Goal: Task Accomplishment & Management: Use online tool/utility

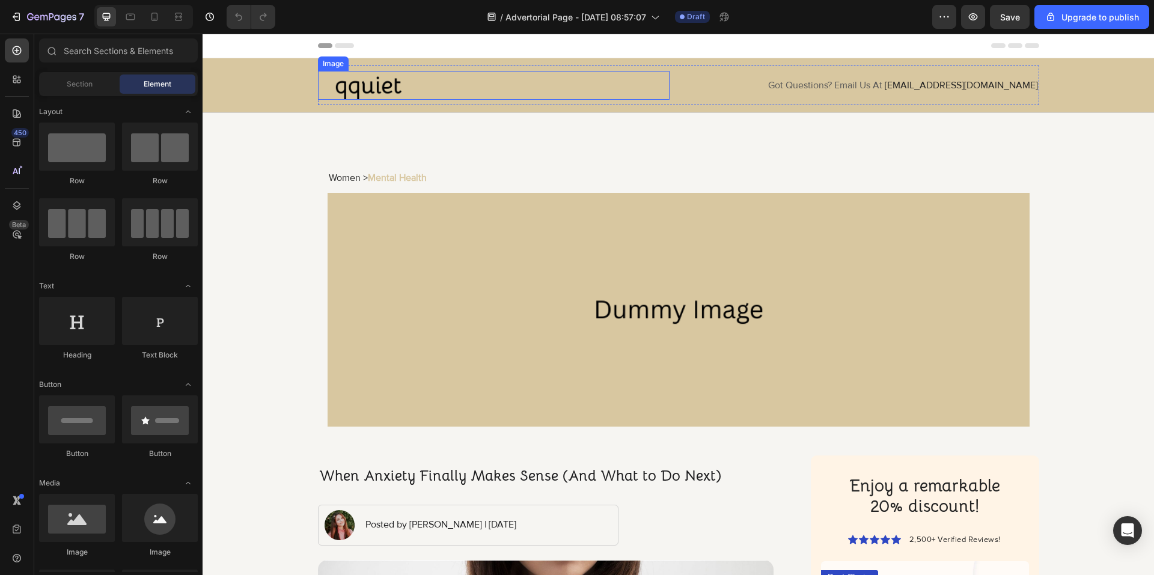
click at [425, 85] on div at bounding box center [494, 85] width 352 height 29
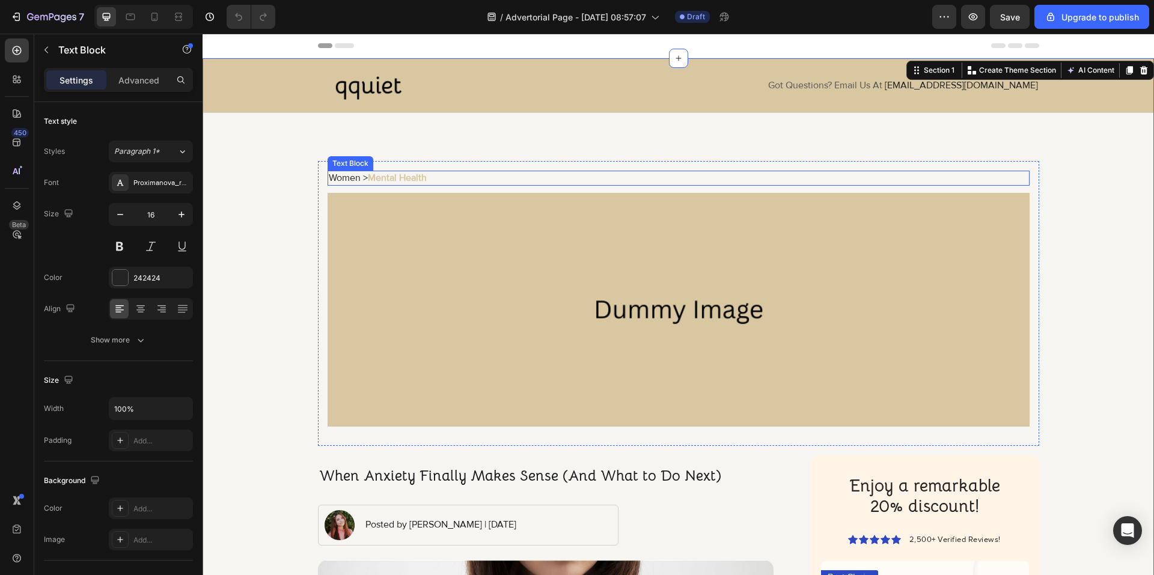
click at [329, 174] on p "Women > Mental Health" at bounding box center [678, 178] width 699 height 13
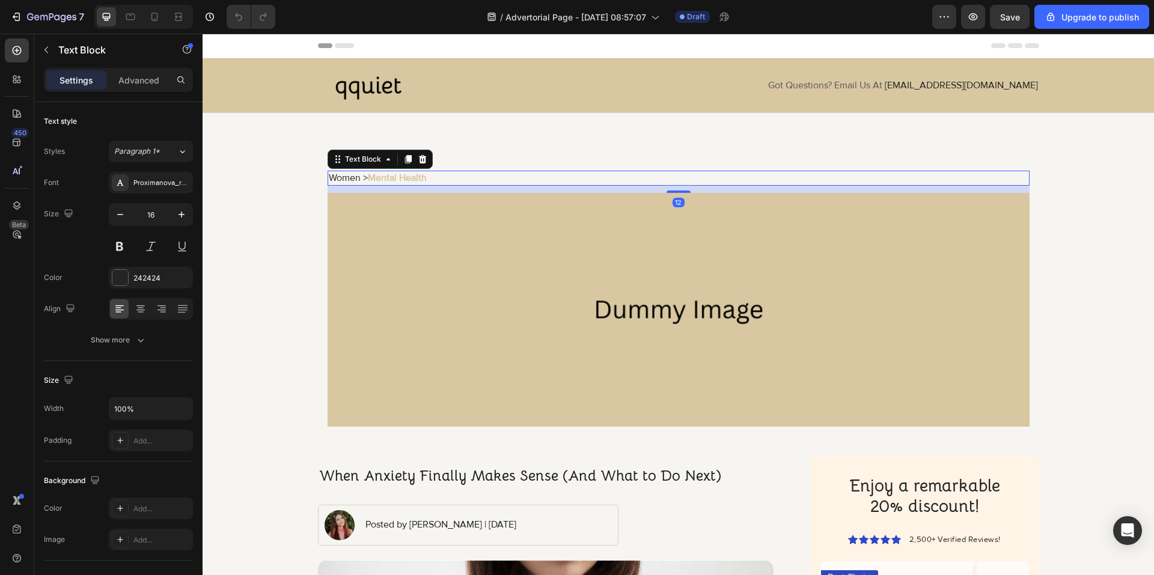
click at [329, 176] on p "Women > Mental Health" at bounding box center [678, 178] width 699 height 13
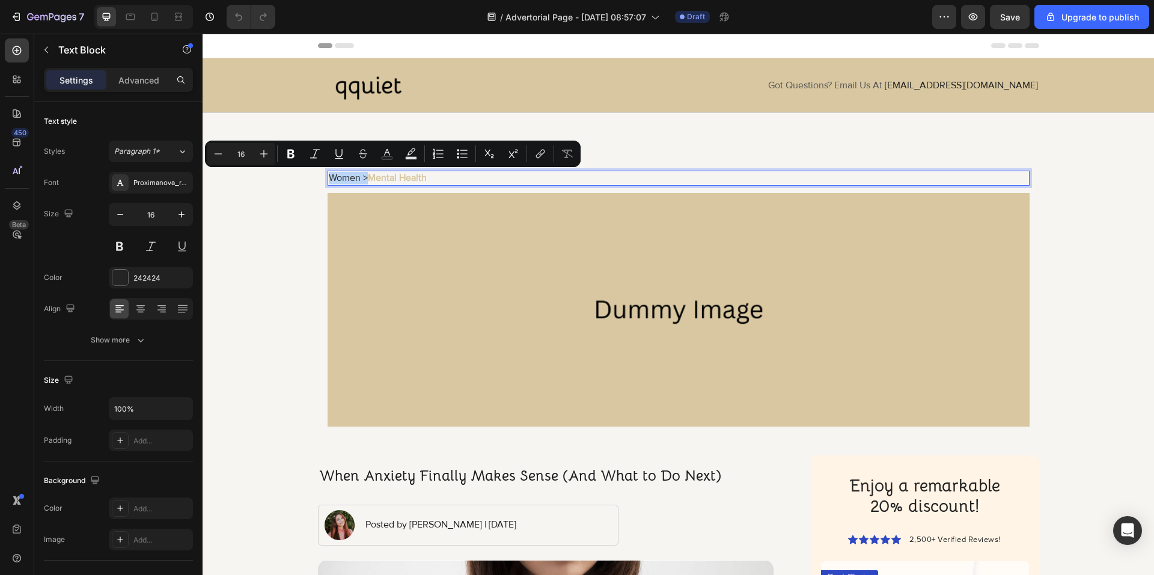
drag, startPoint x: 325, startPoint y: 177, endPoint x: 359, endPoint y: 178, distance: 34.3
click at [359, 178] on p "Women > Mental Health" at bounding box center [678, 178] width 699 height 13
click at [294, 151] on icon "Editor contextual toolbar" at bounding box center [291, 154] width 12 height 12
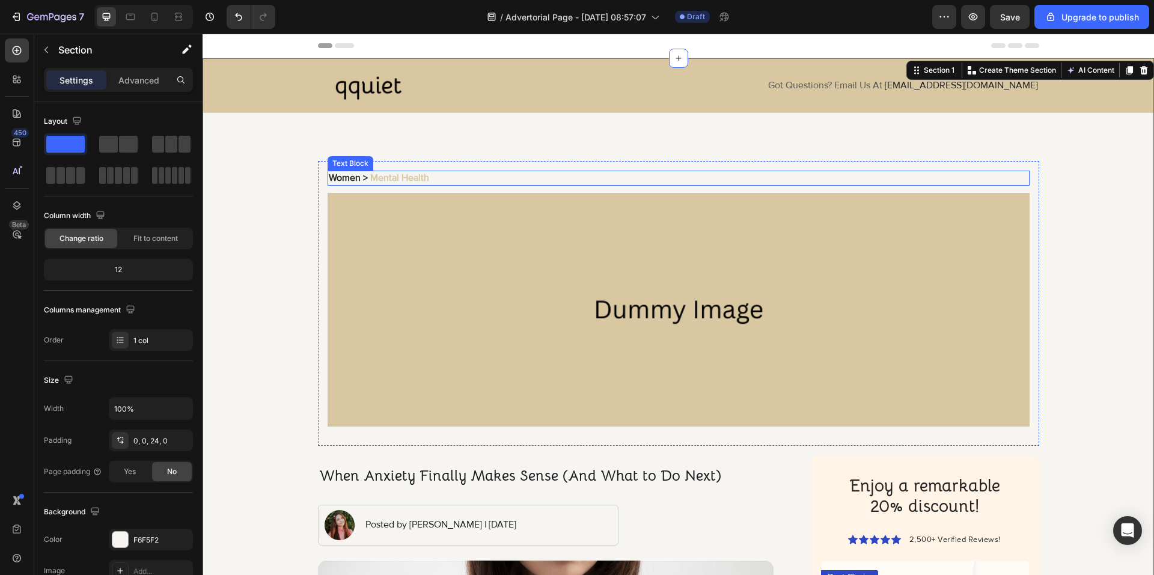
click at [408, 172] on strong "Mental Health" at bounding box center [399, 178] width 59 height 12
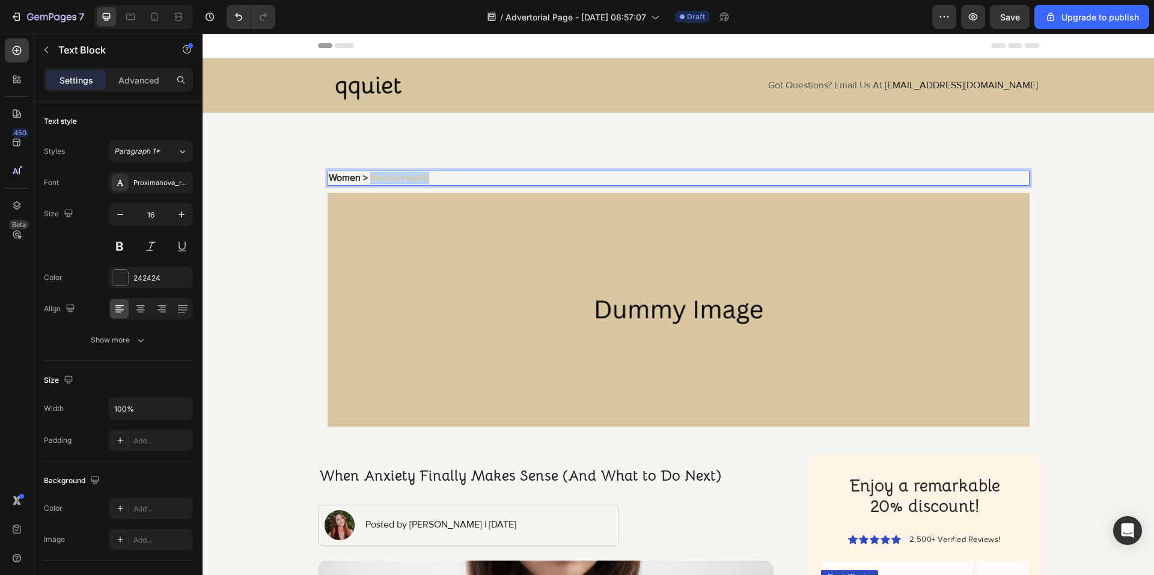
drag, startPoint x: 429, startPoint y: 180, endPoint x: 367, endPoint y: 179, distance: 62.5
click at [367, 179] on p "Women > Mental Health" at bounding box center [678, 178] width 699 height 13
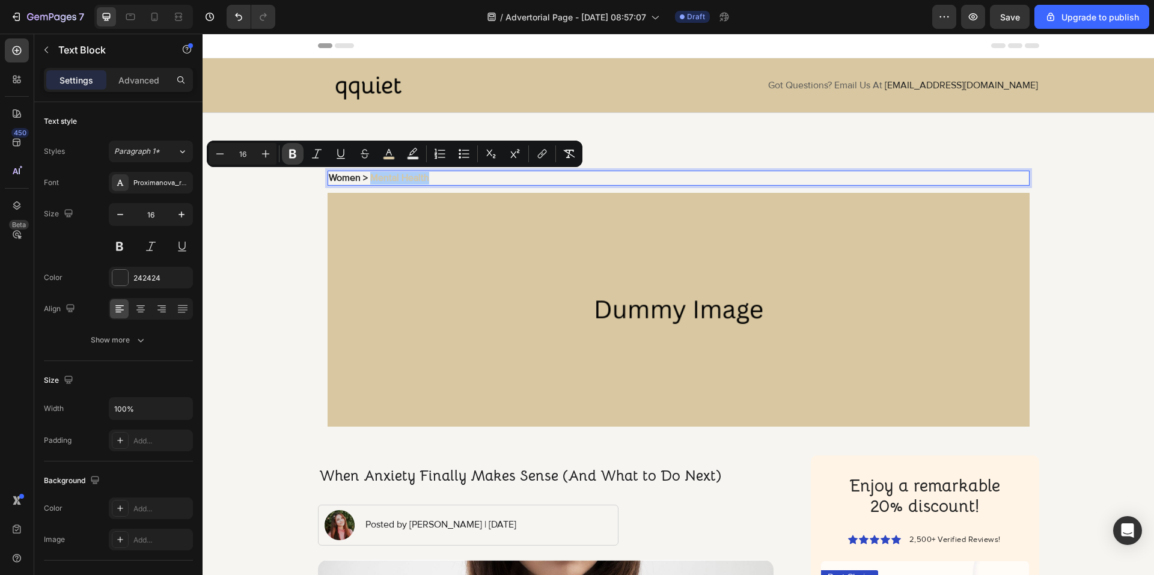
click at [291, 150] on icon "Editor contextual toolbar" at bounding box center [292, 154] width 7 height 9
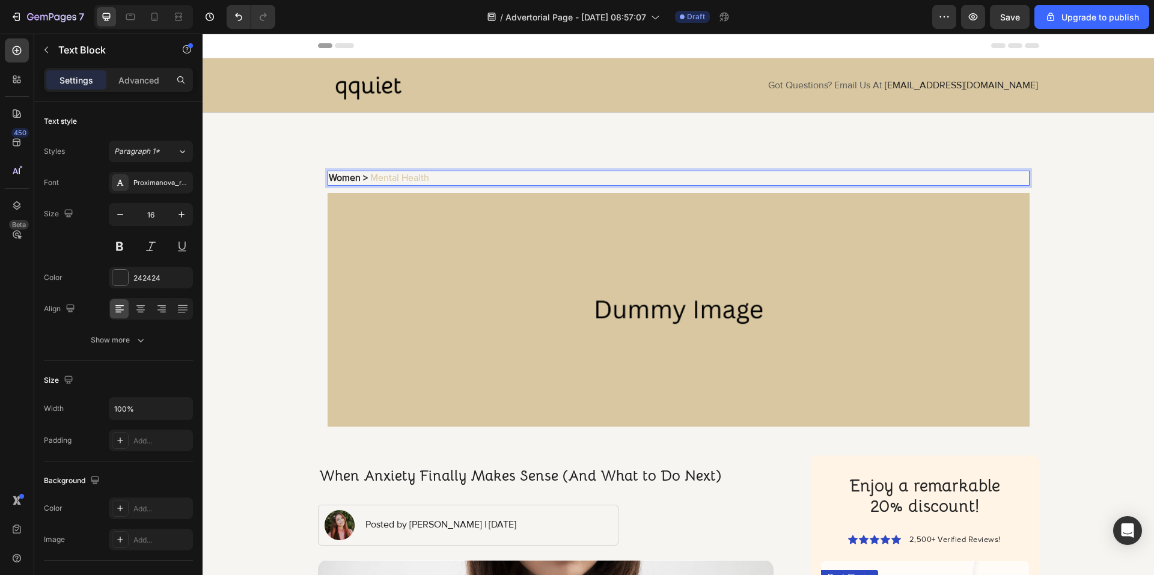
click at [420, 179] on span "Mental Health" at bounding box center [399, 178] width 59 height 12
drag, startPoint x: 428, startPoint y: 178, endPoint x: 376, endPoint y: 178, distance: 52.3
click at [376, 178] on p "Women > Mental Health" at bounding box center [678, 178] width 699 height 13
click at [321, 194] on div "Women > Mental Health Text Block 12 Image Row Row" at bounding box center [678, 303] width 721 height 285
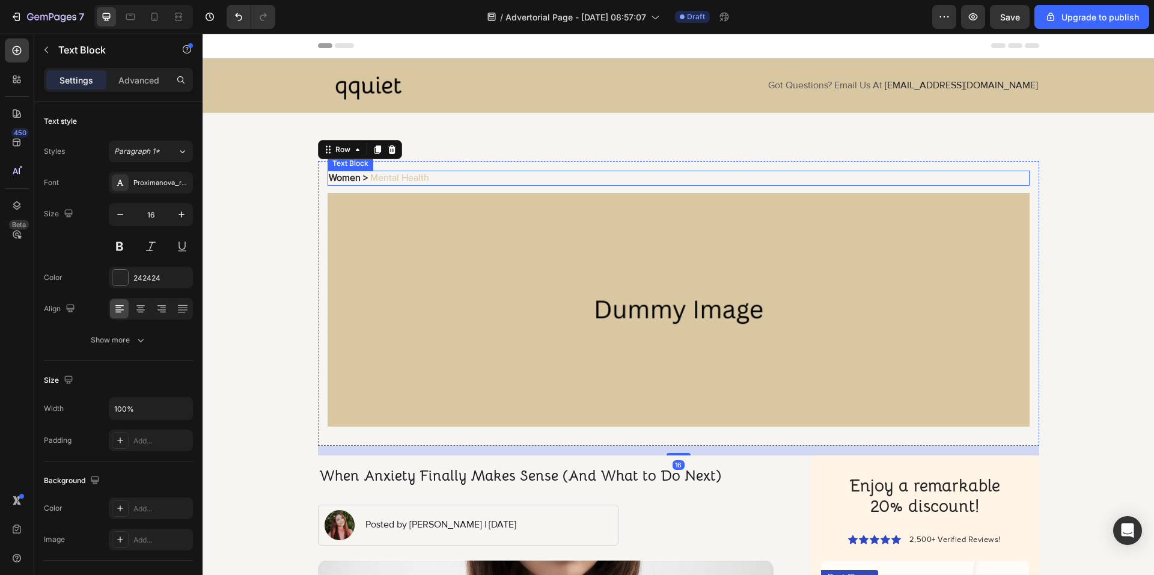
click at [426, 175] on p "Women > Mental Health" at bounding box center [678, 178] width 699 height 13
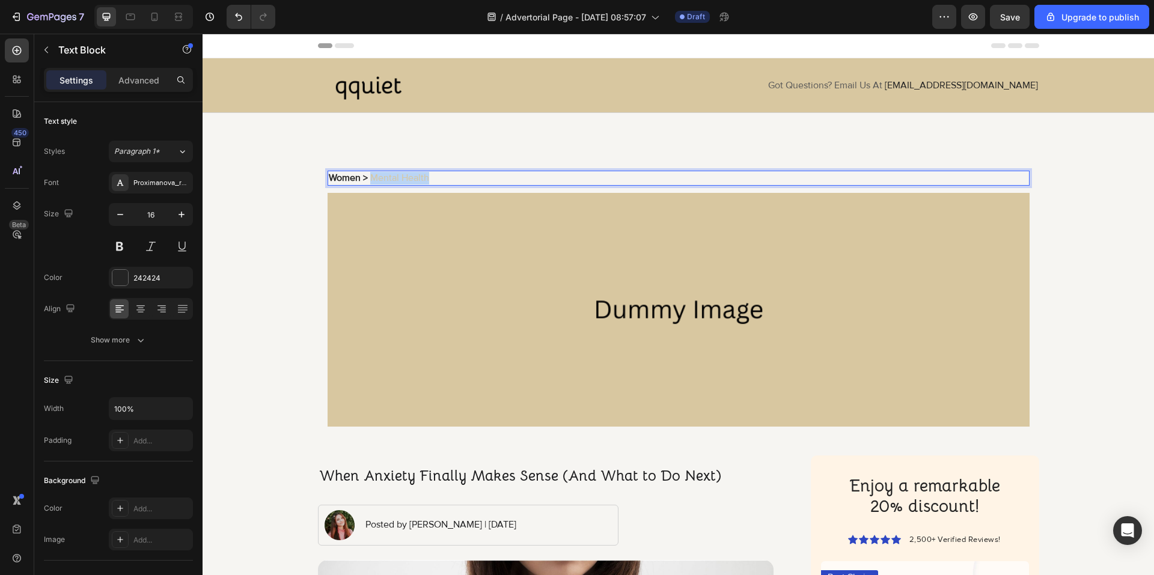
drag, startPoint x: 430, startPoint y: 181, endPoint x: 369, endPoint y: 181, distance: 60.7
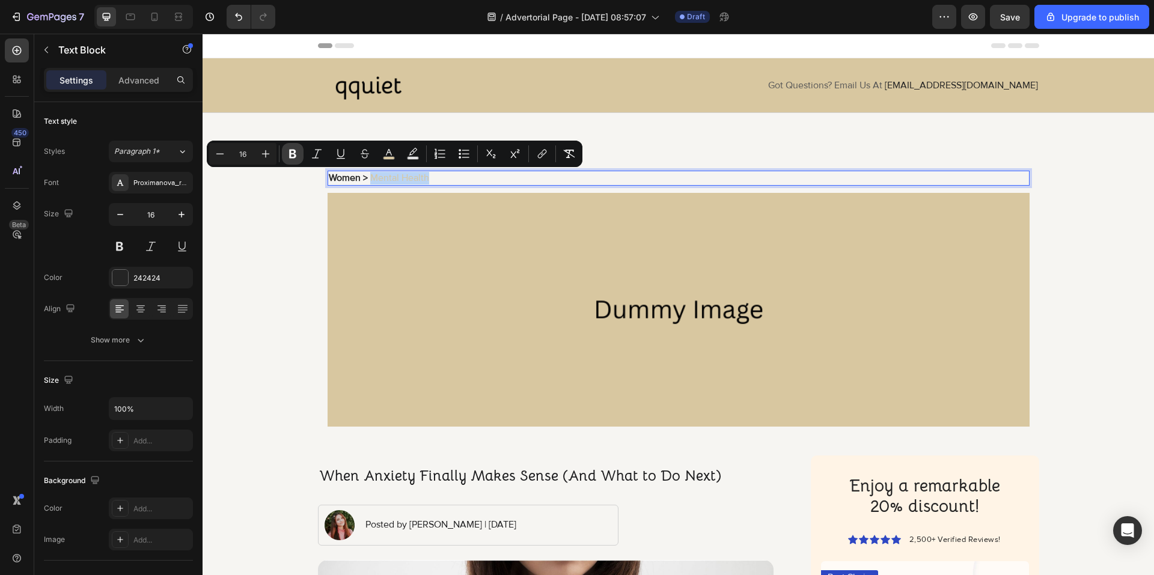
click at [297, 164] on div "Minus 16 Plus Bold Italic Underline Strikethrough color Text Background Color N…" at bounding box center [395, 154] width 376 height 26
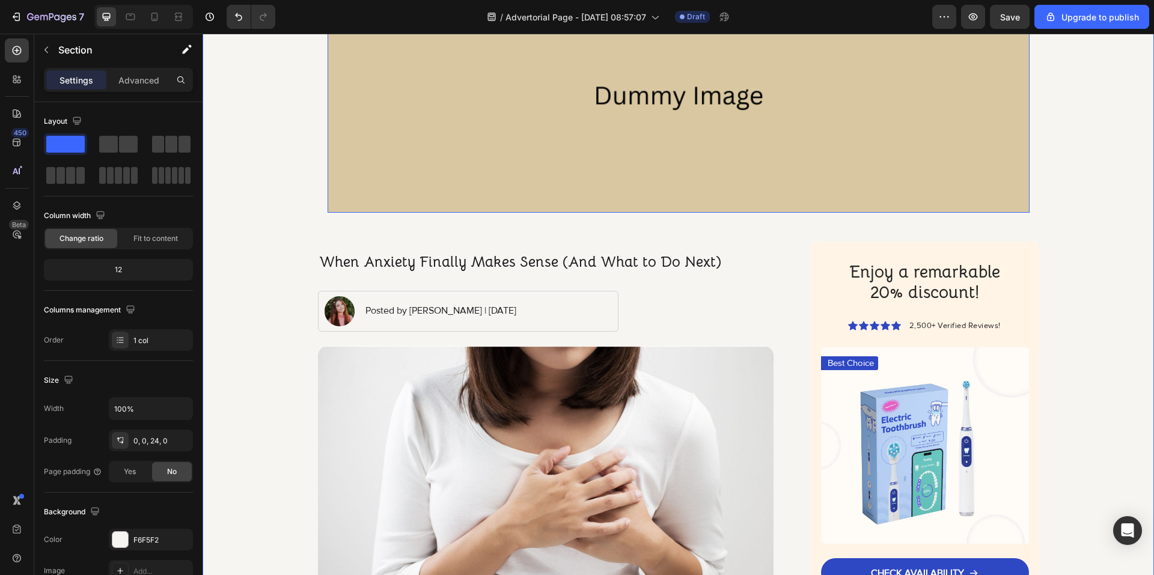
scroll to position [361, 0]
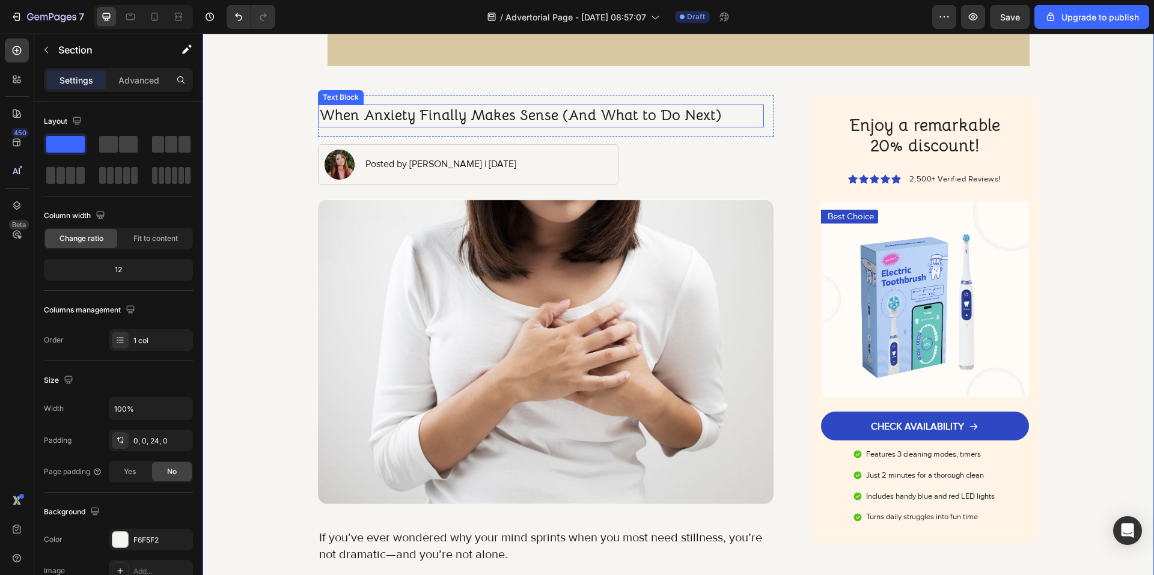
click at [443, 113] on p "When Anxiety Finally Makes Sense (And What to Do Next)" at bounding box center [541, 116] width 444 height 20
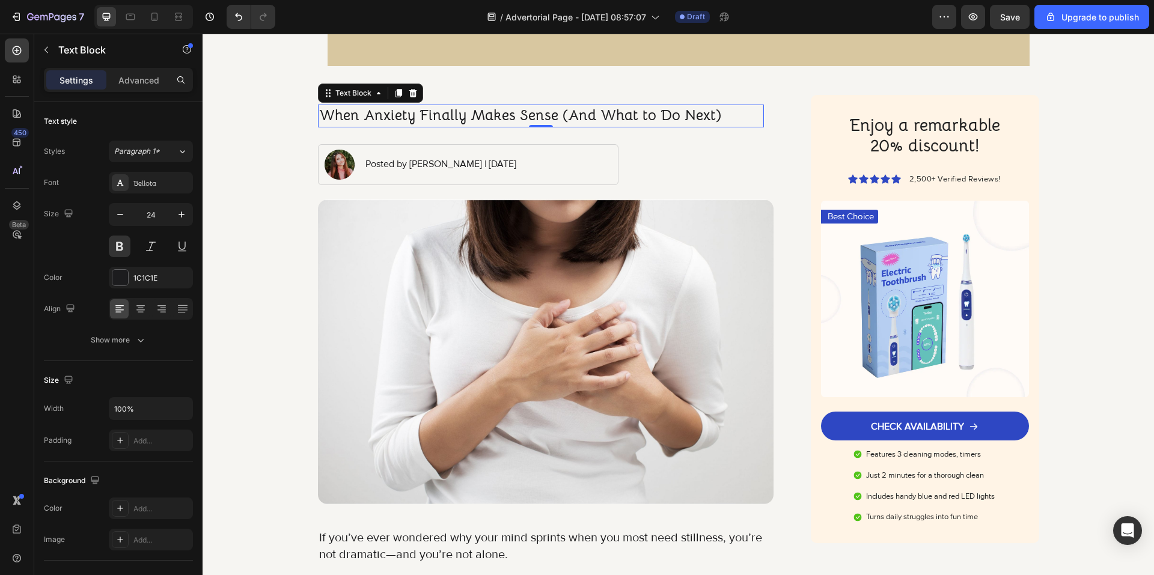
click at [478, 117] on p "When Anxiety Finally Makes Sense (And What to Do Next)" at bounding box center [541, 116] width 444 height 20
click at [477, 117] on p "When Anxiety Finally Makes Sense (And What to Do Next)" at bounding box center [541, 116] width 444 height 20
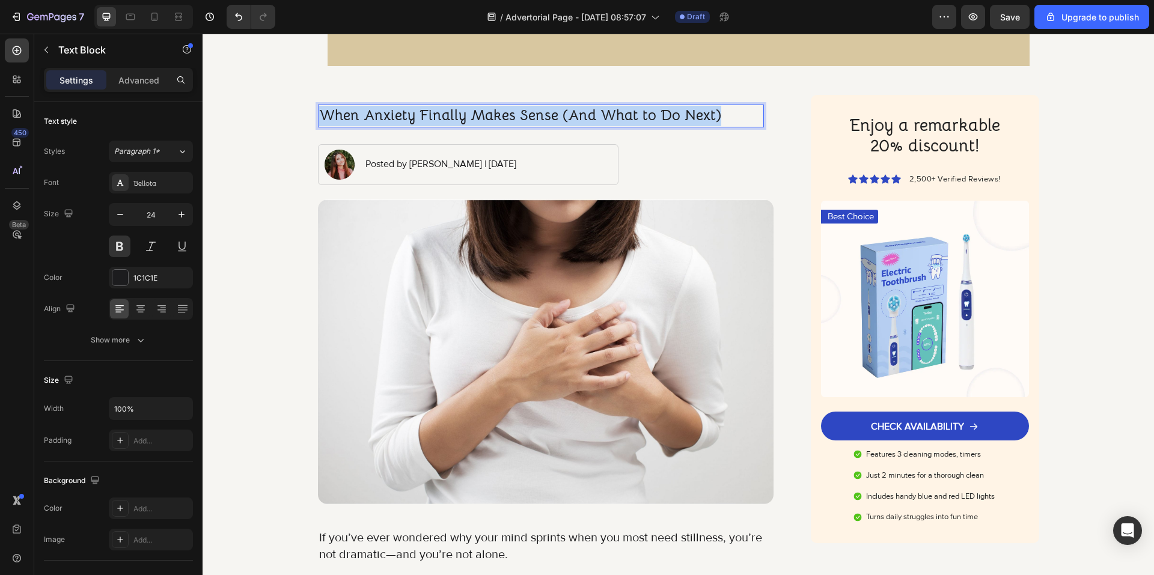
click at [477, 117] on p "When Anxiety Finally Makes Sense (And What to Do Next)" at bounding box center [541, 116] width 444 height 20
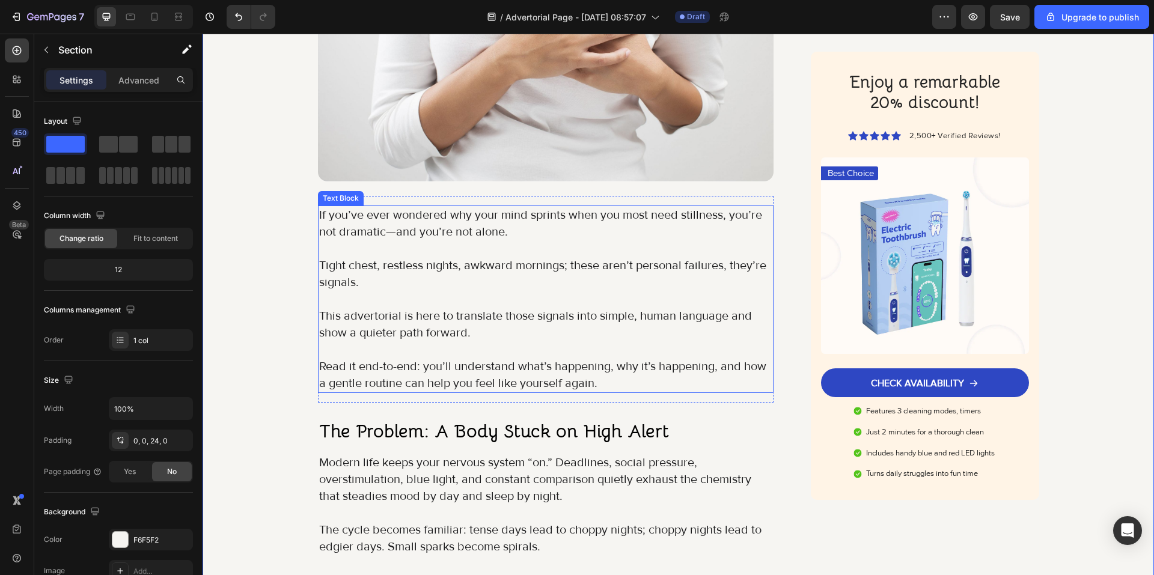
scroll to position [721, 0]
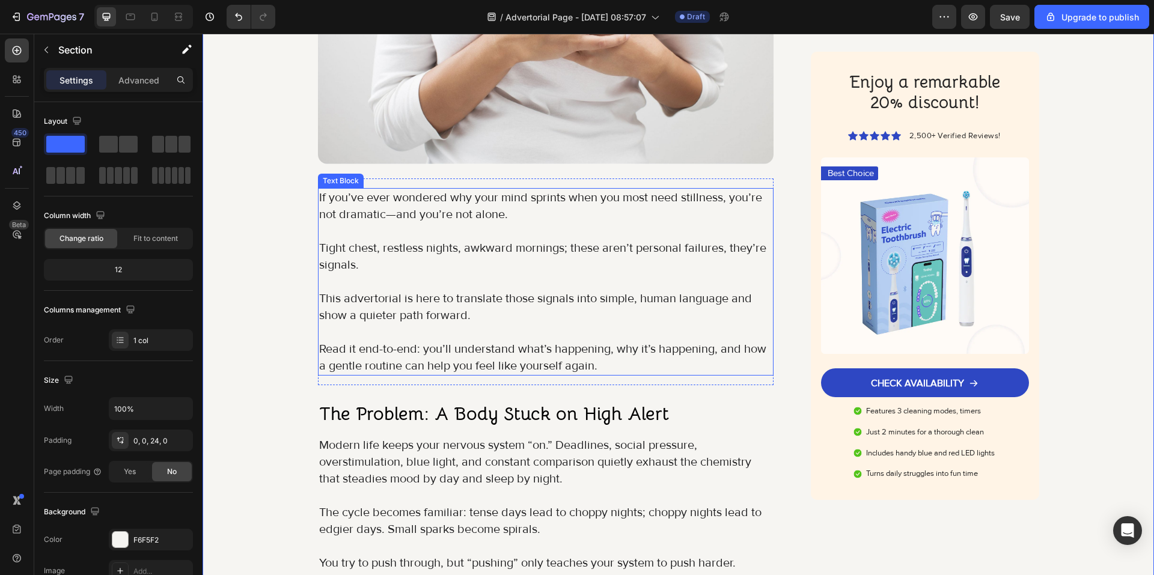
click at [415, 234] on p at bounding box center [546, 231] width 454 height 17
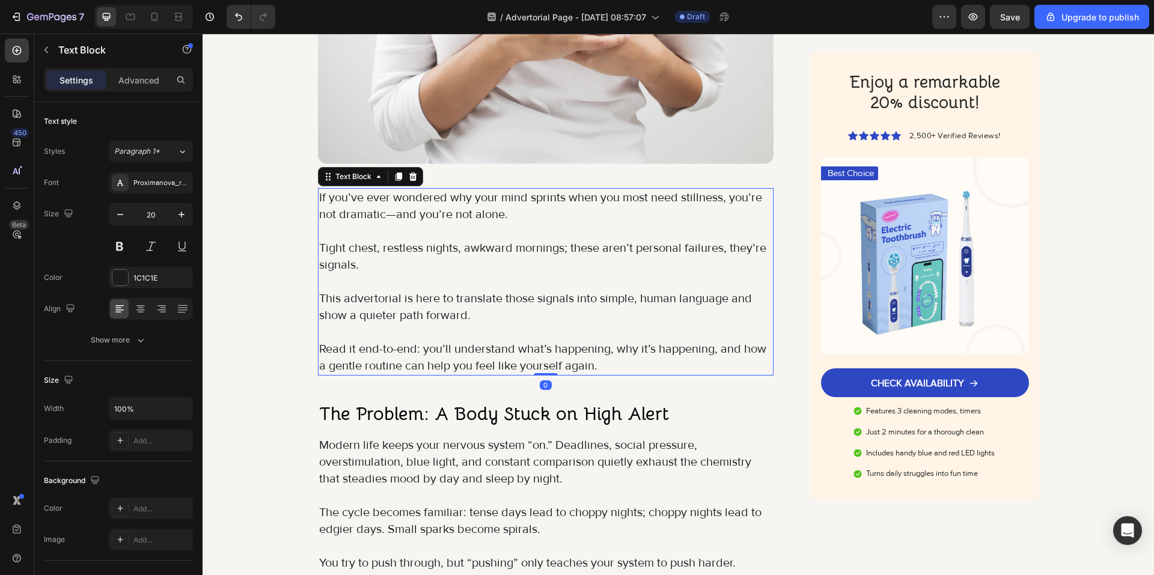
click at [507, 319] on p "This advertorial is here to translate those signals into simple, human language…" at bounding box center [546, 307] width 454 height 34
click at [596, 361] on p "Read it end-to-end: you’ll understand what’s happening, why it’s happening, and…" at bounding box center [546, 358] width 454 height 34
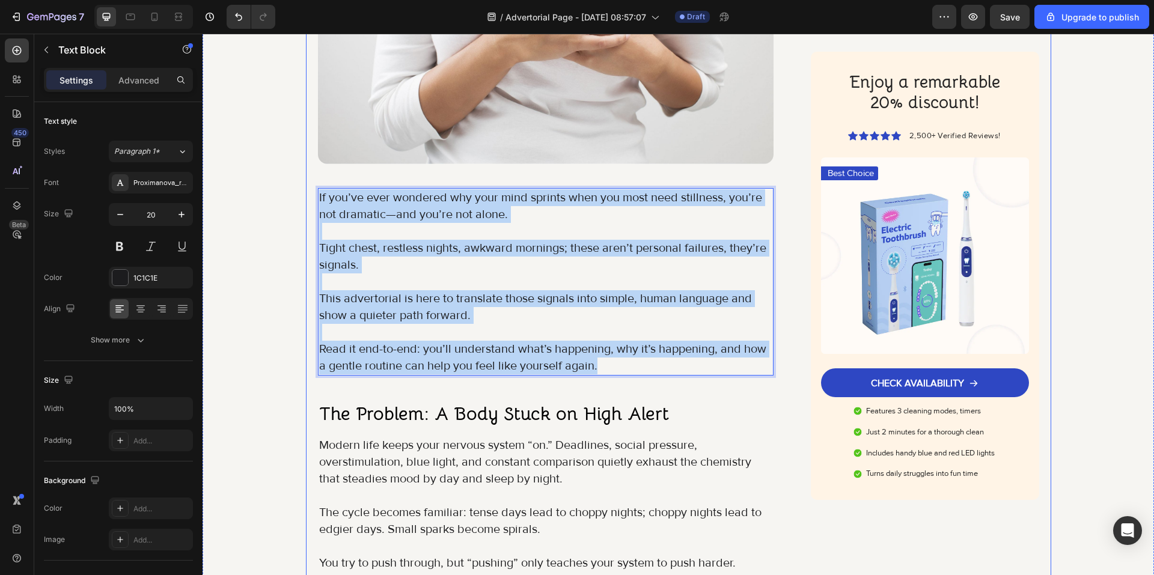
drag, startPoint x: 513, startPoint y: 343, endPoint x: 312, endPoint y: 195, distance: 249.3
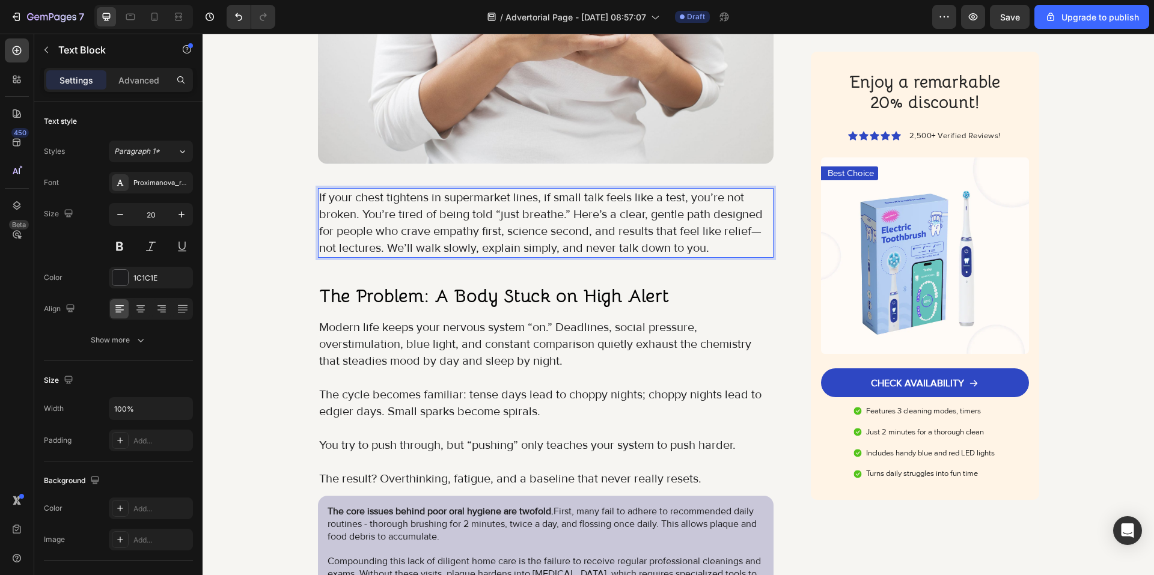
click at [565, 213] on p "If your chest tightens in supermarket lines, if small talk feels like a test, y…" at bounding box center [546, 222] width 454 height 67
click at [359, 212] on p "If your chest tightens in supermarket lines, if small talk feels like a test, y…" at bounding box center [546, 222] width 454 height 67
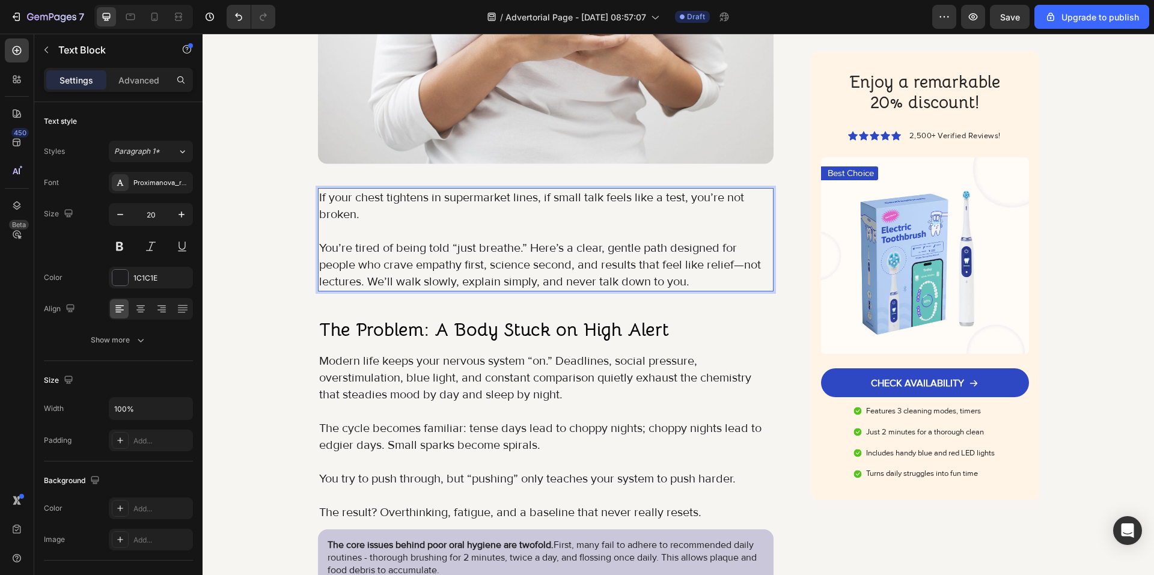
click at [528, 244] on p "You’re tired of being told “just breathe.” Here’s a clear, gentle path designed…" at bounding box center [546, 265] width 454 height 50
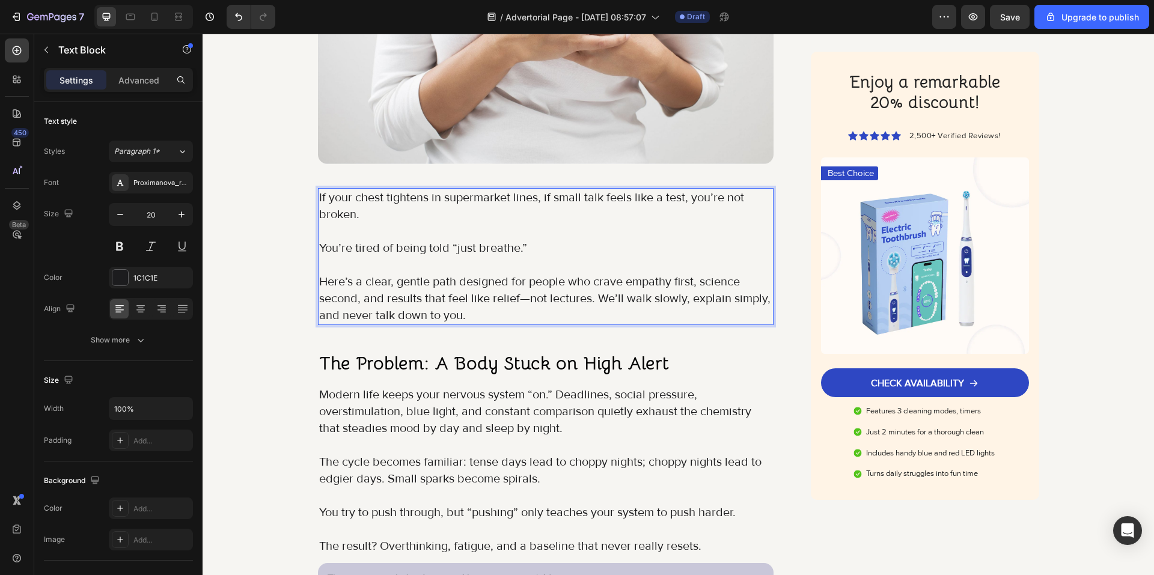
click at [594, 300] on p "Here’s a clear, gentle path designed for people who crave empathy first, scienc…" at bounding box center [546, 298] width 454 height 50
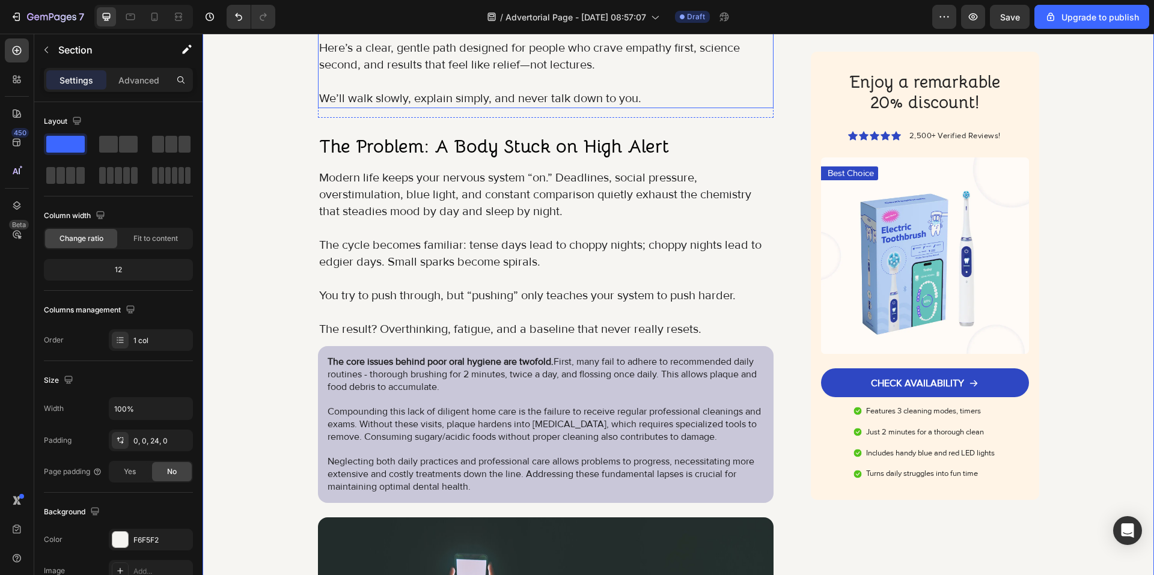
scroll to position [961, 0]
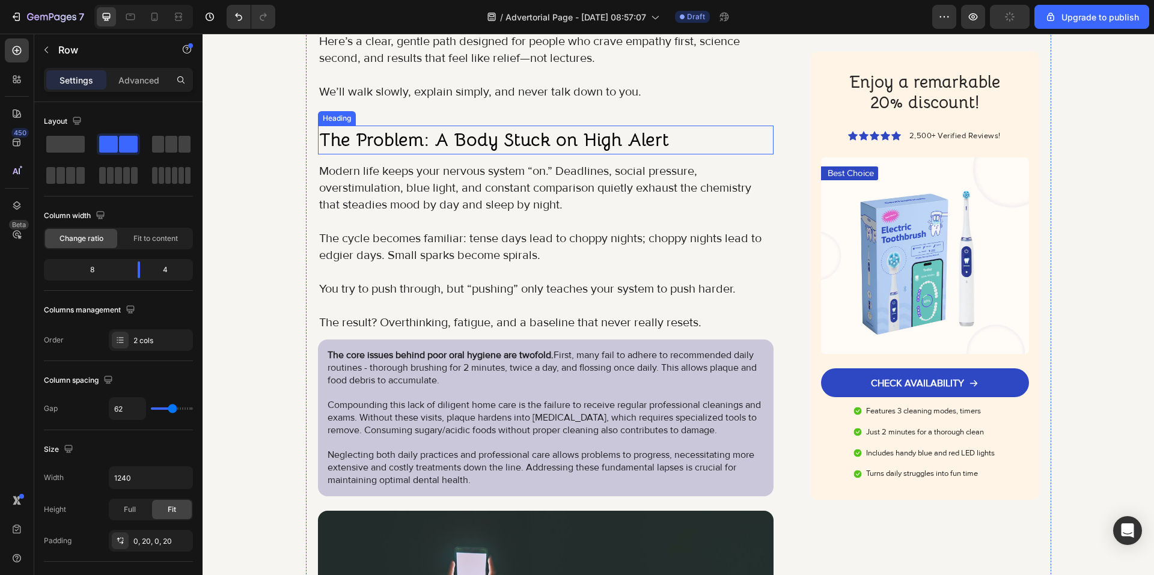
click at [492, 133] on strong "The Problem: A Body Stuck on High Alert" at bounding box center [494, 139] width 350 height 23
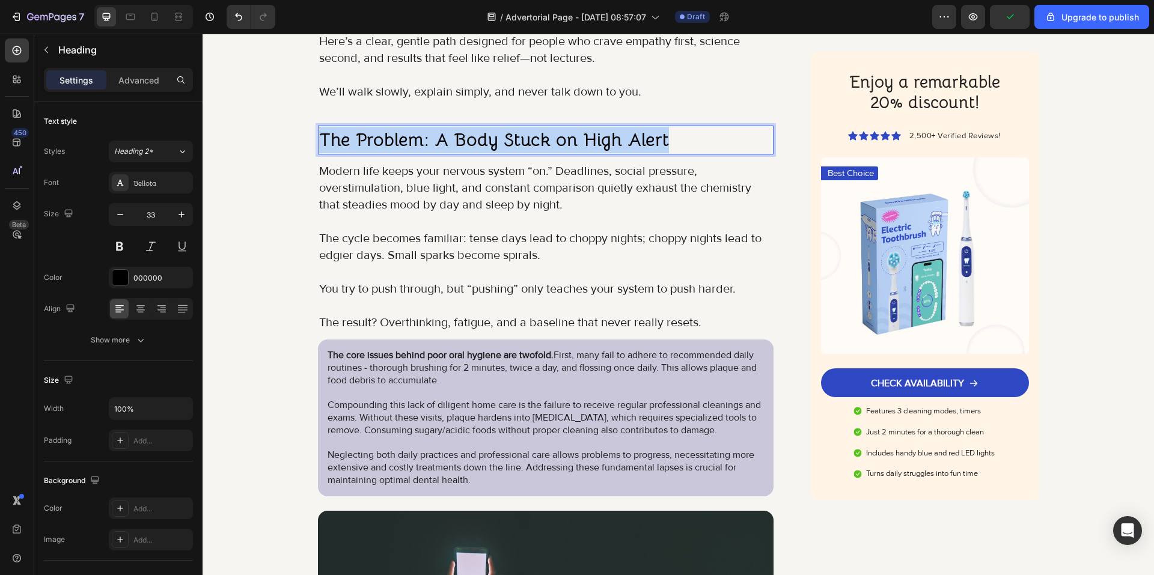
click at [492, 133] on strong "The Problem: A Body Stuck on High Alert" at bounding box center [494, 139] width 350 height 23
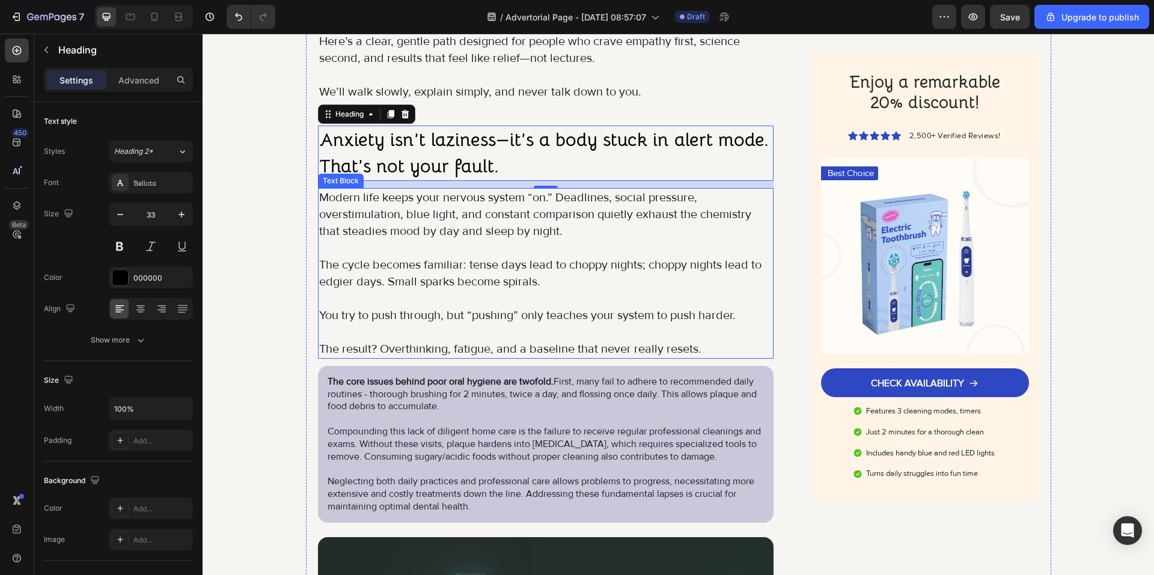
click at [440, 210] on p "Modern life keeps your nervous system “on.” Deadlines, social pressure, oversti…" at bounding box center [546, 214] width 454 height 50
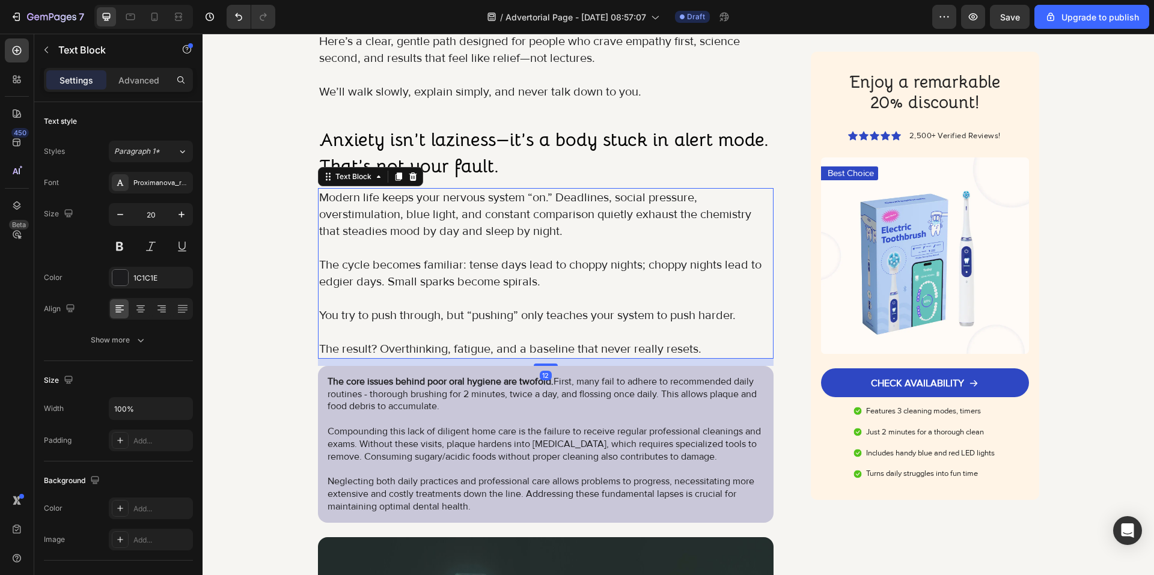
click at [660, 337] on p at bounding box center [546, 332] width 454 height 17
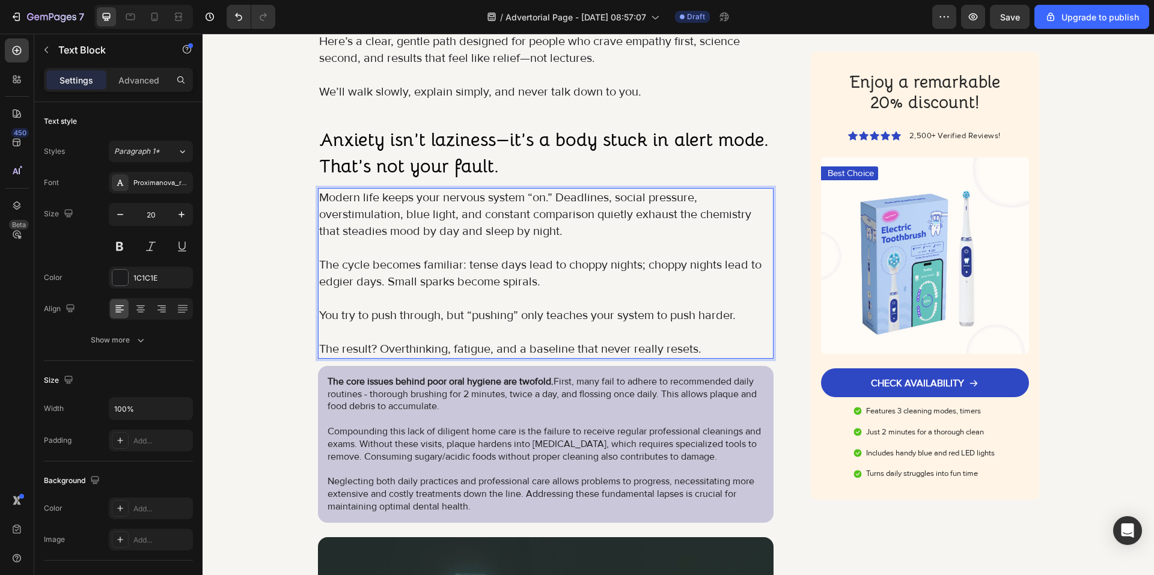
click at [695, 350] on p "The result? Overthinking, fatigue, and a baseline that never really resets." at bounding box center [546, 349] width 454 height 17
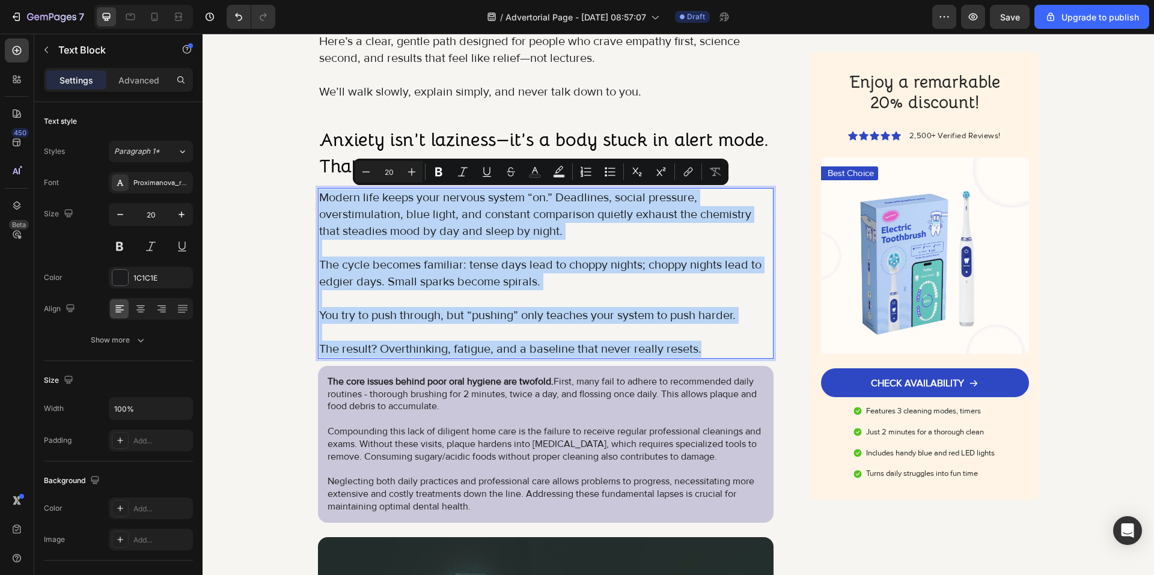
drag, startPoint x: 698, startPoint y: 348, endPoint x: 314, endPoint y: 196, distance: 412.4
click at [318, 196] on div "Modern life keeps your nervous system “on.” Deadlines, social pressure, oversti…" at bounding box center [546, 273] width 456 height 171
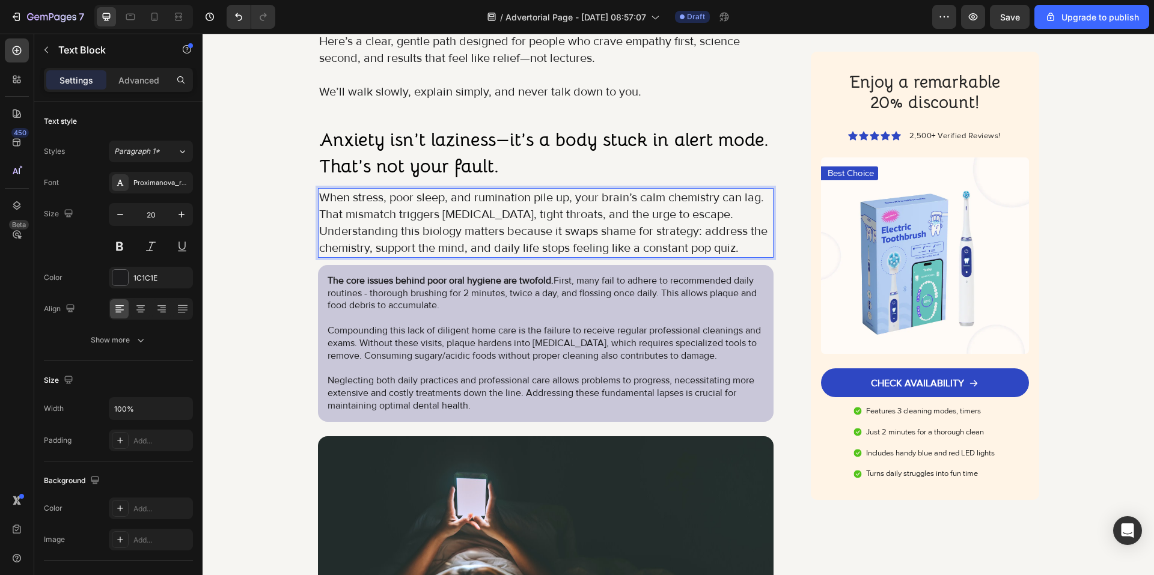
click at [724, 214] on p "When stress, poor sleep, and rumination pile up, your brain’s calm chemistry ca…" at bounding box center [546, 222] width 454 height 67
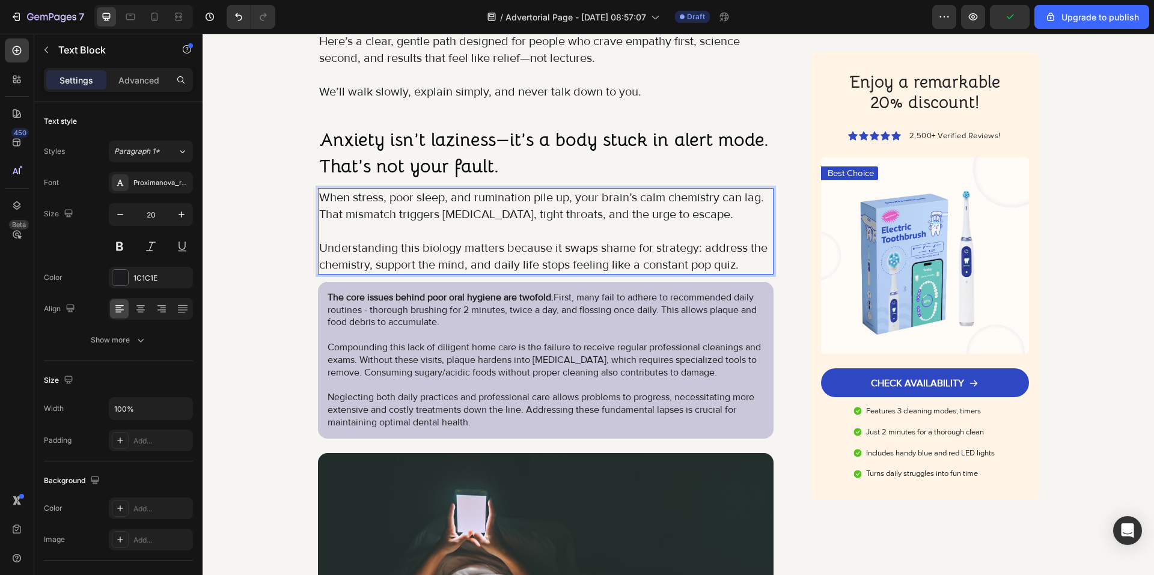
click at [764, 198] on p "When stress, poor sleep, and rumination pile up, your brain’s calm chemistry ca…" at bounding box center [546, 206] width 454 height 34
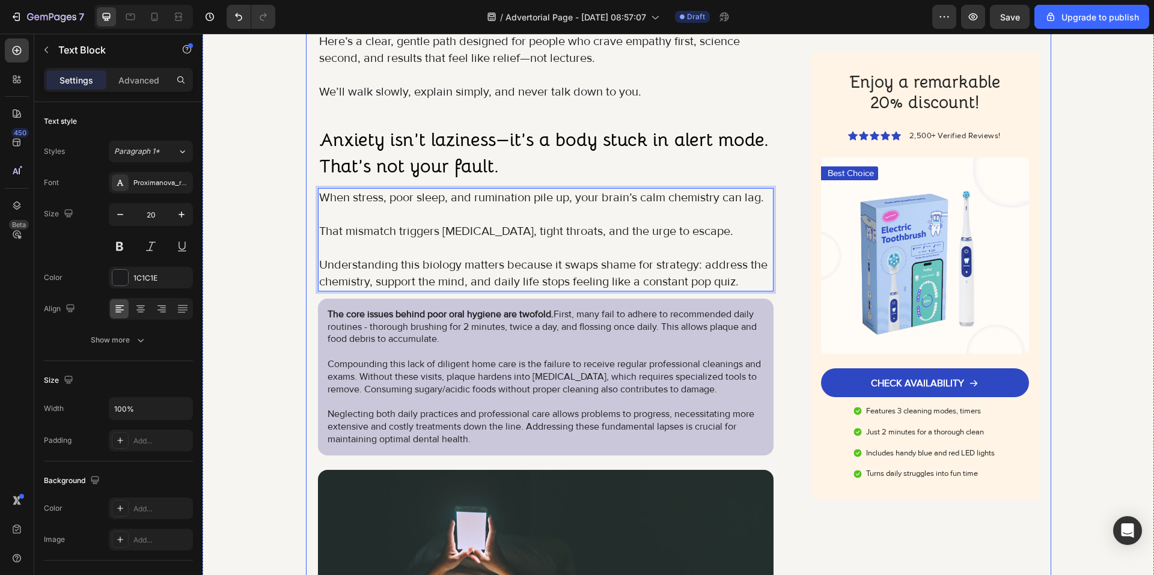
click at [282, 282] on div "Image Got Questions? Email Us At support@gemstore.com Text Block Row Row Women …" at bounding box center [678, 548] width 951 height 2903
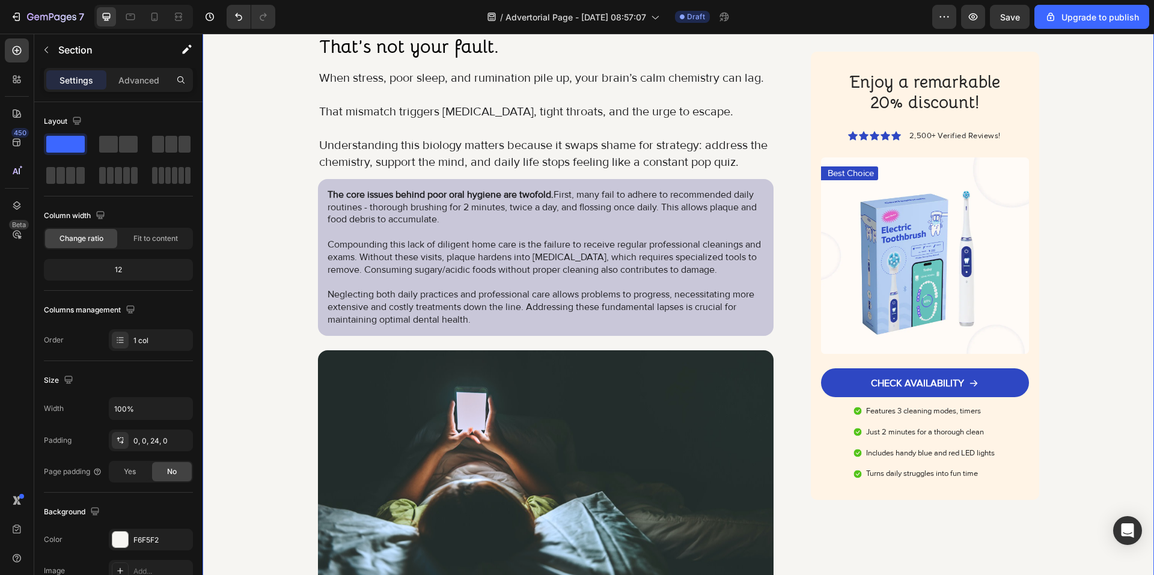
scroll to position [1082, 0]
click at [547, 197] on strong "The core issues behind poor oral hygiene are twofold." at bounding box center [441, 194] width 226 height 12
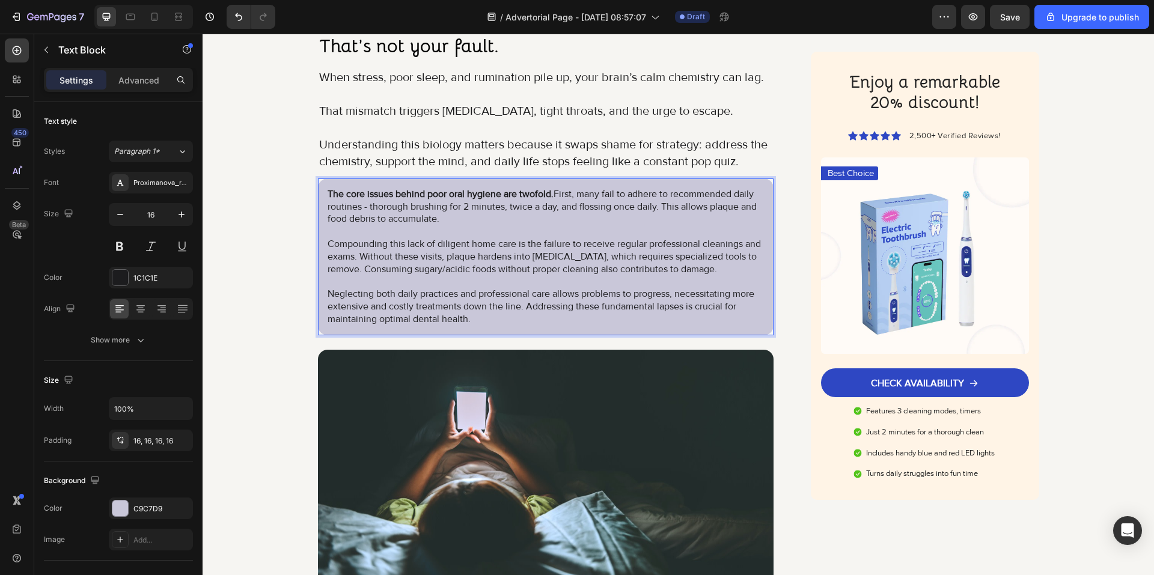
click at [549, 194] on strong "The core issues behind poor oral hygiene are twofold." at bounding box center [441, 194] width 226 height 12
drag, startPoint x: 549, startPoint y: 194, endPoint x: 323, endPoint y: 194, distance: 226.6
click at [328, 194] on strong "The core issues behind poor oral hygiene are twofold." at bounding box center [441, 194] width 226 height 12
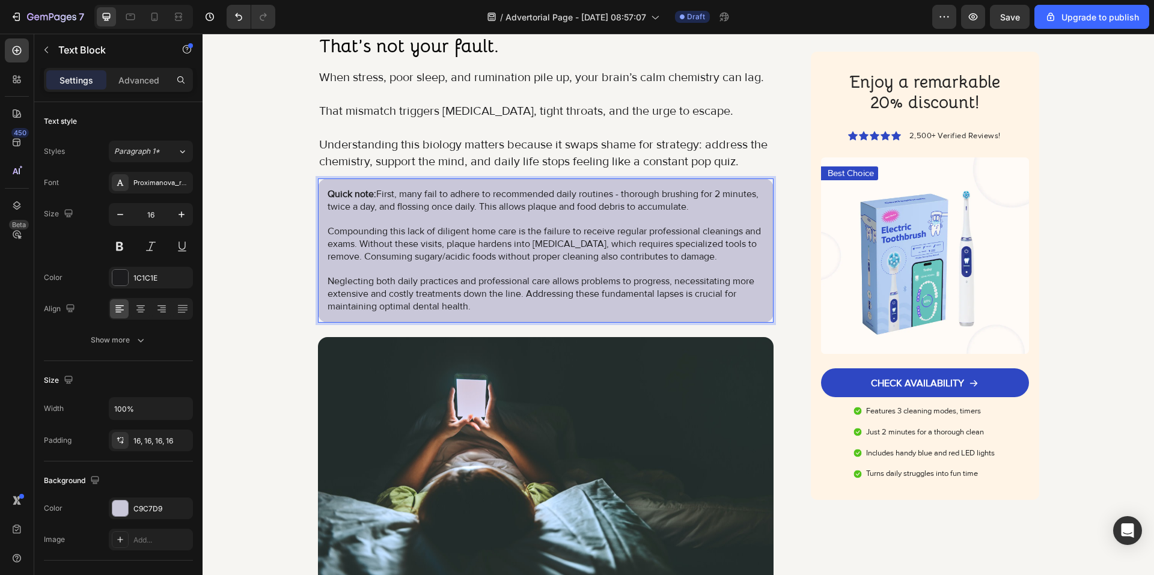
click at [472, 305] on p "Quick note: First, many fail to adhere to recommended daily routines - thorough…" at bounding box center [546, 250] width 437 height 125
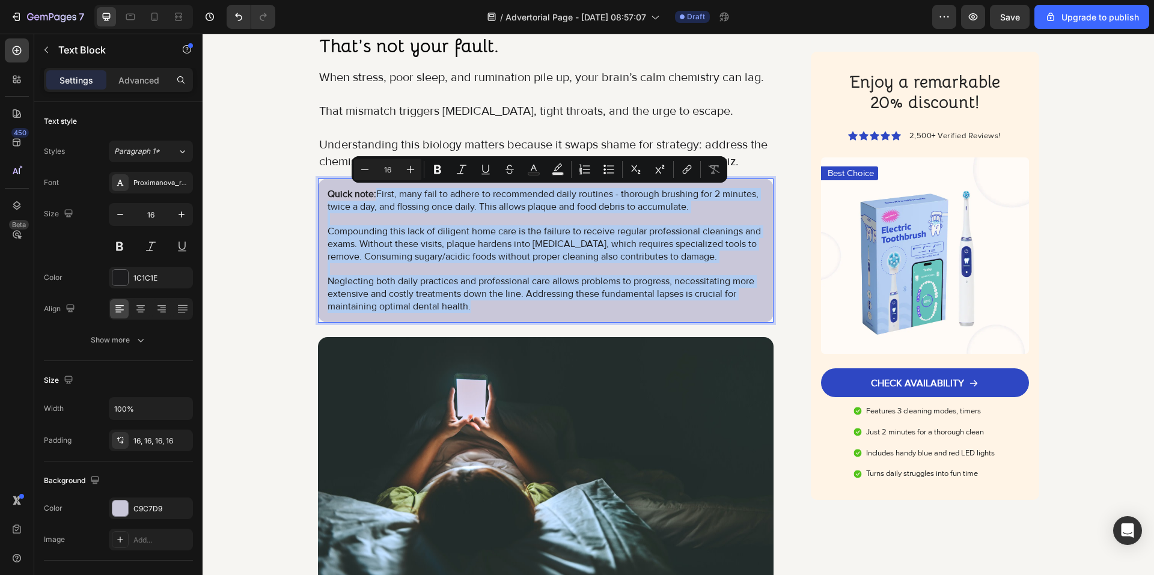
drag, startPoint x: 463, startPoint y: 299, endPoint x: 374, endPoint y: 192, distance: 139.5
click at [374, 192] on p "Quick note: First, many fail to adhere to recommended daily routines - thorough…" at bounding box center [546, 250] width 437 height 125
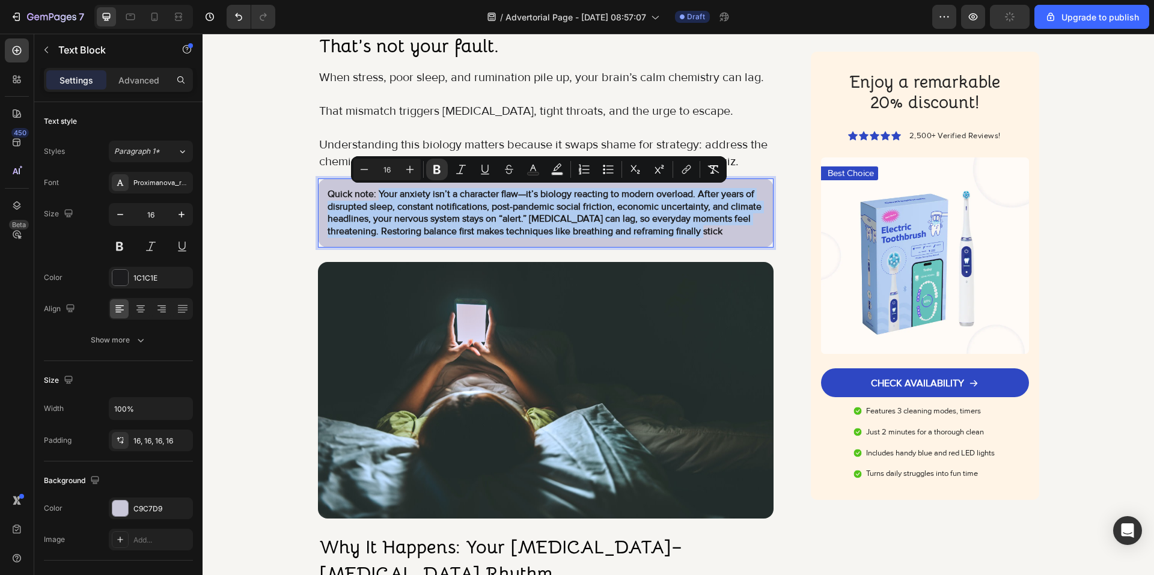
drag, startPoint x: 725, startPoint y: 231, endPoint x: 373, endPoint y: 195, distance: 353.9
click at [373, 195] on p "Quick note: Your anxiety isn’t a character flaw—it’s biology reacting to modern…" at bounding box center [546, 213] width 437 height 50
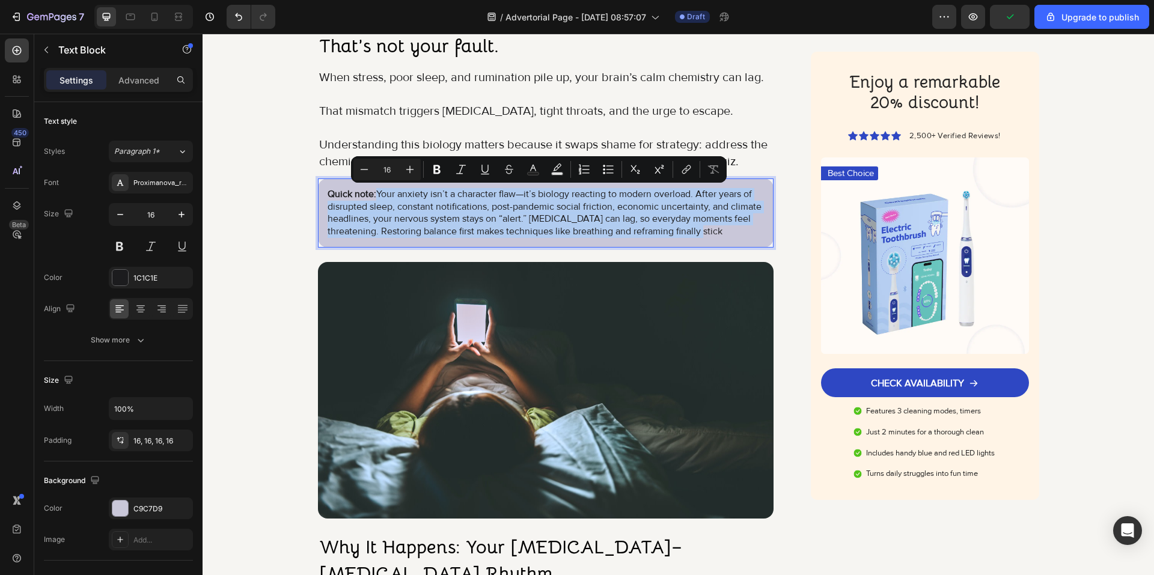
drag, startPoint x: 593, startPoint y: 203, endPoint x: 584, endPoint y: 206, distance: 9.5
click at [593, 203] on p "Quick note: Your anxiety isn’t a character flaw—it’s biology reacting to modern…" at bounding box center [546, 213] width 437 height 50
click at [701, 207] on p "Quick note: Your anxiety isn’t a character flaw—it’s biology reacting to modern…" at bounding box center [546, 213] width 437 height 50
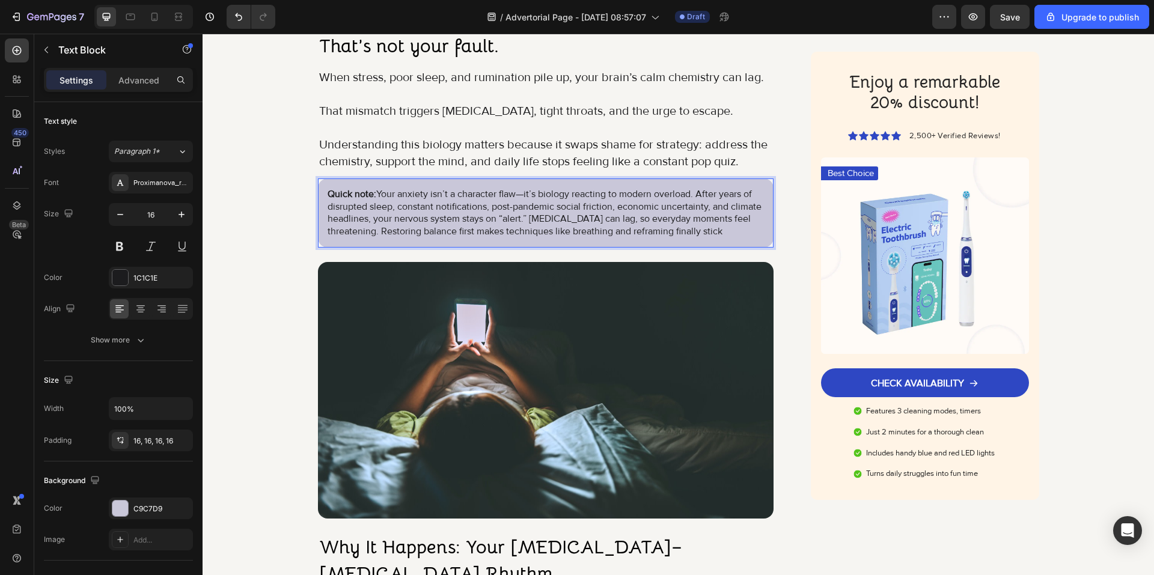
click at [693, 196] on p "Quick note: Your anxiety isn’t a character flaw—it’s biology reacting to modern…" at bounding box center [546, 213] width 437 height 50
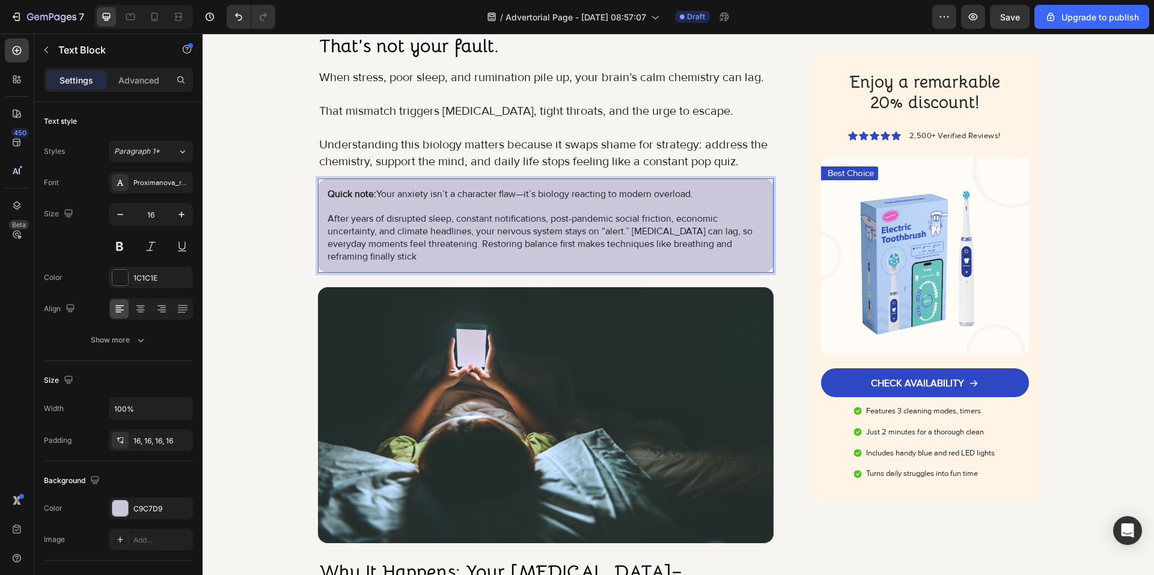
click at [629, 230] on p "After years of disrupted sleep, constant notifications, post-pandemic social fr…" at bounding box center [546, 238] width 437 height 50
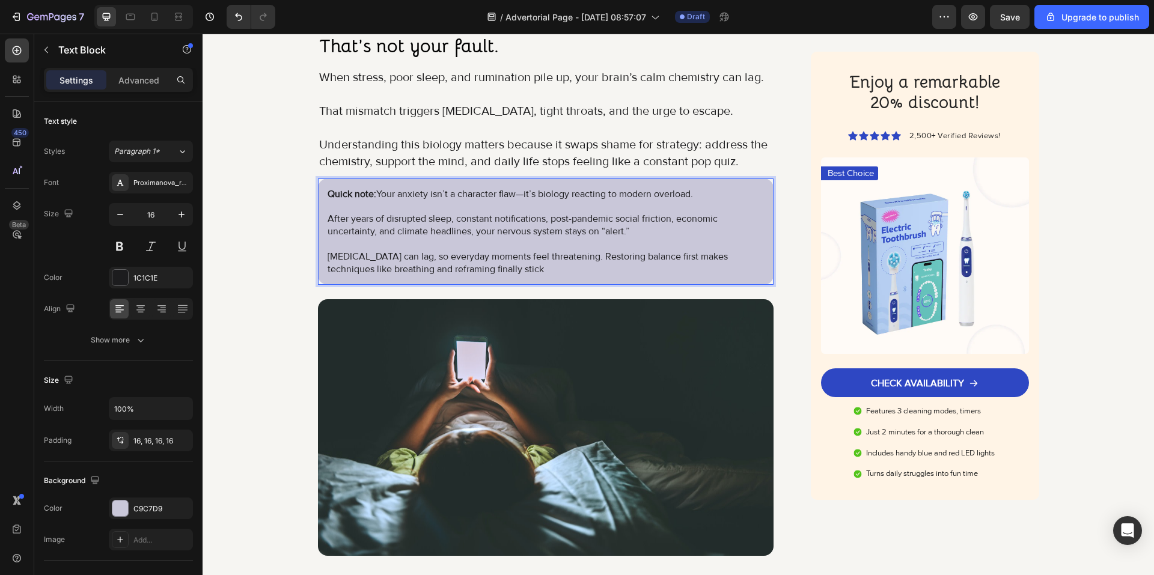
click at [571, 257] on p "Serotonin can lag, so everyday moments feel threatening. Restoring balance firs…" at bounding box center [546, 263] width 437 height 25
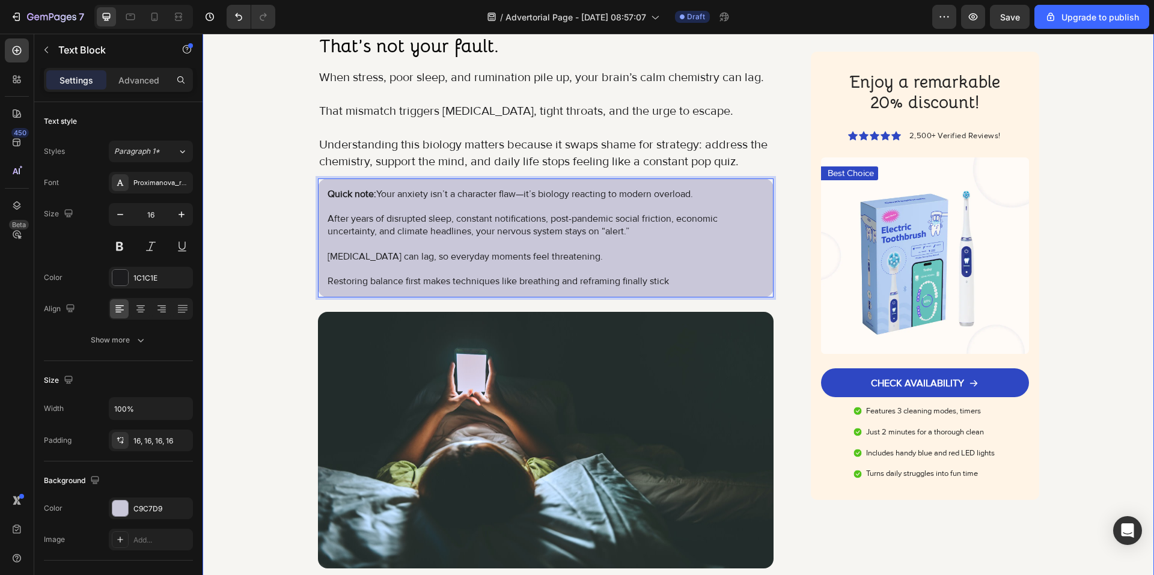
click at [293, 217] on div "Image Got Questions? Email Us At support@gemstore.com Text Block Row Row Women …" at bounding box center [678, 410] width 951 height 2866
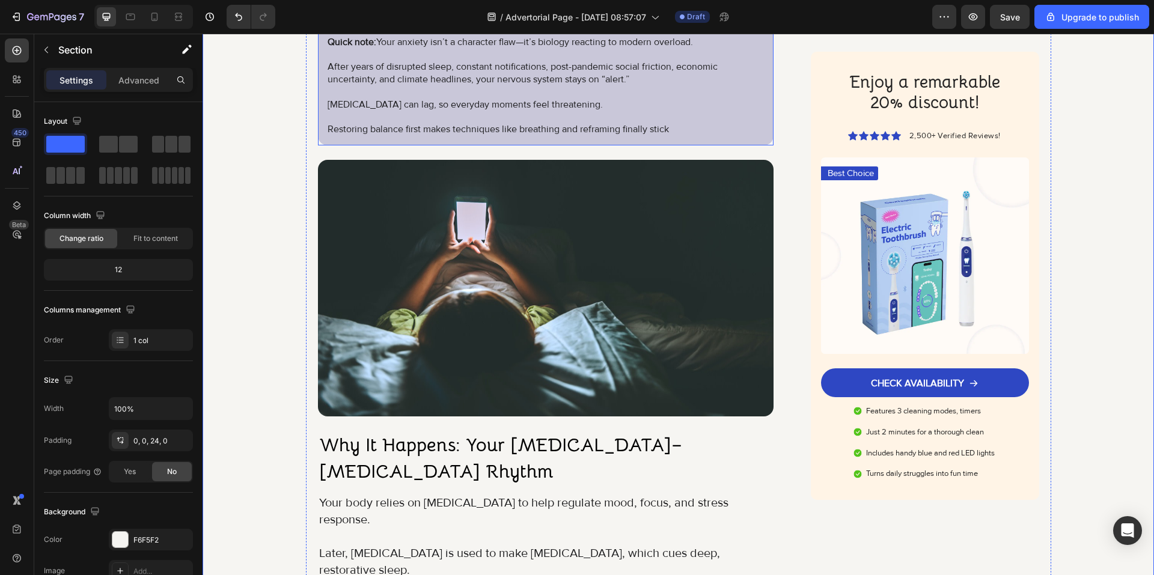
scroll to position [1382, 0]
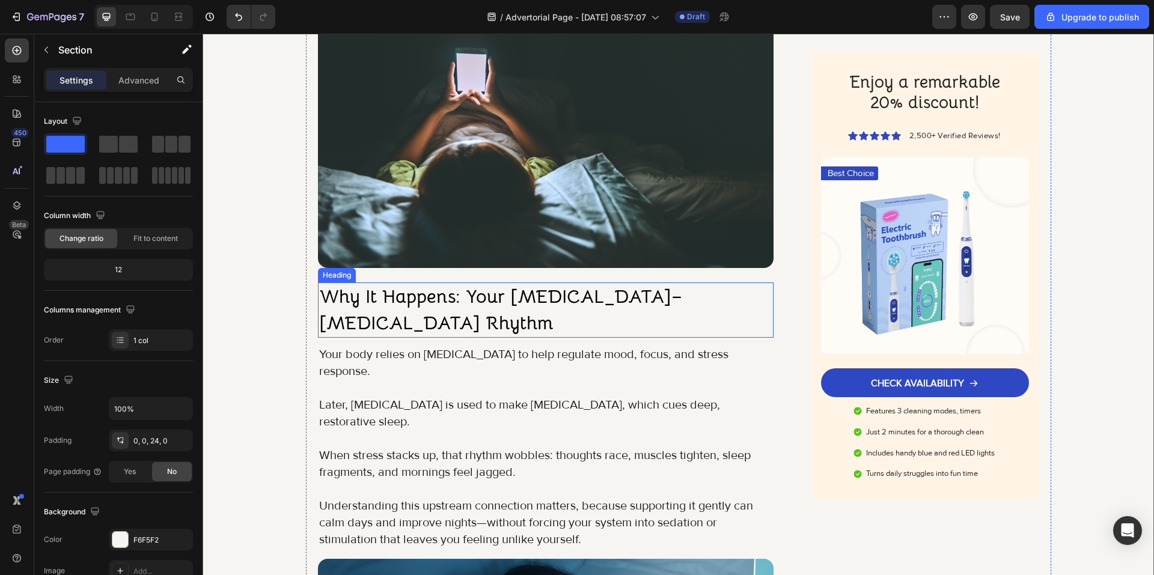
click at [429, 294] on strong "Why It Happens: Your Serotonin–Melatonin Rhythm" at bounding box center [500, 310] width 363 height 50
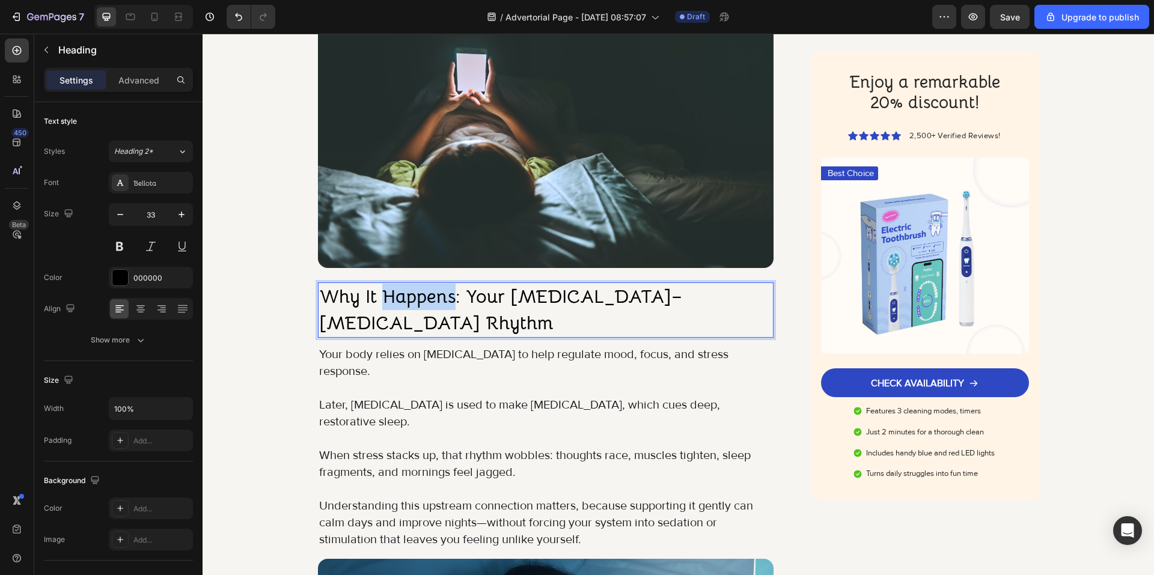
click at [434, 294] on strong "Why It Happens: Your Serotonin–Melatonin Rhythm" at bounding box center [500, 310] width 363 height 50
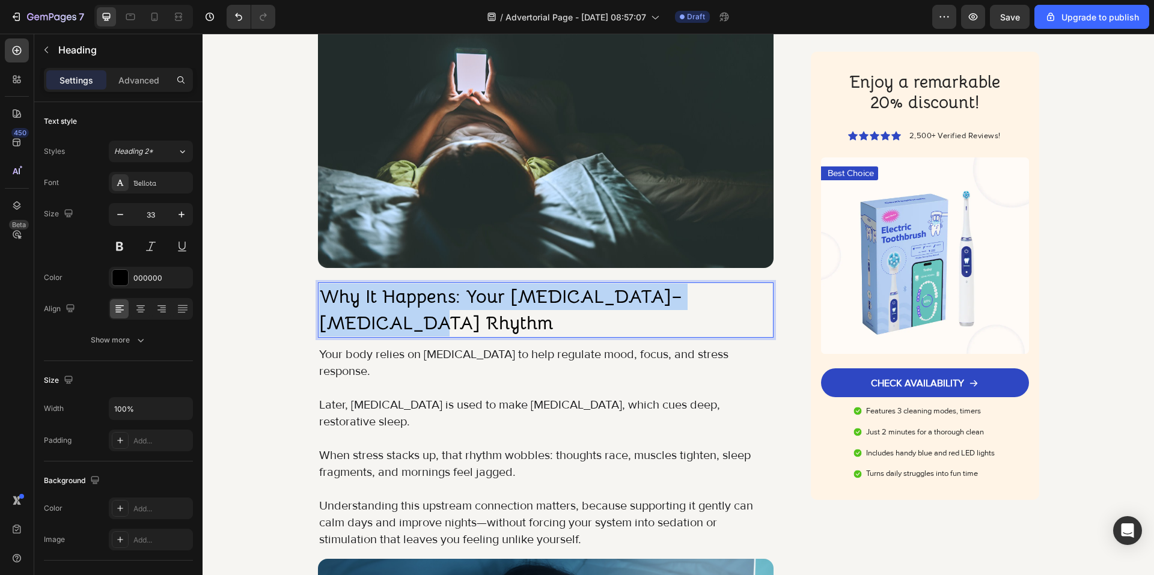
click at [434, 294] on strong "Why It Happens: Your Serotonin–Melatonin Rhythm" at bounding box center [500, 310] width 363 height 50
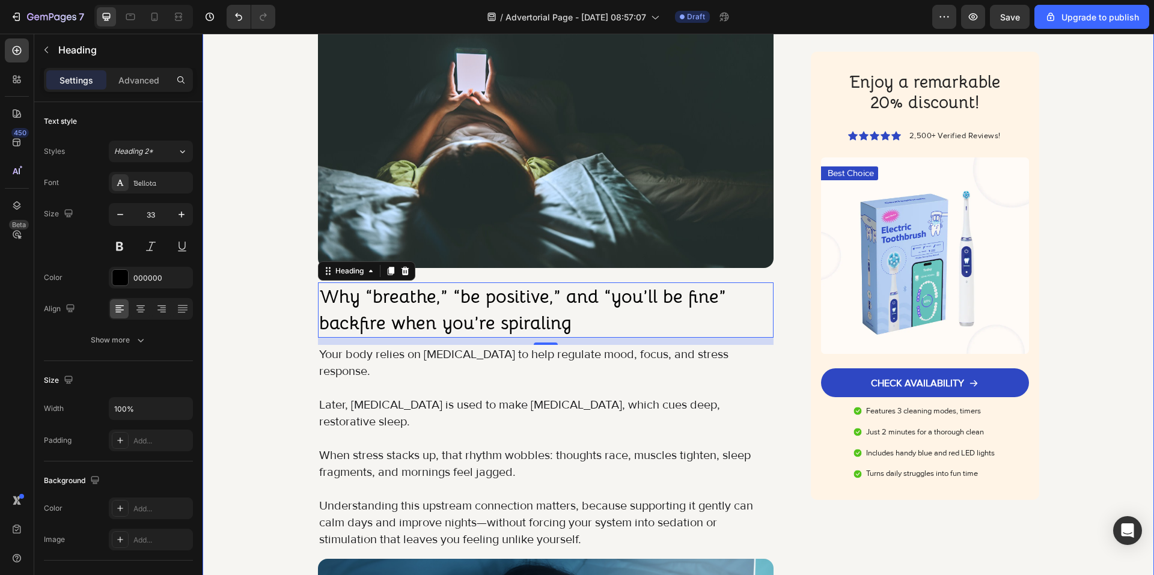
click at [278, 313] on div "Image Got Questions? Email Us At support@gemstore.com Text Block Row Row Women …" at bounding box center [678, 109] width 951 height 2866
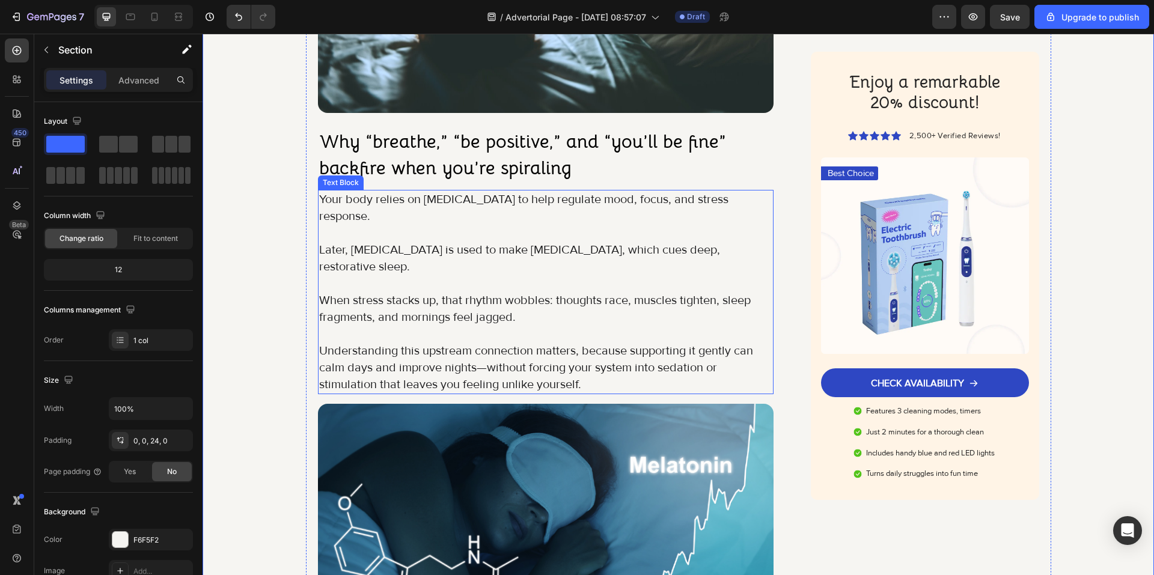
scroll to position [1562, 0]
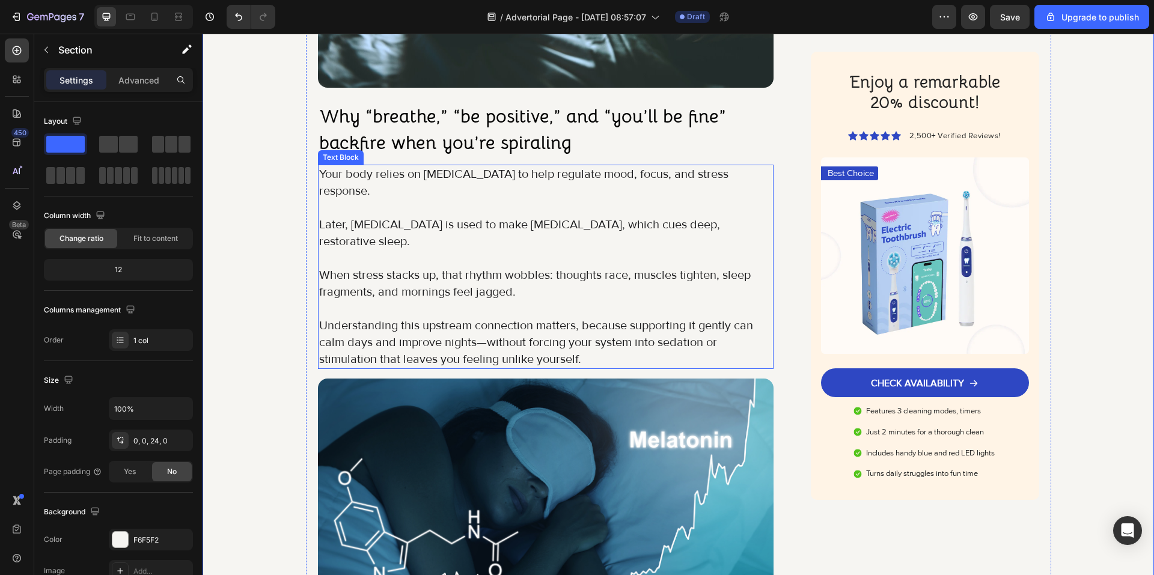
click at [526, 300] on p at bounding box center [546, 308] width 454 height 17
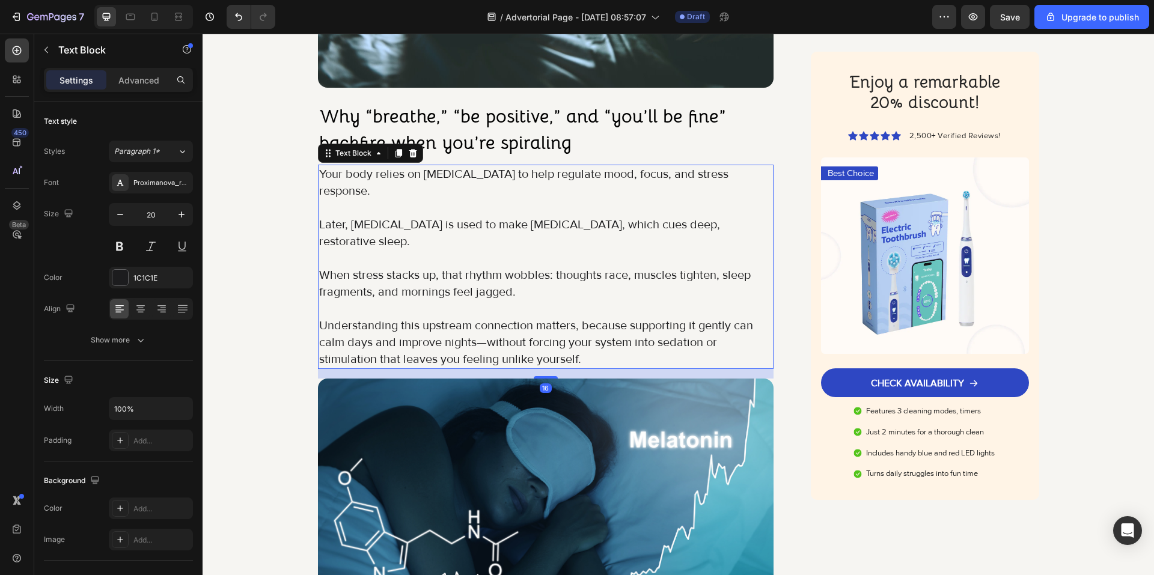
click at [580, 319] on p "Understanding this upstream connection matters, because supporting it gently ca…" at bounding box center [546, 342] width 454 height 50
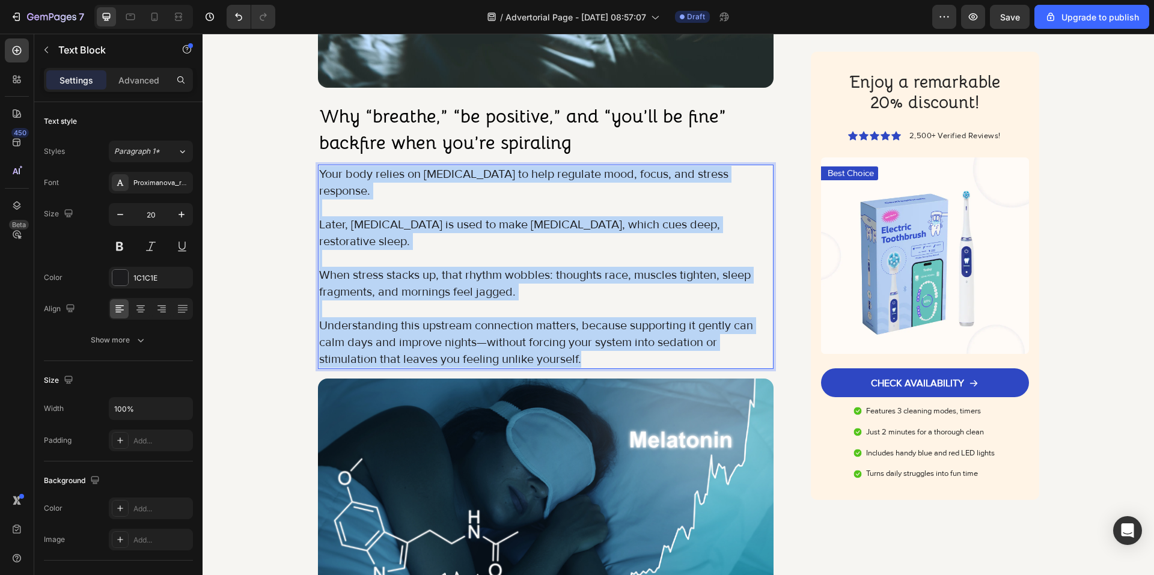
drag, startPoint x: 522, startPoint y: 305, endPoint x: 315, endPoint y: 169, distance: 247.3
click at [318, 169] on div "Your body relies on serotonin to help regulate mood, focus, and stress response…" at bounding box center [546, 267] width 456 height 204
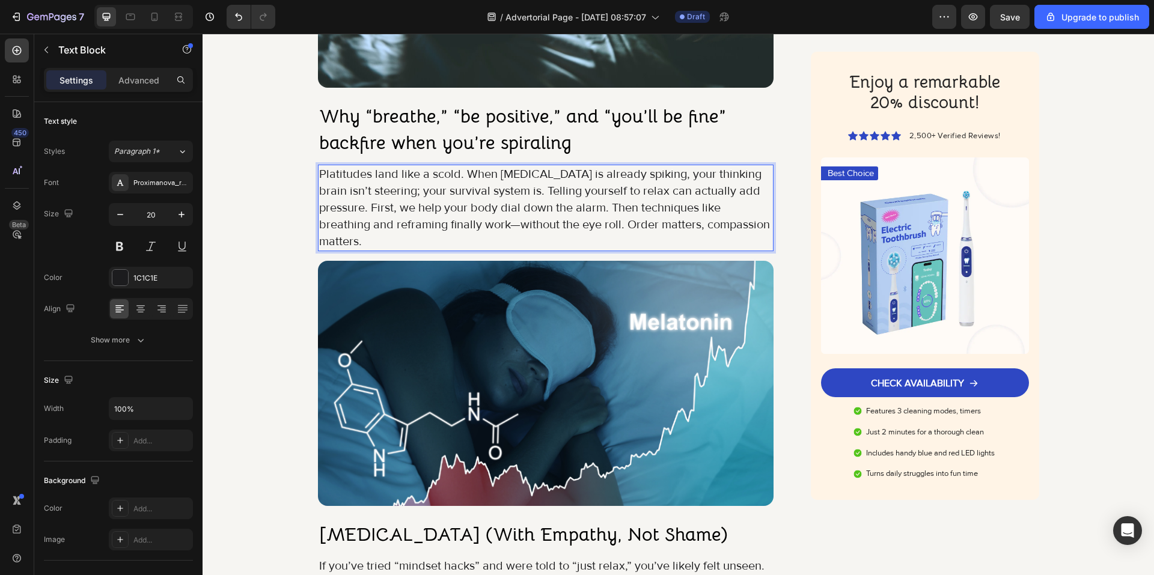
click at [513, 190] on p "Platitudes land like a scold. When adrenaline is already spiking, your thinking…" at bounding box center [546, 208] width 454 height 84
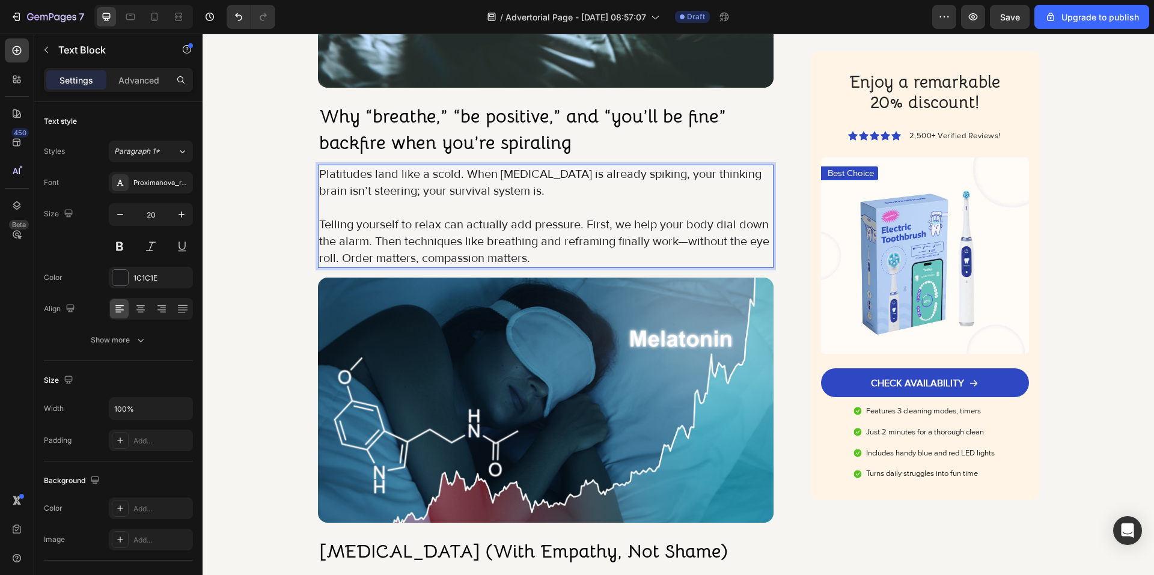
click at [460, 178] on p "Platitudes land like a scold. When adrenaline is already spiking, your thinking…" at bounding box center [546, 183] width 454 height 34
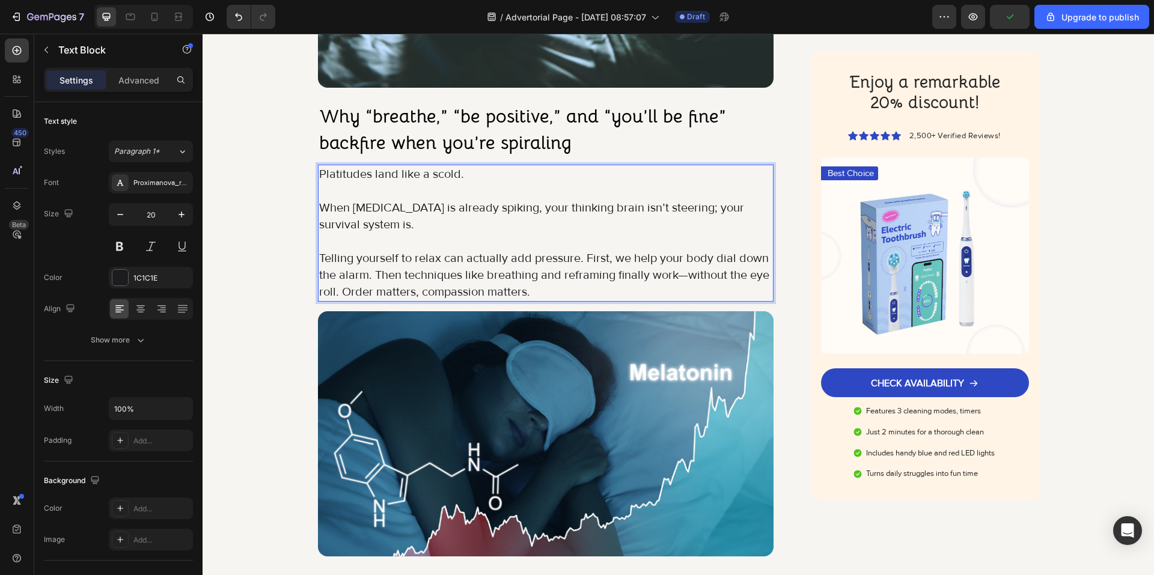
click at [578, 261] on p "Telling yourself to relax can actually add pressure. First, we help your body d…" at bounding box center [546, 275] width 454 height 50
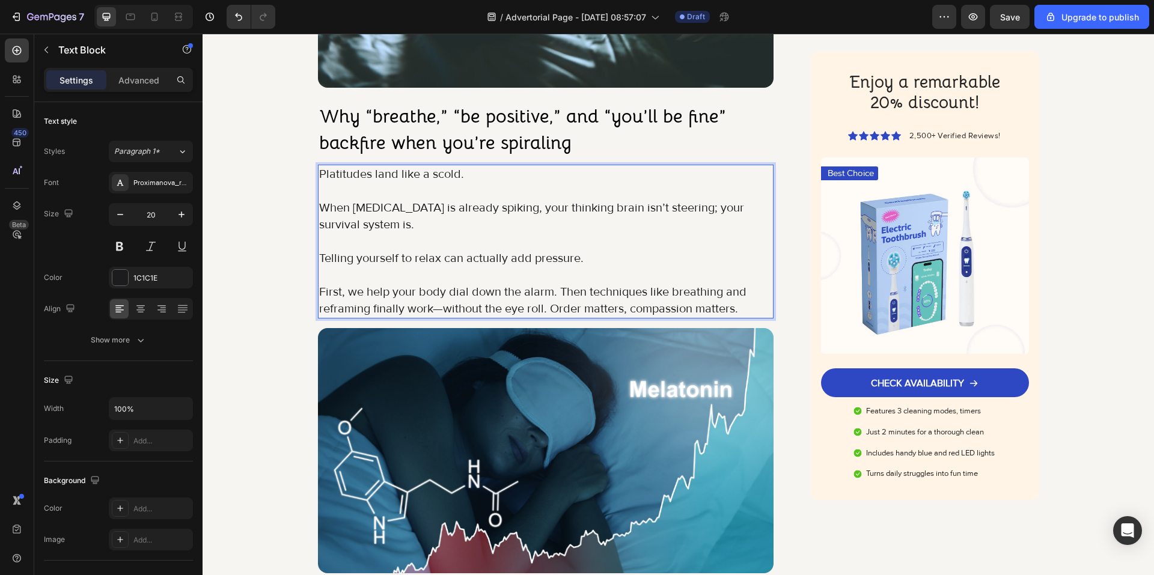
click at [554, 295] on p "First, we help your body dial down the alarm. Then techniques like breathing an…" at bounding box center [546, 301] width 454 height 34
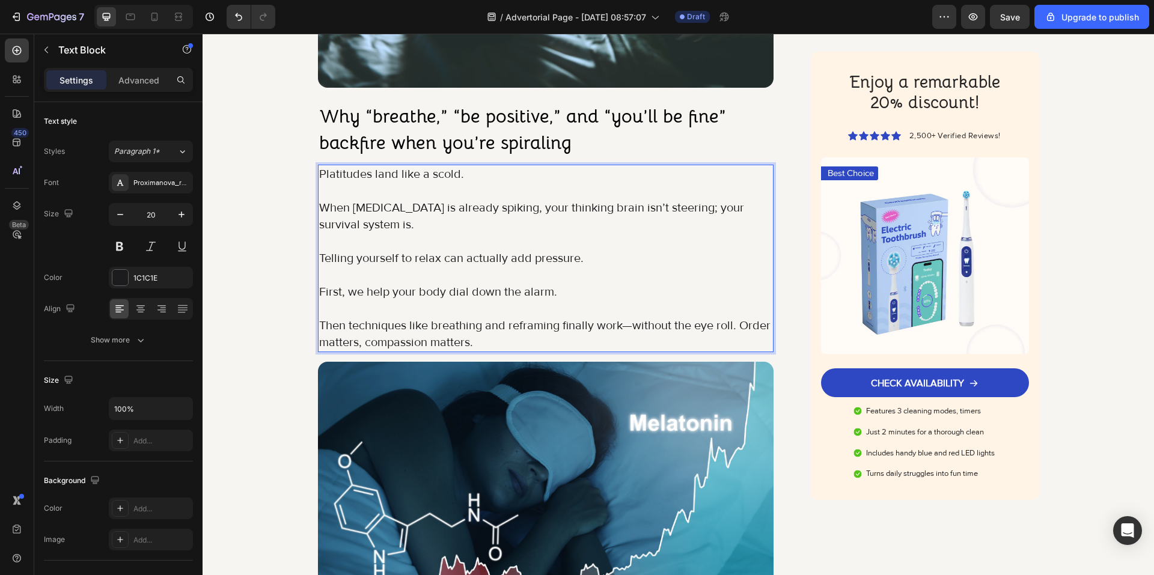
click at [732, 326] on p "Then techniques like breathing and reframing finally work—without the eye roll.…" at bounding box center [546, 334] width 454 height 34
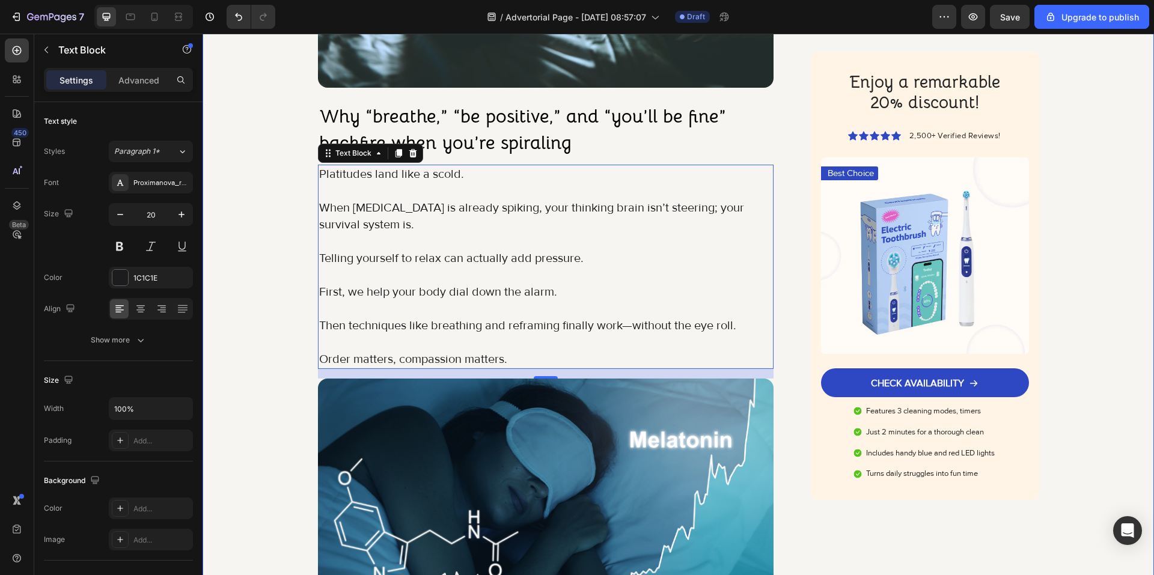
drag, startPoint x: 227, startPoint y: 255, endPoint x: 406, endPoint y: 302, distance: 185.0
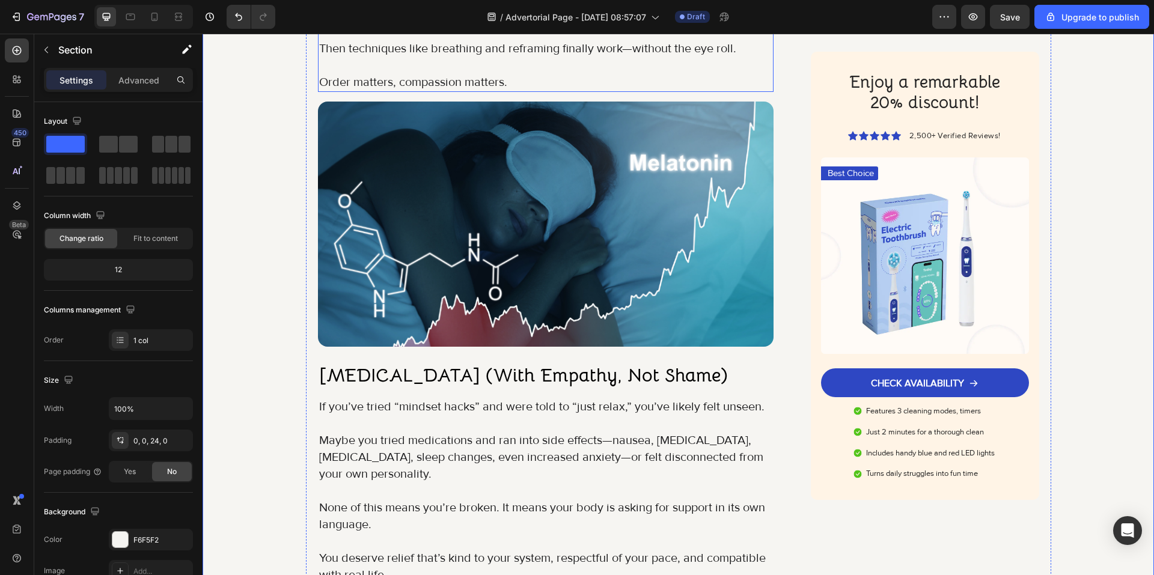
scroll to position [1983, 0]
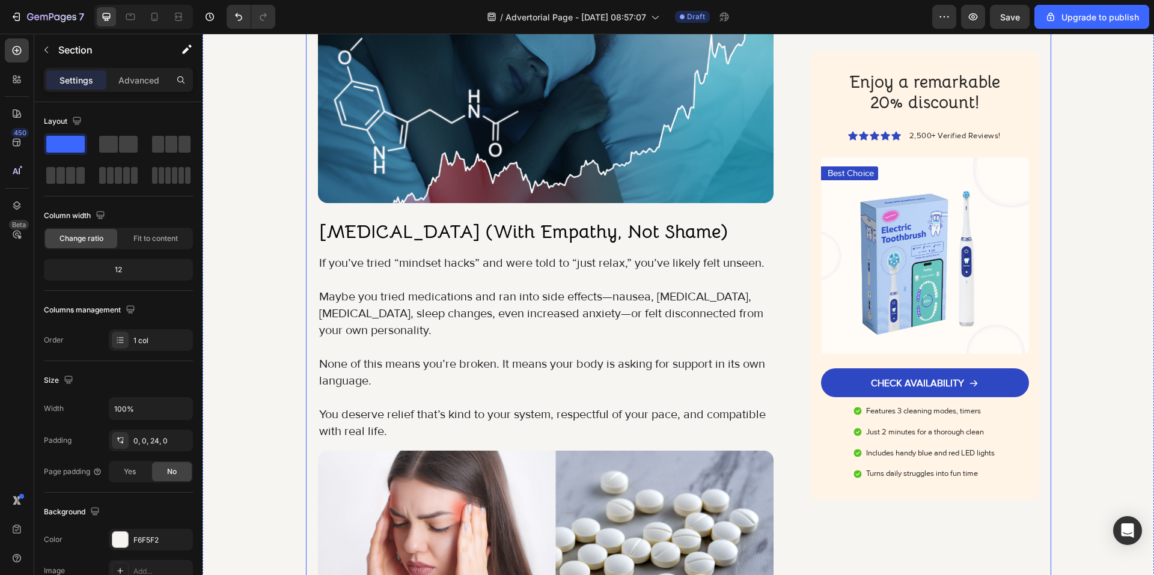
click at [463, 237] on strong "Agitation (With Empathy, Not Shame)" at bounding box center [523, 231] width 409 height 23
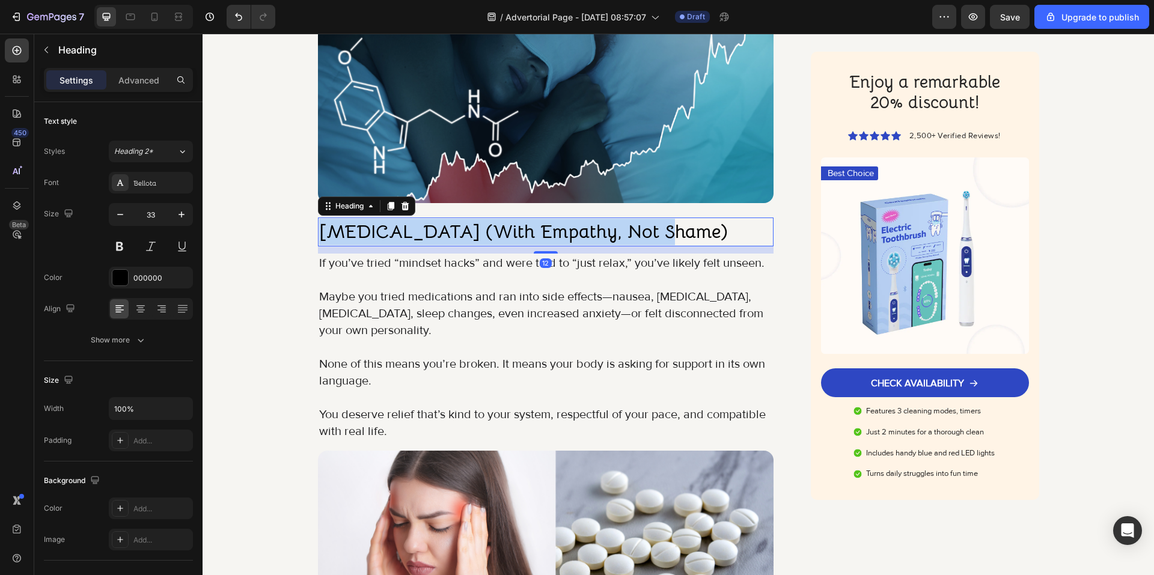
click at [463, 237] on strong "Agitation (With Empathy, Not Shame)" at bounding box center [523, 231] width 409 height 23
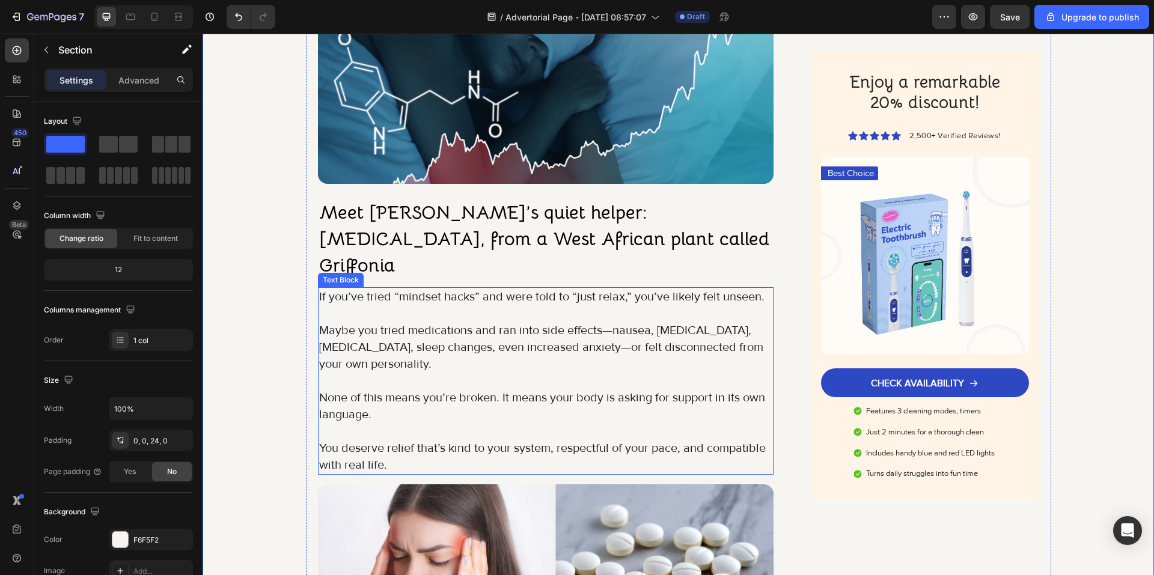
scroll to position [2043, 0]
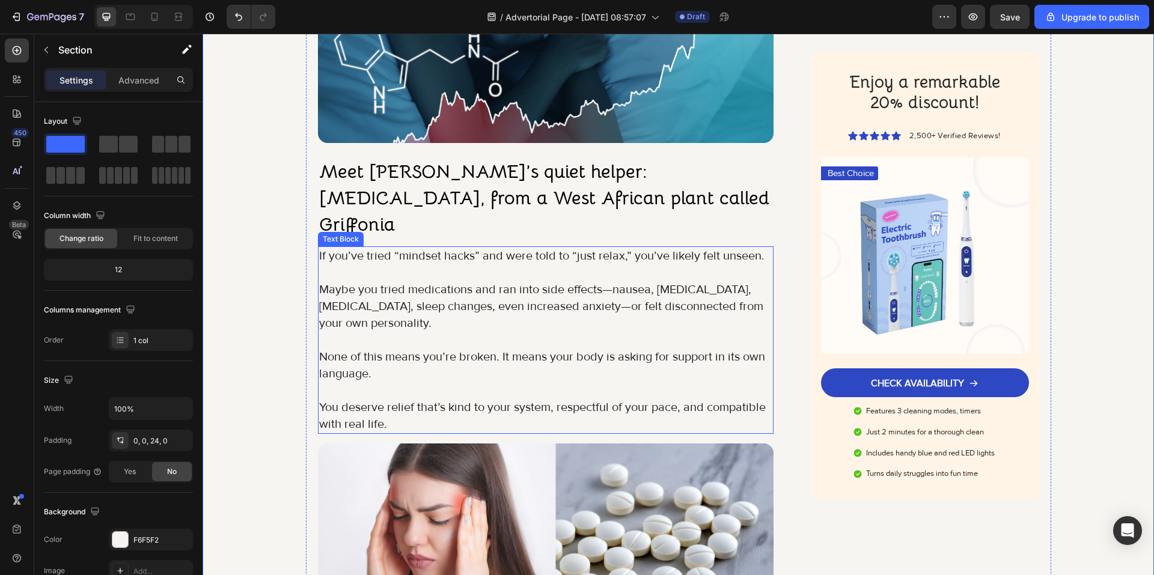
click at [481, 332] on p at bounding box center [546, 340] width 454 height 17
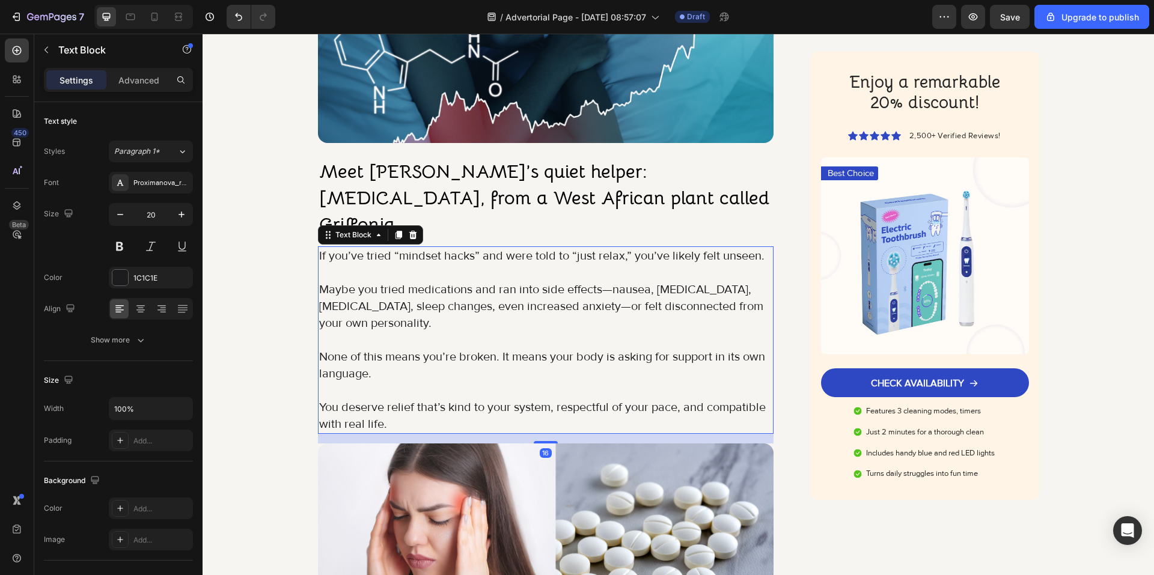
click at [412, 382] on p at bounding box center [546, 390] width 454 height 17
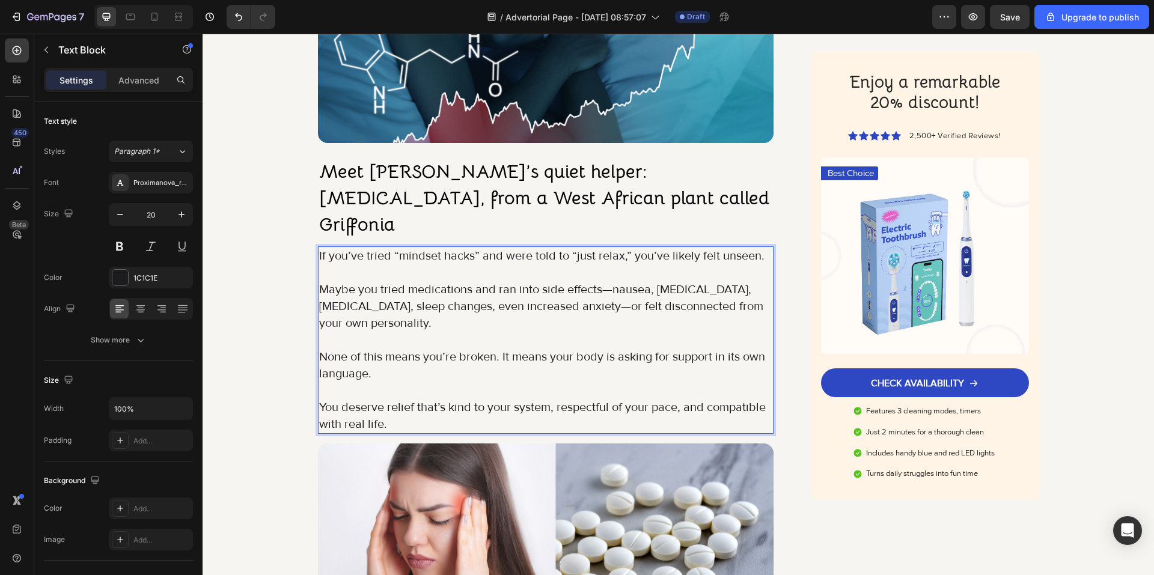
click at [393, 399] on p "You deserve relief that’s kind to your system, respectful of your pace, and com…" at bounding box center [546, 416] width 454 height 34
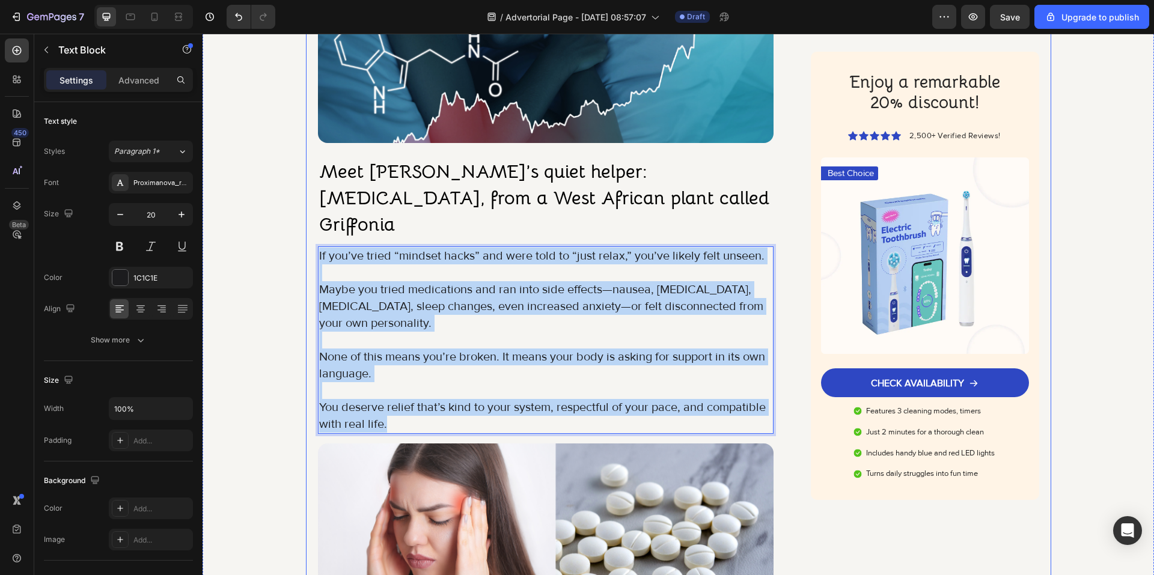
drag, startPoint x: 367, startPoint y: 362, endPoint x: 314, endPoint y: 231, distance: 141.1
click at [318, 246] on div "If you’ve tried “mindset hacks” and were told to “just relax,” you’ve likely fe…" at bounding box center [546, 339] width 456 height 187
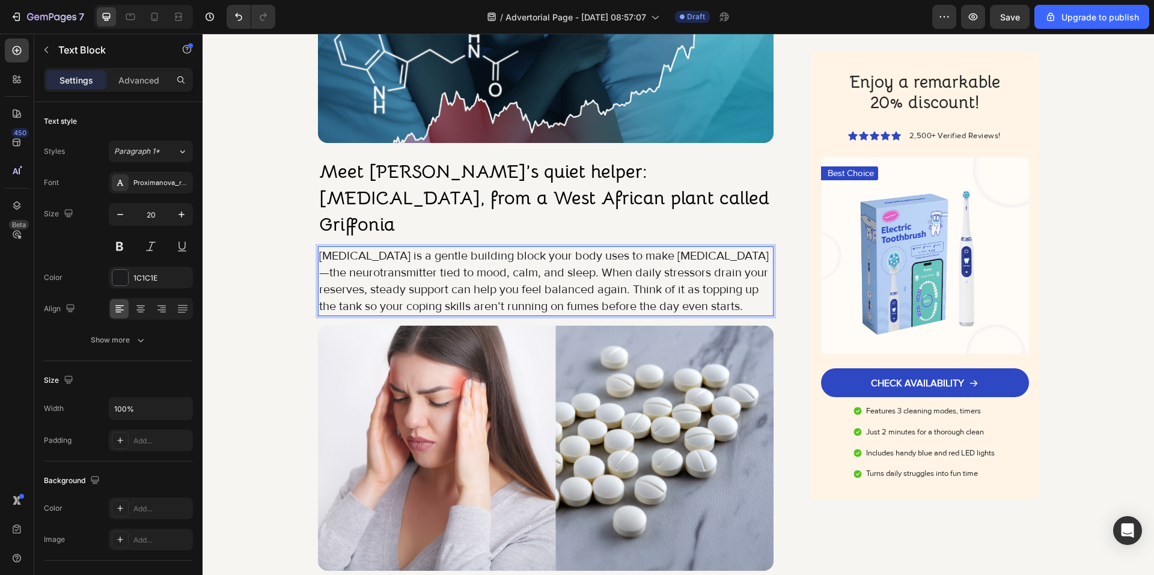
click at [569, 248] on p "5-HTP is a gentle building block your body uses to make serotonin—the neurotran…" at bounding box center [546, 281] width 454 height 67
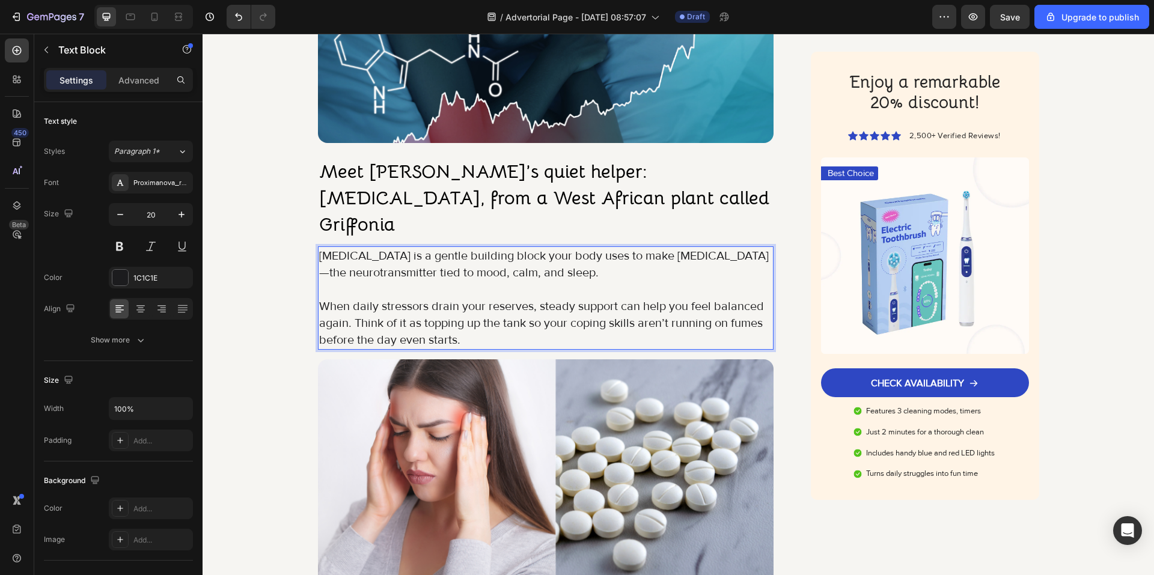
click at [349, 298] on p "When daily stressors drain your reserves, steady support can help you feel bala…" at bounding box center [546, 323] width 454 height 50
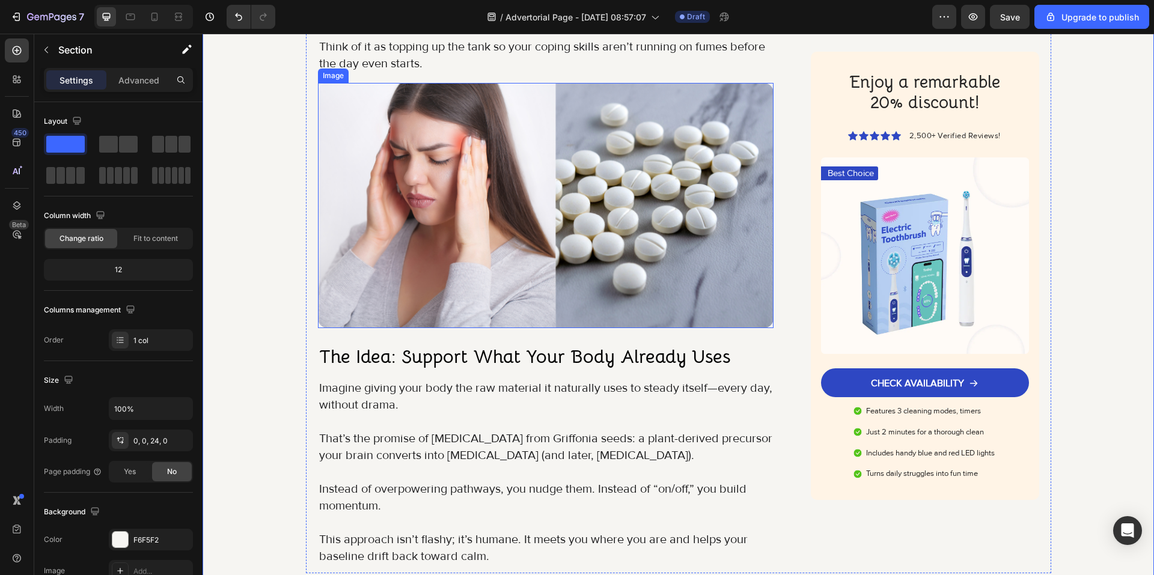
scroll to position [2404, 0]
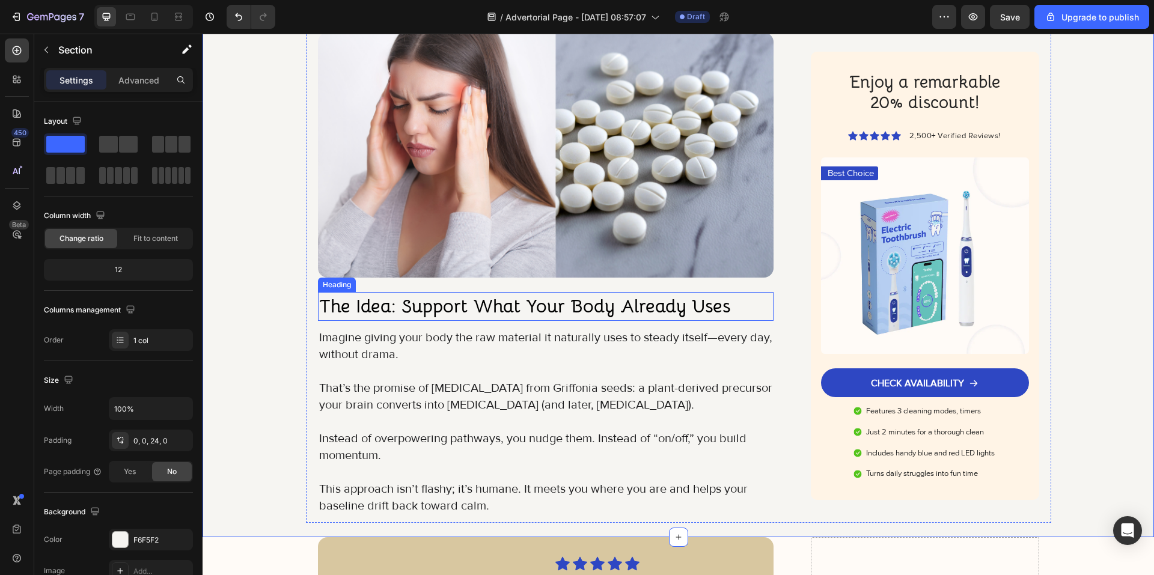
click at [477, 294] on strong "The Idea: Support What Your Body Already Uses" at bounding box center [524, 305] width 411 height 23
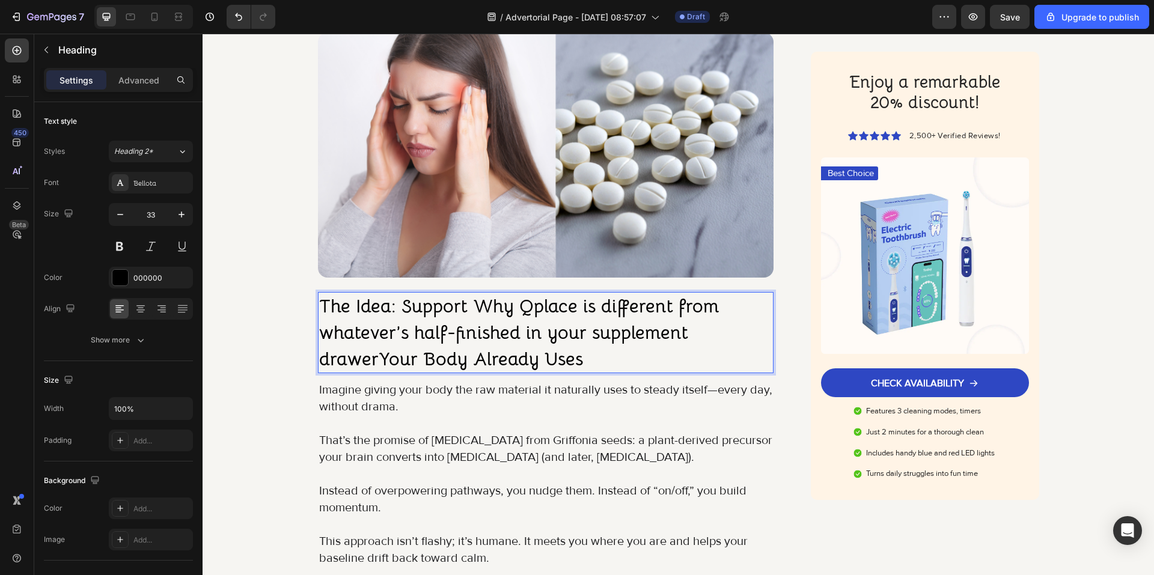
click at [516, 294] on strong "The Idea: Support Why Qplace is different from whatever’s half-finished in your…" at bounding box center [519, 332] width 400 height 76
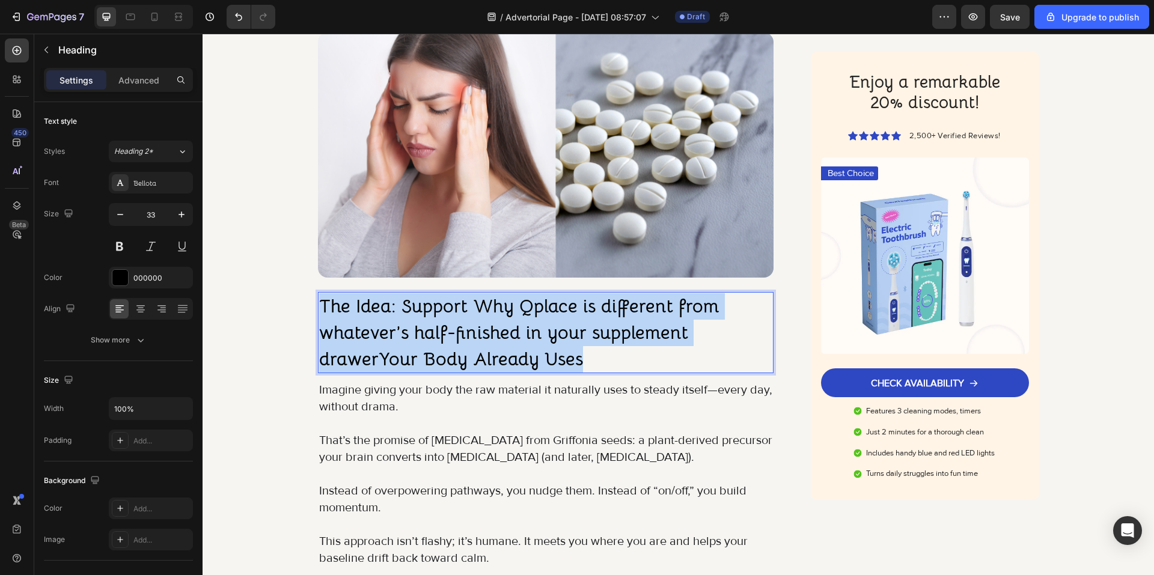
click at [516, 294] on strong "The Idea: Support Why Qplace is different from whatever’s half-finished in your…" at bounding box center [519, 332] width 400 height 76
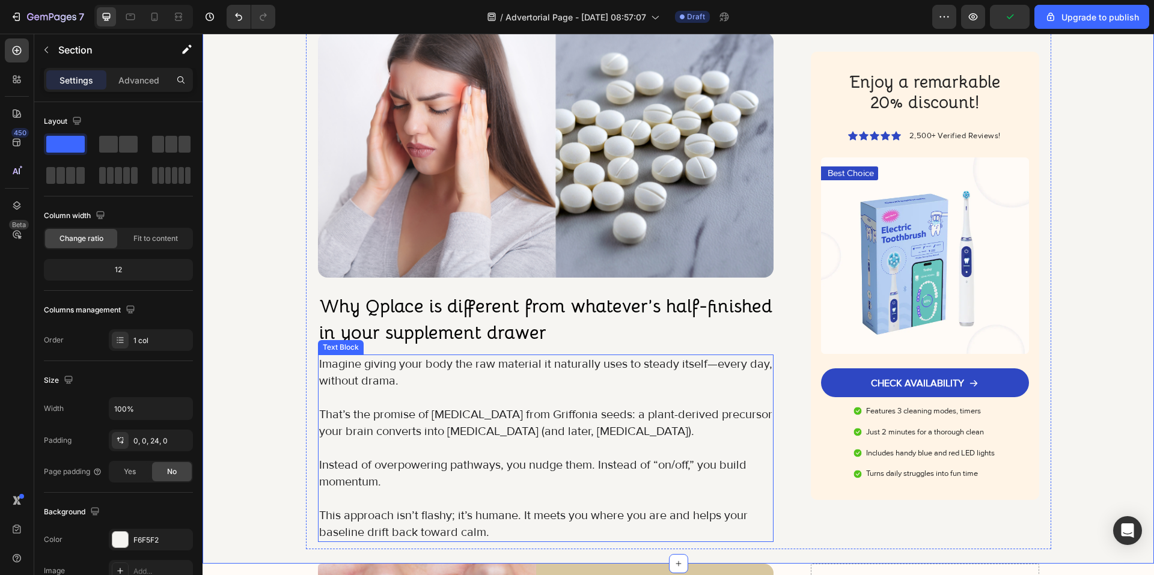
click at [407, 356] on p "Imagine giving your body the raw material it naturally uses to steady itself—ev…" at bounding box center [546, 373] width 454 height 34
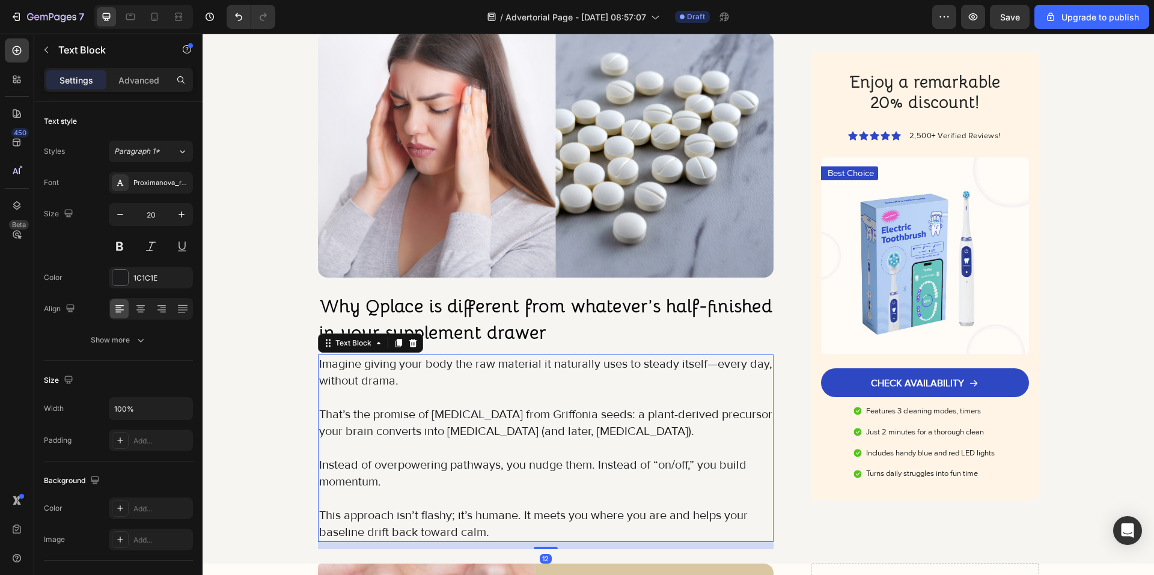
click at [407, 356] on p "Imagine giving your body the raw material it naturally uses to steady itself—ev…" at bounding box center [546, 373] width 454 height 34
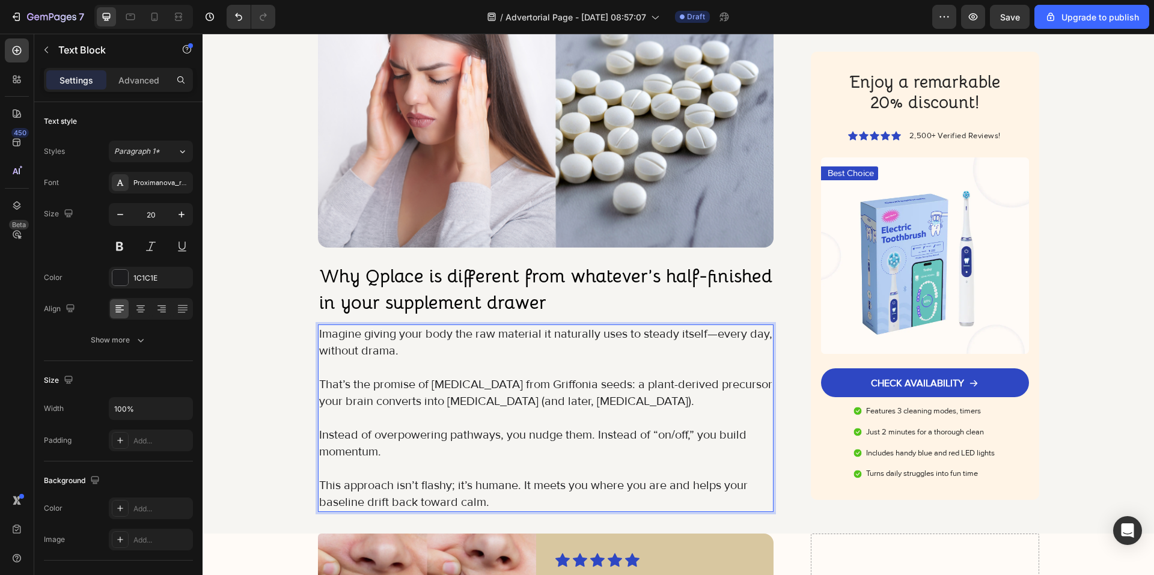
scroll to position [2524, 0]
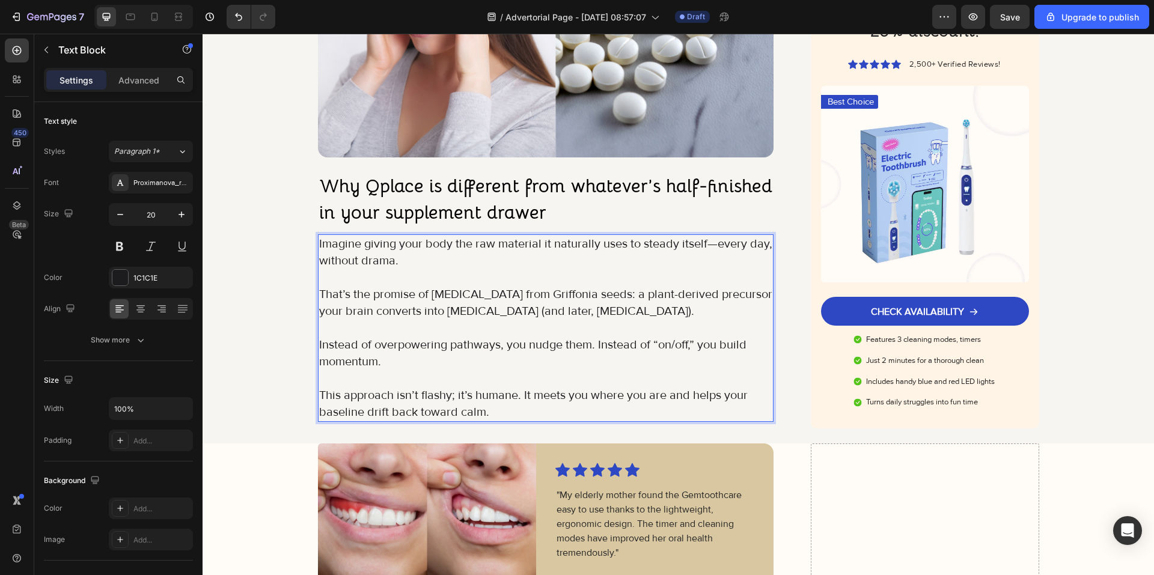
click at [487, 387] on p "This approach isn’t flashy; it’s humane. It meets you where you are and helps y…" at bounding box center [546, 404] width 454 height 34
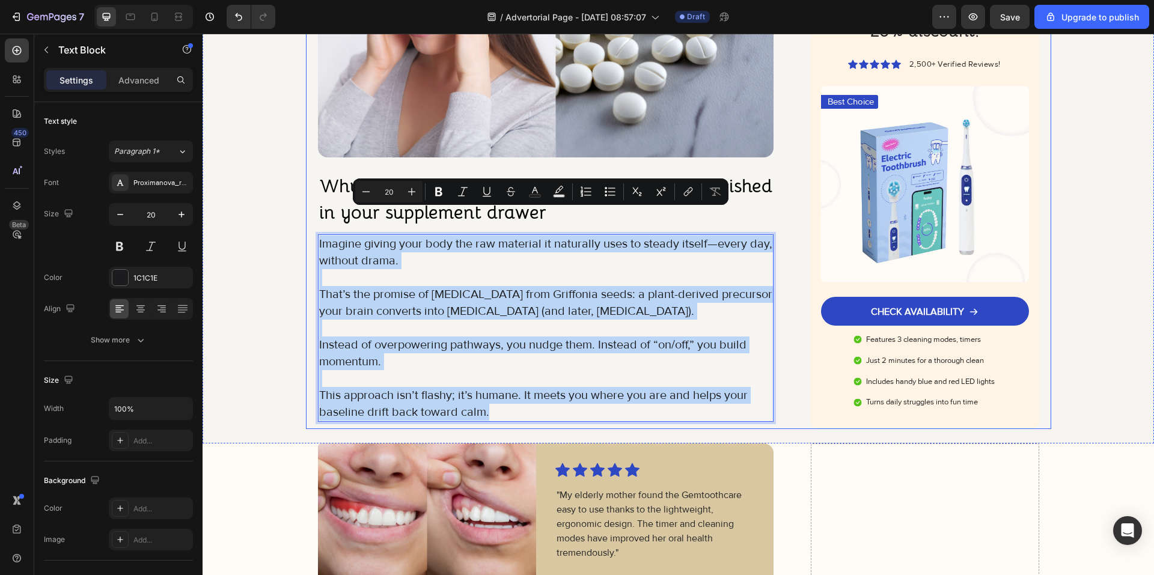
drag, startPoint x: 473, startPoint y: 382, endPoint x: 311, endPoint y: 221, distance: 228.6
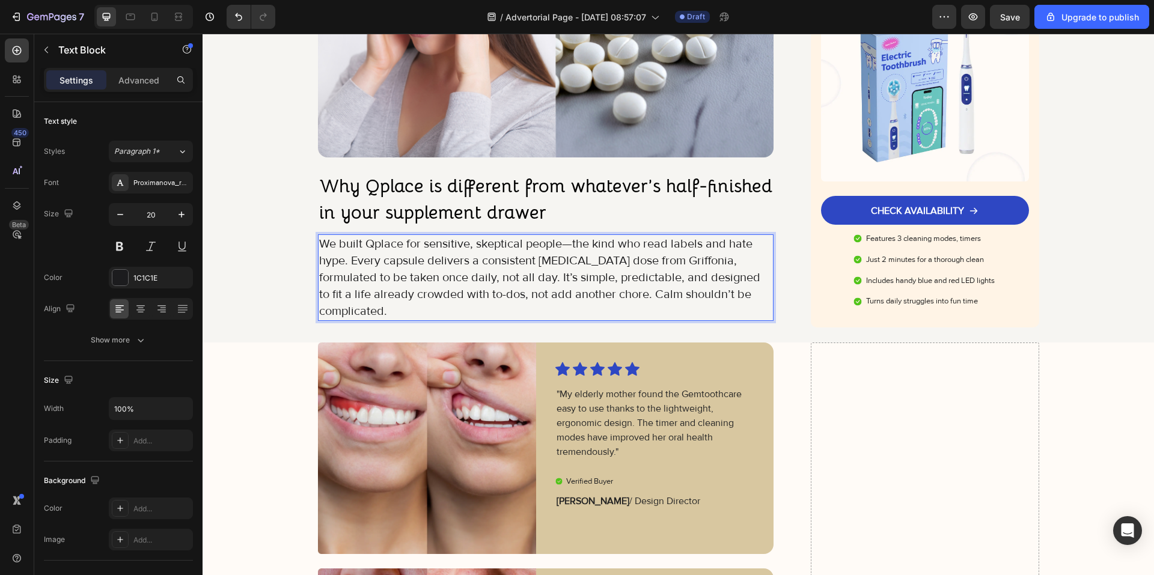
click at [343, 236] on p "We built Qplace for sensitive, skeptical people—the kind who read labels and ha…" at bounding box center [546, 278] width 454 height 84
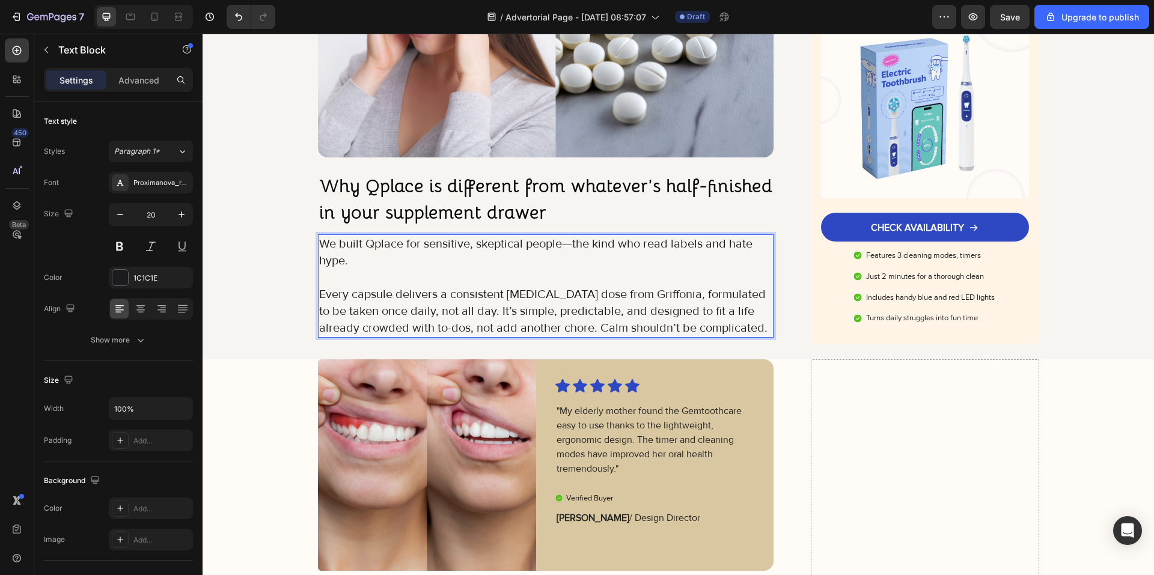
click at [431, 286] on p "Every capsule delivers a consistent 5-HTP dose from Griffonia, formulated to be…" at bounding box center [546, 311] width 454 height 50
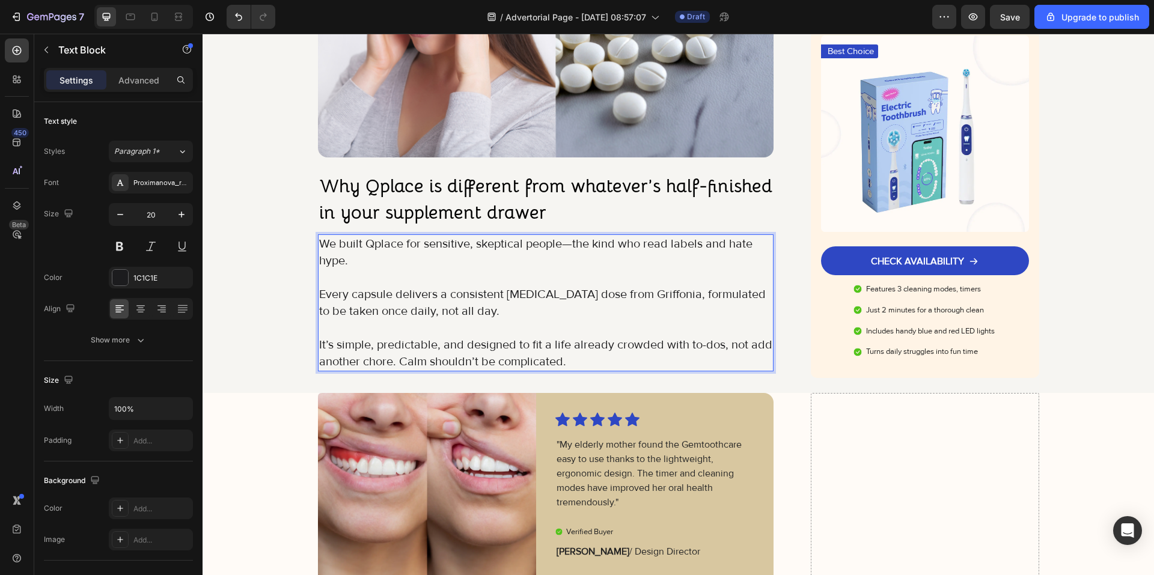
click at [395, 337] on p "It’s simple, predictable, and designed to fit a life already crowded with to-do…" at bounding box center [546, 354] width 454 height 34
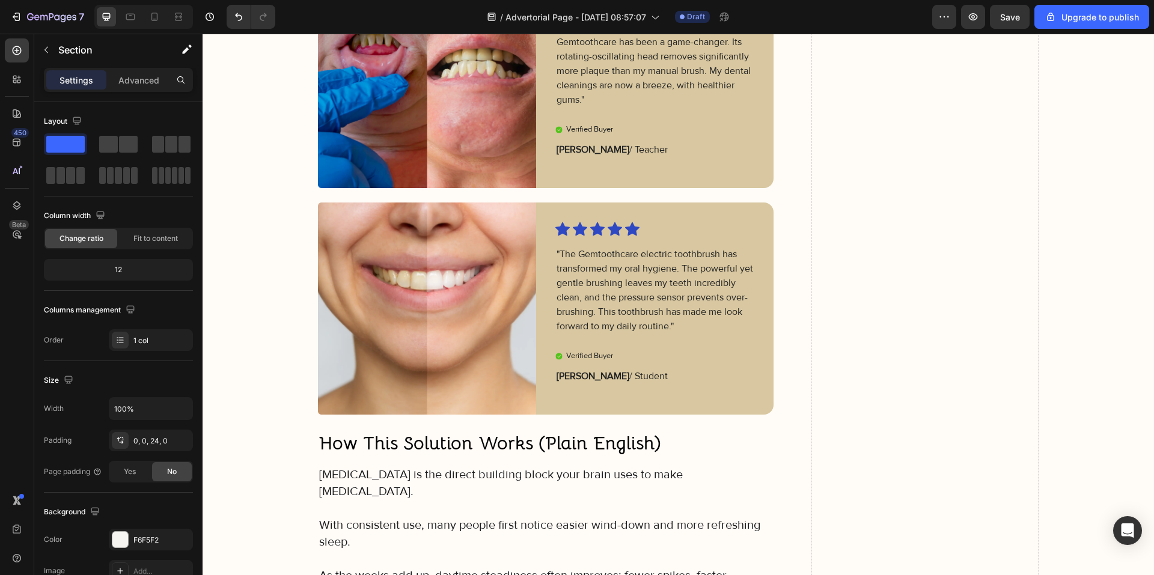
scroll to position [3305, 0]
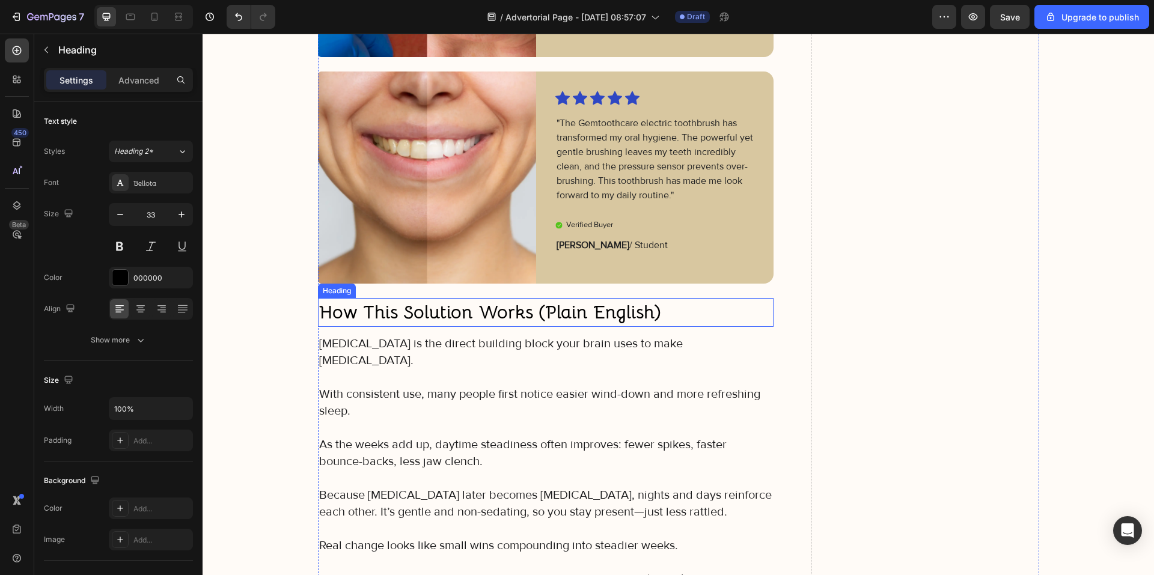
click at [483, 305] on strong "How This Solution Works (Plain English)" at bounding box center [490, 311] width 342 height 23
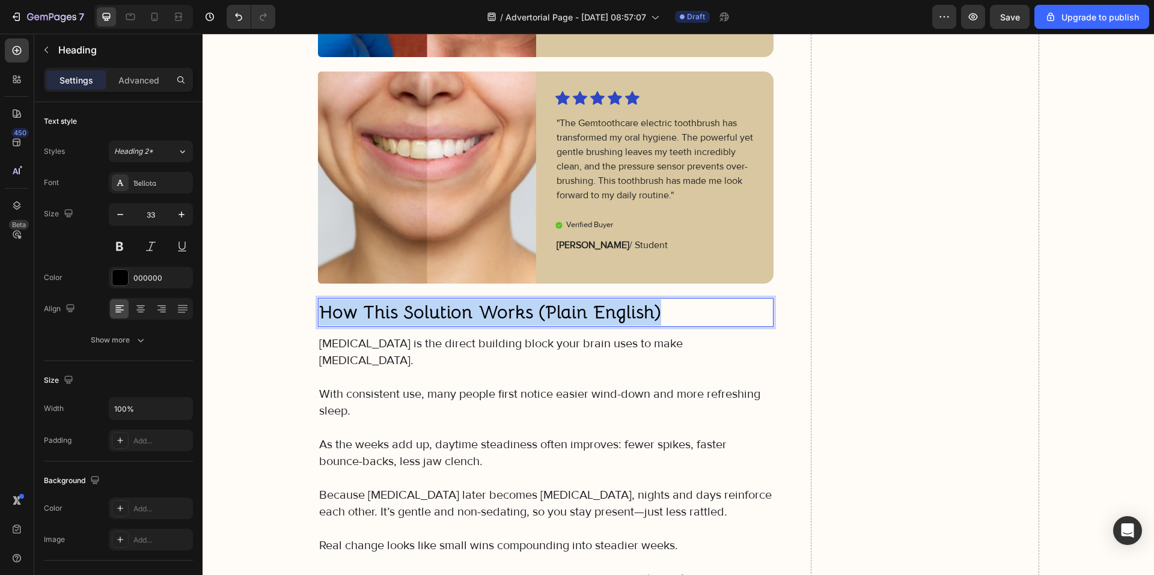
drag, startPoint x: 654, startPoint y: 312, endPoint x: 315, endPoint y: 310, distance: 338.9
click at [319, 310] on p "How This Solution Works (Plain English)" at bounding box center [546, 312] width 454 height 26
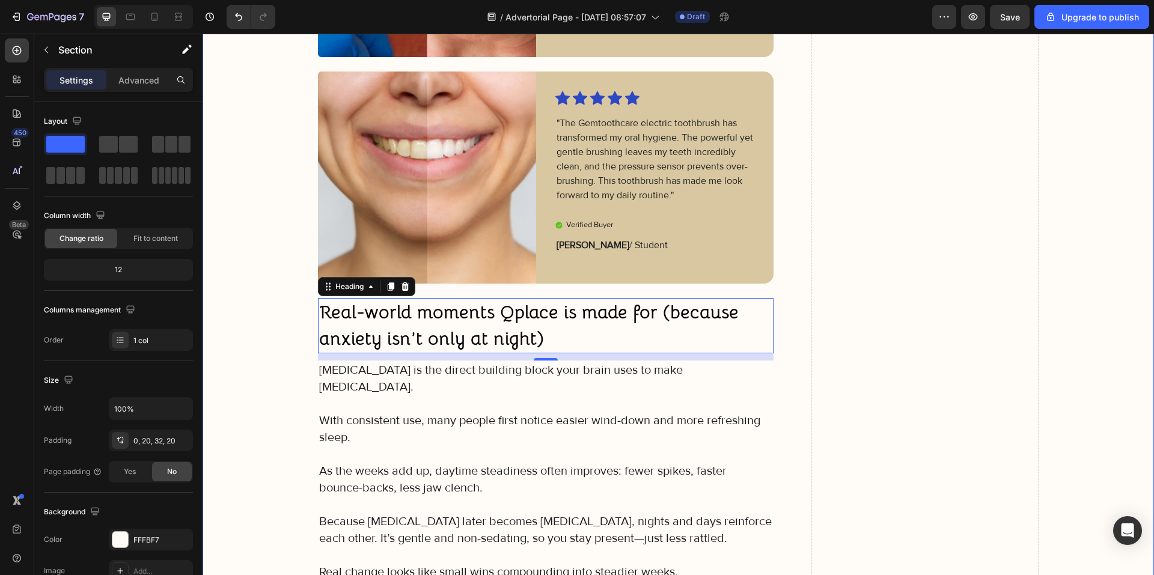
drag, startPoint x: 266, startPoint y: 347, endPoint x: 375, endPoint y: 394, distance: 119.2
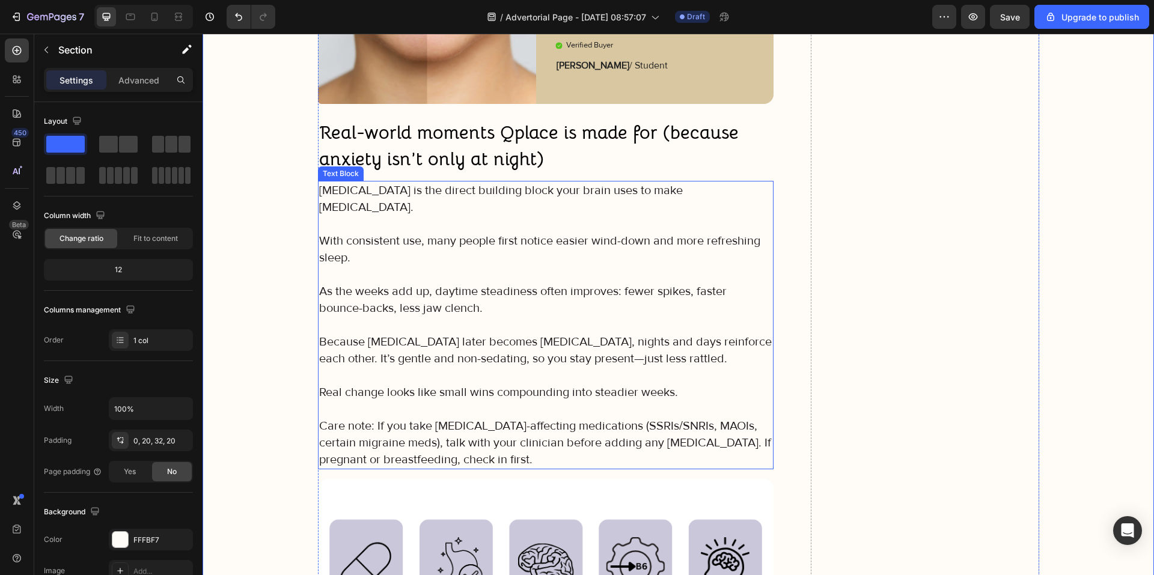
scroll to position [3485, 0]
click at [477, 439] on p "Care note: If you take serotonin-affecting medications (SSRIs/SNRIs, MAOIs, cer…" at bounding box center [546, 442] width 454 height 50
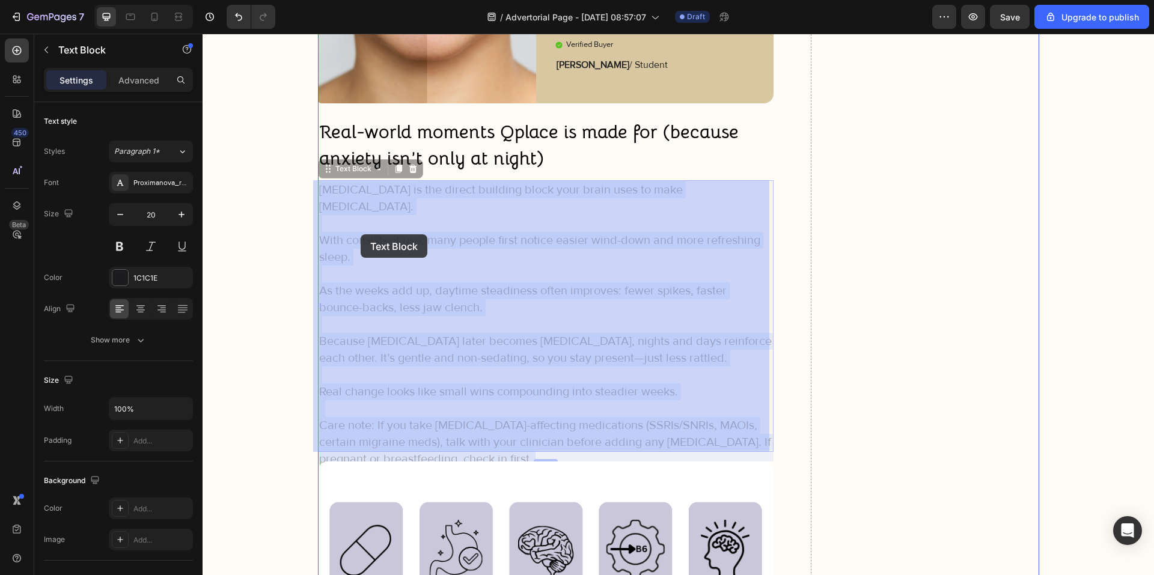
drag, startPoint x: 466, startPoint y: 443, endPoint x: 379, endPoint y: 250, distance: 211.9
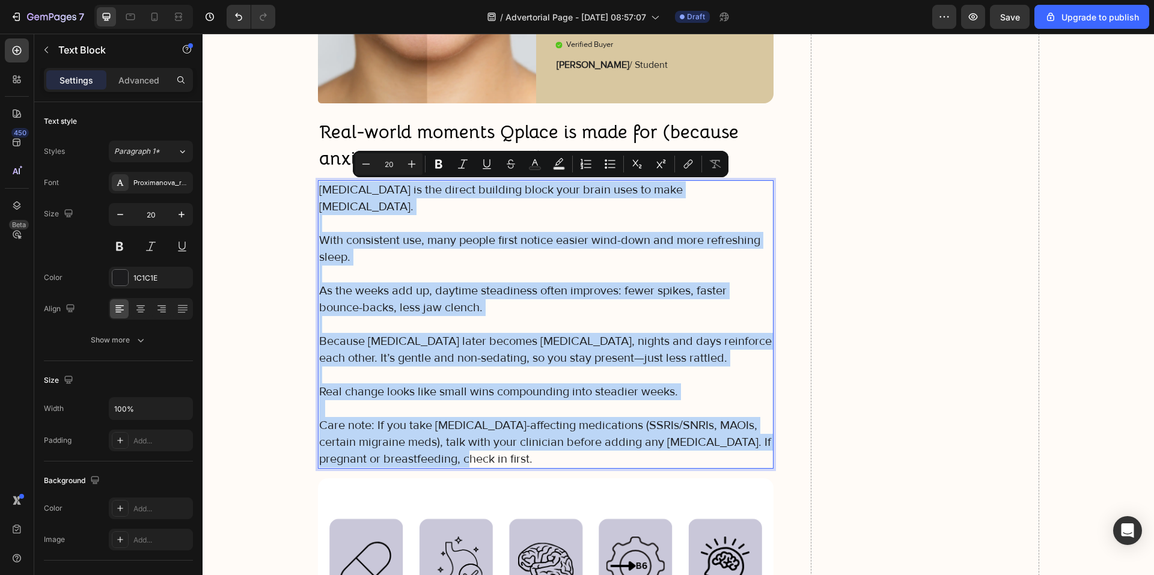
drag, startPoint x: 468, startPoint y: 443, endPoint x: 314, endPoint y: 189, distance: 297.4
click at [318, 189] on div "5-HTP is the direct building block your brain uses to make serotonin. With cons…" at bounding box center [546, 324] width 456 height 288
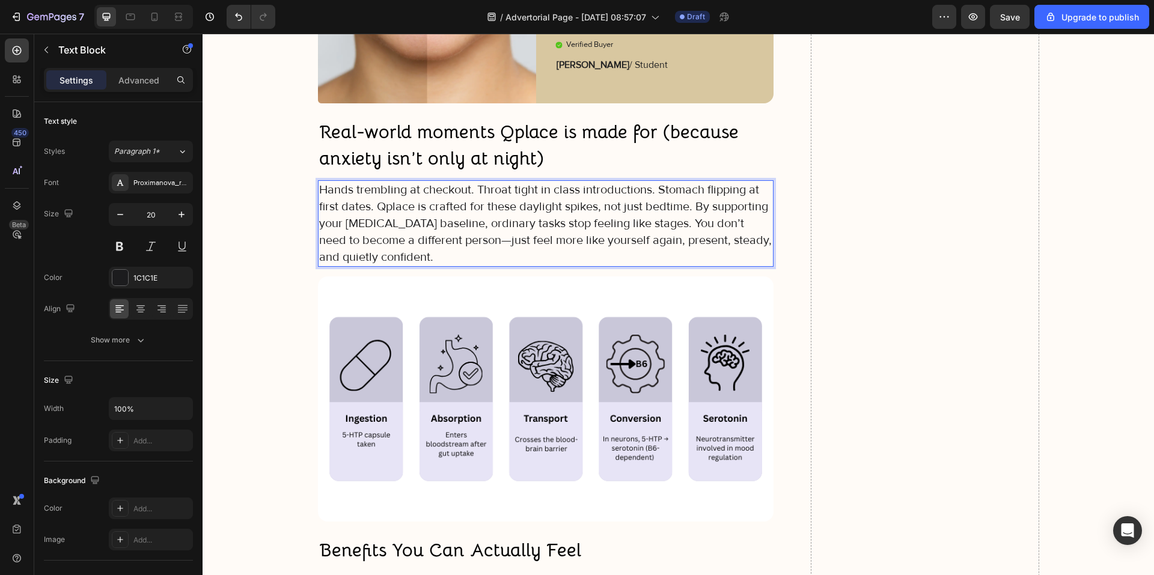
click at [654, 191] on p "Hands trembling at checkout. Throat tight in class introductions. Stomach flipp…" at bounding box center [546, 223] width 454 height 84
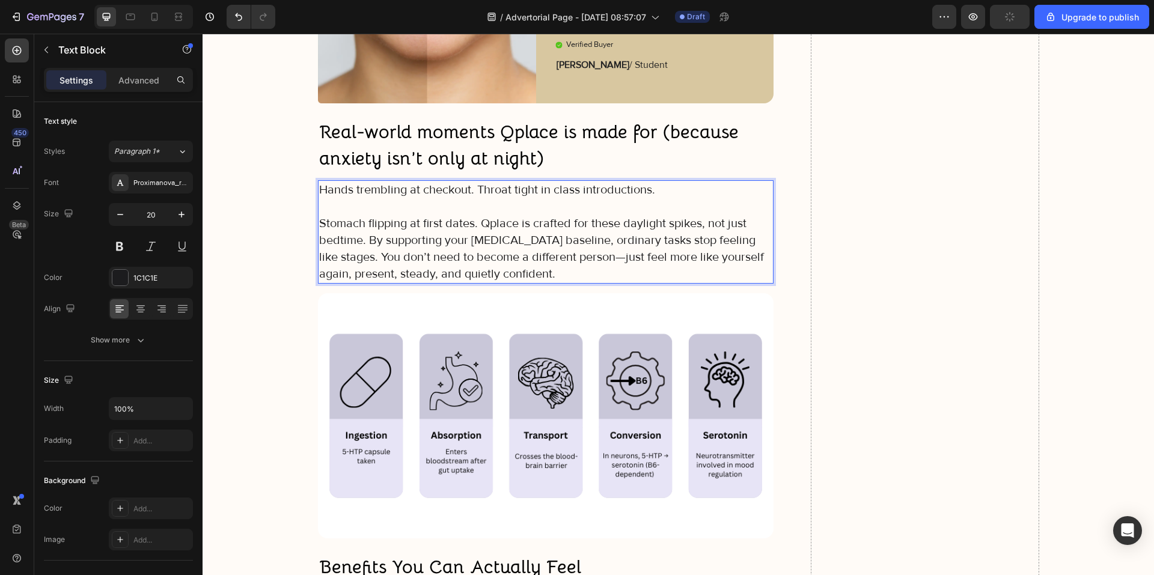
click at [480, 222] on p "Stomach flipping at first dates. Qplace is crafted for these daylight spikes, n…" at bounding box center [546, 248] width 454 height 67
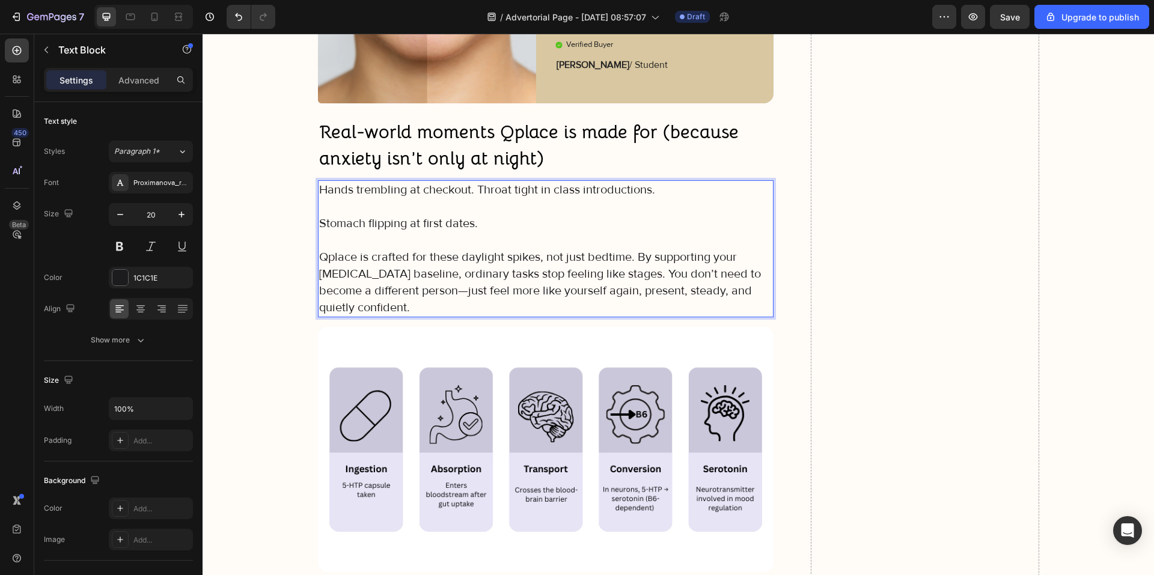
click at [636, 258] on p "Qplace is crafted for these daylight spikes, not just bedtime. By supporting yo…" at bounding box center [546, 282] width 454 height 67
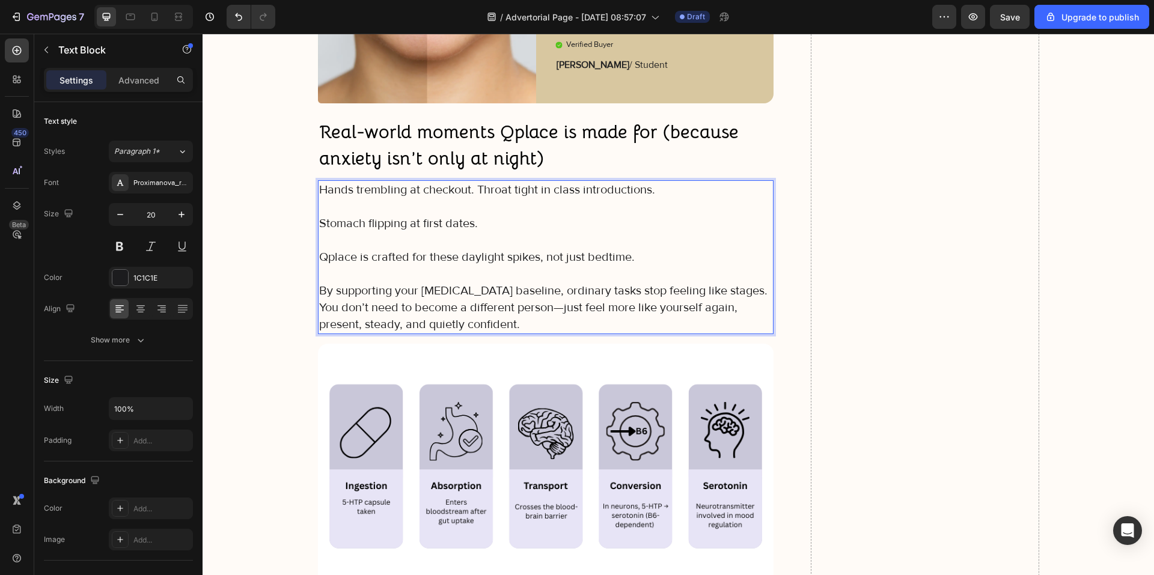
click at [724, 293] on p "By supporting your serotonin baseline, ordinary tasks stop feeling like stages.…" at bounding box center [546, 307] width 454 height 50
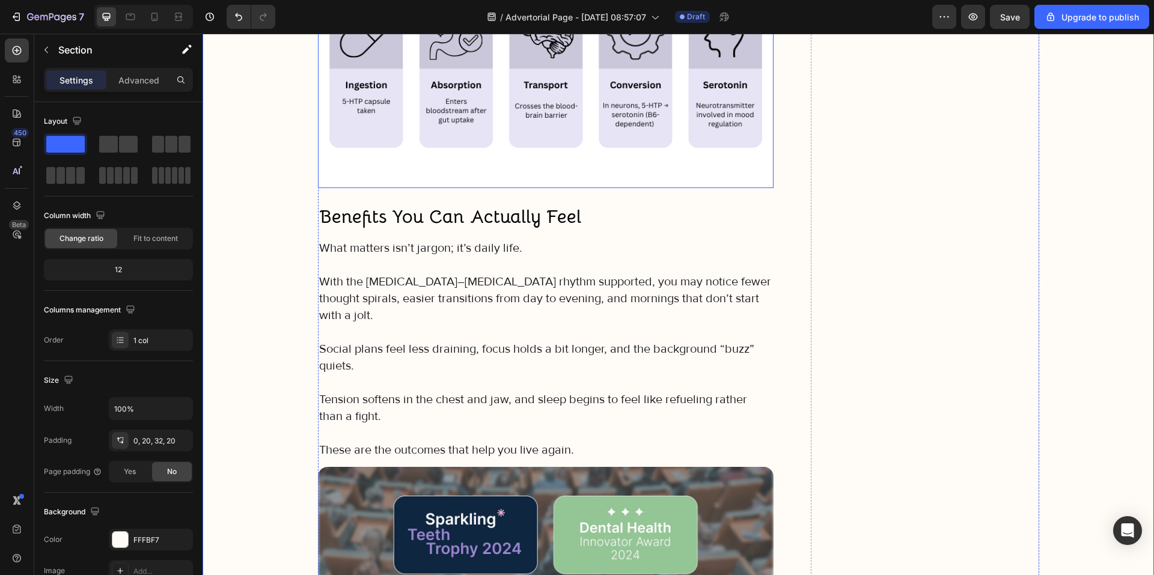
scroll to position [3906, 0]
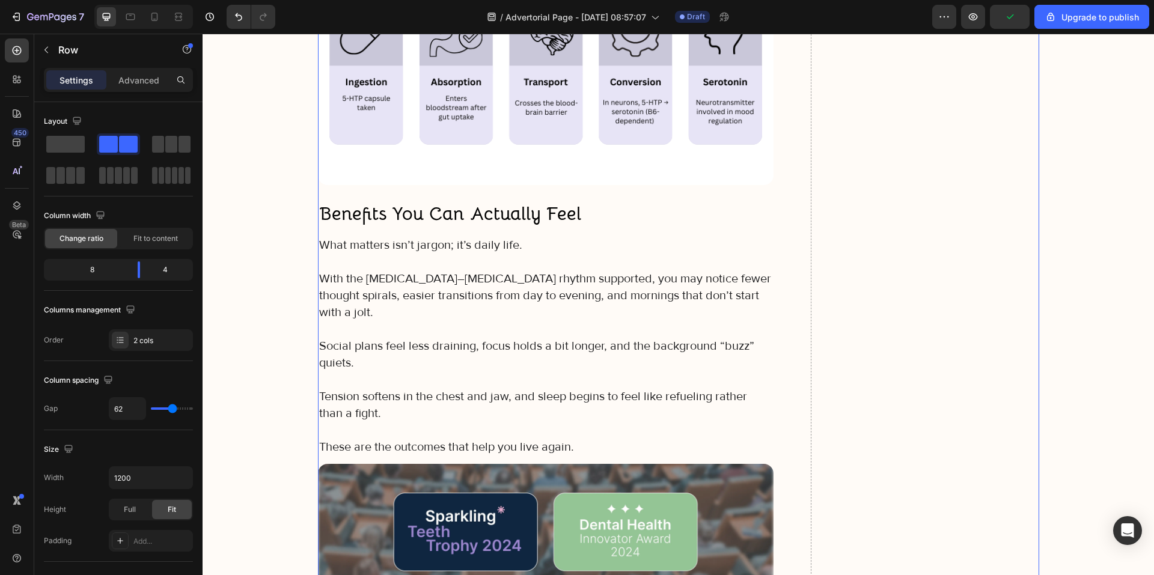
click at [440, 212] on strong "Benefits You Can Actually Feel" at bounding box center [450, 213] width 262 height 23
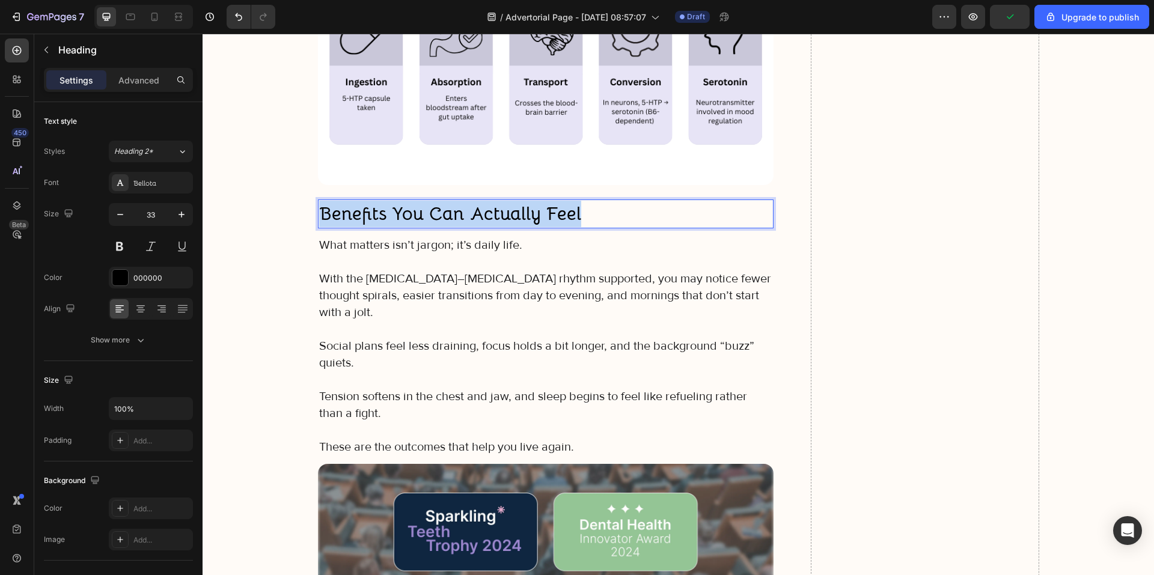
click at [440, 213] on strong "Benefits You Can Actually Feel" at bounding box center [450, 213] width 262 height 23
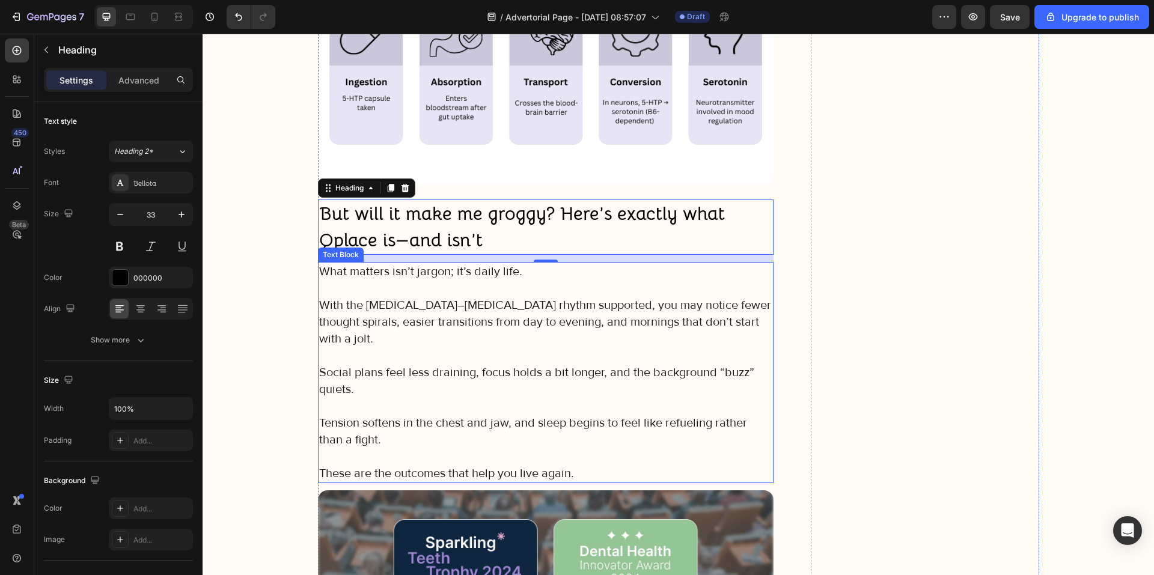
click at [394, 281] on p at bounding box center [546, 288] width 454 height 17
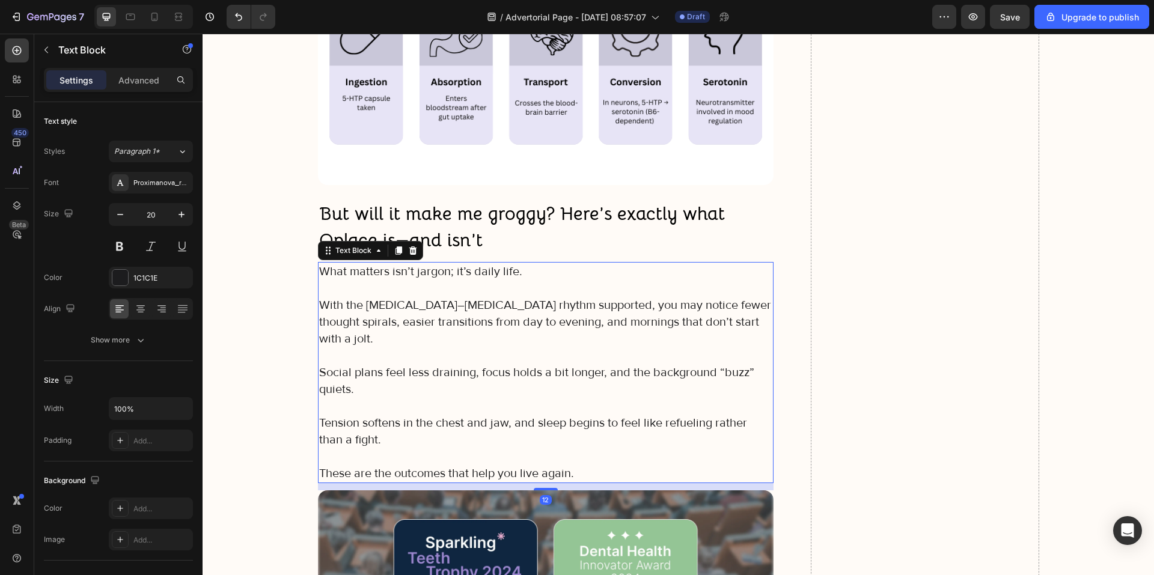
click at [412, 324] on p "With the serotonin–melatonin rhythm supported, you may notice fewer thought spi…" at bounding box center [546, 322] width 454 height 50
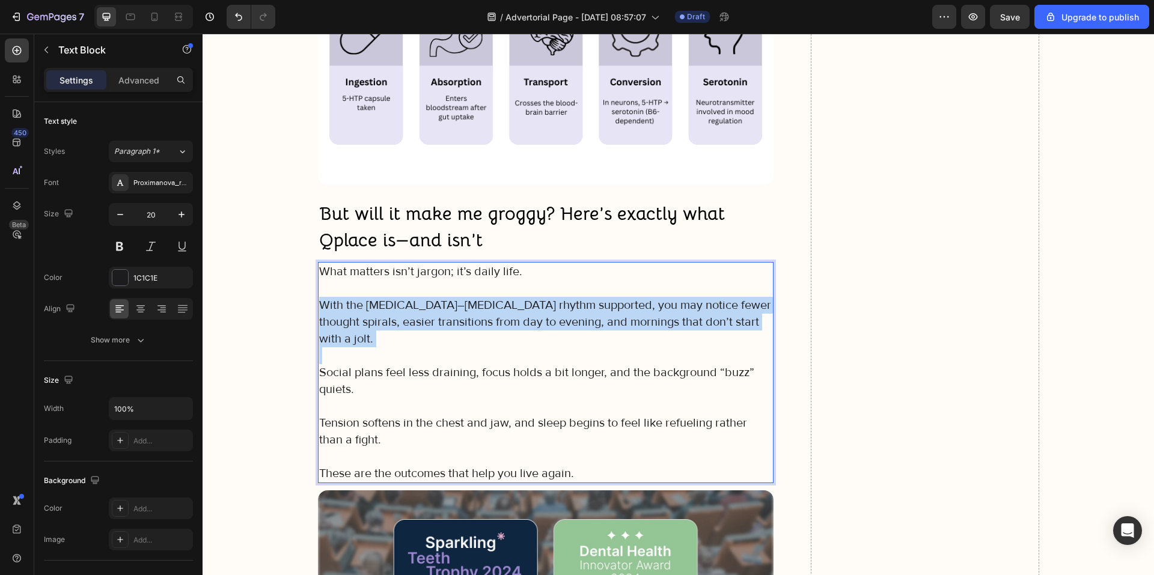
click at [412, 324] on p "With the serotonin–melatonin rhythm supported, you may notice fewer thought spi…" at bounding box center [546, 322] width 454 height 50
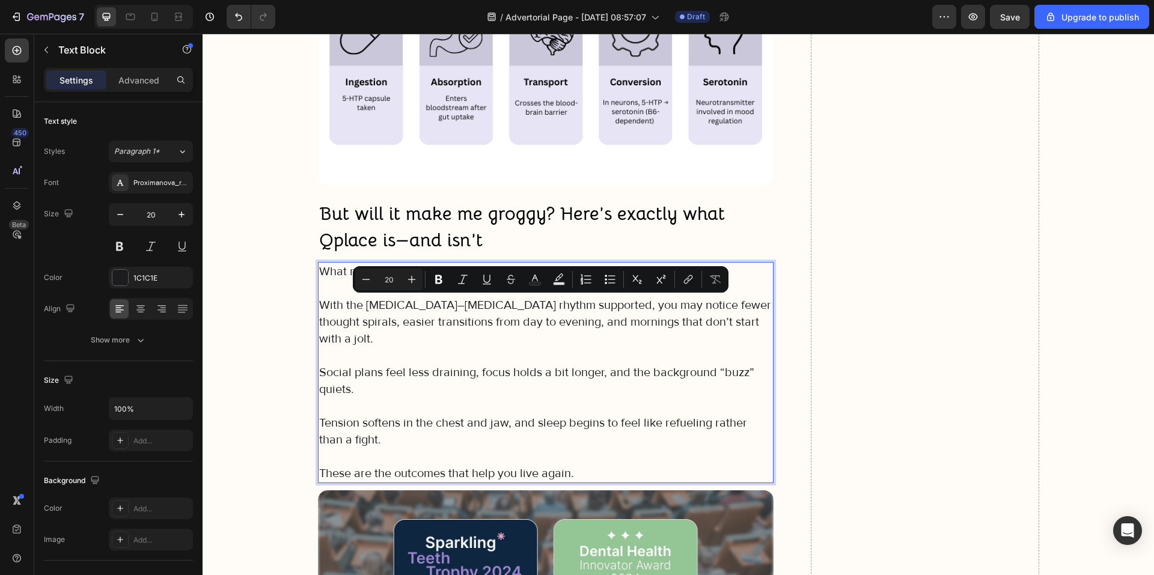
click at [581, 448] on p "Rich Text Editor. Editing area: main" at bounding box center [546, 456] width 454 height 17
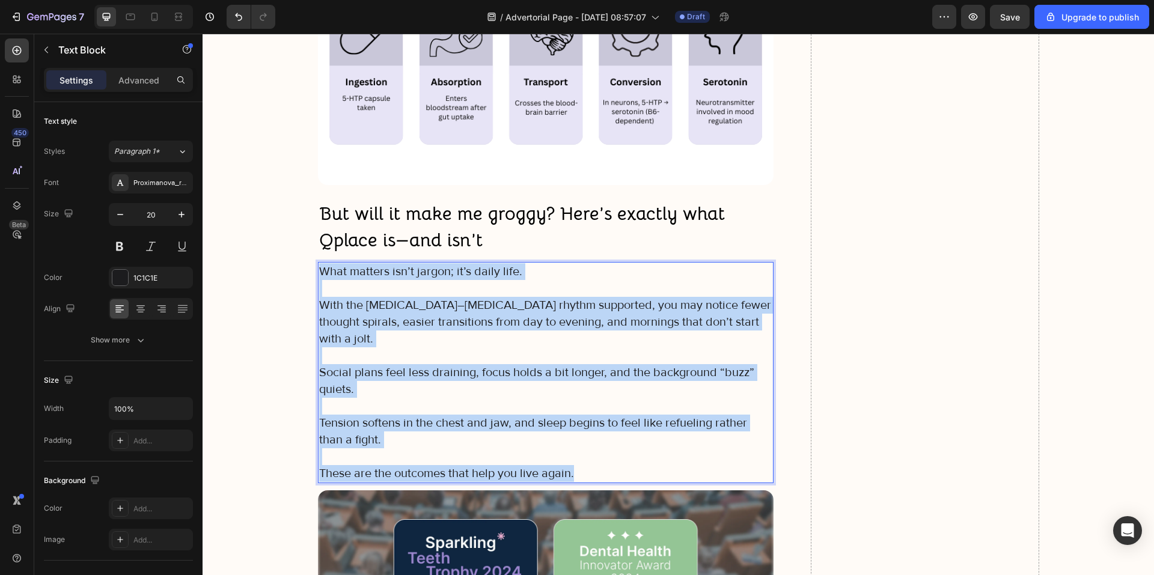
drag, startPoint x: 534, startPoint y: 444, endPoint x: 321, endPoint y: 275, distance: 271.6
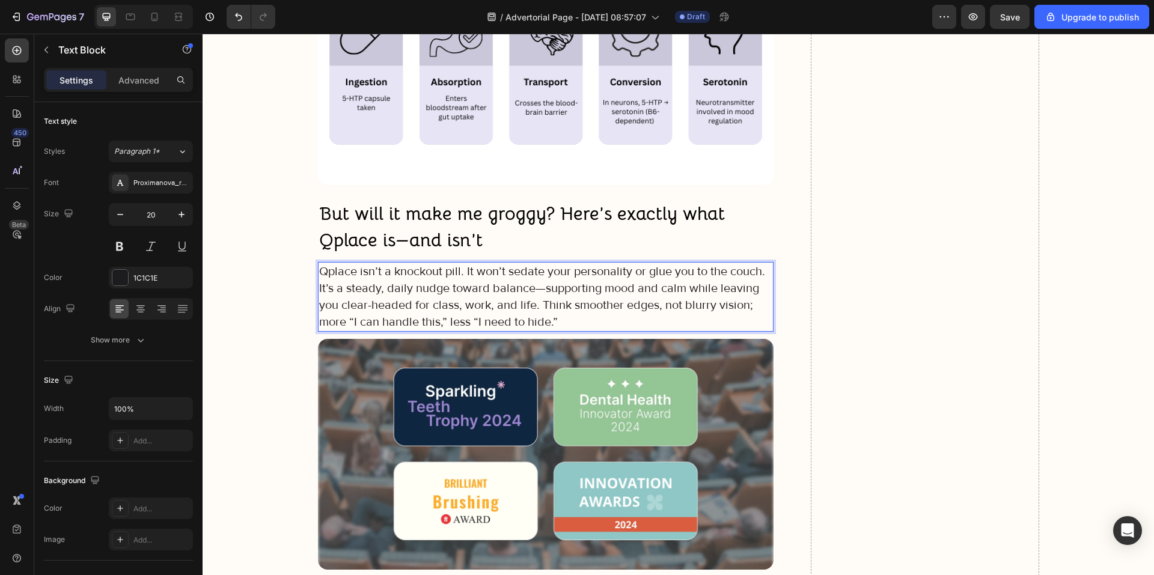
click at [463, 270] on p "Qplace isn’t a knockout pill. It won’t sedate your personality or glue you to t…" at bounding box center [546, 296] width 454 height 67
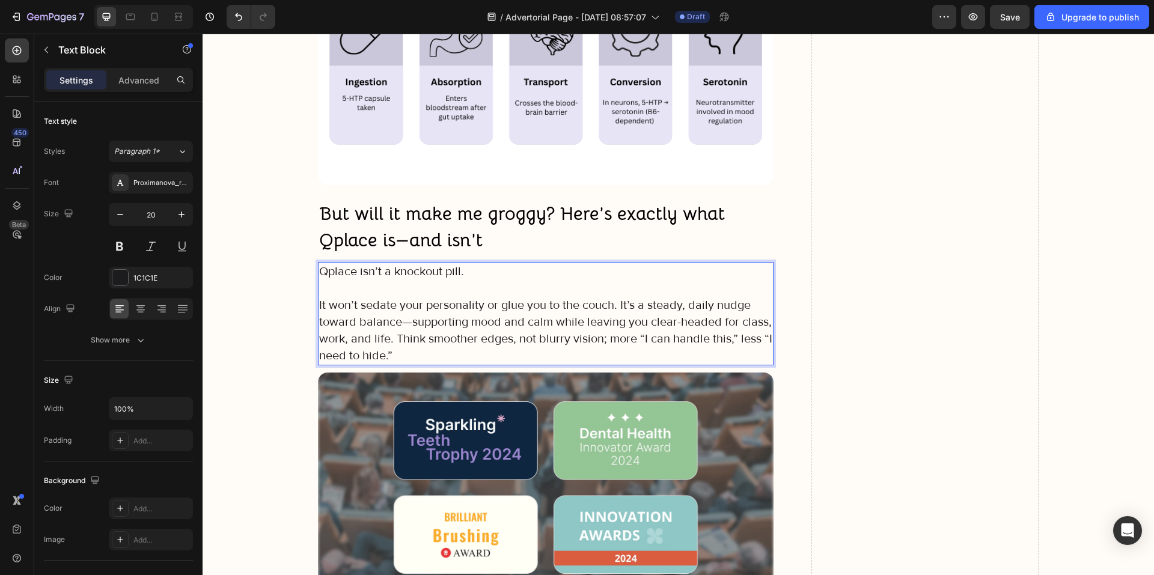
click at [617, 306] on p "It won’t sedate your personality or glue you to the couch. It’s a steady, daily…" at bounding box center [546, 330] width 454 height 67
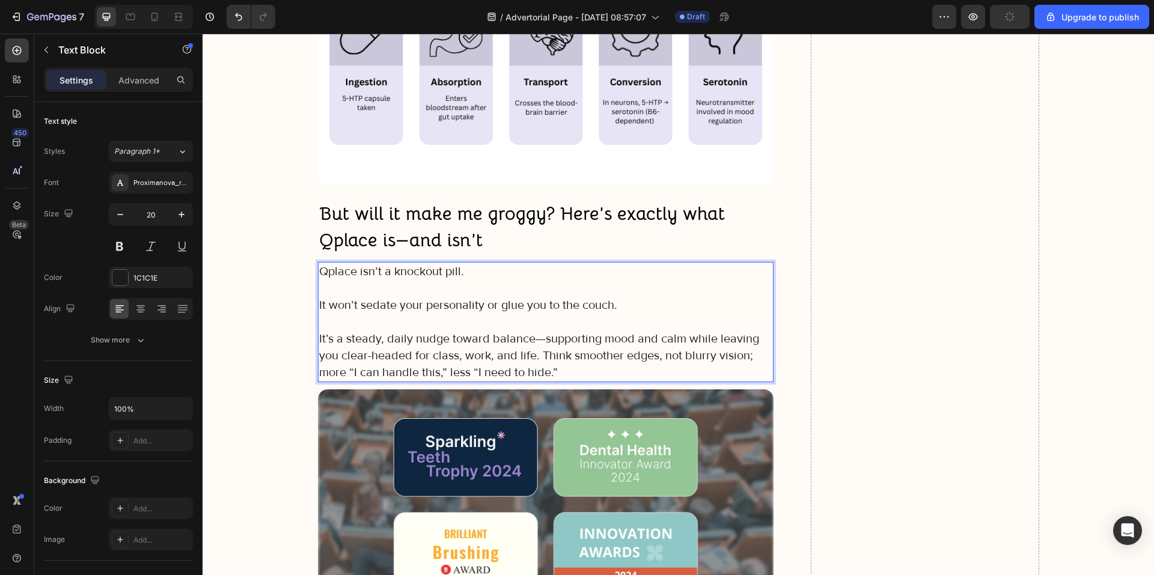
click at [543, 358] on p "It’s a steady, daily nudge toward balance—supporting mood and calm while leavin…" at bounding box center [546, 356] width 454 height 50
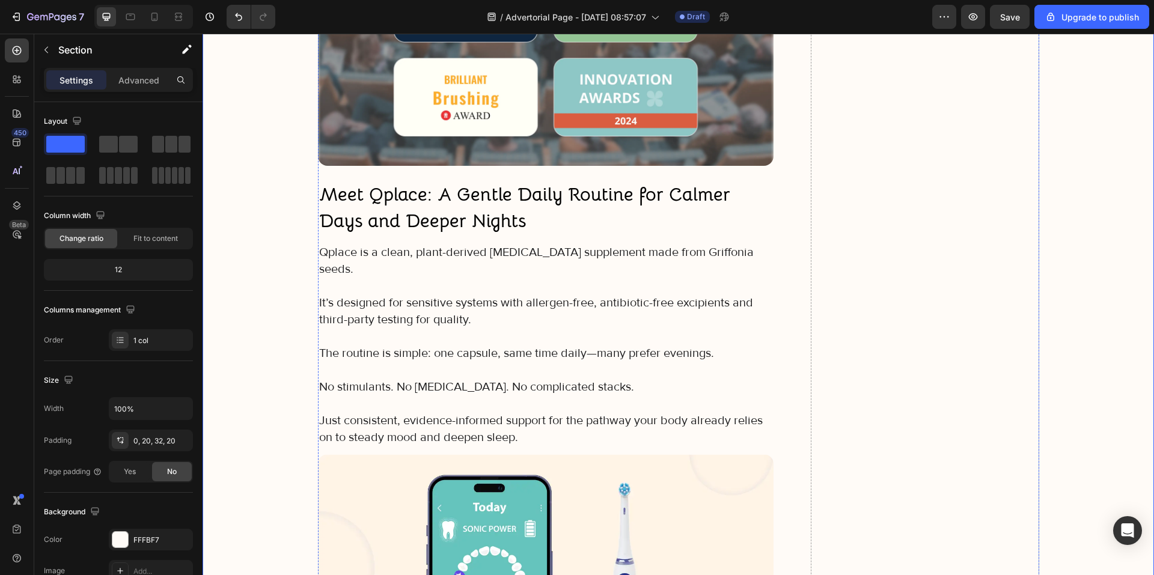
scroll to position [4387, 0]
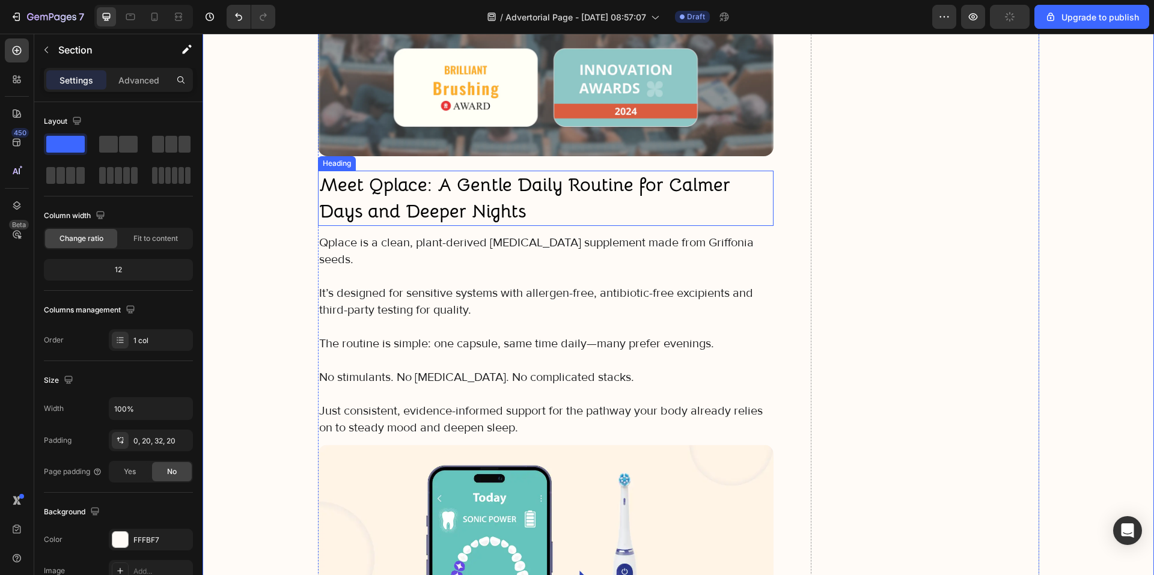
click at [416, 204] on strong "Meet Qplace: A Gentle Daily Routine for Calmer Days and Deeper Nights" at bounding box center [524, 198] width 411 height 50
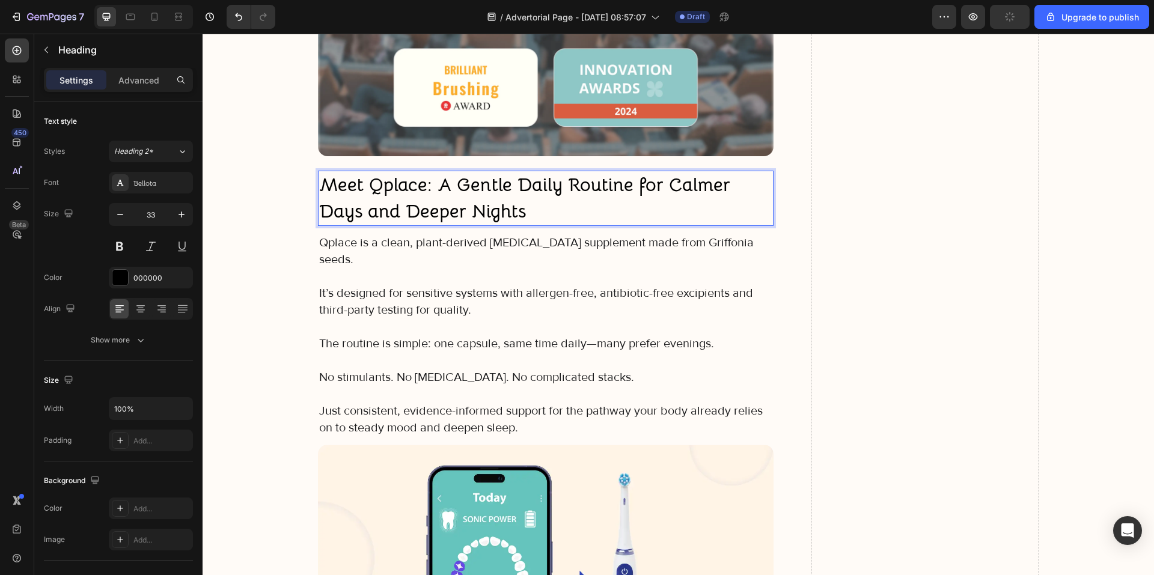
click at [416, 203] on strong "Meet Qplace: A Gentle Daily Routine for Calmer Days and Deeper Nights" at bounding box center [524, 198] width 411 height 50
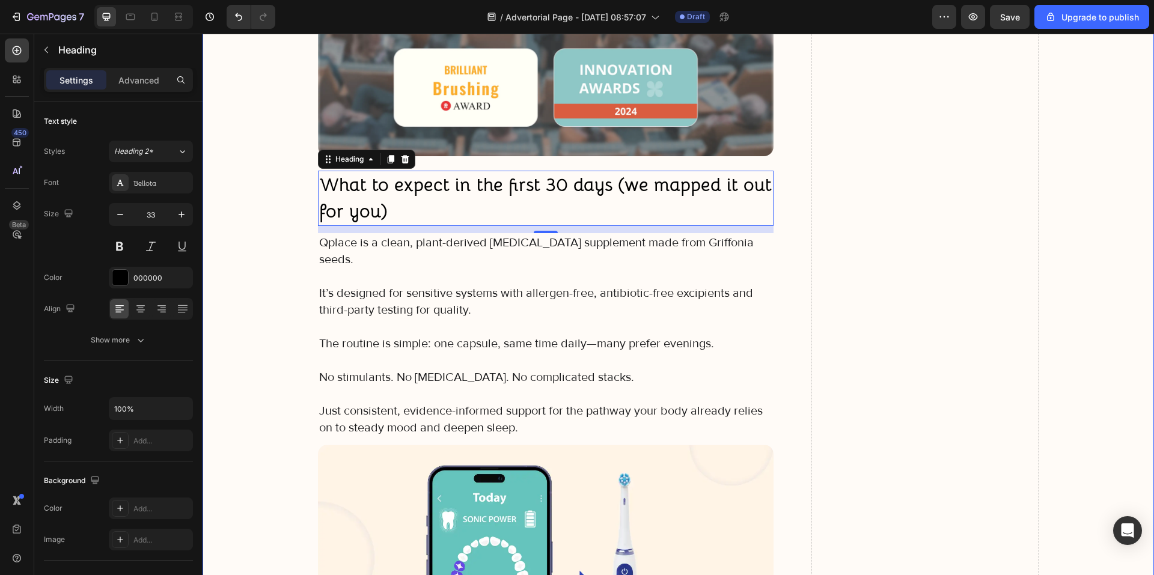
drag, startPoint x: 224, startPoint y: 270, endPoint x: 297, endPoint y: 281, distance: 73.5
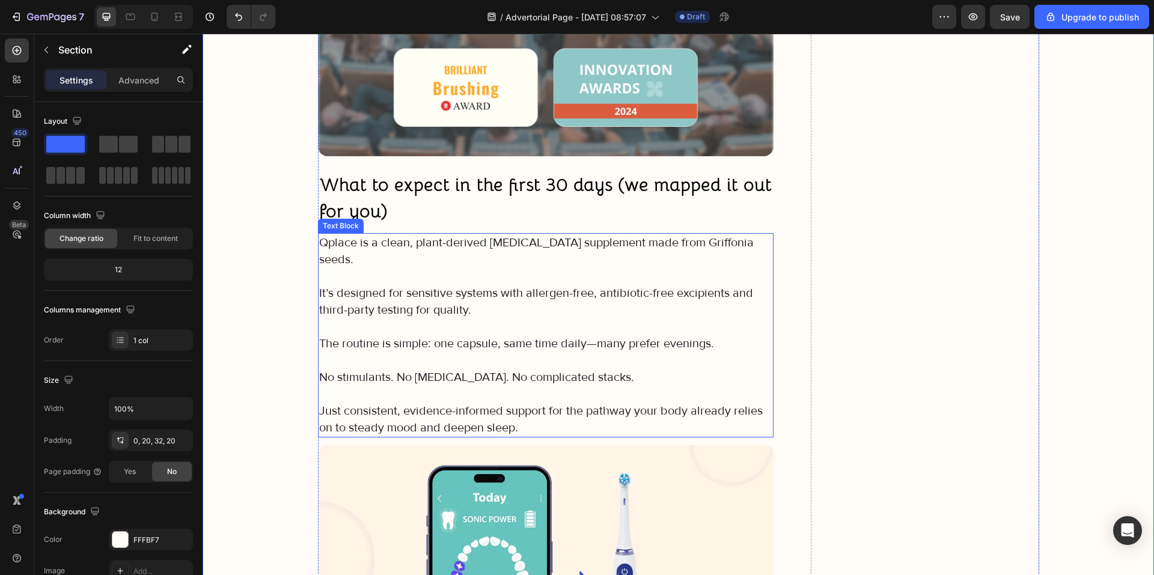
click at [448, 318] on p at bounding box center [546, 326] width 454 height 17
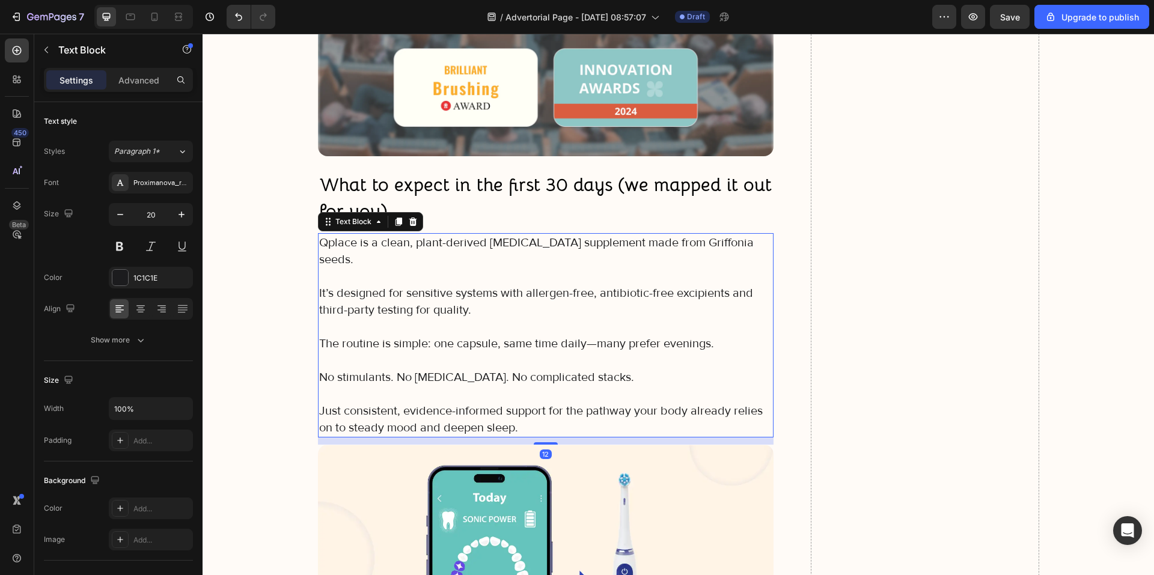
click at [549, 403] on p "Just consistent, evidence-informed support for the pathway your body already re…" at bounding box center [546, 420] width 454 height 34
click at [525, 404] on p "Just consistent, evidence-informed support for the pathway your body already re…" at bounding box center [546, 420] width 454 height 34
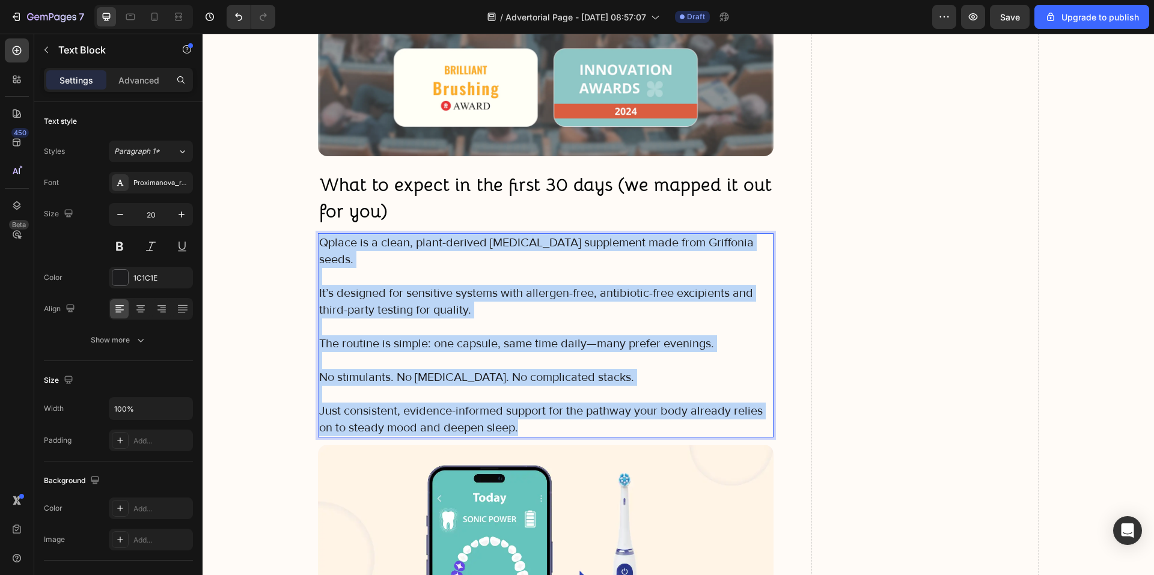
drag, startPoint x: 523, startPoint y: 410, endPoint x: 317, endPoint y: 243, distance: 264.5
click at [318, 243] on div "Qplace is a clean, plant-derived 5-HTP supplement made from Griffonia seeds. It…" at bounding box center [546, 335] width 456 height 204
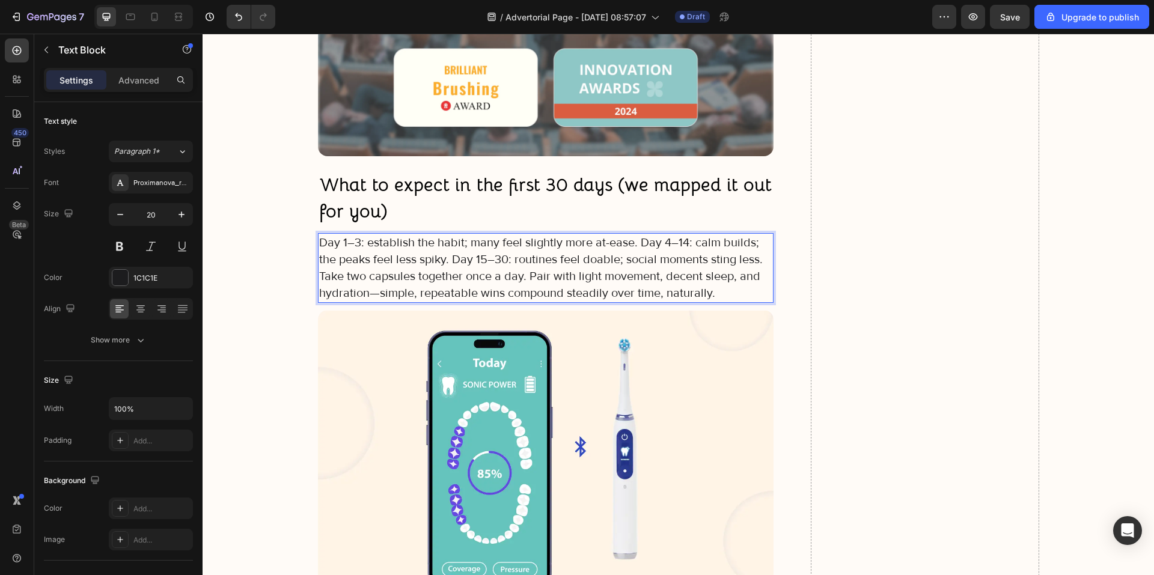
click at [633, 243] on p "Day 1–3: establish the habit; many feel slightly more at-ease. Day 4–14: calm b…" at bounding box center [546, 267] width 454 height 67
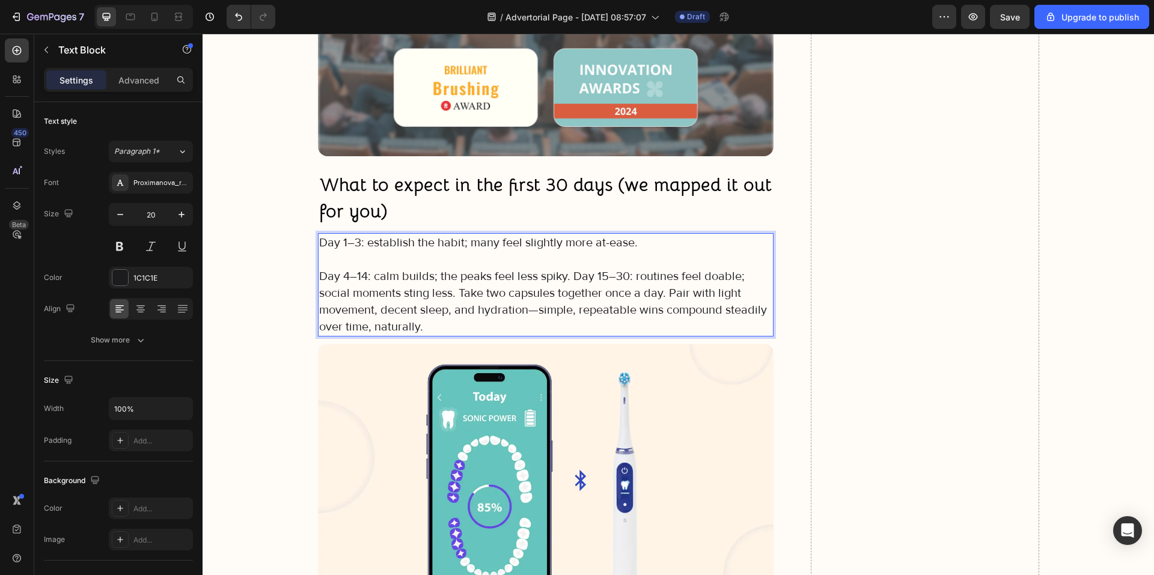
click at [568, 278] on p "Day 4–14: calm builds; the peaks feel less spiky. Day 15–30: routines feel doab…" at bounding box center [546, 301] width 454 height 67
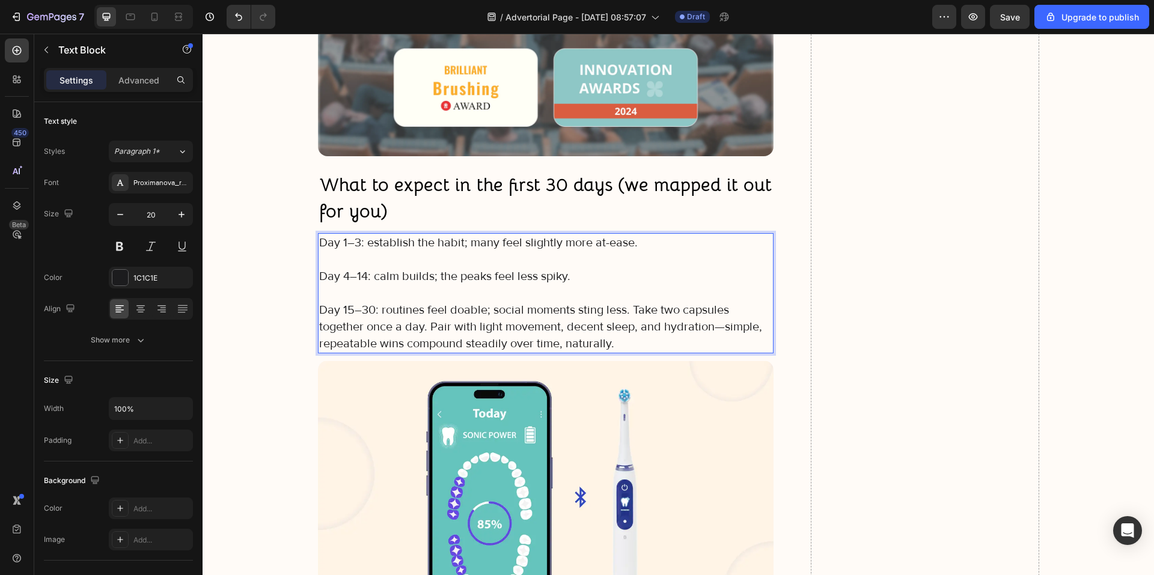
click at [629, 311] on p "Day 15–30: routines feel doable; social moments sting less. Take two capsules t…" at bounding box center [546, 327] width 454 height 50
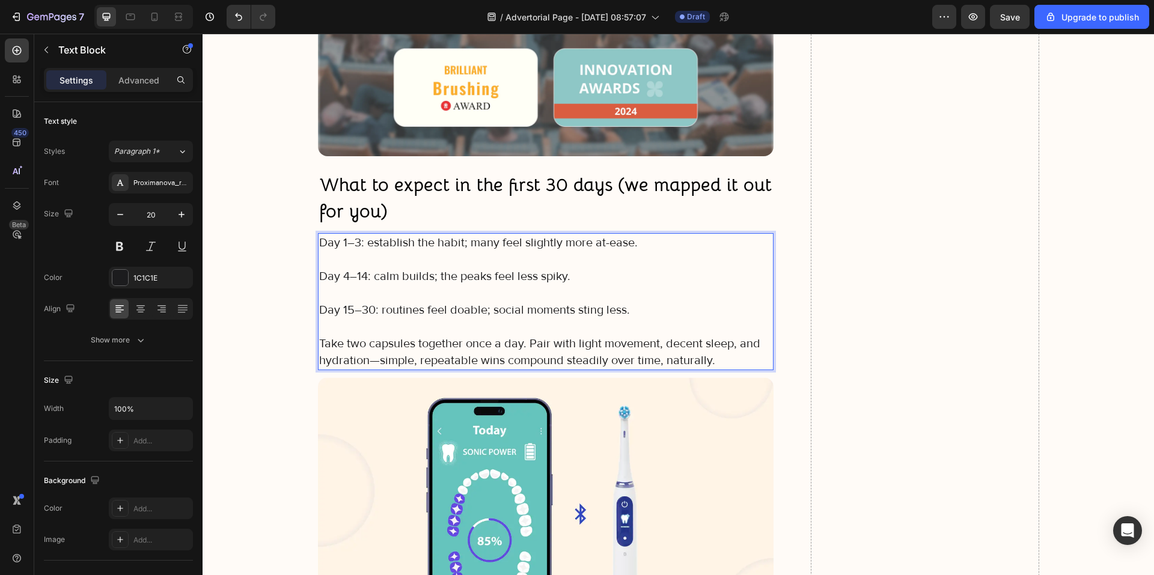
click at [528, 343] on p "Take two capsules together once a day. Pair with light movement, decent sleep, …" at bounding box center [546, 352] width 454 height 34
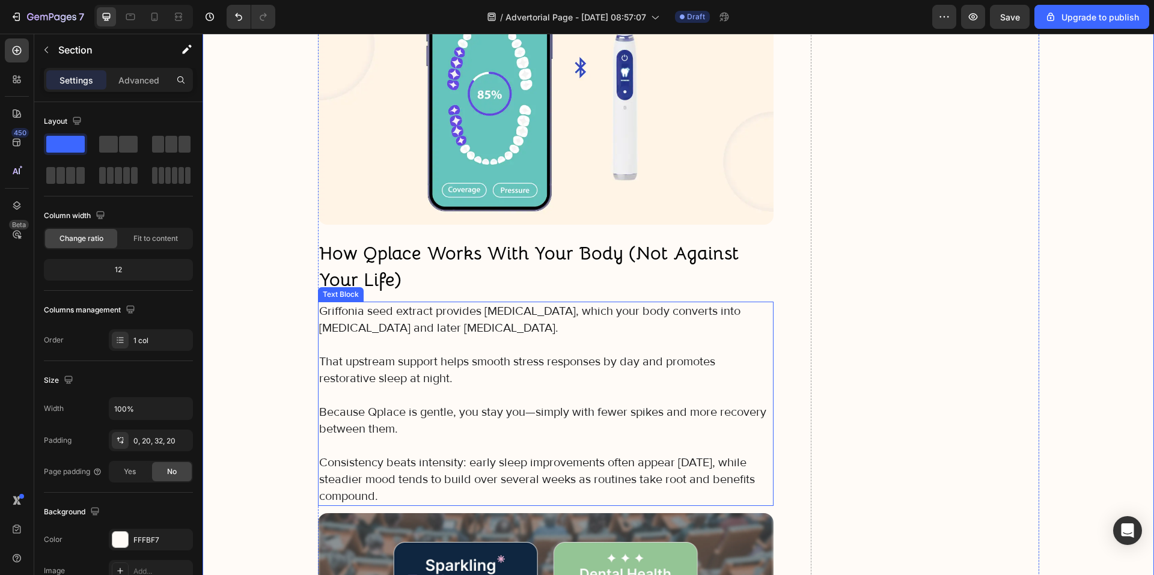
scroll to position [4868, 0]
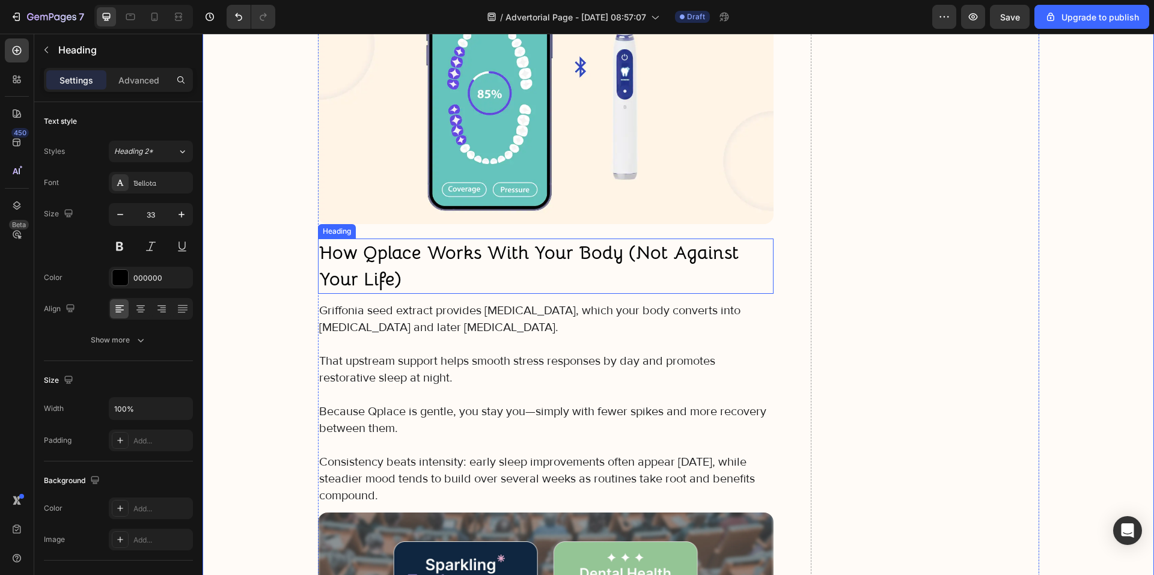
click at [436, 284] on h3 "How Qplace Works With Your Body (Not Against Your Life)" at bounding box center [546, 266] width 456 height 55
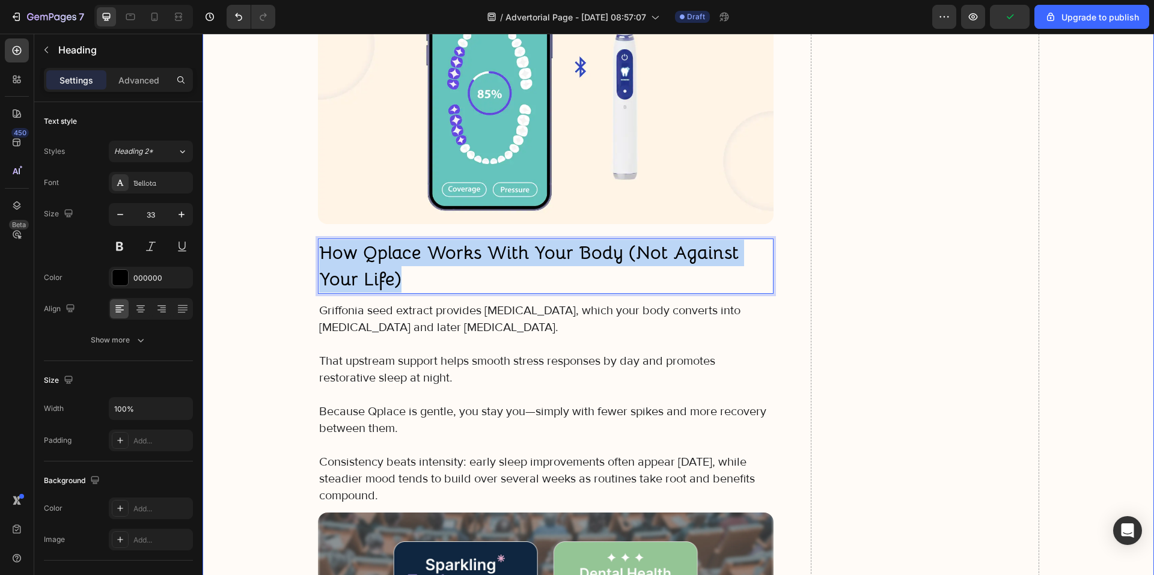
drag, startPoint x: 422, startPoint y: 282, endPoint x: 300, endPoint y: 249, distance: 127.0
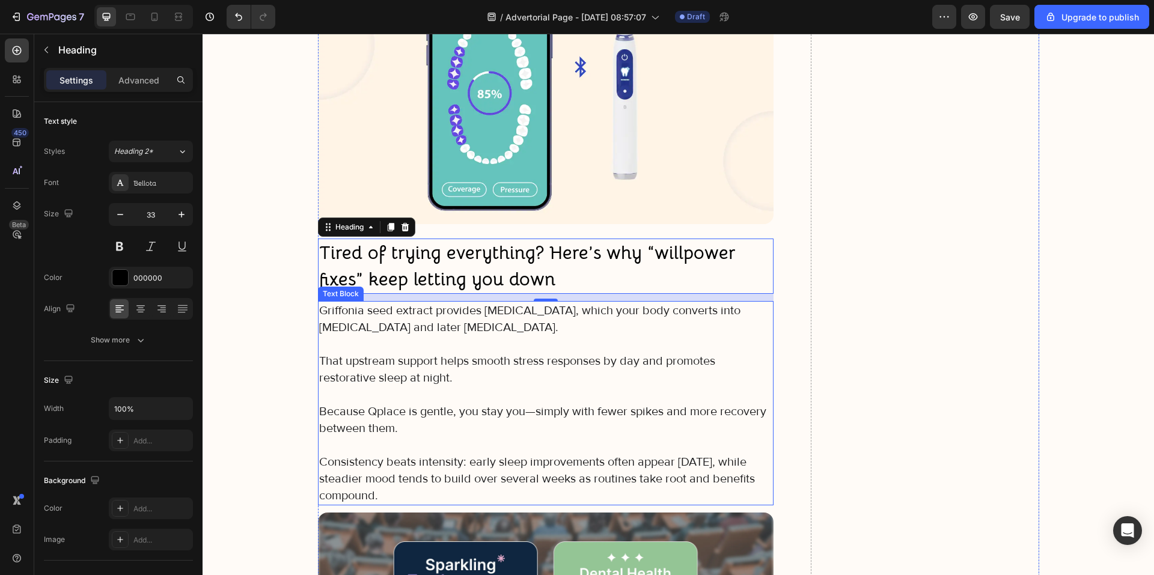
click at [445, 325] on p "Griffonia seed extract provides 5-HTP, which your body converts into serotonin …" at bounding box center [546, 319] width 454 height 34
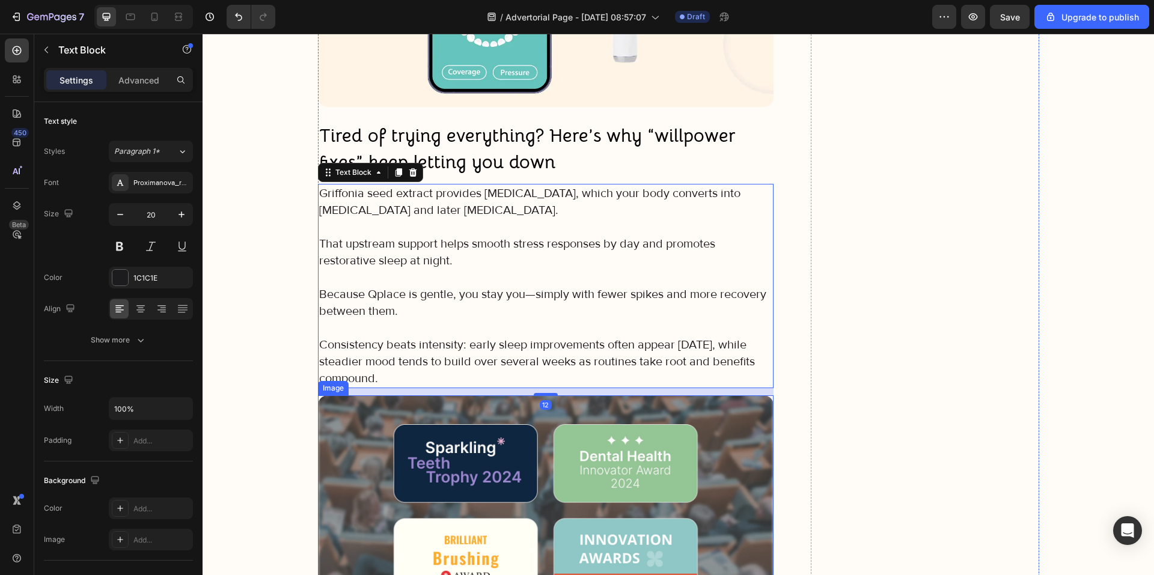
scroll to position [4988, 0]
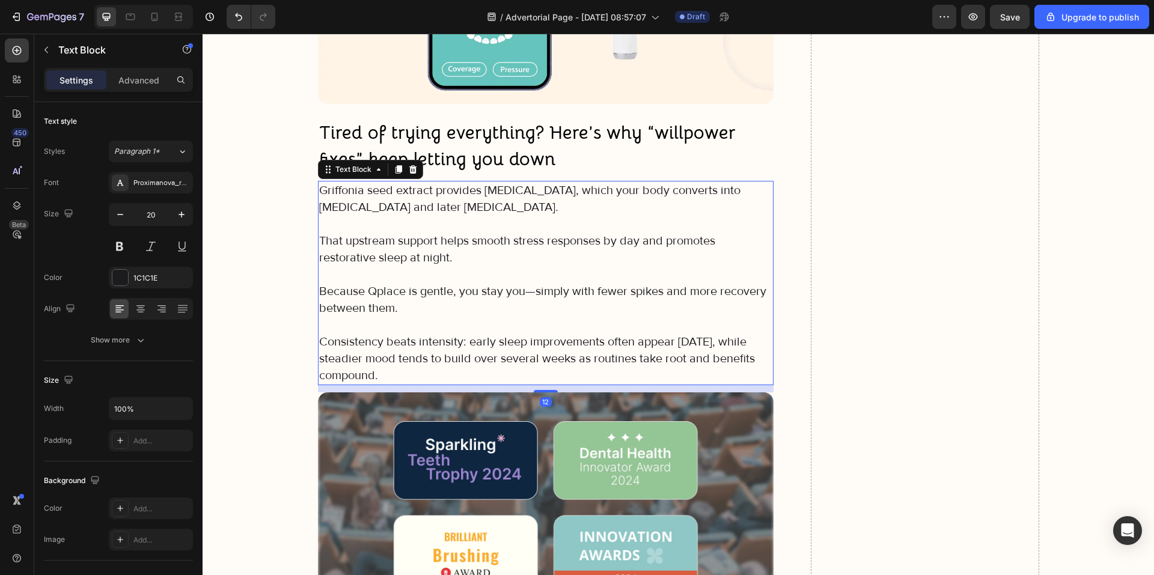
click at [425, 373] on p "Consistency beats intensity: early sleep improvements often appear within two w…" at bounding box center [546, 359] width 454 height 50
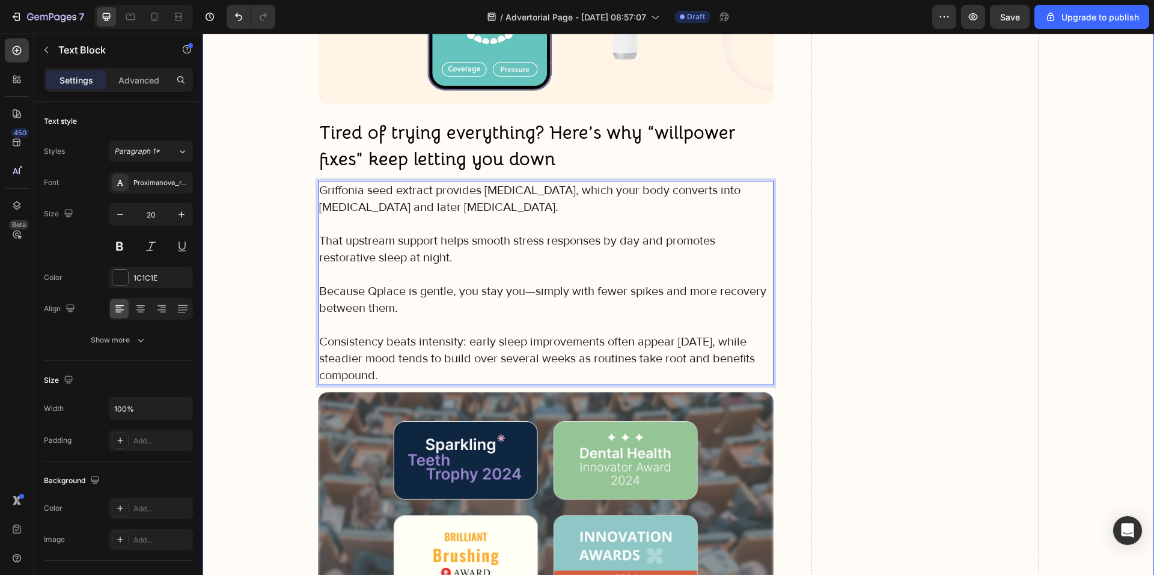
drag, startPoint x: 426, startPoint y: 373, endPoint x: 312, endPoint y: 189, distance: 216.1
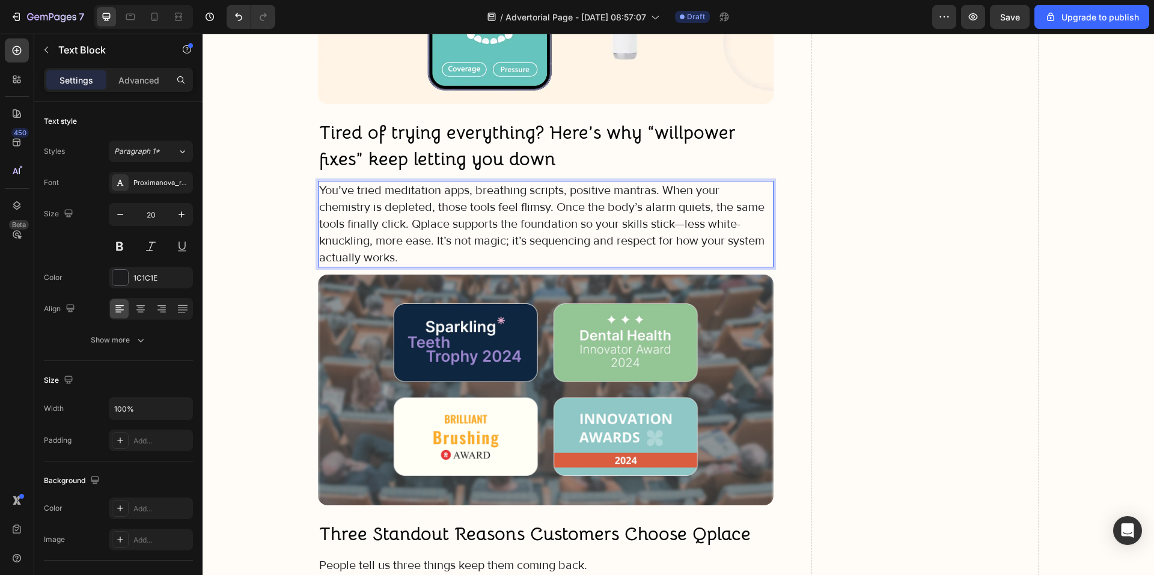
click at [654, 187] on p "You’ve tried meditation apps, breathing scripts, positive mantras. When your ch…" at bounding box center [546, 224] width 454 height 84
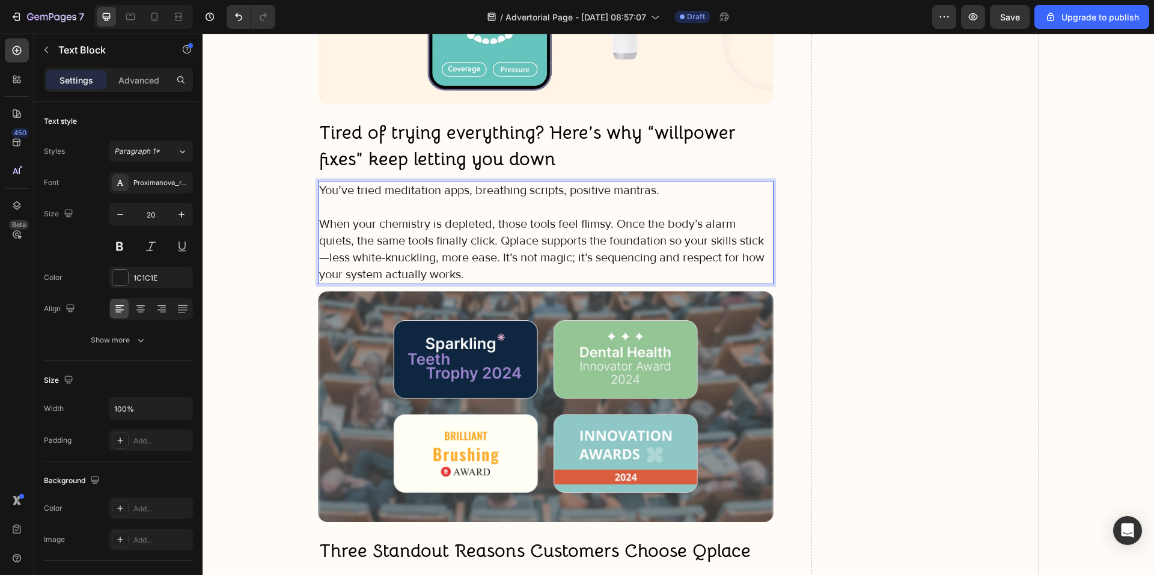
click at [614, 224] on p "When your chemistry is depleted, those tools feel flimsy. Once the body’s alarm…" at bounding box center [546, 249] width 454 height 67
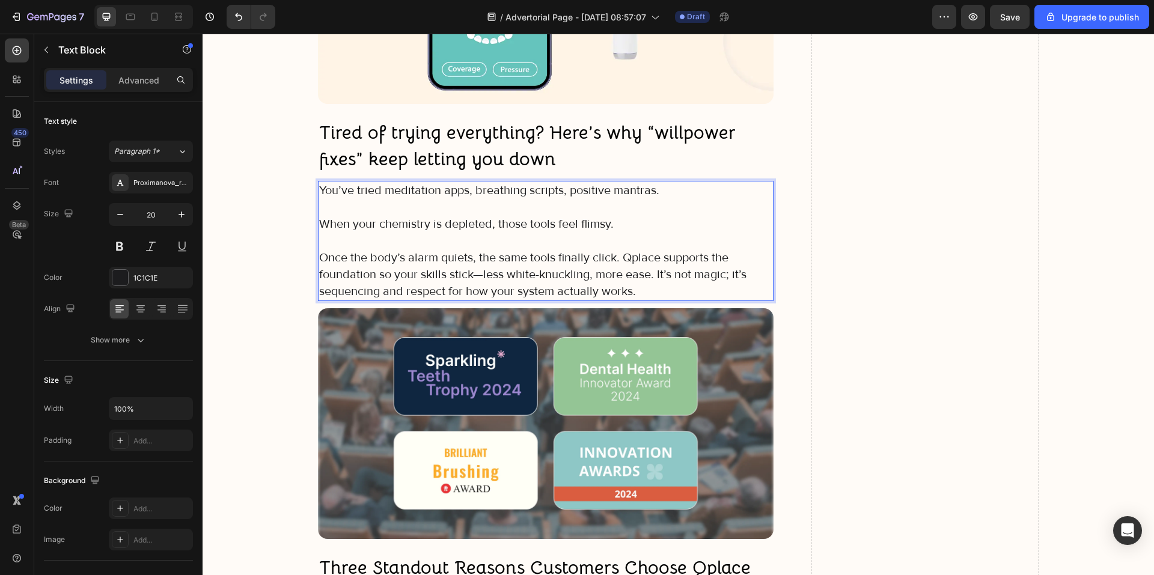
click at [620, 260] on p "Once the body’s alarm quiets, the same tools finally click. Qplace supports the…" at bounding box center [546, 274] width 454 height 50
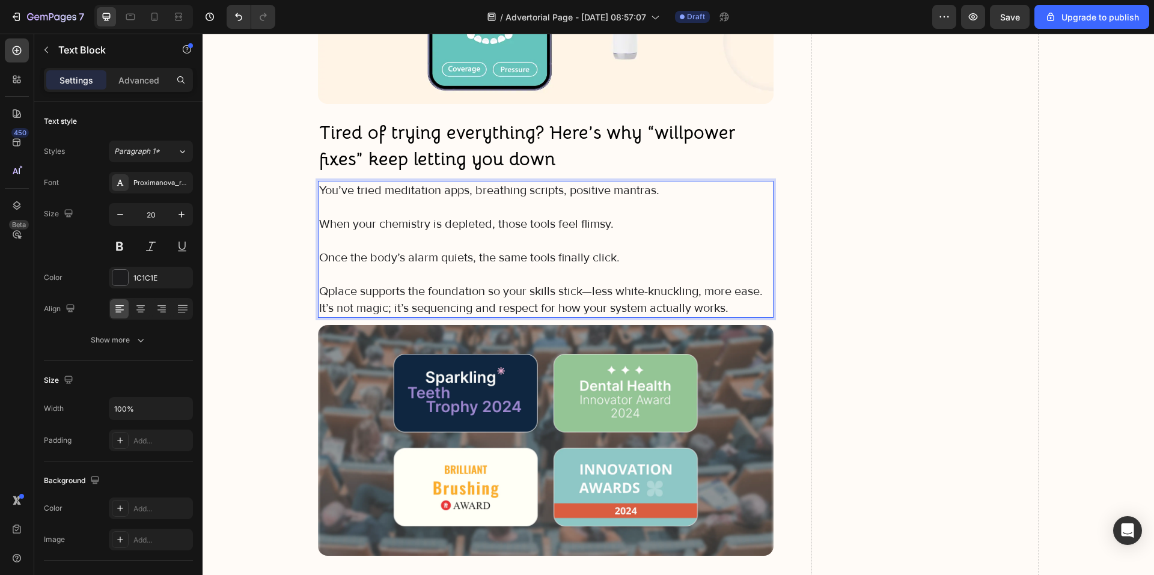
click at [326, 306] on p "Qplace supports the foundation so your skills stick—less white-knuckling, more …" at bounding box center [546, 300] width 454 height 34
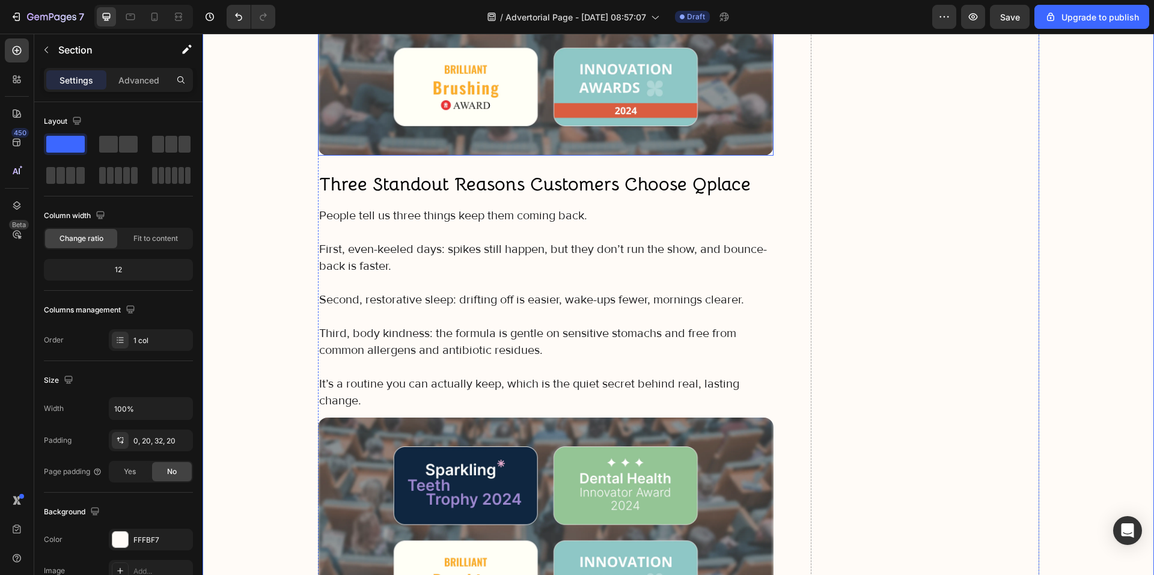
scroll to position [5408, 0]
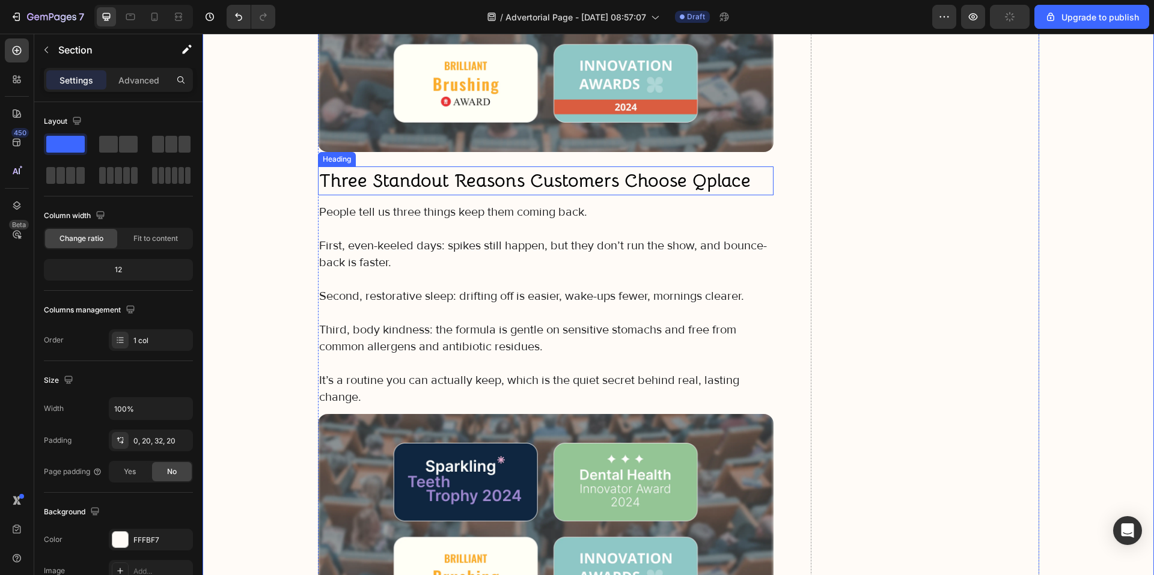
click at [474, 175] on strong "Three Standout Reasons Customers Choose Qplace" at bounding box center [534, 180] width 431 height 23
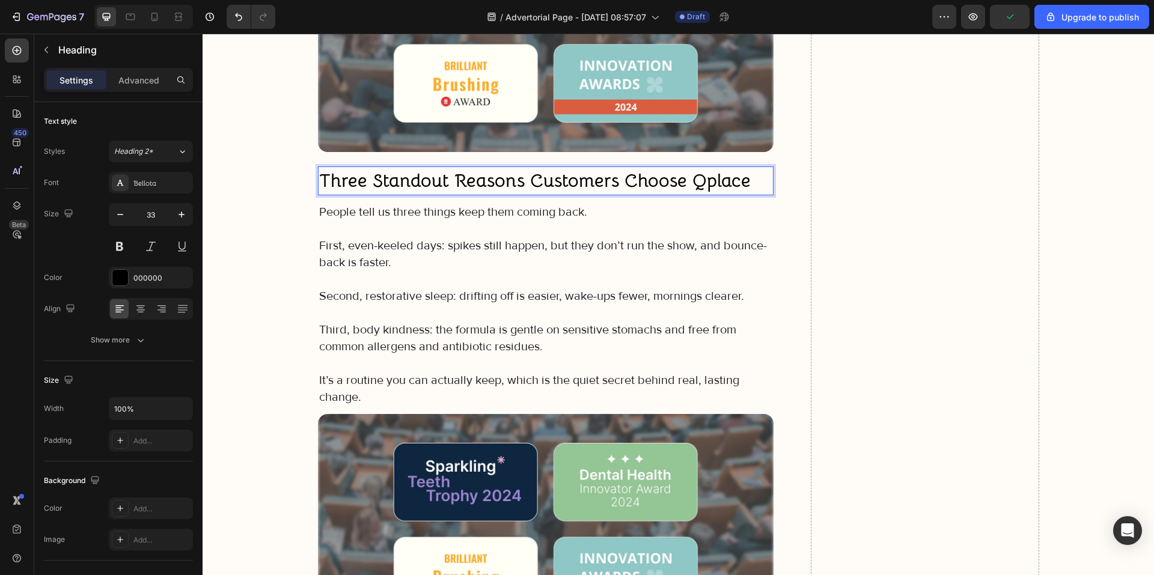
click at [474, 175] on strong "Three Standout Reasons Customers Choose Qplace" at bounding box center [534, 180] width 431 height 23
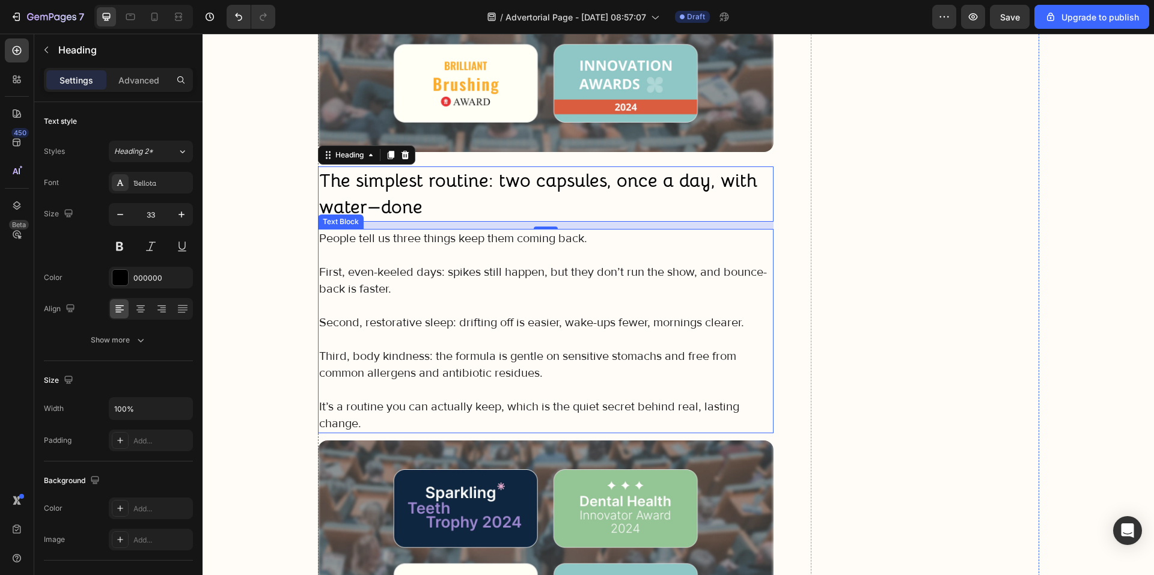
click at [413, 256] on p at bounding box center [546, 255] width 454 height 17
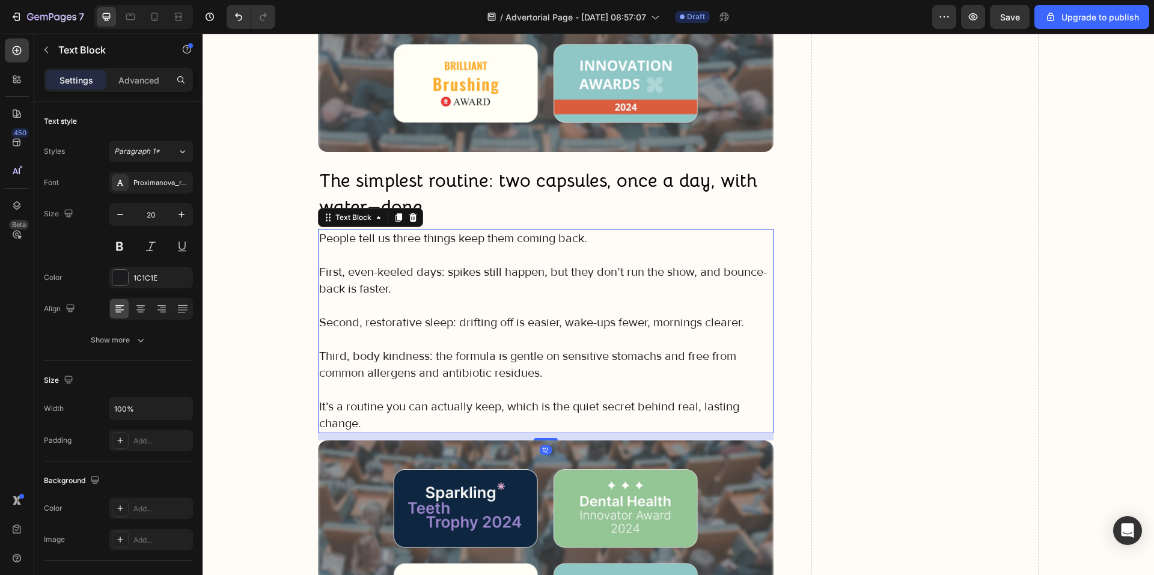
click at [369, 422] on p "It’s a routine you can actually keep, which is the quiet secret behind real, la…" at bounding box center [546, 415] width 454 height 34
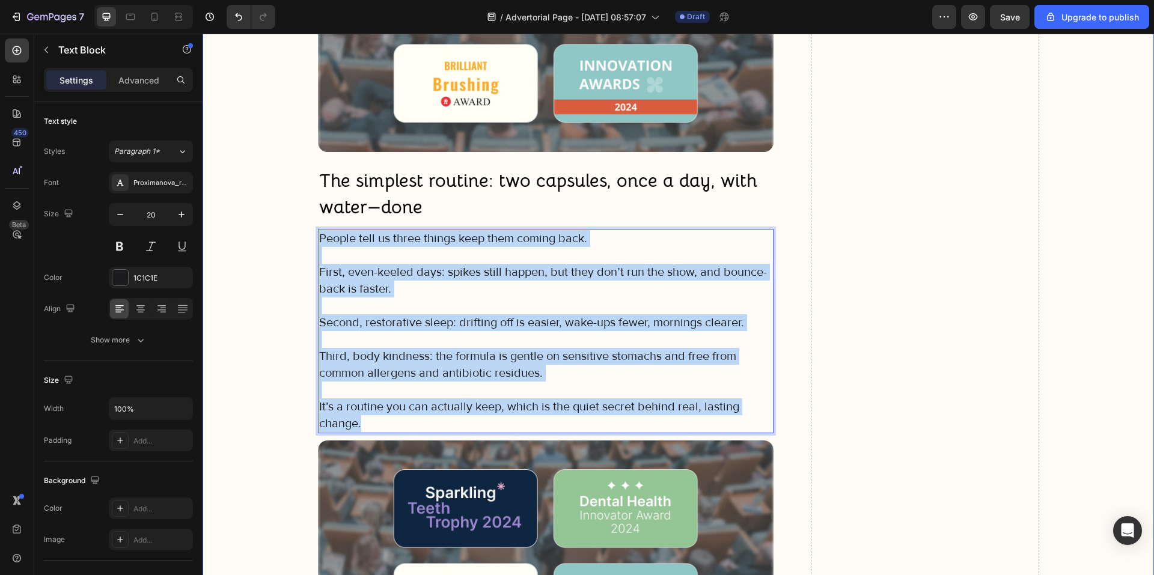
drag, startPoint x: 332, startPoint y: 384, endPoint x: 312, endPoint y: 239, distance: 146.2
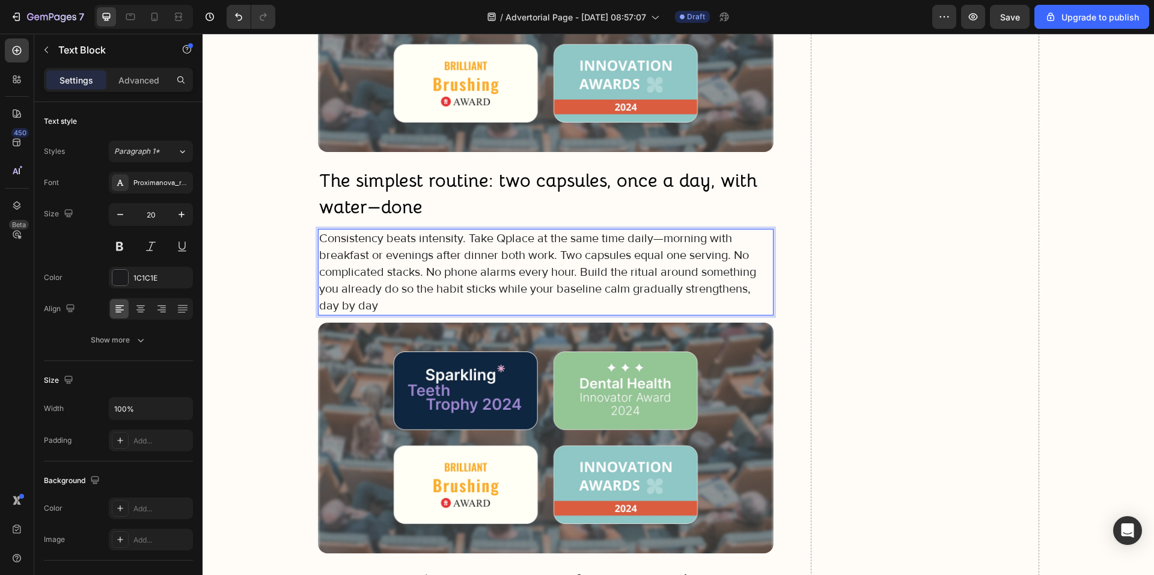
click at [552, 254] on p "Consistency beats intensity. Take Qplace at the same time daily—morning with br…" at bounding box center [546, 272] width 454 height 84
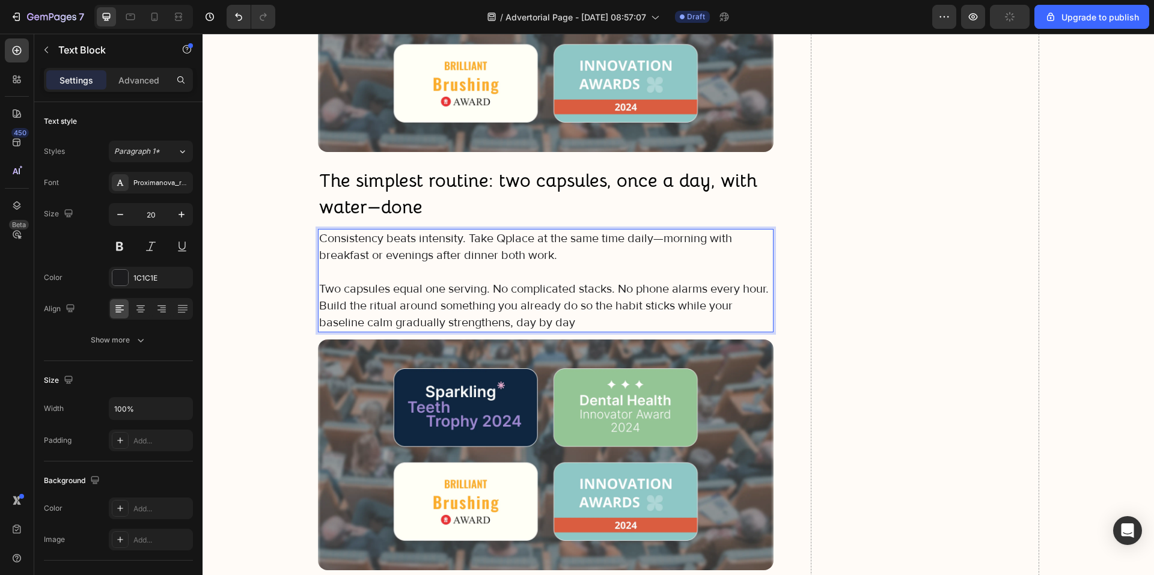
click at [472, 238] on p "Consistency beats intensity. Take Qplace at the same time daily—morning with br…" at bounding box center [546, 247] width 454 height 34
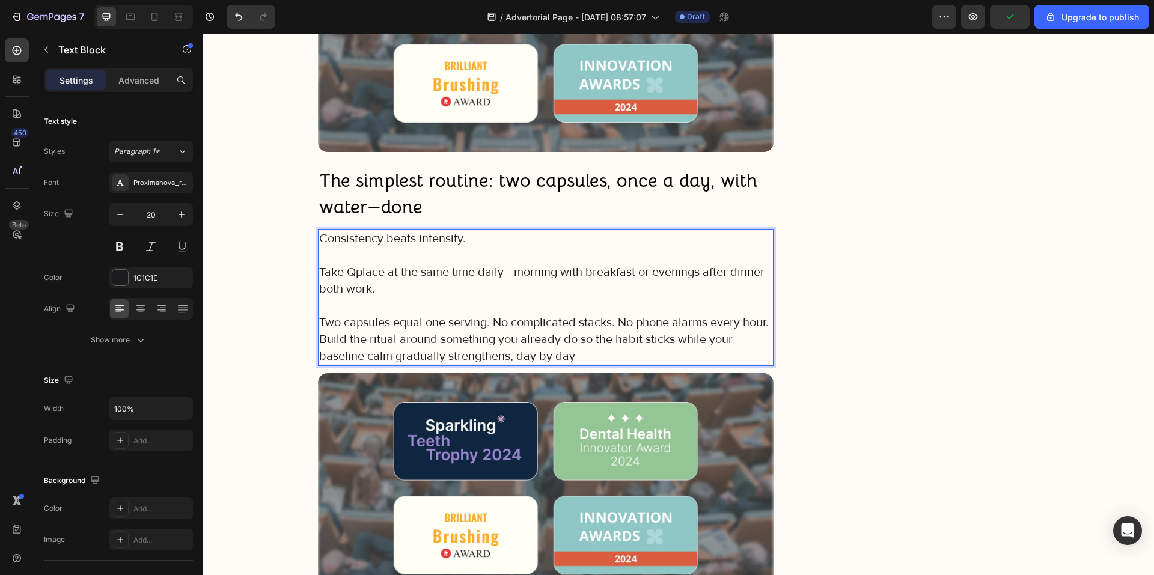
click at [490, 326] on p "Two capsules equal one serving. No complicated stacks. No phone alarms every ho…" at bounding box center [546, 339] width 454 height 50
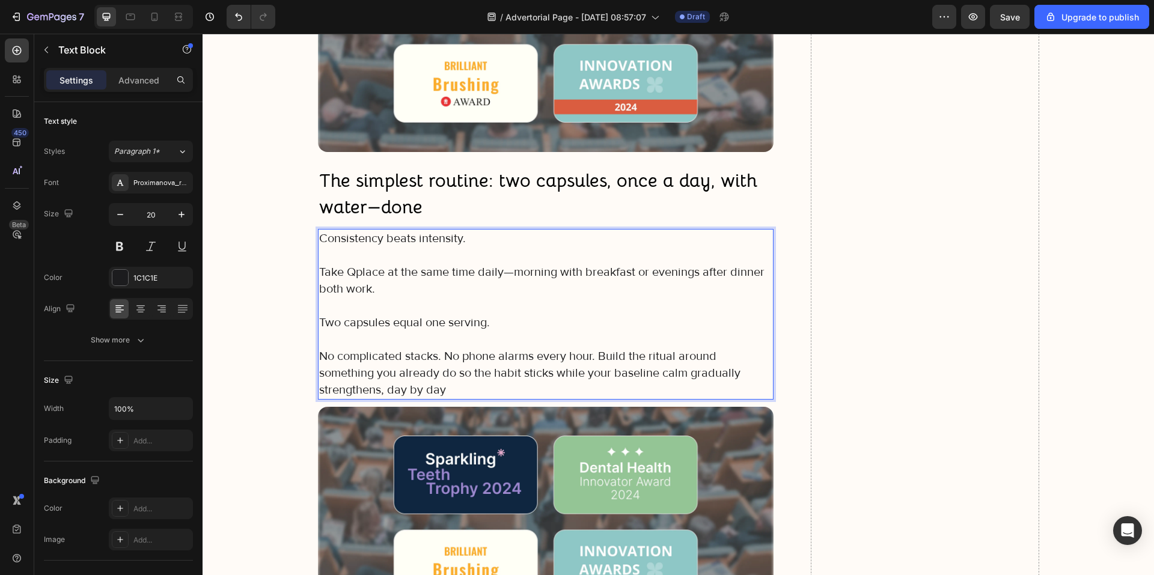
click at [442, 362] on p "No complicated stacks. No phone alarms every hour. Build the ritual around some…" at bounding box center [546, 373] width 454 height 50
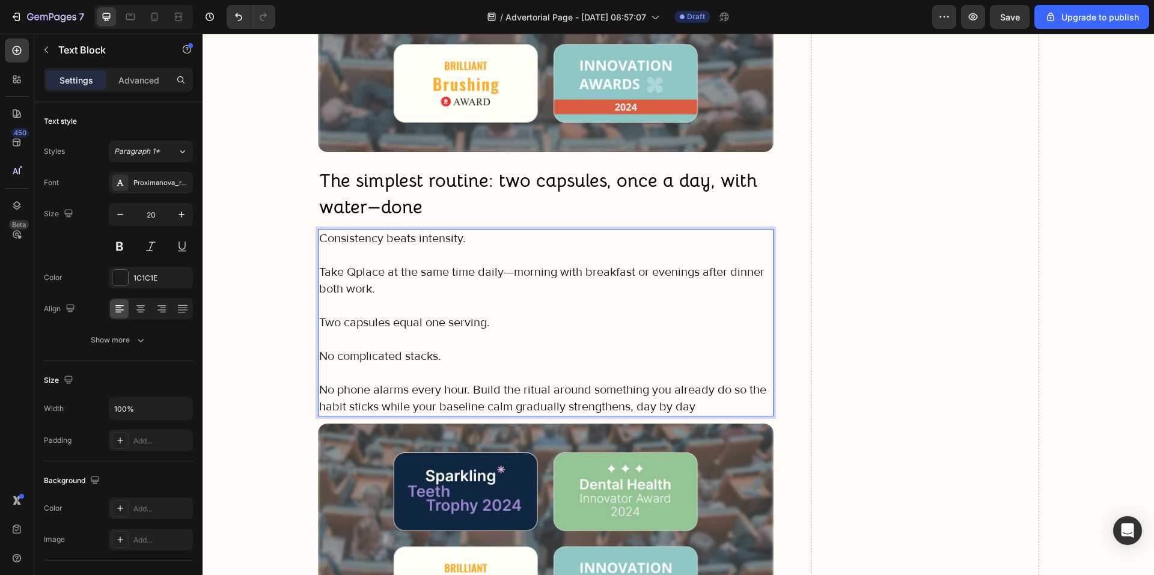
click at [475, 389] on p "No phone alarms every hour. Build the ritual around something you already do so…" at bounding box center [546, 399] width 454 height 34
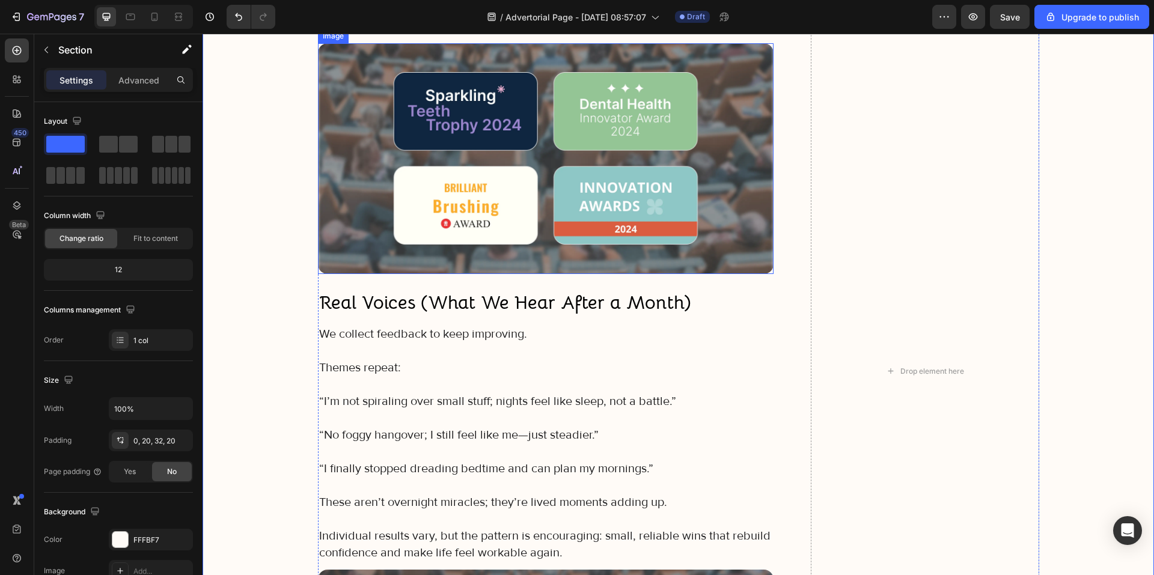
scroll to position [5829, 0]
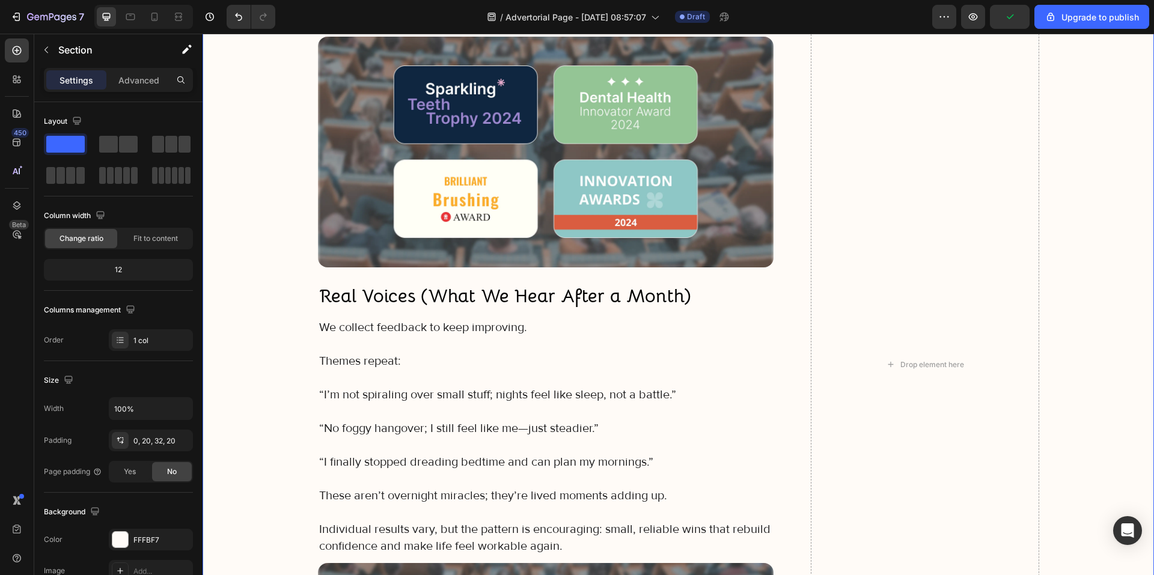
click at [486, 296] on strong "Real Voices (What We Hear After a Month)" at bounding box center [505, 295] width 372 height 23
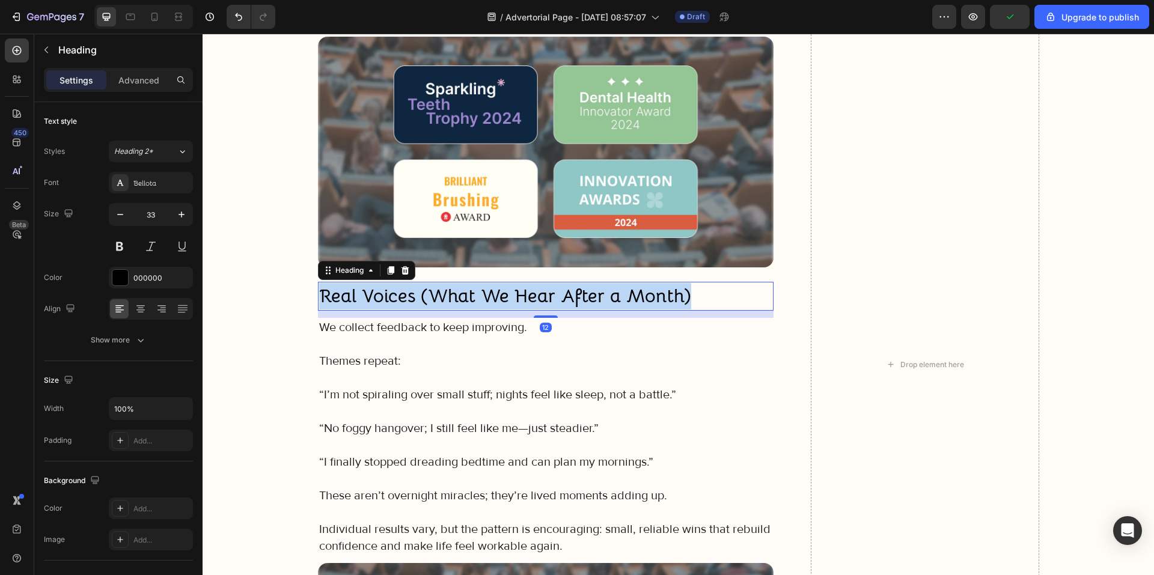
click at [486, 296] on strong "Real Voices (What We Hear After a Month)" at bounding box center [505, 295] width 372 height 23
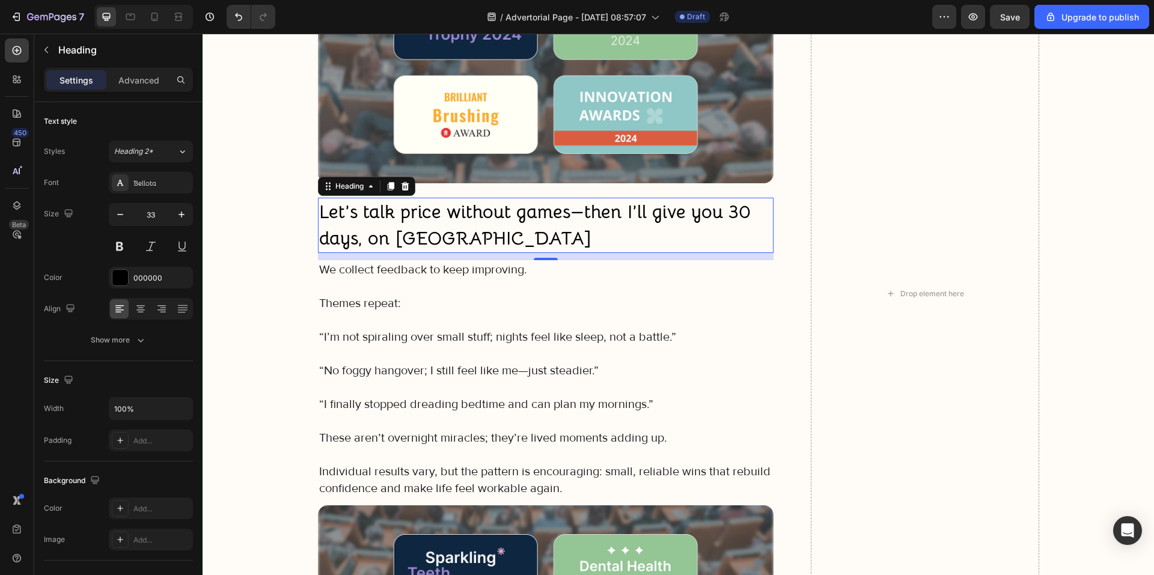
scroll to position [6069, 0]
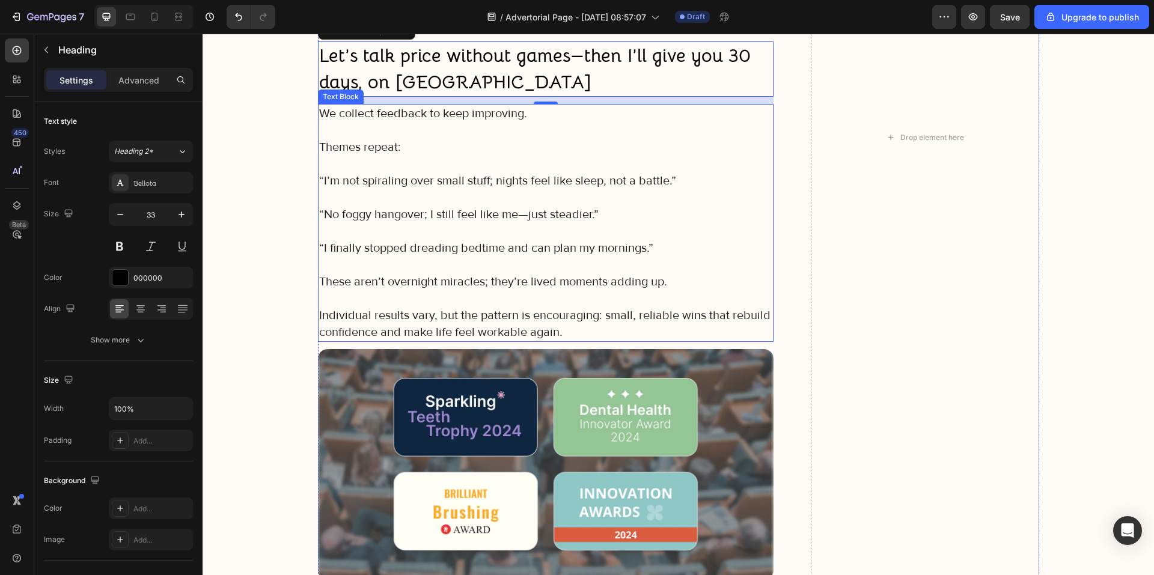
drag, startPoint x: 444, startPoint y: 287, endPoint x: 451, endPoint y: 288, distance: 7.3
click at [444, 287] on p "These aren’t overnight miracles; they’re lived moments adding up." at bounding box center [546, 281] width 454 height 17
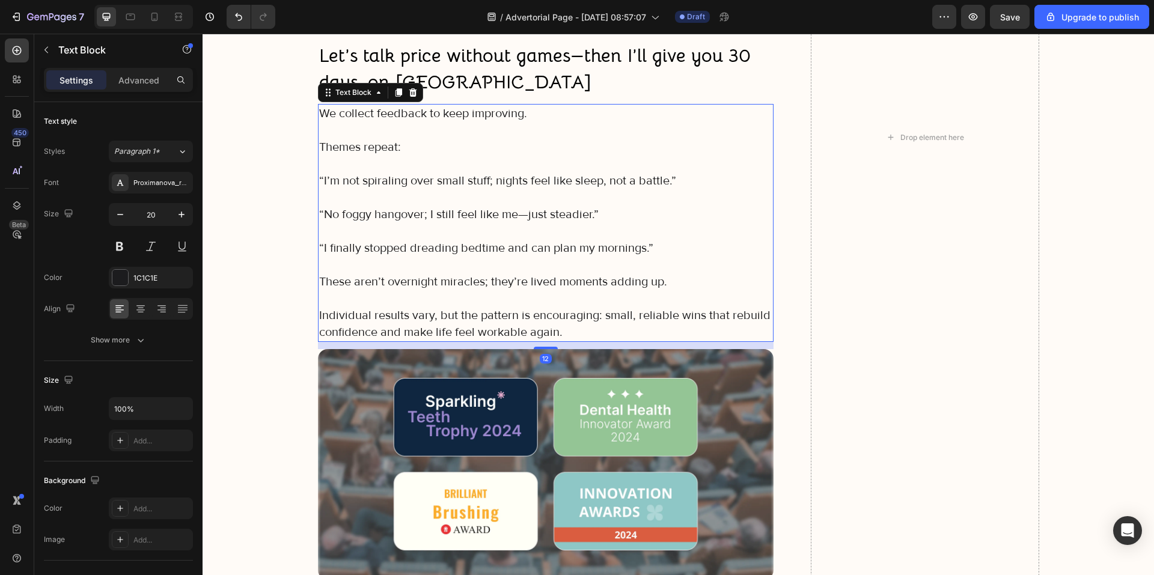
click at [560, 332] on p "Individual results vary, but the pattern is encouraging: small, reliable wins t…" at bounding box center [546, 324] width 454 height 34
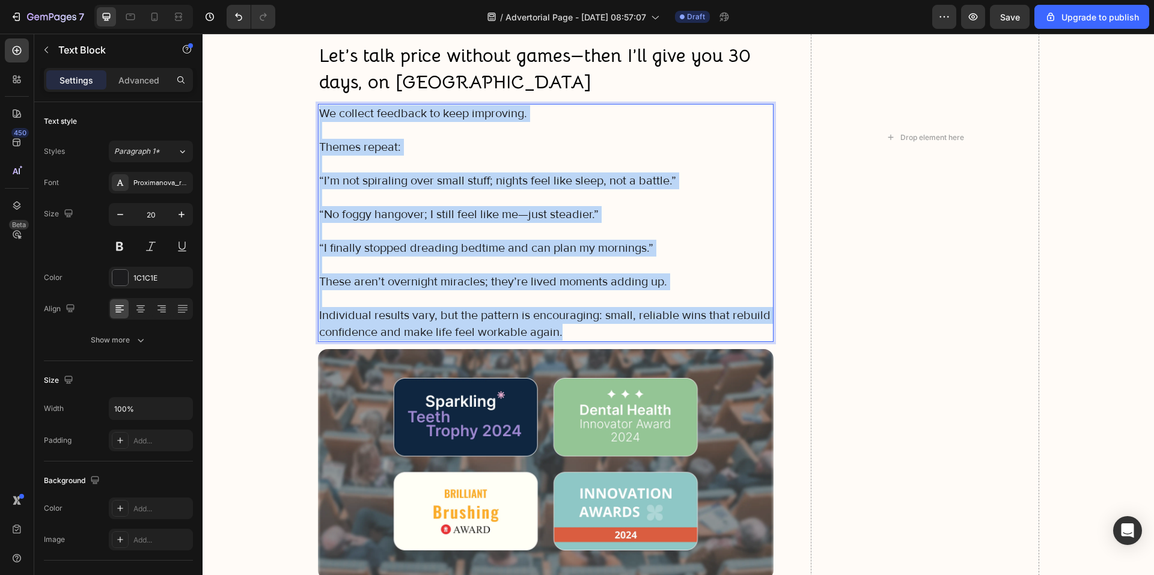
drag, startPoint x: 472, startPoint y: 282, endPoint x: 315, endPoint y: 111, distance: 231.8
click at [318, 111] on div "We collect feedback to keep improving. Themes repeat: “I’m not spiraling over s…" at bounding box center [546, 223] width 456 height 238
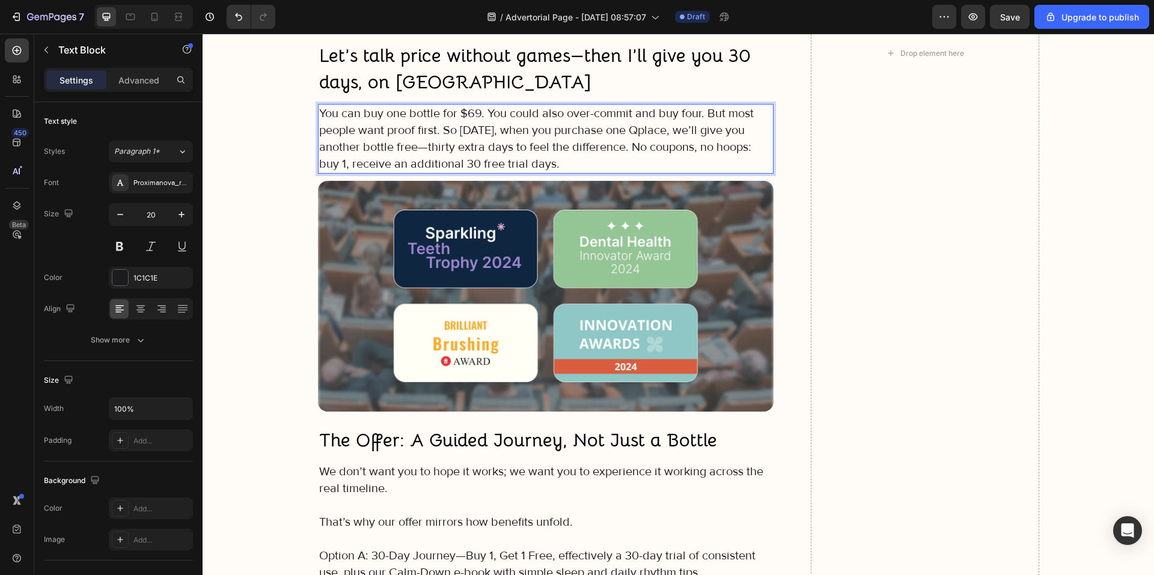
click at [484, 112] on p "You can buy one bottle for $69. You could also over-commit and buy four. But mo…" at bounding box center [546, 138] width 454 height 67
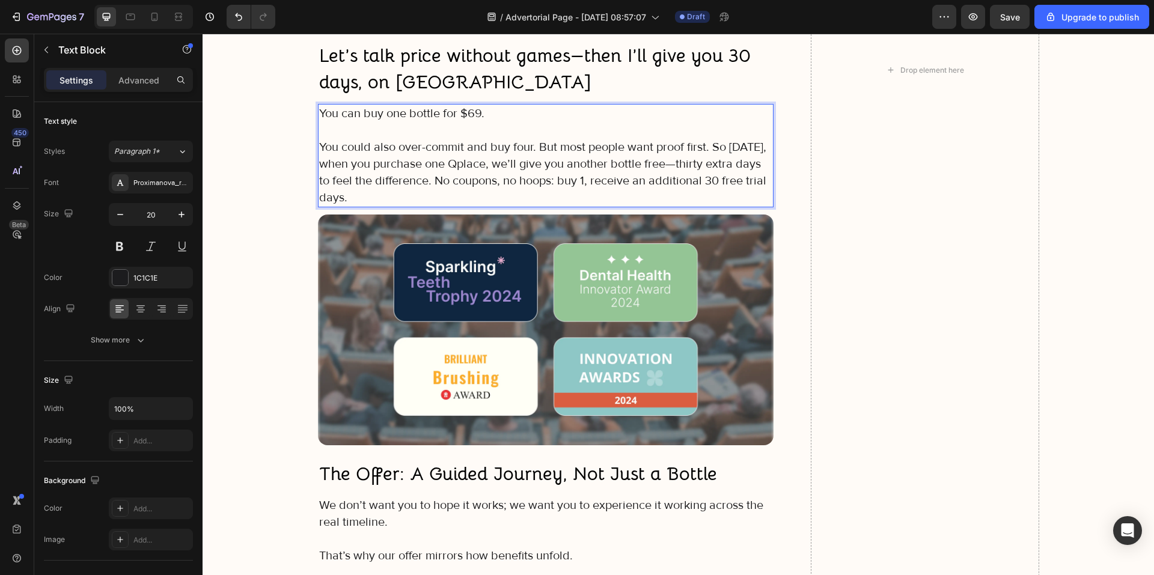
click at [535, 150] on p "You could also over-commit and buy four. But most people want proof first. So t…" at bounding box center [546, 172] width 454 height 67
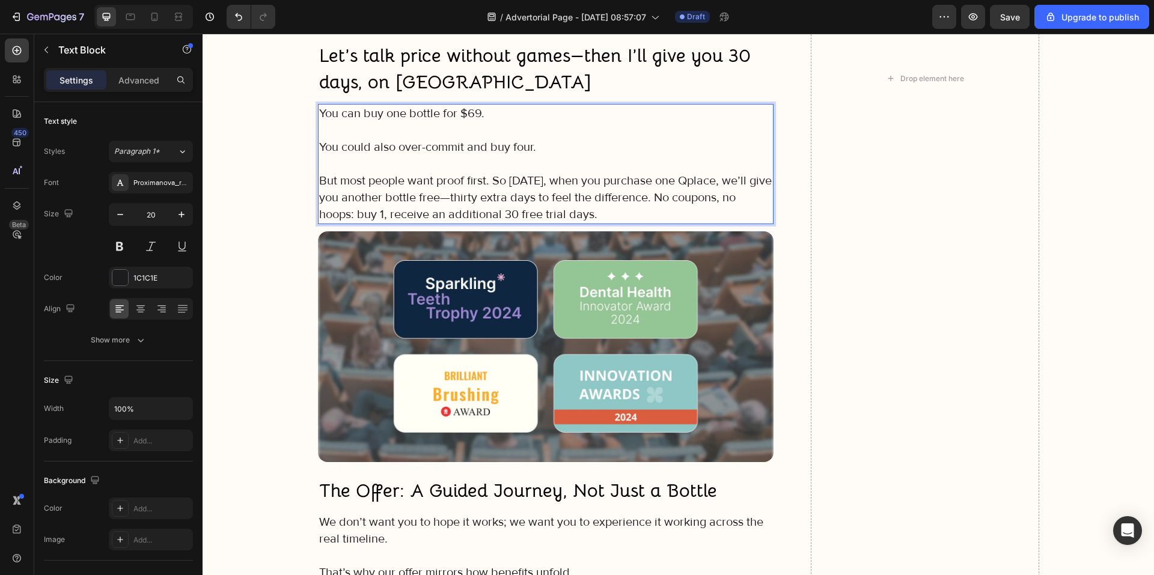
click at [487, 182] on p "But most people want proof first. So today, when you purchase one Qplace, we’ll…" at bounding box center [546, 197] width 454 height 50
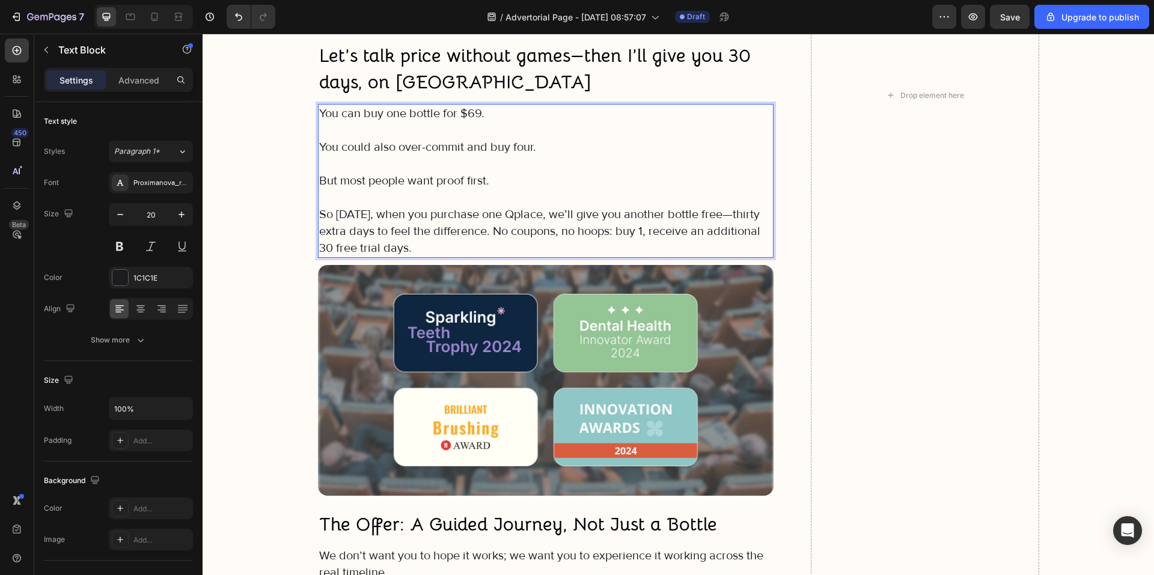
click at [488, 234] on p "So today, when you purchase one Qplace, we’ll give you another bottle free—thir…" at bounding box center [546, 231] width 454 height 50
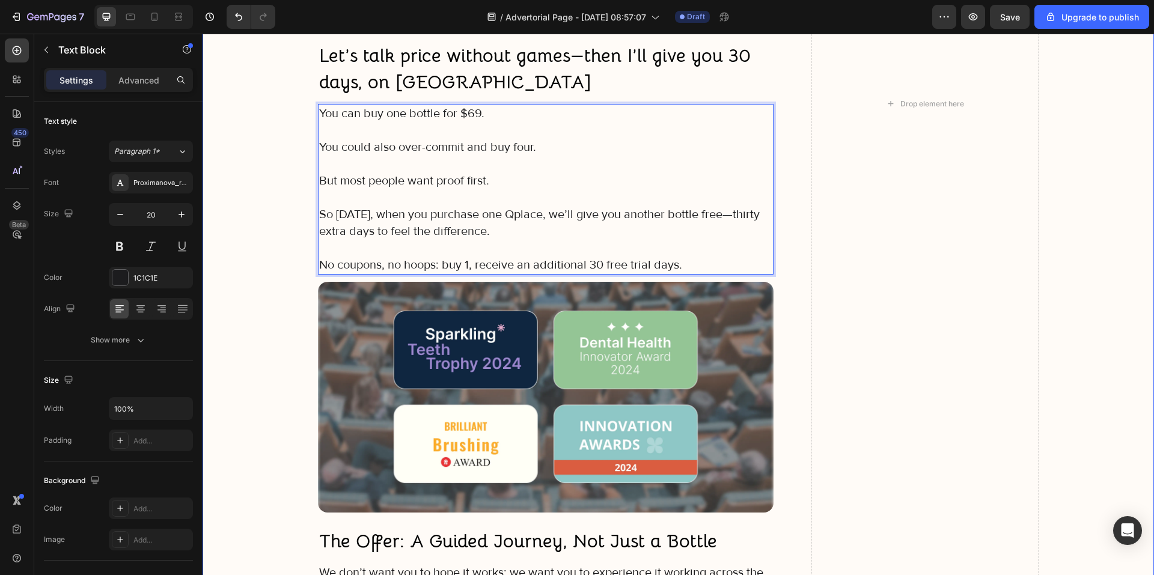
click at [240, 261] on div "Image Icon Icon Icon Icon Icon Icon List "My elderly mother found the Gemtoothc…" at bounding box center [678, 104] width 927 height 6499
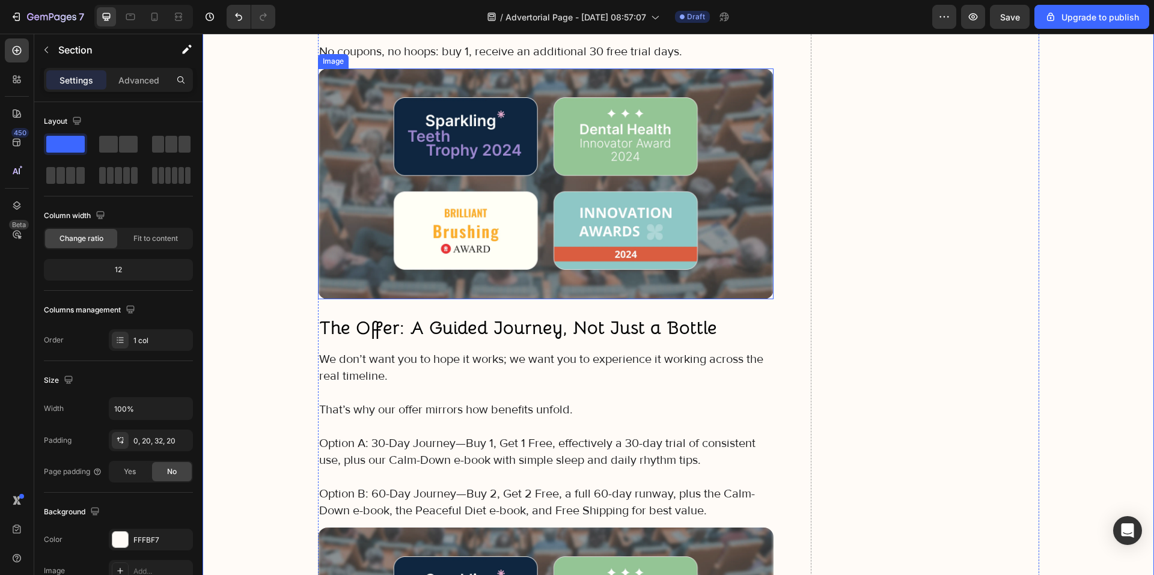
scroll to position [6430, 0]
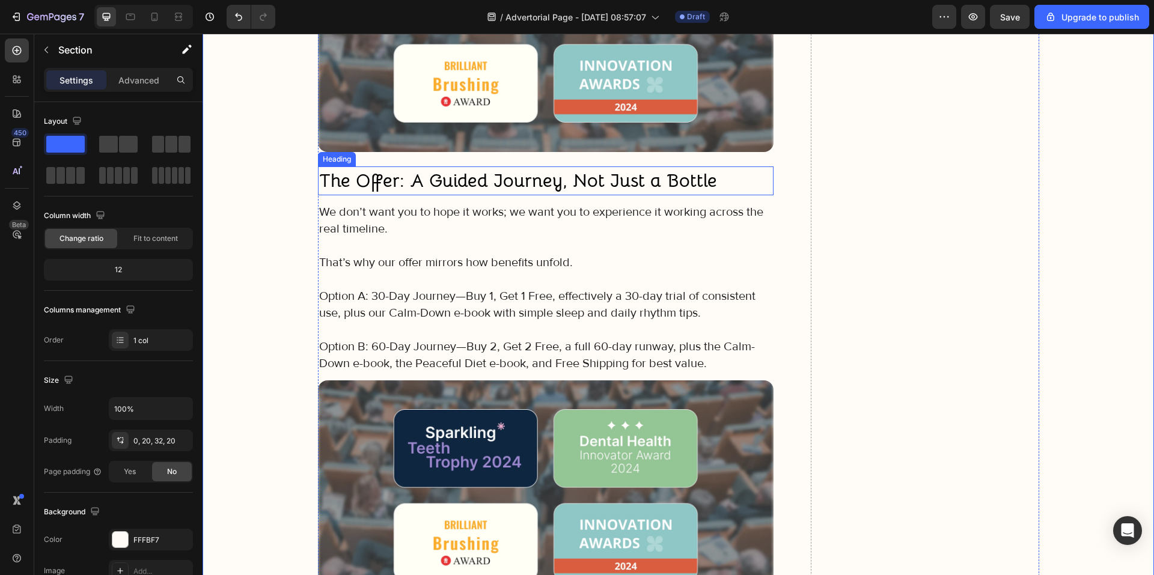
click at [424, 183] on strong "The Offer: A Guided Journey, Not Just a Bottle" at bounding box center [518, 180] width 398 height 23
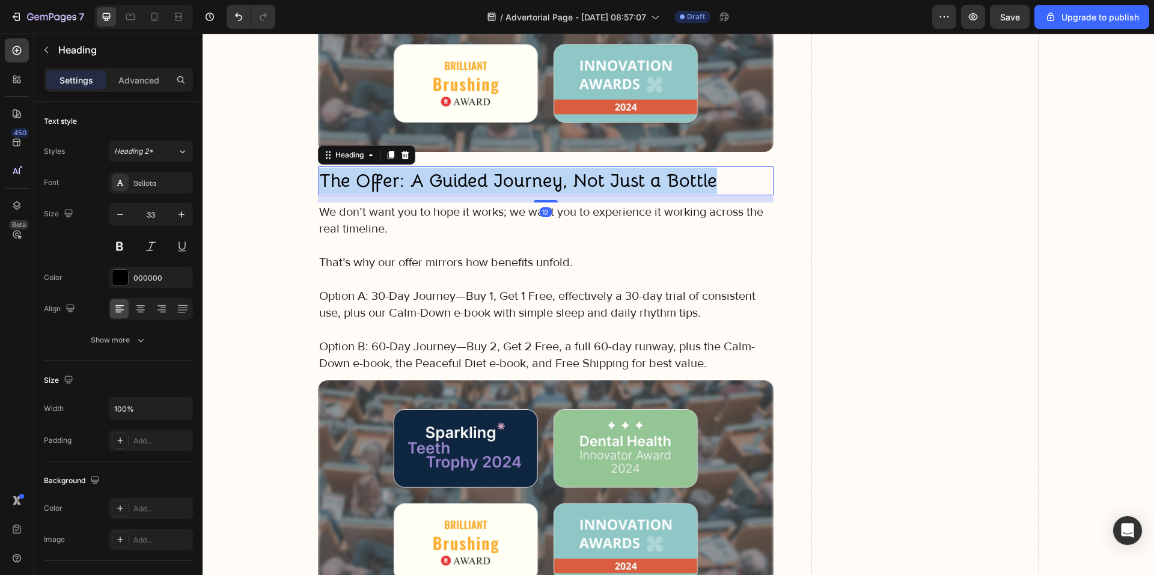
click at [424, 183] on strong "The Offer: A Guided Journey, Not Just a Bottle" at bounding box center [518, 180] width 398 height 23
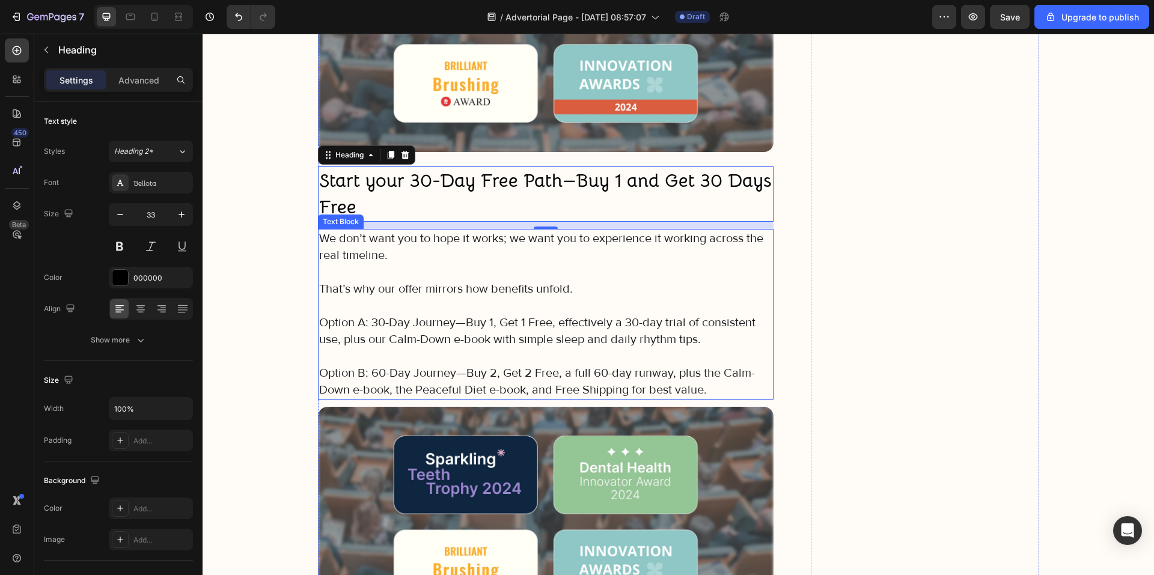
drag, startPoint x: 480, startPoint y: 260, endPoint x: 442, endPoint y: 223, distance: 53.1
click at [480, 260] on p "We don’t want you to hope it works; we want you to experience it working across…" at bounding box center [546, 247] width 454 height 34
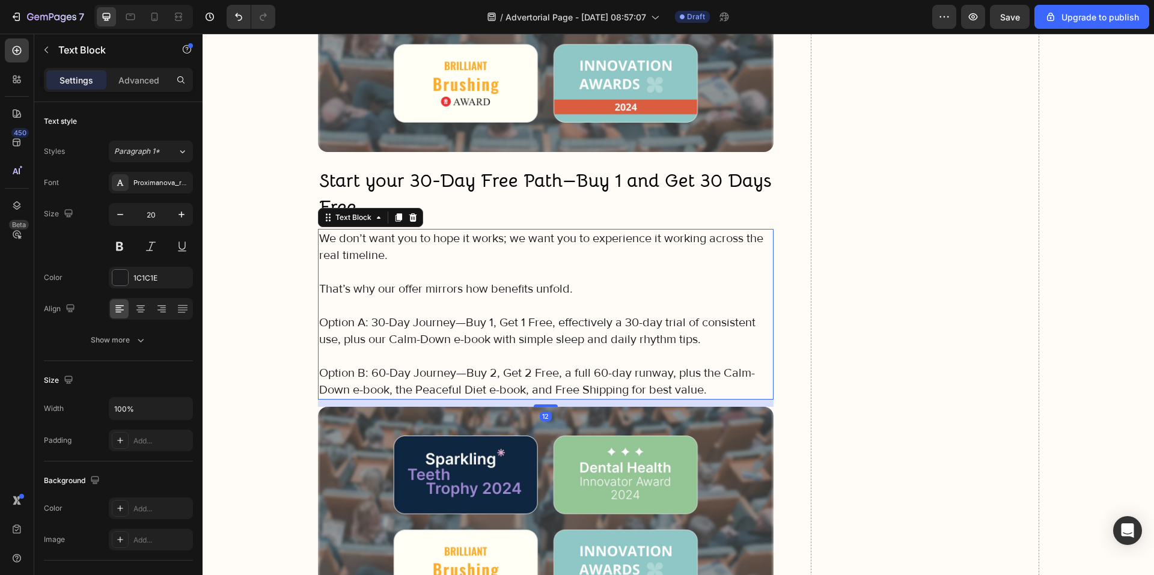
click at [696, 380] on p "Option B: 60-Day Journey—Buy 2, Get 2 Free, a full 60-day runway, plus the Calm…" at bounding box center [546, 382] width 454 height 34
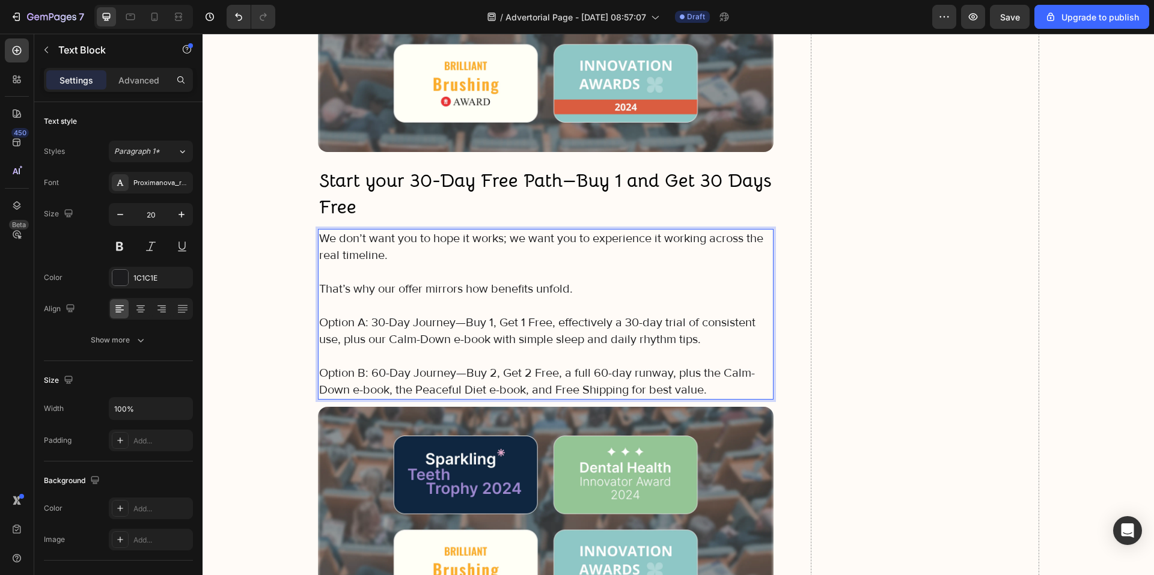
click at [706, 388] on p "Option B: 60-Day Journey—Buy 2, Get 2 Free, a full 60-day runway, plus the Calm…" at bounding box center [546, 382] width 454 height 34
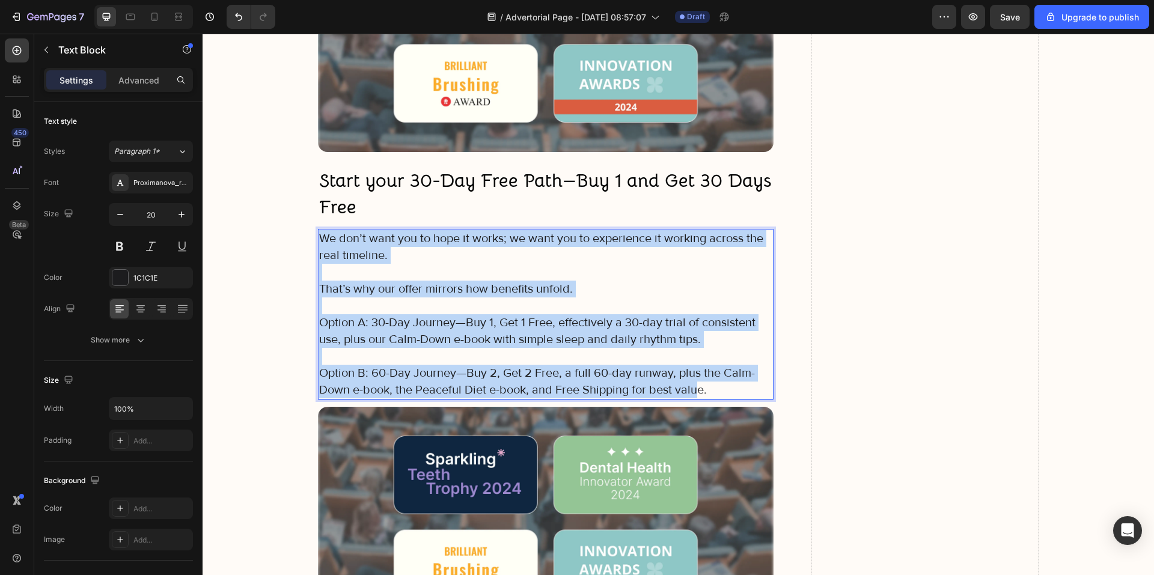
drag, startPoint x: 677, startPoint y: 385, endPoint x: 312, endPoint y: 237, distance: 393.9
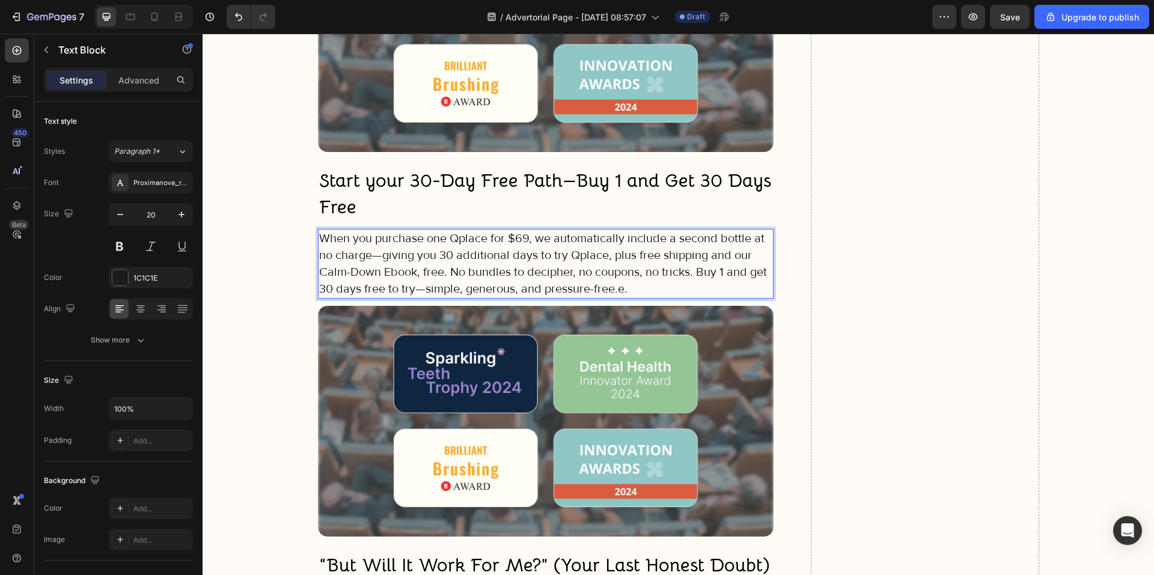
click at [445, 273] on p "When you purchase one Qplace for $69, we automatically include a second bottle …" at bounding box center [546, 263] width 454 height 67
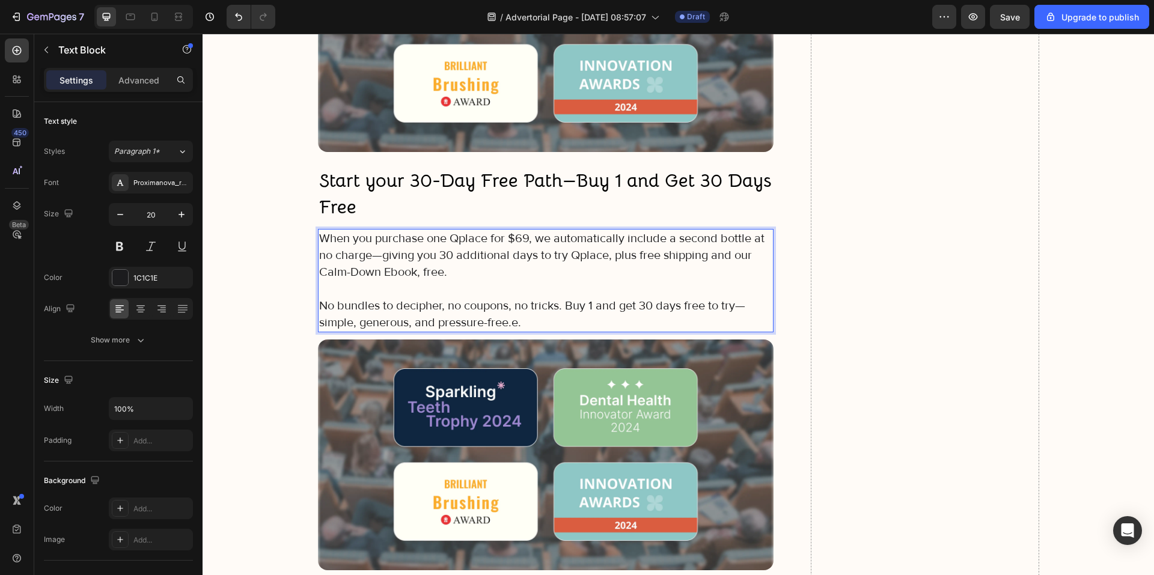
click at [565, 308] on p "No bundles to decipher, no coupons, no tricks. Buy 1 and get 30 days free to tr…" at bounding box center [546, 314] width 454 height 34
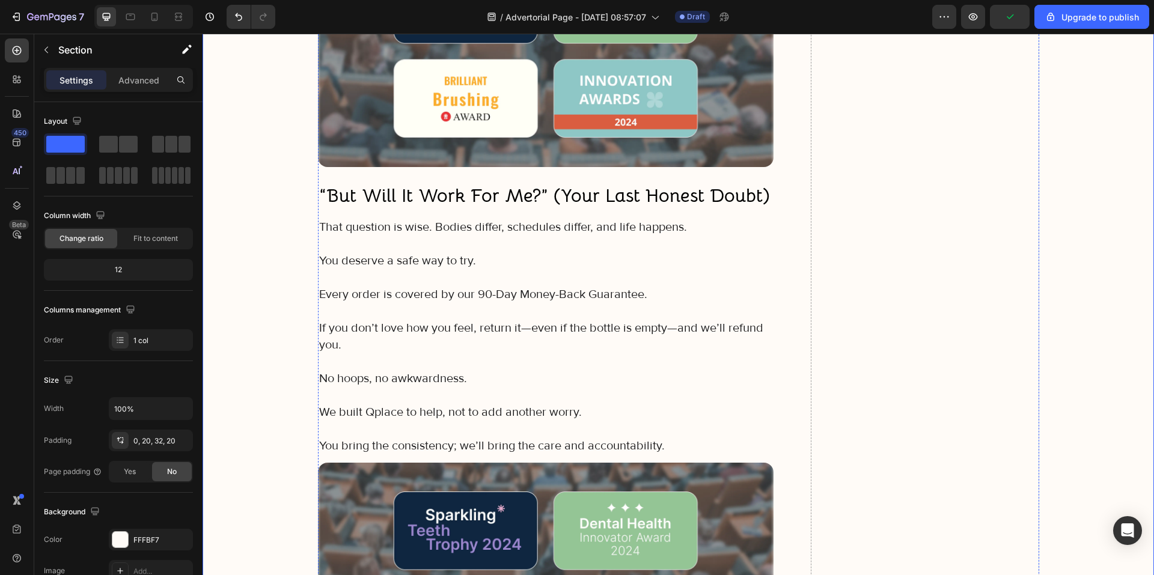
scroll to position [6851, 0]
click at [465, 187] on strong "“But Will It Work For Me?” (Your Last Honest Doubt)" at bounding box center [544, 194] width 451 height 23
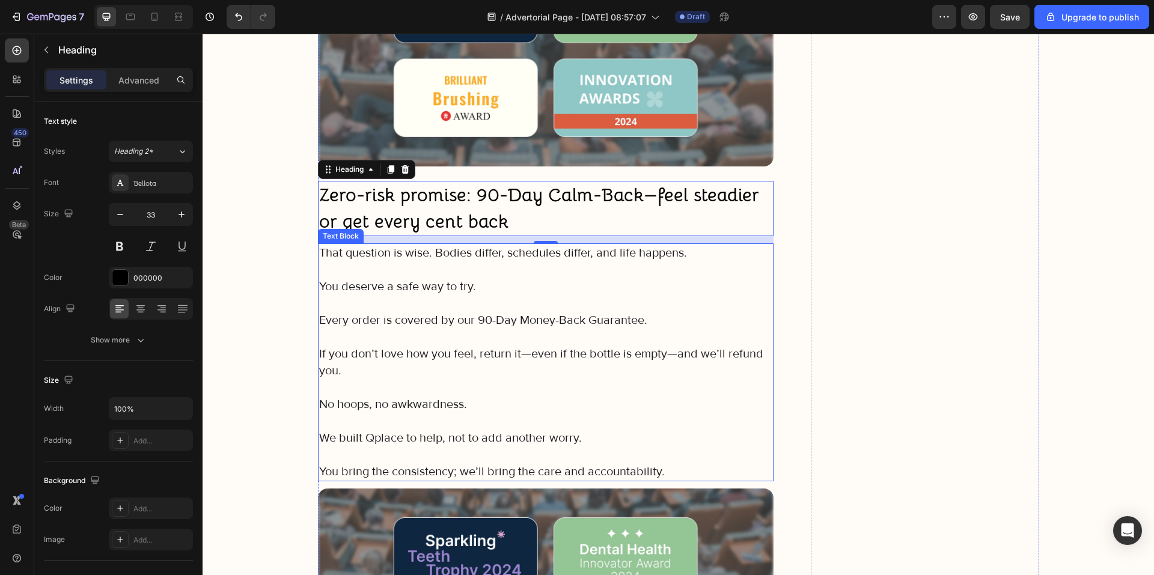
click at [409, 309] on p at bounding box center [546, 303] width 454 height 17
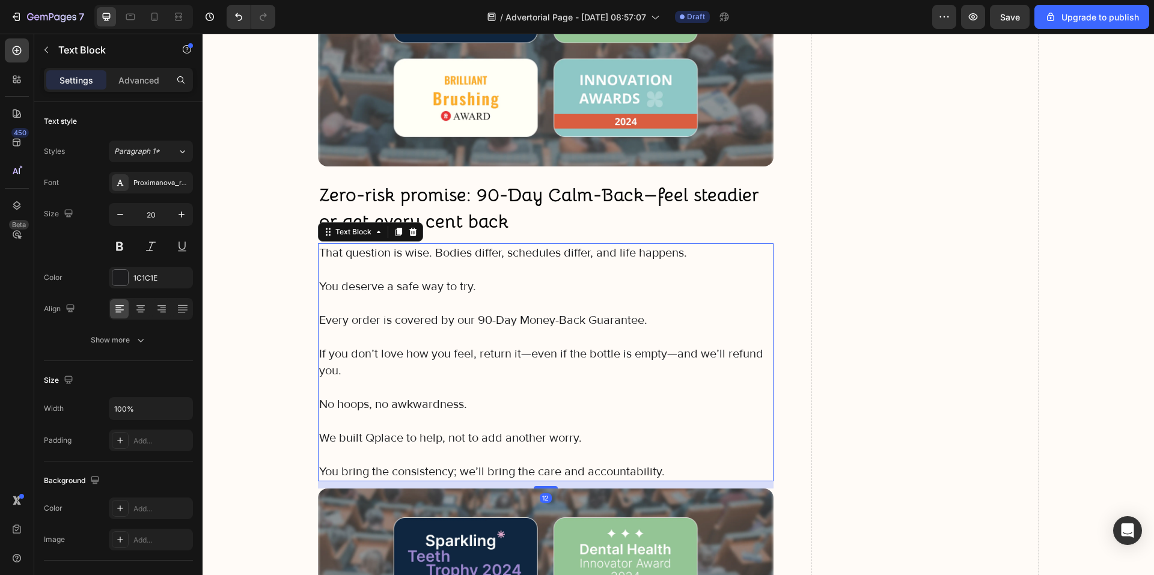
click at [646, 472] on p "You bring the consistency; we’ll bring the care and accountability." at bounding box center [546, 471] width 454 height 17
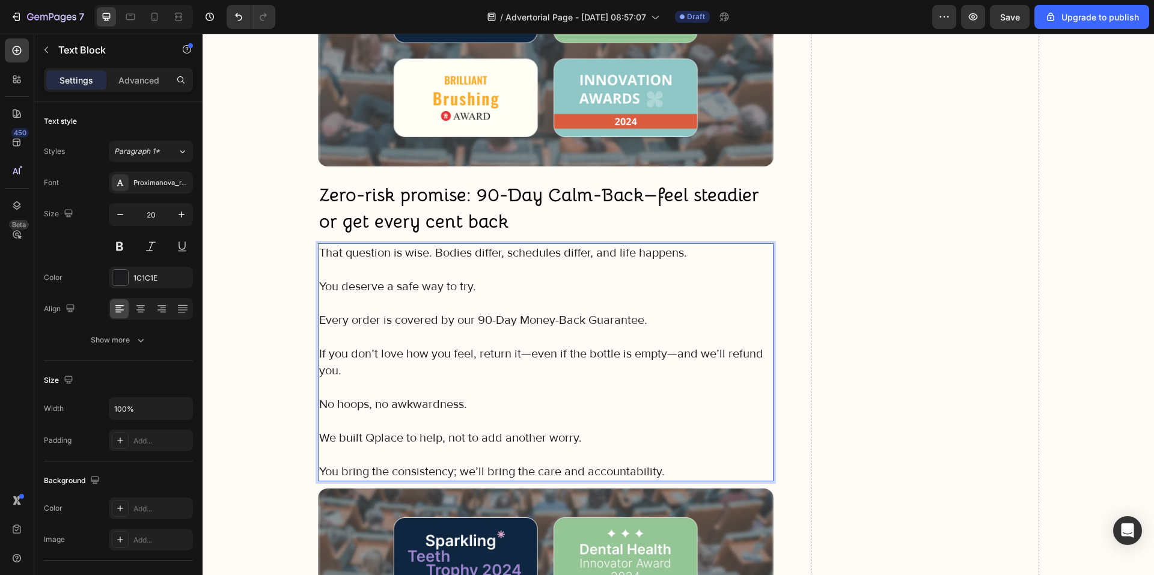
click at [659, 469] on p "You bring the consistency; we’ll bring the care and accountability." at bounding box center [546, 471] width 454 height 17
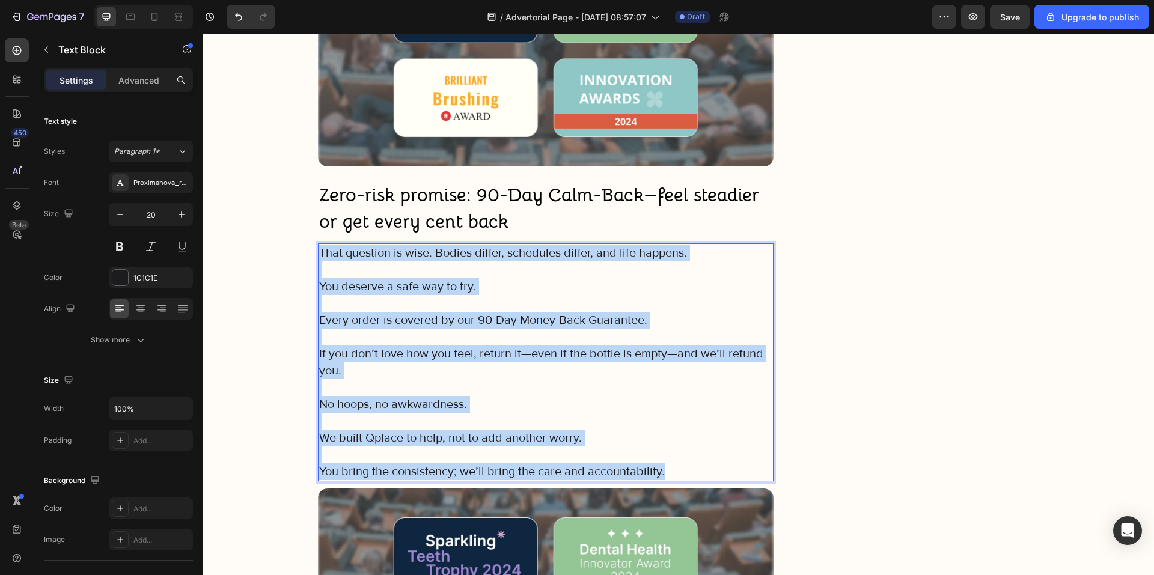
drag, startPoint x: 660, startPoint y: 471, endPoint x: 315, endPoint y: 246, distance: 411.9
click at [318, 246] on div "That question is wise. Bodies differ, schedules differ, and life happens. You d…" at bounding box center [546, 362] width 456 height 238
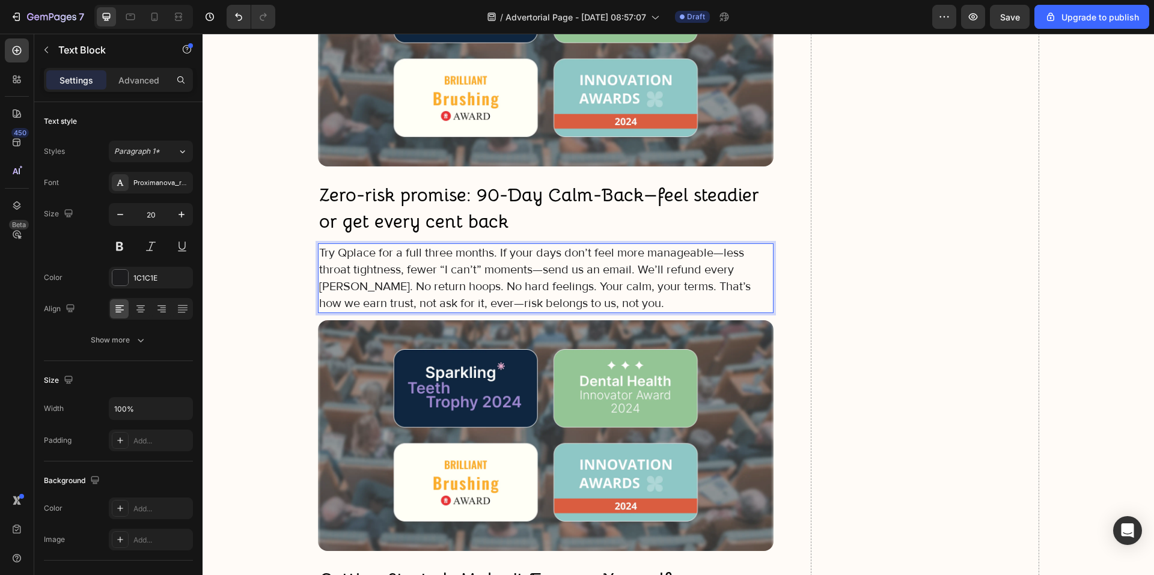
click at [634, 270] on p "Try Qplace for a full three months. If your days don’t feel more manageable—les…" at bounding box center [546, 278] width 454 height 67
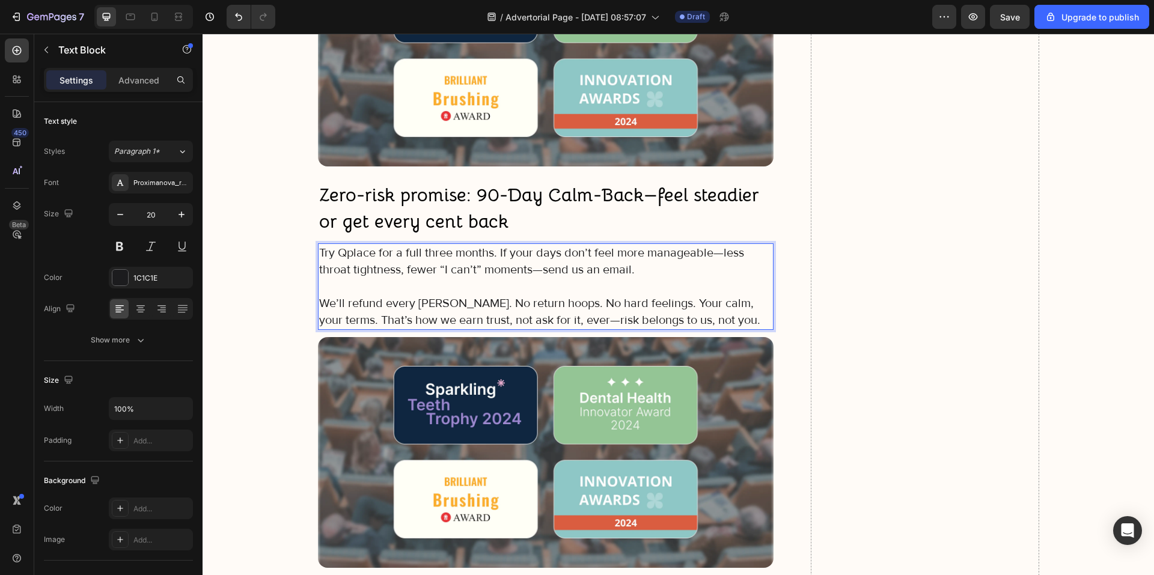
click at [543, 301] on p "We’ll refund every penny. No return hoops. No hard feelings. Your calm, your te…" at bounding box center [546, 312] width 454 height 34
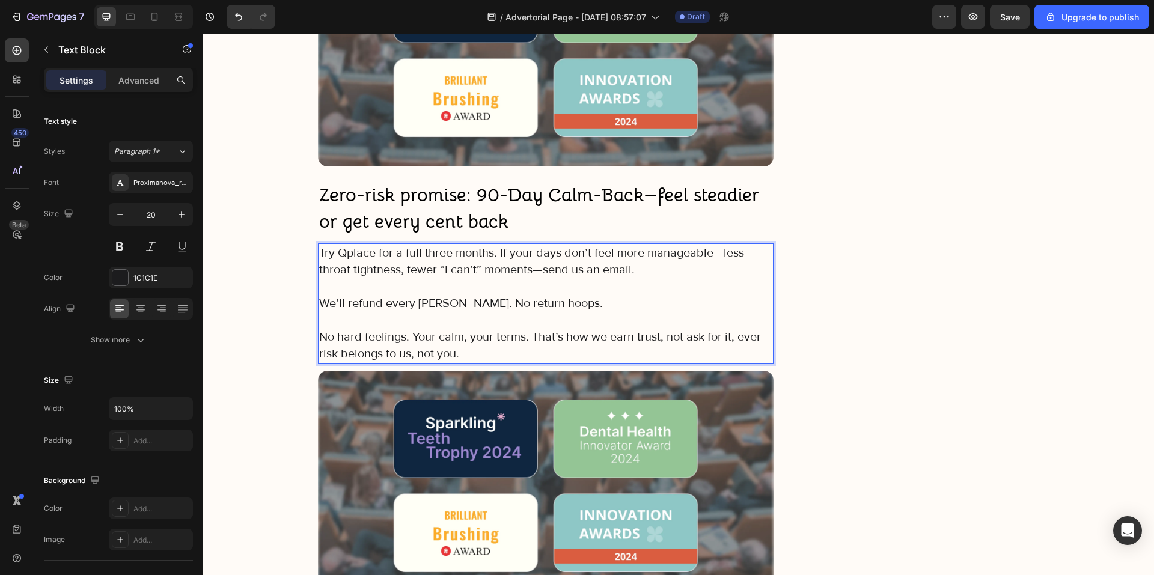
click at [454, 300] on p "We’ll refund every penny. No return hoops." at bounding box center [546, 303] width 454 height 17
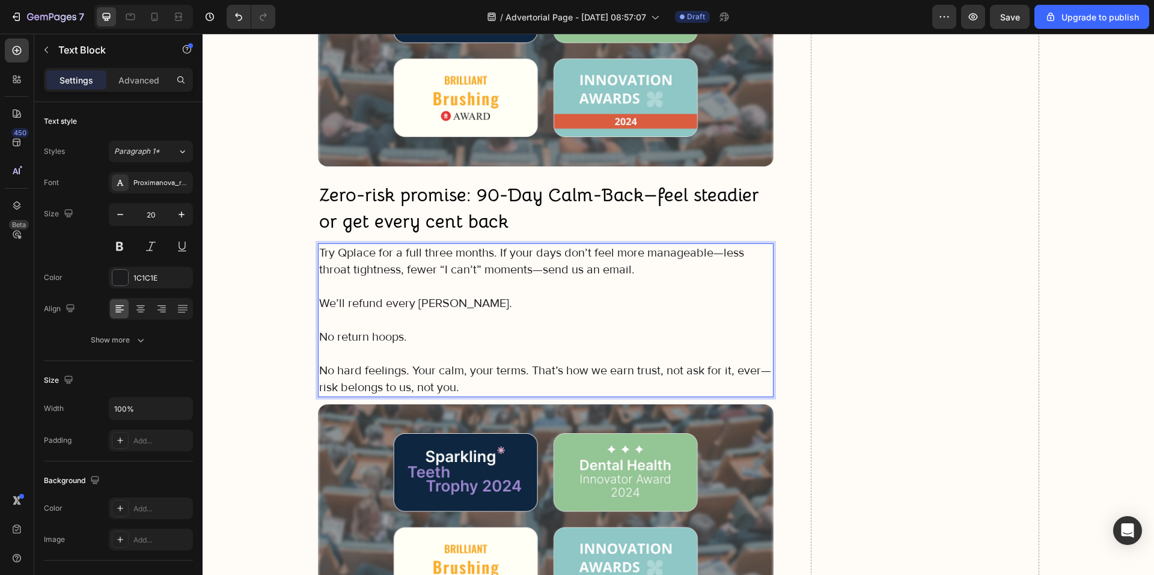
click at [529, 367] on p "No hard feelings. Your calm, your terms. That’s how we earn trust, not ask for …" at bounding box center [546, 379] width 454 height 34
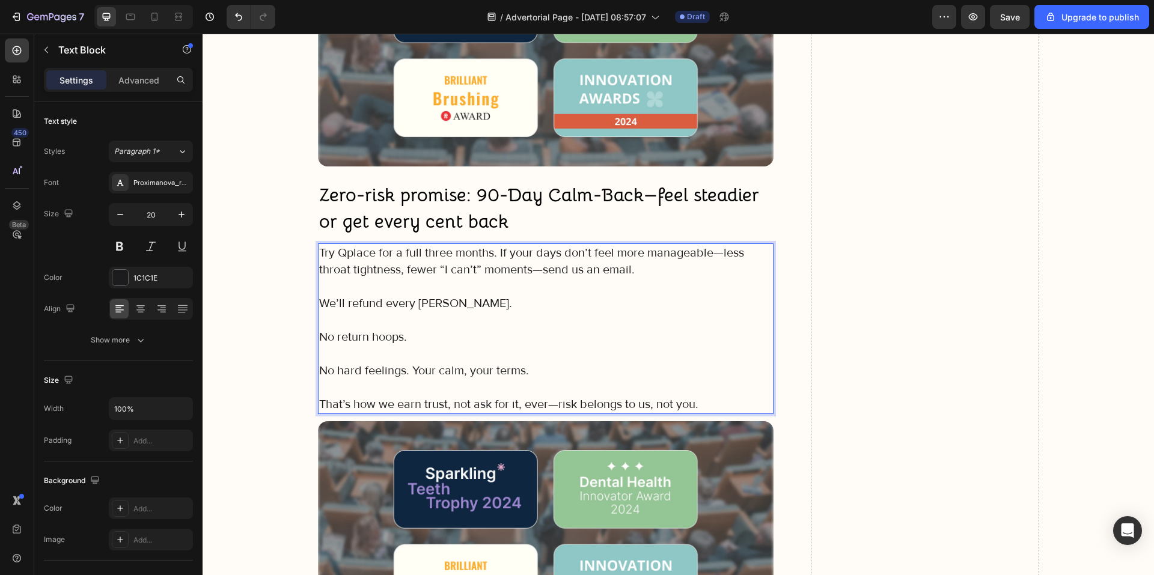
click at [409, 369] on p "No hard feelings. Your calm, your terms." at bounding box center [546, 370] width 454 height 17
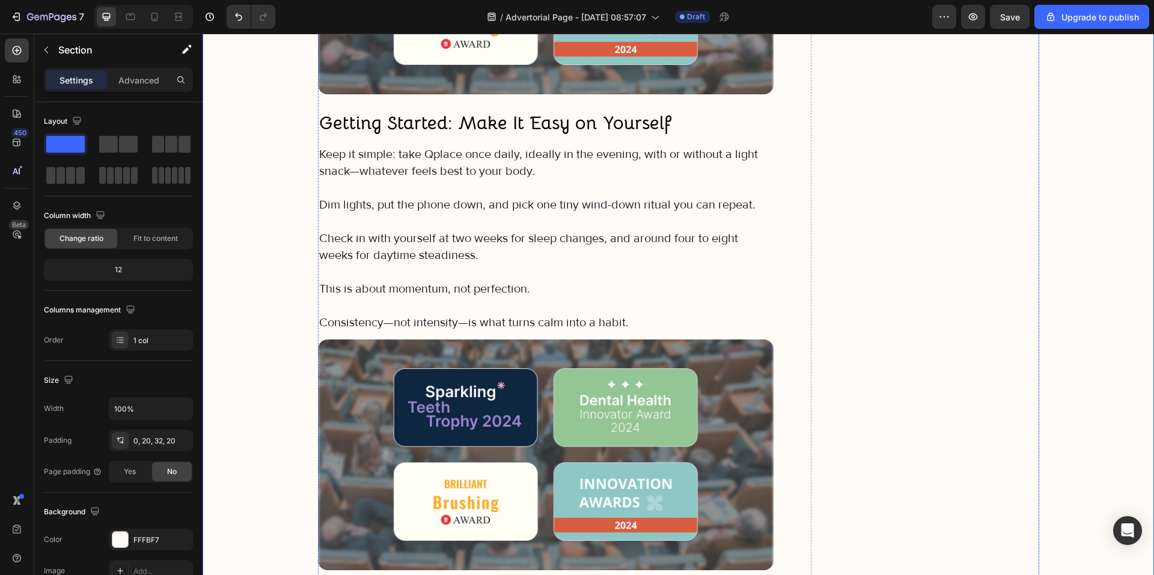
scroll to position [7452, 0]
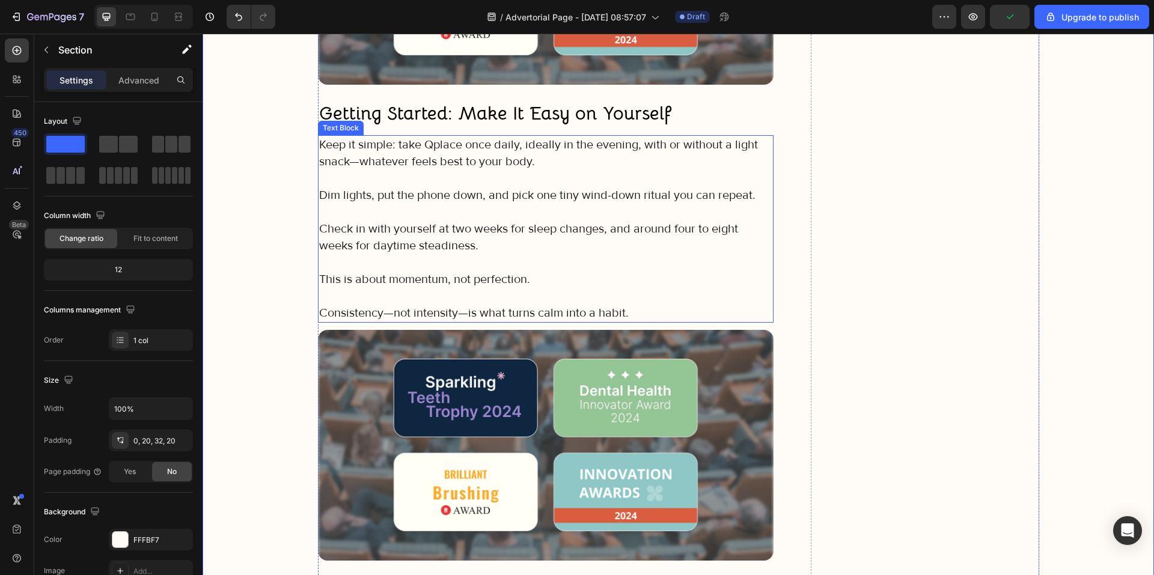
click at [380, 112] on strong "Getting Started: Make It Easy on Yourself" at bounding box center [495, 113] width 352 height 23
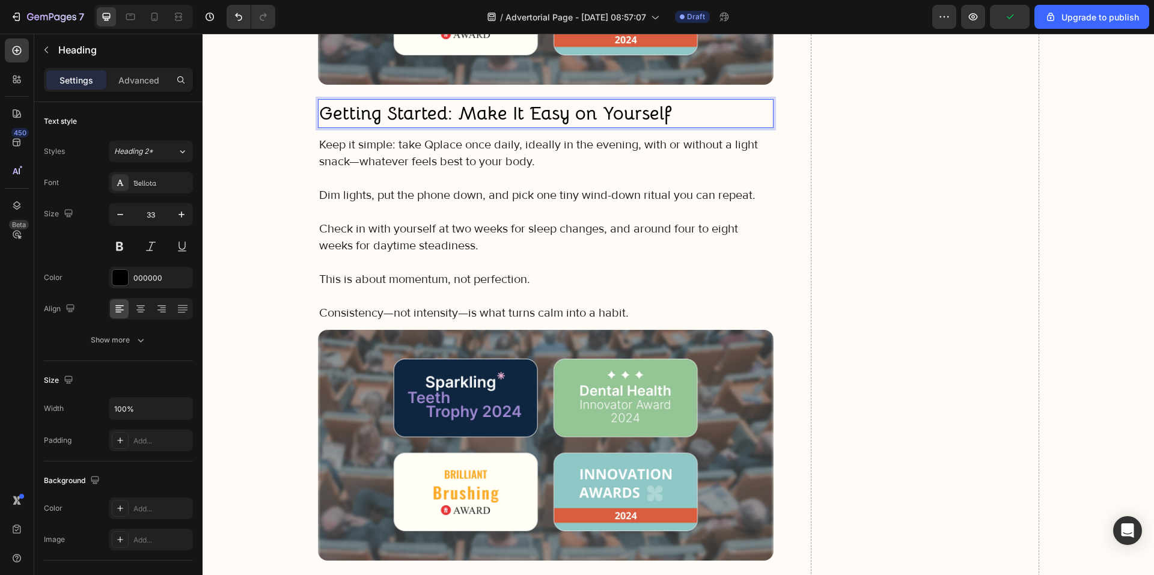
click at [380, 112] on strong "Getting Started: Make It Easy on Yourself" at bounding box center [495, 113] width 352 height 23
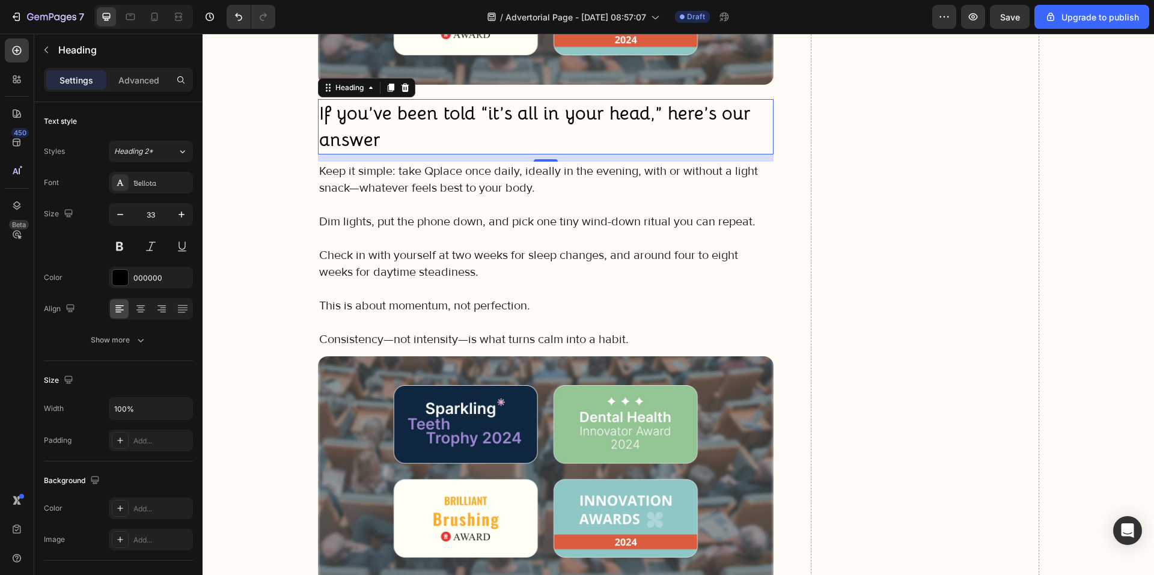
click at [439, 195] on p "Keep it simple: take Qplace once daily, ideally in the evening, with or without…" at bounding box center [546, 180] width 454 height 34
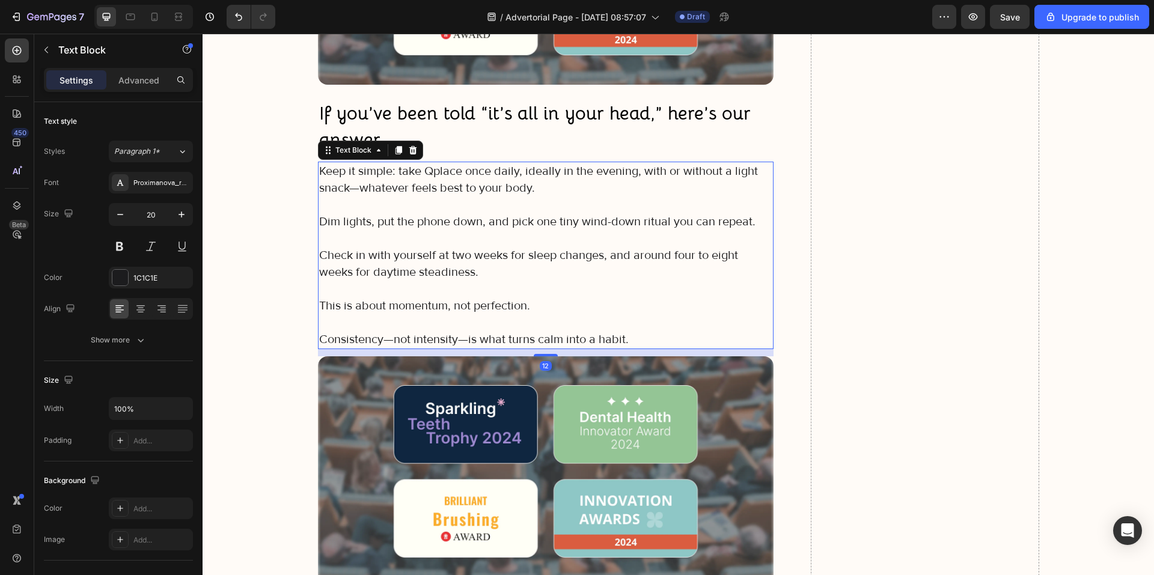
click at [624, 341] on p "Consistency—not intensity—is what turns calm into a habit." at bounding box center [546, 339] width 454 height 17
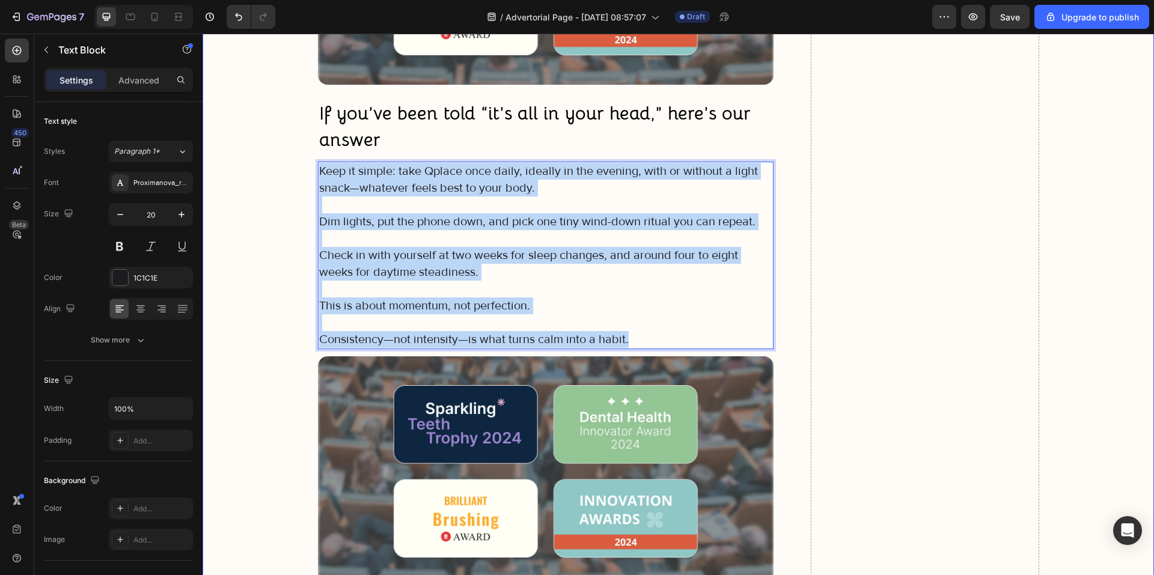
drag, startPoint x: 629, startPoint y: 337, endPoint x: 312, endPoint y: 171, distance: 357.0
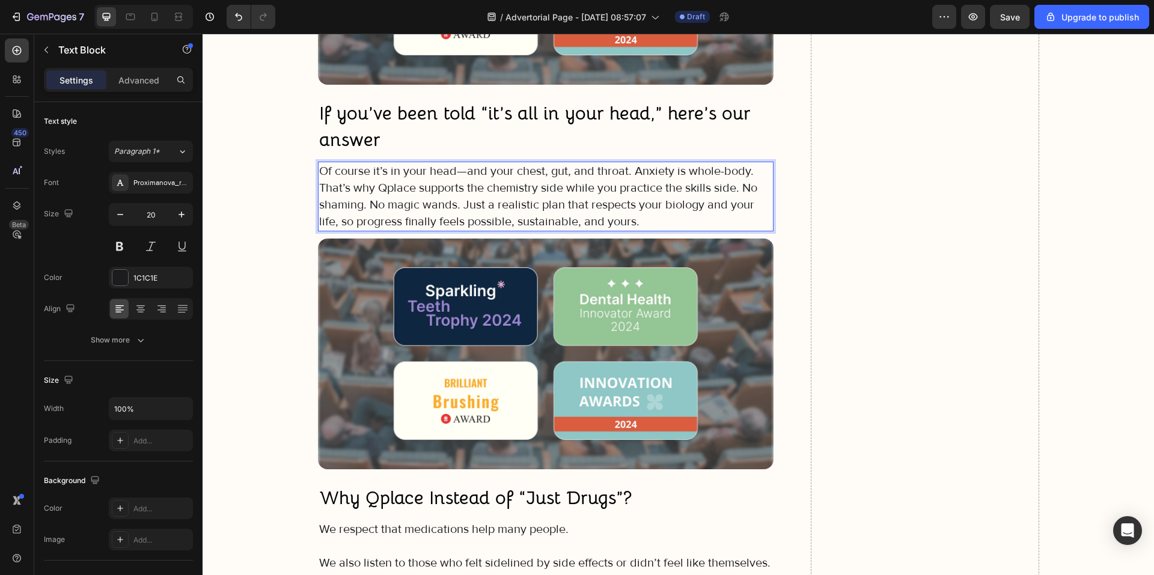
click at [626, 175] on p "Of course it’s in your head—and your chest, gut, and throat. Anxiety is whole-b…" at bounding box center [546, 196] width 454 height 67
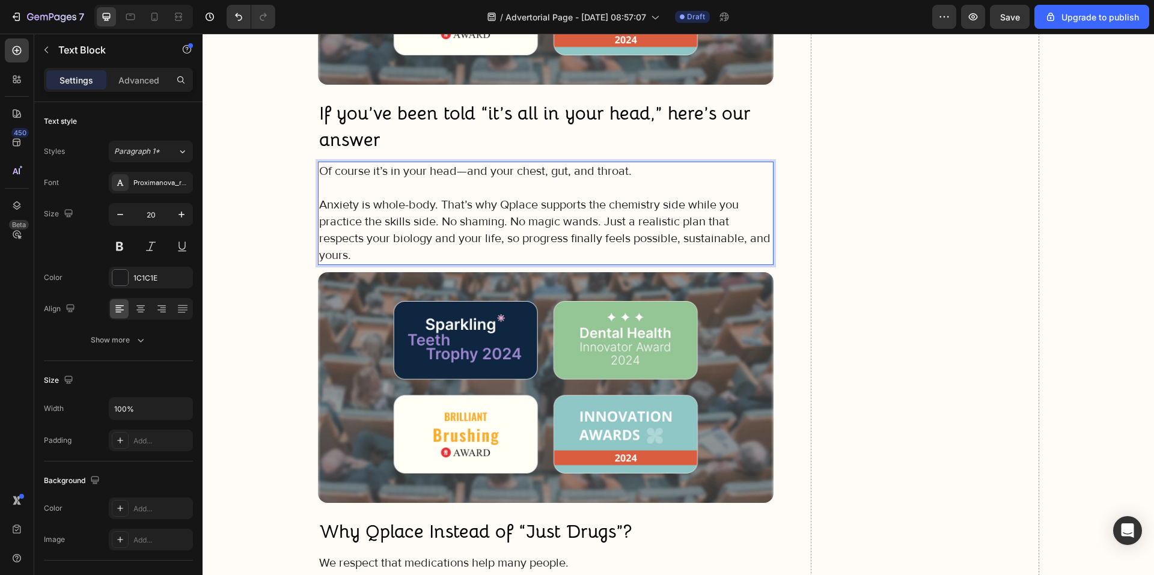
click at [437, 200] on p "Anxiety is whole-body. That’s why Qplace supports the chemistry side while you …" at bounding box center [546, 230] width 454 height 67
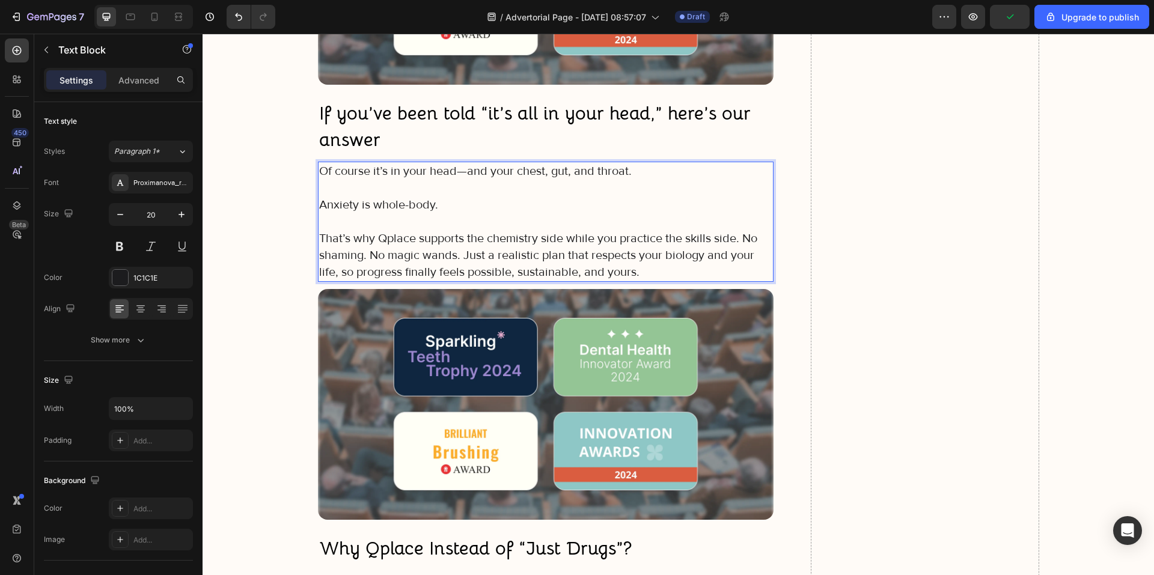
click at [737, 239] on p "That’s why Qplace supports the chemistry side while you practice the skills sid…" at bounding box center [546, 255] width 454 height 50
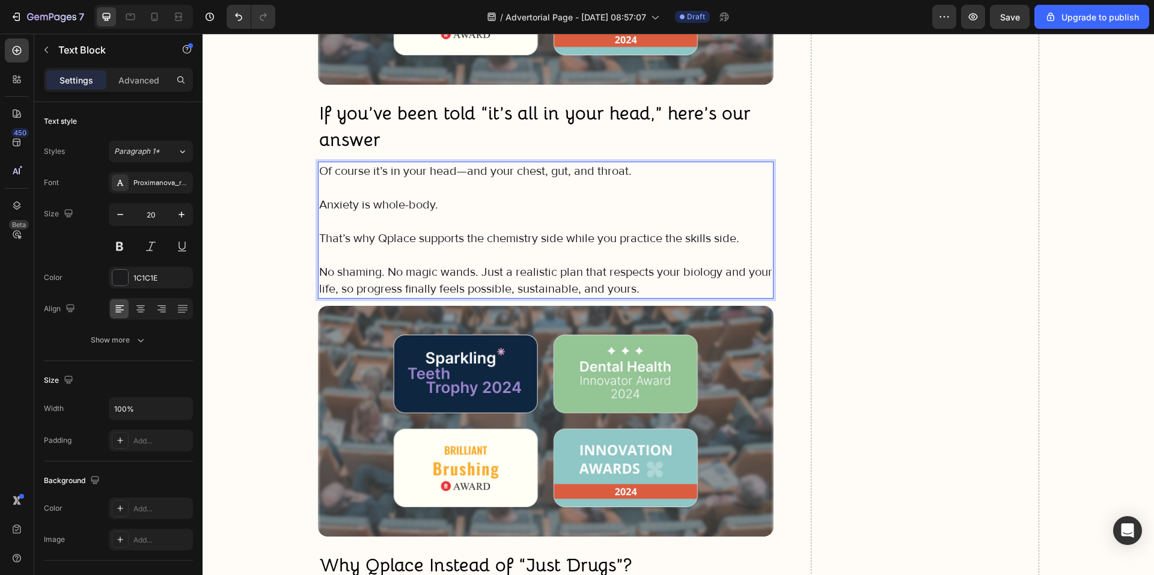
click at [479, 272] on p "No shaming. No magic wands. Just a realistic plan that respects your biology an…" at bounding box center [546, 281] width 454 height 34
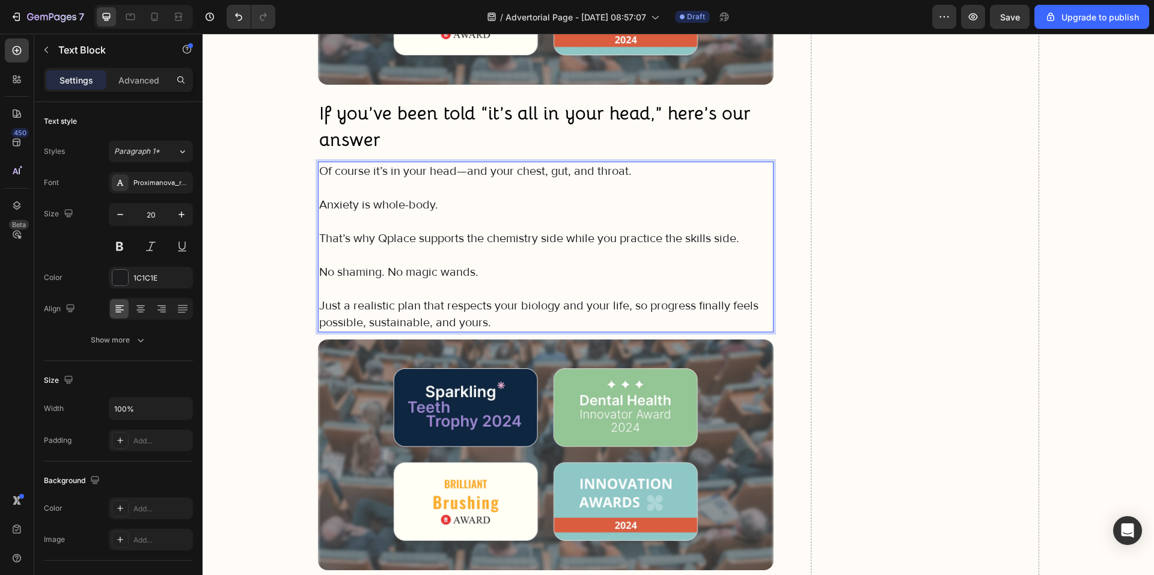
click at [387, 269] on p "No shaming. No magic wands." at bounding box center [546, 272] width 454 height 17
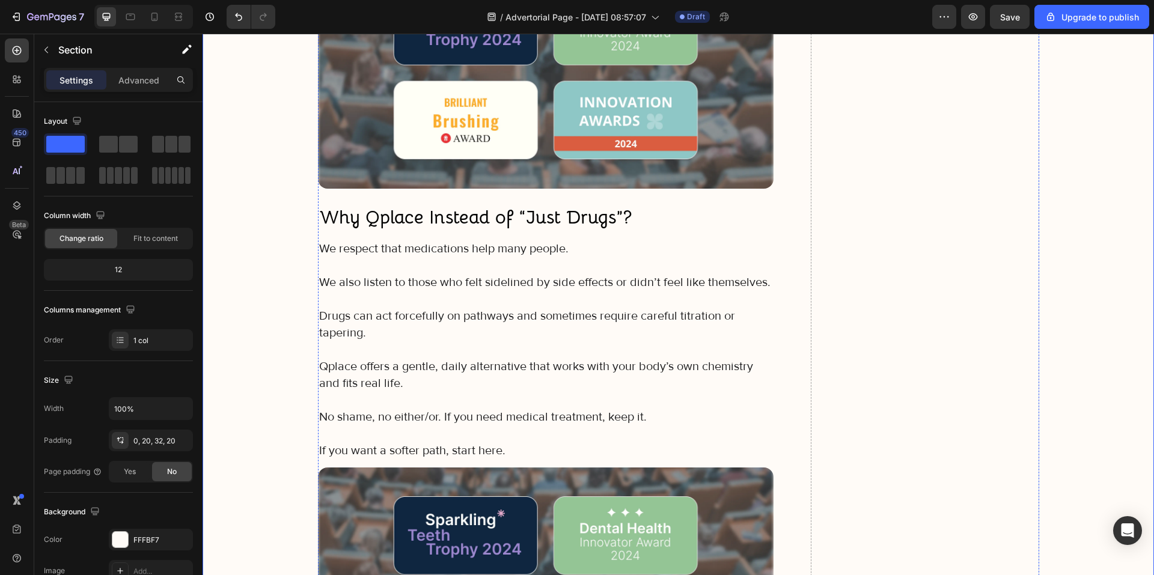
scroll to position [7872, 0]
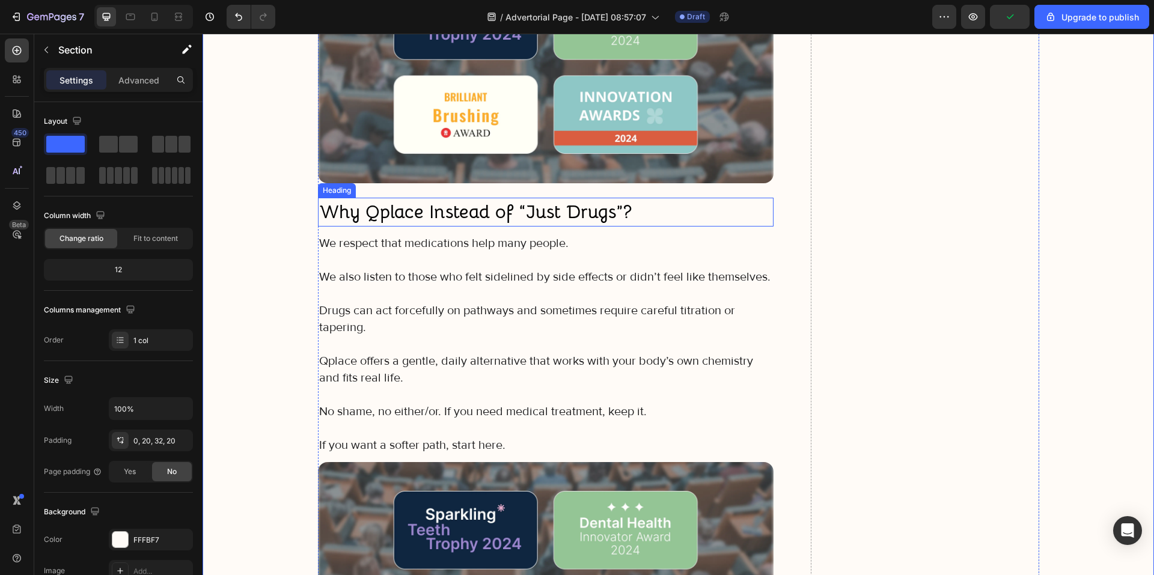
click at [432, 214] on strong "Why Qplace Instead of “Just Drugs”?" at bounding box center [475, 211] width 312 height 23
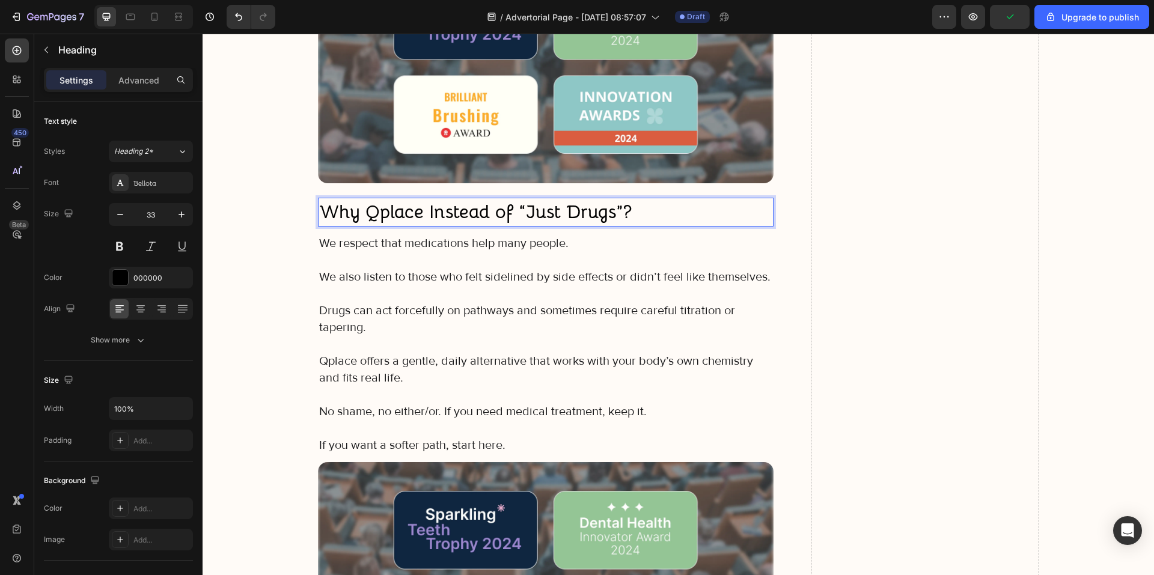
click at [432, 214] on strong "Why Qplace Instead of “Just Drugs”?" at bounding box center [475, 211] width 312 height 23
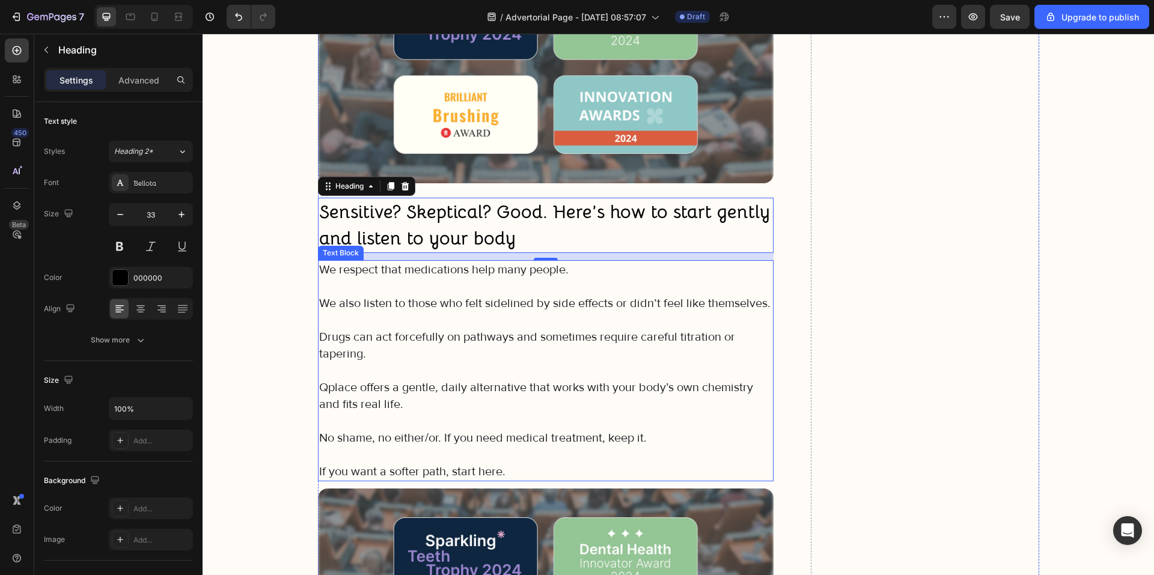
drag, startPoint x: 439, startPoint y: 320, endPoint x: 481, endPoint y: 424, distance: 111.6
click at [439, 320] on p at bounding box center [546, 320] width 454 height 17
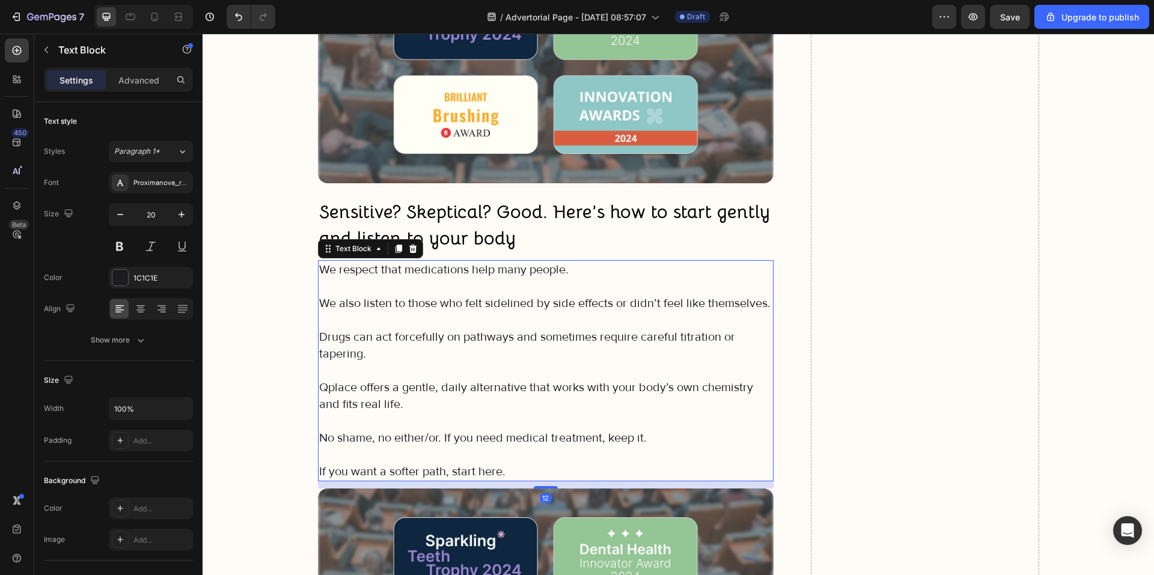
click at [504, 453] on p "Rich Text Editor. Editing area: main" at bounding box center [546, 454] width 454 height 17
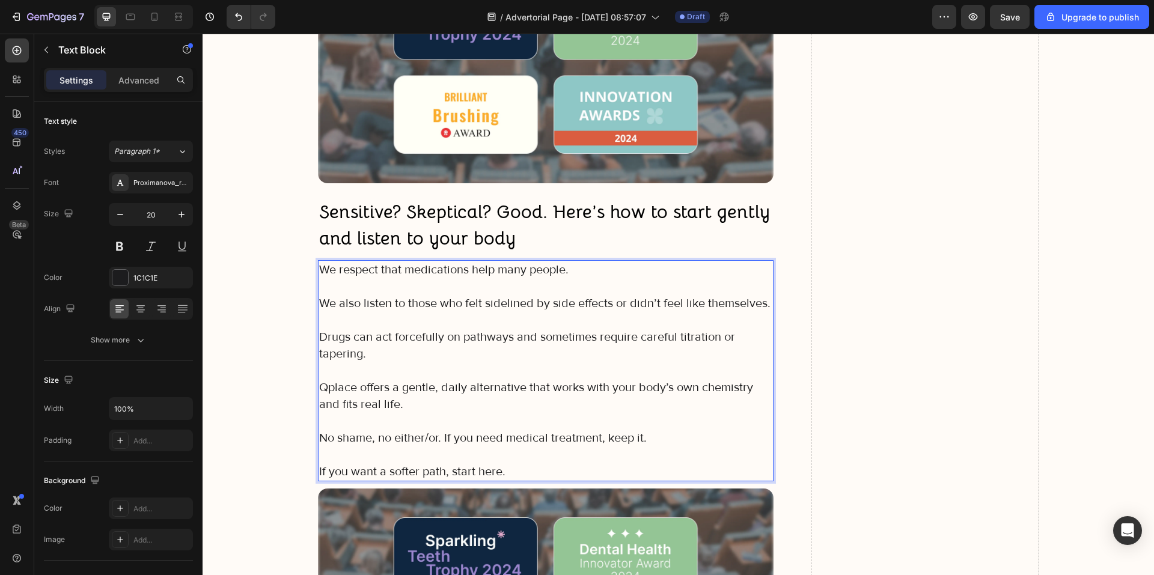
click at [505, 472] on p "If you want a softer path, start here." at bounding box center [546, 471] width 454 height 17
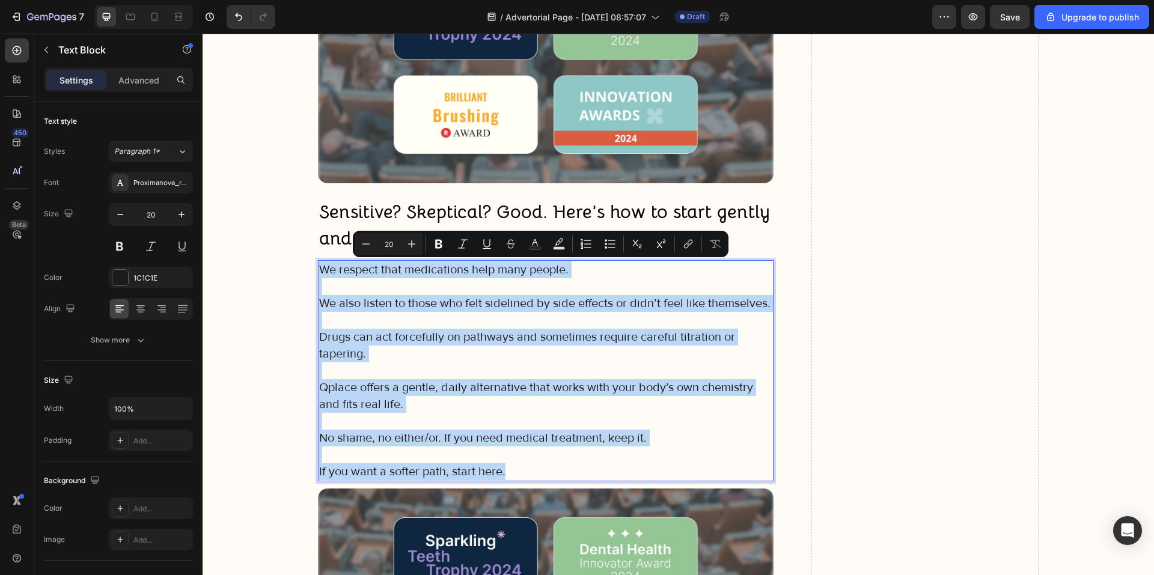
drag, startPoint x: 505, startPoint y: 472, endPoint x: 315, endPoint y: 269, distance: 278.1
click at [318, 269] on div "We respect that medications help many people. We also listen to those who felt …" at bounding box center [546, 370] width 456 height 221
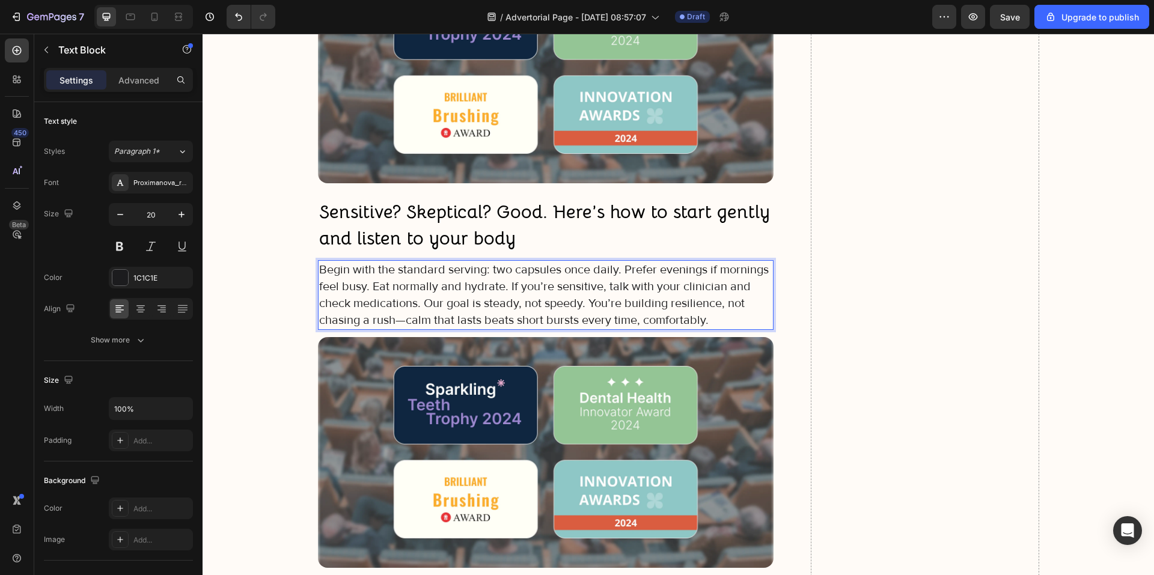
click at [615, 268] on p "Begin with the standard serving: two capsules once daily. Prefer evenings if mo…" at bounding box center [546, 294] width 454 height 67
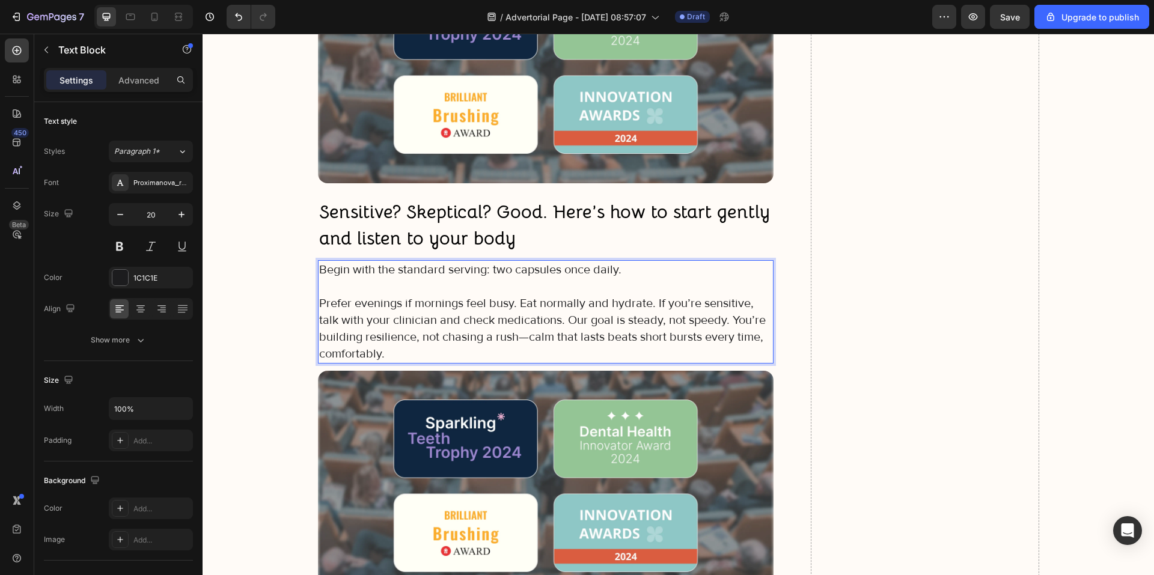
click at [518, 302] on p "Prefer evenings if mornings feel busy. Eat normally and hydrate. If you’re sens…" at bounding box center [546, 328] width 454 height 67
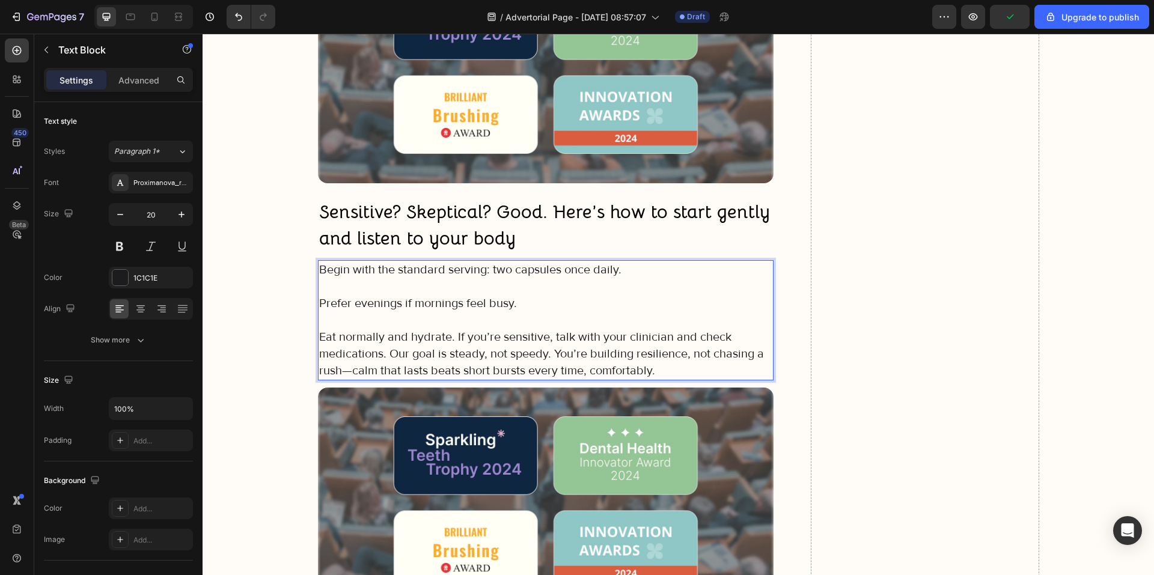
click at [451, 338] on p "Eat normally and hydrate. If you’re sensitive, talk with your clinician and che…" at bounding box center [546, 354] width 454 height 50
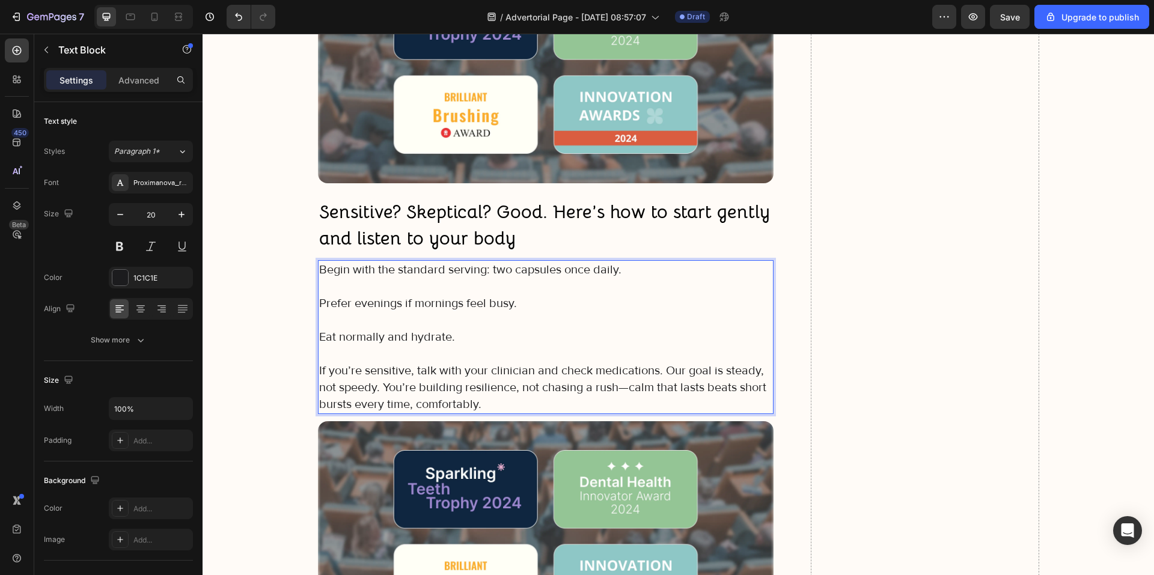
click at [661, 366] on p "If you’re sensitive, talk with your clinician and check medications. Our goal i…" at bounding box center [546, 387] width 454 height 50
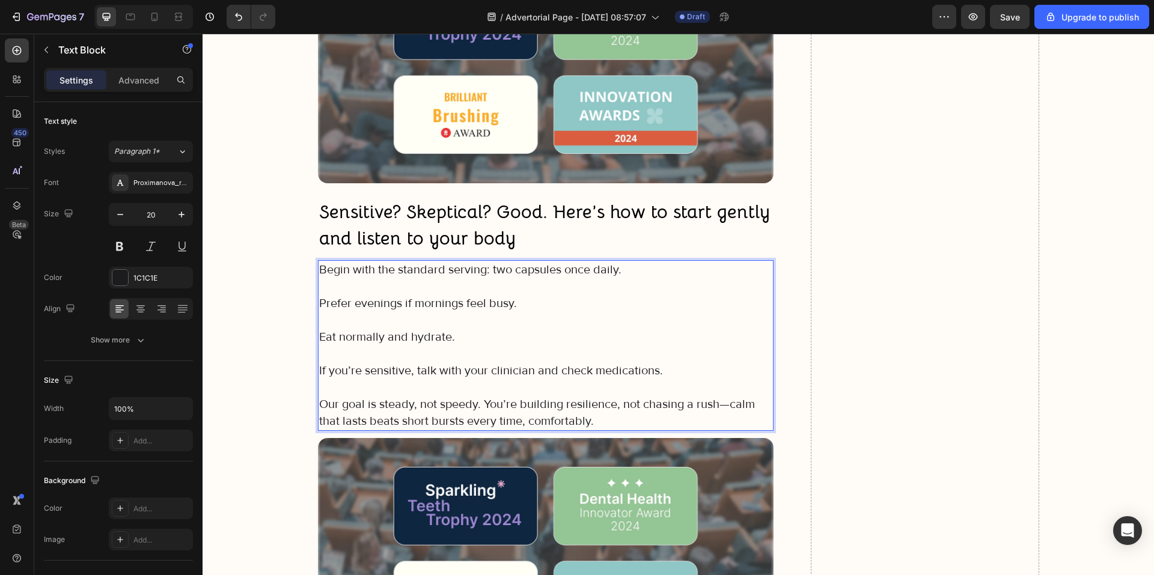
click at [483, 398] on p "Our goal is steady, not speedy. You’re building resilience, not chasing a rush—…" at bounding box center [546, 413] width 454 height 34
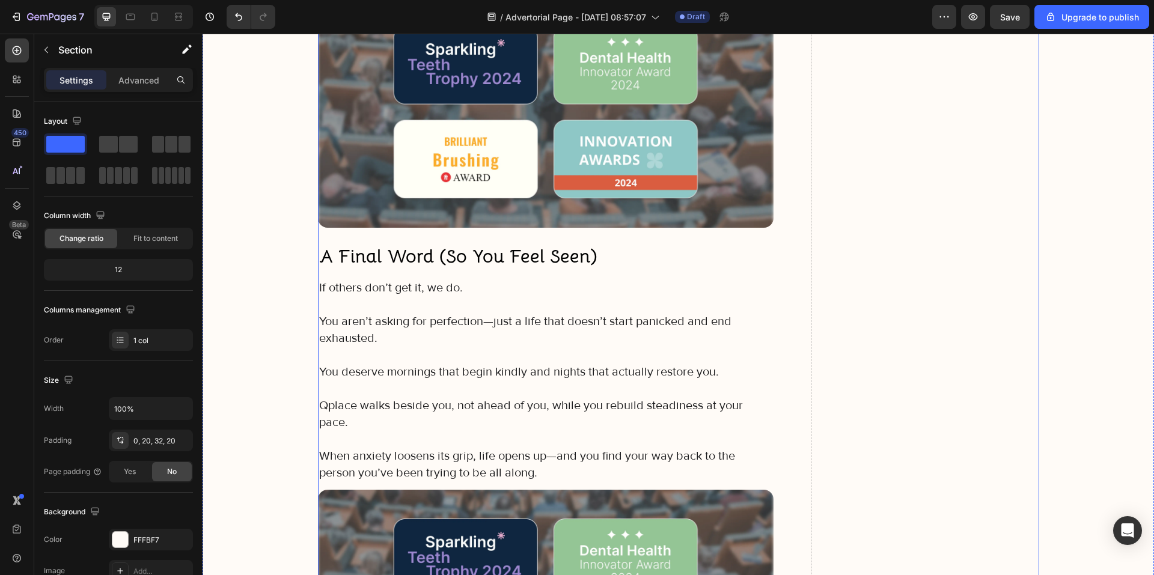
scroll to position [8353, 0]
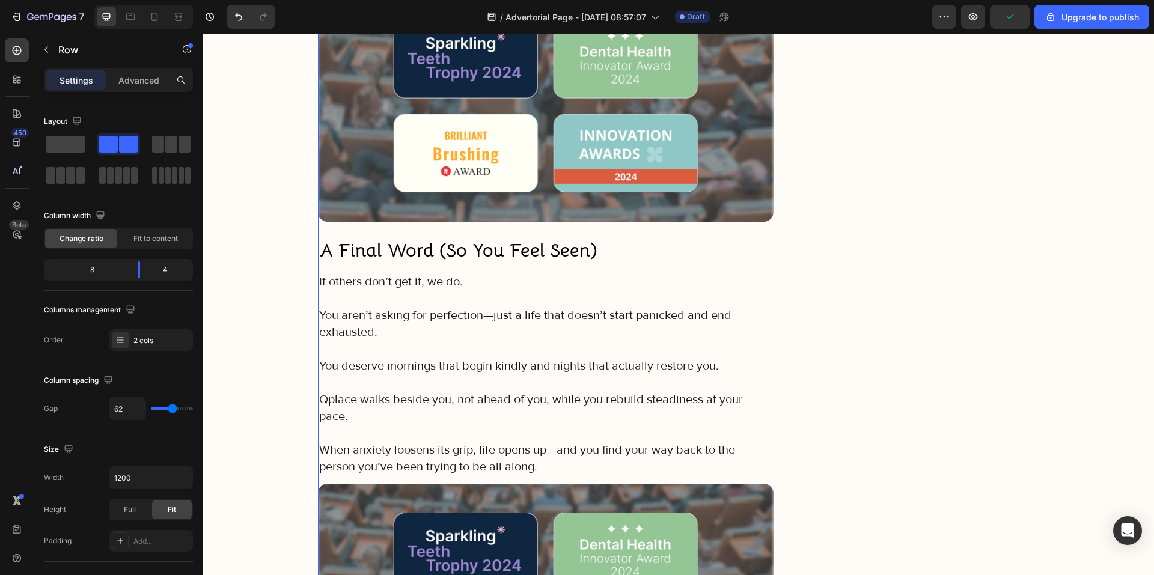
click at [426, 246] on strong "A Final Word (So You Feel Seen)" at bounding box center [458, 250] width 278 height 23
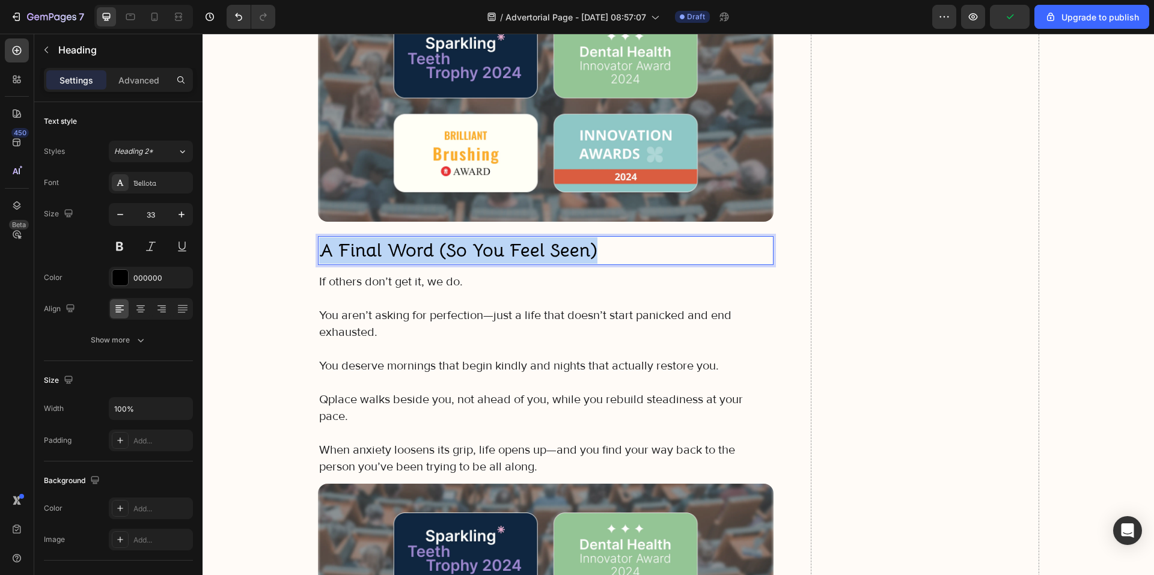
click at [426, 246] on strong "A Final Word (So You Feel Seen)" at bounding box center [458, 250] width 278 height 23
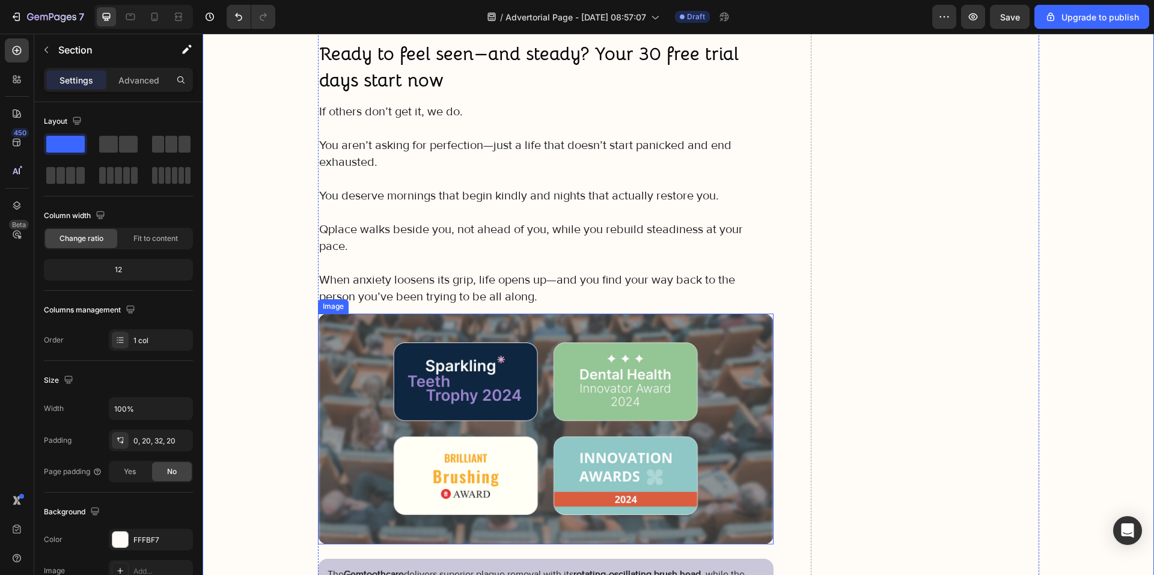
scroll to position [8533, 0]
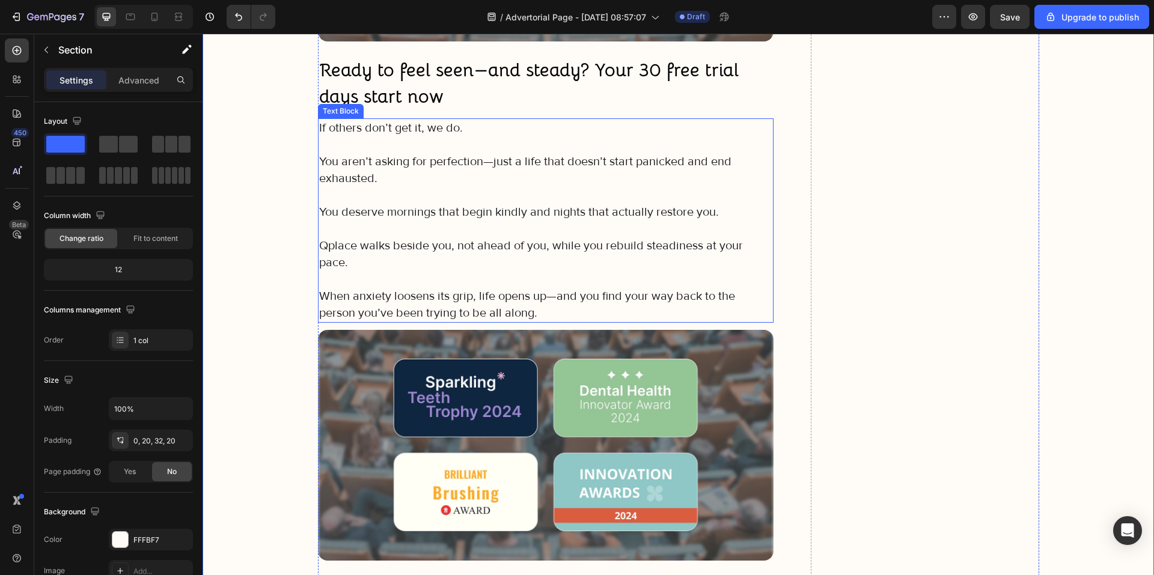
click at [425, 288] on p "When anxiety loosens its grip, life opens up—and you find your way back to the …" at bounding box center [546, 305] width 454 height 34
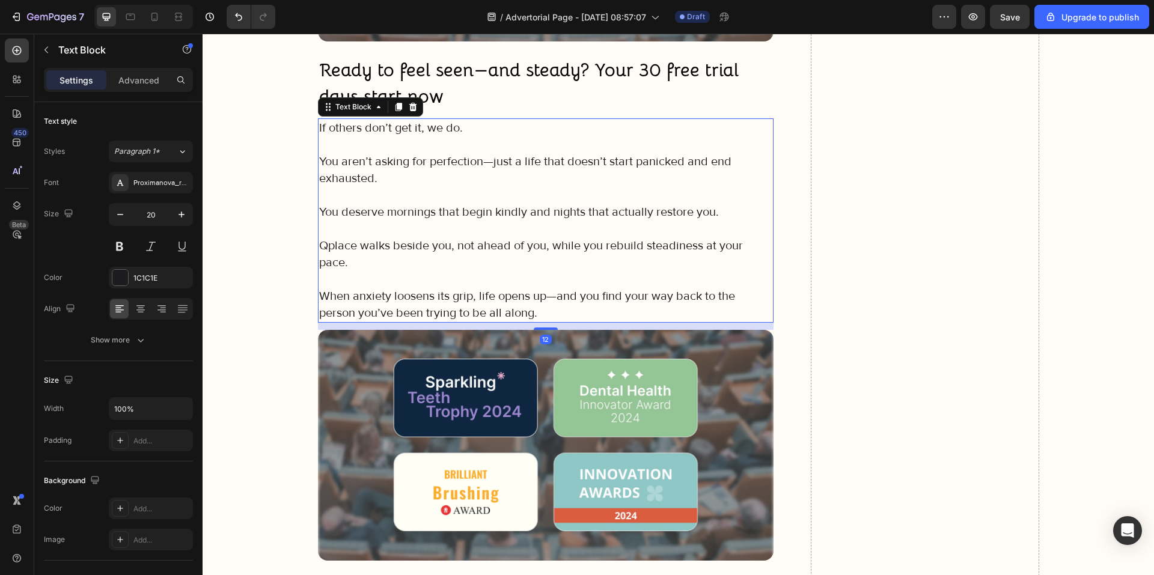
click at [553, 296] on p "When anxiety loosens its grip, life opens up—and you find your way back to the …" at bounding box center [546, 305] width 454 height 34
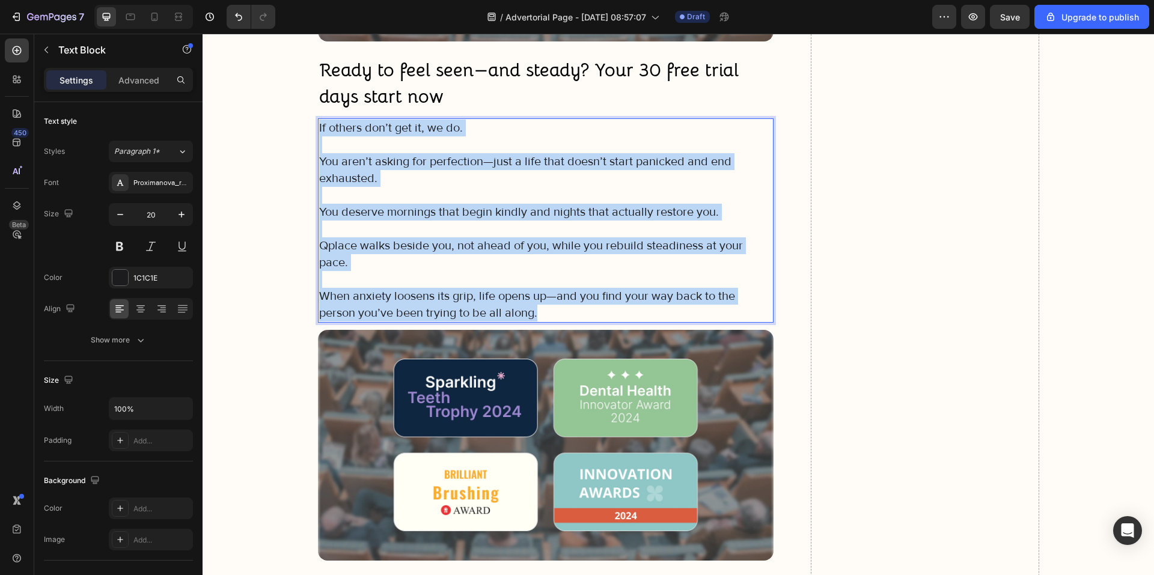
drag, startPoint x: 466, startPoint y: 267, endPoint x: 311, endPoint y: 124, distance: 210.9
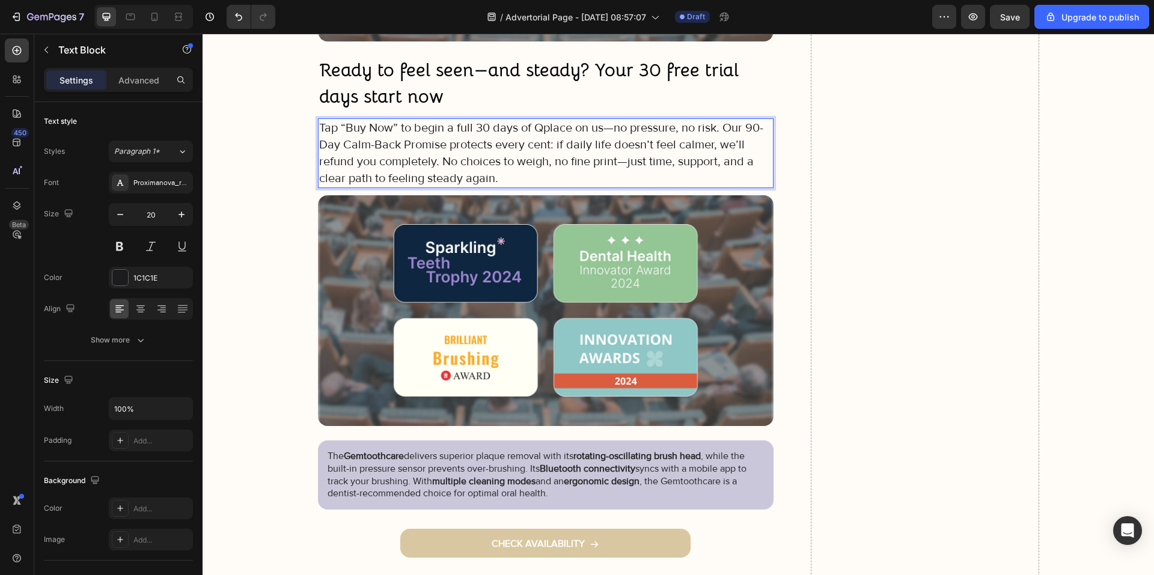
click at [721, 129] on p "Tap “Buy Now” to begin a full 30 days of Qplace on us—no pressure, no risk. Our…" at bounding box center [546, 153] width 454 height 67
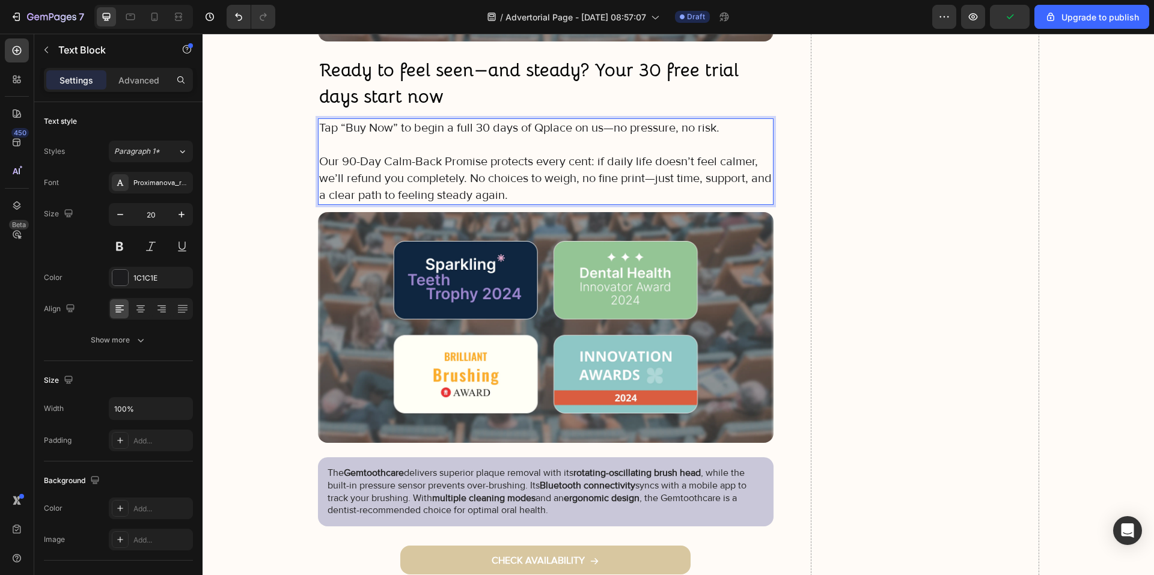
click at [467, 180] on p "Our 90-Day Calm-Back Promise protects every cent: if daily life doesn’t feel ca…" at bounding box center [546, 178] width 454 height 50
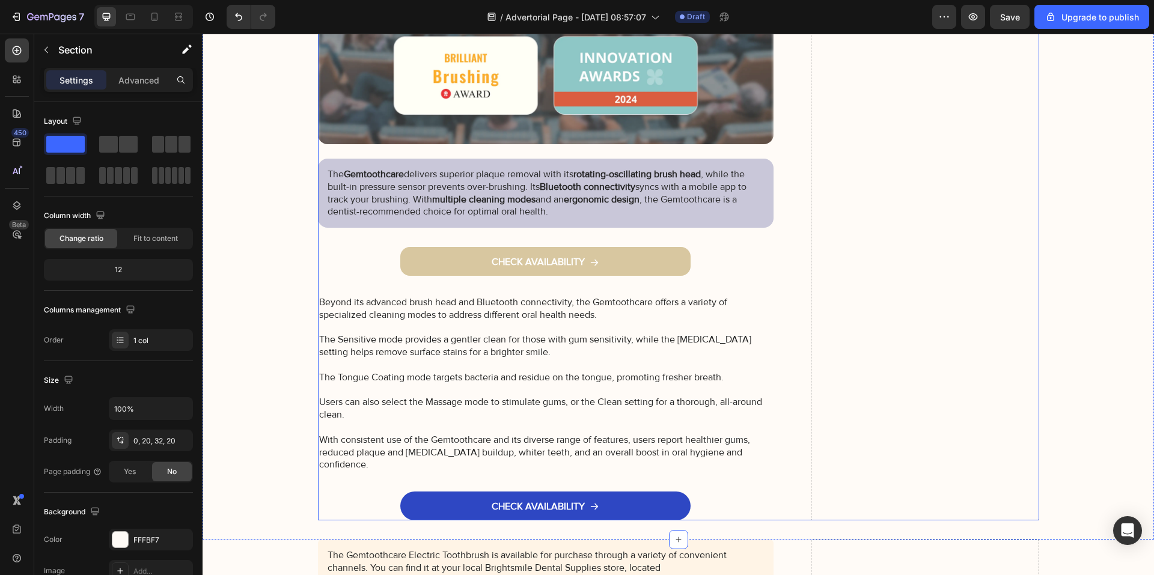
scroll to position [8894, 0]
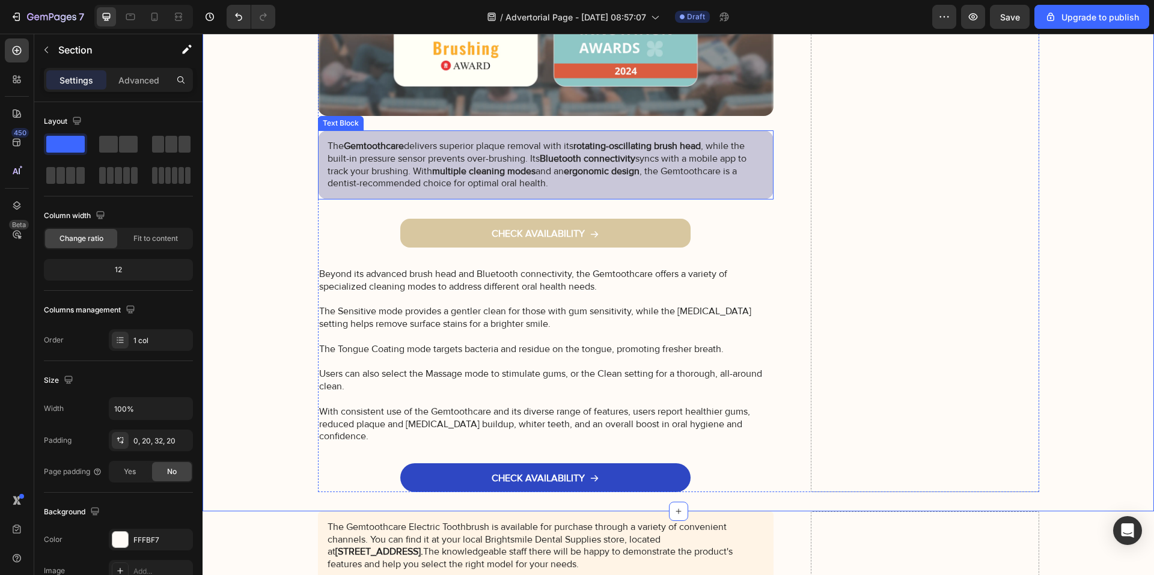
drag, startPoint x: 374, startPoint y: 138, endPoint x: 365, endPoint y: 141, distance: 9.3
click at [374, 138] on div "The Gemtoothcare delivers superior plaque removal with its rotating-oscillating…" at bounding box center [546, 164] width 456 height 69
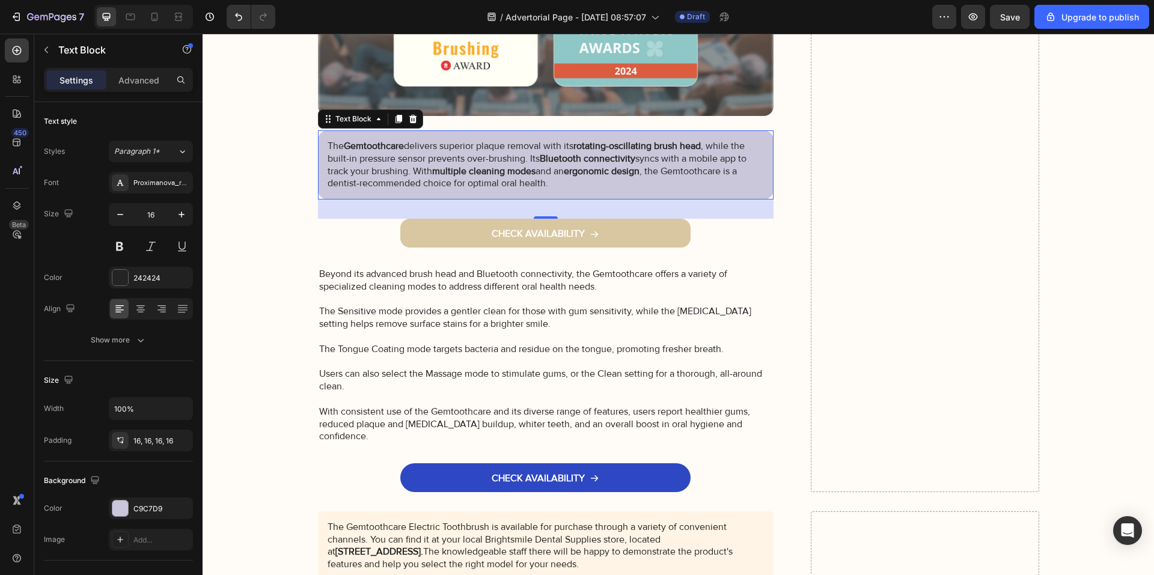
click at [340, 154] on p "The Gemtoothcare delivers superior plaque removal with its rotating-oscillating…" at bounding box center [546, 165] width 437 height 50
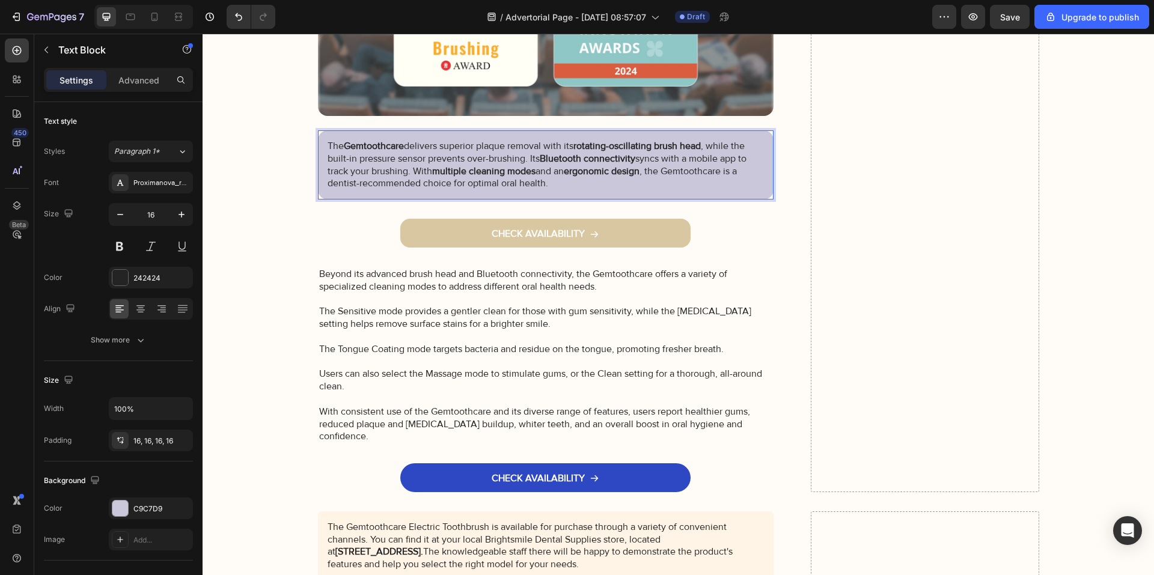
click at [537, 182] on p "The Gemtoothcare delivers superior plaque removal with its rotating-oscillating…" at bounding box center [546, 165] width 437 height 50
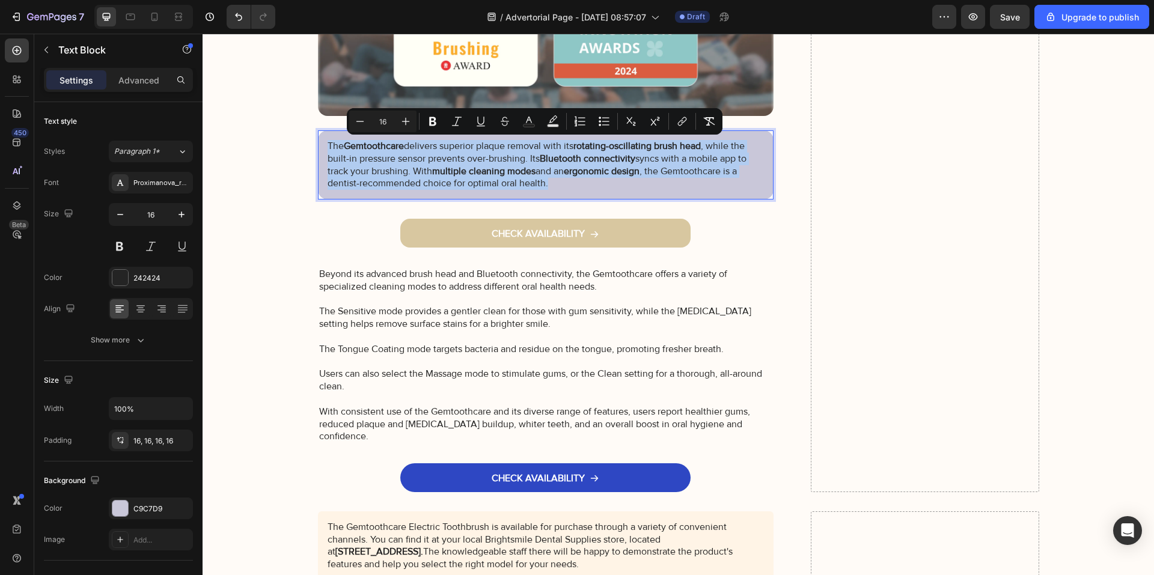
drag, startPoint x: 544, startPoint y: 180, endPoint x: 317, endPoint y: 138, distance: 231.7
click at [318, 138] on div "The Gemtoothcare delivers superior plaque removal with its rotating-oscillating…" at bounding box center [546, 164] width 456 height 69
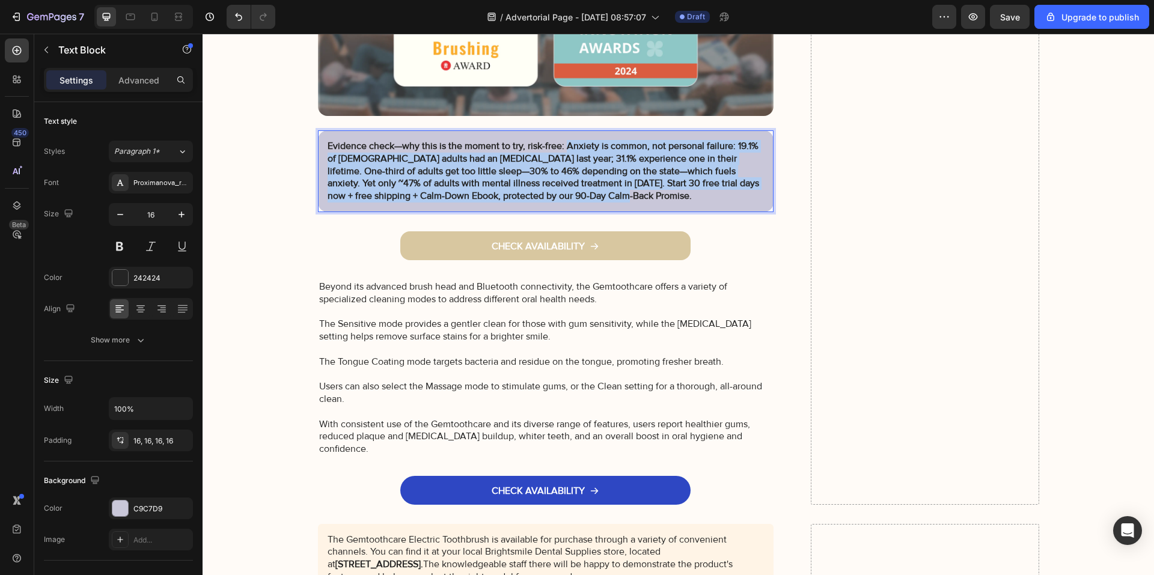
drag, startPoint x: 559, startPoint y: 201, endPoint x: 560, endPoint y: 143, distance: 58.3
click at [560, 143] on p "Evidence check—why this is the moment to try, risk-free: Anxiety is common, not…" at bounding box center [546, 171] width 437 height 62
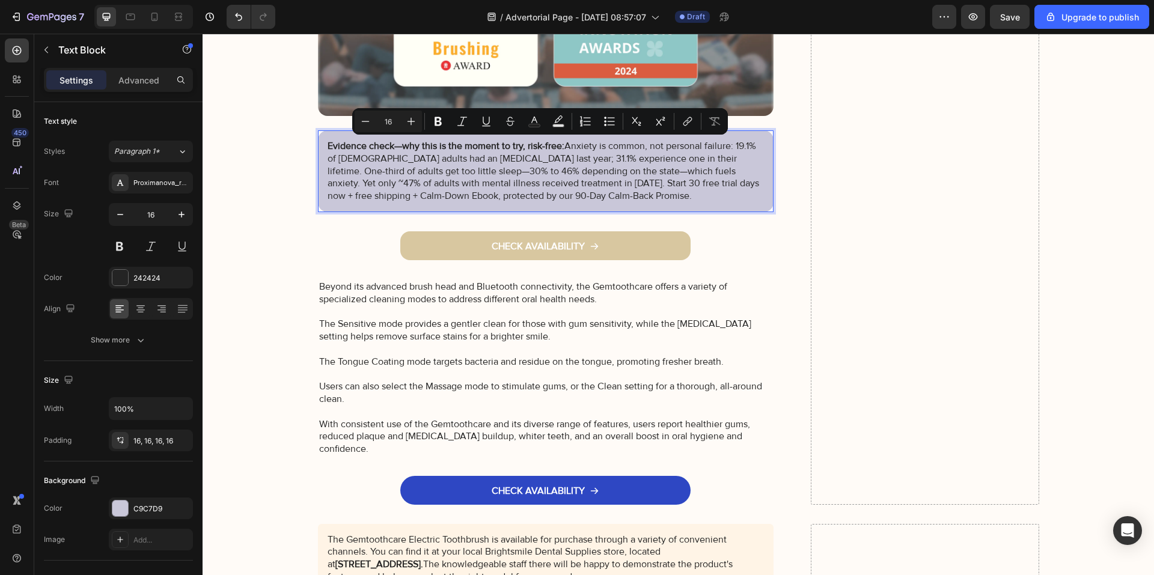
click at [318, 205] on div "Evidence check—why this is the moment to try, risk-free: Anxiety is common, not…" at bounding box center [546, 171] width 456 height 82
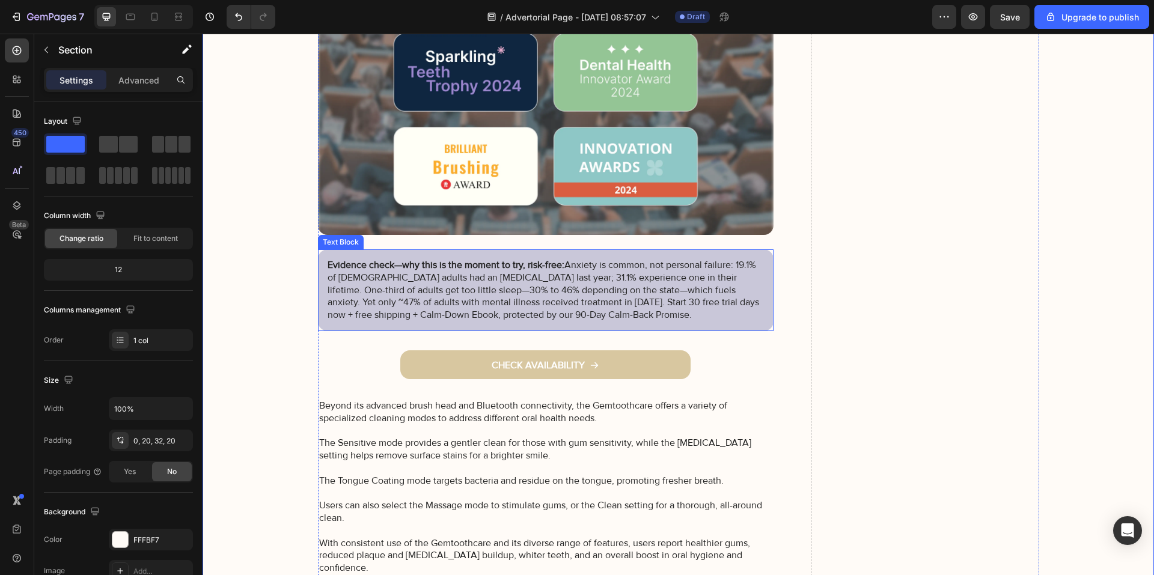
scroll to position [8774, 0]
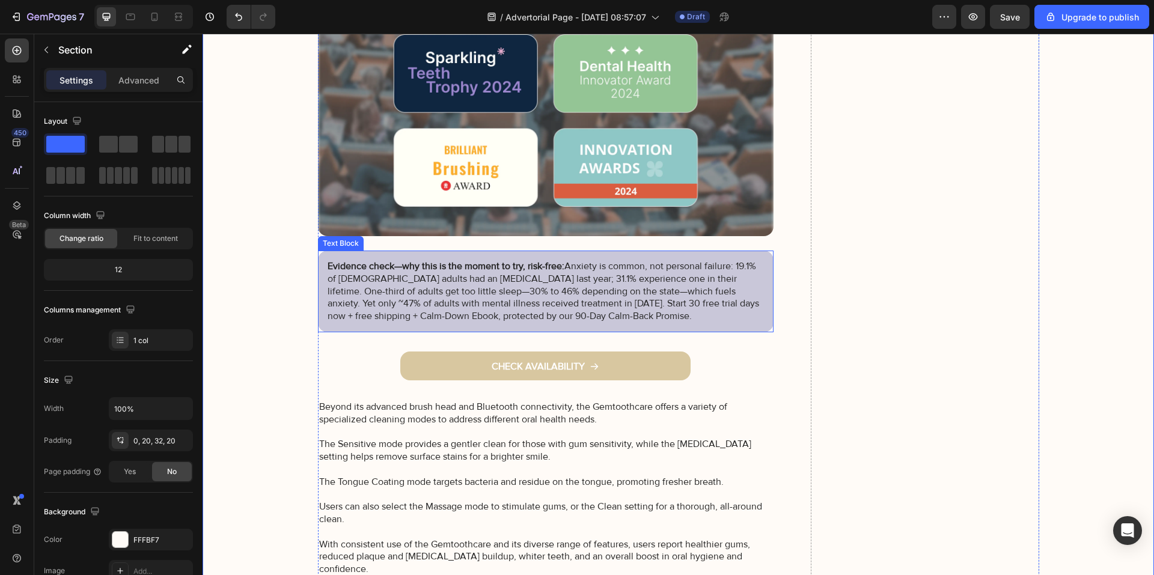
click at [680, 280] on p "Evidence check—why this is the moment to try, risk-free: Anxiety is common, not…" at bounding box center [546, 291] width 437 height 62
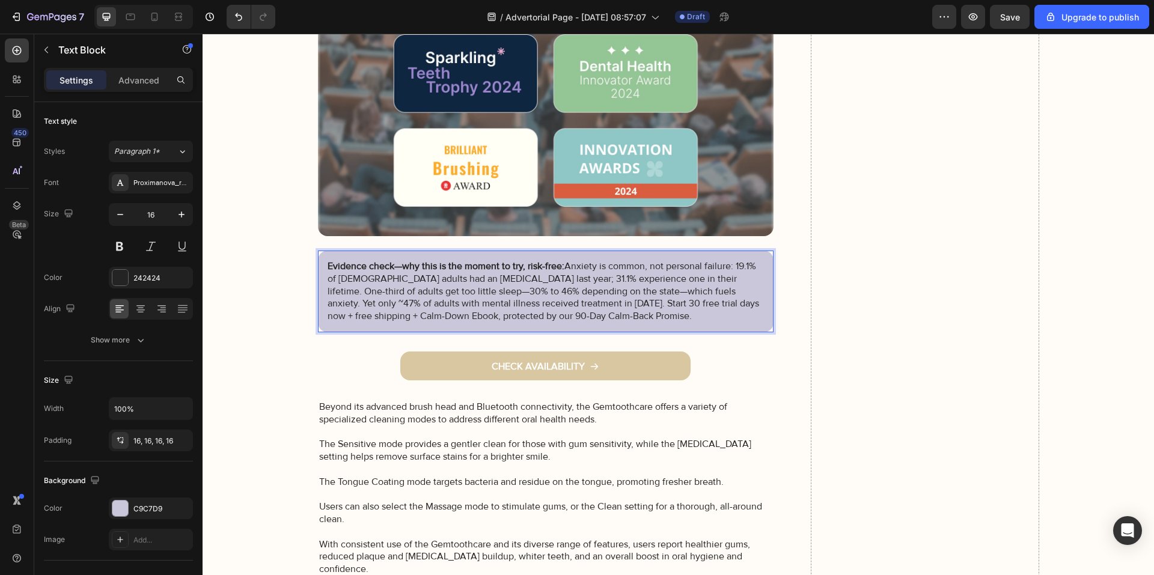
click at [680, 276] on p "Evidence check—why this is the moment to try, risk-free: Anxiety is common, not…" at bounding box center [546, 291] width 437 height 62
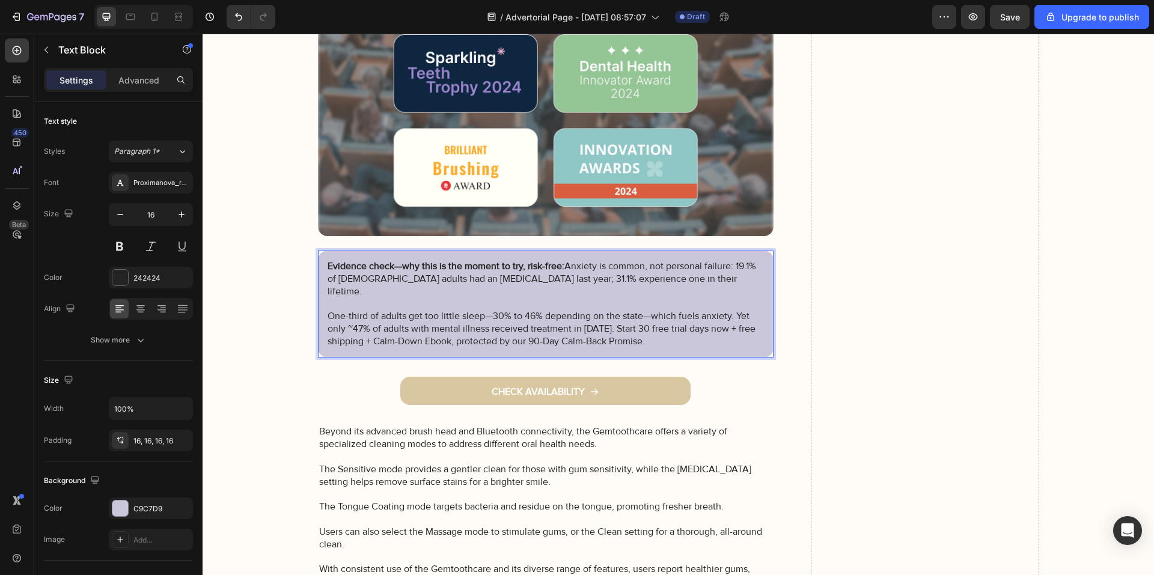
click at [728, 310] on p "One-third of adults get too little sleep—30% to 46% depending on the state—whic…" at bounding box center [546, 328] width 437 height 37
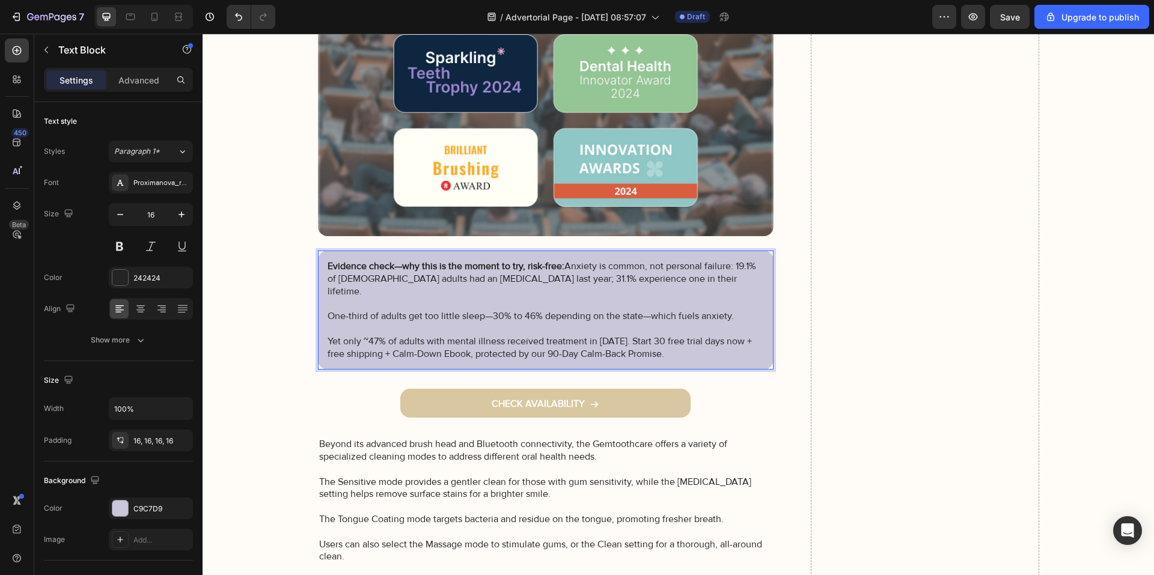
click at [624, 335] on p "Yet only ~47% of adults with mental illness received treatment in 2021. Start 3…" at bounding box center [546, 347] width 437 height 25
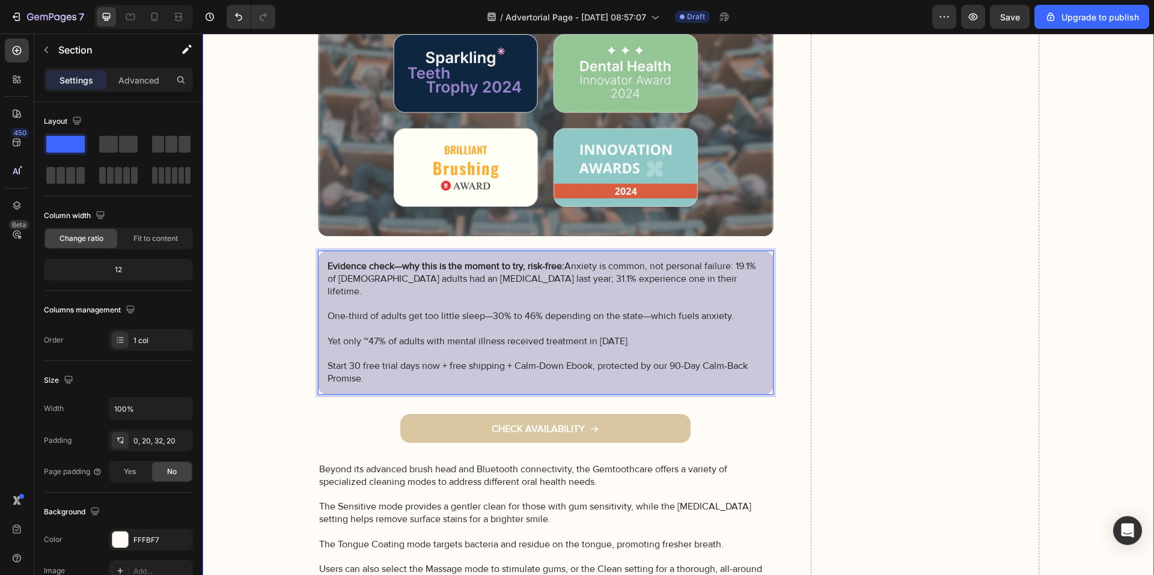
click at [560, 266] on p "Evidence check—why this is the moment to try, risk-free: Anxiety is common, not…" at bounding box center [546, 278] width 437 height 37
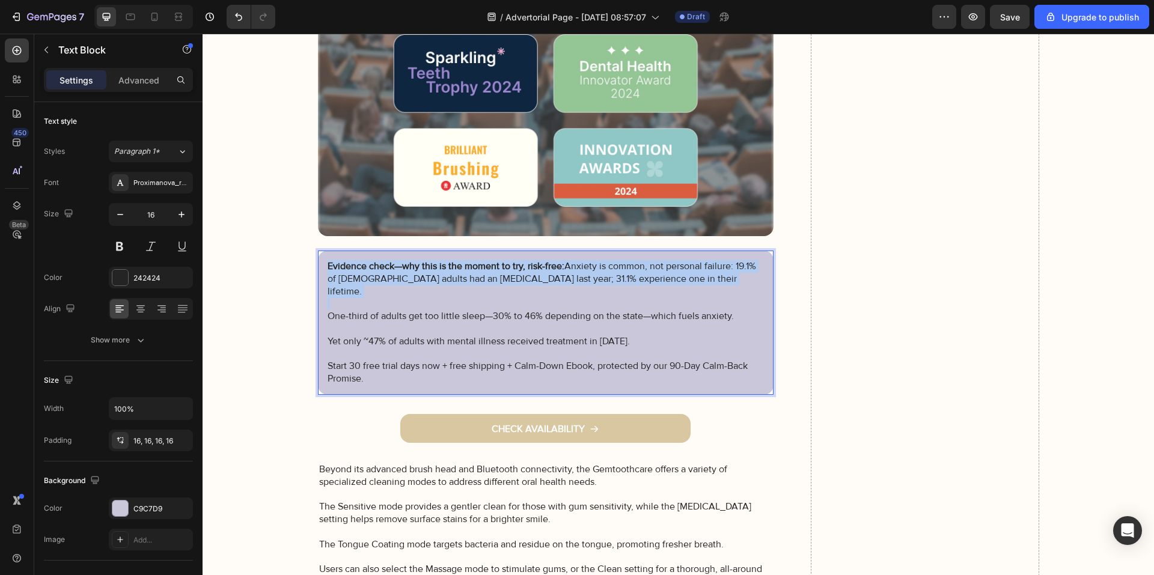
click at [561, 266] on p "Evidence check—why this is the moment to try, risk-free: Anxiety is common, not…" at bounding box center [546, 278] width 437 height 37
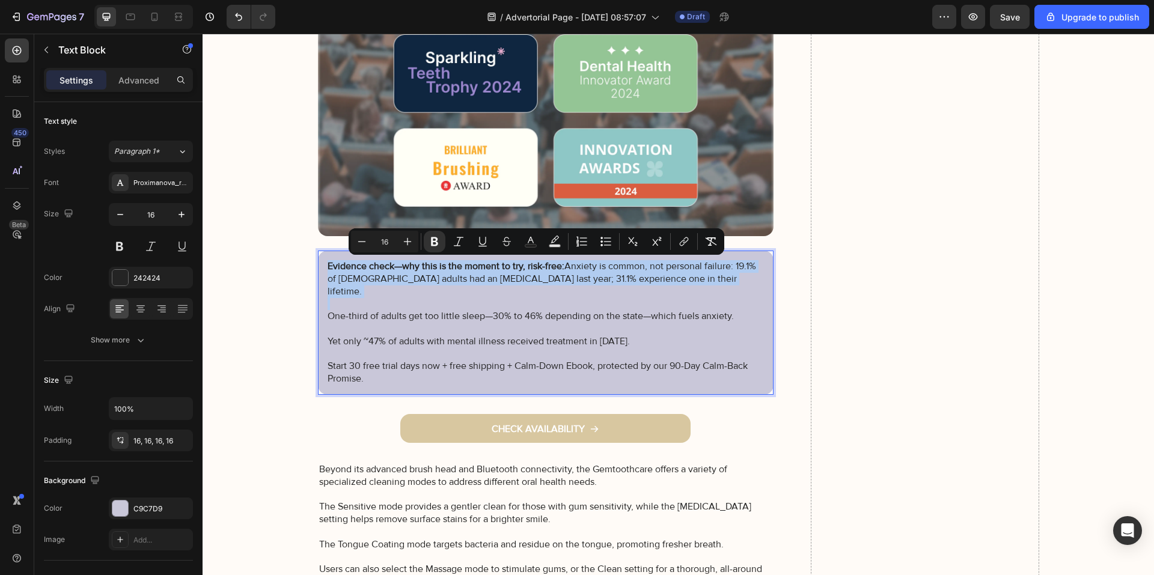
click at [562, 266] on p "Evidence check—why this is the moment to try, risk-free: Anxiety is common, not…" at bounding box center [546, 278] width 437 height 37
click at [558, 273] on p "Evidence check—why this is the moment to try, risk-free: Anxiety is common, not…" at bounding box center [546, 278] width 437 height 37
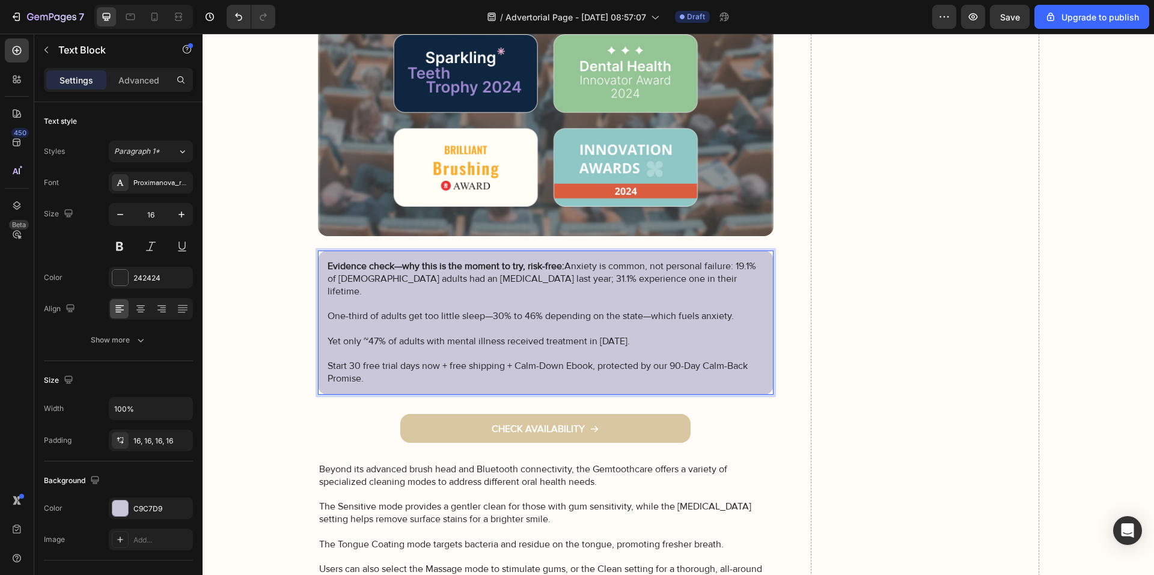
click at [561, 266] on p "Evidence check—why this is the moment to try, risk-free: Anxiety is common, not…" at bounding box center [546, 278] width 437 height 37
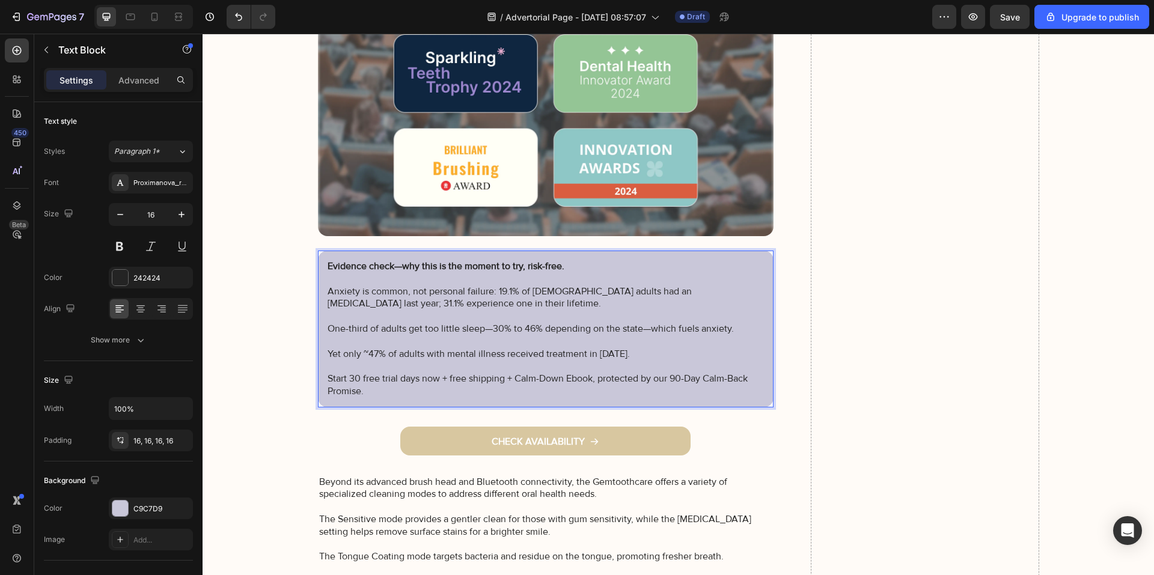
click at [495, 290] on p "Anxiety is common, not personal failure: 19.1% of U.S. adults had an anxiety di…" at bounding box center [546, 297] width 437 height 25
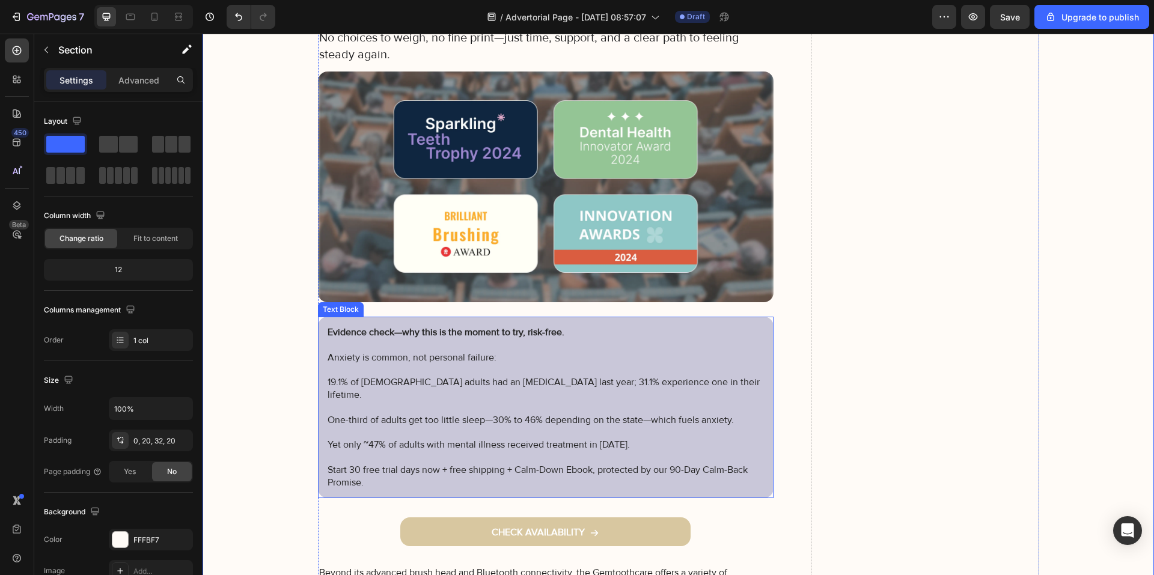
scroll to position [8714, 0]
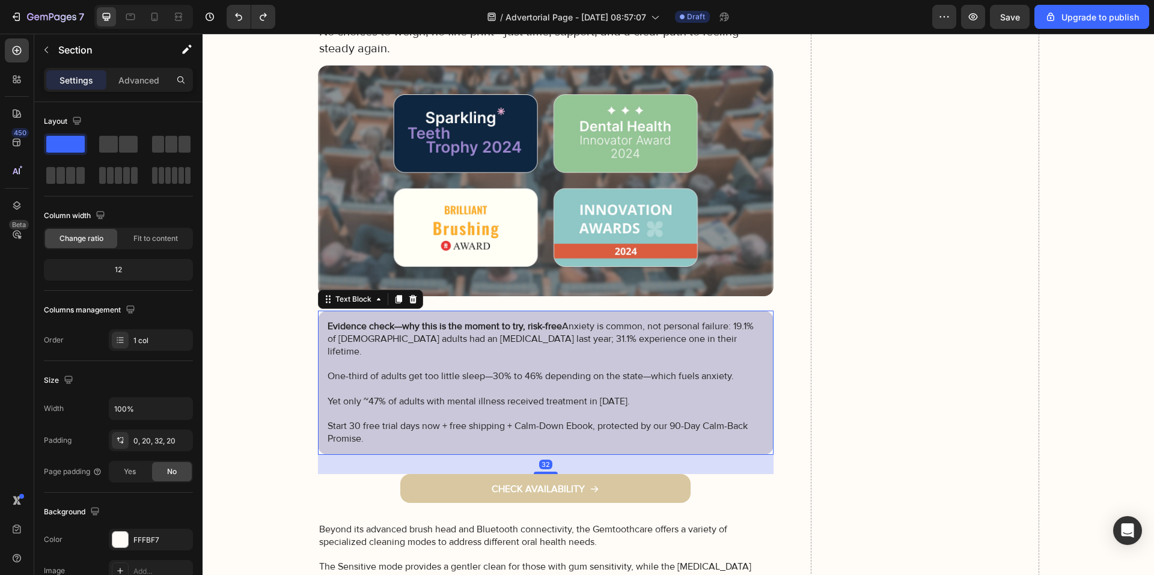
click at [558, 326] on p "Evidence check—why this is the moment to try, risk-free Anxiety is common, not …" at bounding box center [546, 338] width 437 height 37
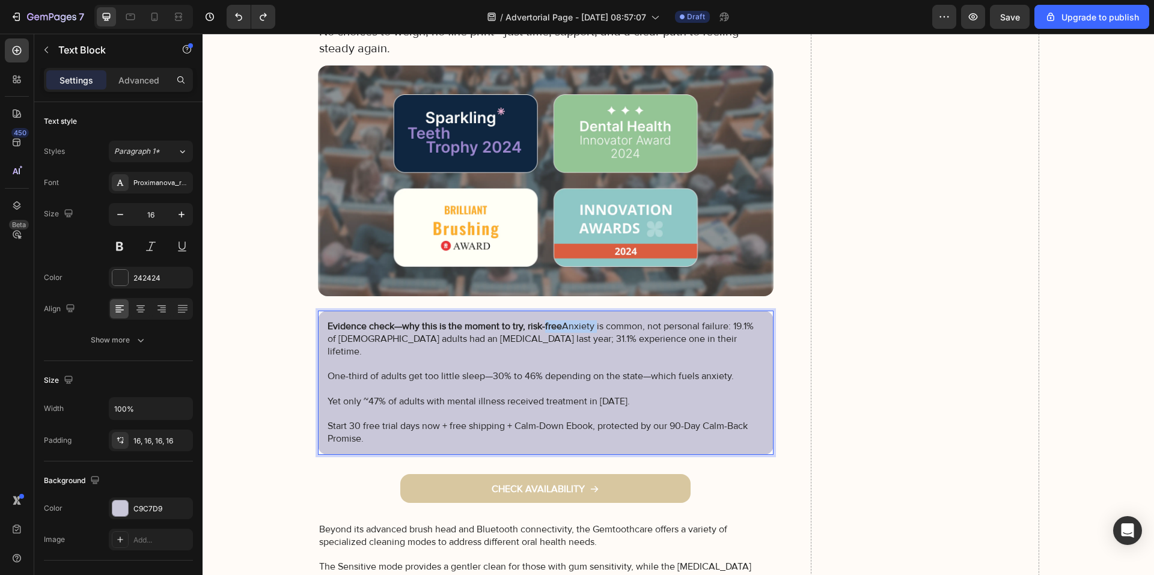
click at [557, 326] on p "Evidence check—why this is the moment to try, risk-free Anxiety is common, not …" at bounding box center [546, 338] width 437 height 37
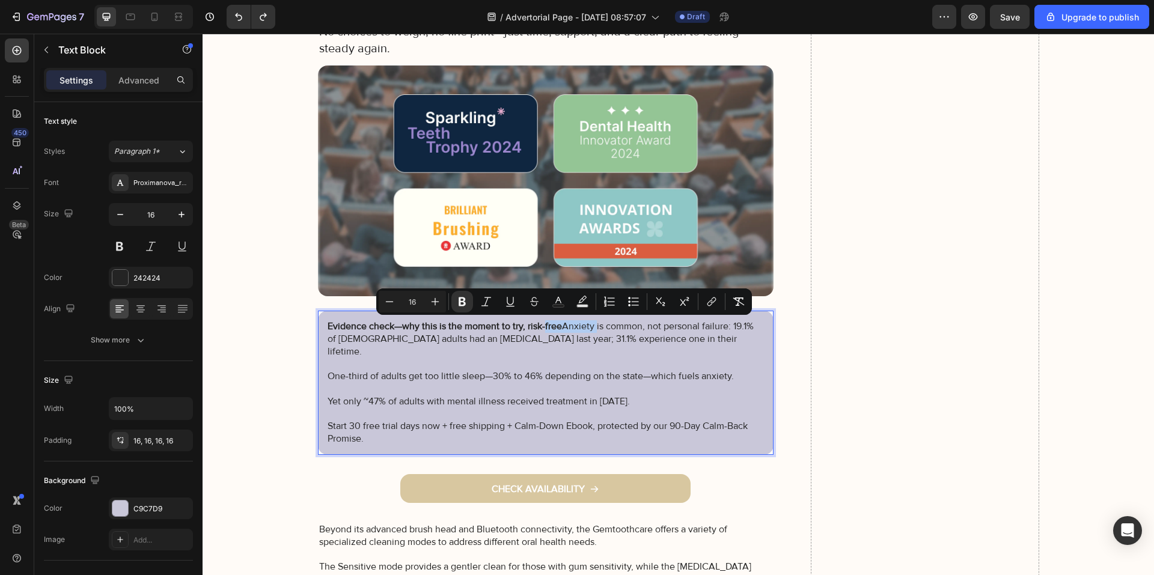
click at [558, 326] on p "Evidence check—why this is the moment to try, risk-free Anxiety is common, not …" at bounding box center [546, 338] width 437 height 37
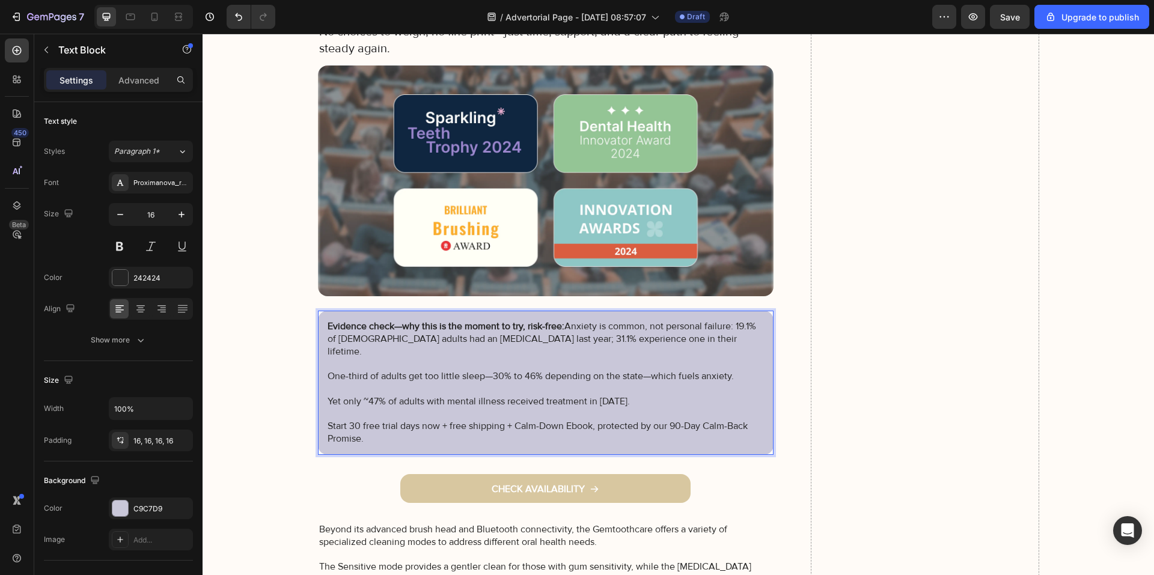
click at [730, 326] on p "Evidence check—why this is the moment to try, risk-free: Anxiety is common, not…" at bounding box center [546, 338] width 437 height 37
click at [734, 358] on p "Rich Text Editor. Editing area: main" at bounding box center [546, 364] width 437 height 13
click at [725, 370] on p "One-third of adults get too little sleep—30% to 46% depending on the state—whic…" at bounding box center [546, 376] width 437 height 13
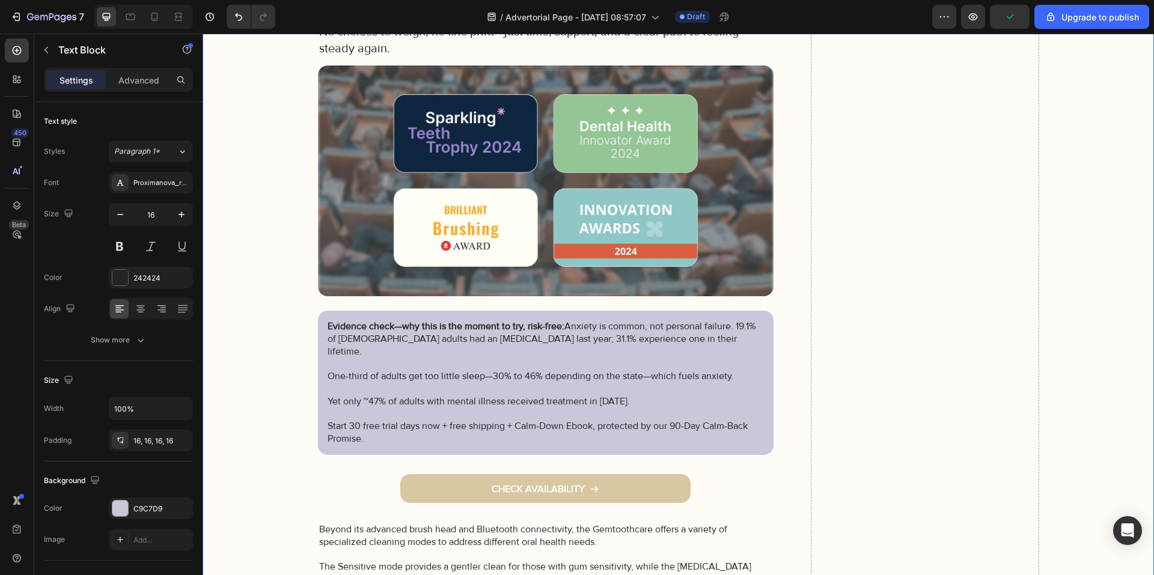
drag, startPoint x: 248, startPoint y: 332, endPoint x: 264, endPoint y: 332, distance: 15.6
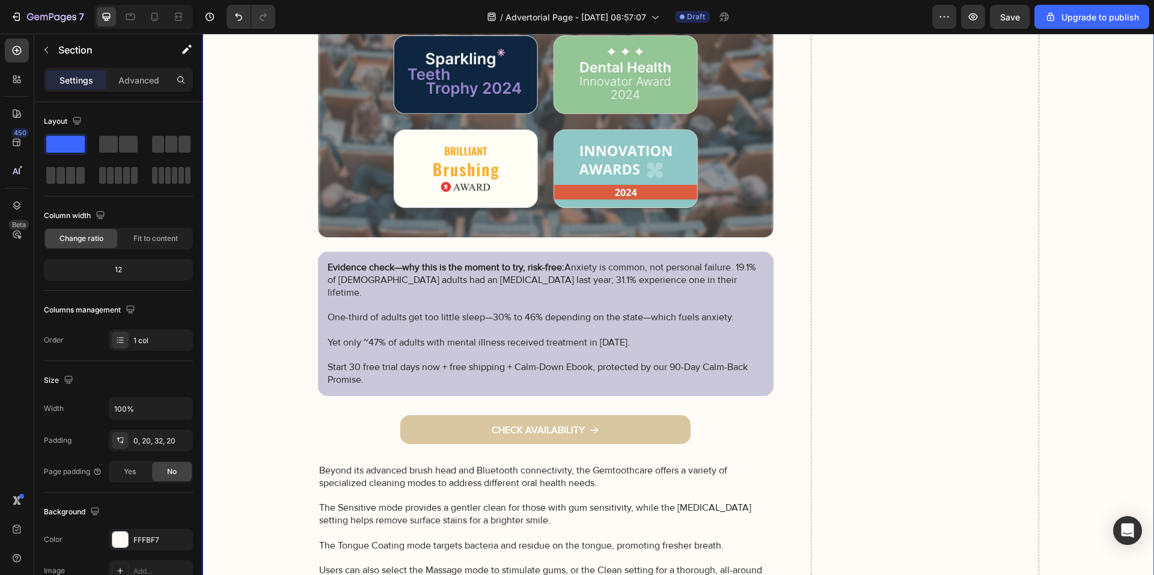
scroll to position [8774, 0]
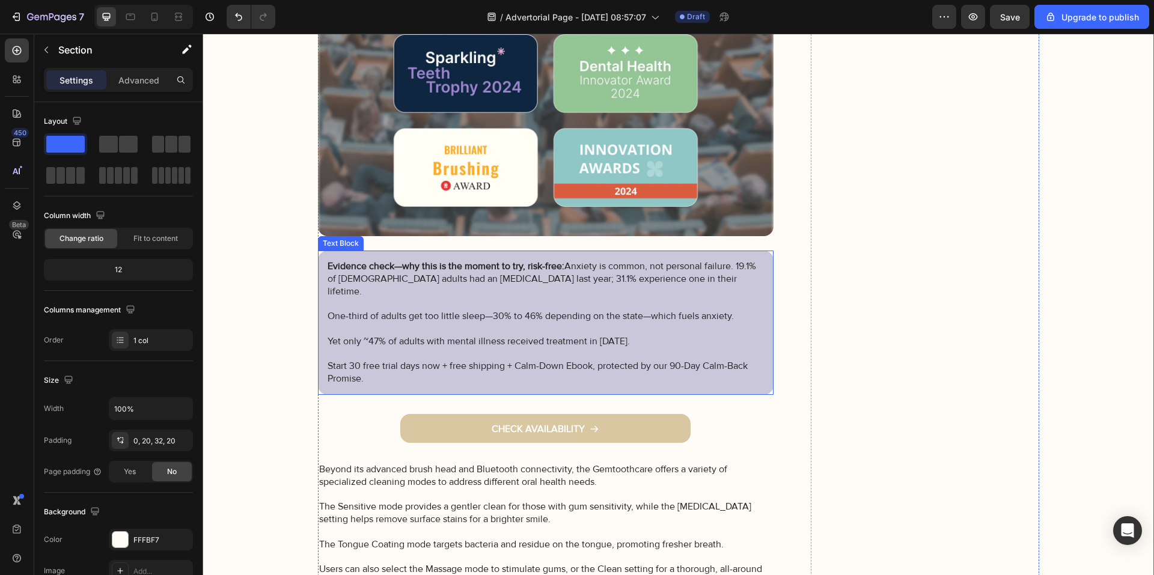
click at [564, 266] on p "Evidence check—why this is the moment to try, risk-free: Anxiety is common, not…" at bounding box center [546, 278] width 437 height 37
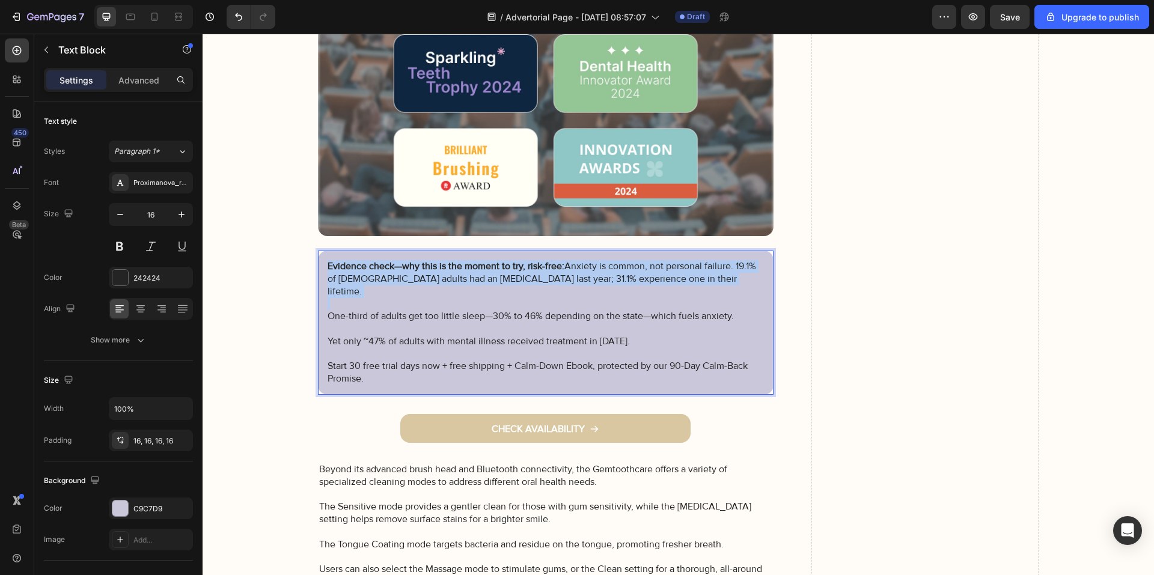
click at [563, 266] on p "Evidence check—why this is the moment to try, risk-free: Anxiety is common, not…" at bounding box center [546, 278] width 437 height 37
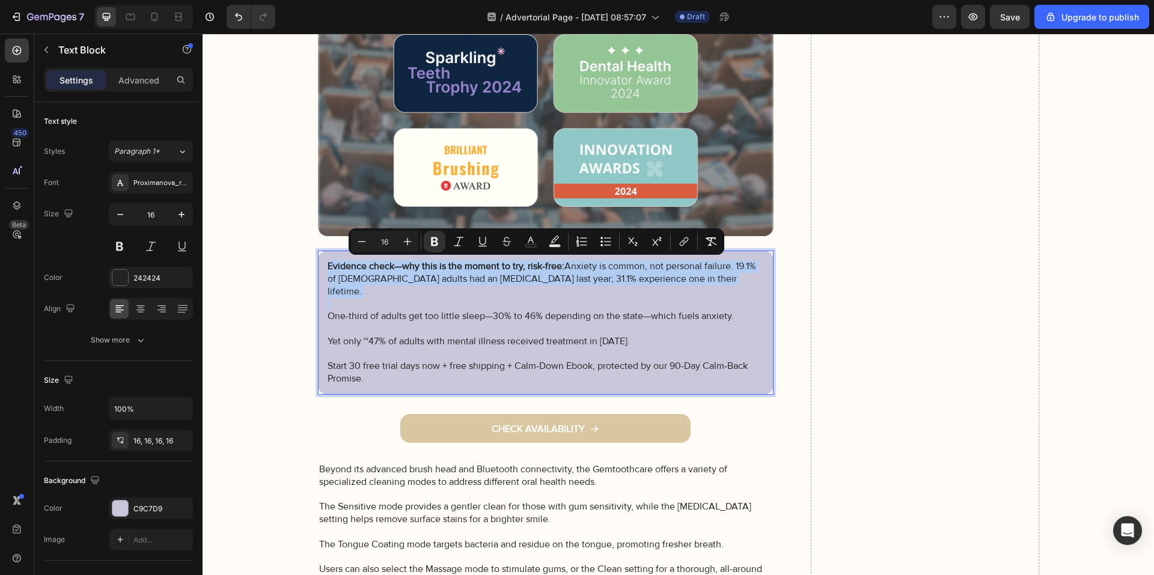
click at [563, 270] on p "Evidence check—why this is the moment to try, risk-free: Anxiety is common, not…" at bounding box center [546, 278] width 437 height 37
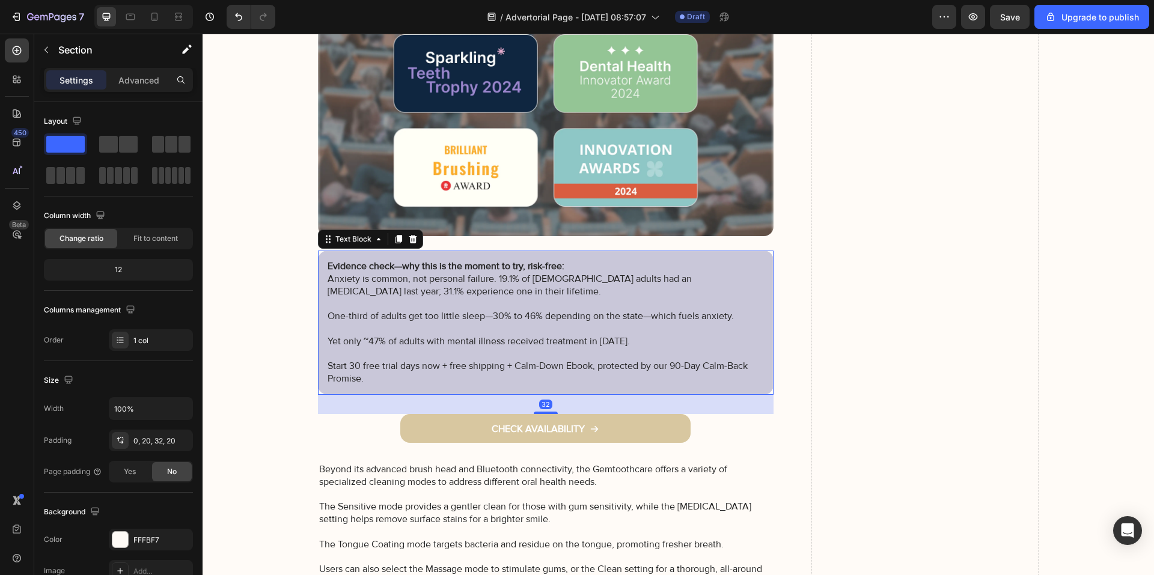
click at [492, 281] on p "⁠⁠⁠⁠⁠⁠⁠ Anxiety is common, not personal failure. 19.1% of U.S. adults had an an…" at bounding box center [546, 285] width 437 height 25
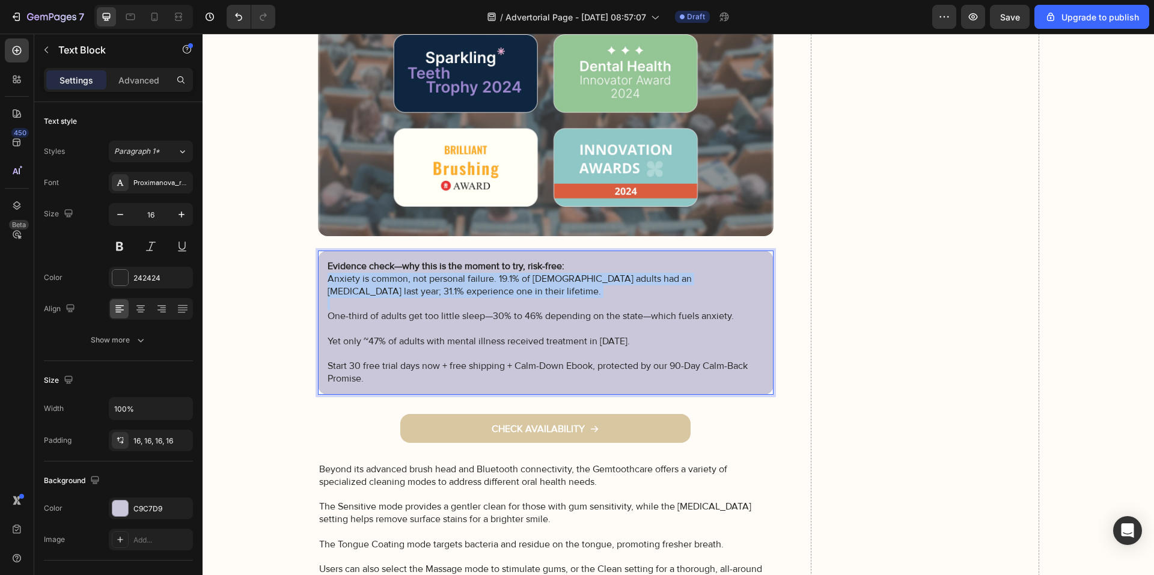
click at [493, 279] on p "Anxiety is common, not personal failure. 19.1% of U.S. adults had an anxiety di…" at bounding box center [546, 285] width 437 height 25
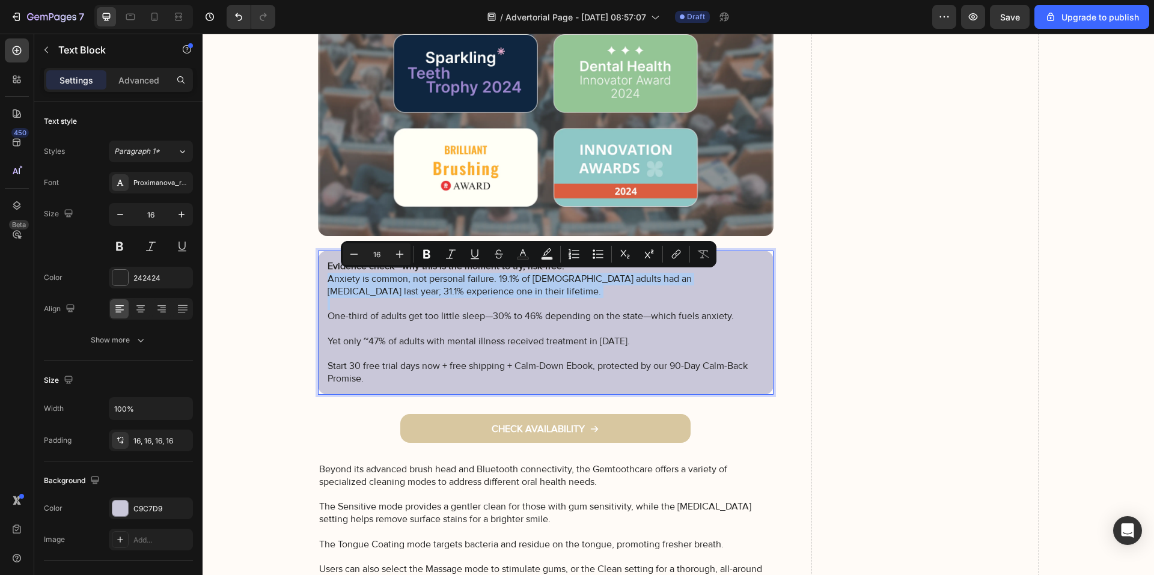
click at [493, 279] on p "Anxiety is common, not personal failure. 19.1% of U.S. adults had an anxiety di…" at bounding box center [546, 285] width 437 height 25
click at [493, 282] on p "Anxiety is common, not personal failure. 19.1% of U.S. adults had an anxiety di…" at bounding box center [546, 285] width 437 height 25
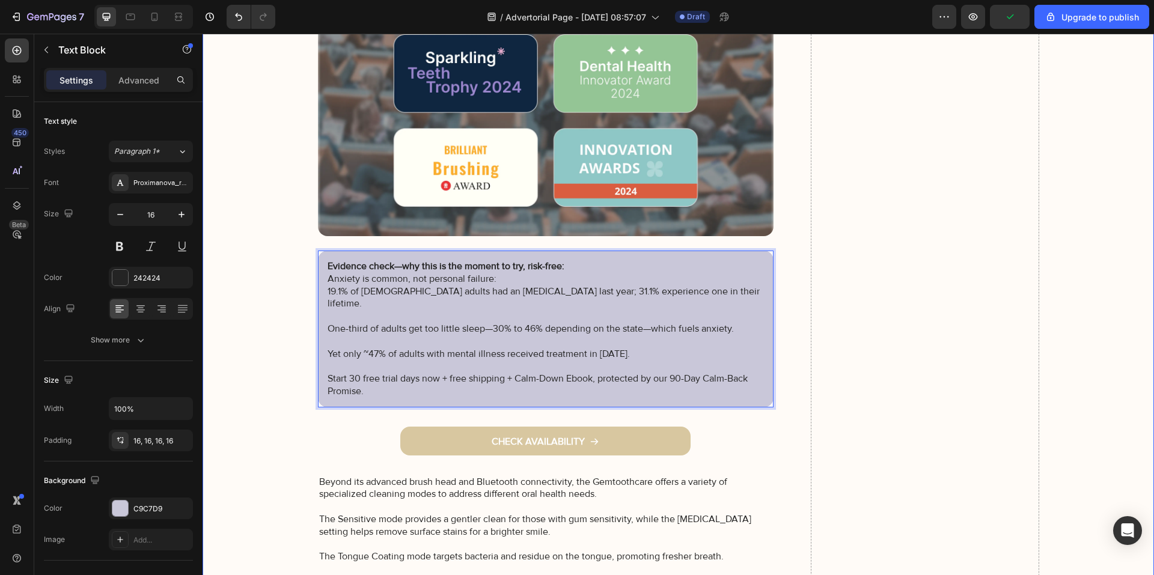
click at [573, 264] on p "Evidence check—why this is the moment to try, risk-free:" at bounding box center [546, 266] width 437 height 13
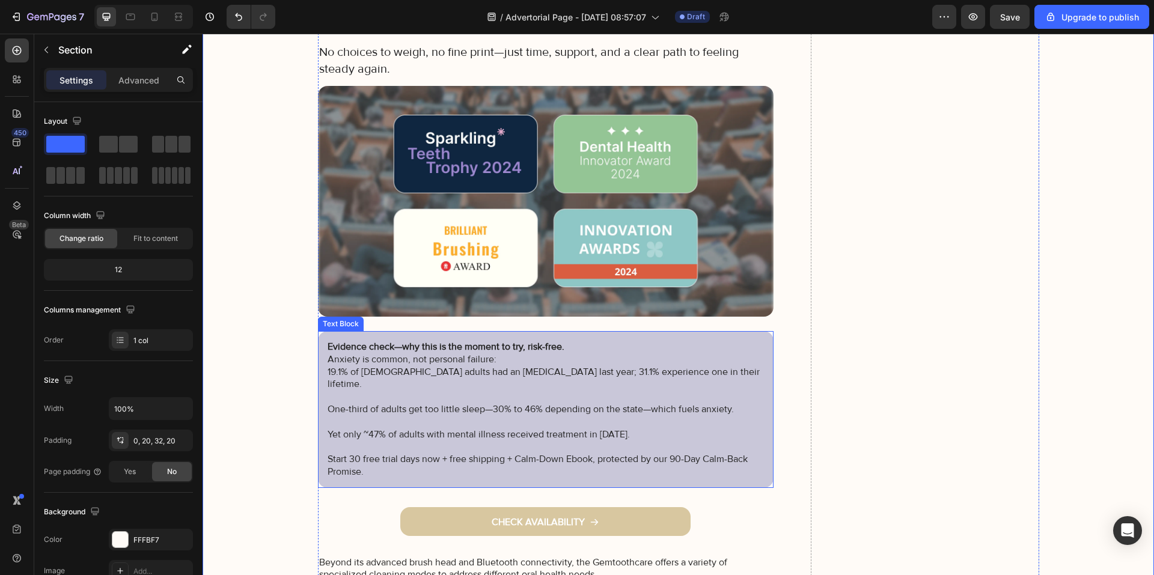
scroll to position [8714, 0]
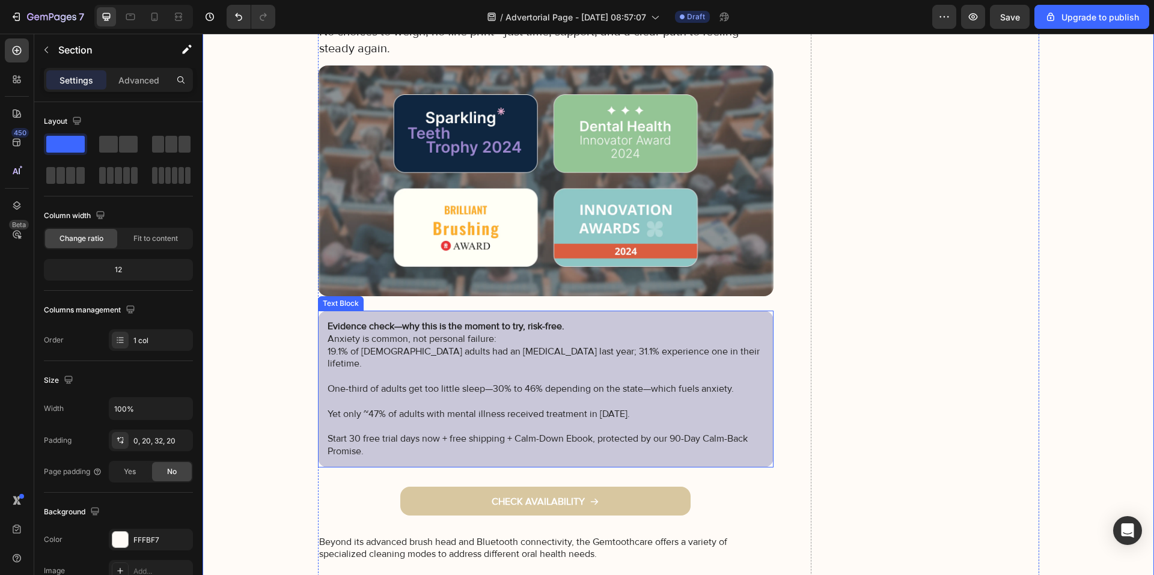
click at [556, 324] on strong "Evidence check—why this is the moment to try, risk-free." at bounding box center [446, 326] width 237 height 12
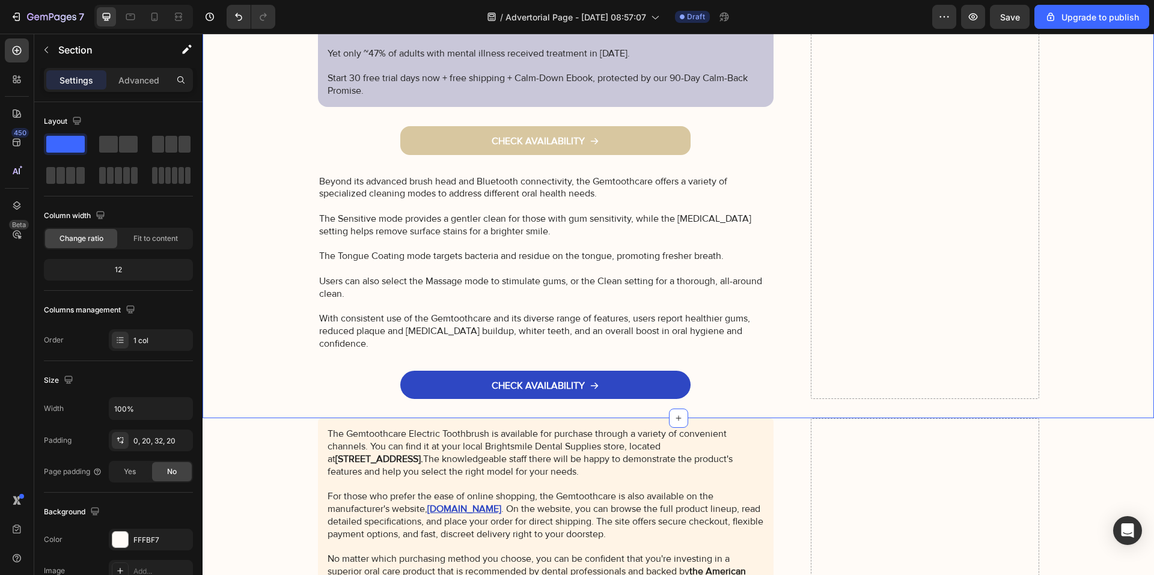
scroll to position [9134, 0]
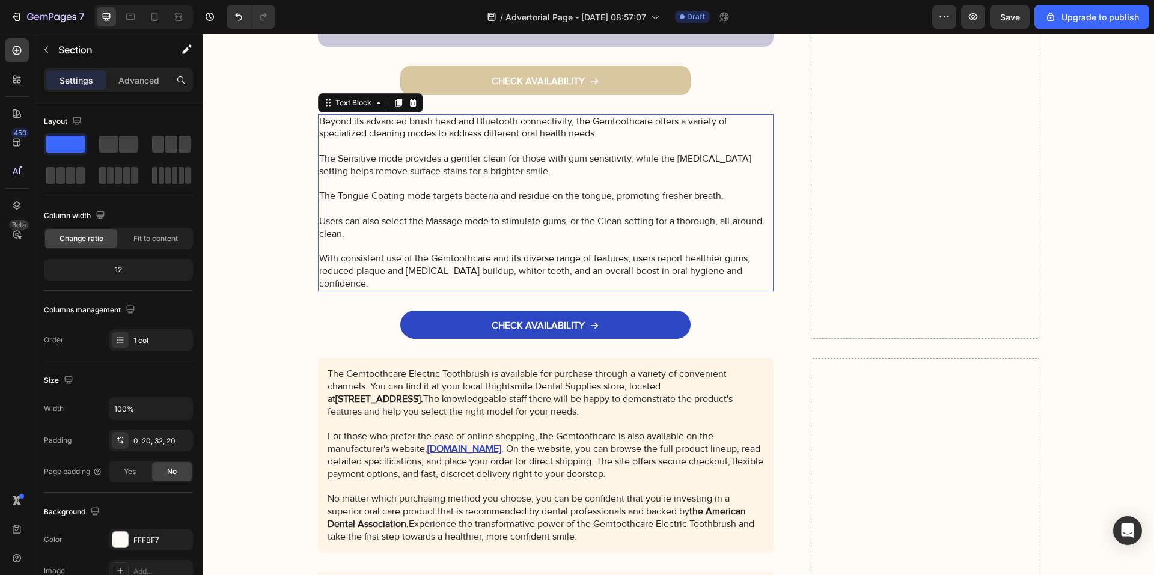
click at [450, 235] on p "Beyond its advanced brush head and Bluetooth connectivity, the Gemtoothcare off…" at bounding box center [546, 202] width 454 height 175
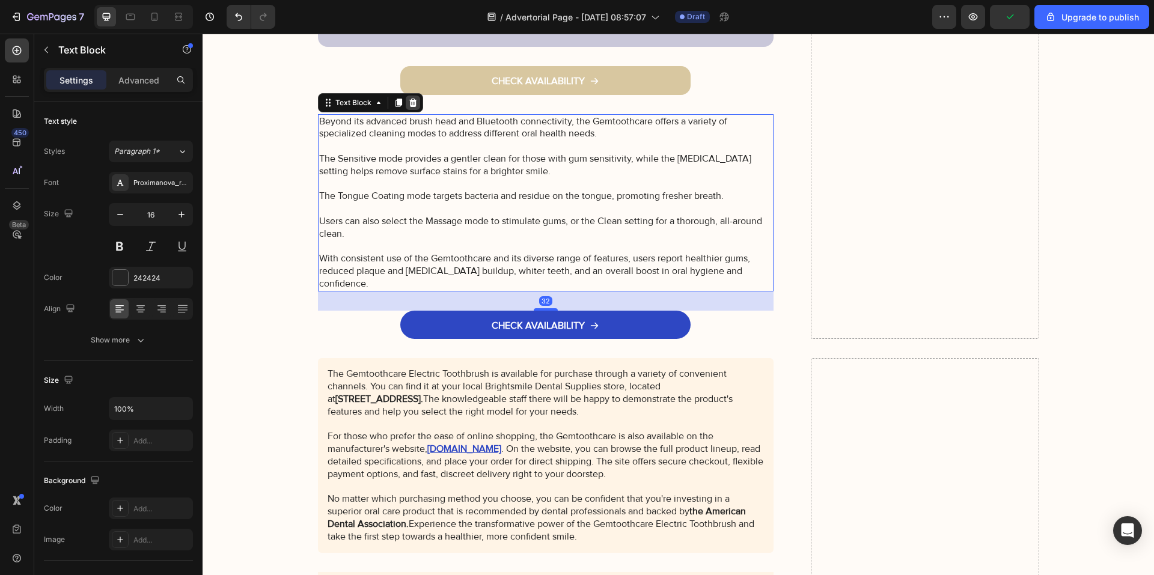
click at [410, 98] on icon at bounding box center [413, 102] width 8 height 8
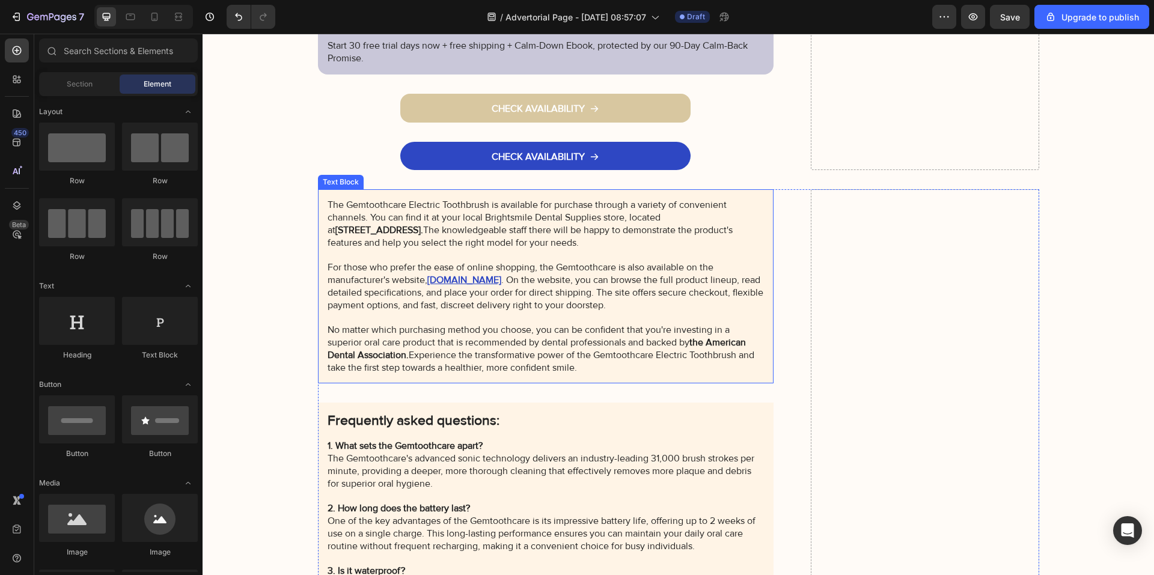
scroll to position [9254, 0]
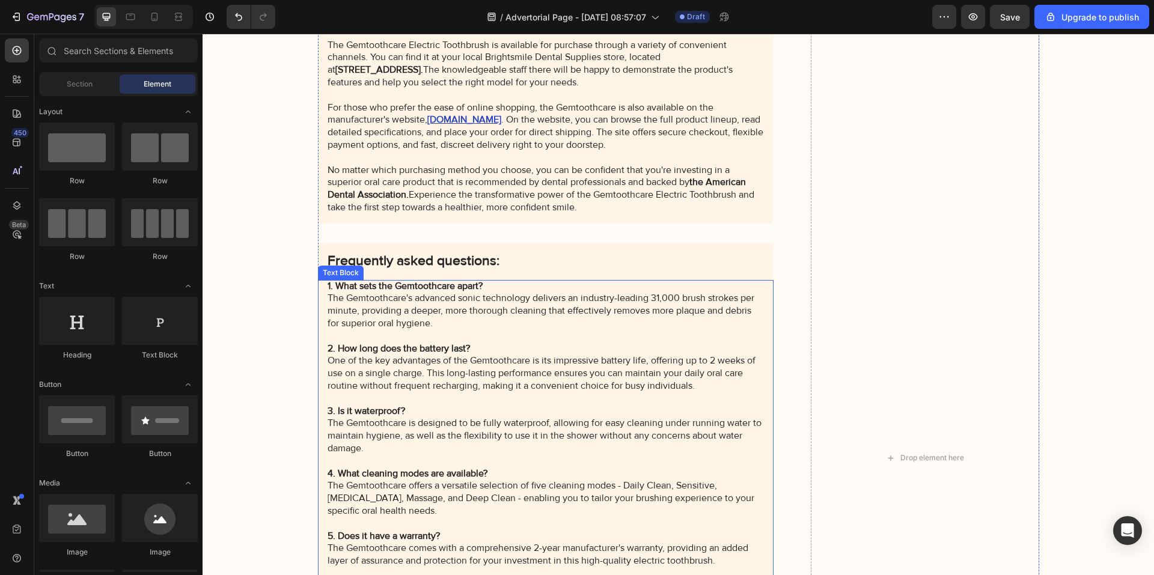
click at [240, 305] on div "The Gemtoothcare Electric Toothbrush is available for purchase through a variet…" at bounding box center [678, 458] width 927 height 858
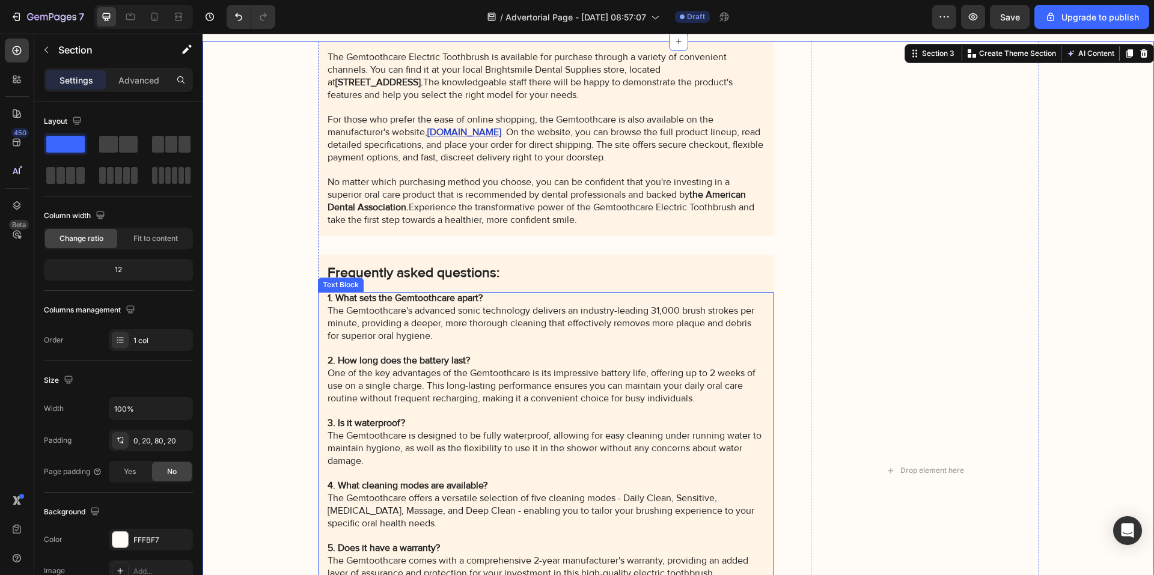
scroll to position [9134, 0]
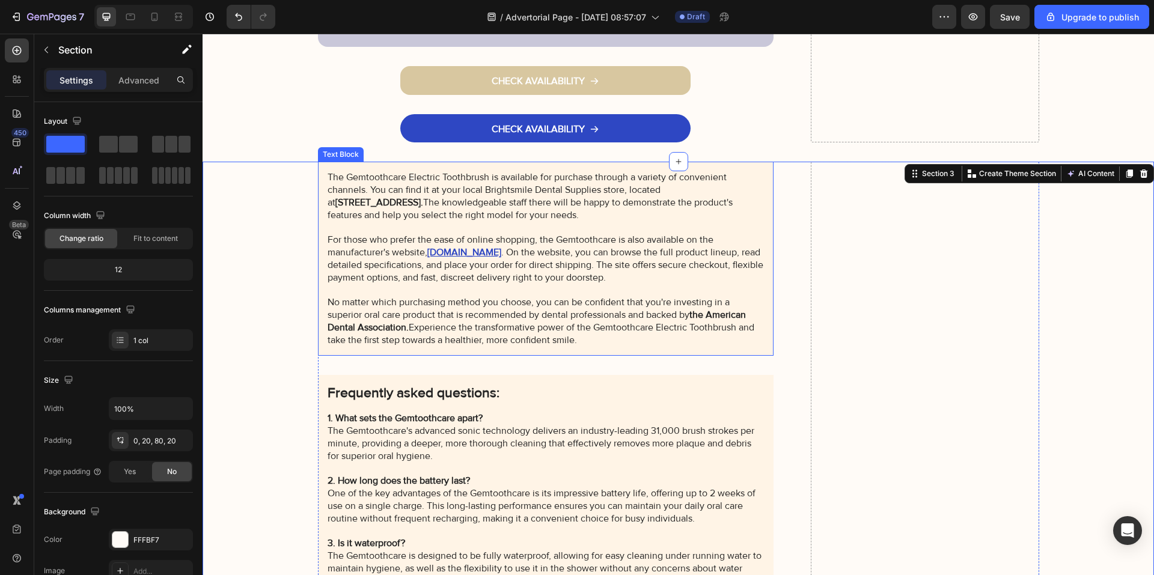
click at [579, 316] on p "The Gemtoothcare Electric Toothbrush is available for purchase through a variet…" at bounding box center [546, 258] width 437 height 175
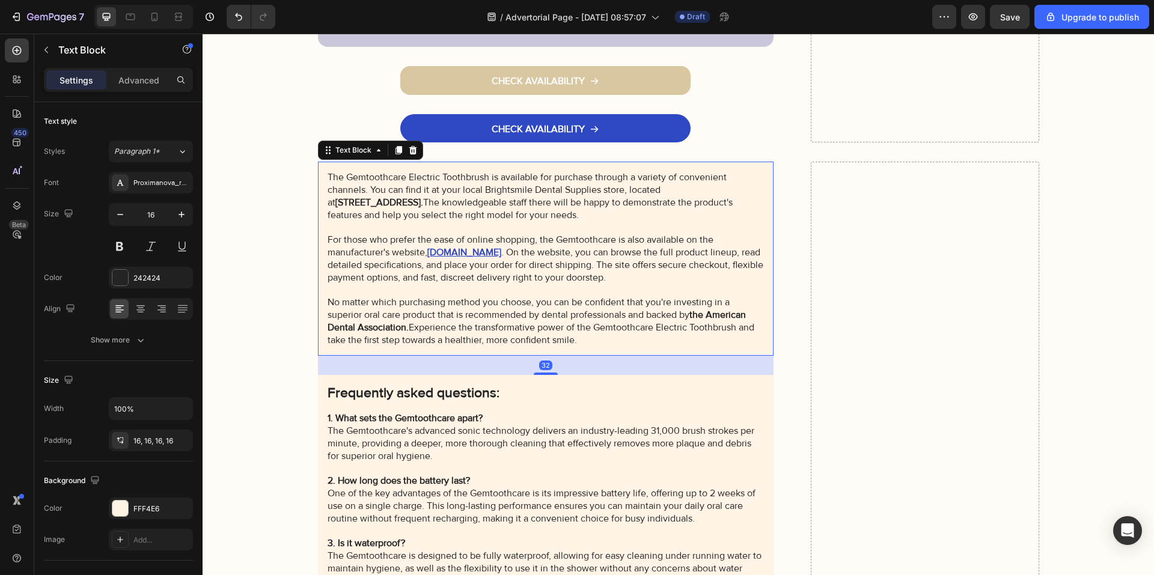
click at [586, 331] on p "The Gemtoothcare Electric Toothbrush is available for purchase through a variet…" at bounding box center [546, 258] width 437 height 175
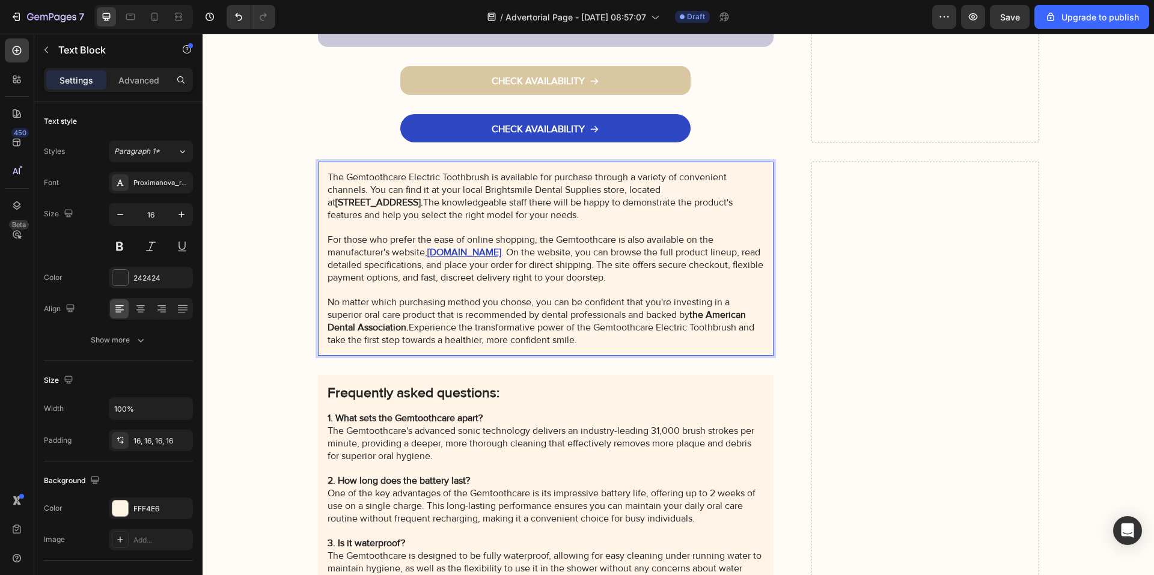
drag, startPoint x: 568, startPoint y: 320, endPoint x: 322, endPoint y: 168, distance: 290.0
click at [322, 168] on div "The Gemtoothcare Electric Toothbrush is available for purchase through a variet…" at bounding box center [546, 259] width 456 height 194
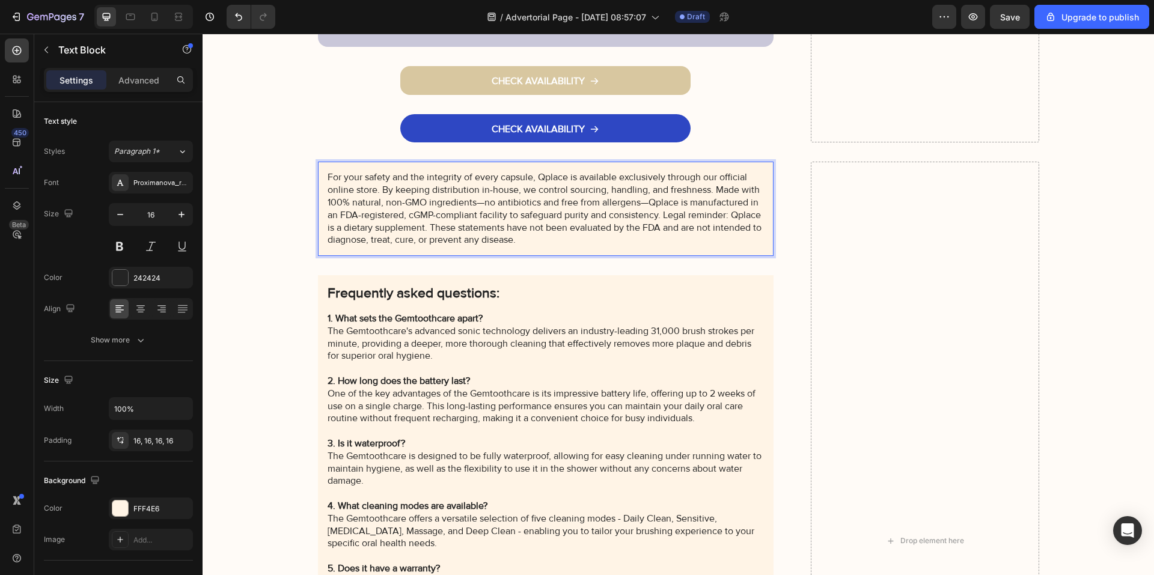
click at [706, 178] on p "For your safety and the integrity of every capsule, Qplace is available exclusi…" at bounding box center [546, 208] width 437 height 75
click at [713, 176] on p "For your safety and the integrity of every capsule, Qplace is available exclusi…" at bounding box center [546, 208] width 437 height 75
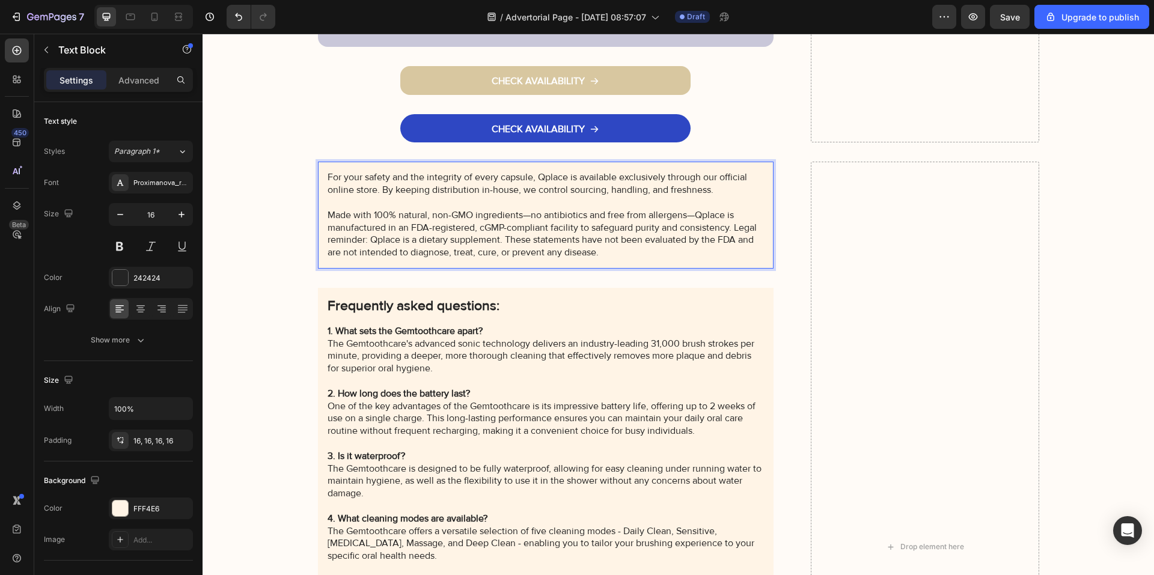
click at [605, 237] on p "Made with 100% natural, non-GMO ingredients—no antibiotics and free from allerg…" at bounding box center [546, 234] width 437 height 50
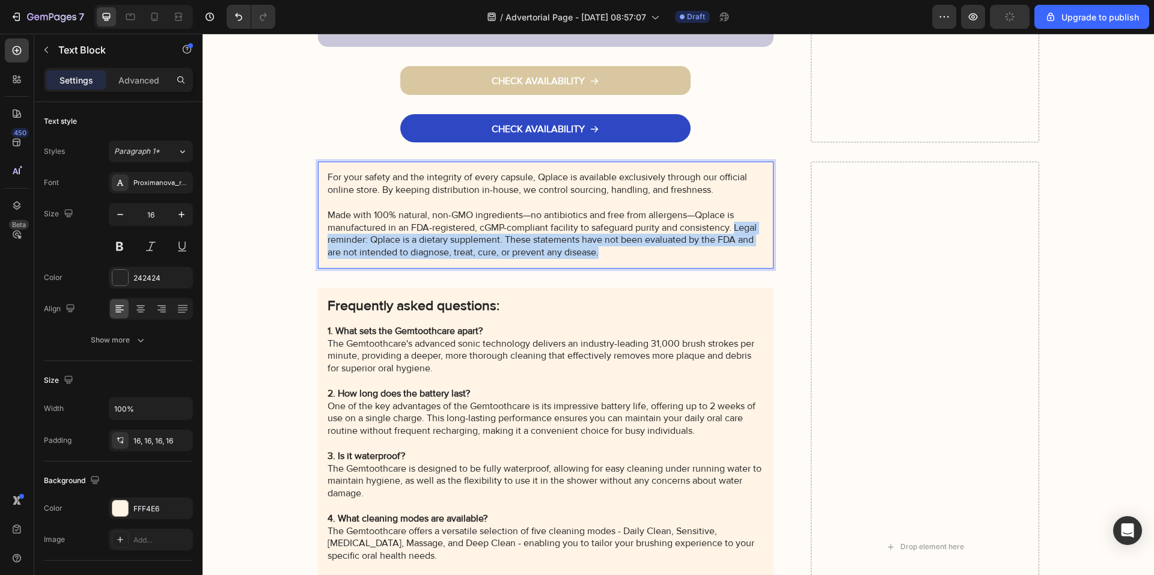
drag, startPoint x: 597, startPoint y: 239, endPoint x: 729, endPoint y: 216, distance: 133.7
click at [729, 216] on p "Made with 100% natural, non-GMO ingredients—no antibiotics and free from allerg…" at bounding box center [546, 234] width 437 height 50
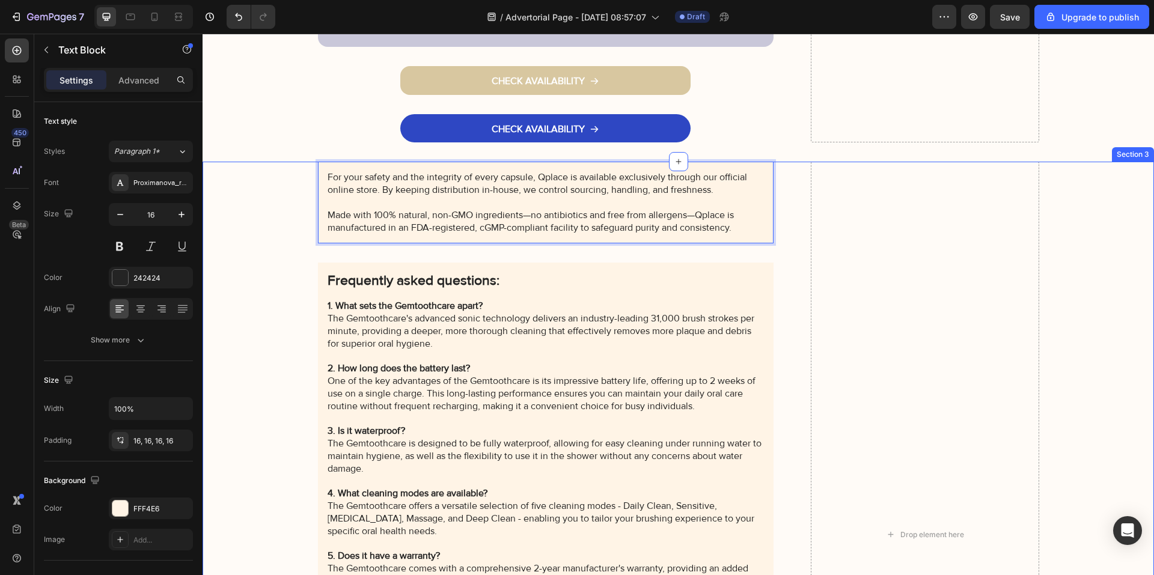
click at [274, 273] on div "For your safety and the integrity of every capsule, Qplace is available exclusi…" at bounding box center [678, 535] width 927 height 746
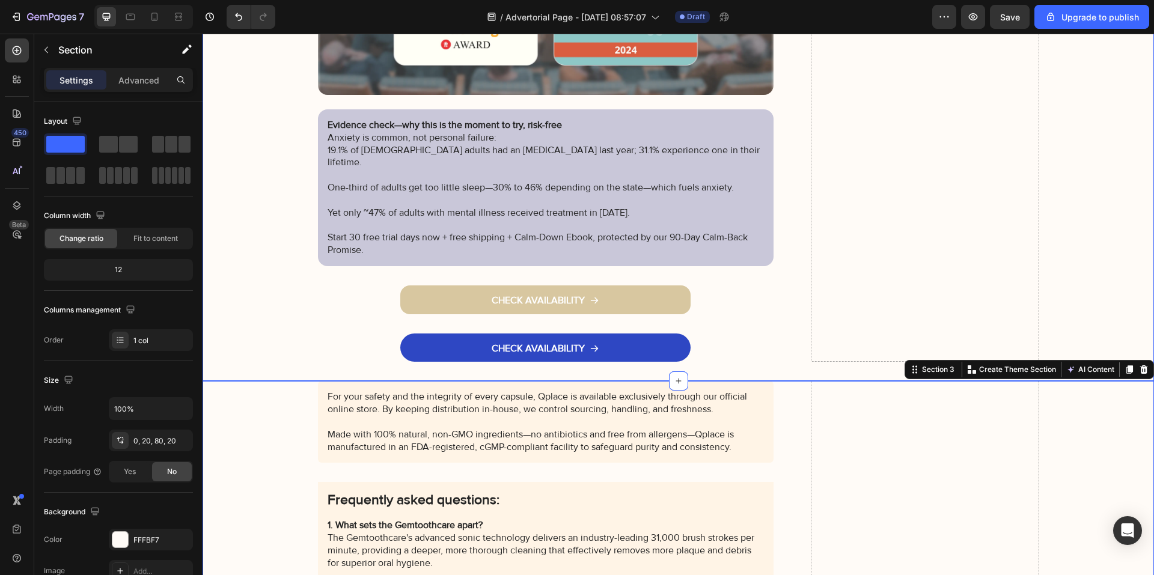
scroll to position [9055, 0]
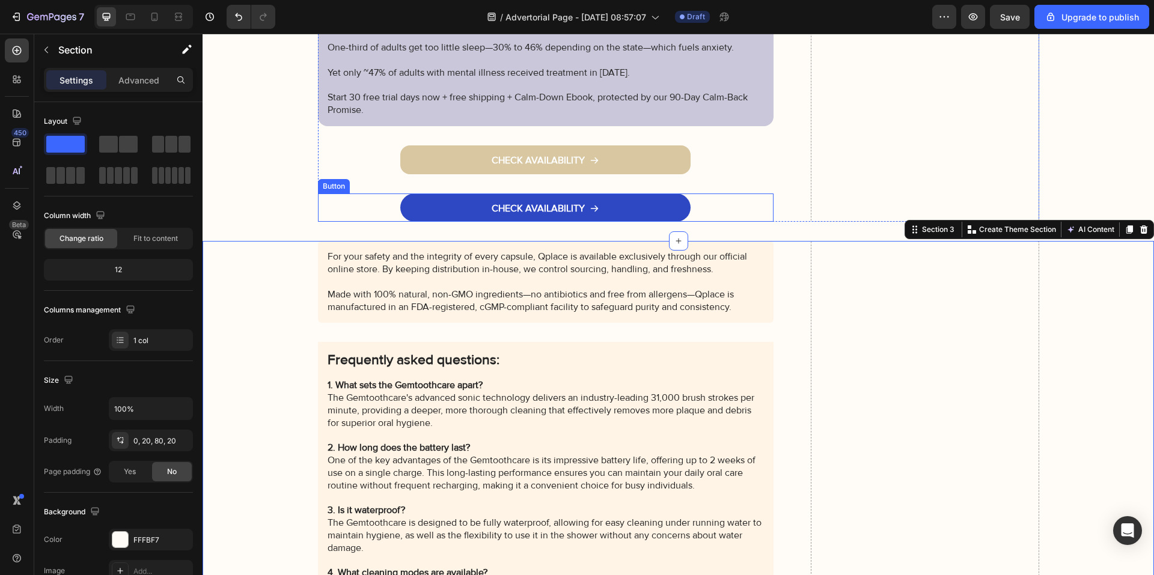
click at [372, 196] on div "CHECK AVAILABILITY Button" at bounding box center [546, 208] width 456 height 29
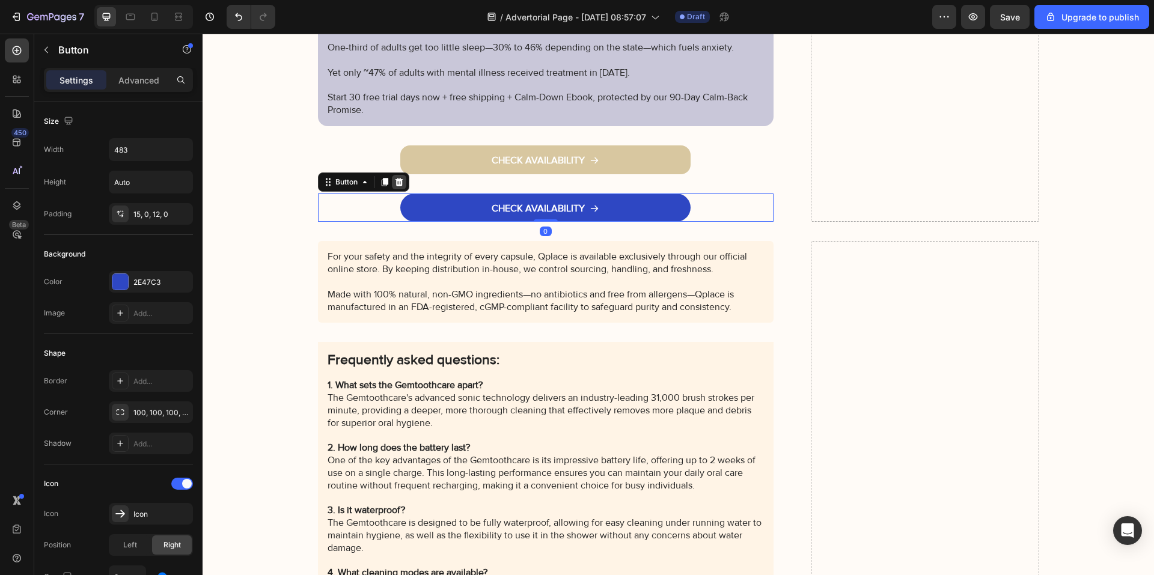
click at [394, 177] on icon at bounding box center [399, 182] width 10 height 10
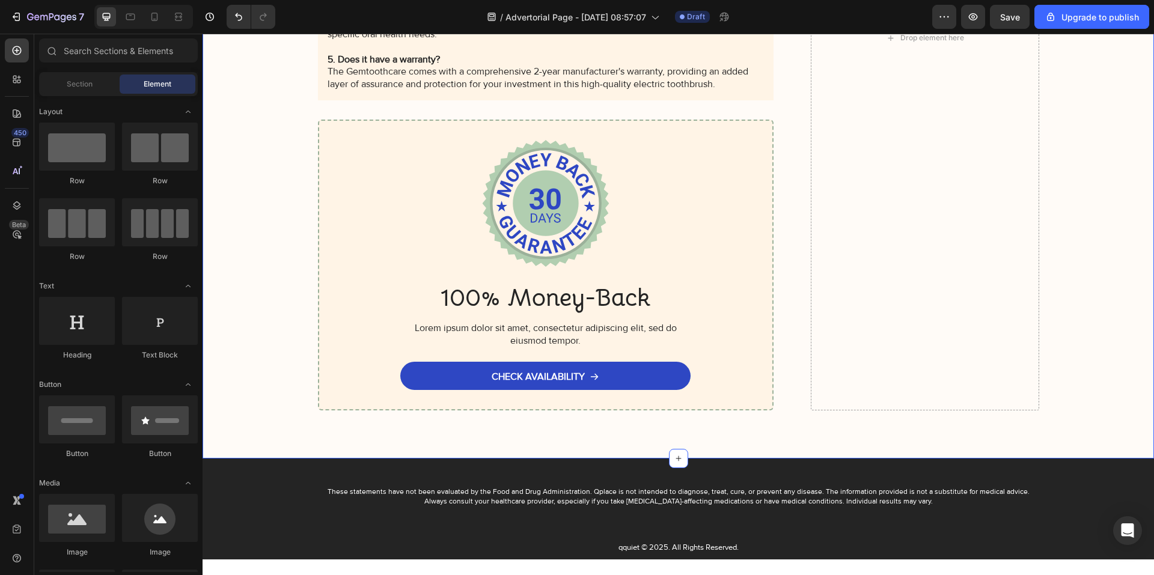
scroll to position [9596, 0]
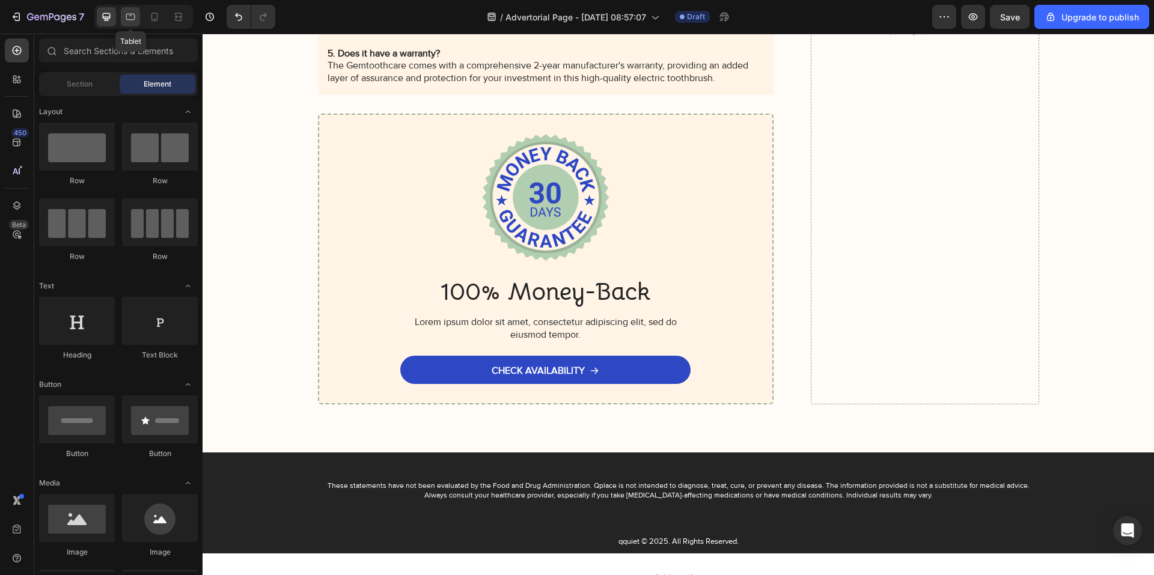
click at [127, 23] on div at bounding box center [130, 16] width 19 height 19
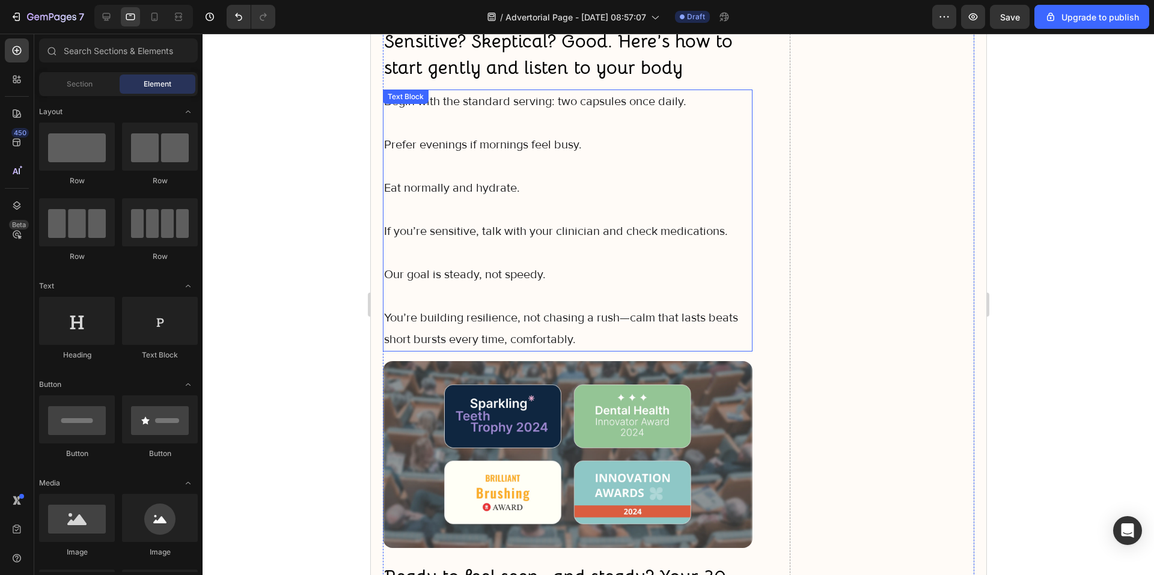
scroll to position [8132, 0]
click at [153, 19] on icon at bounding box center [154, 17] width 12 height 12
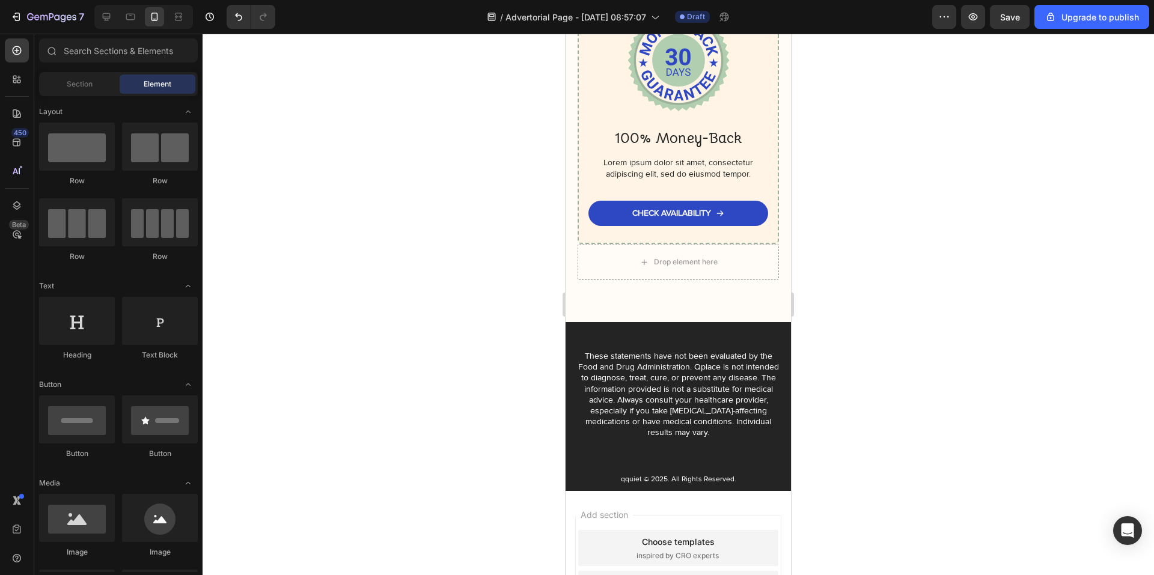
scroll to position [10626, 0]
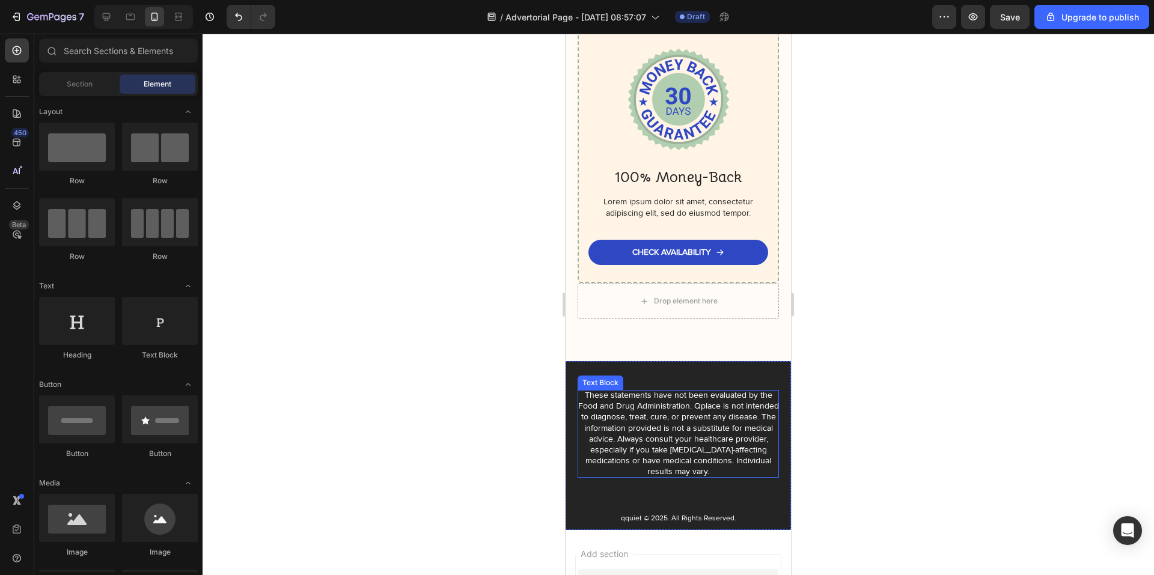
click at [634, 434] on p "These statements have not been evaluated by the Food and Drug Administration. Q…" at bounding box center [678, 434] width 201 height 88
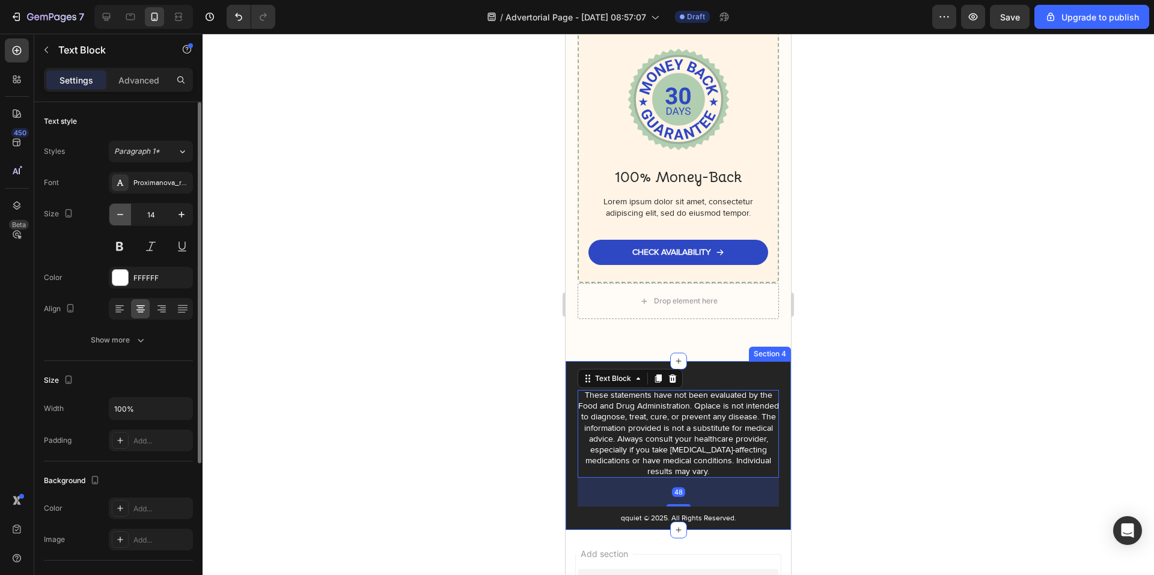
click at [114, 218] on icon "button" at bounding box center [120, 215] width 12 height 12
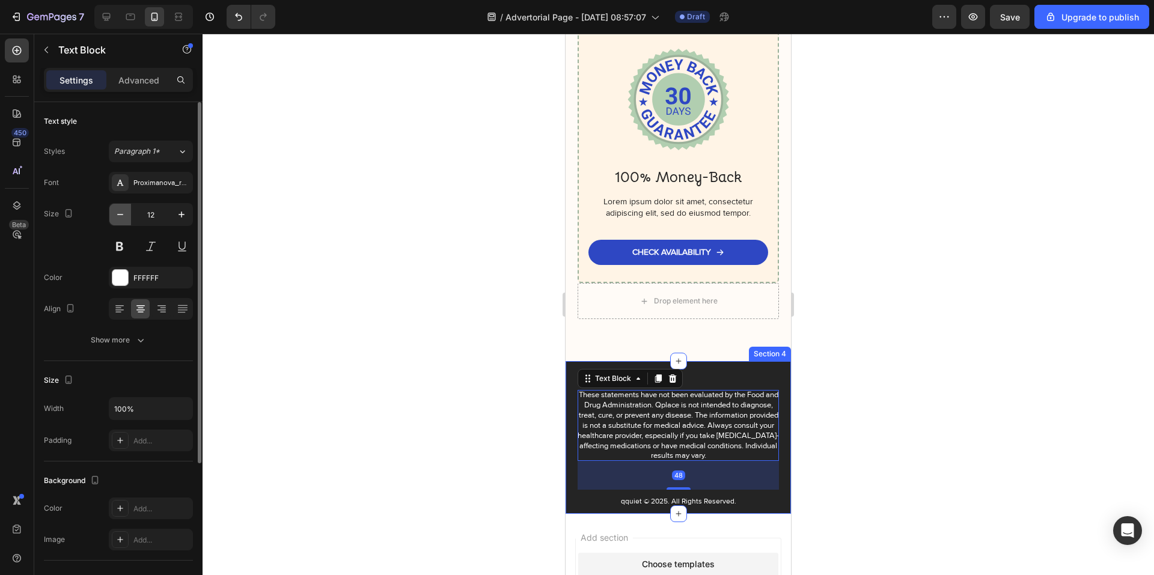
click at [114, 218] on icon "button" at bounding box center [120, 215] width 12 height 12
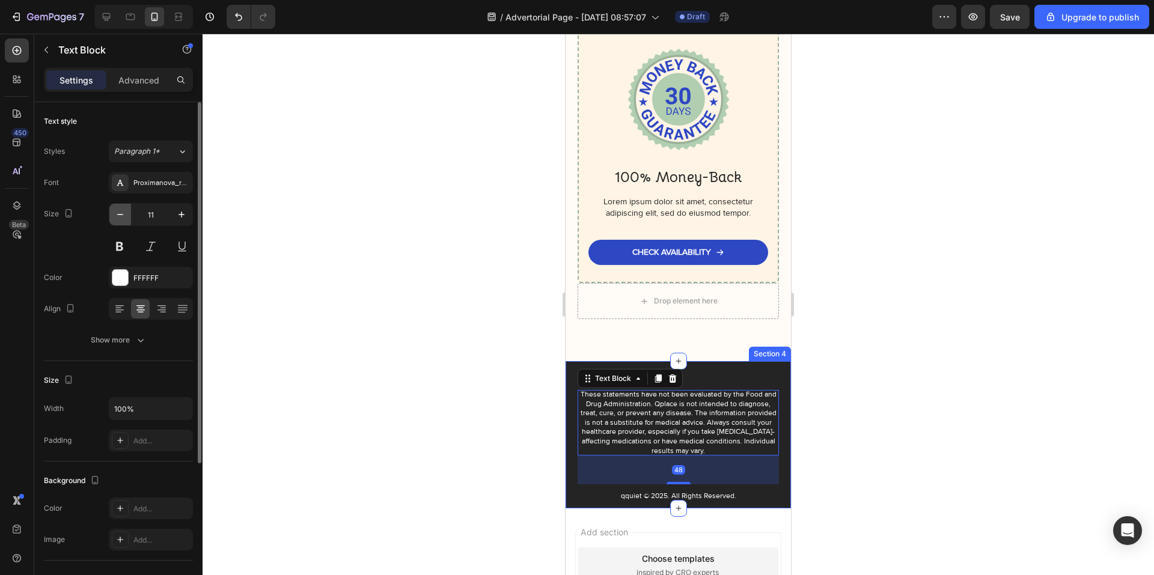
click at [114, 218] on icon "button" at bounding box center [120, 215] width 12 height 12
type input "10"
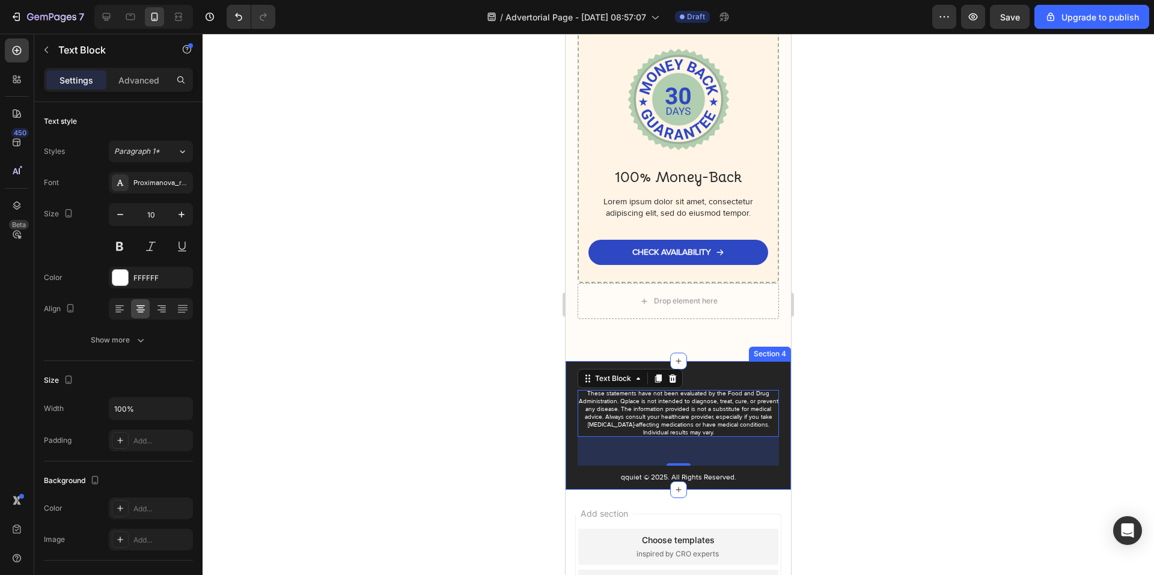
click at [451, 296] on div at bounding box center [678, 304] width 951 height 541
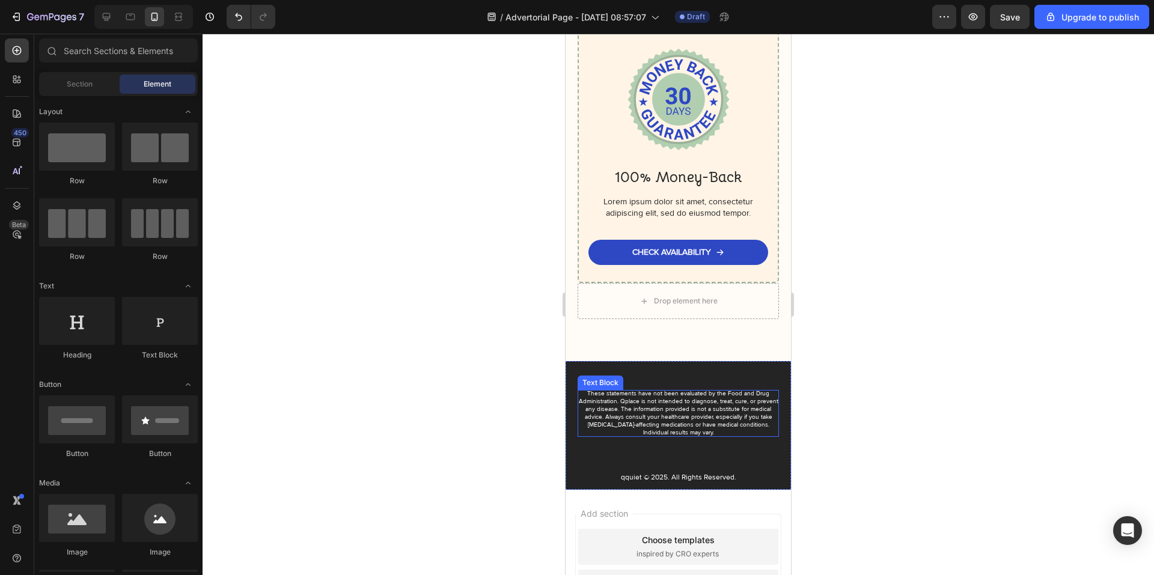
click at [695, 418] on p "These statements have not been evaluated by the Food and Drug Administration. Q…" at bounding box center [678, 413] width 201 height 47
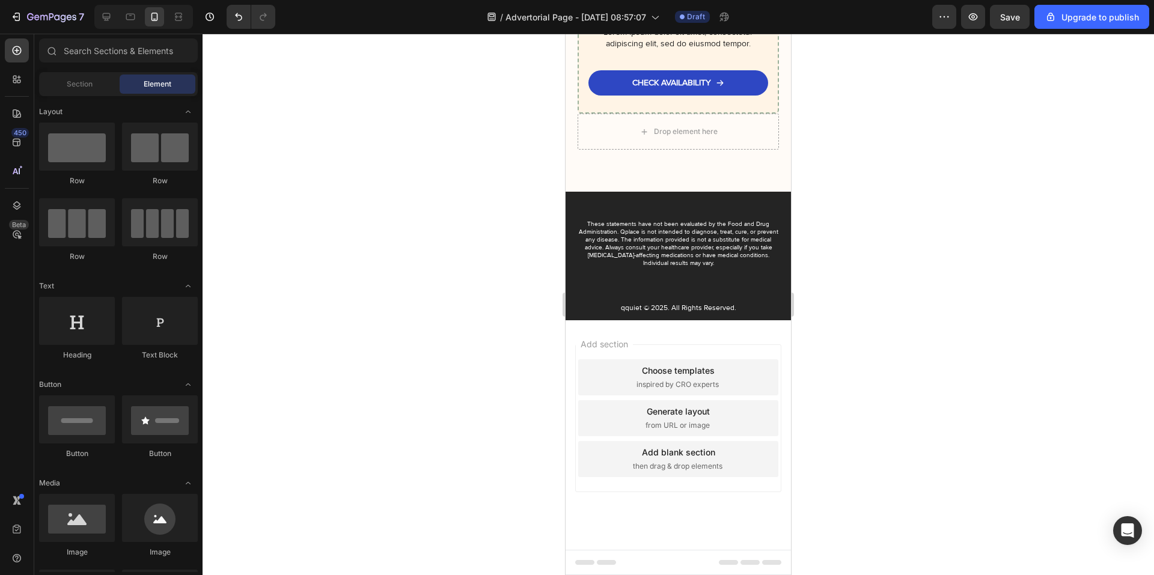
scroll to position [10744, 0]
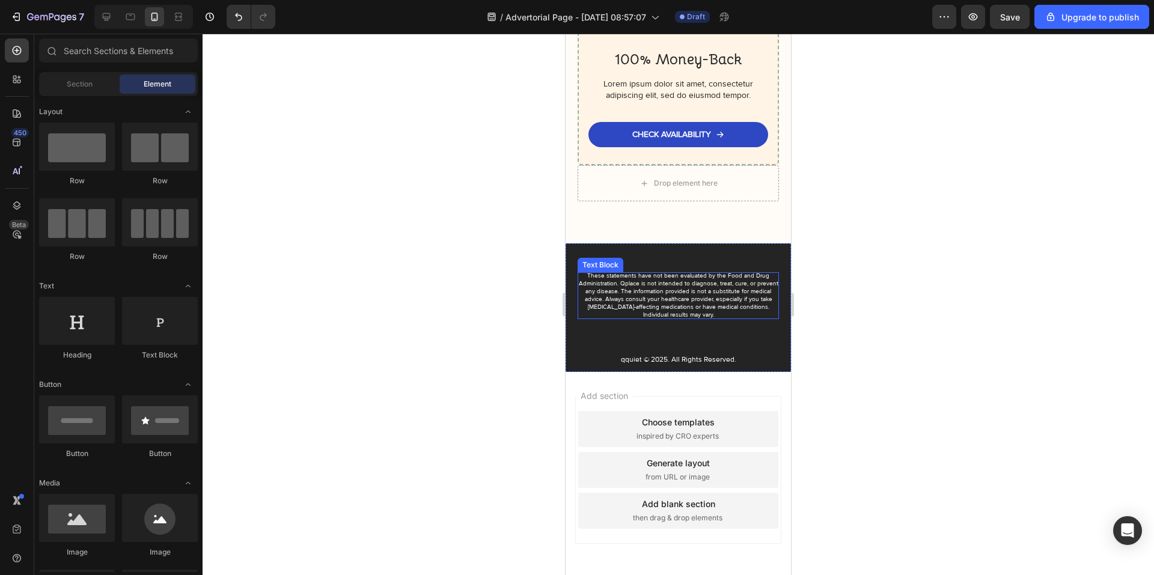
click at [701, 319] on p "These statements have not been evaluated by the Food and Drug Administration. Q…" at bounding box center [678, 295] width 201 height 47
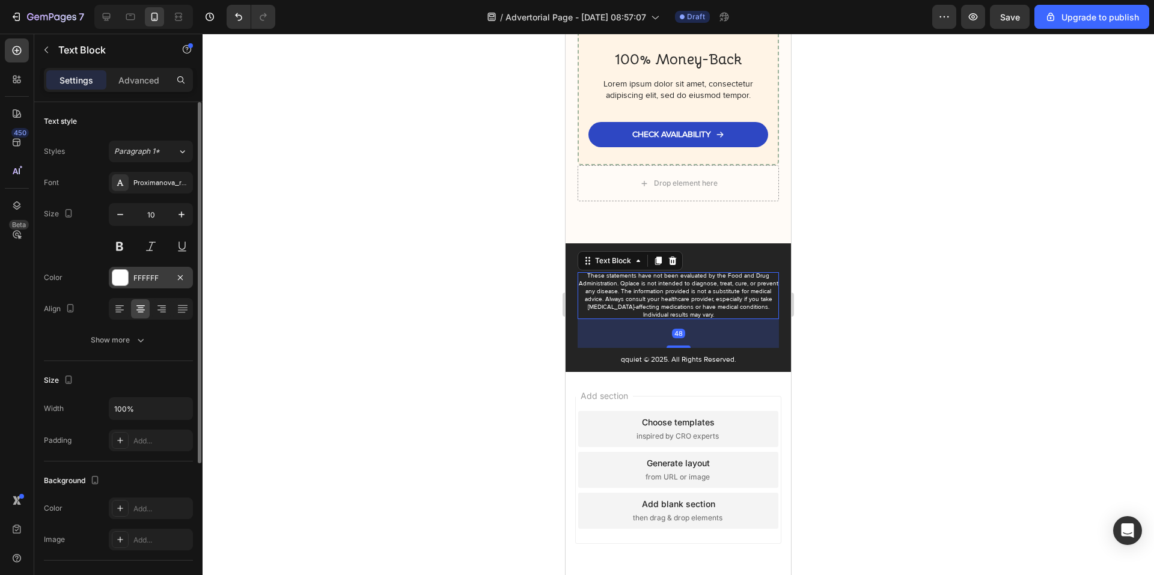
click at [162, 272] on div "FFFFFF" at bounding box center [151, 278] width 84 height 22
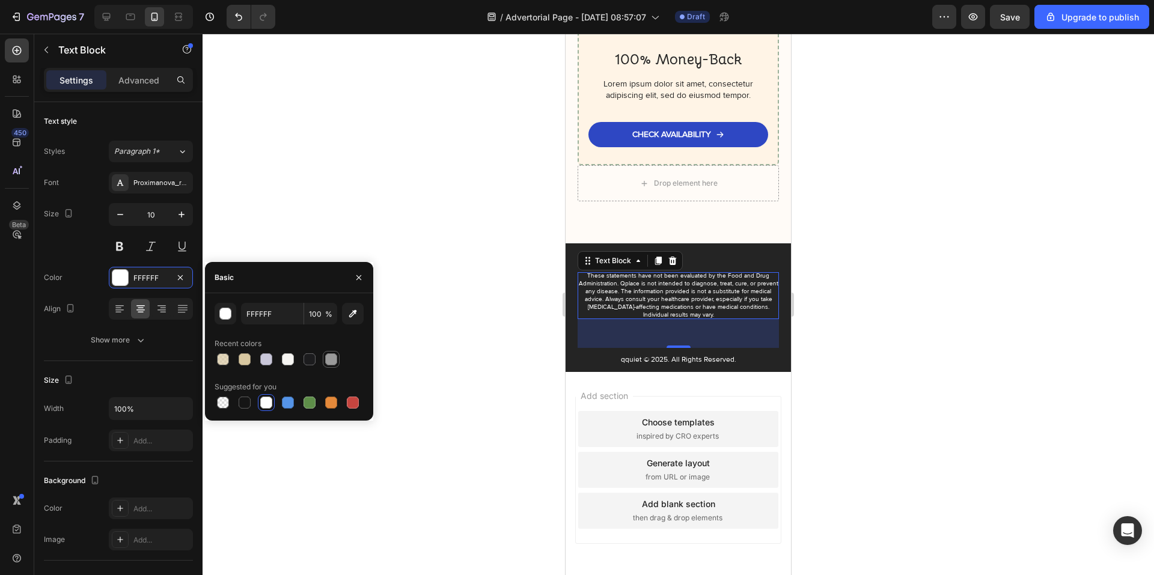
click at [338, 362] on div at bounding box center [331, 359] width 17 height 17
type input "9A9A9A"
click at [482, 376] on div at bounding box center [678, 304] width 951 height 541
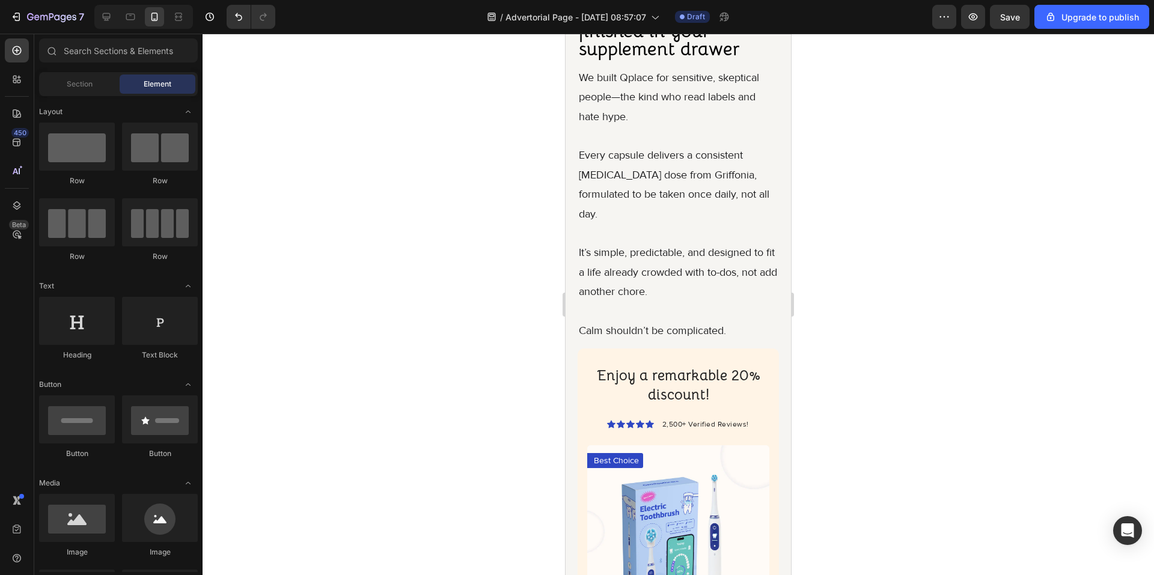
scroll to position [2532, 0]
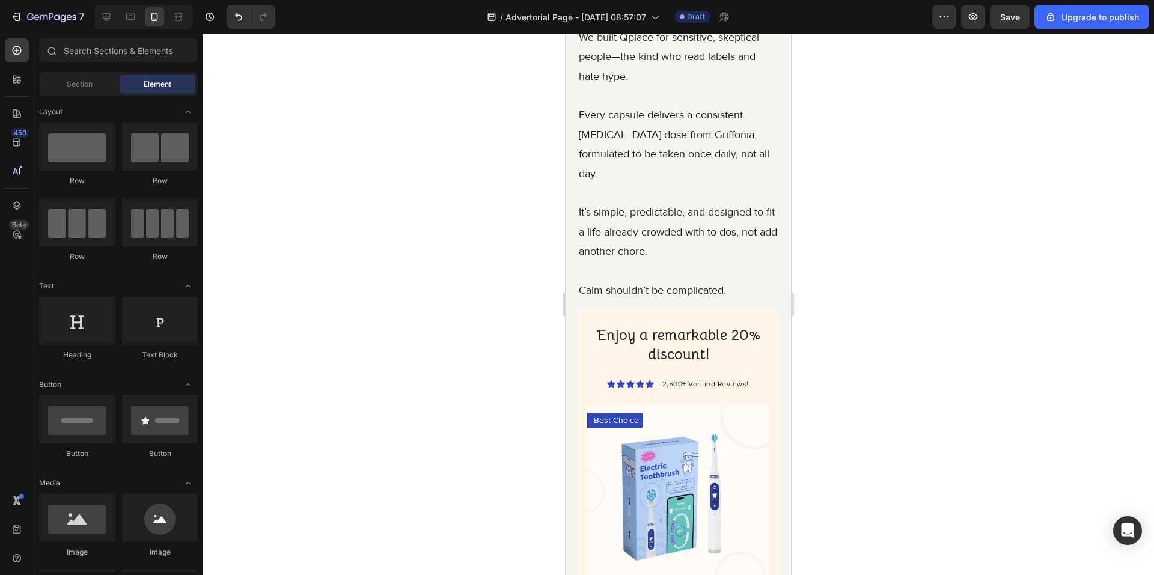
drag, startPoint x: 787, startPoint y: 81, endPoint x: 1359, endPoint y: 197, distance: 584.2
drag, startPoint x: 105, startPoint y: 16, endPoint x: 29, endPoint y: 47, distance: 82.5
click at [105, 16] on icon at bounding box center [106, 17] width 12 height 12
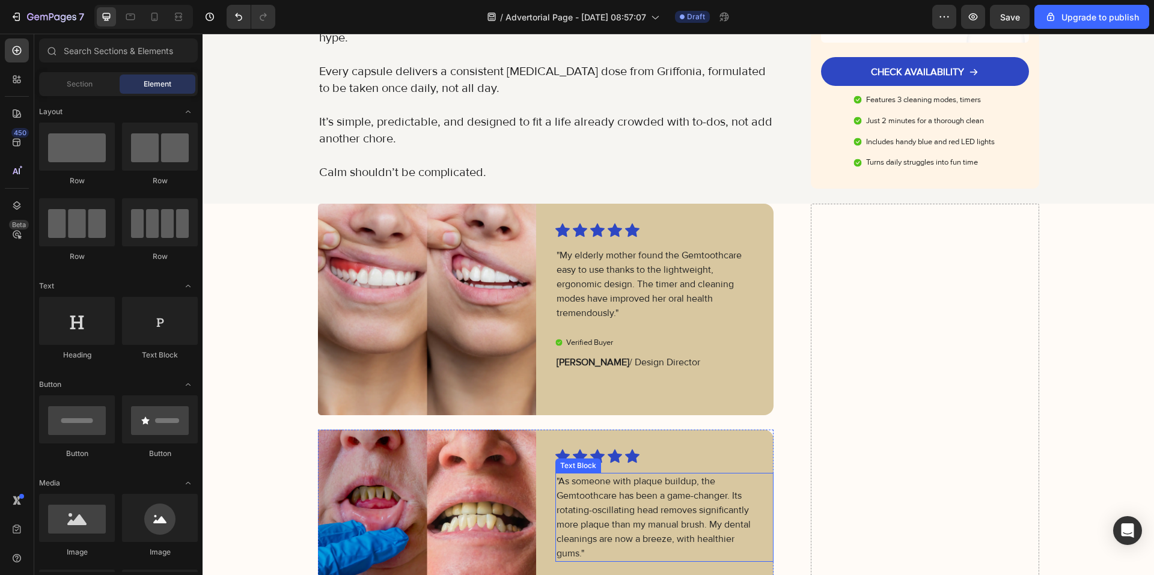
scroll to position [2746, 0]
click at [611, 269] on p ""My elderly mother found the Gemtoothcare easy to use thanks to the lightweight…" at bounding box center [654, 285] width 197 height 72
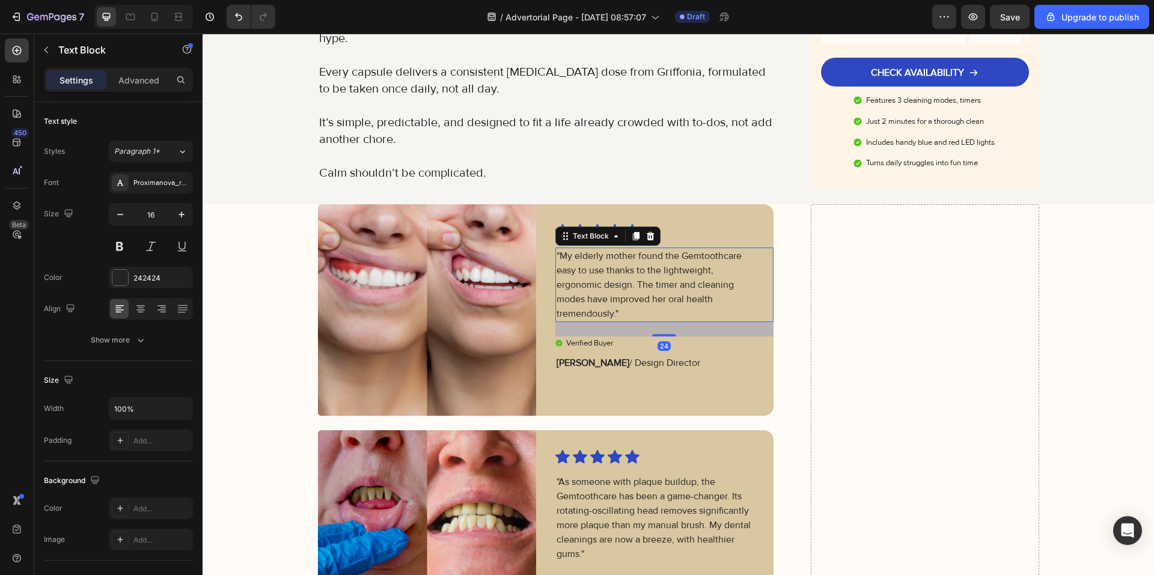
click at [614, 322] on div "24" at bounding box center [664, 329] width 218 height 14
click at [612, 287] on p ""My elderly mother found the Gemtoothcare easy to use thanks to the lightweight…" at bounding box center [654, 285] width 197 height 72
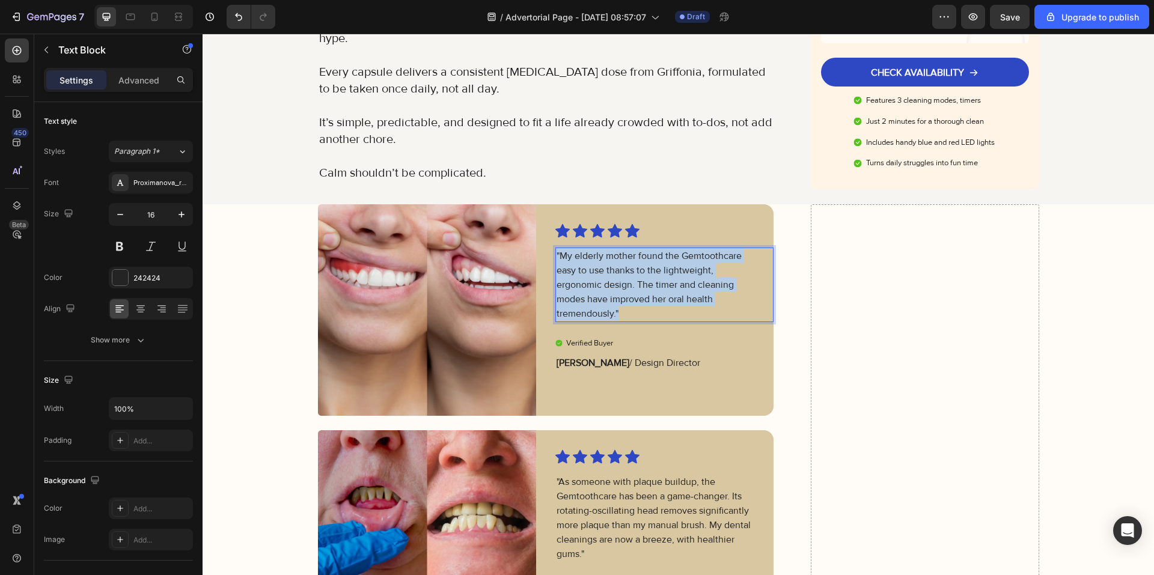
drag, startPoint x: 614, startPoint y: 288, endPoint x: 551, endPoint y: 229, distance: 86.3
click at [555, 248] on div ""My elderly mother found the Gemtoothcare easy to use thanks to the lightweight…" at bounding box center [654, 285] width 199 height 75
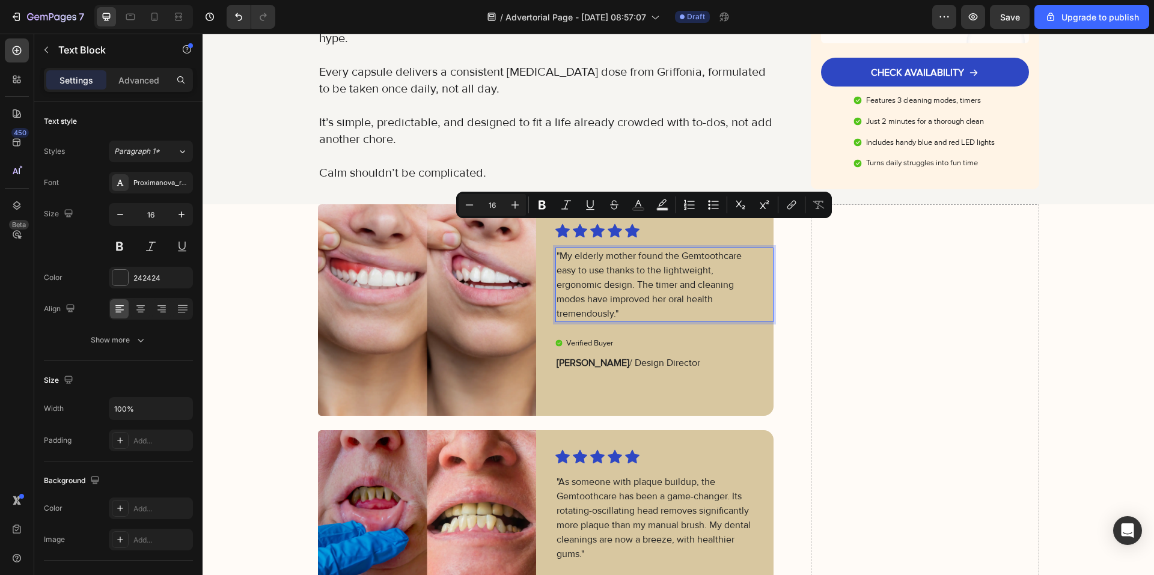
click at [630, 276] on p ""My elderly mother found the Gemtoothcare easy to use thanks to the lightweight…" at bounding box center [654, 285] width 197 height 72
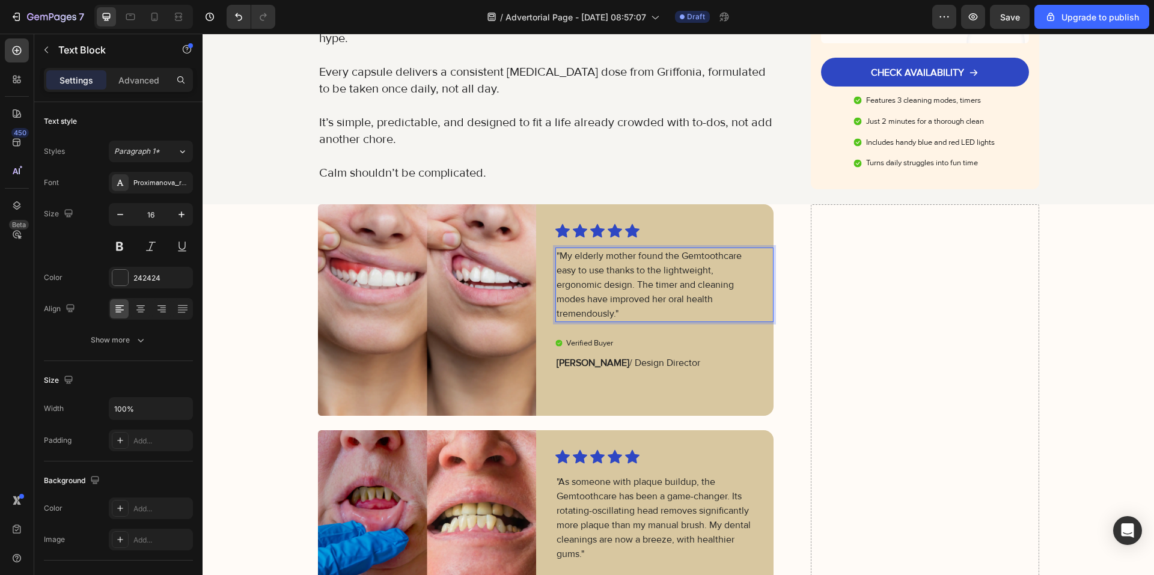
click at [627, 285] on p ""My elderly mother found the Gemtoothcare easy to use thanks to the lightweight…" at bounding box center [654, 285] width 197 height 72
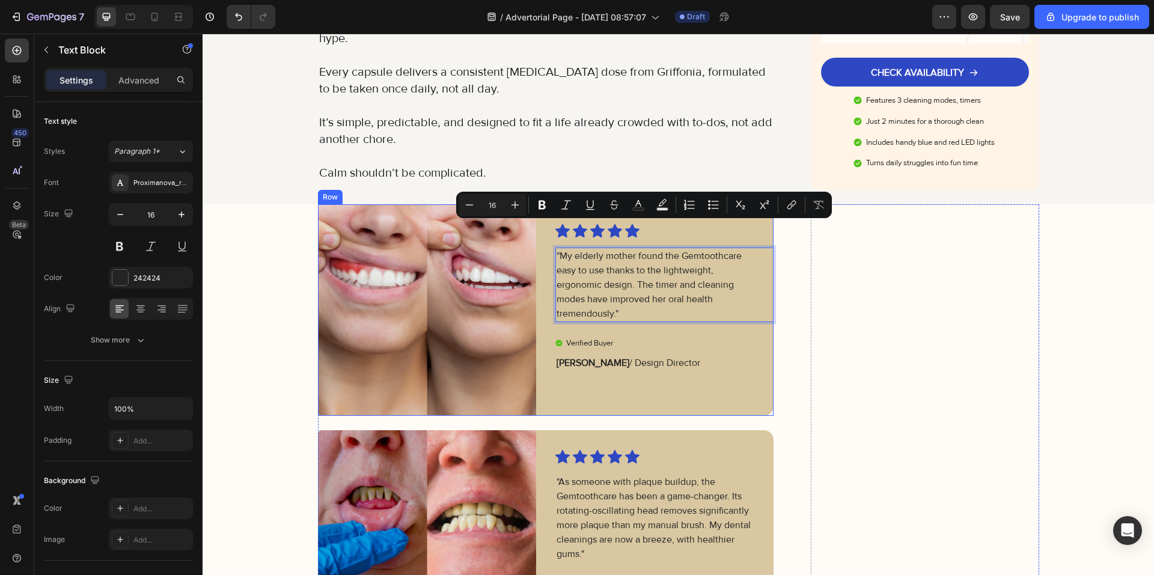
drag, startPoint x: 615, startPoint y: 282, endPoint x: 546, endPoint y: 224, distance: 90.9
click at [546, 224] on div "Image Icon Icon Icon Icon Icon Icon List "My elderly mother found the Gemtoothc…" at bounding box center [546, 310] width 456 height 212
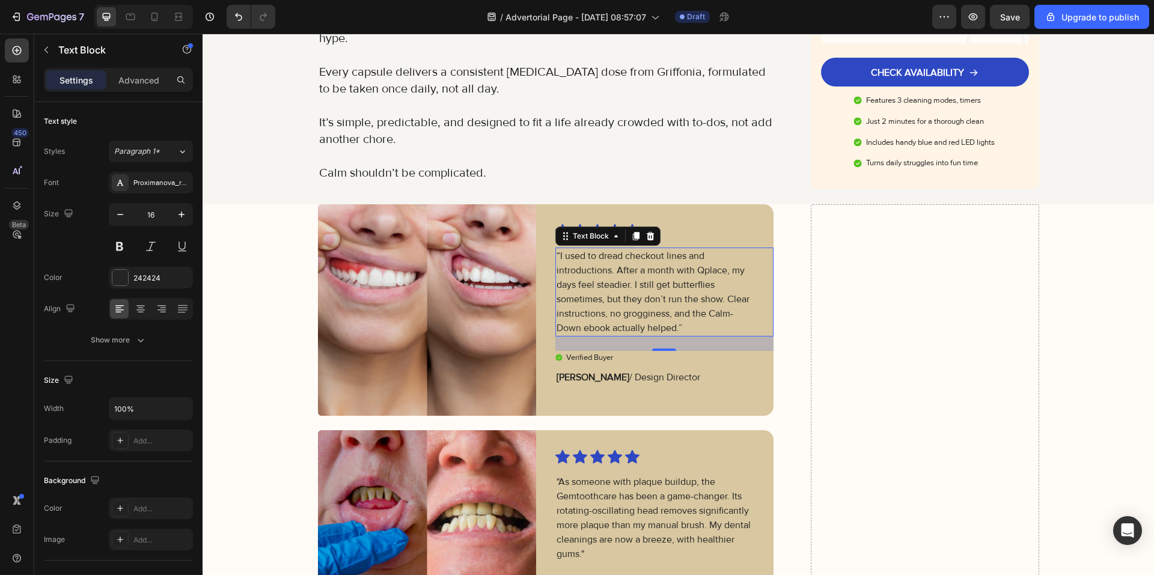
click at [499, 380] on img at bounding box center [427, 310] width 218 height 212
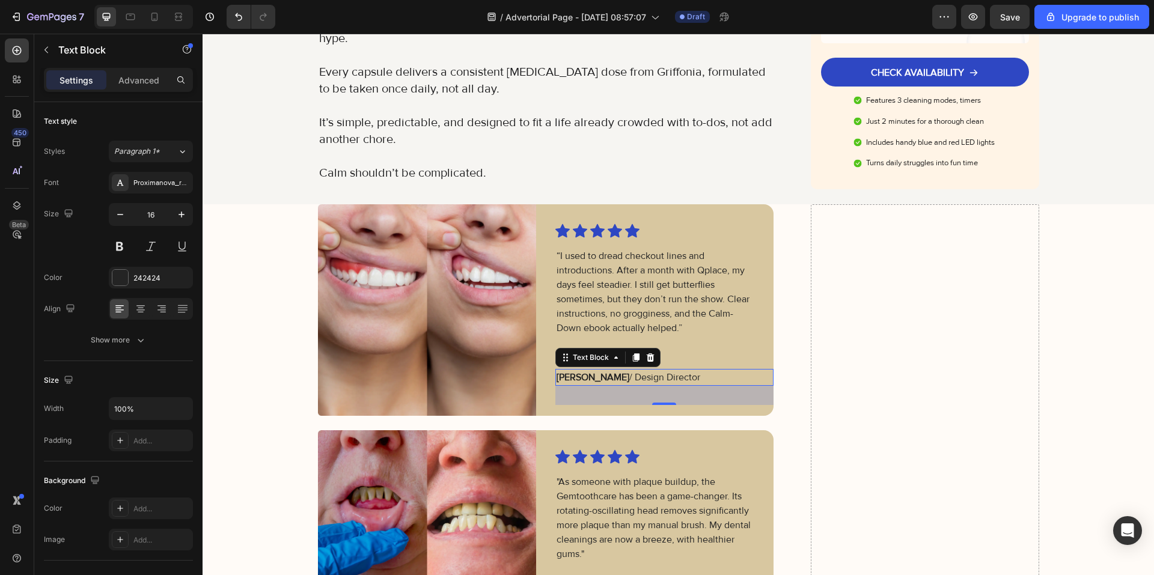
click at [573, 371] on strong "Julia R." at bounding box center [592, 377] width 73 height 12
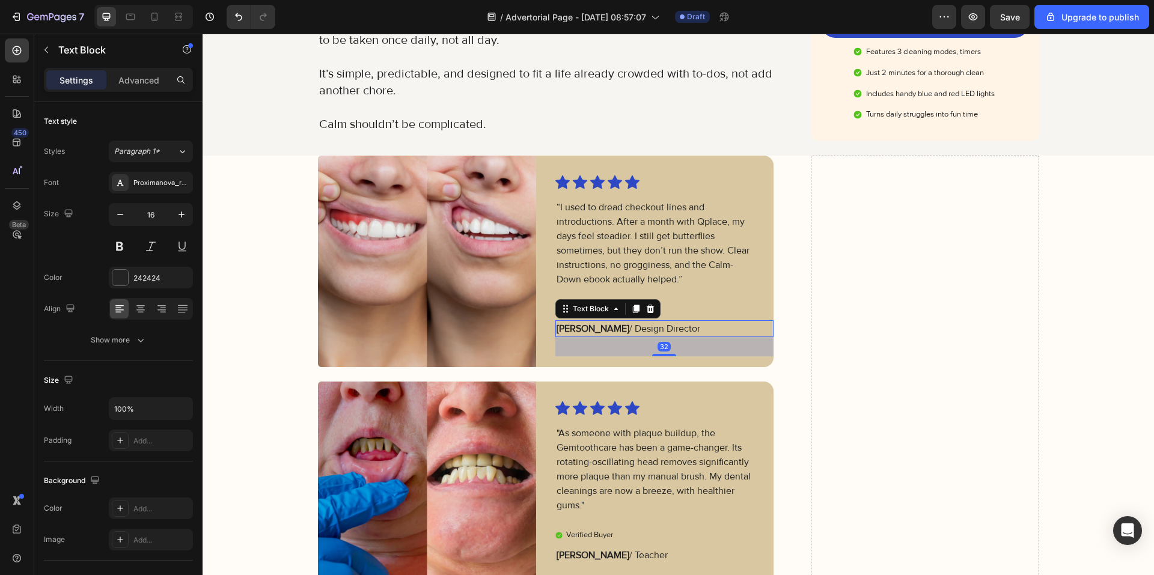
scroll to position [2806, 0]
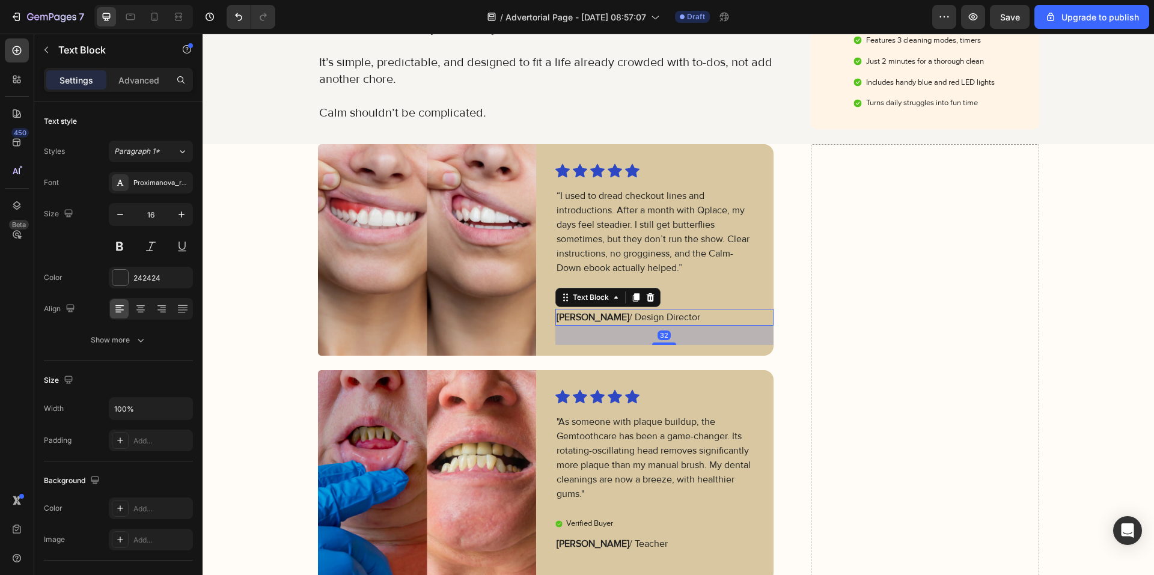
click at [600, 310] on p "Julia R. / Design Director" at bounding box center [654, 317] width 197 height 14
click at [651, 310] on p "Julia R. / Design Director" at bounding box center [654, 317] width 197 height 14
drag, startPoint x: 657, startPoint y: 288, endPoint x: 552, endPoint y: 288, distance: 104.6
click at [556, 310] on p "Julia R. / Design Director" at bounding box center [654, 317] width 197 height 14
click at [534, 385] on div "Image Icon Icon Icon Icon Icon Icon List "As someone with plaque buildup, the G…" at bounding box center [546, 476] width 456 height 212
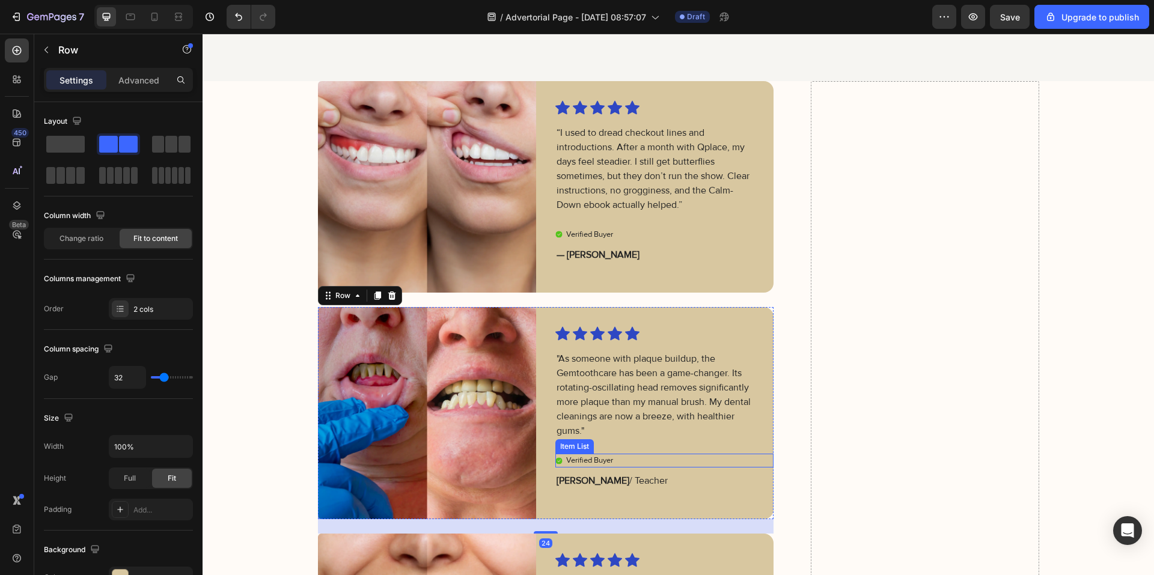
scroll to position [2927, 0]
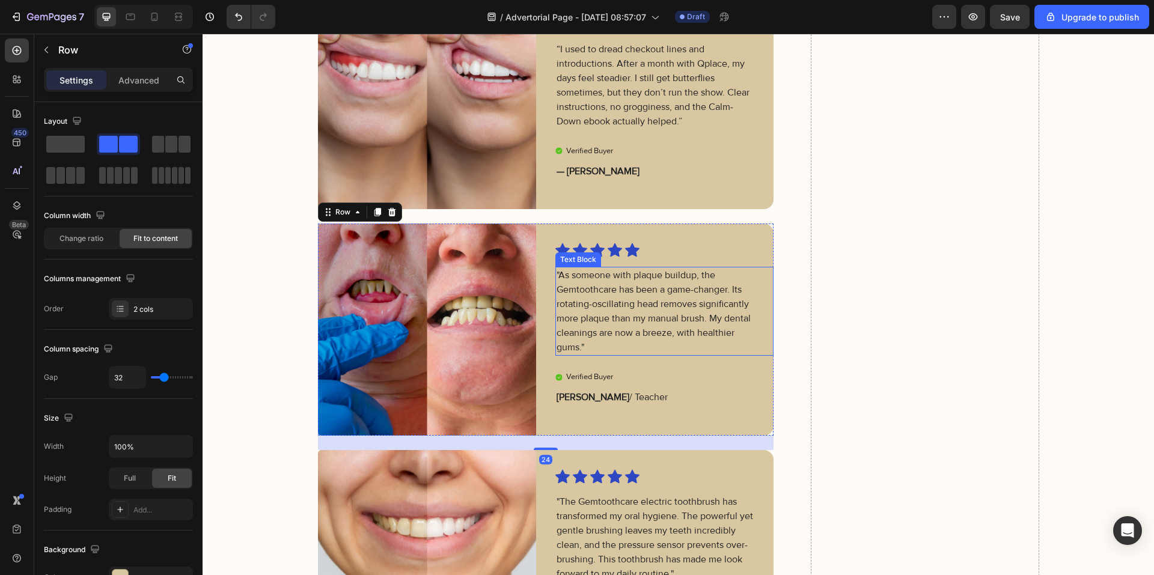
click at [587, 332] on p ""As someone with plaque buildup, the Gemtoothcare has been a game-changer. Its …" at bounding box center [654, 311] width 197 height 87
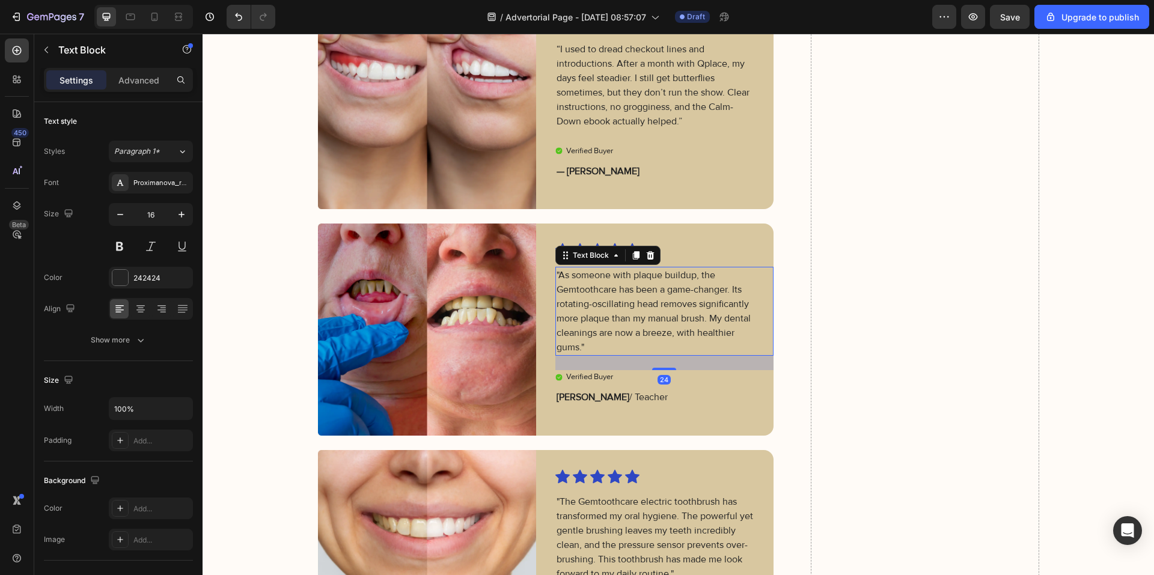
click at [581, 347] on p ""As someone with plaque buildup, the Gemtoothcare has been a game-changer. Its …" at bounding box center [654, 311] width 197 height 87
drag, startPoint x: 587, startPoint y: 347, endPoint x: 551, endPoint y: 270, distance: 84.2
click at [555, 270] on div ""As someone with plaque buildup, the Gemtoothcare has been a game-changer. Its …" at bounding box center [654, 311] width 199 height 89
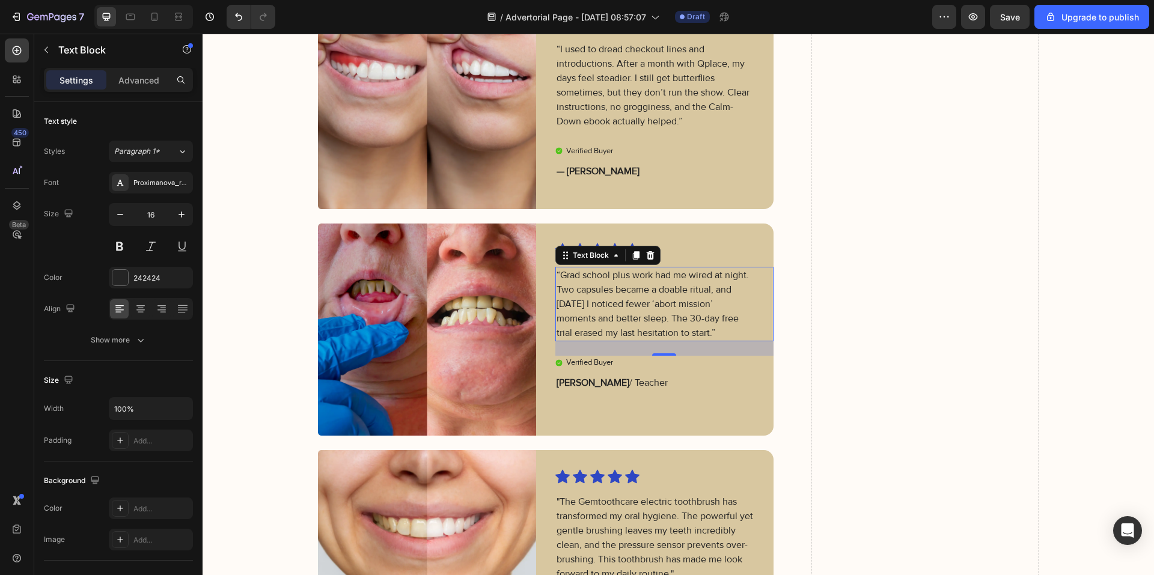
click at [517, 392] on img at bounding box center [427, 330] width 218 height 212
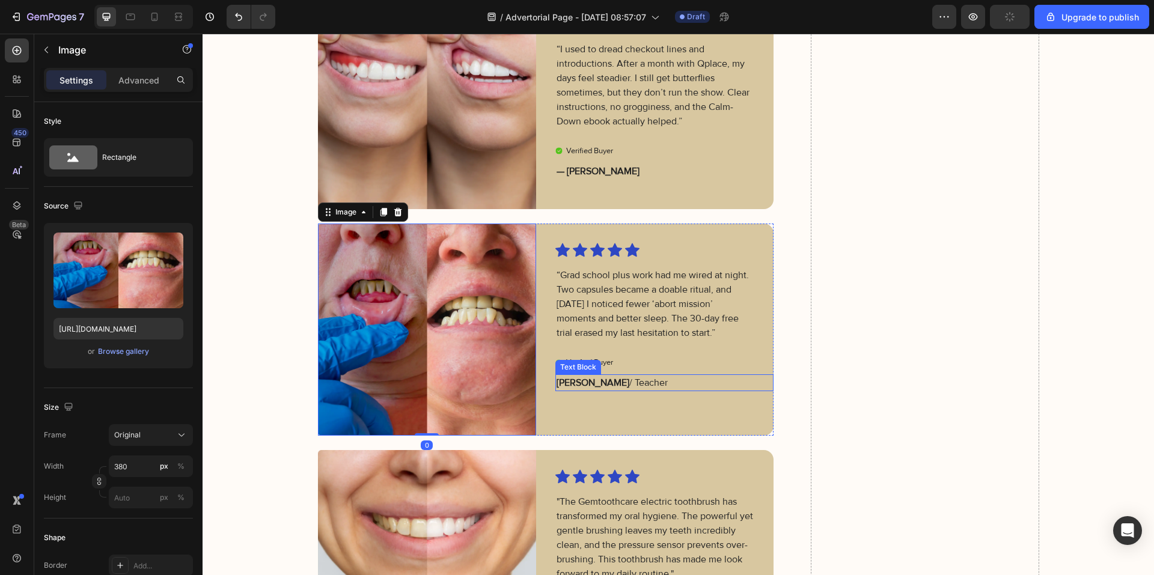
click at [602, 380] on p "Michael T. / Teacher" at bounding box center [654, 383] width 197 height 14
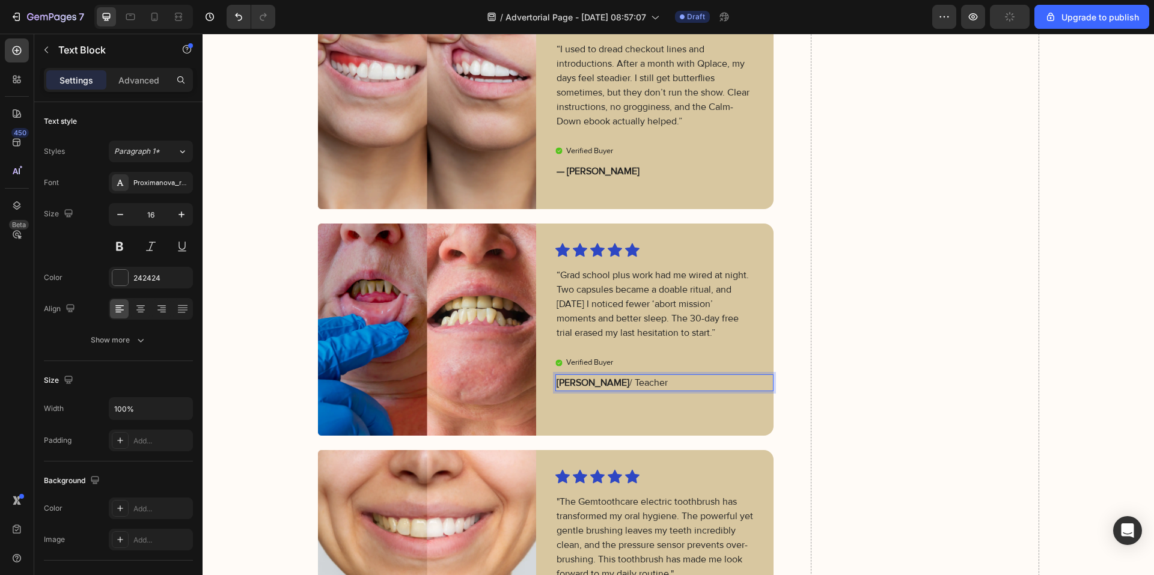
click at [634, 382] on p "Michael T. / Teacher" at bounding box center [654, 383] width 197 height 14
drag, startPoint x: 640, startPoint y: 382, endPoint x: 550, endPoint y: 380, distance: 90.2
click at [550, 380] on div "Image Icon Icon Icon Icon Icon Icon List “Grad school plus work had me wired at…" at bounding box center [546, 330] width 456 height 212
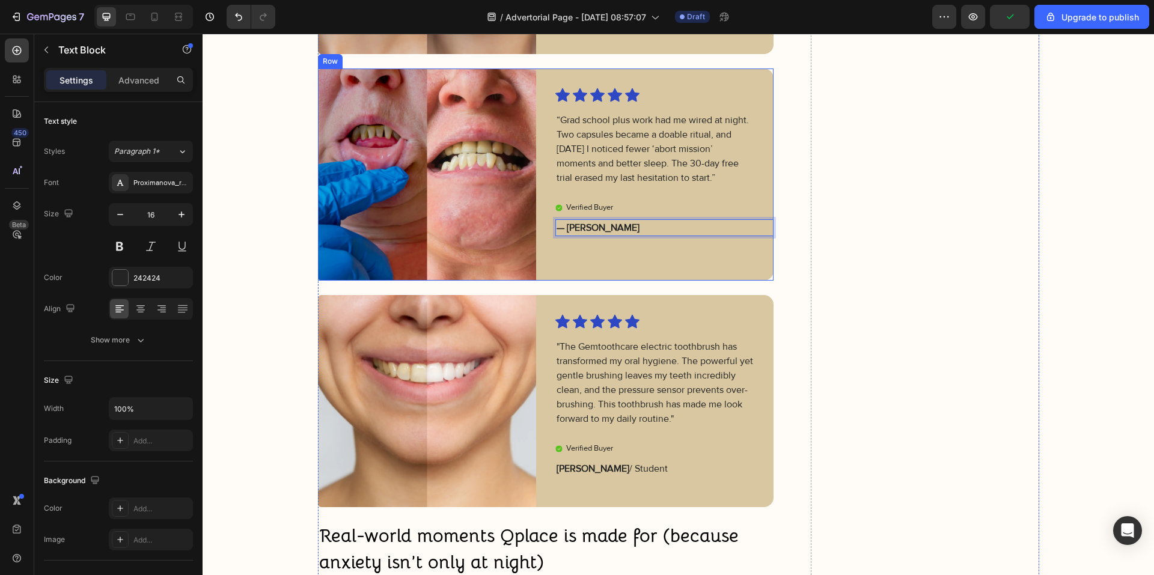
scroll to position [3107, 0]
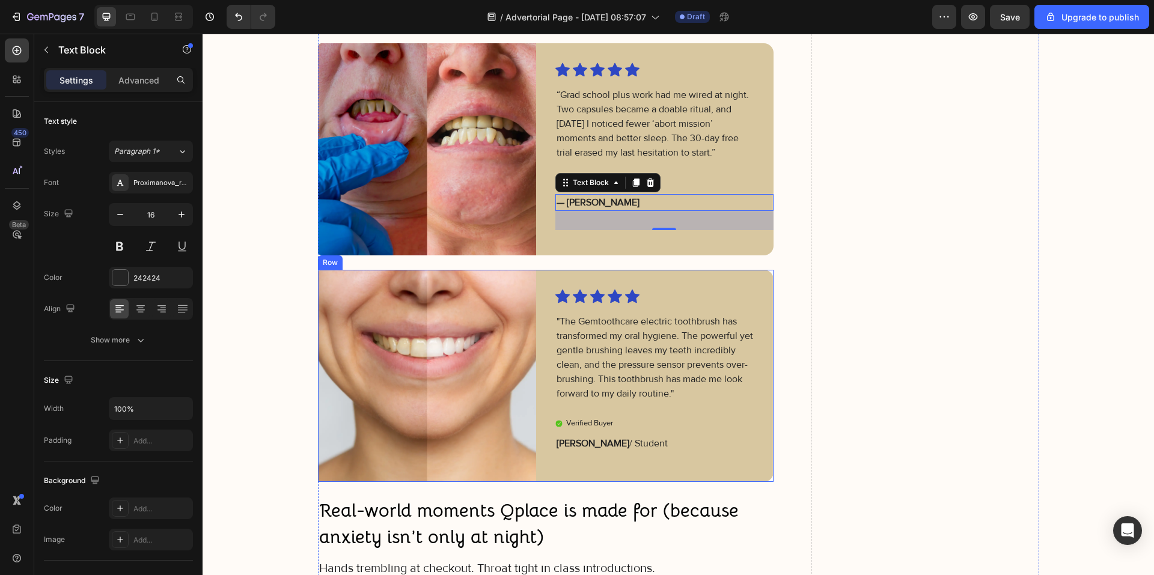
click at [529, 439] on img at bounding box center [427, 376] width 218 height 212
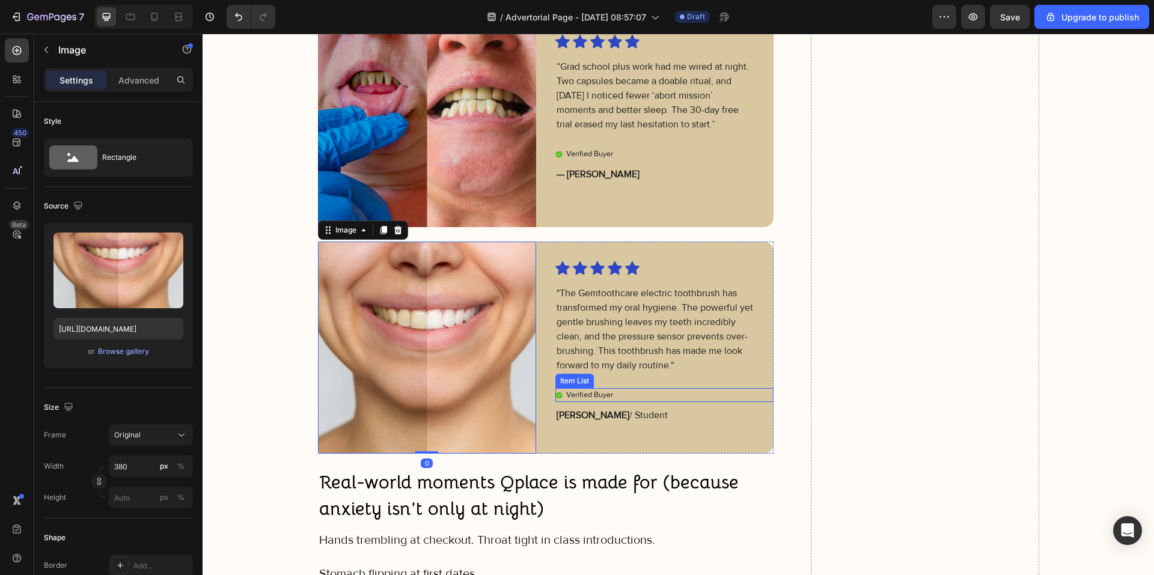
scroll to position [3167, 0]
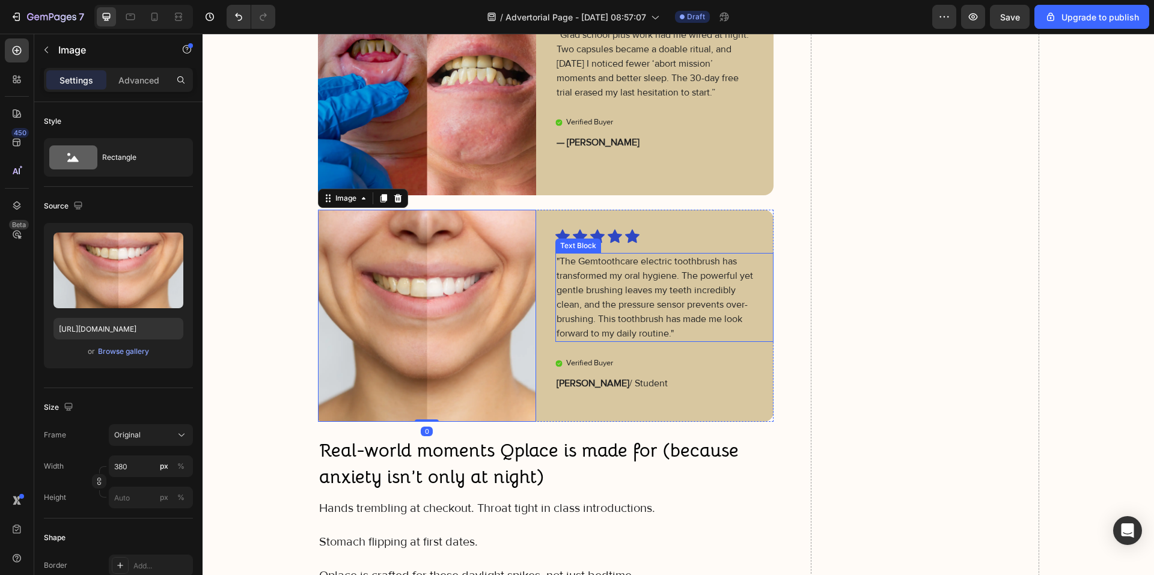
click at [639, 318] on p ""The Gemtoothcare electric toothbrush has transformed my oral hygiene. The powe…" at bounding box center [654, 297] width 197 height 87
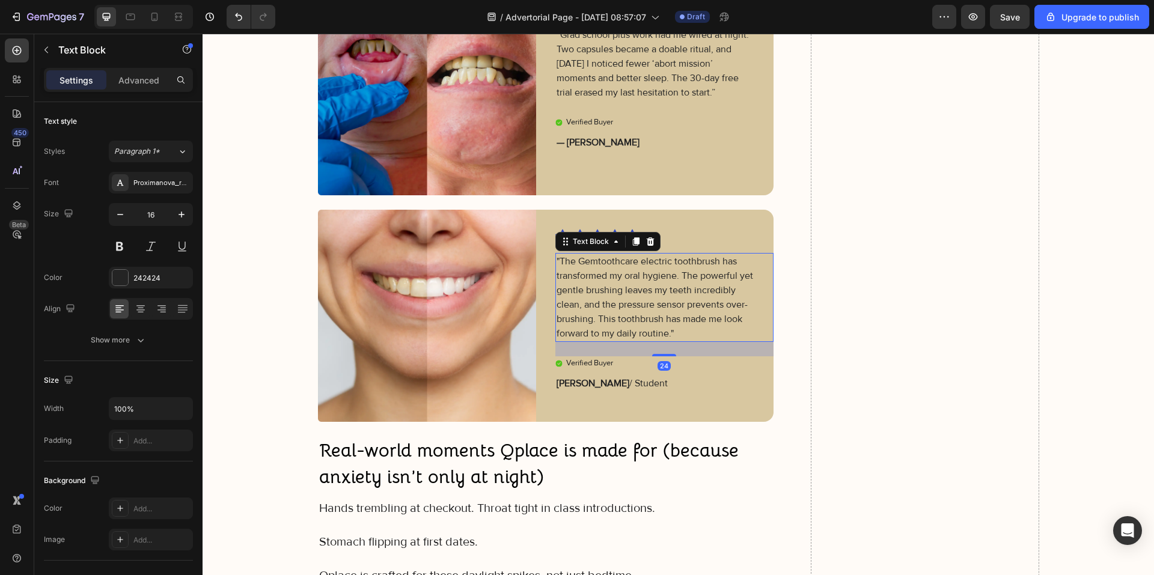
click at [674, 329] on p ""The Gemtoothcare electric toothbrush has transformed my oral hygiene. The powe…" at bounding box center [654, 297] width 197 height 87
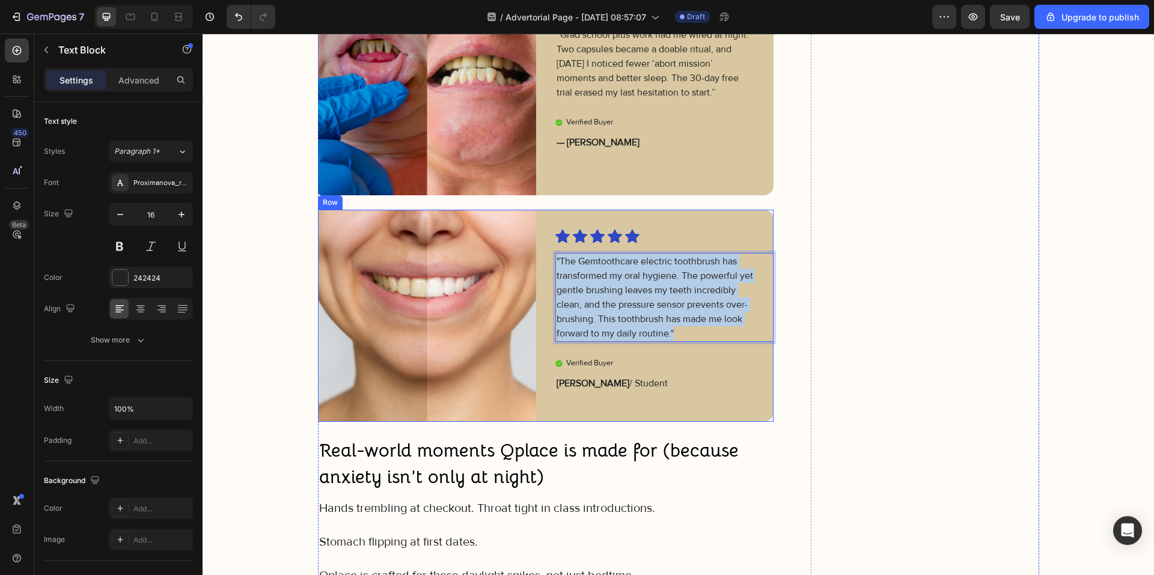
drag, startPoint x: 656, startPoint y: 324, endPoint x: 547, endPoint y: 263, distance: 124.9
click at [547, 263] on div "Image Icon Icon Icon Icon Icon Icon List "The Gemtoothcare electric toothbrush …" at bounding box center [546, 316] width 456 height 212
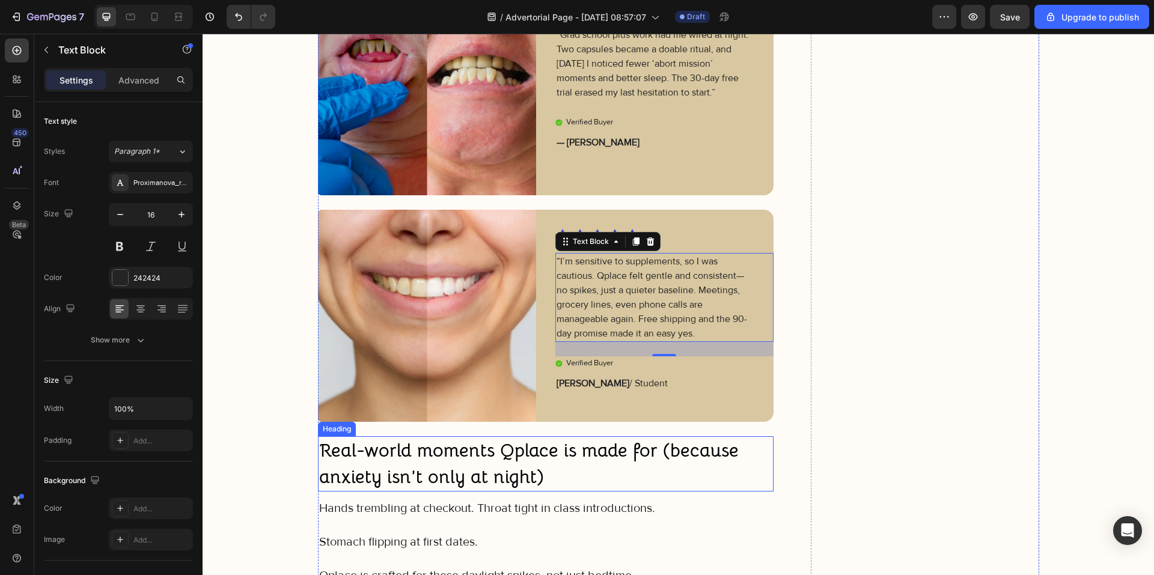
drag, startPoint x: 502, startPoint y: 407, endPoint x: 522, endPoint y: 407, distance: 19.8
click at [502, 407] on img at bounding box center [427, 316] width 218 height 212
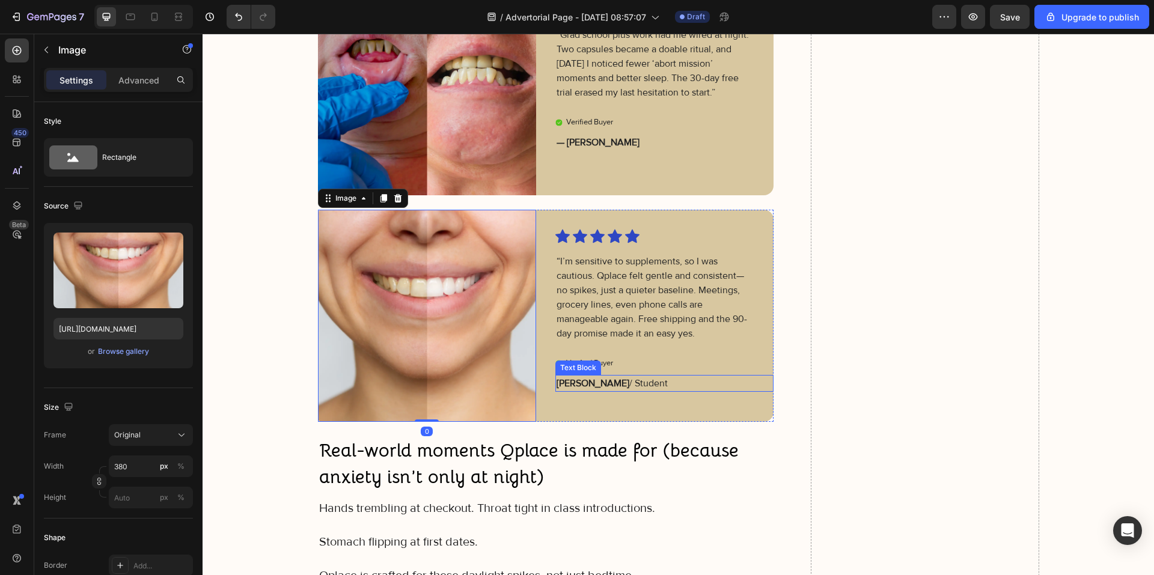
click at [599, 382] on p "Sarah L. / Student" at bounding box center [654, 383] width 197 height 14
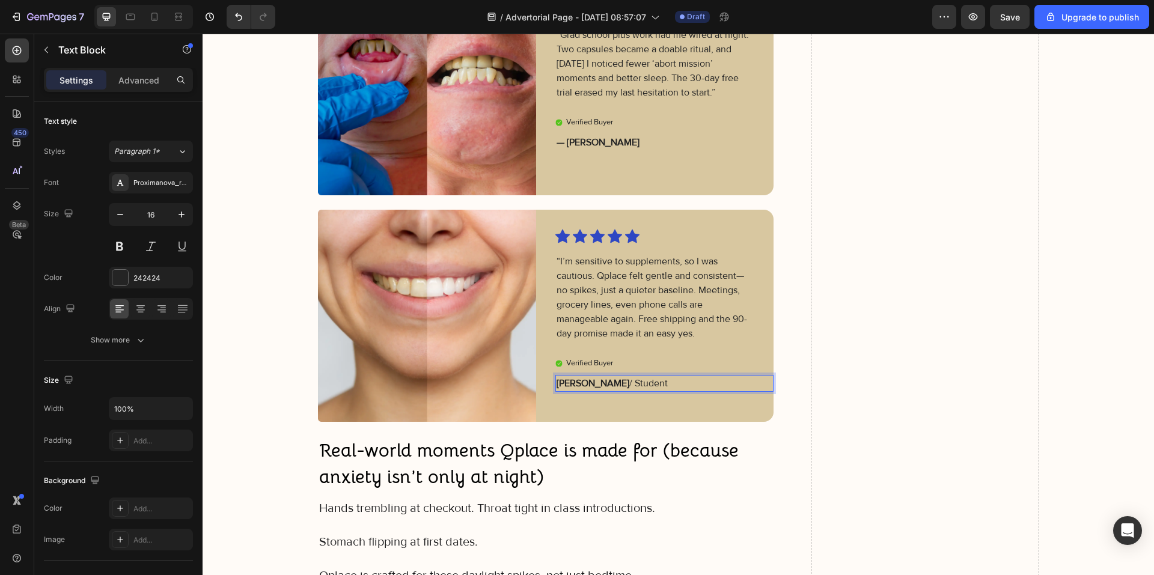
click at [626, 384] on p "Sarah L. / Student" at bounding box center [654, 383] width 197 height 14
drag, startPoint x: 630, startPoint y: 382, endPoint x: 550, endPoint y: 380, distance: 79.9
click at [555, 380] on div "Sarah L. / Student" at bounding box center [654, 383] width 199 height 17
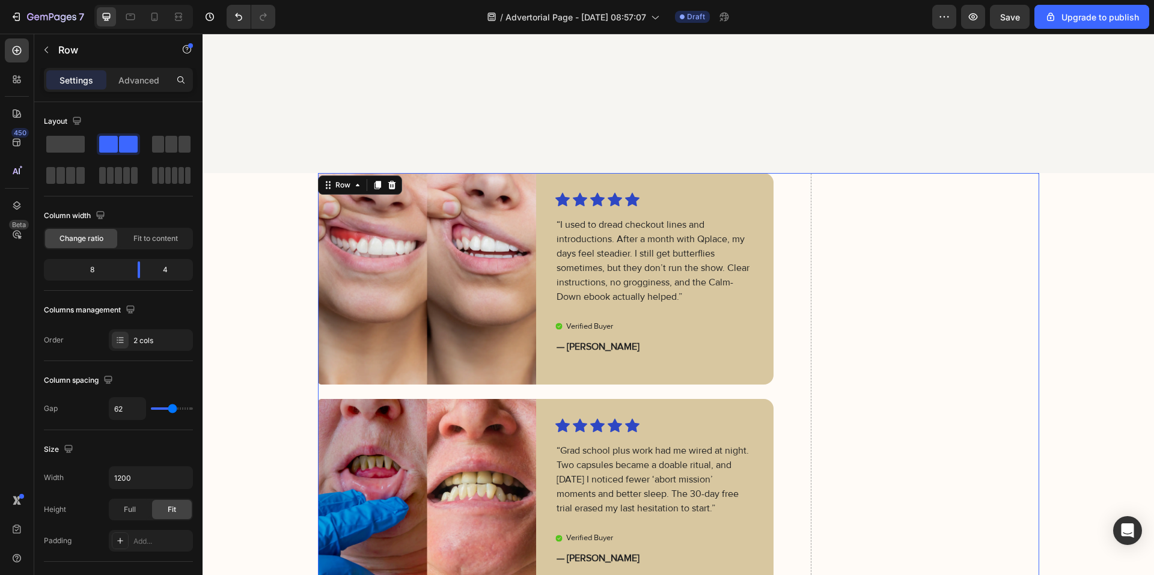
scroll to position [2746, 0]
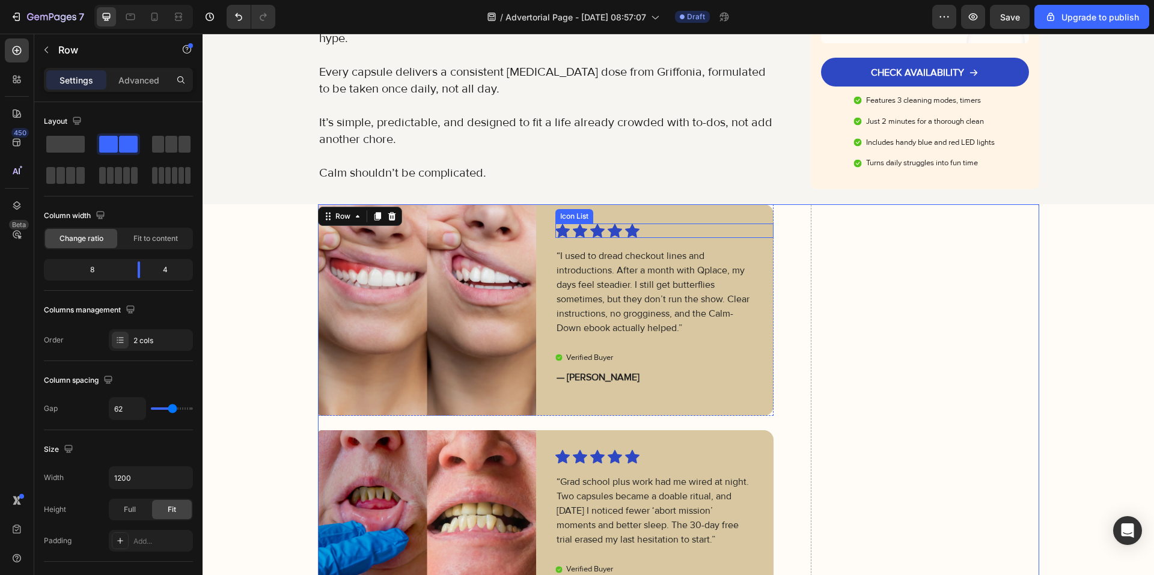
click at [638, 224] on div "Icon Icon Icon Icon Icon" at bounding box center [654, 231] width 199 height 14
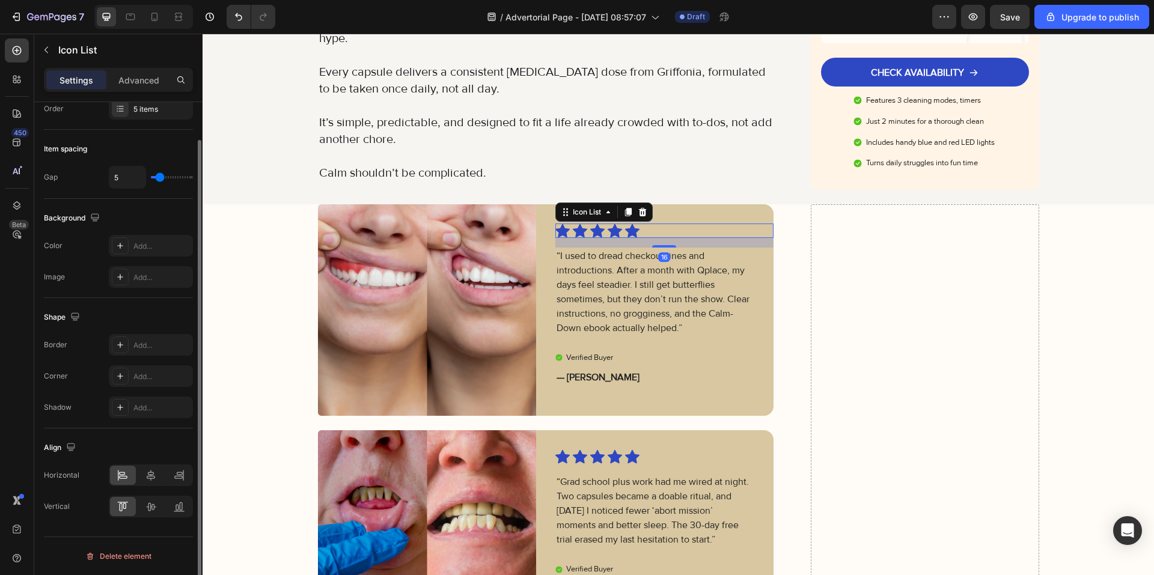
scroll to position [0, 0]
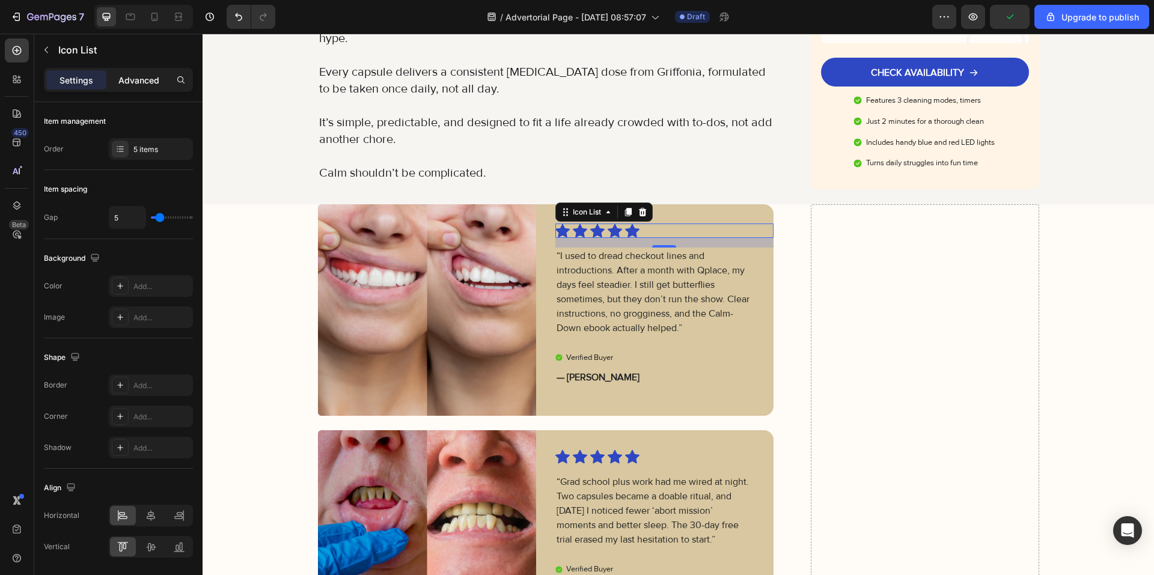
click at [129, 82] on p "Advanced" at bounding box center [138, 80] width 41 height 13
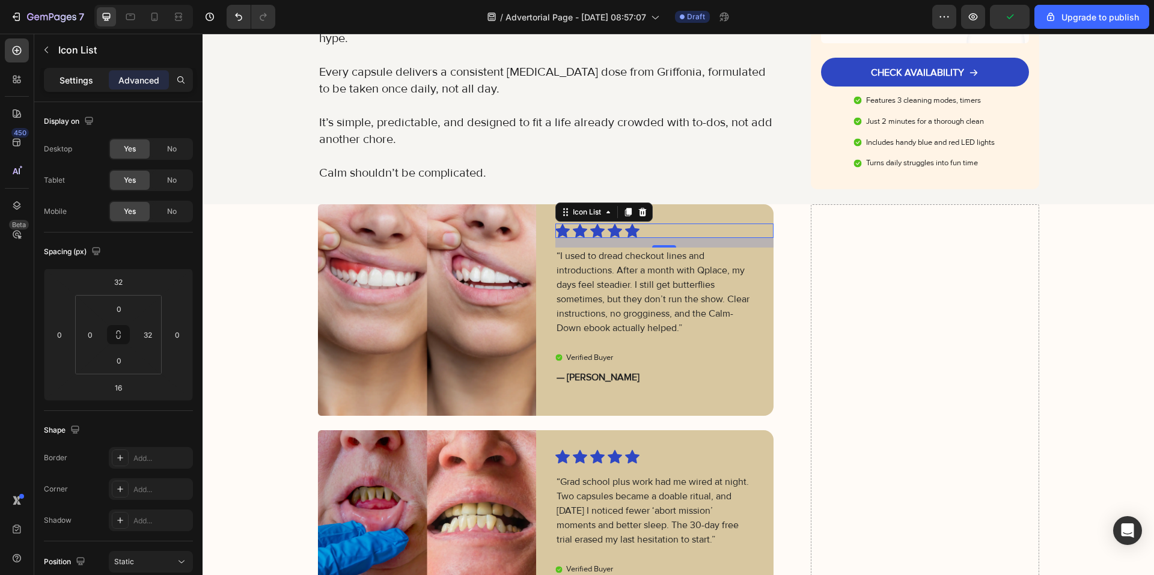
click at [67, 85] on p "Settings" at bounding box center [76, 80] width 34 height 13
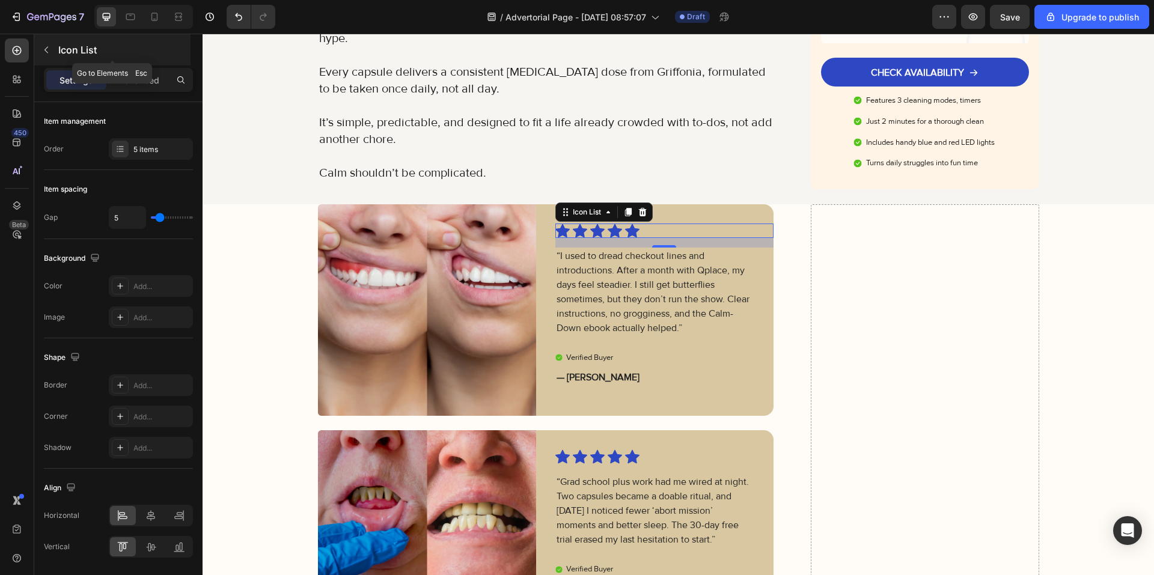
click at [83, 52] on p "Icon List" at bounding box center [123, 50] width 130 height 14
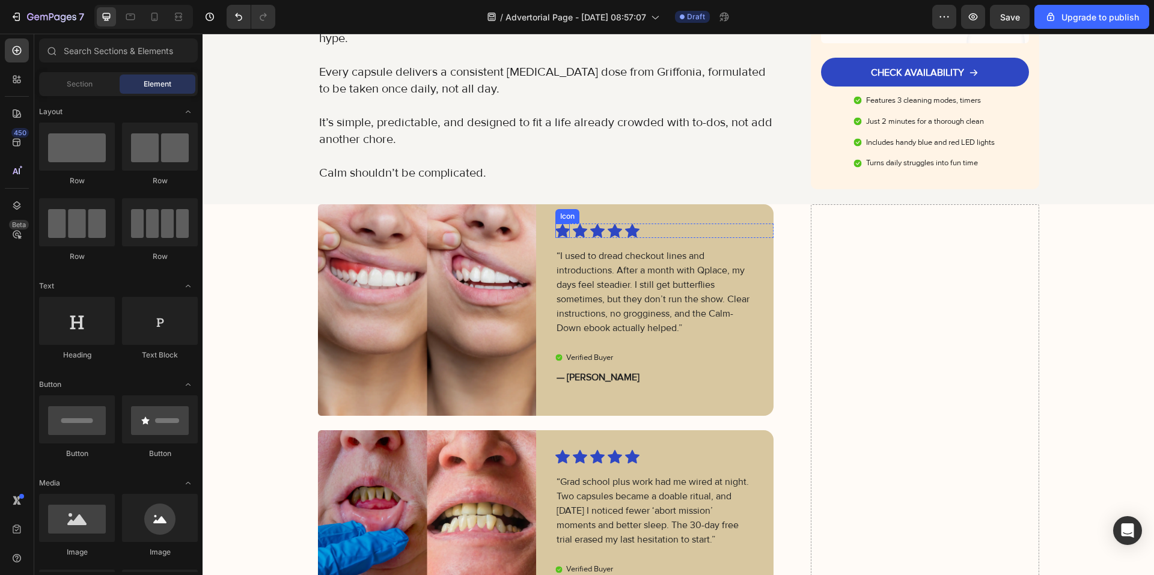
click at [558, 224] on icon at bounding box center [562, 231] width 14 height 14
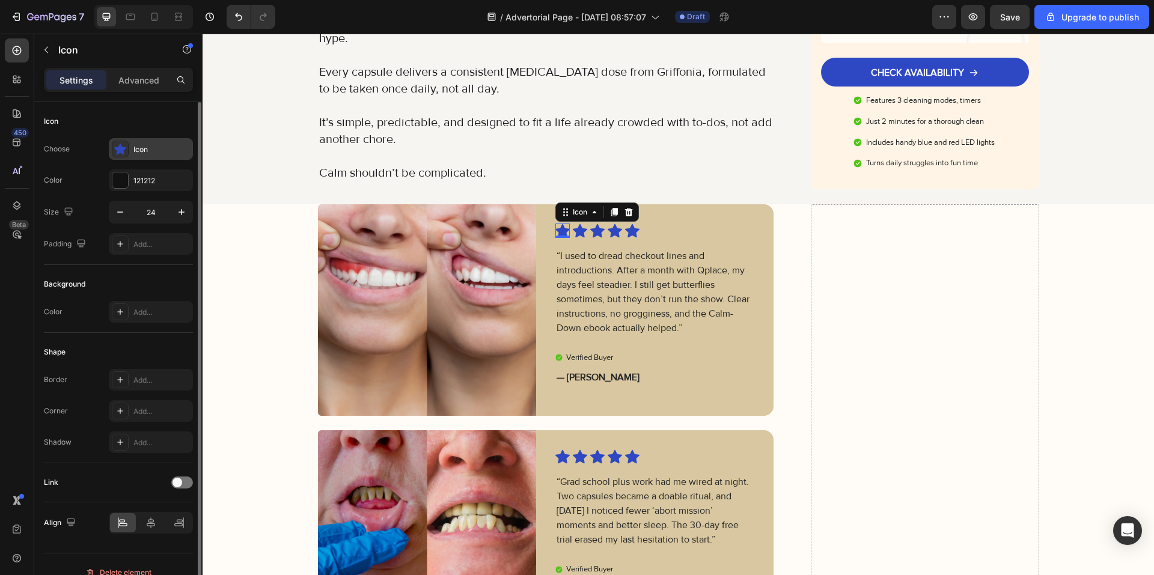
click at [151, 147] on div "Icon" at bounding box center [161, 149] width 56 height 11
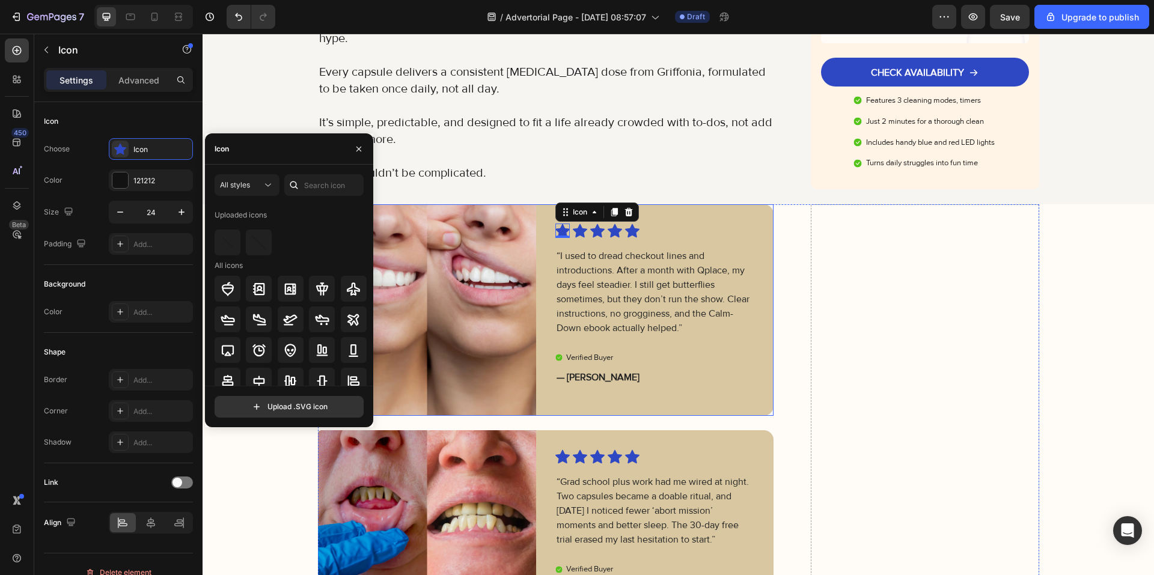
click at [628, 373] on div "Icon 0 Icon Icon Icon Icon Icon List “I used to dread checkout lines and introd…" at bounding box center [664, 310] width 218 height 212
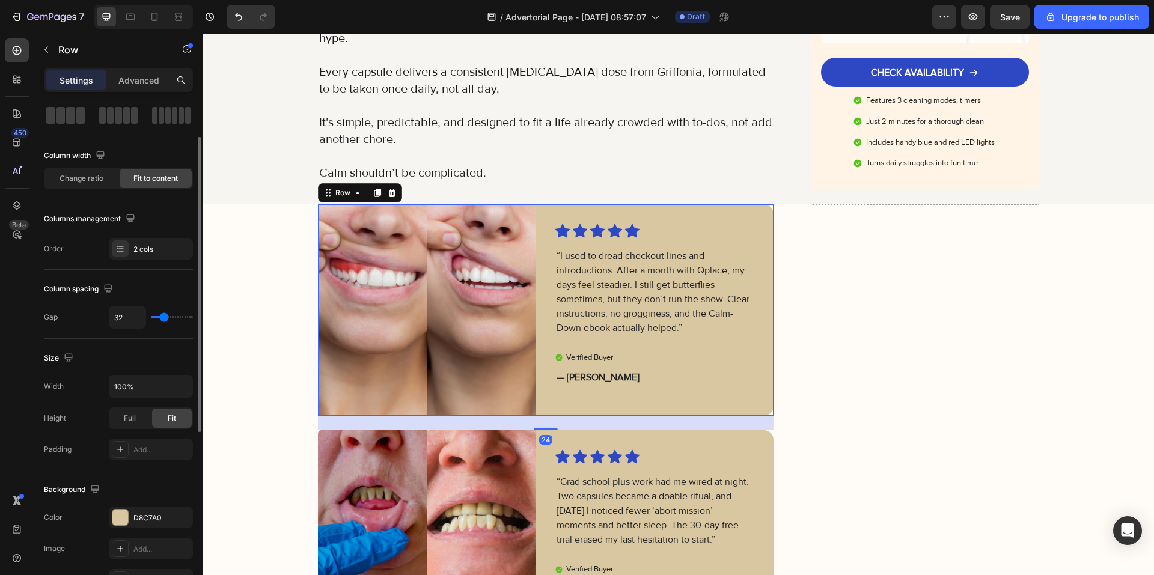
scroll to position [180, 0]
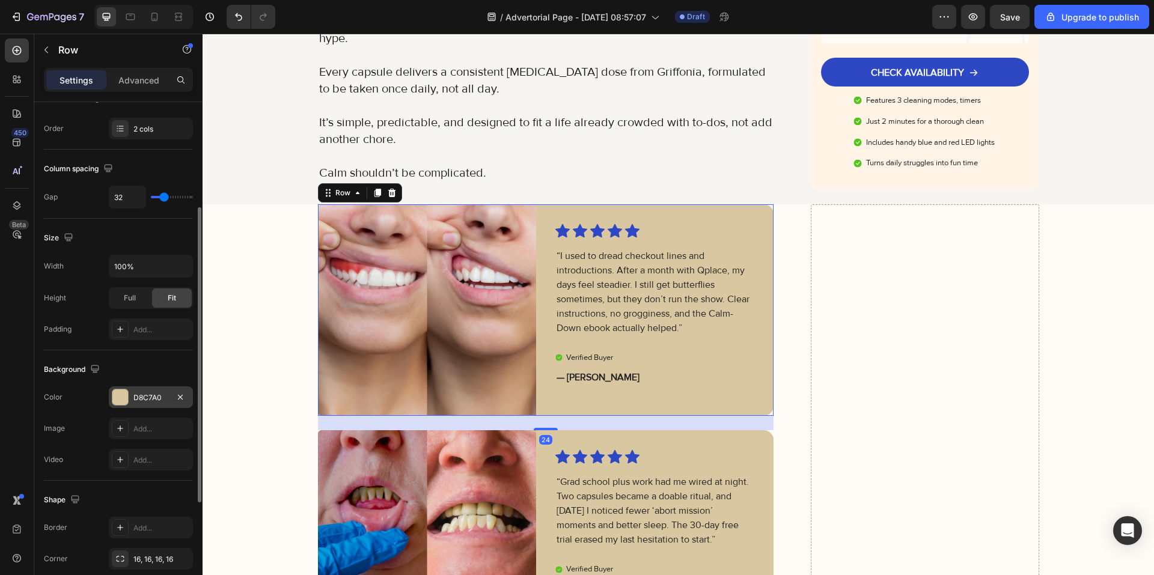
click at [151, 396] on div "D8C7A0" at bounding box center [150, 397] width 35 height 11
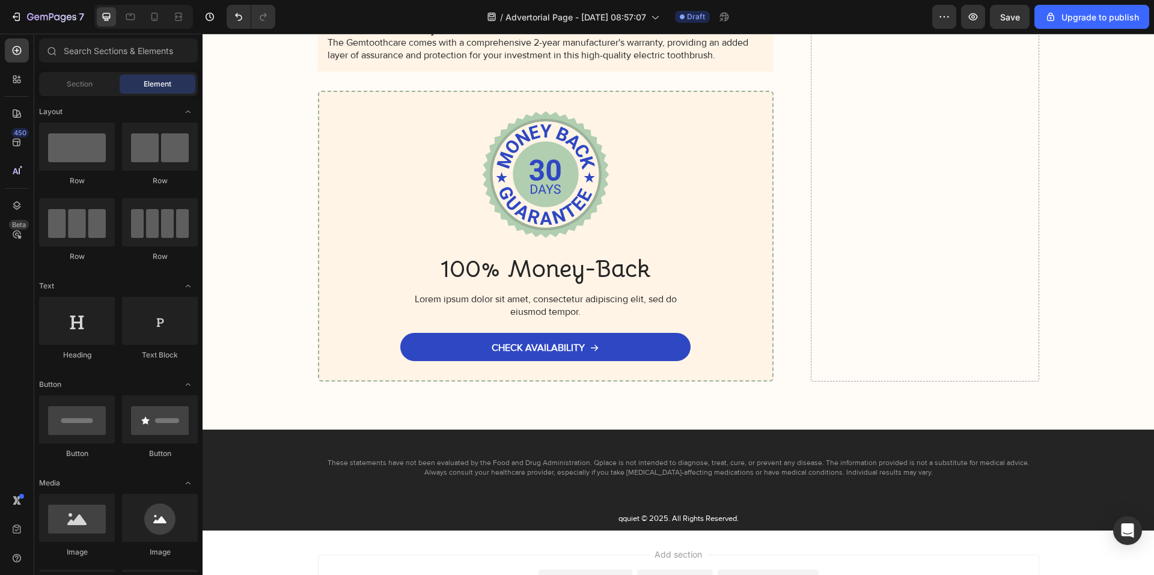
scroll to position [9559, 0]
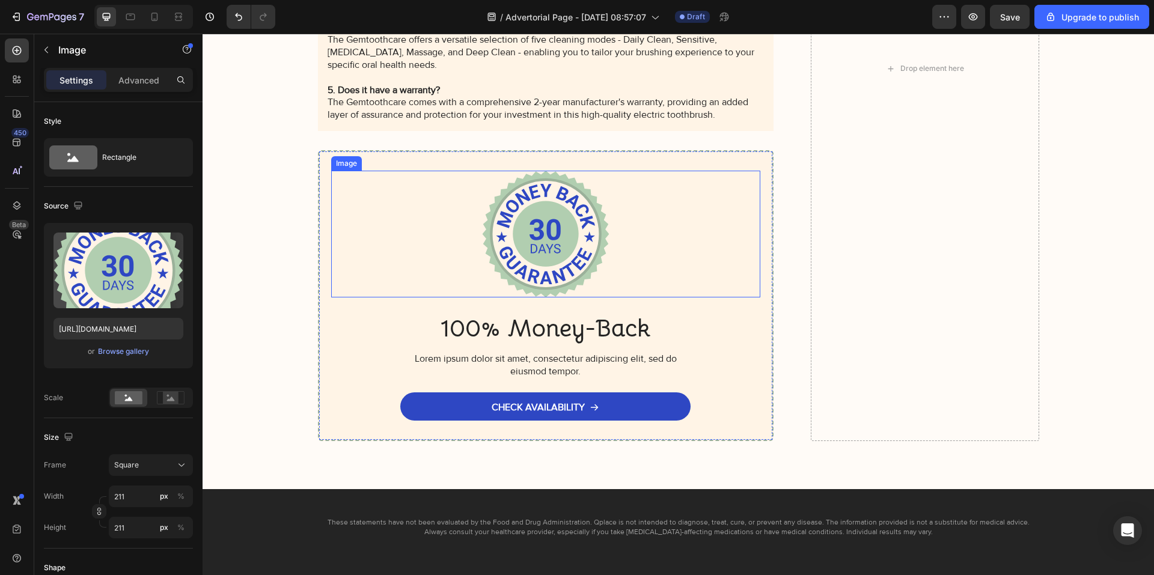
click at [519, 276] on img at bounding box center [545, 234] width 127 height 127
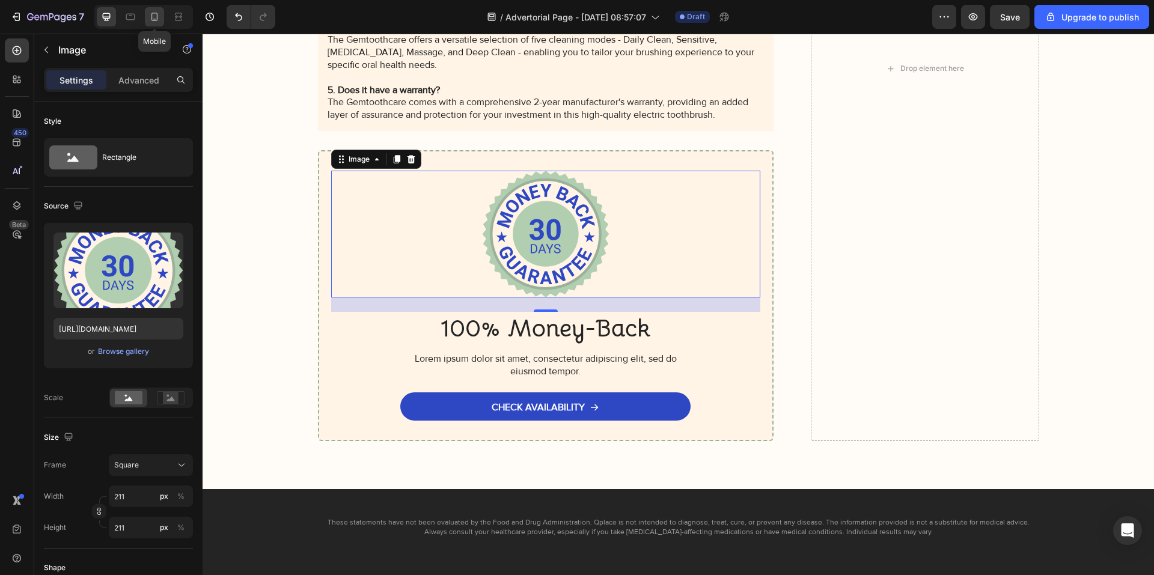
click at [152, 13] on icon at bounding box center [154, 17] width 12 height 12
type input "170"
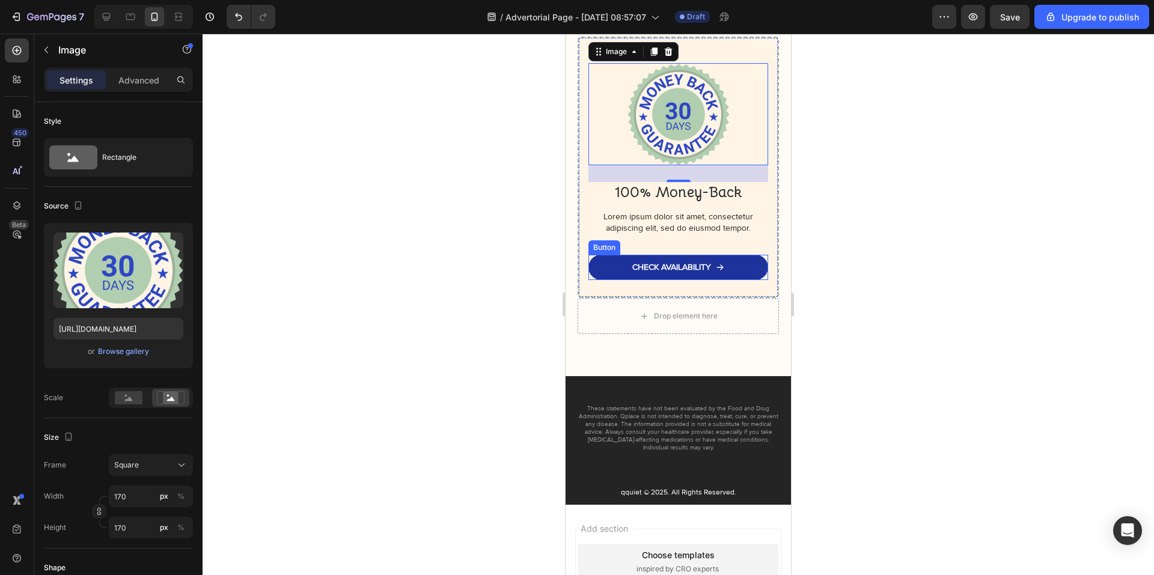
scroll to position [9807, 0]
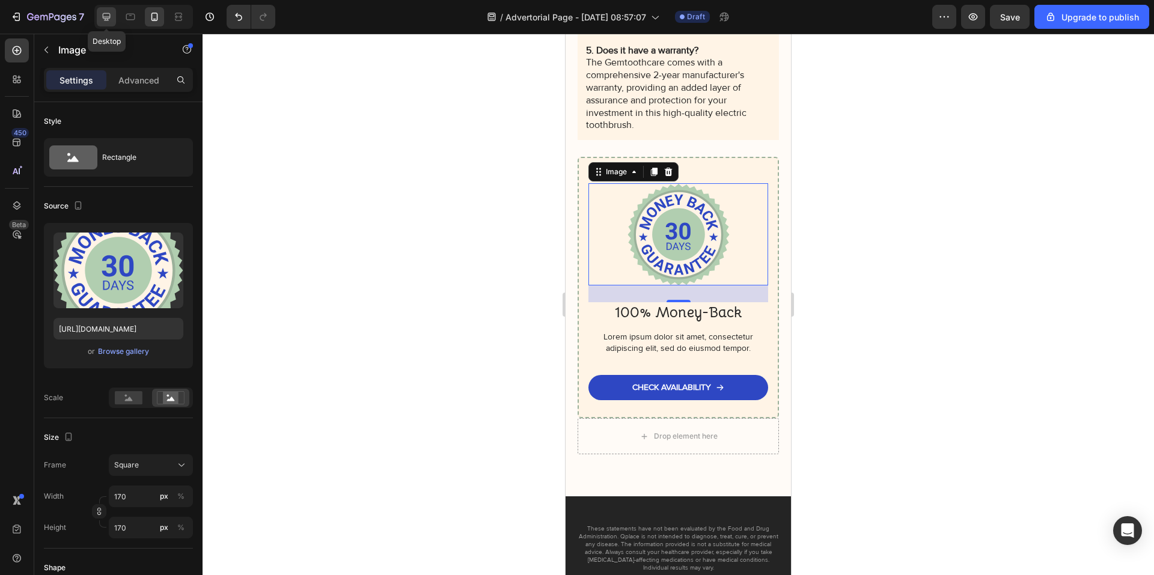
click at [100, 16] on div at bounding box center [106, 16] width 19 height 19
type input "211"
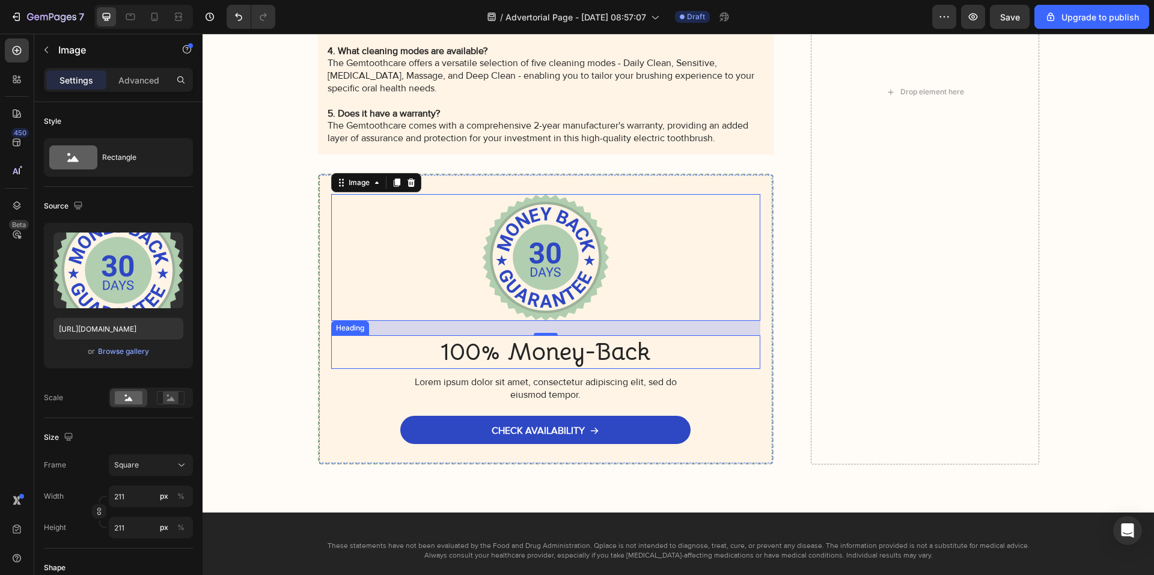
scroll to position [9534, 0]
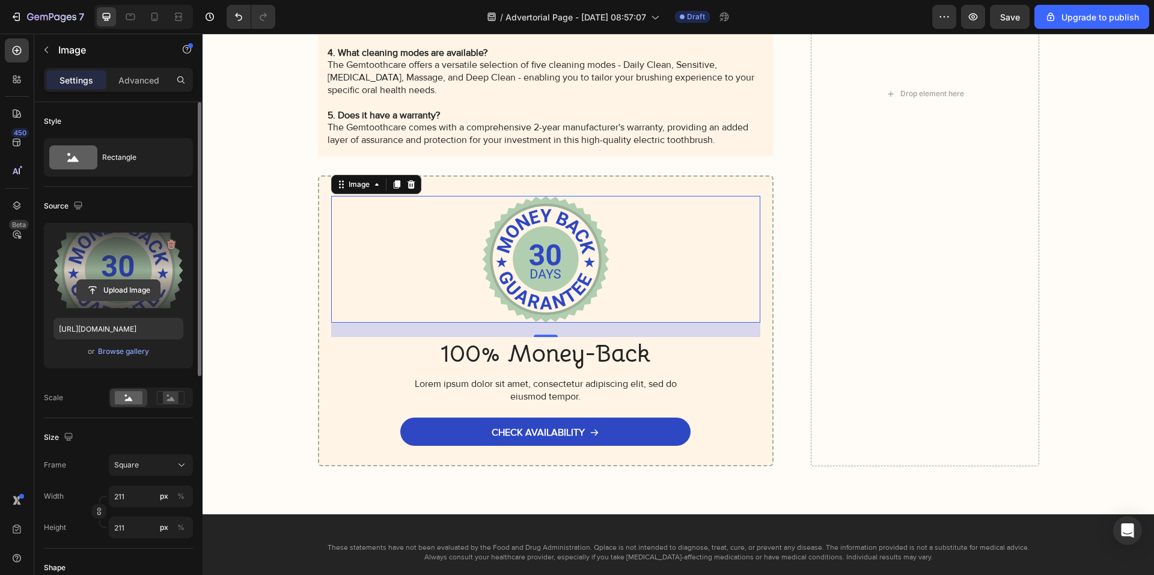
click at [142, 284] on input "file" at bounding box center [118, 290] width 83 height 20
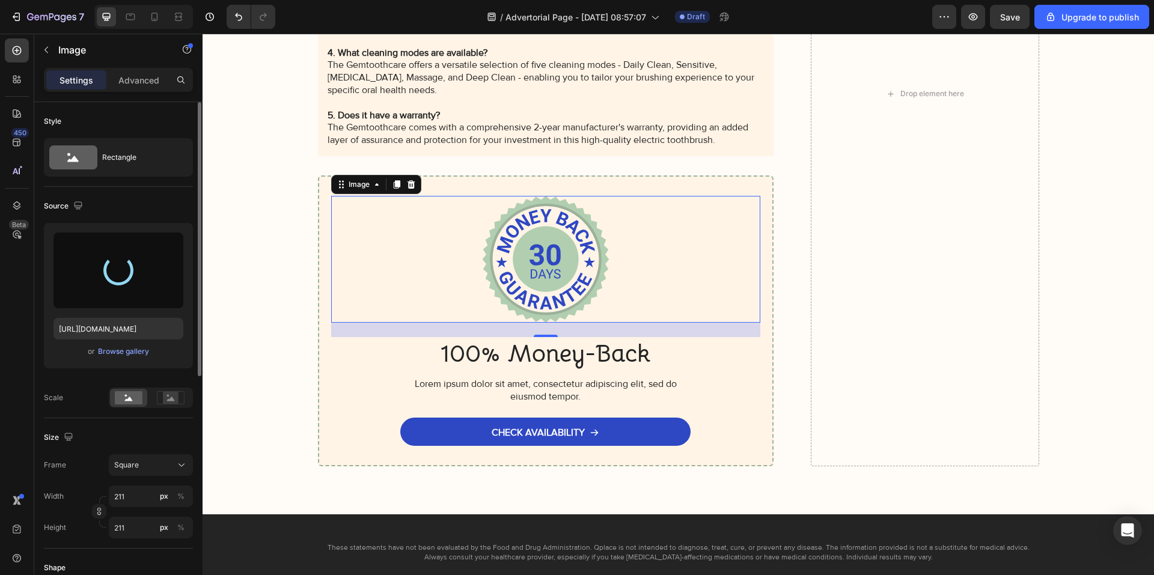
type input "[URL][DOMAIN_NAME]"
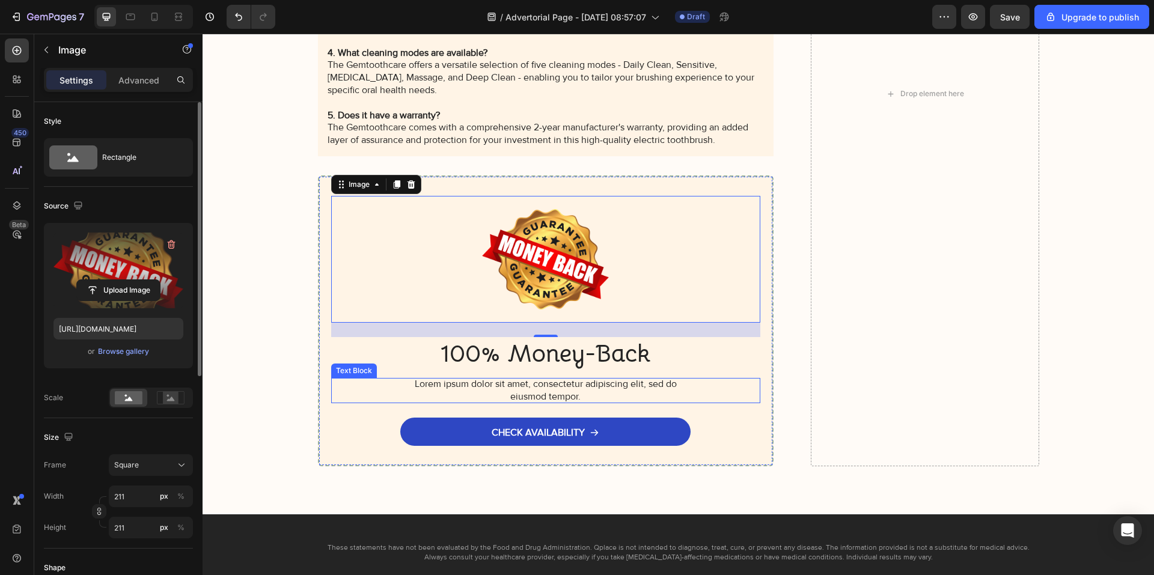
click at [547, 387] on p "Lorem ipsum dolor sit amet, consectetur adipiscing elit, sed do eiusmod tempor." at bounding box center [545, 390] width 264 height 25
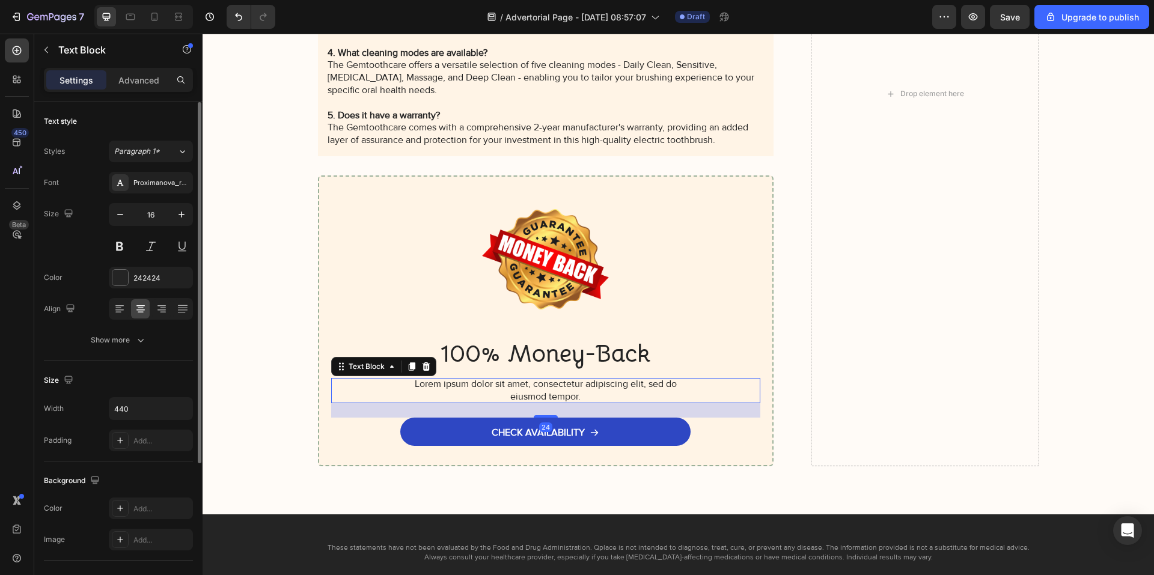
click at [572, 395] on p "Lorem ipsum dolor sit amet, consectetur adipiscing elit, sed do eiusmod tempor." at bounding box center [545, 390] width 264 height 25
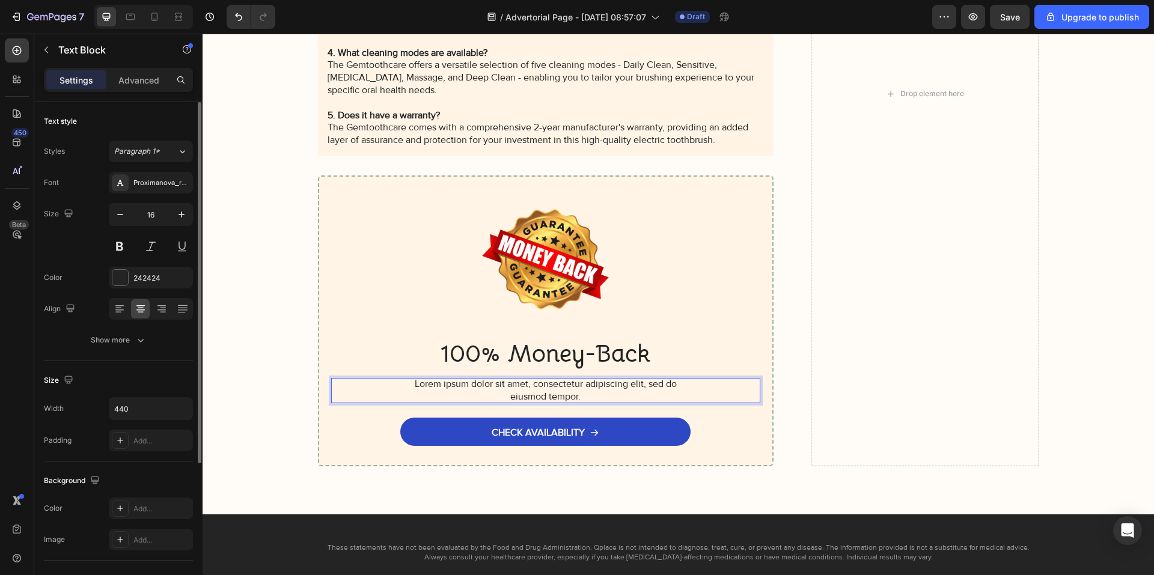
click at [583, 396] on p "Lorem ipsum dolor sit amet, consectetur adipiscing elit, sed do eiusmod tempor." at bounding box center [545, 390] width 264 height 25
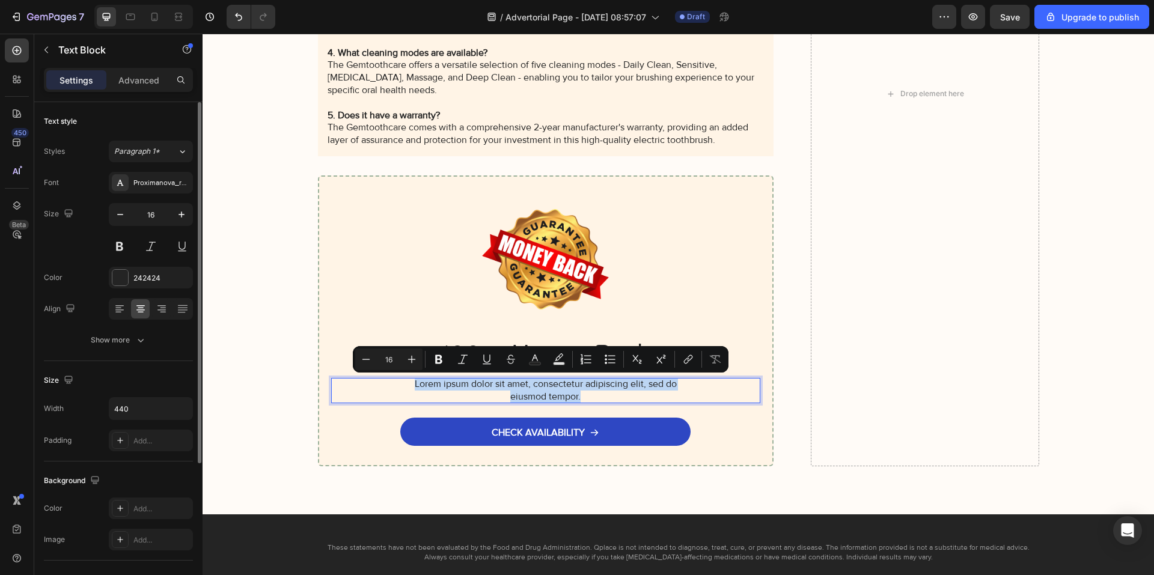
drag, startPoint x: 579, startPoint y: 397, endPoint x: 398, endPoint y: 386, distance: 181.8
click at [398, 386] on div "Lorem ipsum dolor sit amet, consectetur adipiscing elit, sed do eiusmod tempor." at bounding box center [546, 390] width 430 height 25
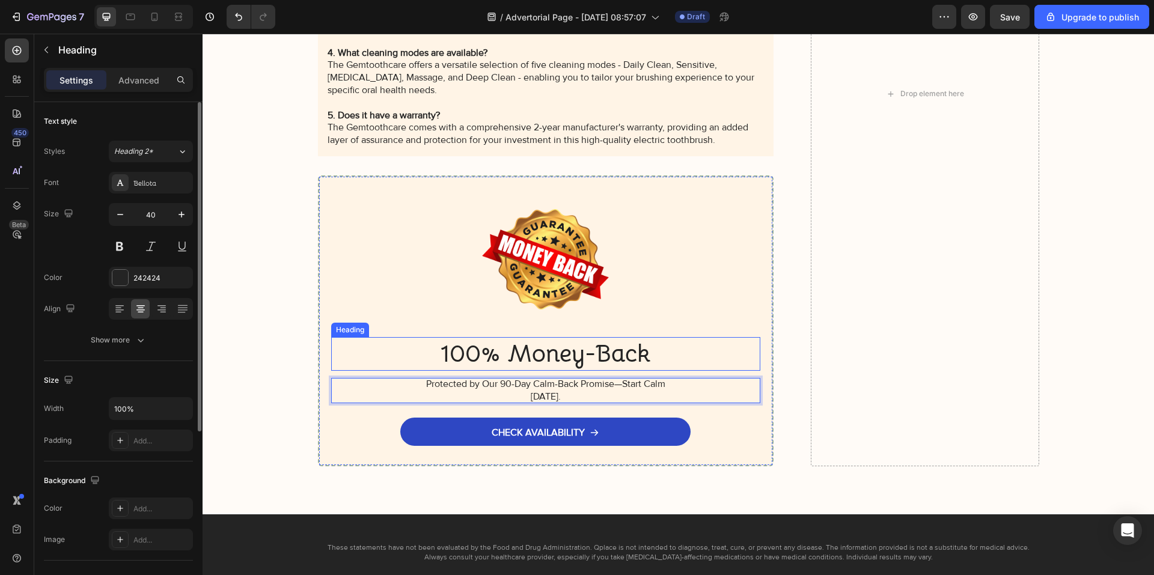
click at [585, 351] on h2 "100% Money-Back" at bounding box center [546, 354] width 430 height 34
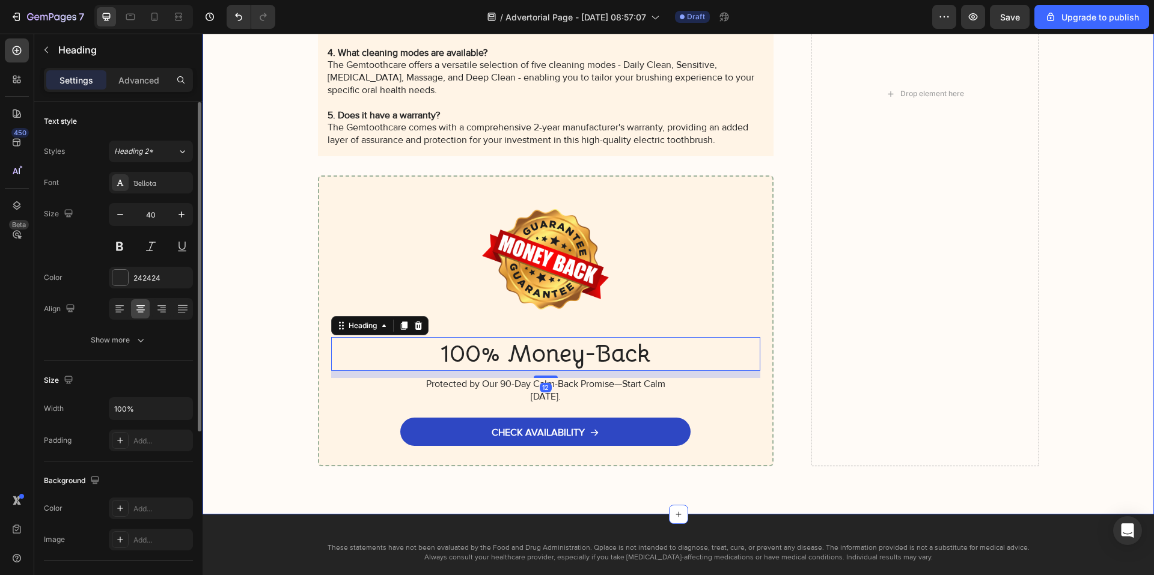
click at [293, 360] on div "For your safety and the integrity of every capsule, Qplace is available exclusi…" at bounding box center [678, 94] width 927 height 746
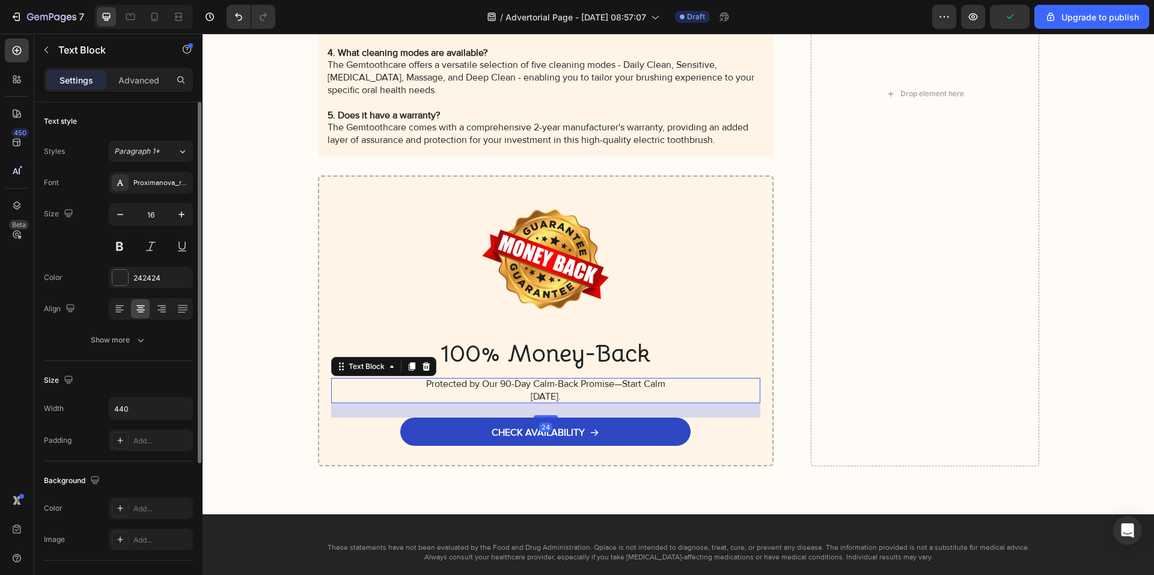
click at [617, 387] on p "Protected by Our 90-Day Calm-Back Promise—Start Calm [DATE]." at bounding box center [545, 390] width 264 height 25
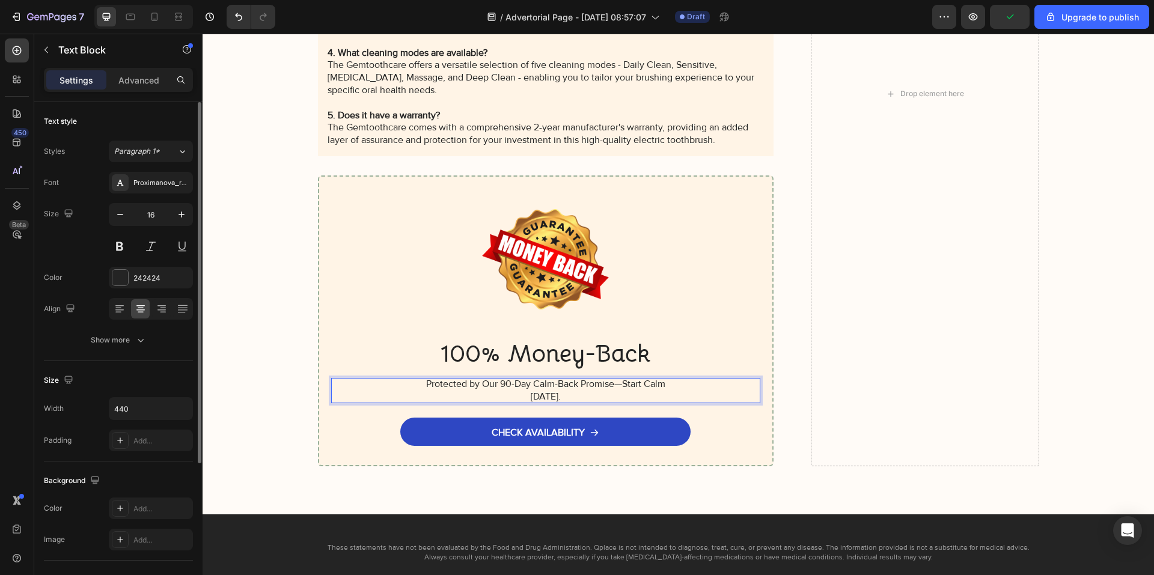
click at [645, 389] on p "Protected by Our 90-Day Calm-Back Promise—Start Calm [DATE]." at bounding box center [545, 390] width 264 height 25
click at [294, 396] on div "For your safety and the integrity of every capsule, Qplace is available exclusi…" at bounding box center [678, 94] width 927 height 746
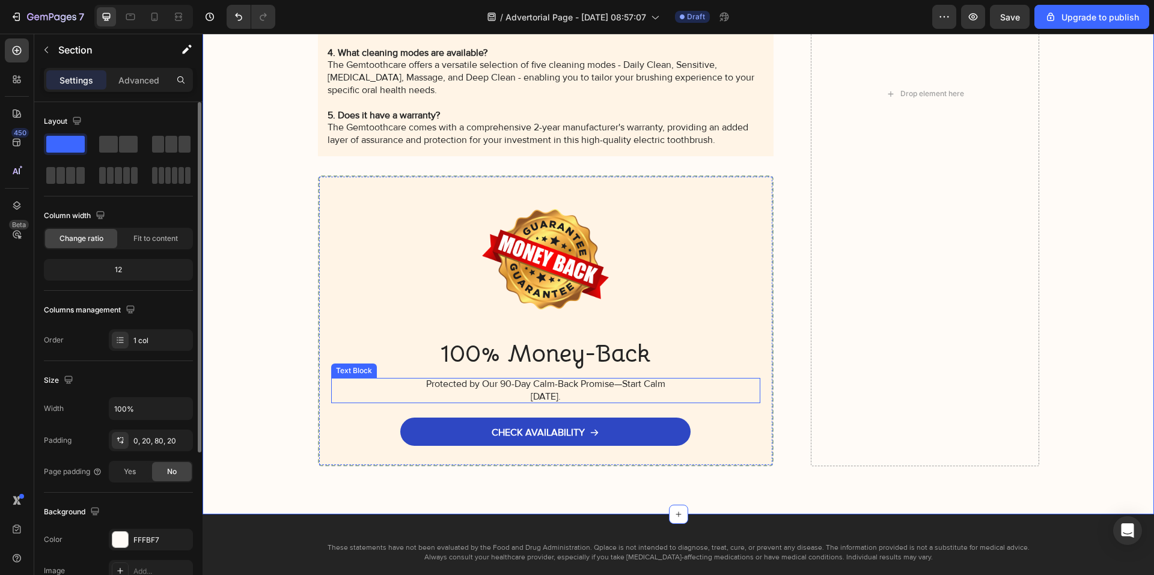
click at [593, 386] on p "Protected by Our 90-Day Calm-Back Promise—Start Calm [DATE]." at bounding box center [545, 390] width 264 height 25
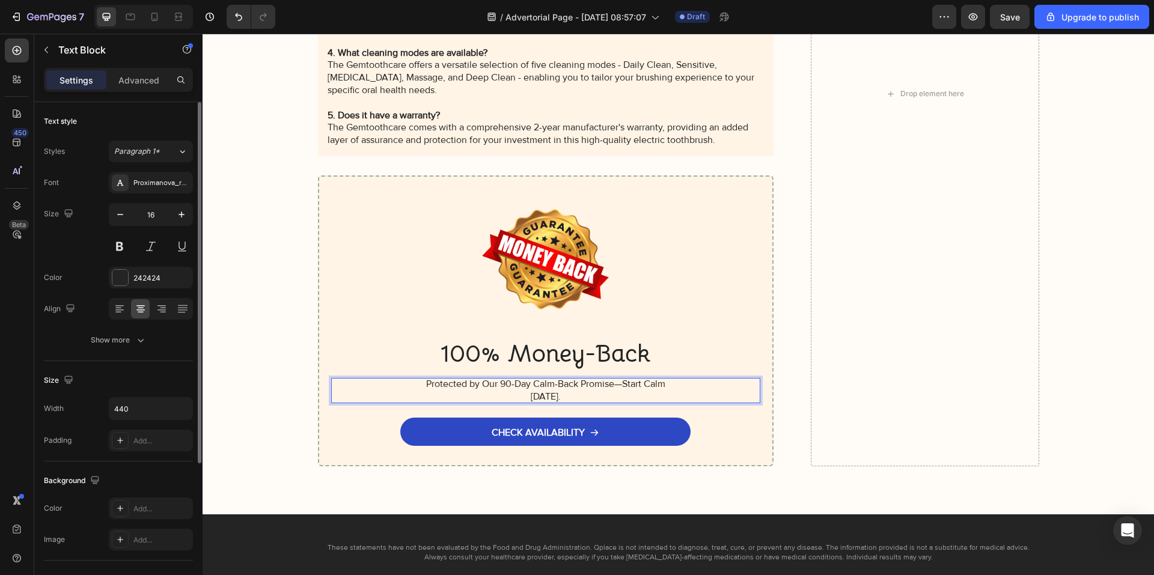
click at [617, 383] on p "Protected by Our 90-Day Calm-Back Promise—Start Calm [DATE]." at bounding box center [545, 390] width 264 height 25
drag, startPoint x: 621, startPoint y: 385, endPoint x: 647, endPoint y: 386, distance: 25.9
click at [647, 386] on p "Protected by Our 90-Day Calm-Back Promise—Start Calm [DATE]." at bounding box center [545, 390] width 264 height 25
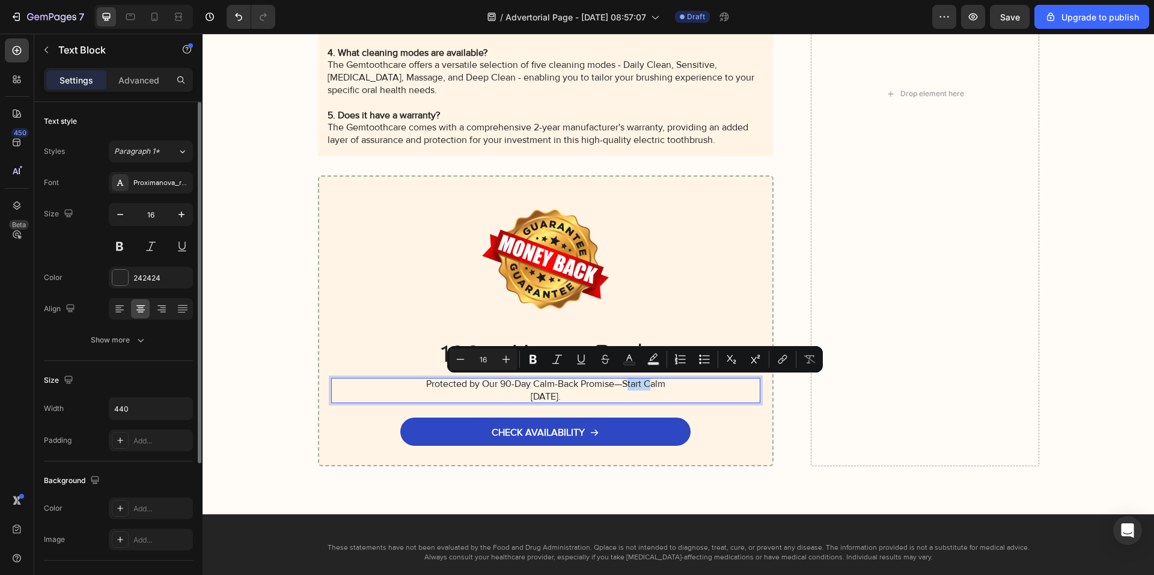
click at [627, 386] on p "Protected by Our 90-Day Calm-Back Promise—Start Calm [DATE]." at bounding box center [545, 390] width 264 height 25
drag, startPoint x: 620, startPoint y: 383, endPoint x: 632, endPoint y: 393, distance: 15.4
click at [632, 393] on p "Protected by Our 90-Day Calm-Back Promise—Start Calm [DATE]." at bounding box center [545, 390] width 264 height 25
copy p "Start Calm Today."
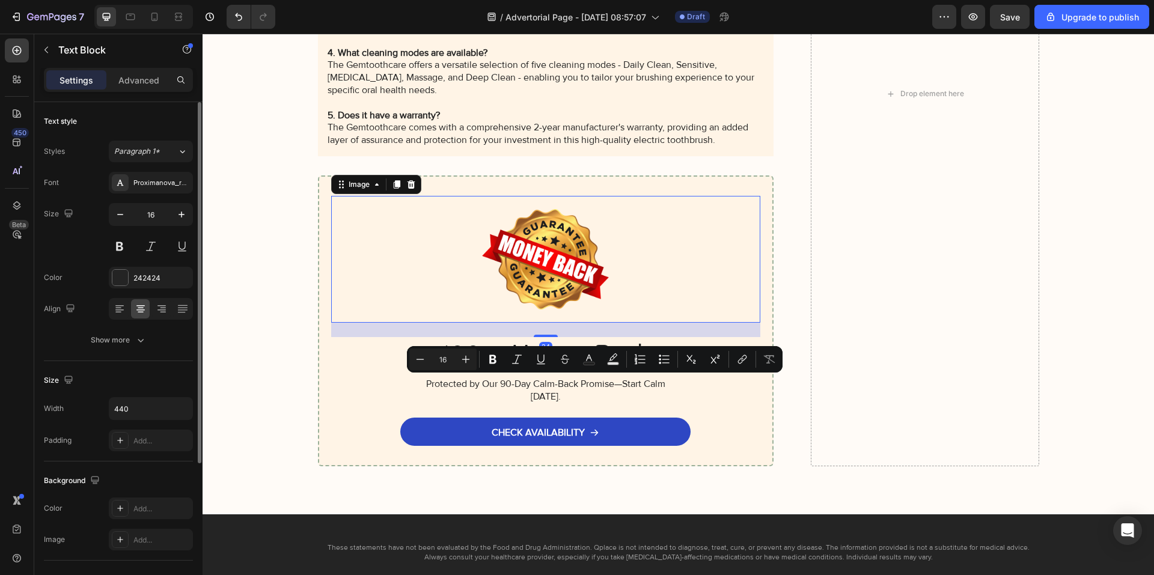
drag, startPoint x: 630, startPoint y: 294, endPoint x: 628, endPoint y: 347, distance: 52.3
click at [630, 295] on div at bounding box center [546, 259] width 430 height 127
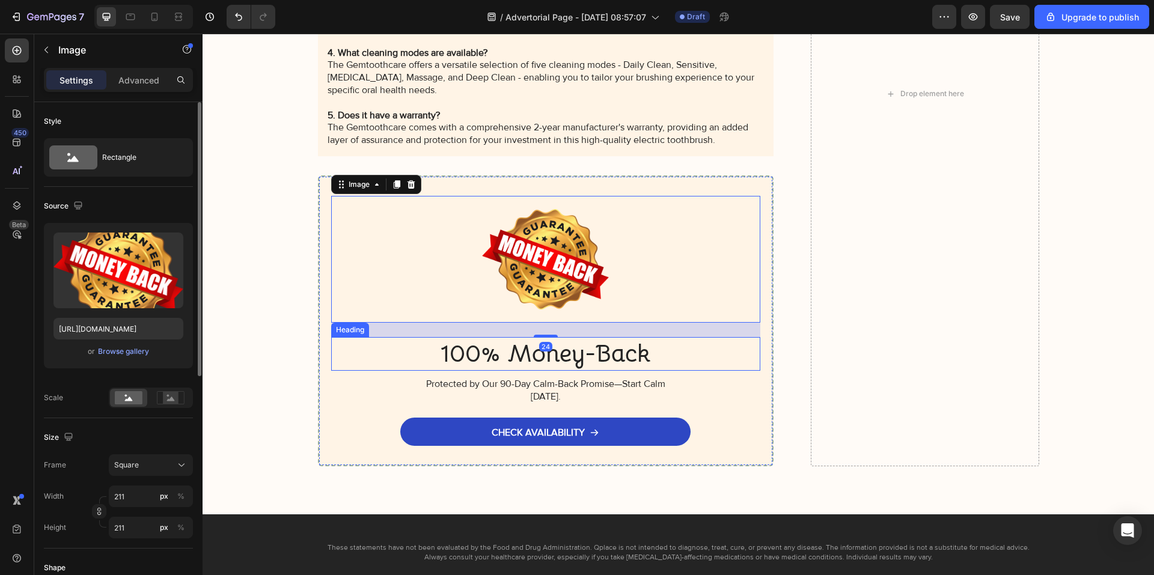
click at [628, 352] on h2 "100% Money-Back" at bounding box center [546, 354] width 430 height 34
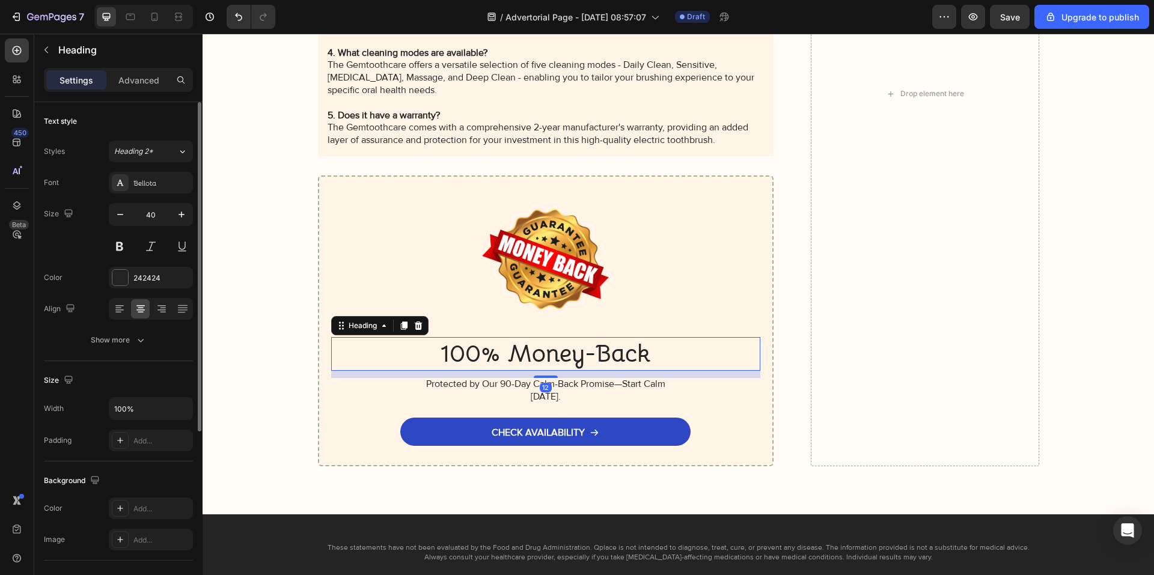
click at [643, 352] on h2 "100% Money-Back" at bounding box center [546, 354] width 430 height 34
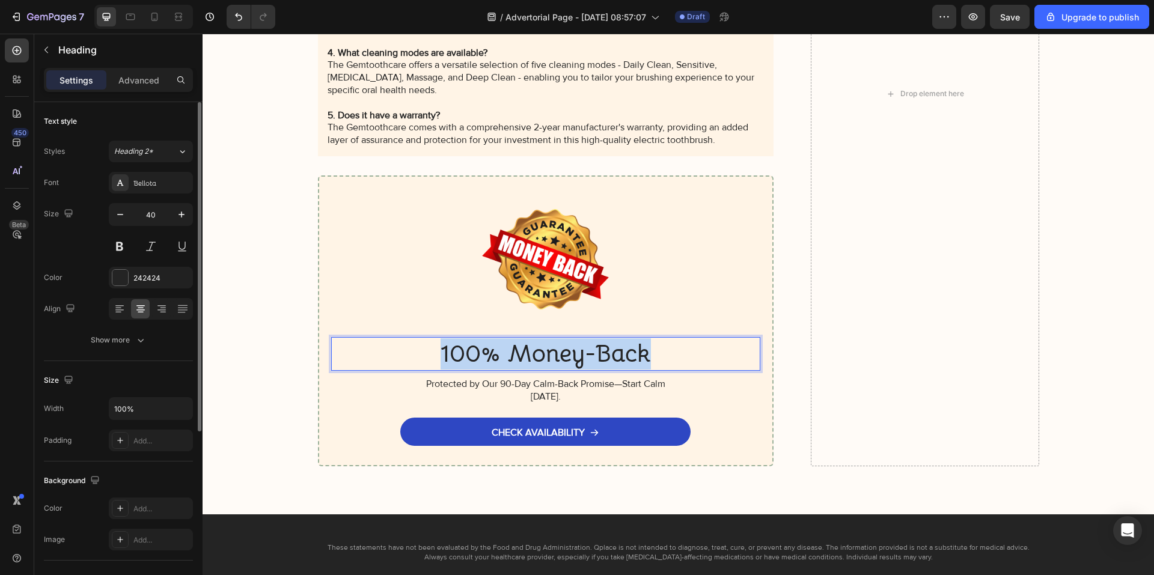
drag, startPoint x: 643, startPoint y: 352, endPoint x: 422, endPoint y: 350, distance: 220.6
click at [422, 349] on p "100% Money-Back" at bounding box center [545, 353] width 427 height 31
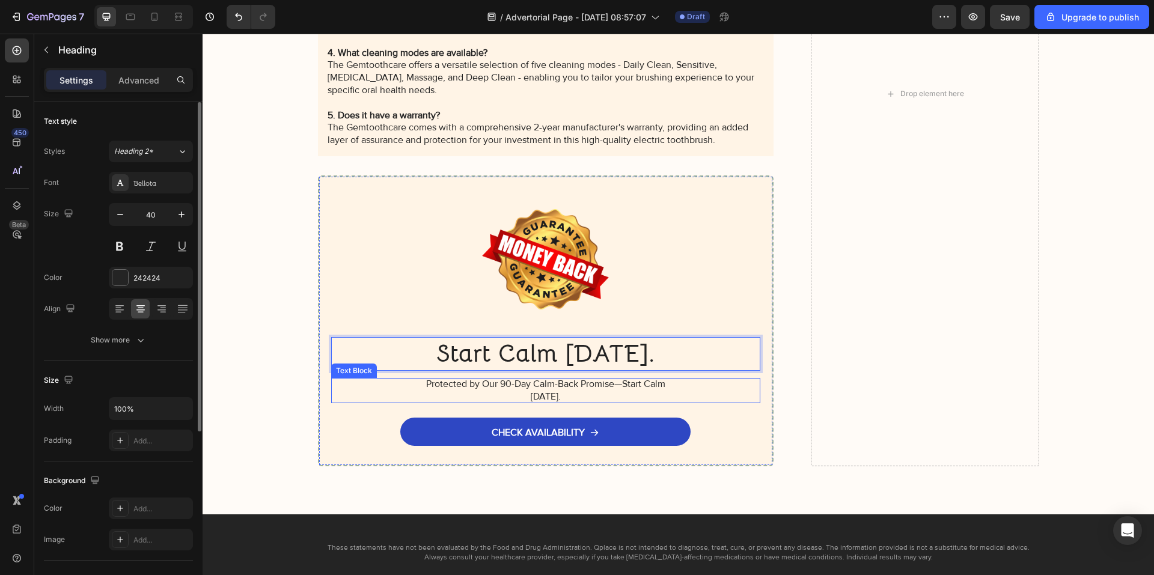
click at [567, 391] on p "Protected by Our 90-Day Calm-Back Promise—Start Calm [DATE]." at bounding box center [545, 390] width 264 height 25
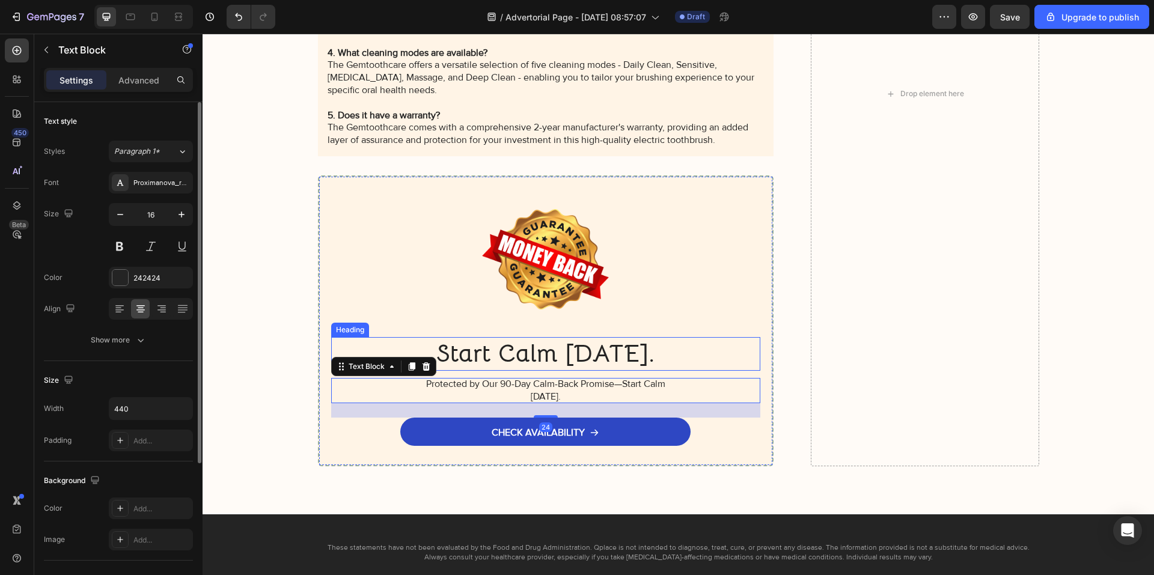
click at [645, 362] on p "Start Calm Today." at bounding box center [545, 353] width 427 height 31
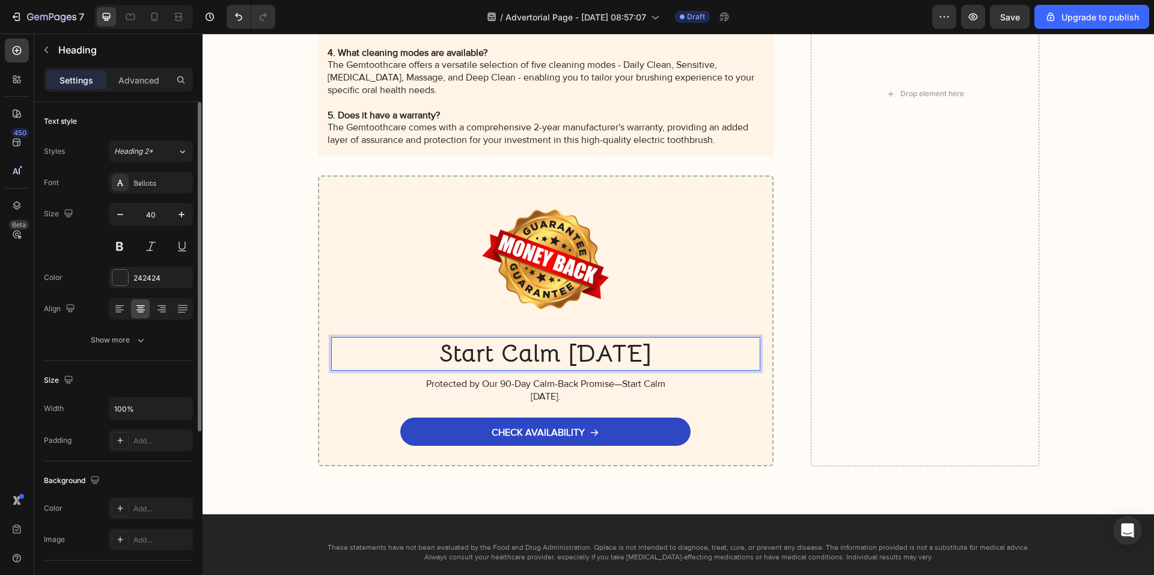
click at [565, 364] on p "Start Calm Today" at bounding box center [545, 353] width 427 height 31
click at [649, 355] on p "Start Calm. Today" at bounding box center [545, 353] width 427 height 31
click at [569, 358] on p "Start Calm. Today" at bounding box center [545, 353] width 427 height 31
click at [583, 352] on p "Start Calm, [DATE]" at bounding box center [545, 353] width 427 height 31
click at [564, 358] on p "Start Calm, [DATE]" at bounding box center [545, 353] width 427 height 31
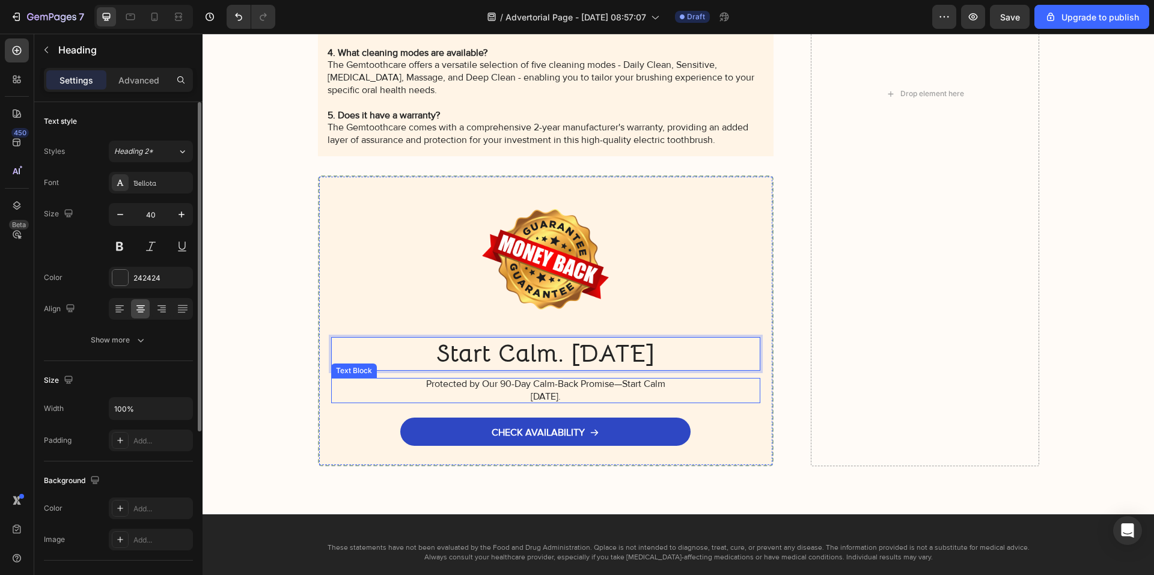
click at [565, 389] on p "Protected by Our 90-Day Calm-Back Promise—Start Calm [DATE]." at bounding box center [545, 390] width 264 height 25
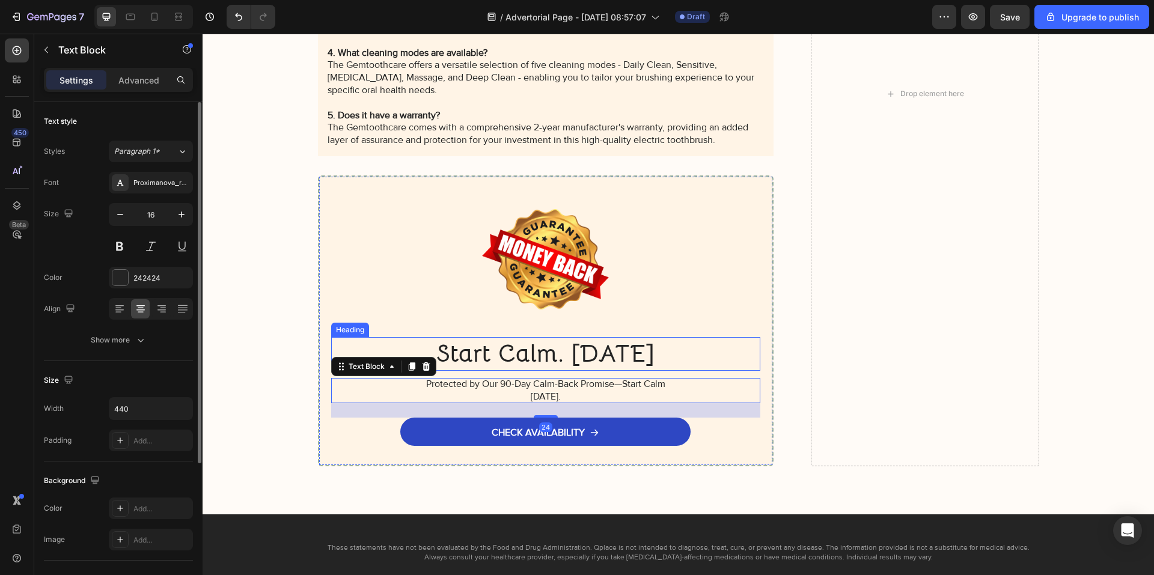
click at [570, 356] on p "Start Calm. Today" at bounding box center [545, 353] width 427 height 31
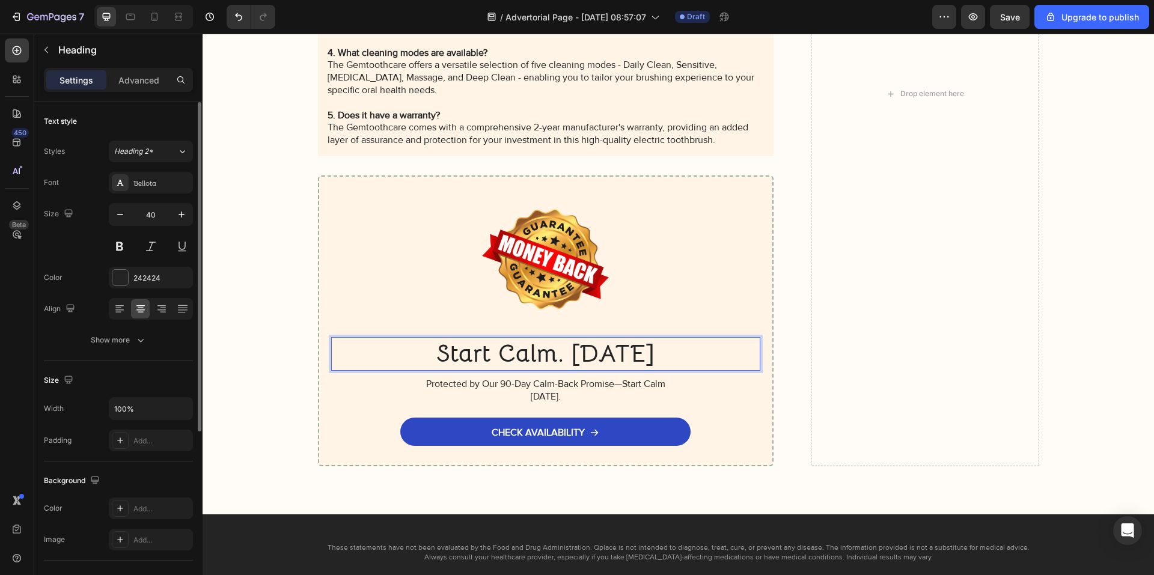
click at [575, 352] on p "Start Calm. Today" at bounding box center [545, 353] width 427 height 31
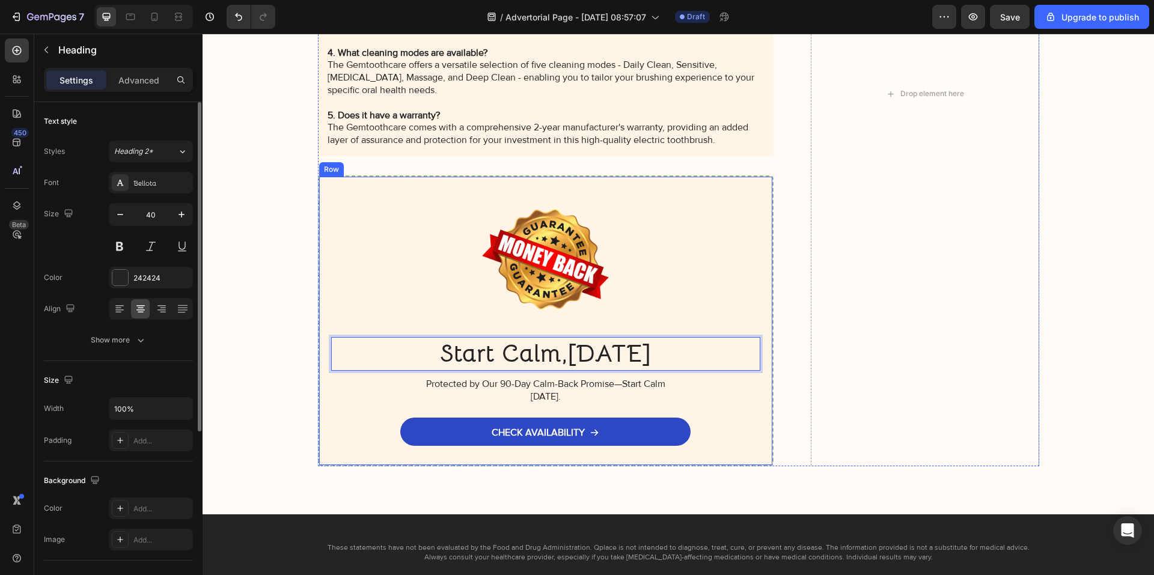
click at [634, 403] on div "Image Start Calm,Today Heading 12 Protected by Our 90-Day Calm-Back Promise—Sta…" at bounding box center [546, 321] width 430 height 250
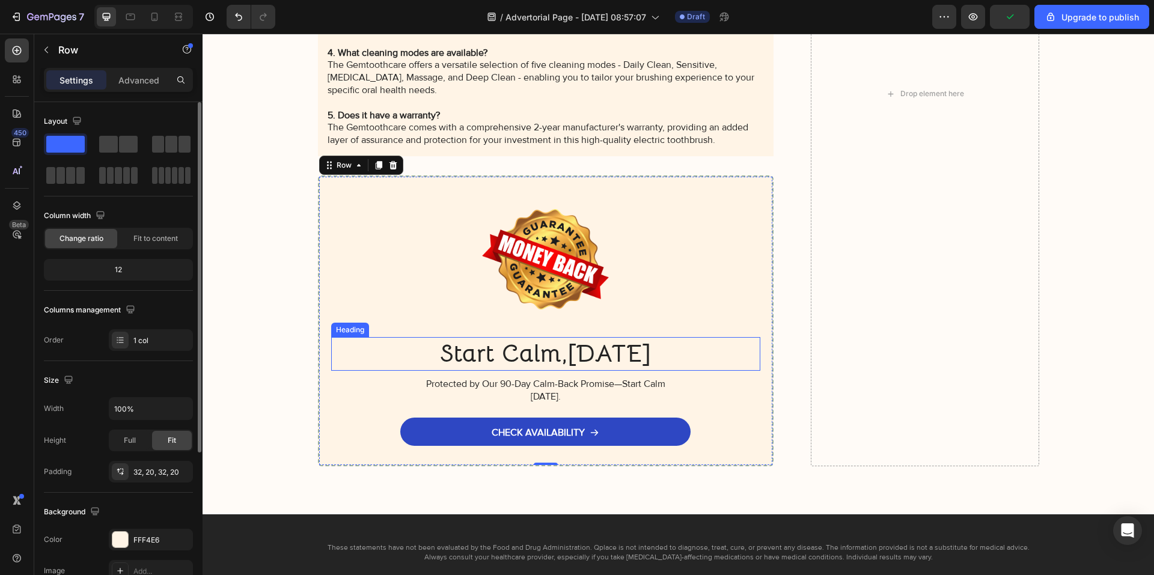
click at [568, 350] on p "Start Calm,[DATE]" at bounding box center [545, 353] width 427 height 31
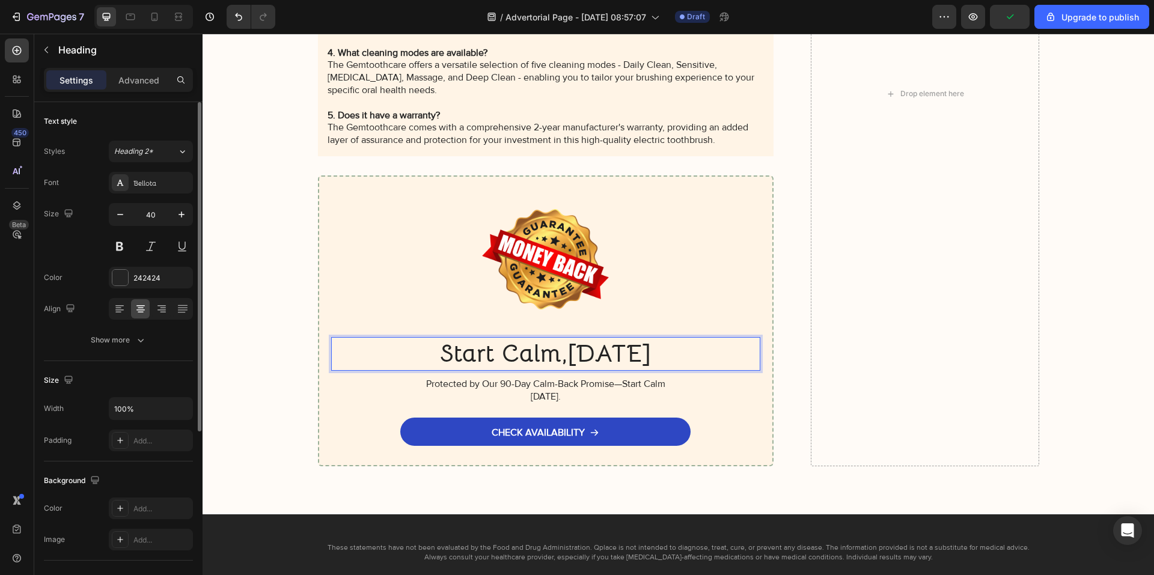
click at [570, 353] on p "Start Calm,[DATE]" at bounding box center [545, 353] width 427 height 31
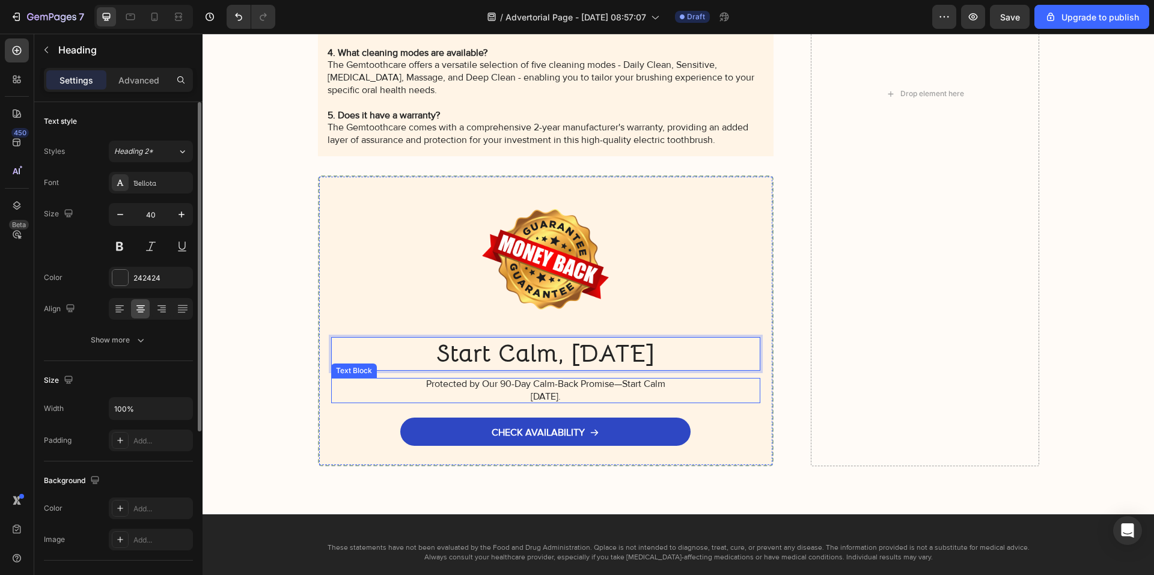
click at [638, 386] on p "Protected by Our 90-Day Calm-Back Promise—Start Calm [DATE]." at bounding box center [545, 390] width 264 height 25
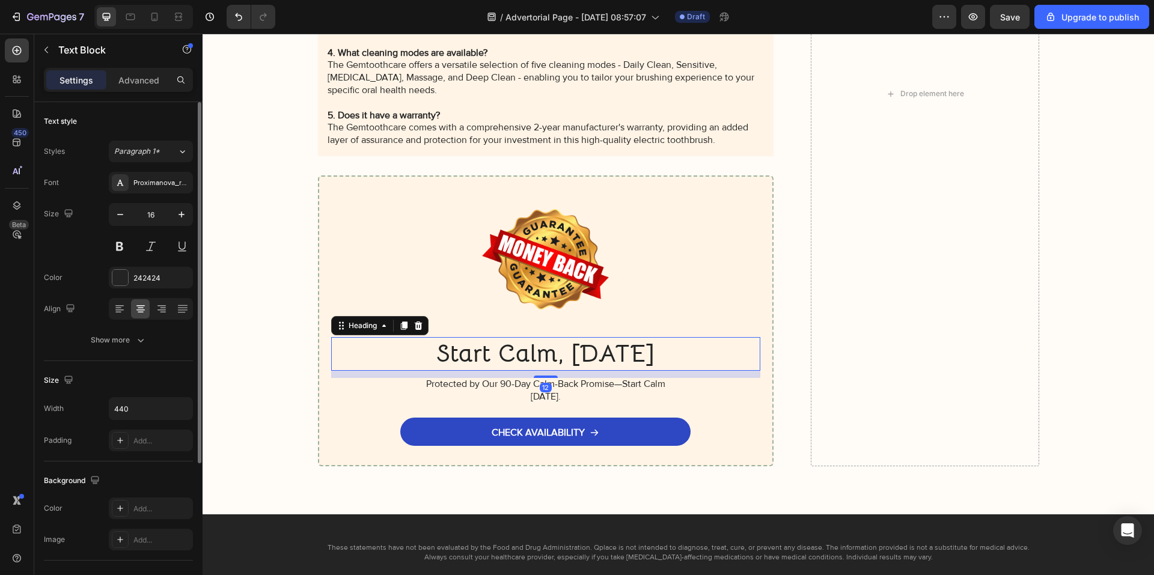
click at [571, 358] on p "Start Calm, [DATE]" at bounding box center [545, 353] width 427 height 31
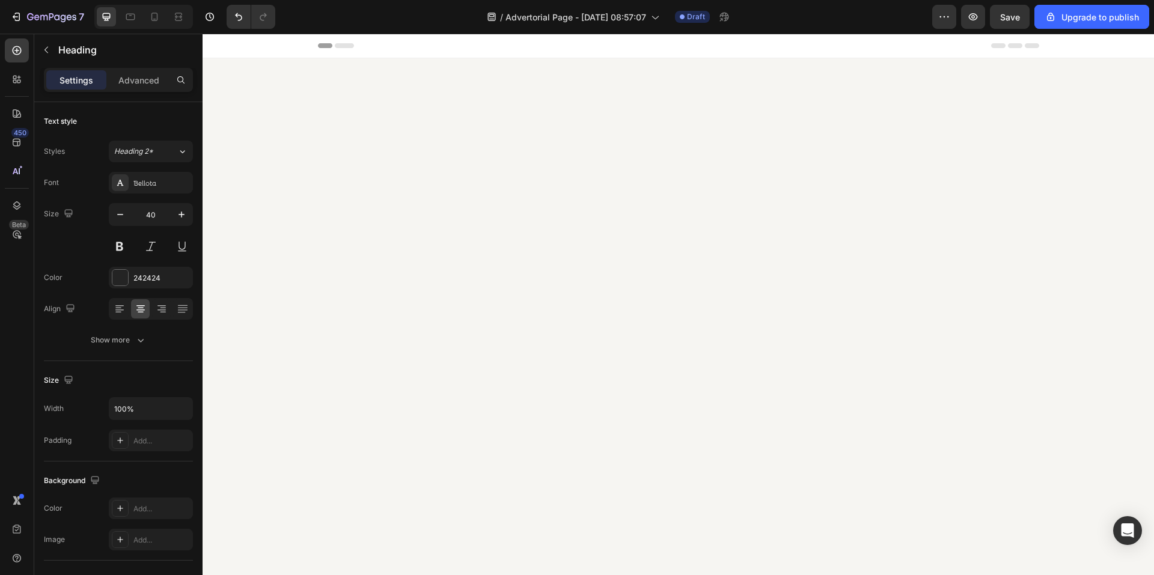
scroll to position [9534, 0]
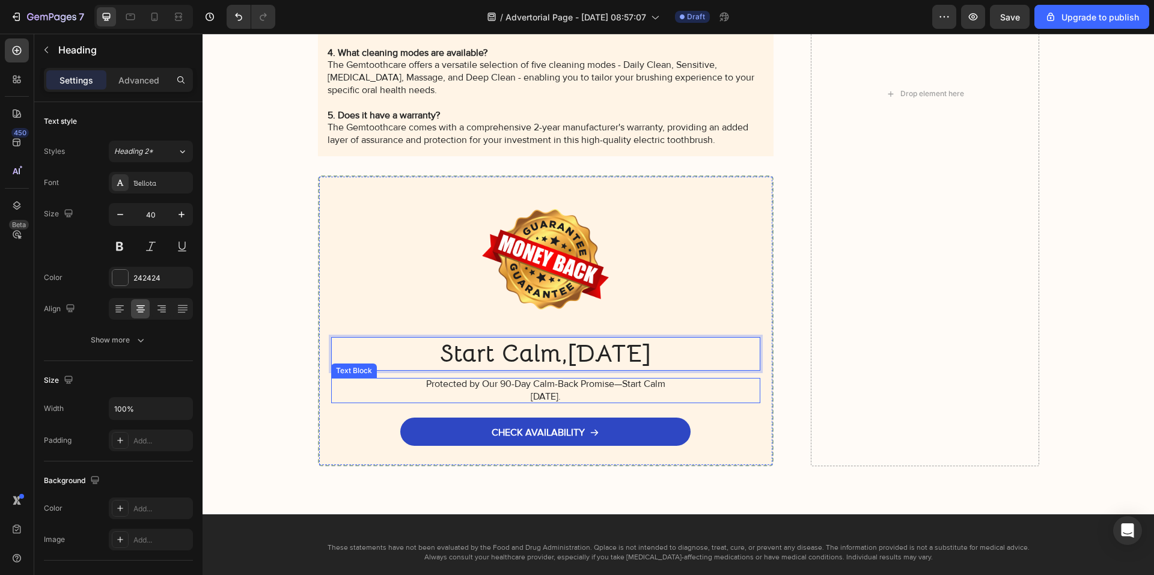
click at [372, 397] on div "Protected by Our 90-Day Calm-Back Promise—Start Calm [DATE]." at bounding box center [546, 390] width 430 height 25
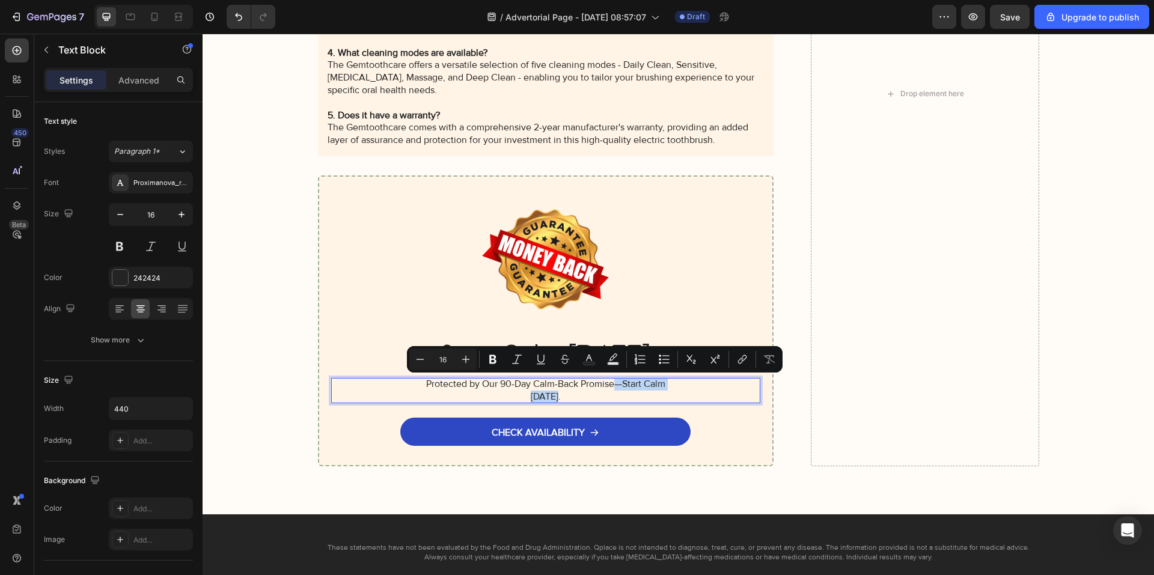
drag, startPoint x: 608, startPoint y: 392, endPoint x: 612, endPoint y: 385, distance: 8.7
click at [612, 385] on p "Protected by Our 90-Day Calm-Back Promise—Start Calm [DATE]." at bounding box center [545, 390] width 264 height 25
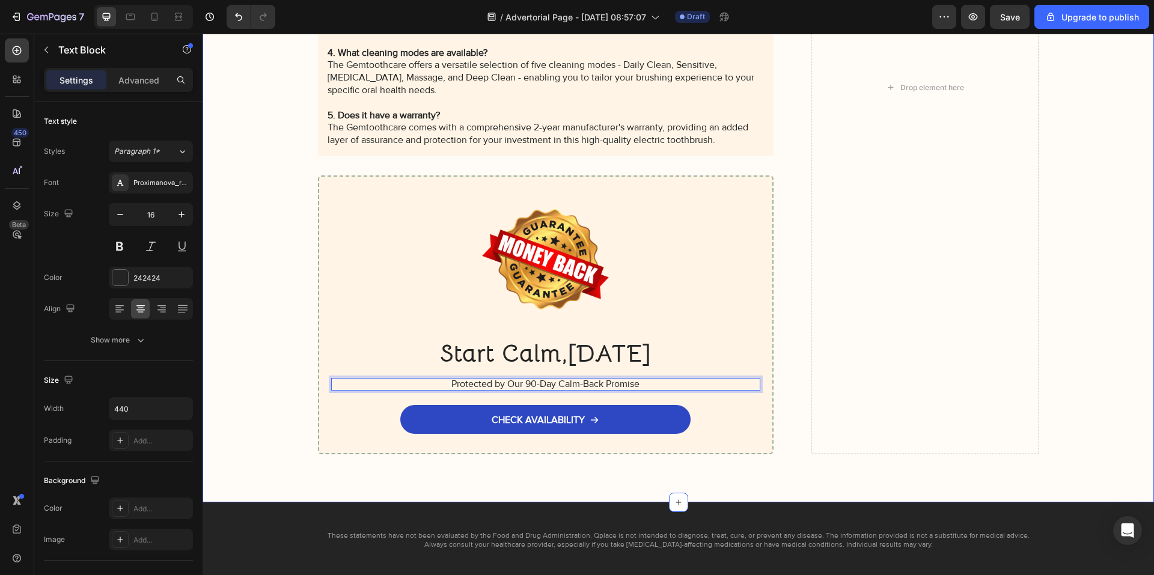
click at [258, 315] on div "For your safety and the integrity of every capsule, Qplace is available exclusi…" at bounding box center [678, 87] width 927 height 733
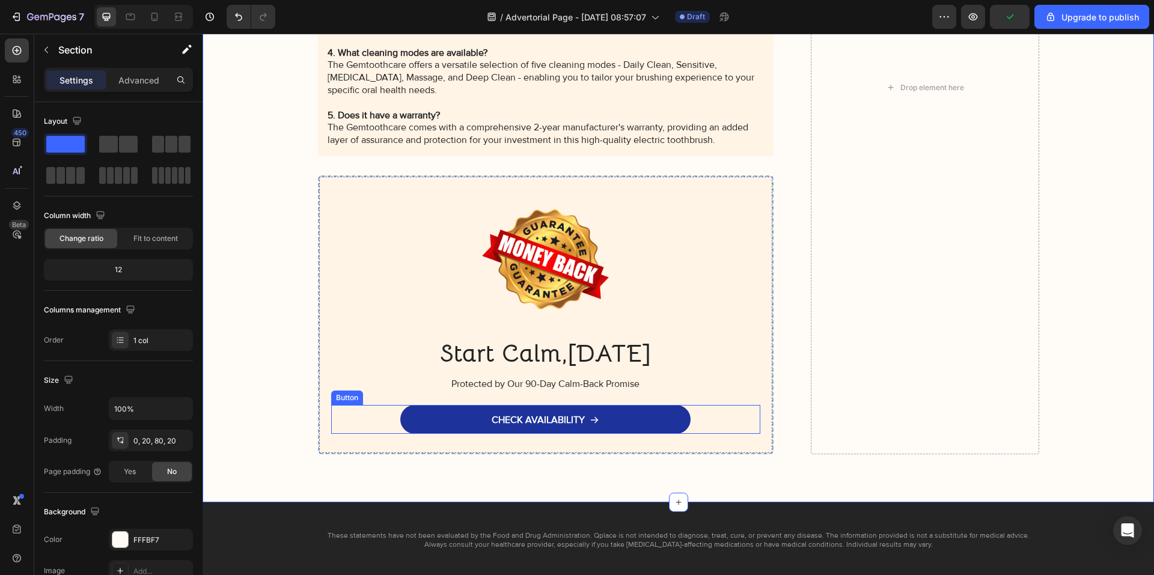
click at [633, 421] on link "CHECK AVAILABILITY" at bounding box center [545, 419] width 290 height 29
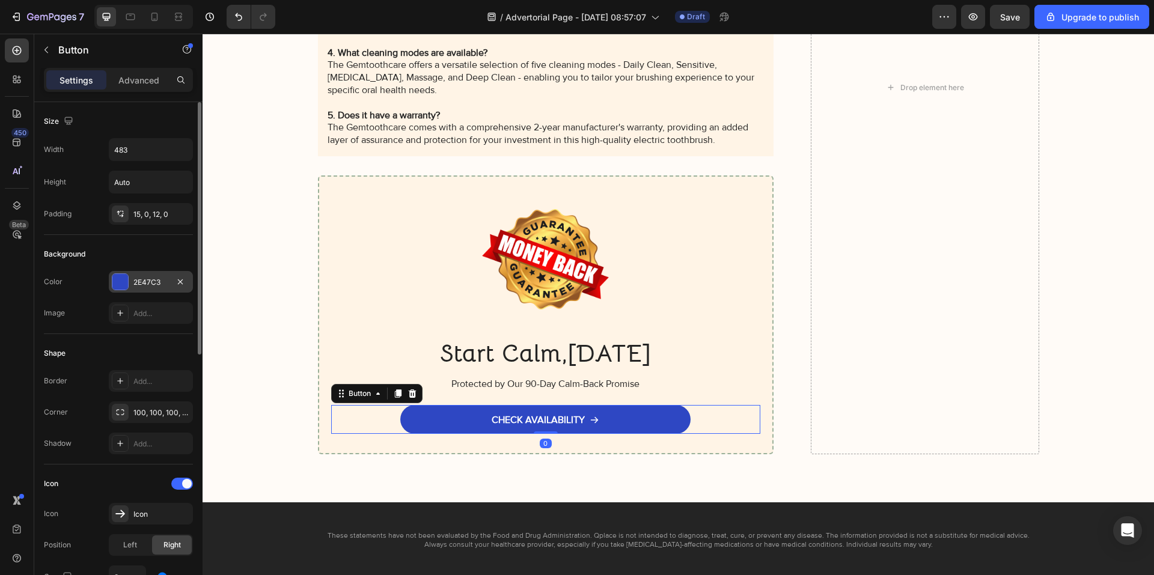
click at [144, 284] on div "2E47C3" at bounding box center [150, 282] width 35 height 11
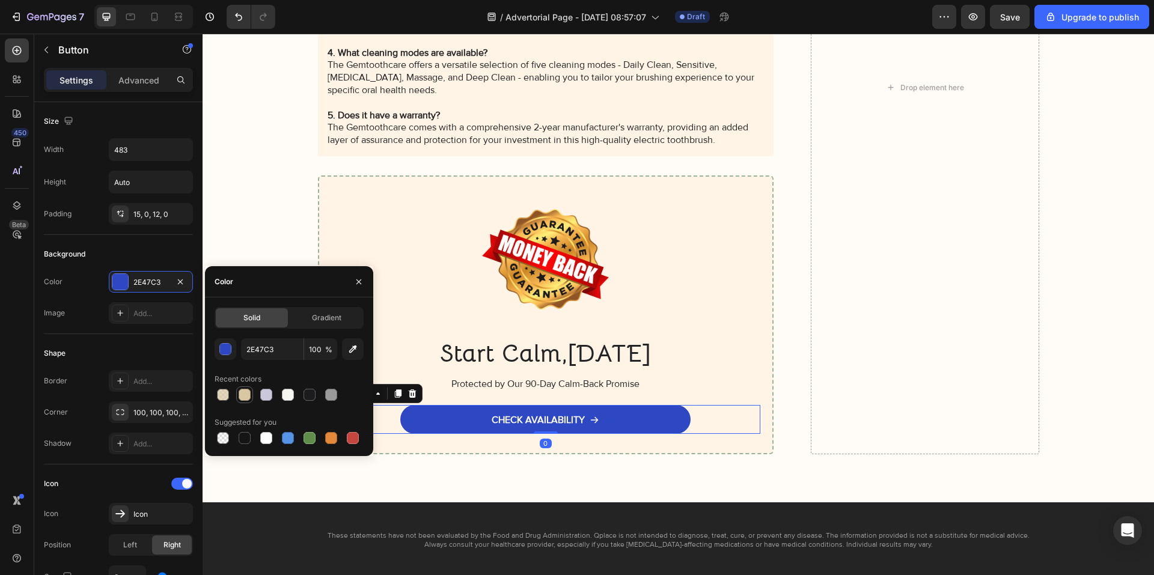
click at [239, 391] on div at bounding box center [245, 395] width 12 height 12
type input "D8C7A0"
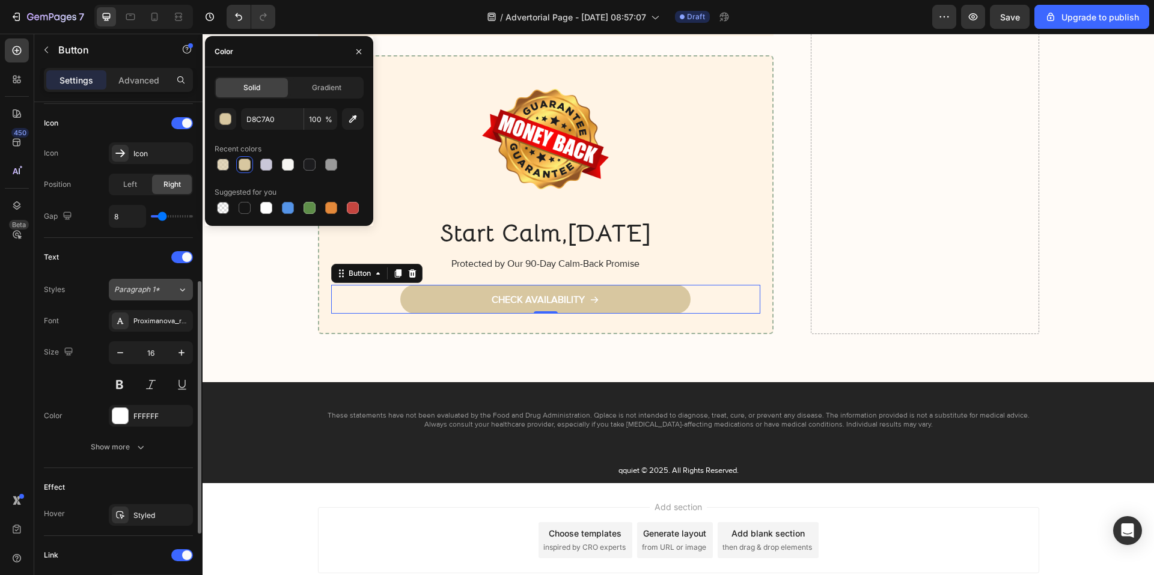
scroll to position [481, 0]
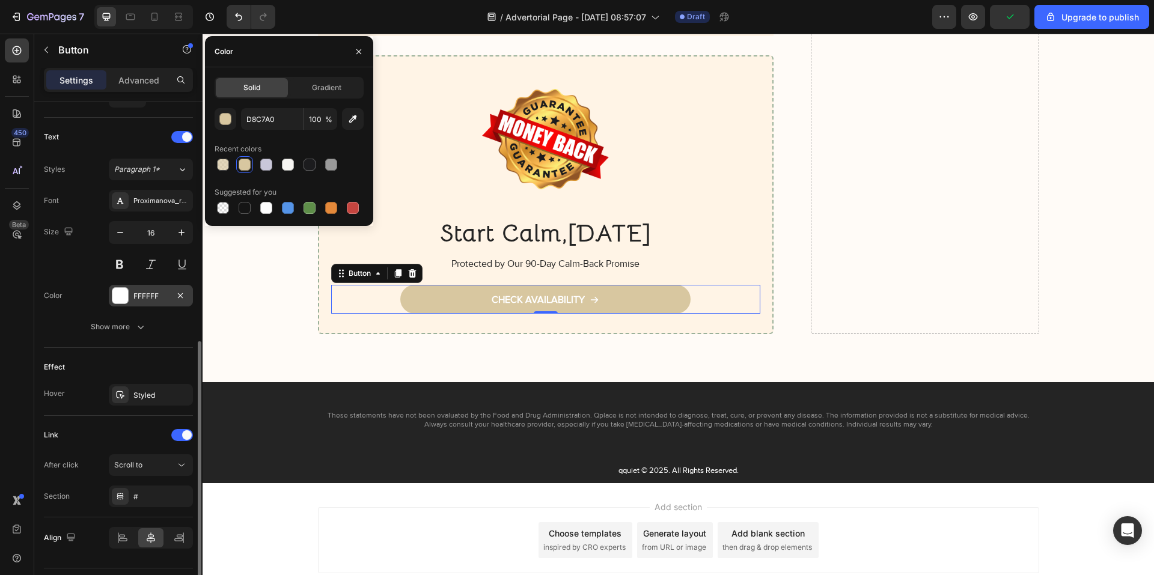
click at [156, 297] on div "FFFFFF" at bounding box center [150, 296] width 35 height 11
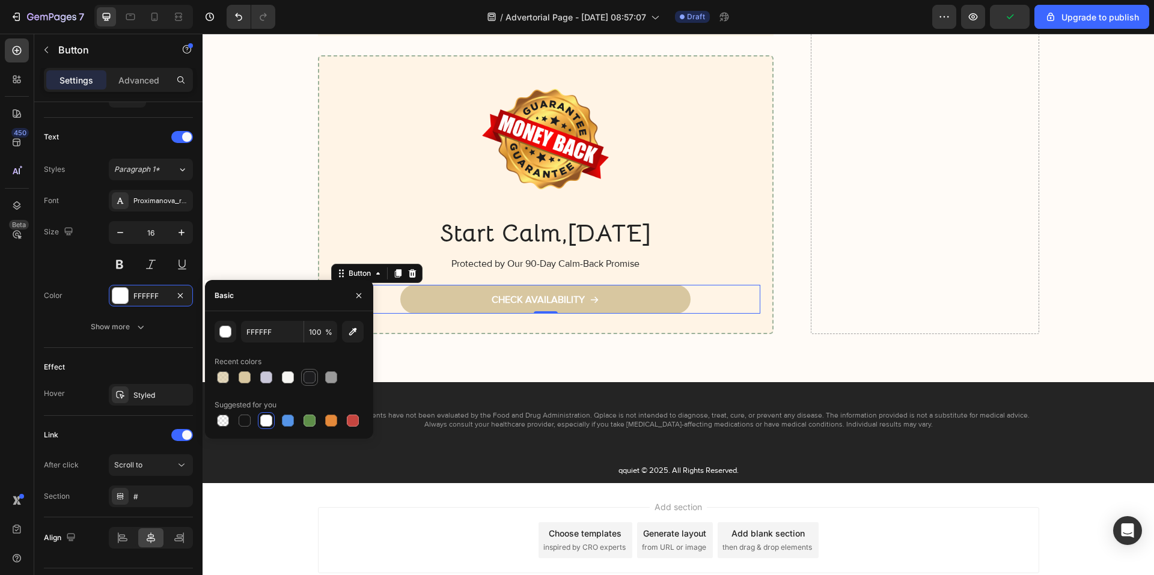
click at [311, 380] on div at bounding box center [309, 377] width 12 height 12
type input "1C1C1E"
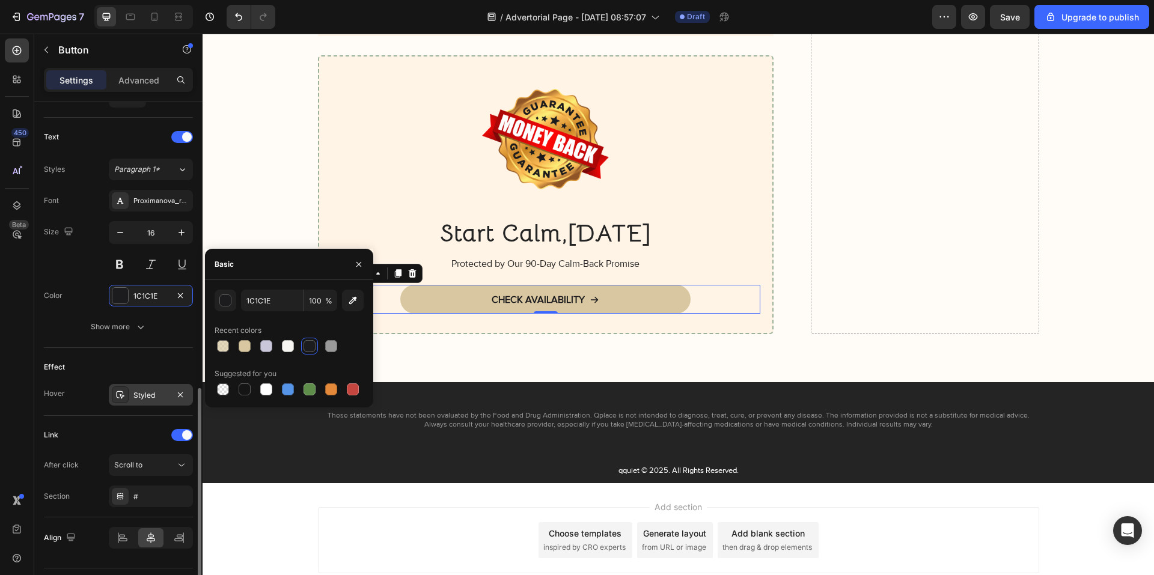
scroll to position [512, 0]
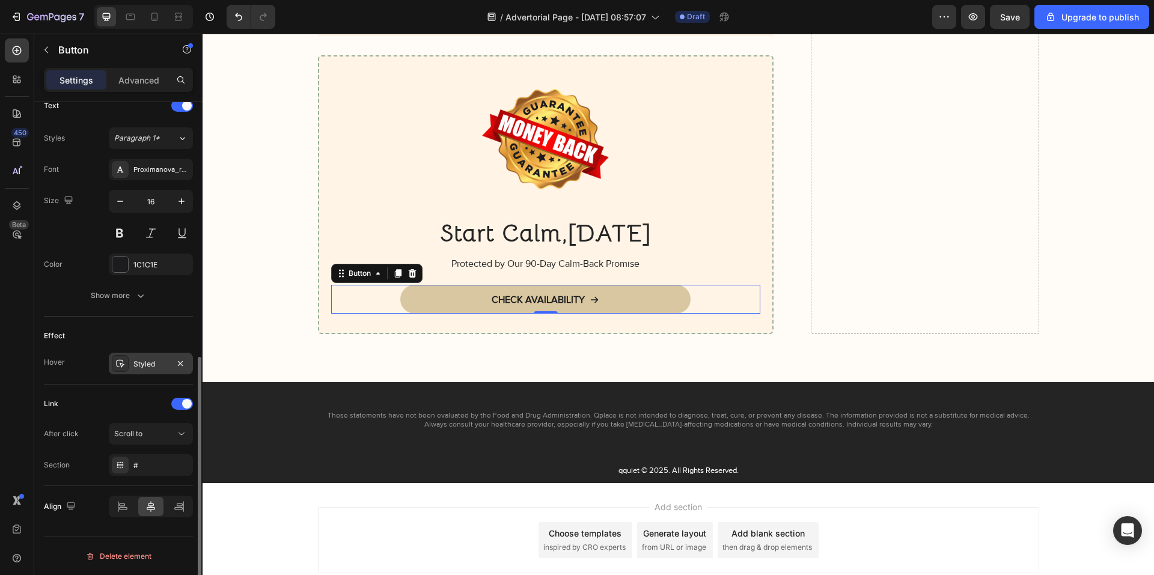
click at [159, 367] on div "Styled" at bounding box center [150, 364] width 35 height 11
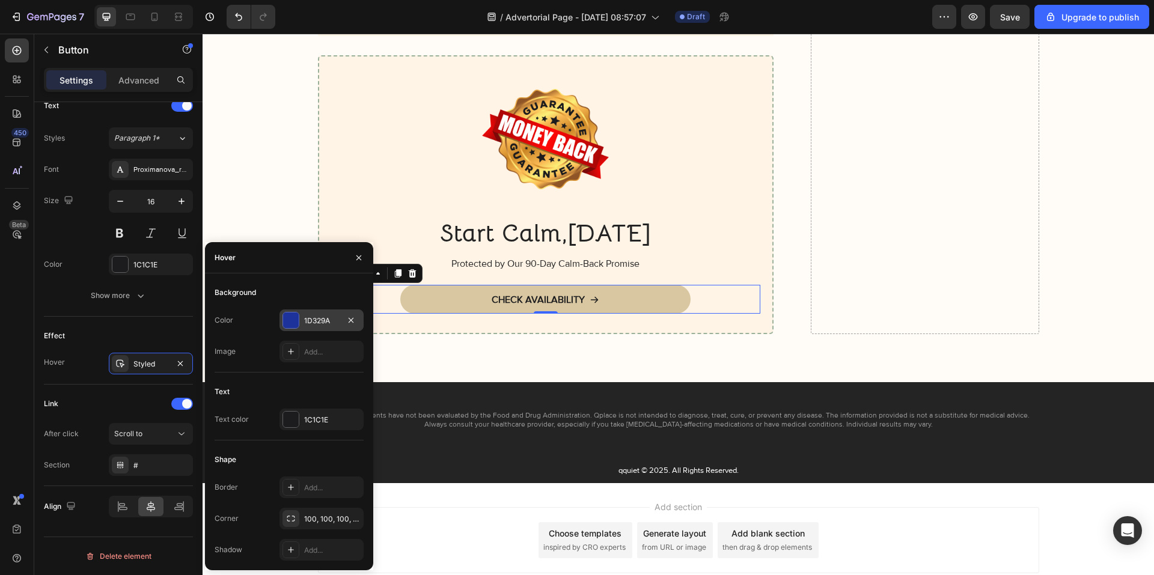
click at [311, 315] on div "1D329A" at bounding box center [321, 320] width 35 height 11
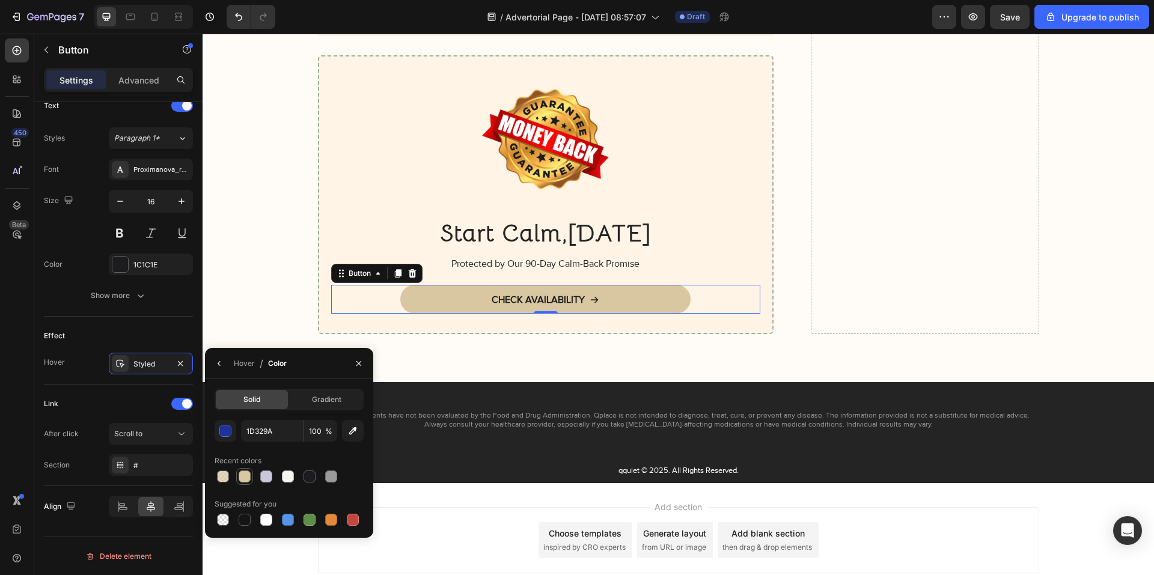
click at [243, 472] on div at bounding box center [245, 477] width 12 height 12
type input "D8C7A0"
click at [228, 436] on div "button" at bounding box center [226, 431] width 12 height 12
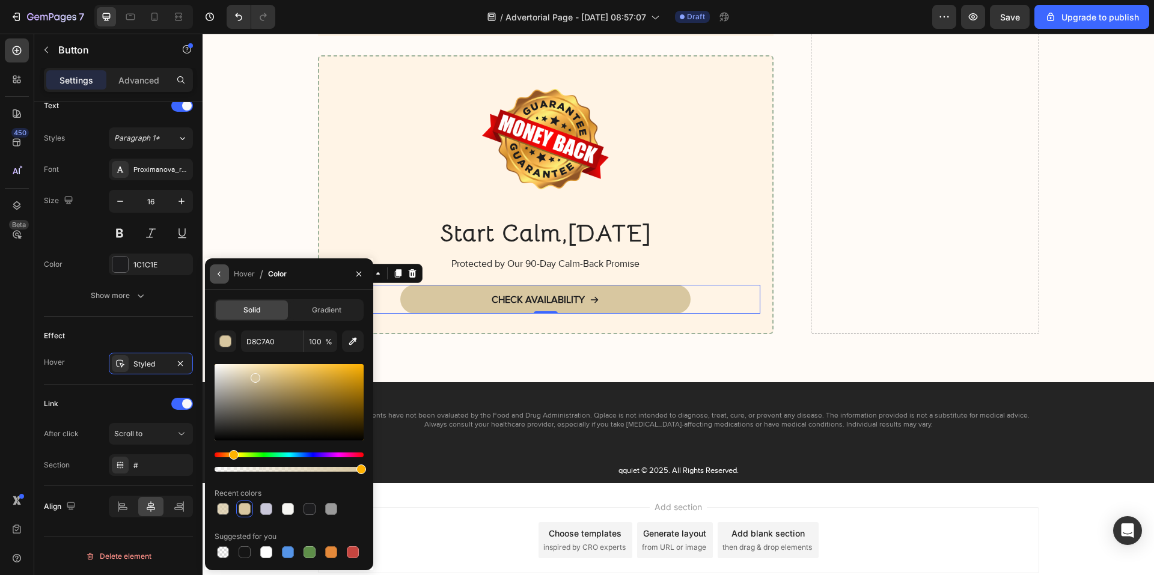
click at [217, 269] on icon "button" at bounding box center [220, 274] width 10 height 10
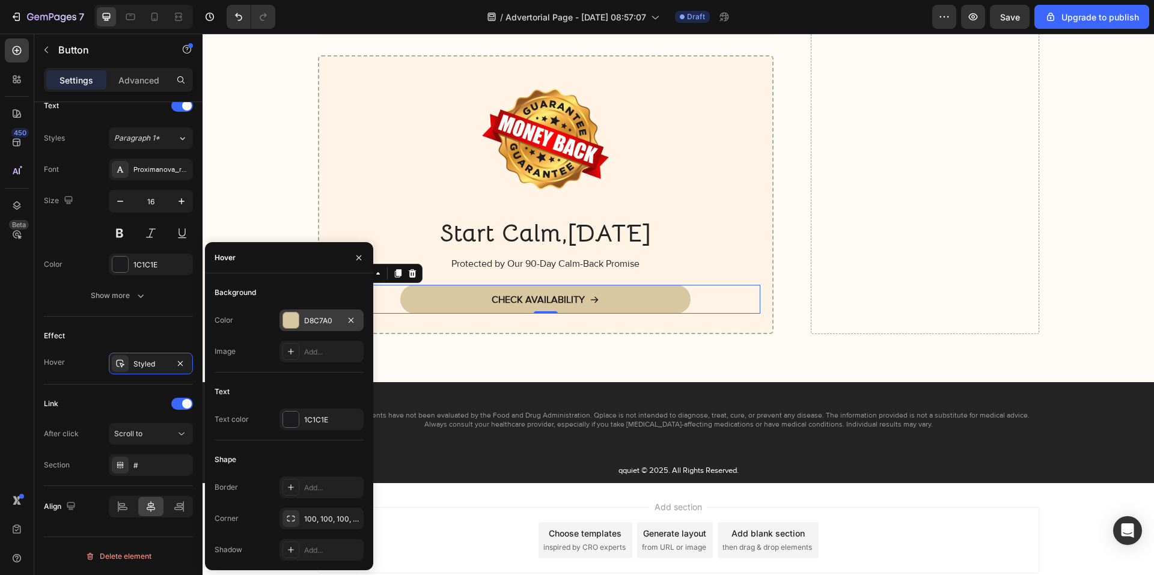
click at [323, 322] on div "D8C7A0" at bounding box center [321, 320] width 35 height 11
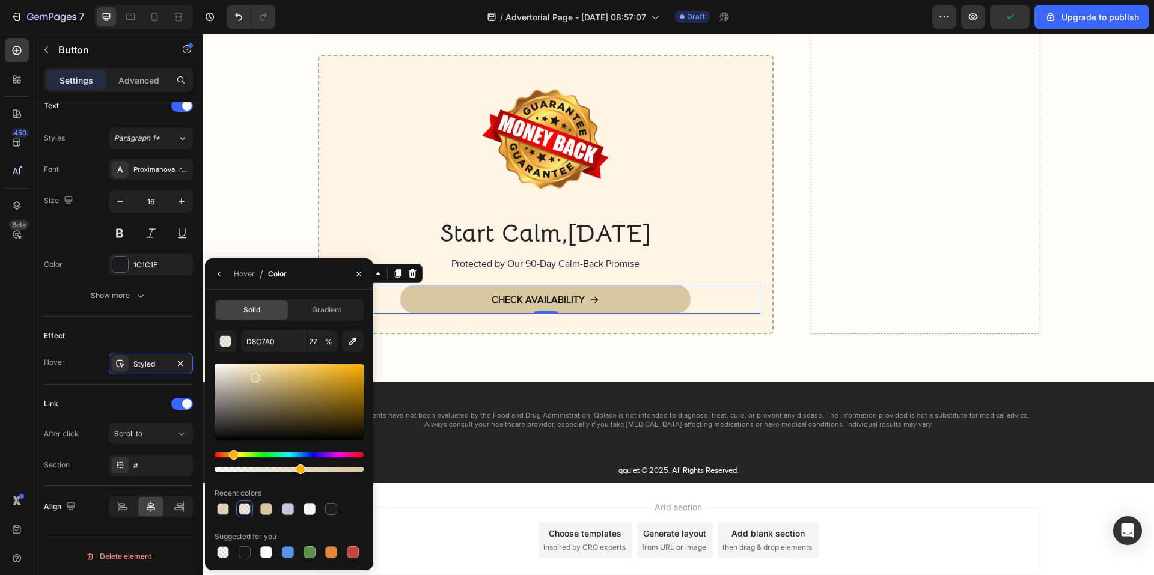
type input "56"
drag, startPoint x: 338, startPoint y: 471, endPoint x: 297, endPoint y: 471, distance: 40.9
click at [297, 471] on div at bounding box center [301, 470] width 10 height 10
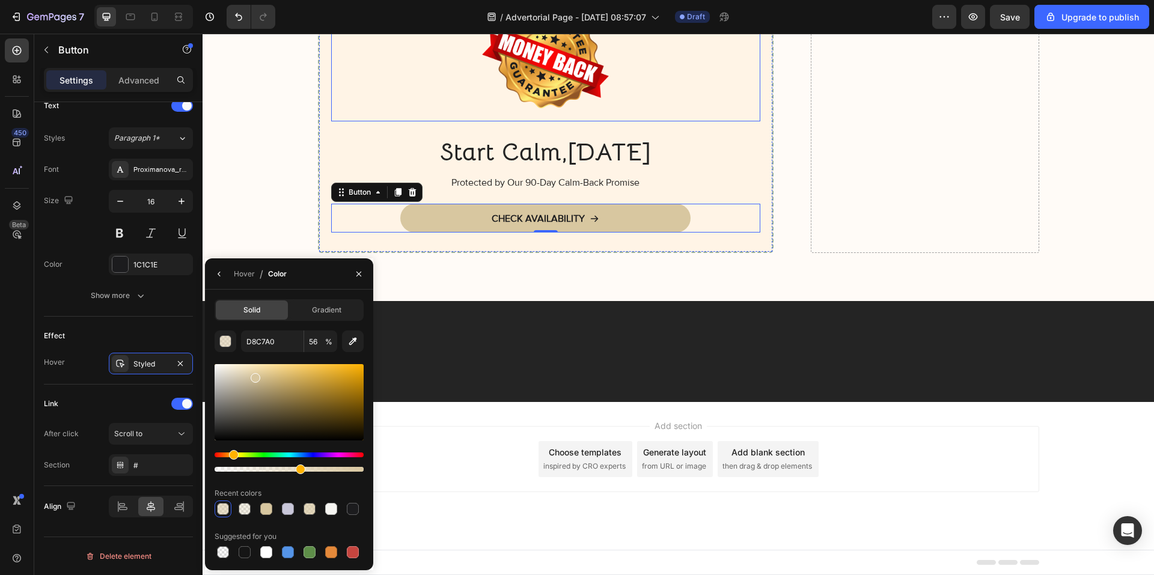
scroll to position [8753, 0]
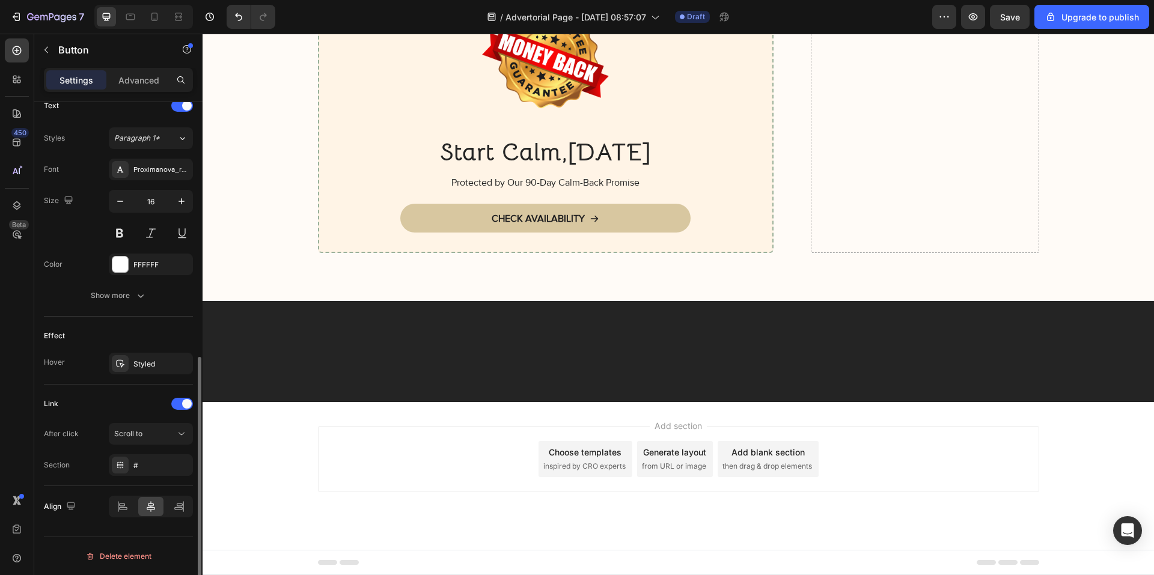
click at [141, 267] on div "FFFFFF" at bounding box center [161, 265] width 56 height 11
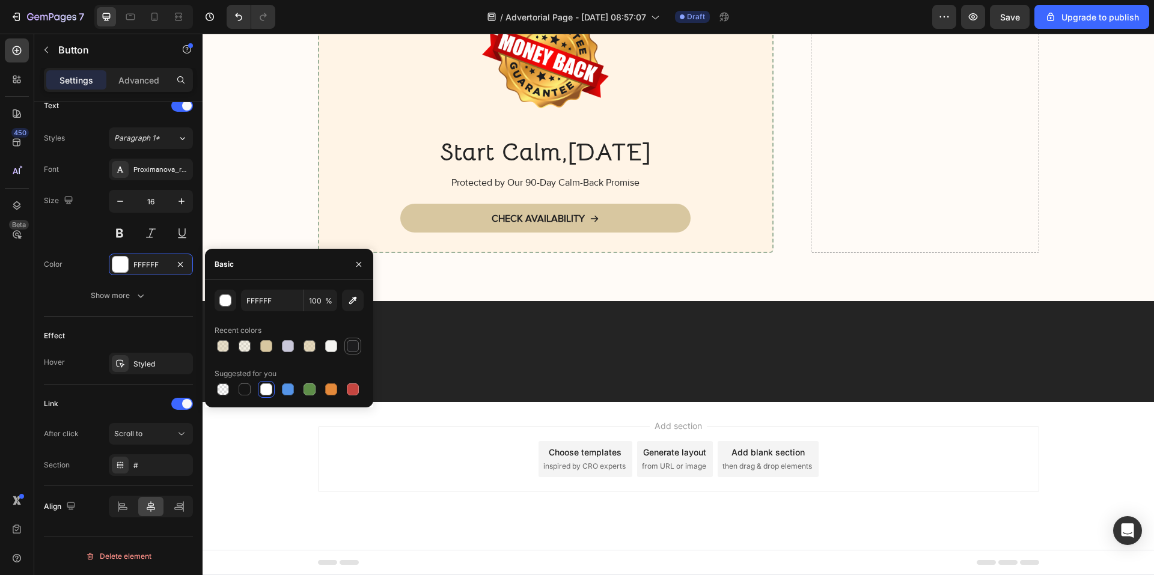
click at [352, 346] on div at bounding box center [353, 346] width 12 height 12
type input "1C1C1E"
click at [144, 360] on div "Styled" at bounding box center [150, 364] width 35 height 11
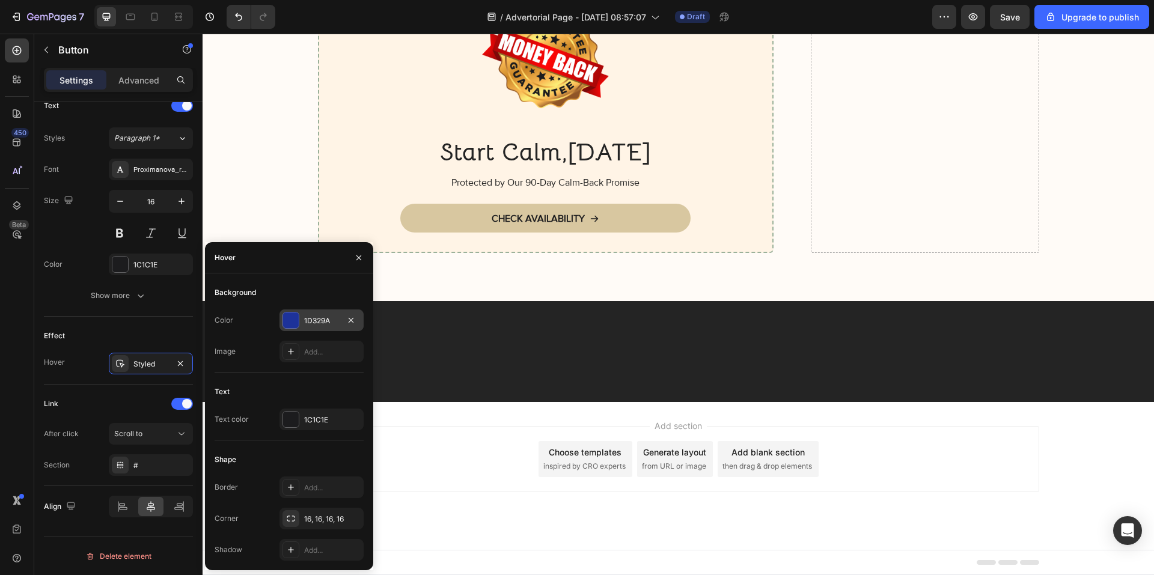
click at [312, 325] on div "1D329A" at bounding box center [321, 320] width 35 height 11
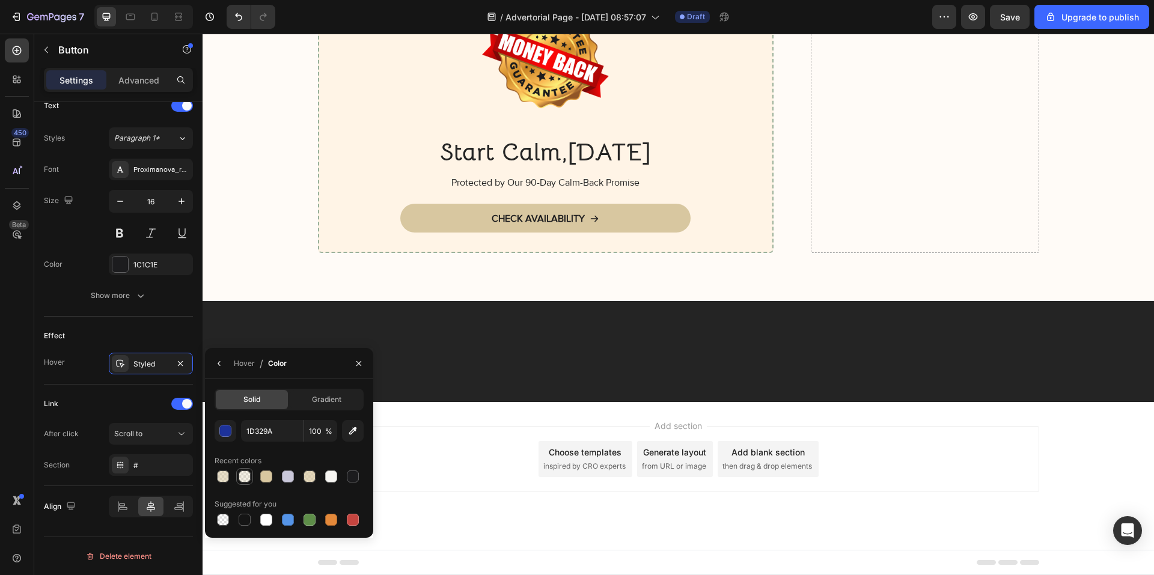
click at [246, 477] on div at bounding box center [245, 477] width 12 height 12
type input "D8C7A0"
click at [246, 479] on div at bounding box center [245, 477] width 12 height 12
type input "56"
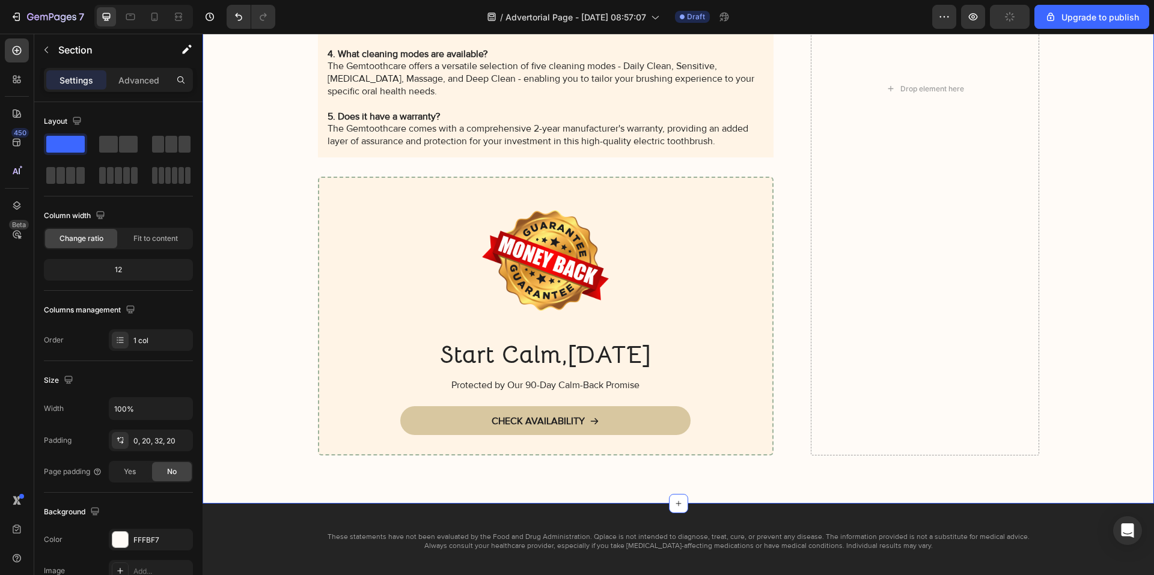
scroll to position [9534, 0]
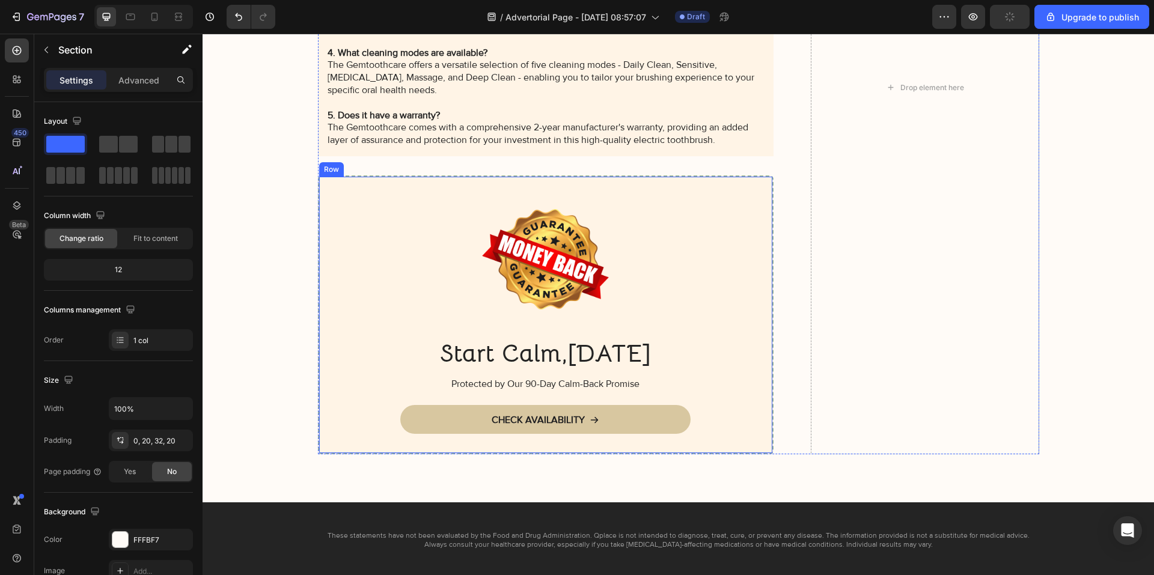
click at [384, 391] on div "Image Start Calm,[DATE] Heading Protected by Our 90-Day Calm-Back Promise Text …" at bounding box center [546, 315] width 430 height 238
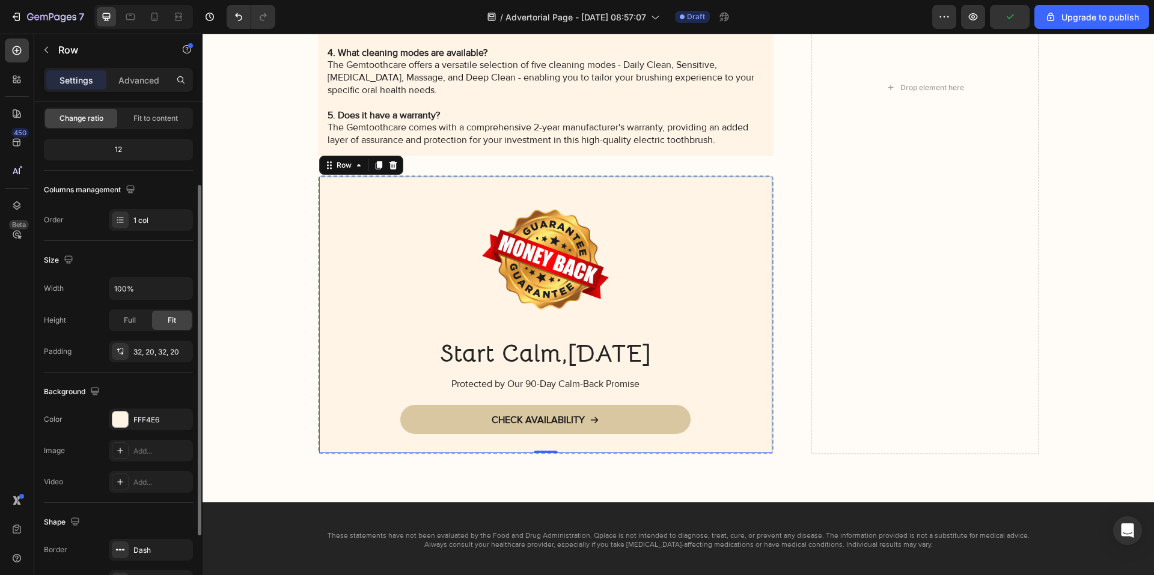
scroll to position [226, 0]
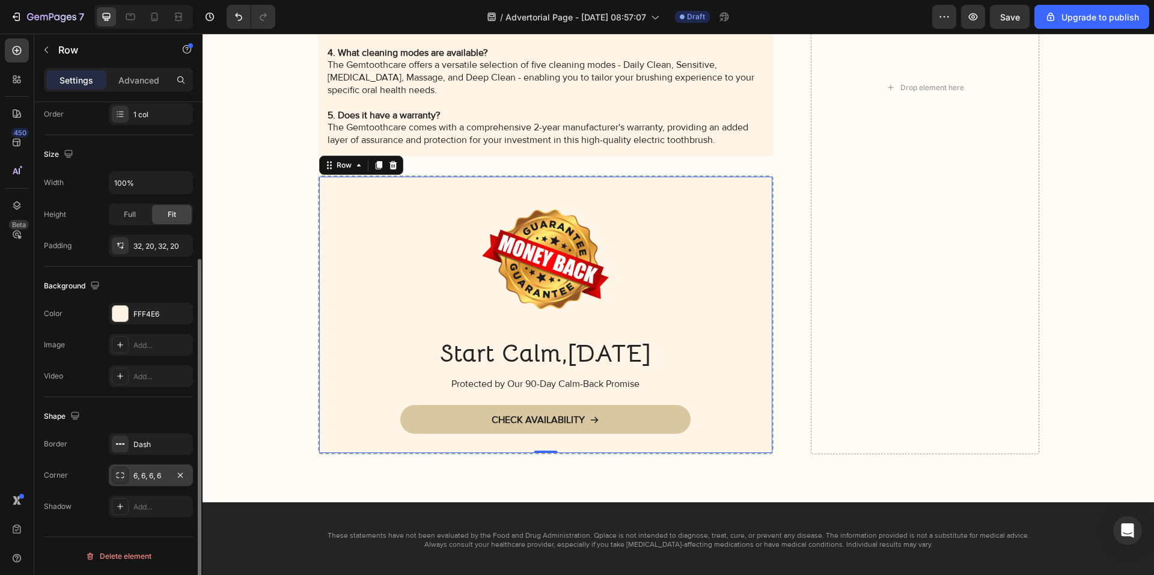
click at [154, 471] on div "6, 6, 6, 6" at bounding box center [150, 476] width 35 height 11
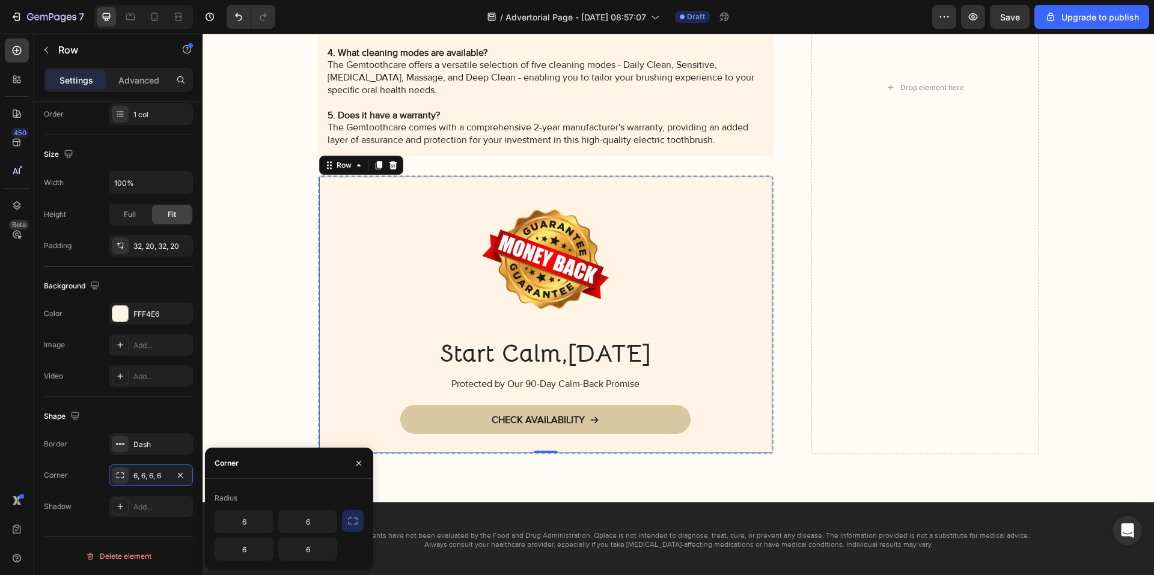
click at [358, 522] on icon "button" at bounding box center [353, 521] width 12 height 12
click at [299, 526] on input "6" at bounding box center [275, 534] width 121 height 22
type input "16"
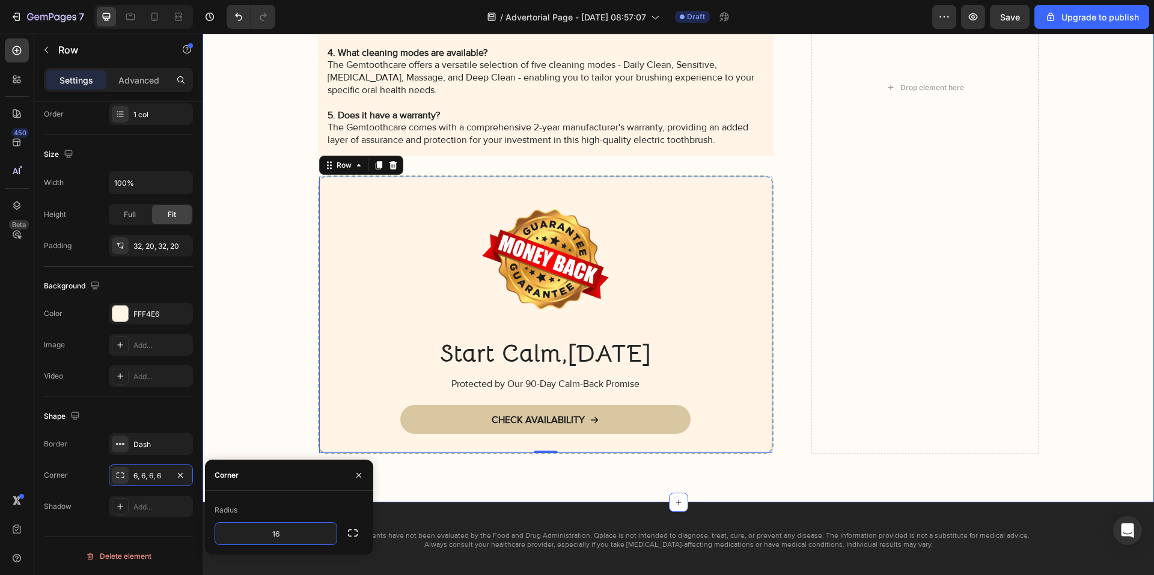
click at [278, 264] on div "For your safety and the integrity of every capsule, Qplace is available exclusi…" at bounding box center [678, 87] width 927 height 733
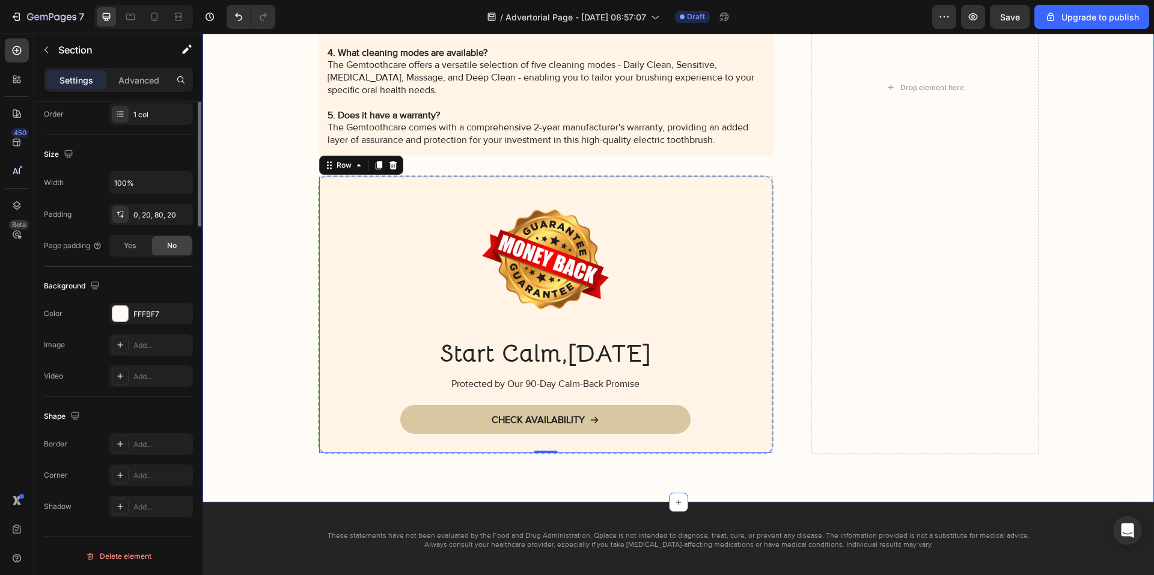
scroll to position [0, 0]
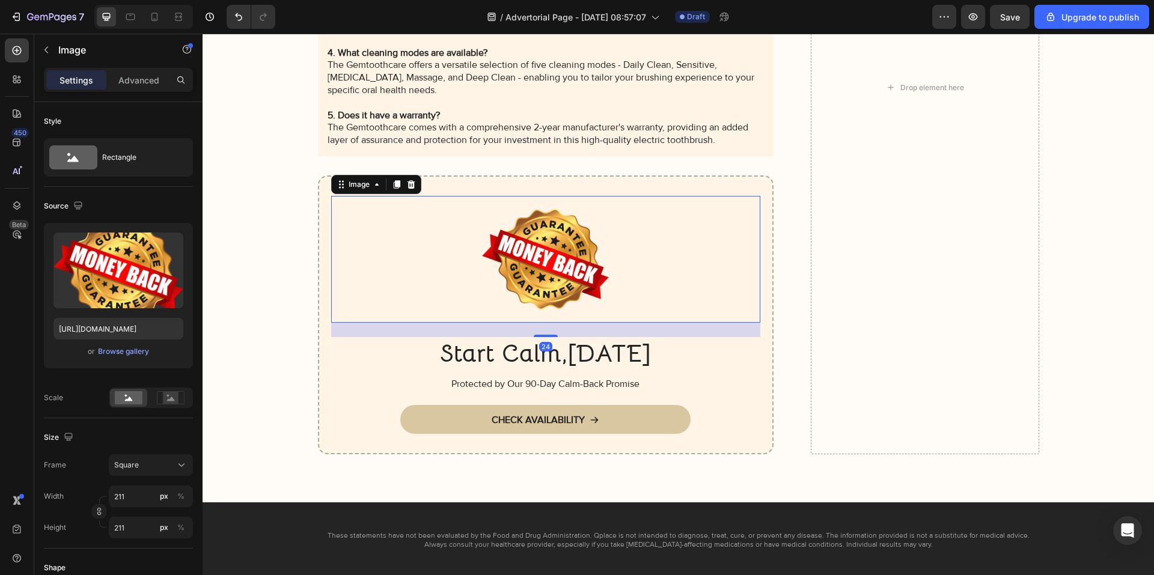
click at [379, 296] on div at bounding box center [546, 259] width 430 height 127
click at [322, 384] on div "Image 24 Start Calm,[DATE] Heading Protected by Our 90-Day Calm-Back Promise Te…" at bounding box center [546, 314] width 456 height 279
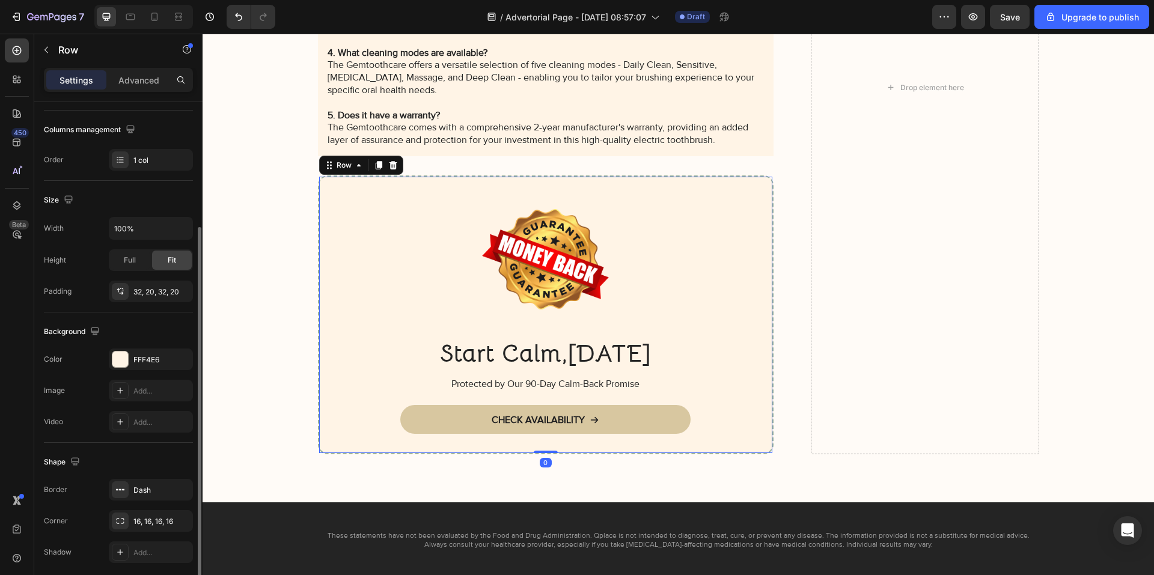
scroll to position [226, 0]
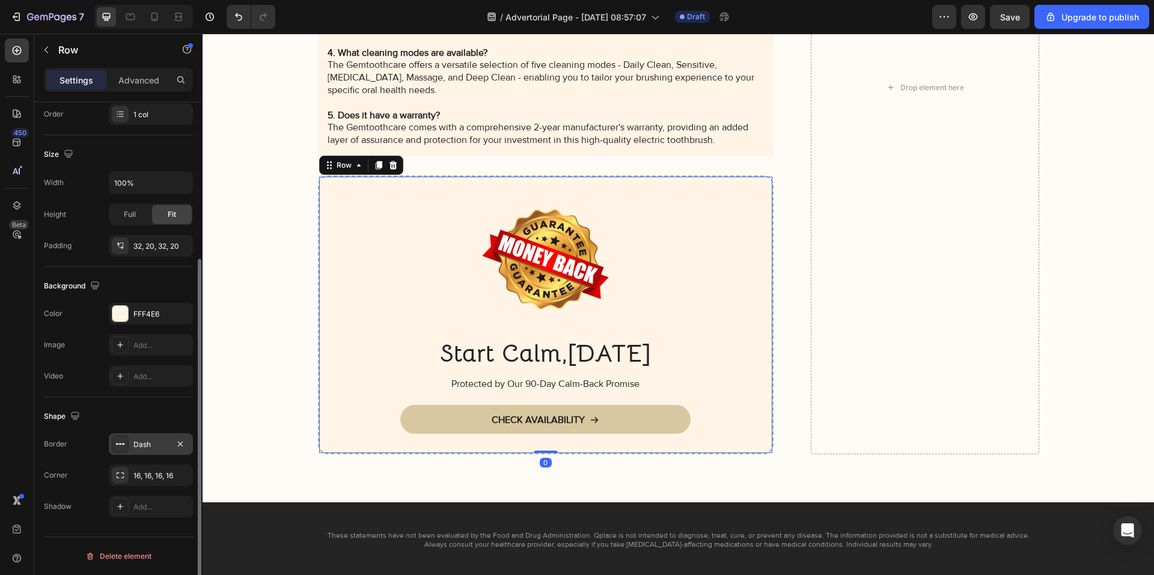
click at [136, 444] on div "Dash" at bounding box center [150, 444] width 35 height 11
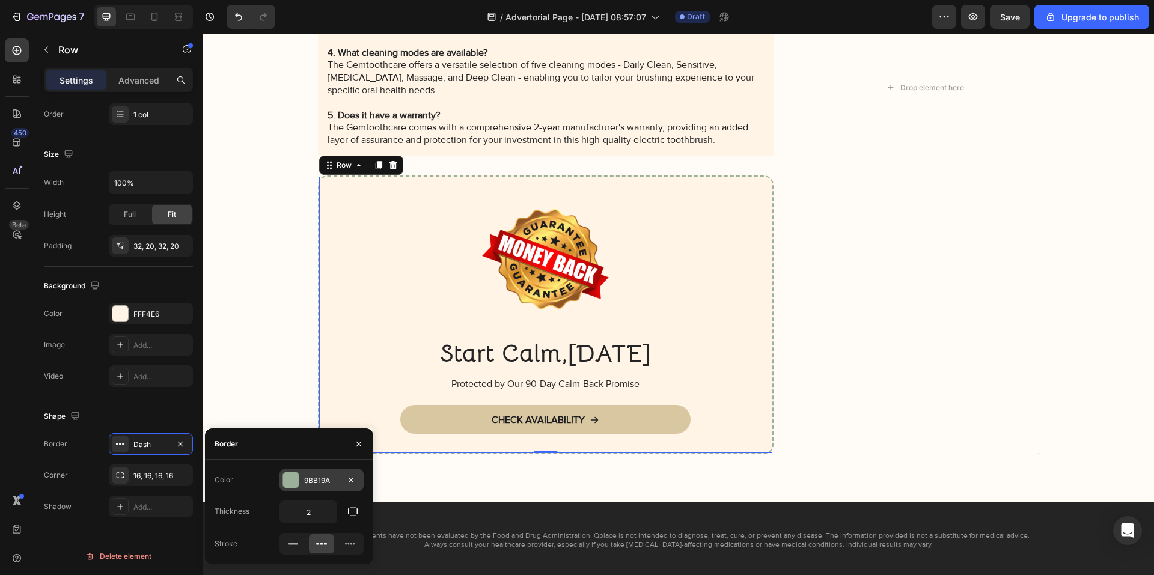
click at [334, 484] on div "9BB19A" at bounding box center [321, 480] width 35 height 11
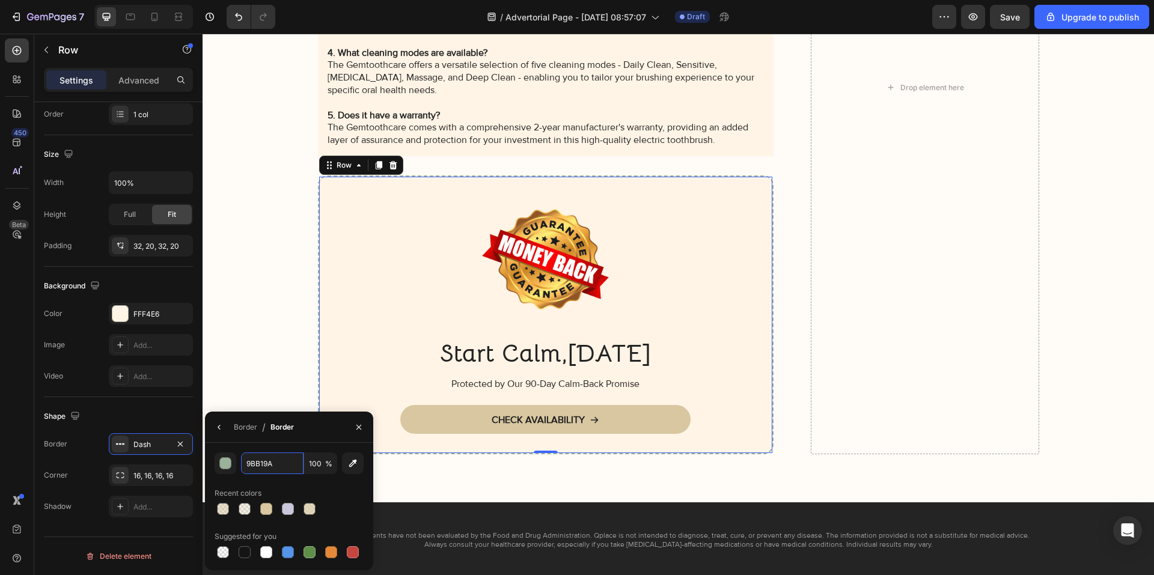
paste input "C9C7D9"
type input "C9C7D9"
click at [272, 334] on div "For your safety and the integrity of every capsule, Qplace is available exclusi…" at bounding box center [678, 87] width 927 height 733
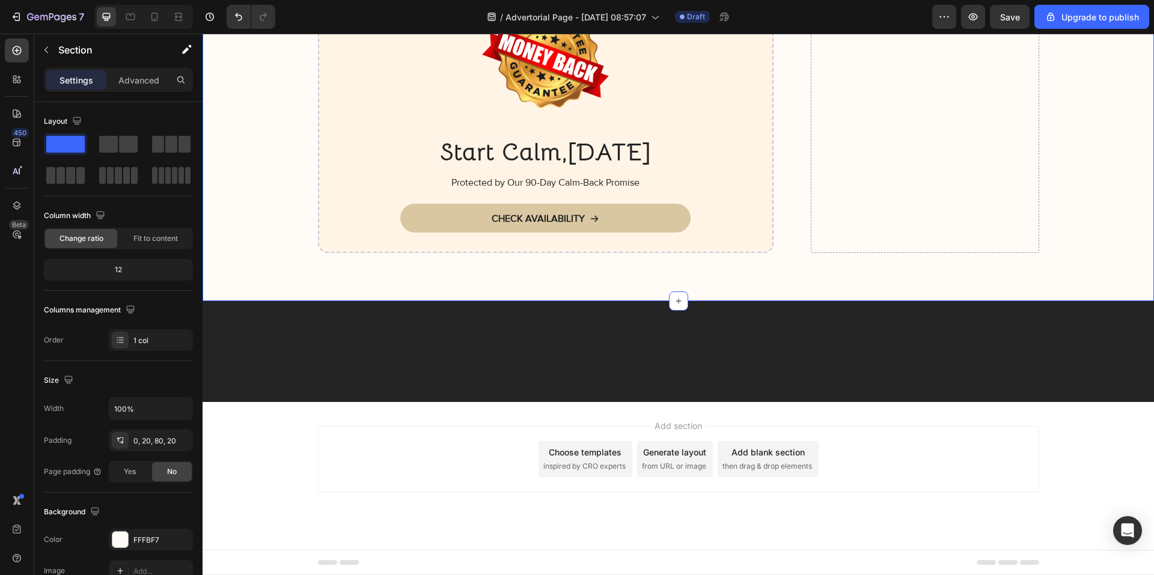
scroll to position [8933, 0]
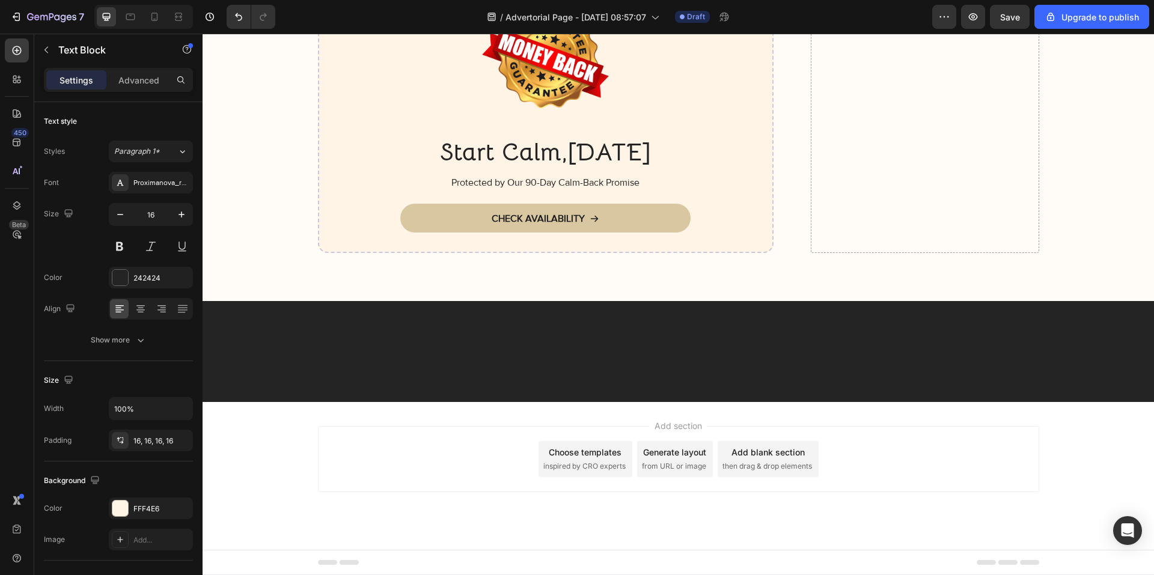
click at [161, 443] on div "16, 16, 16, 16" at bounding box center [150, 441] width 35 height 11
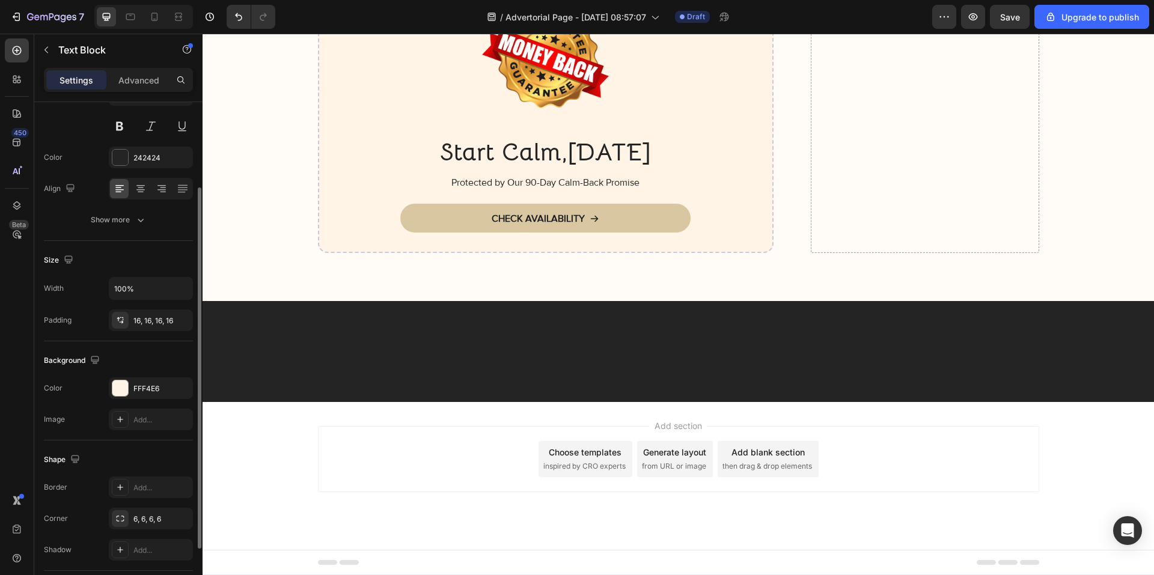
scroll to position [205, 0]
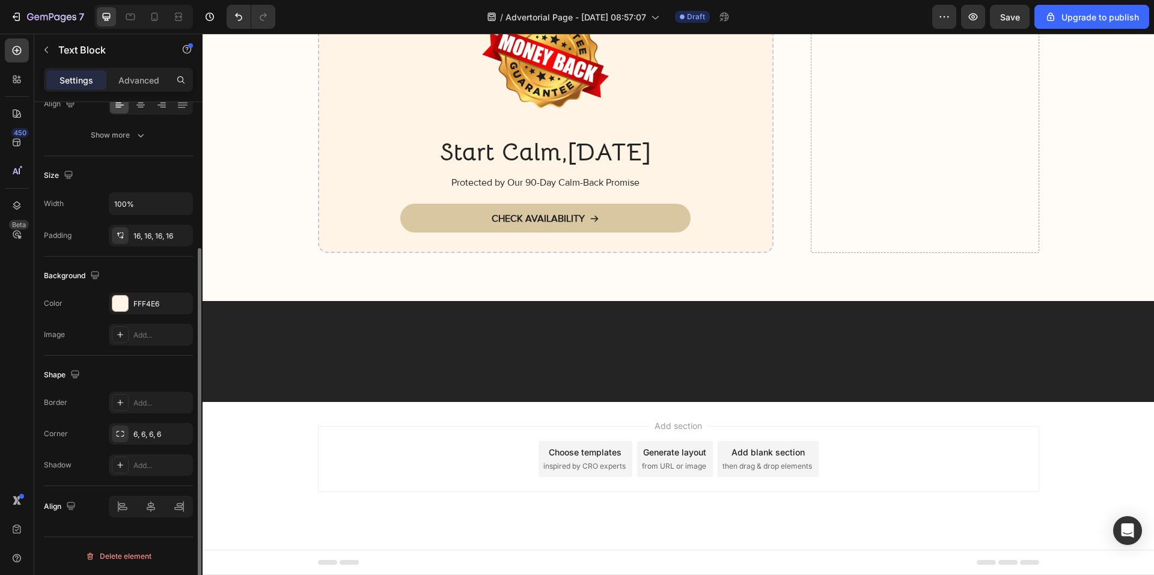
click at [154, 422] on div "Border Add... Corner 6, 6, 6, 6 Shadow Add..." at bounding box center [118, 434] width 149 height 84
click at [162, 433] on div "6, 6, 6, 6" at bounding box center [150, 434] width 35 height 11
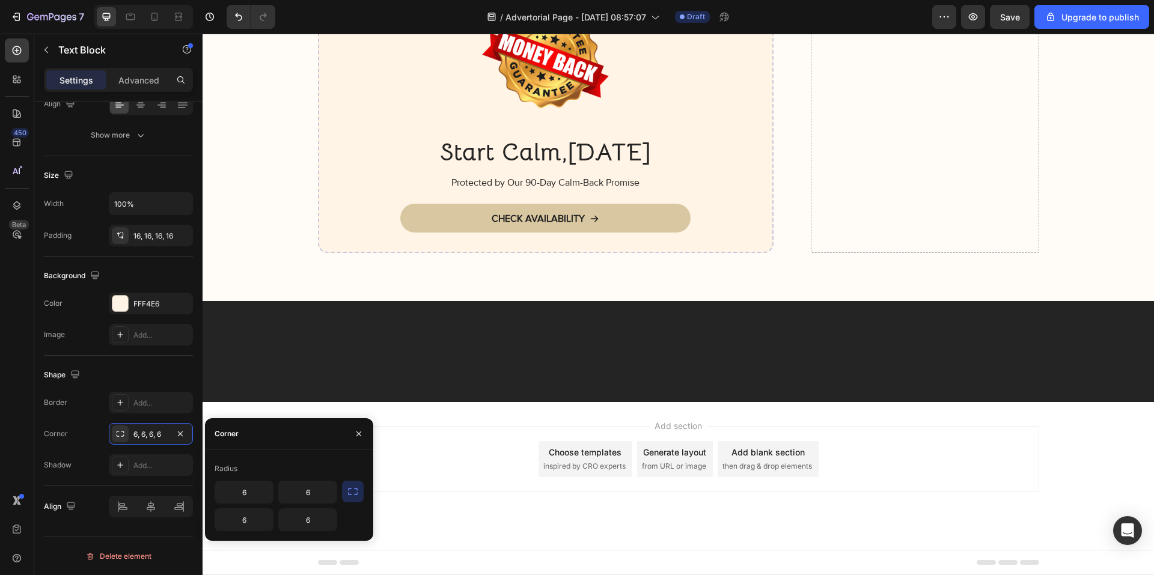
click at [357, 492] on icon "button" at bounding box center [353, 492] width 12 height 12
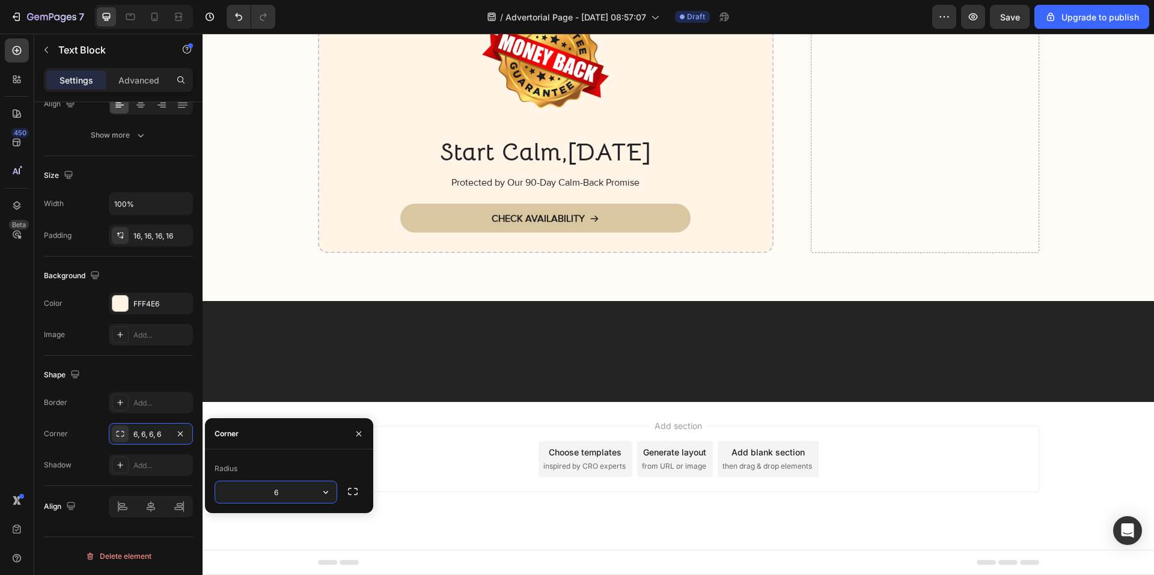
click at [301, 489] on input "6" at bounding box center [275, 492] width 121 height 22
type input "16"
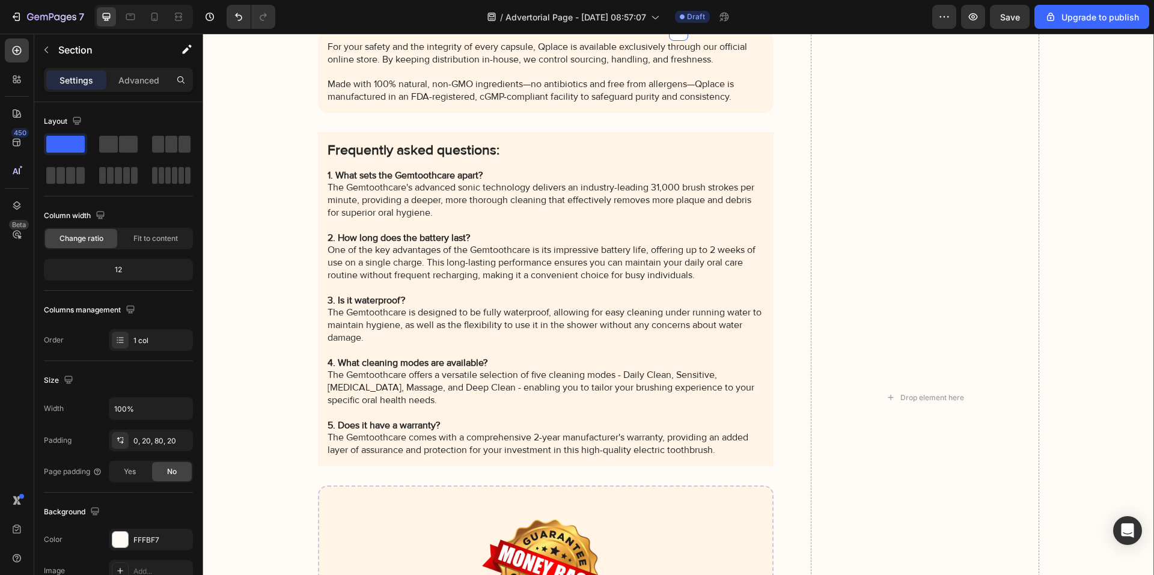
scroll to position [9173, 0]
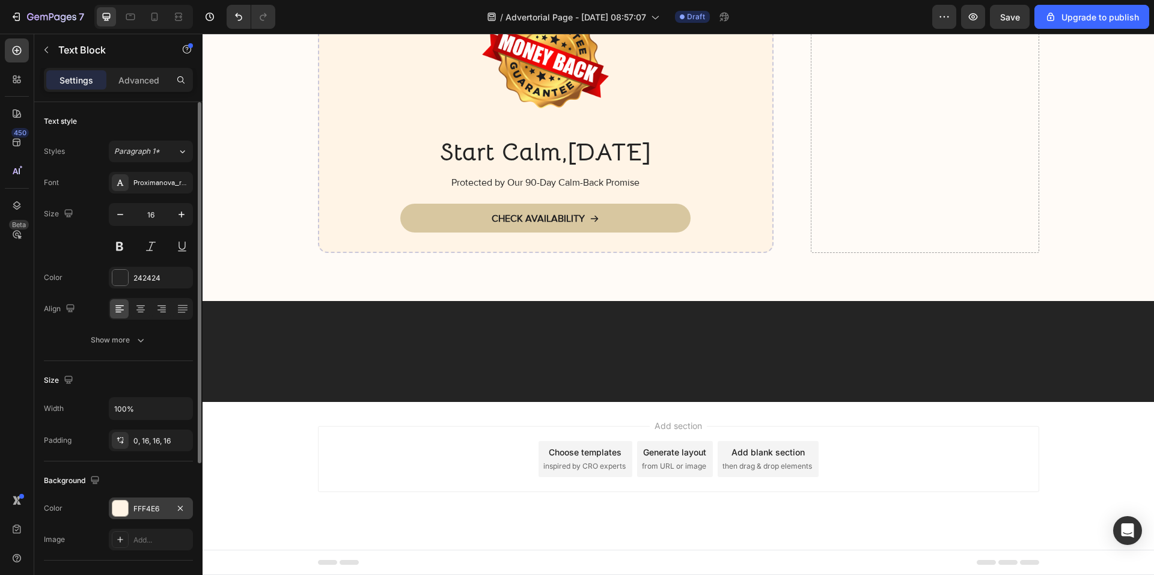
click at [129, 514] on div "FFF4E6" at bounding box center [151, 509] width 84 height 22
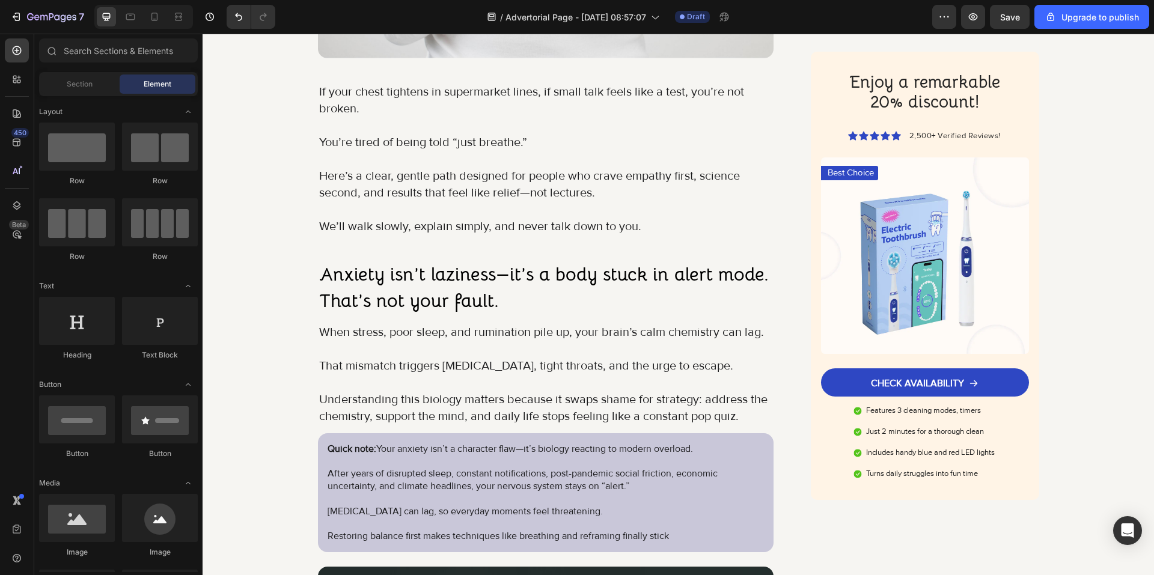
scroll to position [486, 0]
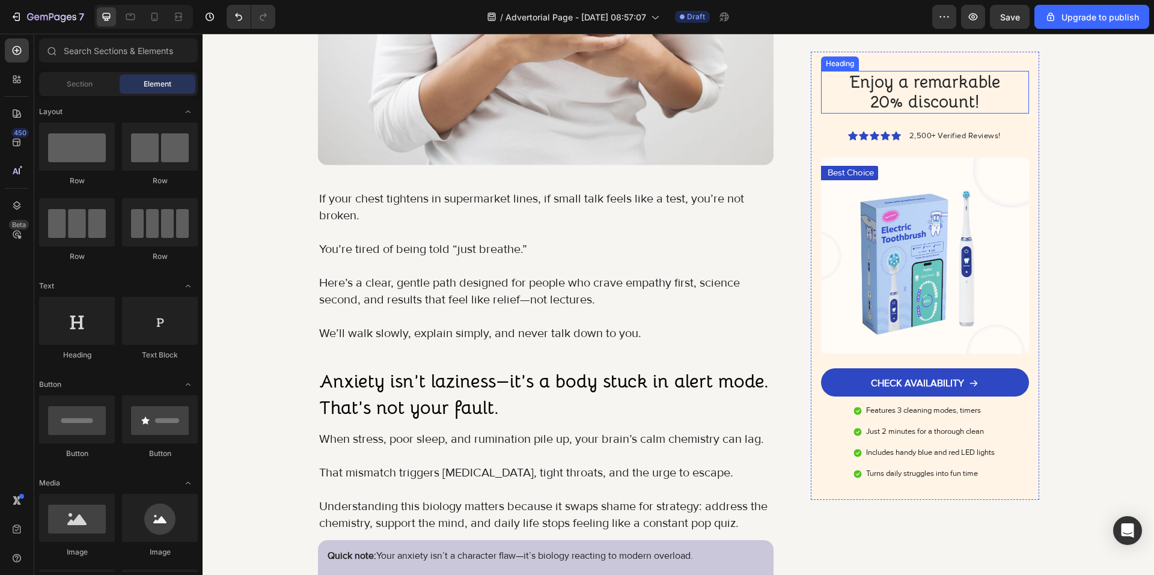
click at [892, 99] on h2 "Enjoy a remarkable 20% discount!" at bounding box center [924, 92] width 189 height 43
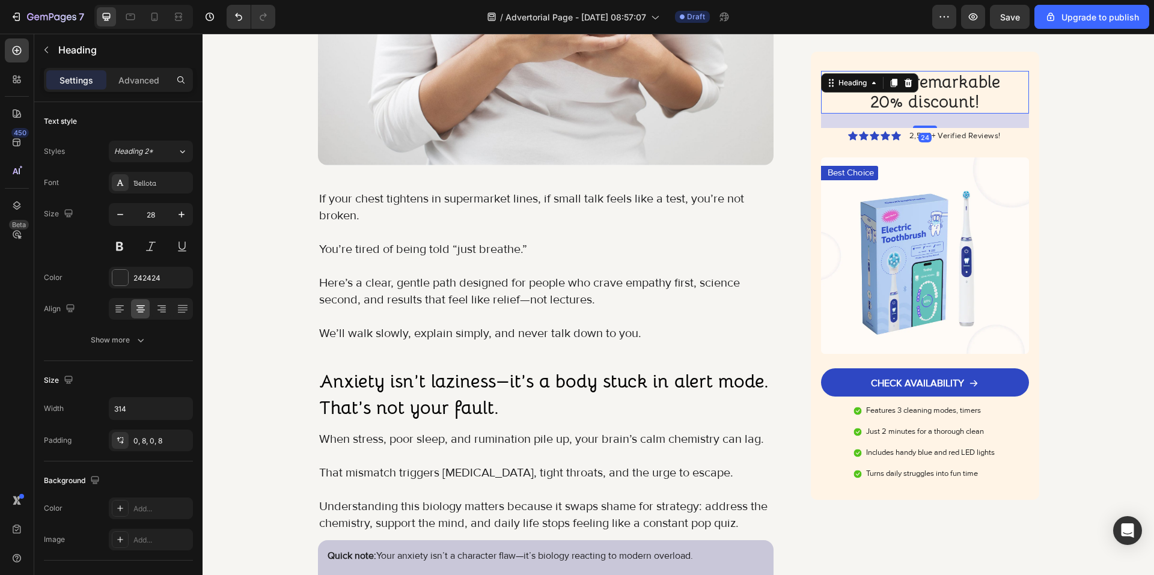
click at [936, 105] on h2 "Enjoy a remarkable 20% discount!" at bounding box center [924, 92] width 189 height 43
click at [980, 101] on p "Enjoy a remarkable 20% discount!" at bounding box center [924, 92] width 179 height 40
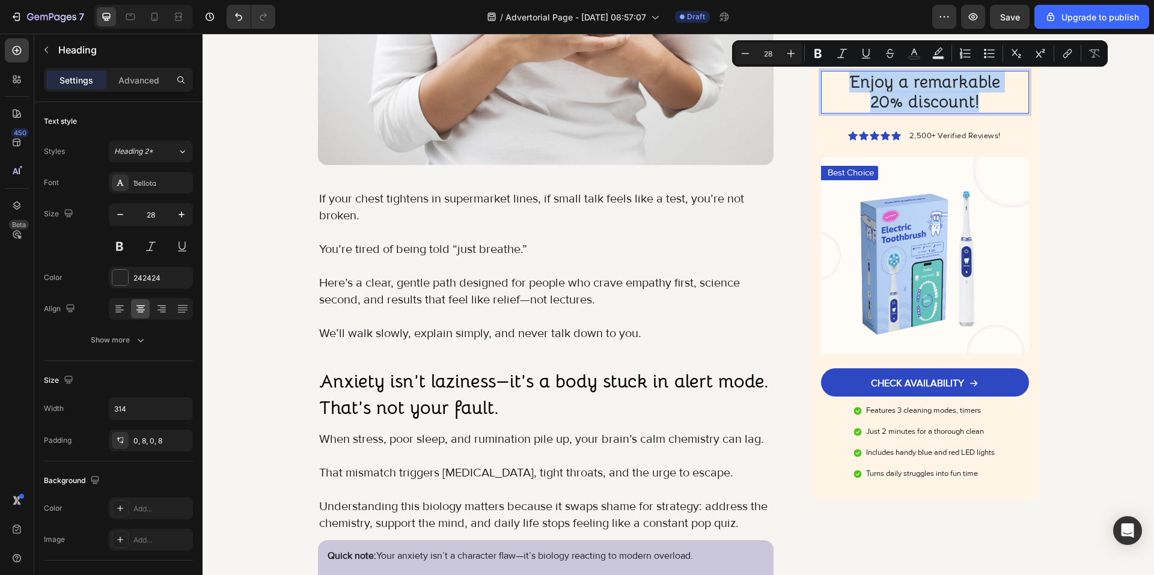
drag, startPoint x: 983, startPoint y: 100, endPoint x: 844, endPoint y: 78, distance: 140.0
click at [844, 78] on p "Enjoy a remarkable 20% discount!" at bounding box center [924, 92] width 179 height 40
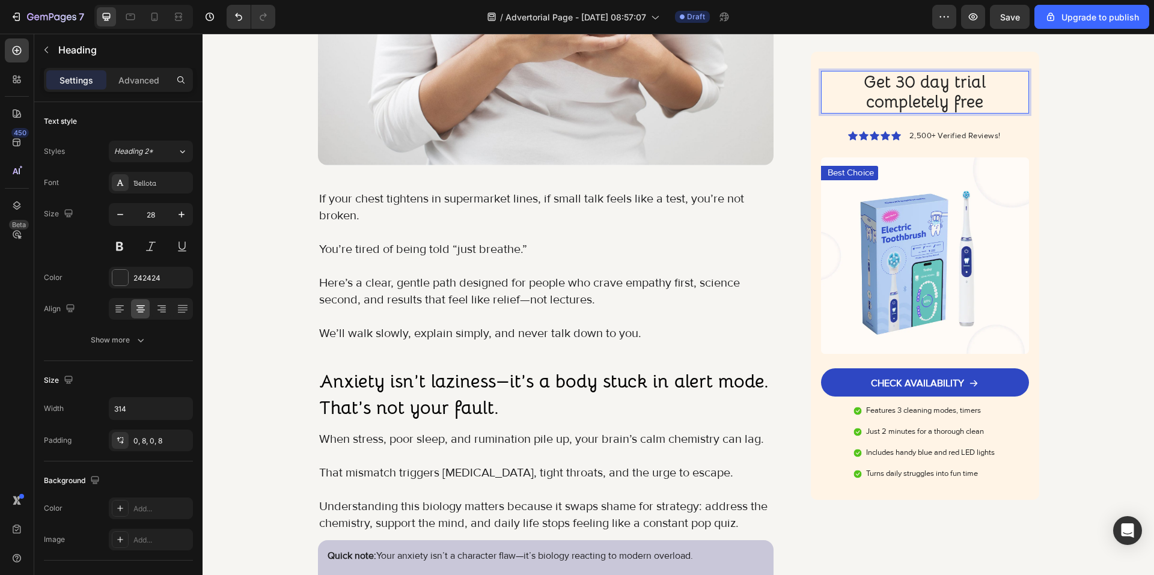
click at [925, 84] on p "Get 30 day trial completely free" at bounding box center [924, 92] width 179 height 40
click at [959, 81] on p "Get 30 Day trial completely free" at bounding box center [924, 92] width 179 height 40
click at [867, 104] on p "Get 30 Day Trial completely free" at bounding box center [924, 92] width 179 height 40
click at [913, 85] on p "Get 30 Day Trial Completely free" at bounding box center [924, 92] width 179 height 40
click at [957, 104] on p "Get 30-Day Trial Completely free" at bounding box center [924, 92] width 179 height 40
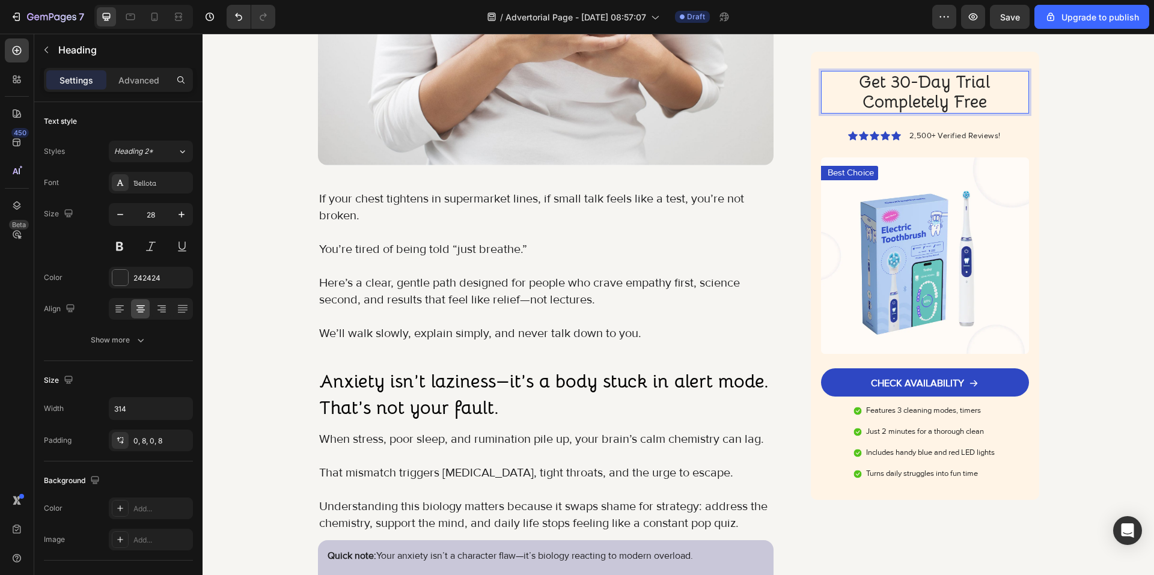
drag, startPoint x: 1020, startPoint y: 111, endPoint x: 1034, endPoint y: 114, distance: 14.1
click at [1022, 112] on div "Get 30-Day Trial Completely Free" at bounding box center [924, 92] width 207 height 43
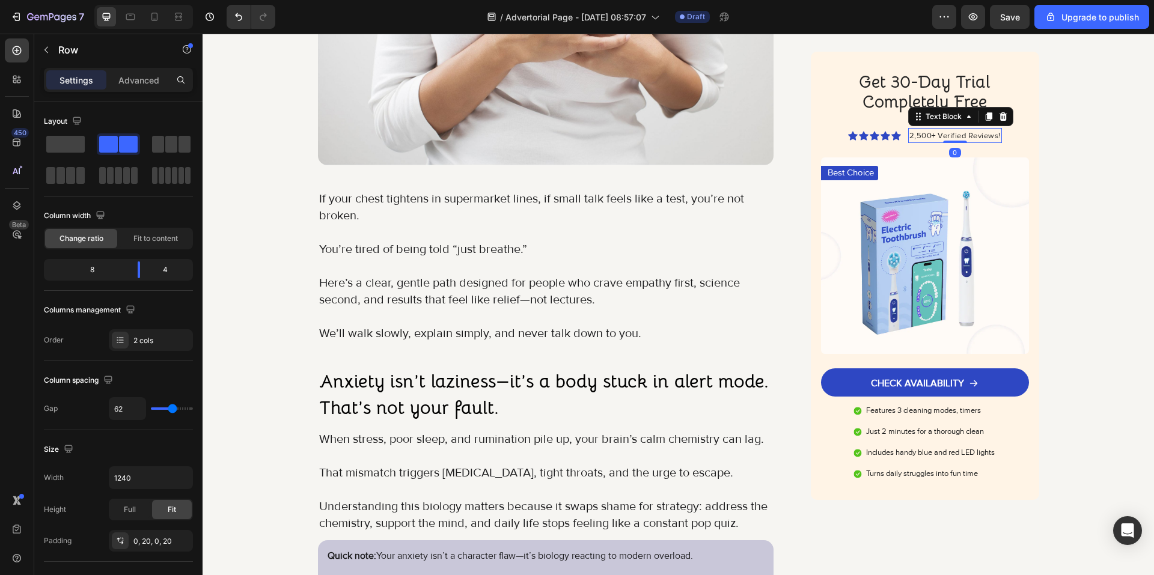
click at [960, 138] on span "2,500+ Verified Reviews!" at bounding box center [954, 136] width 91 height 10
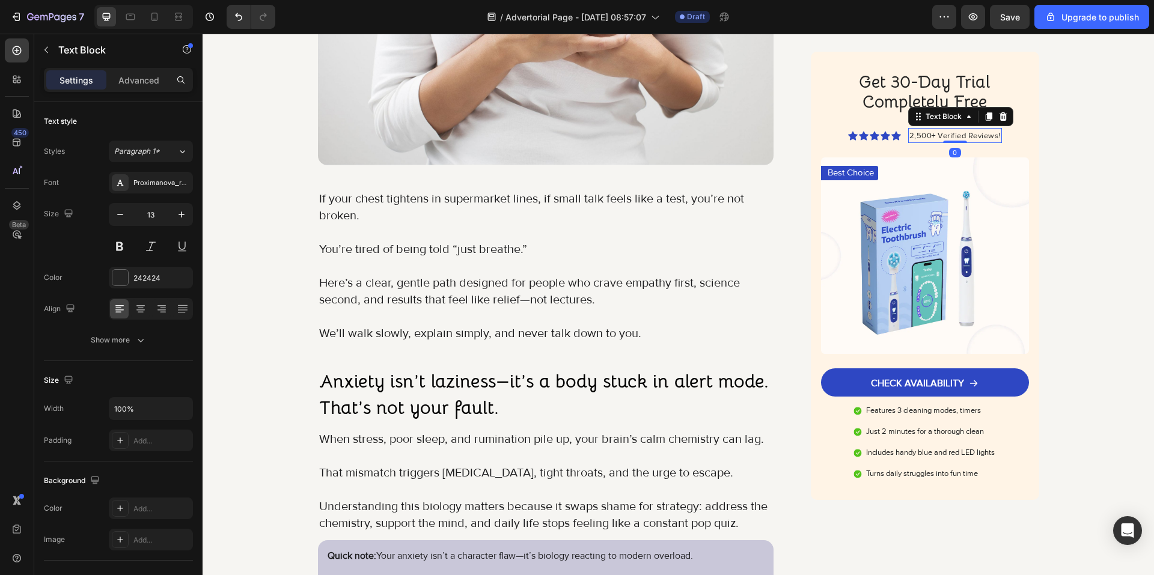
click at [935, 131] on span "2,500+ Verified Reviews!" at bounding box center [954, 136] width 91 height 10
click at [983, 133] on span "2,500+ Verified Reviews!" at bounding box center [954, 136] width 91 height 10
click at [995, 135] on span "2,500+ Verified Reviews!" at bounding box center [954, 136] width 91 height 10
click at [996, 135] on span "2,500+ Verified Reviews!" at bounding box center [954, 136] width 91 height 10
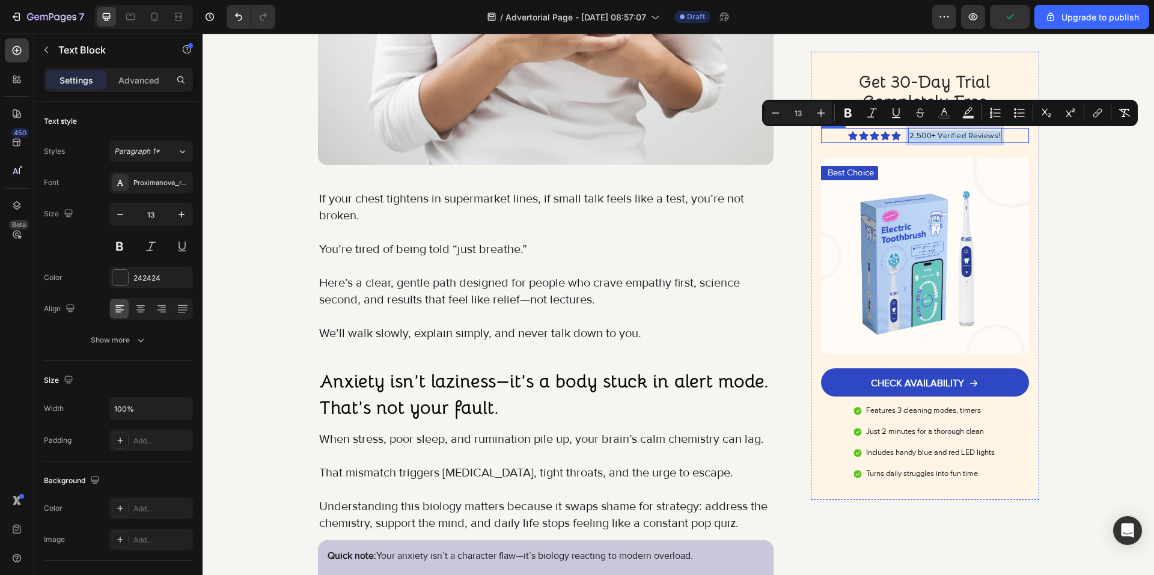
drag, startPoint x: 996, startPoint y: 135, endPoint x: 896, endPoint y: 135, distance: 99.8
click at [896, 135] on div "Icon Icon Icon Icon Icon Icon List 2,500+ Verified Reviews! Text Block 0 Row" at bounding box center [924, 136] width 207 height 16
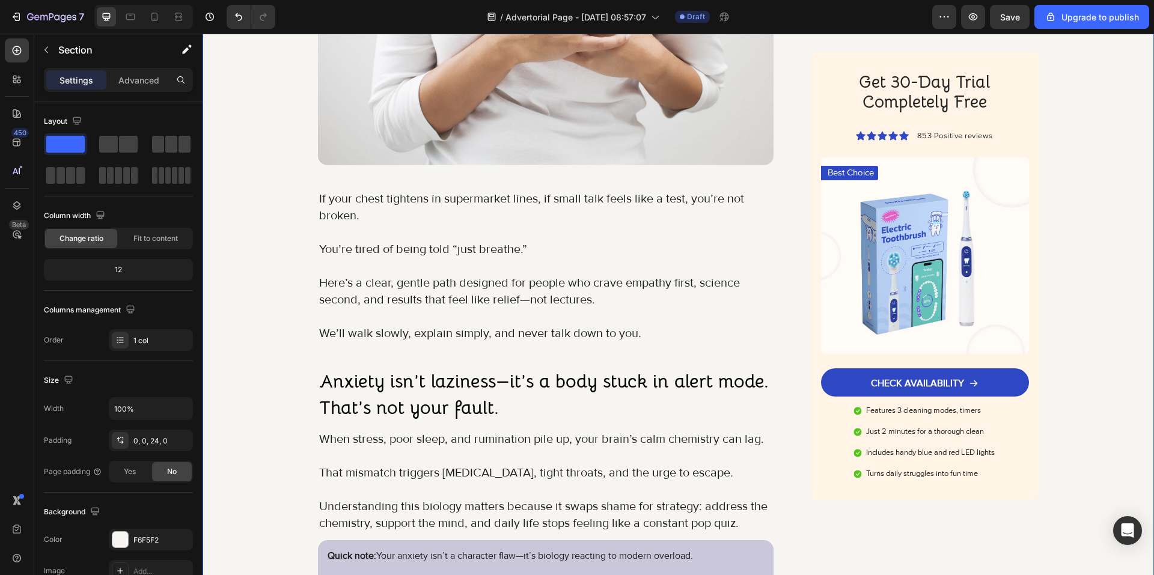
click at [968, 136] on span "853 Positive reviews" at bounding box center [955, 136] width 76 height 10
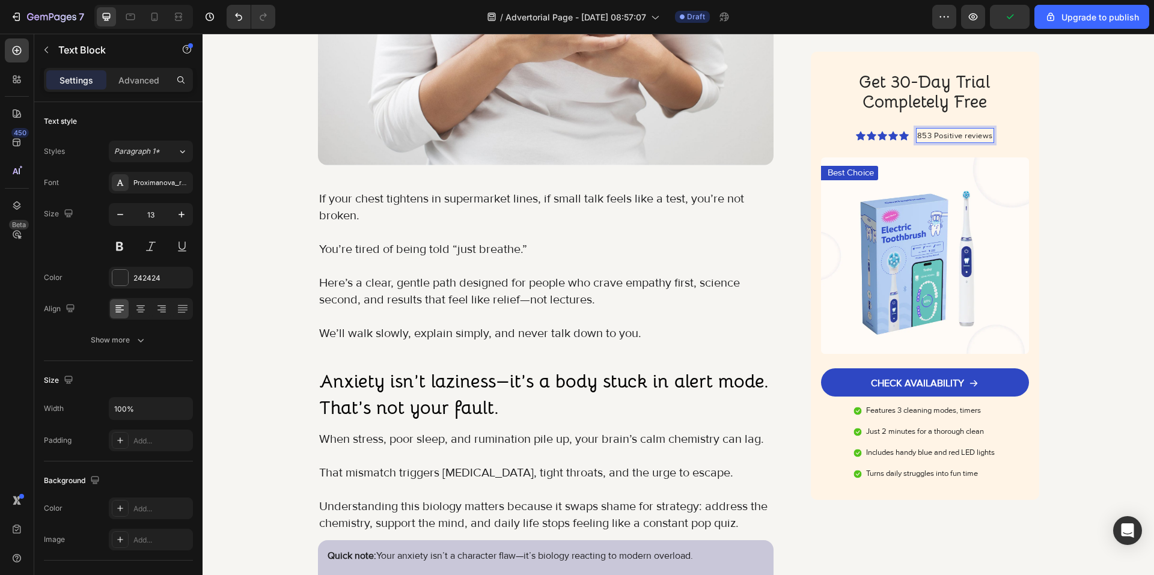
click at [963, 136] on span "853 Positive reviews" at bounding box center [955, 136] width 76 height 10
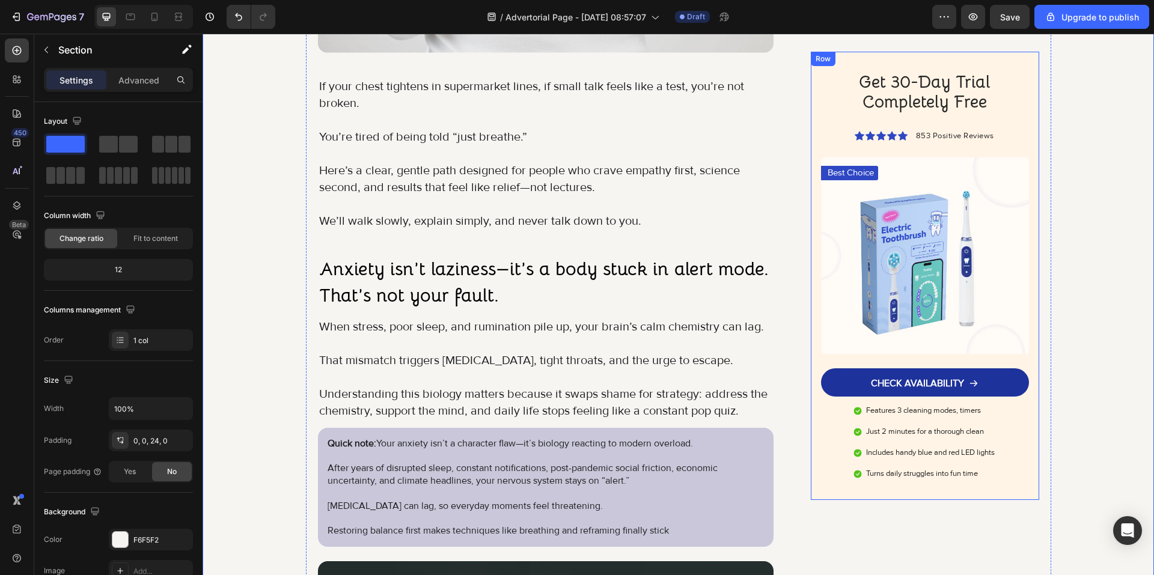
scroll to position [606, 0]
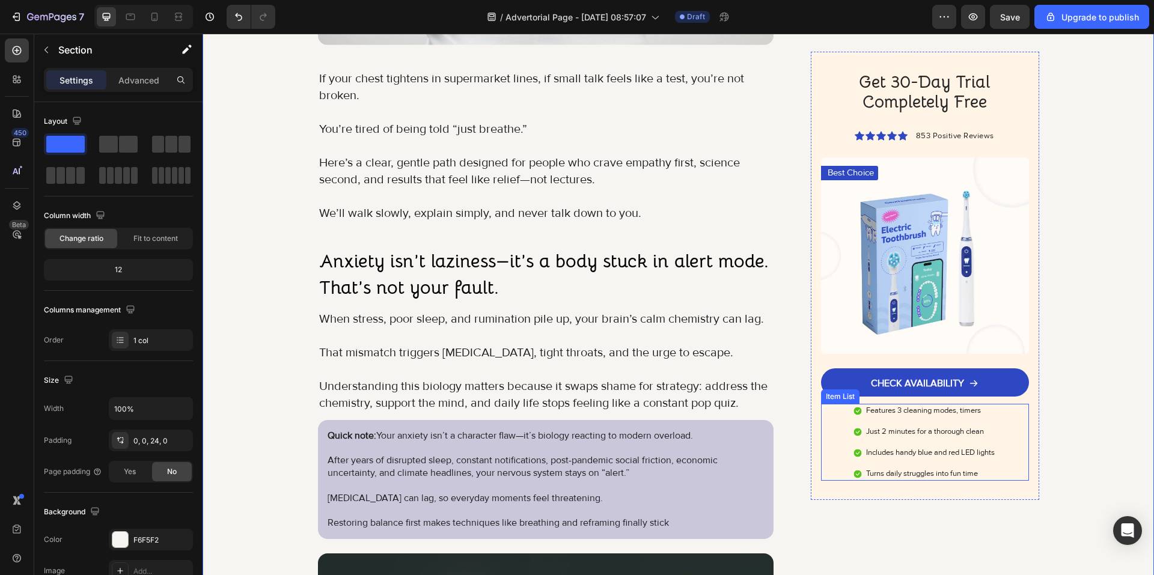
click at [912, 413] on p "Features 3 cleaning modes, timers" at bounding box center [930, 411] width 129 height 10
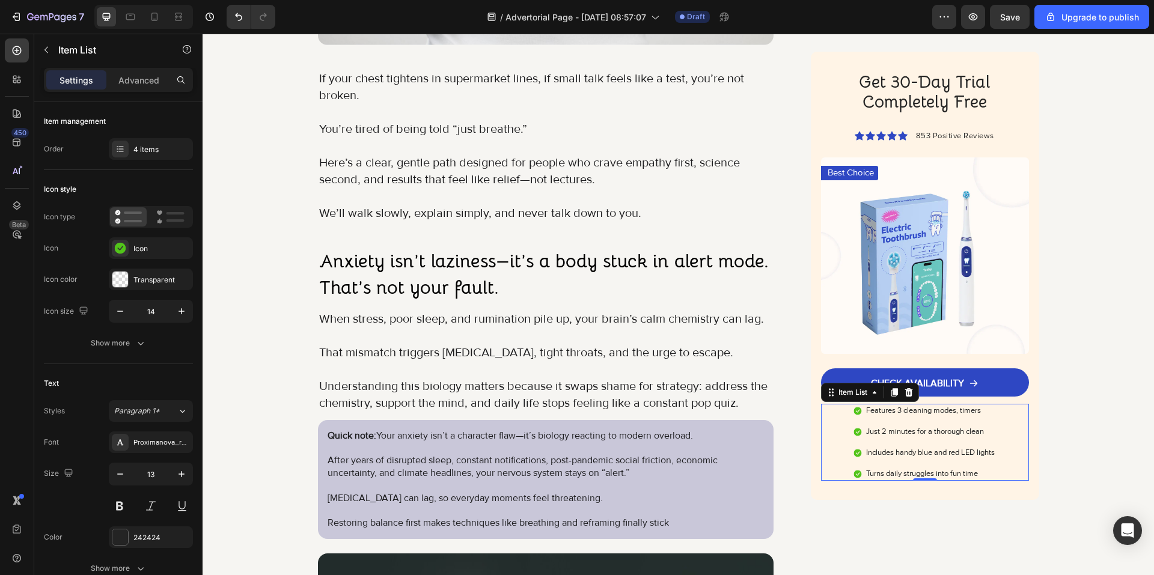
click at [921, 416] on div "Features 3 cleaning modes, timers" at bounding box center [930, 411] width 132 height 14
click at [919, 411] on p "Features 3 cleaning modes, timers" at bounding box center [930, 411] width 129 height 10
click at [942, 437] on div "Just 2 minutes for a thorough clean" at bounding box center [930, 432] width 132 height 14
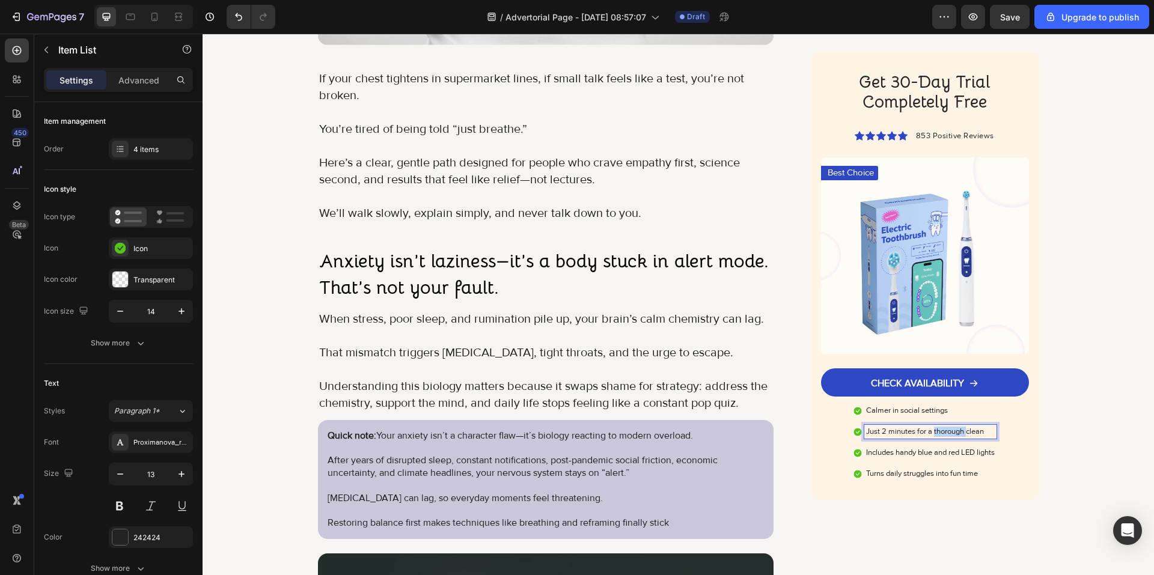
click at [942, 437] on div "Just 2 minutes for a thorough clean" at bounding box center [930, 432] width 132 height 14
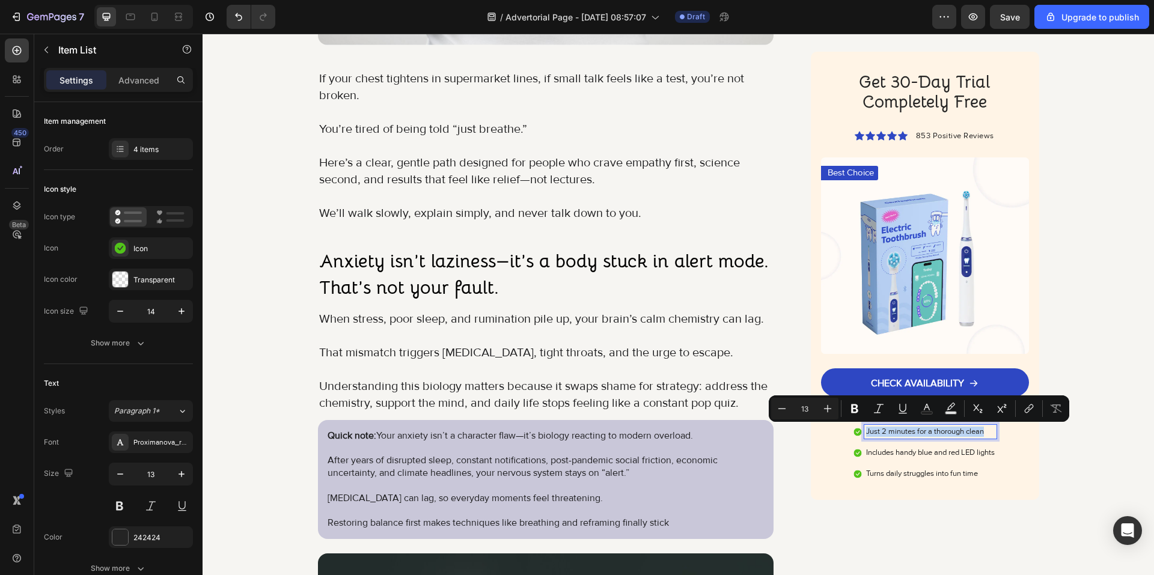
type input "20"
click at [853, 432] on icon at bounding box center [857, 432] width 8 height 8
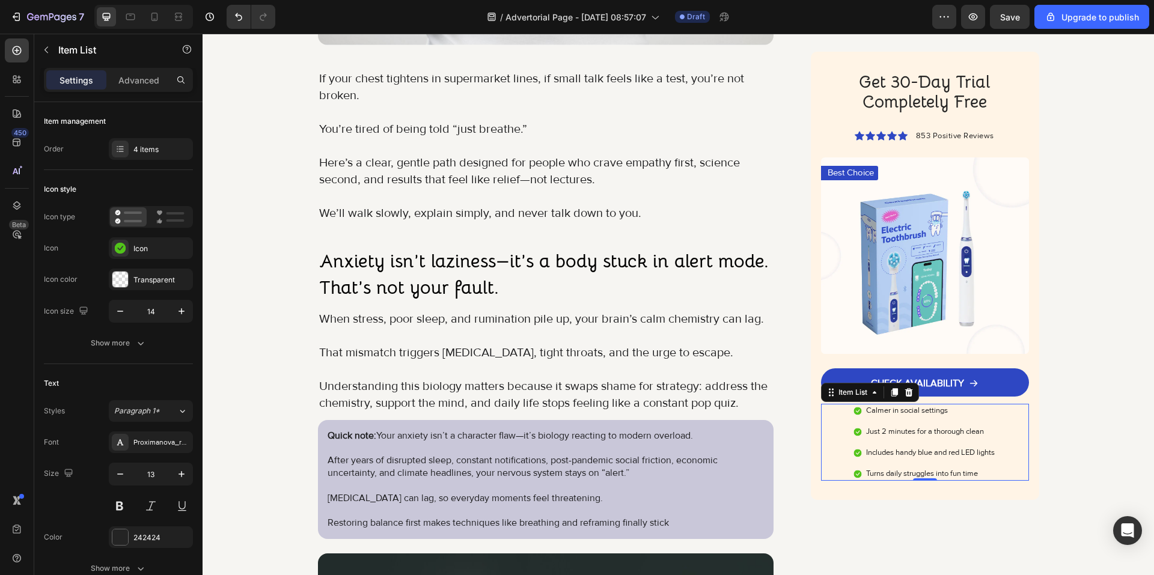
click at [853, 432] on icon at bounding box center [857, 432] width 8 height 8
click at [87, 44] on p "Item List" at bounding box center [109, 50] width 102 height 14
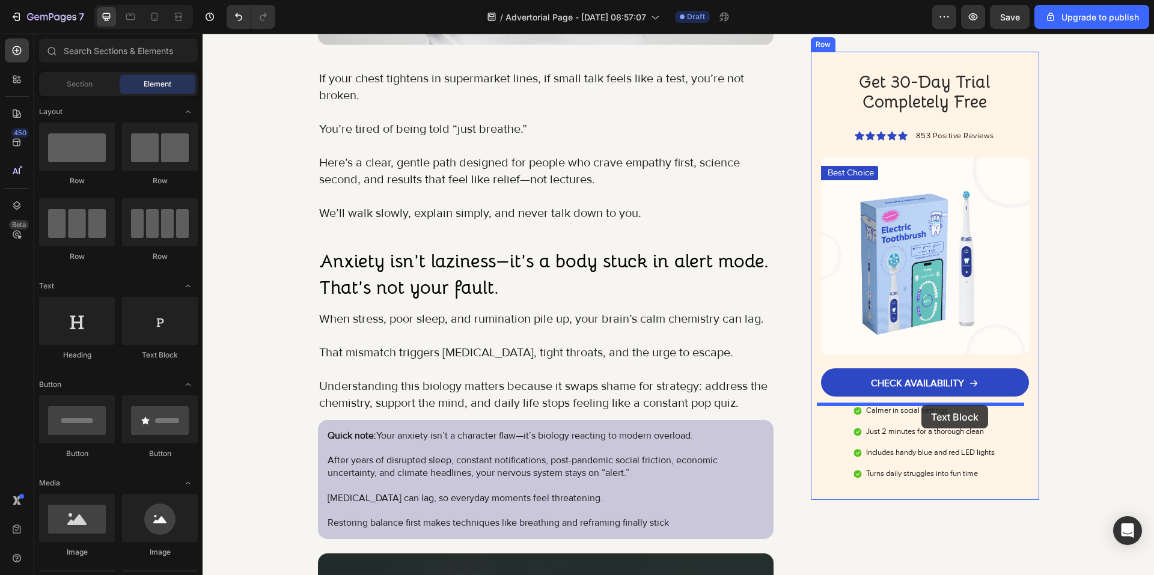
drag, startPoint x: 397, startPoint y: 364, endPoint x: 921, endPoint y: 405, distance: 526.3
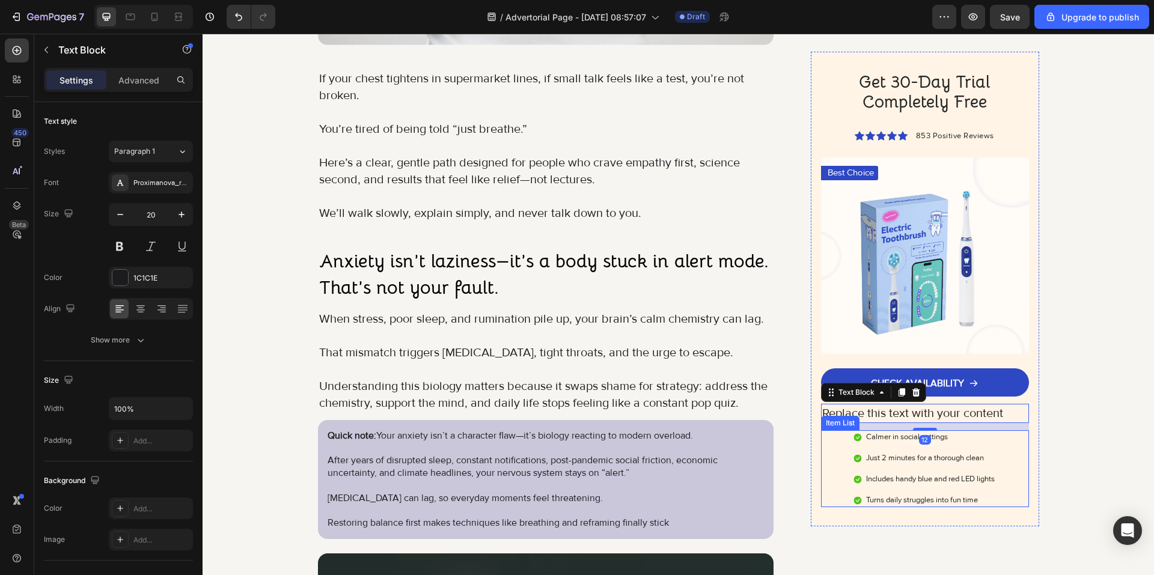
click at [915, 474] on div "Includes handy blue and red LED lights" at bounding box center [930, 479] width 132 height 14
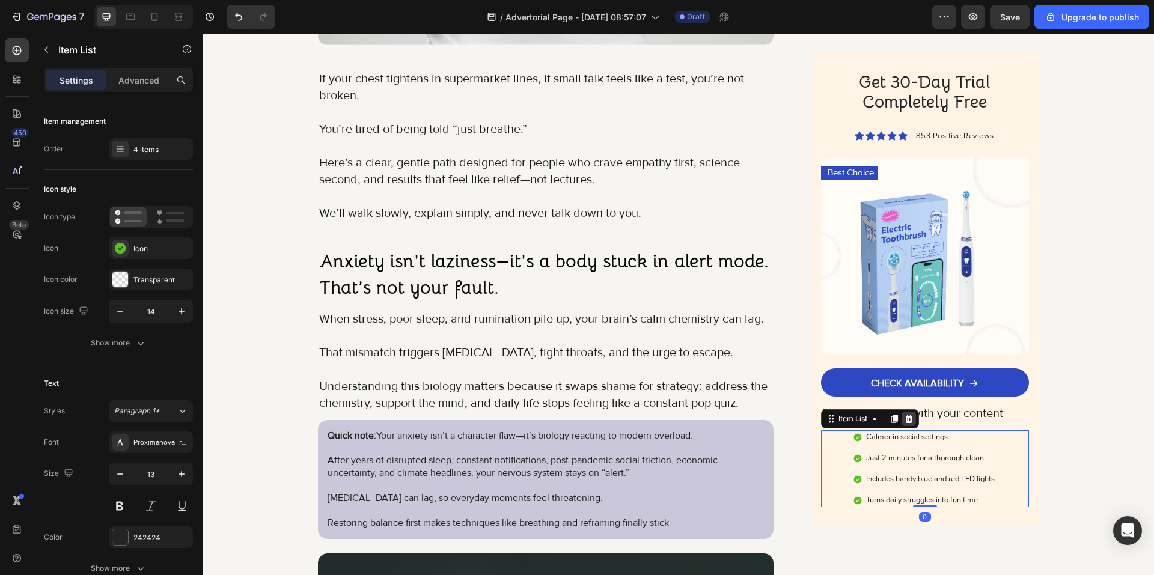
click at [904, 421] on icon at bounding box center [909, 420] width 10 height 10
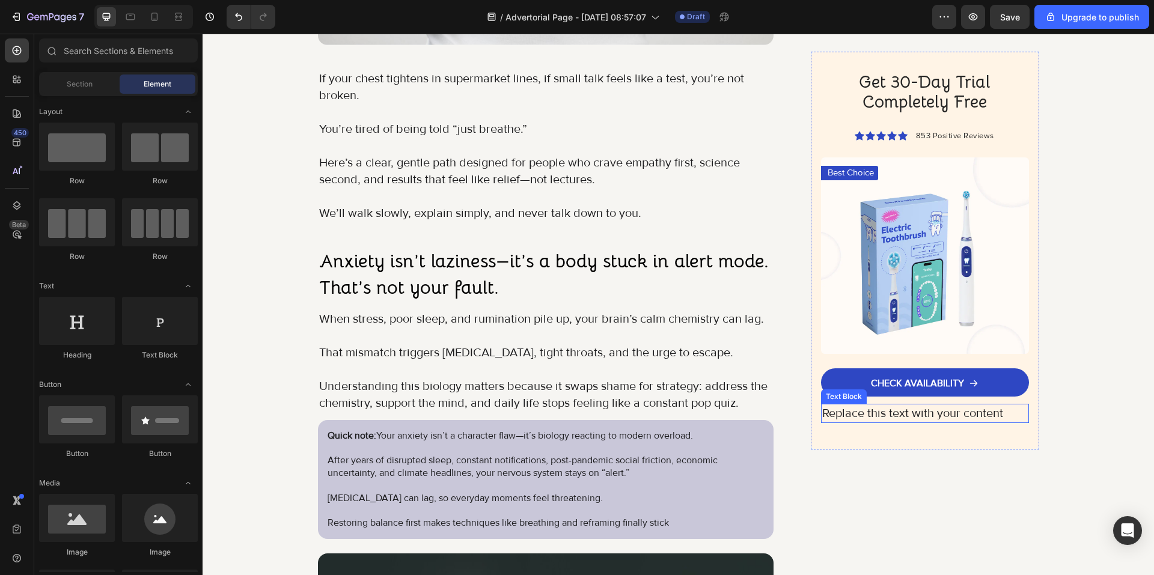
click at [890, 417] on div "Replace this text with your content" at bounding box center [924, 413] width 207 height 19
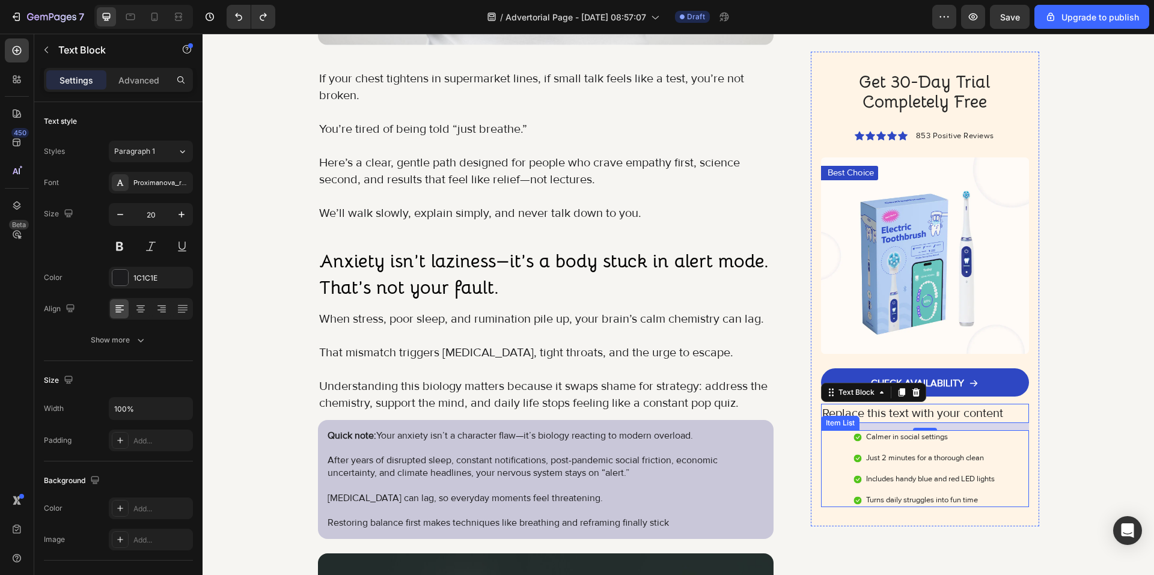
click at [880, 464] on div "Just 2 minutes for a thorough clean" at bounding box center [930, 459] width 132 height 14
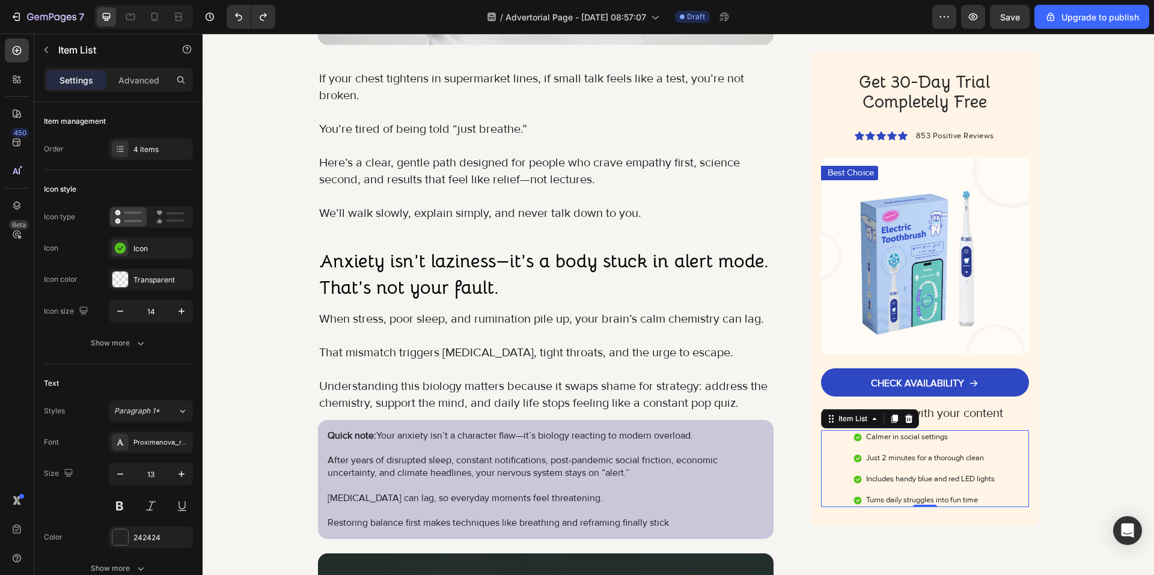
click at [905, 420] on icon at bounding box center [909, 420] width 10 height 10
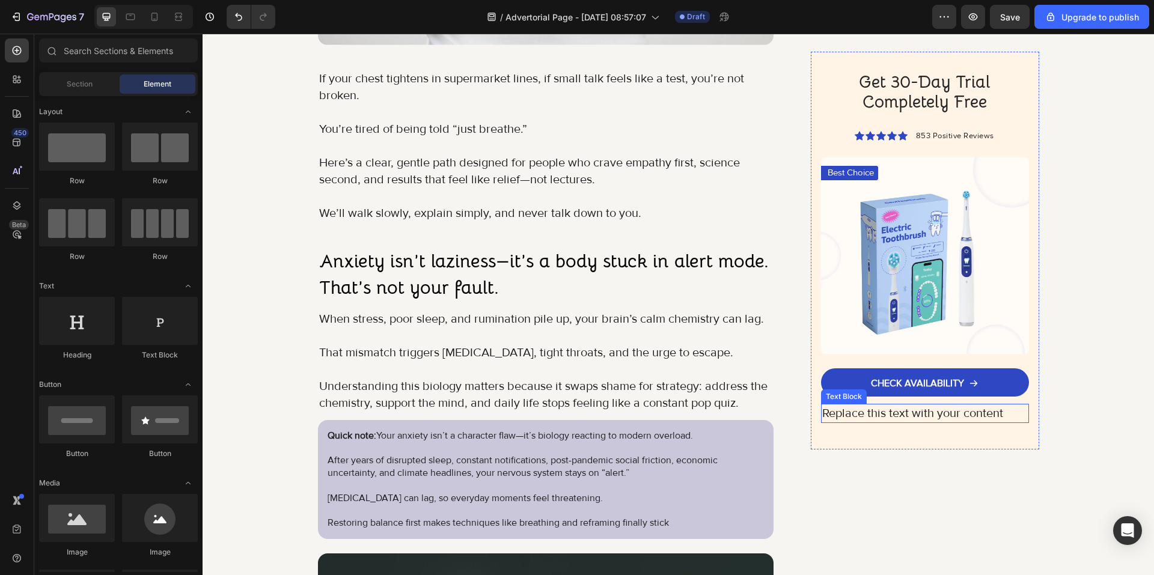
click at [899, 419] on div "Replace this text with your content" at bounding box center [924, 413] width 207 height 19
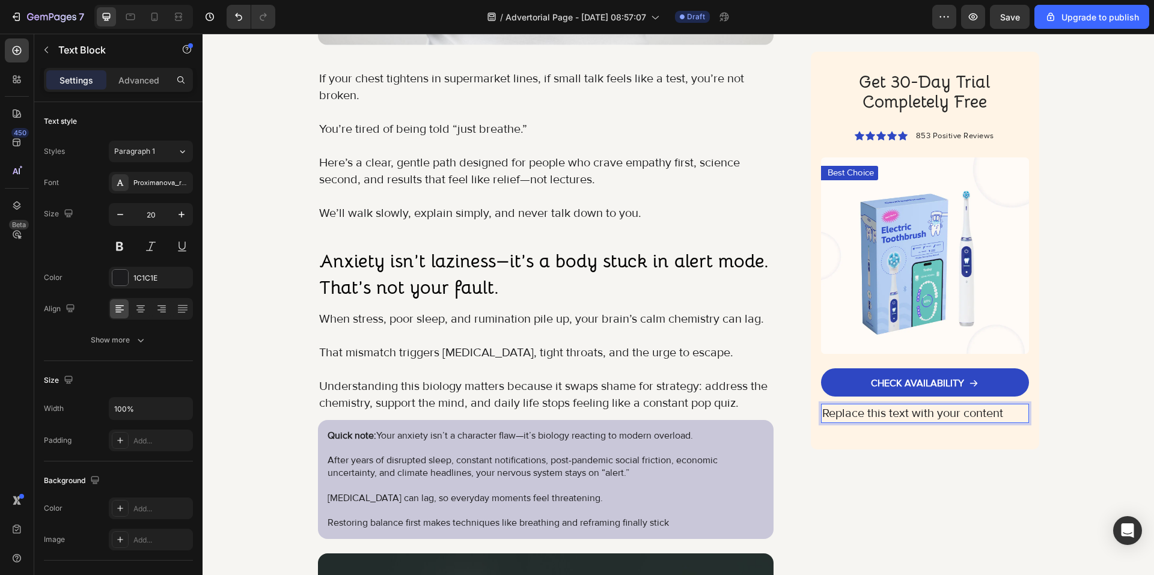
click at [933, 415] on div "Replace this text with your content" at bounding box center [924, 413] width 207 height 19
click at [933, 415] on p "Replace this text with your content" at bounding box center [924, 414] width 205 height 17
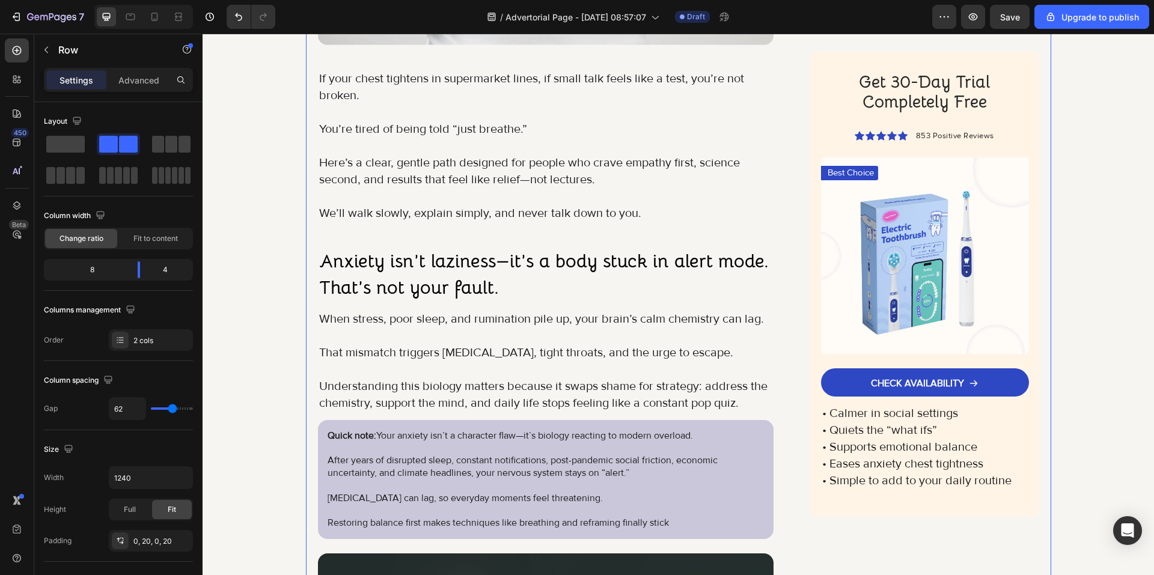
click at [913, 478] on p "• Simple to add to your daily routine" at bounding box center [924, 481] width 205 height 17
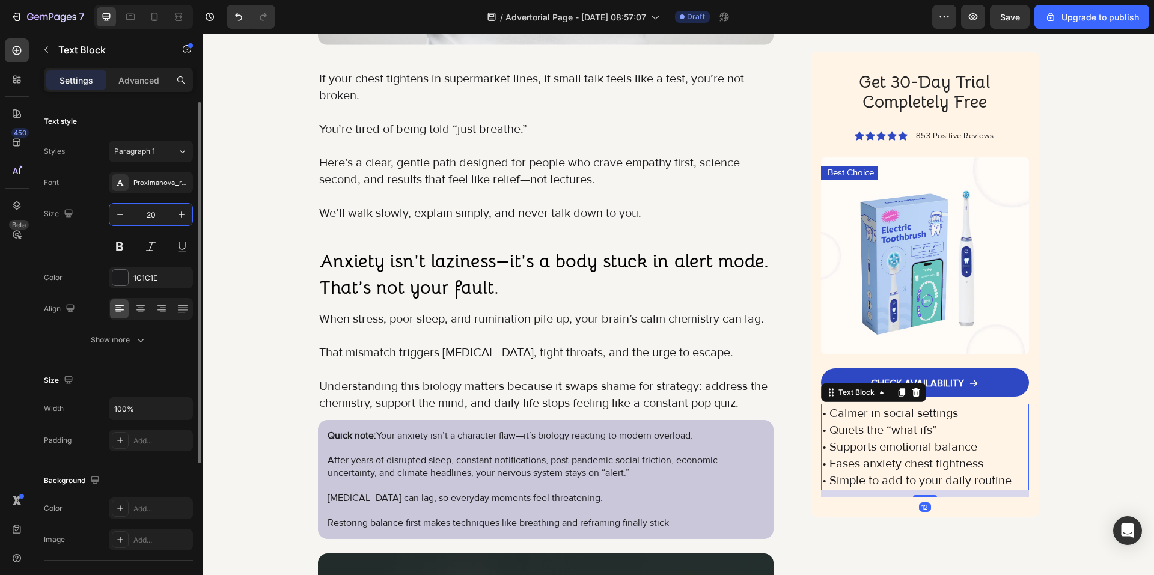
click at [155, 217] on input "20" at bounding box center [151, 215] width 40 height 22
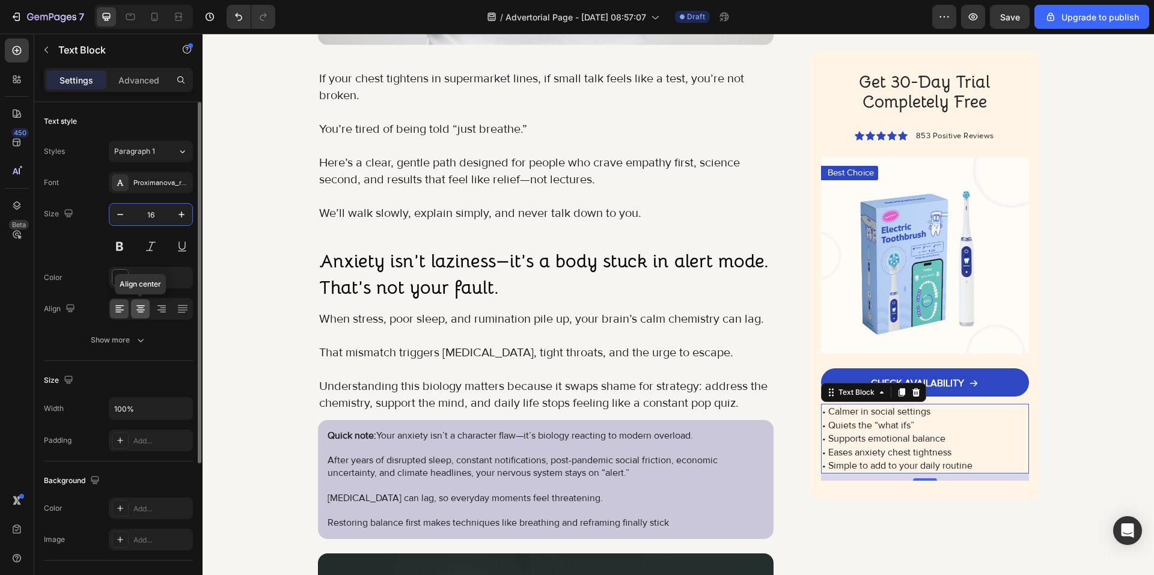
type input "16"
click at [135, 306] on icon at bounding box center [141, 309] width 12 height 12
click at [132, 303] on div at bounding box center [140, 308] width 19 height 19
click at [124, 308] on icon at bounding box center [120, 309] width 12 height 12
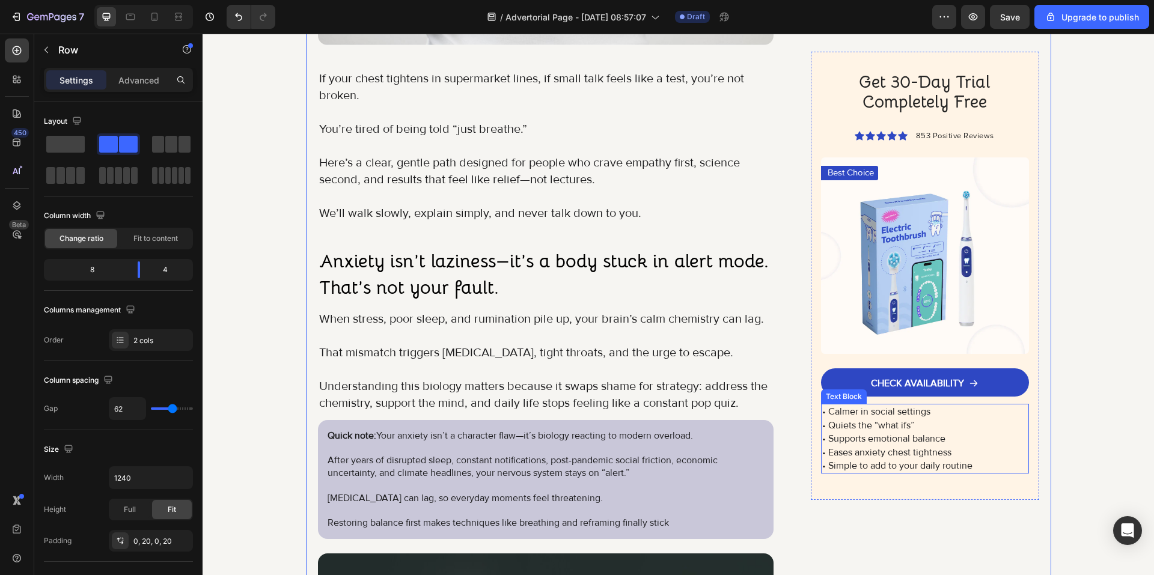
click at [822, 413] on p "• Calmer in social settings" at bounding box center [924, 412] width 205 height 13
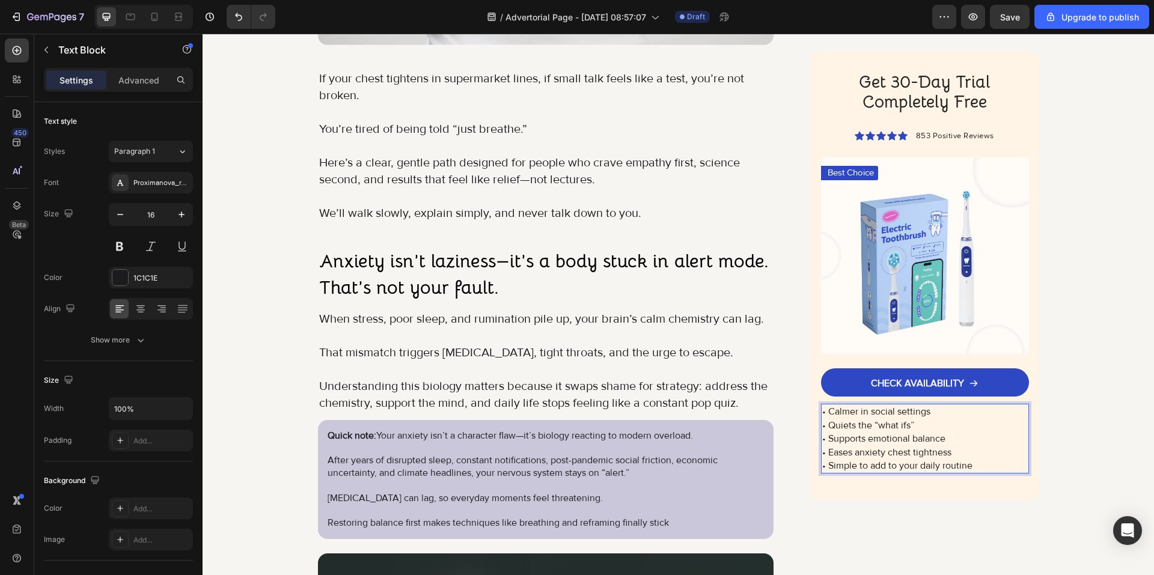
click at [824, 415] on p "• Calmer in social settings" at bounding box center [924, 412] width 205 height 13
click at [823, 427] on p "• Quiets the “what ifs”" at bounding box center [924, 425] width 205 height 13
click at [822, 439] on p "• Supports emotional balance" at bounding box center [924, 438] width 205 height 13
click at [824, 453] on p "• Eases anxiety chest tightness" at bounding box center [924, 452] width 205 height 13
click at [822, 466] on p "• Simple to add to your daily routine" at bounding box center [924, 465] width 205 height 13
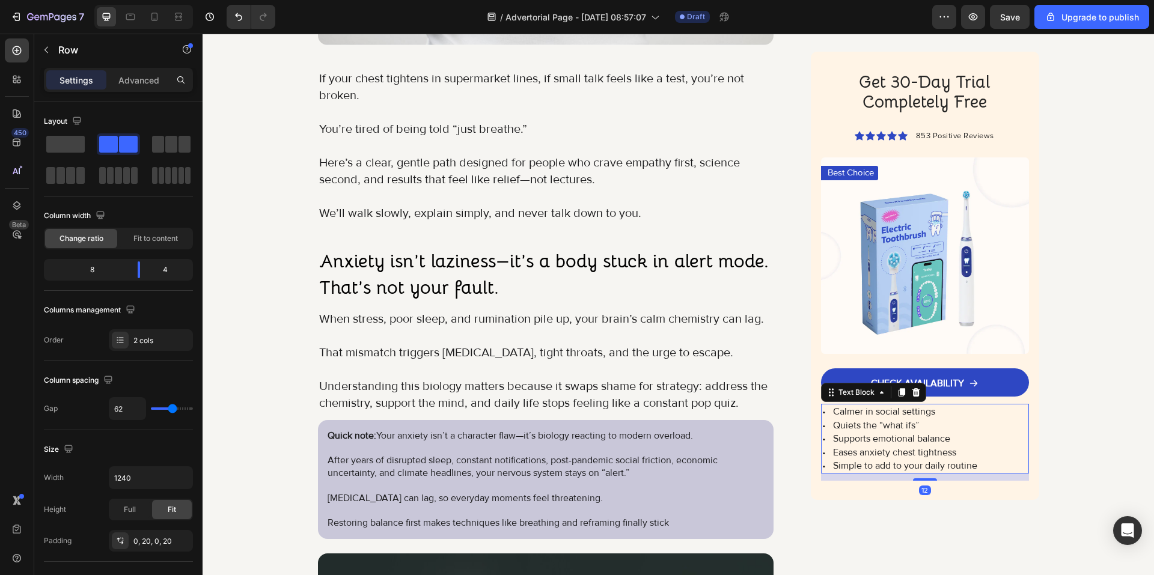
click at [824, 413] on p "• Calmer in social settings" at bounding box center [924, 412] width 205 height 13
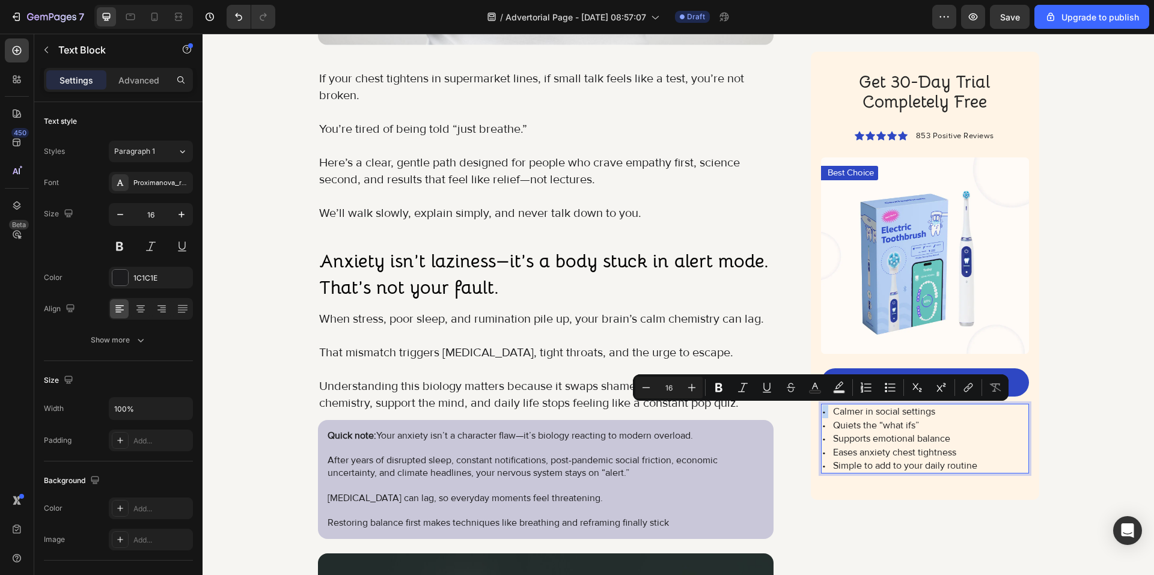
click at [822, 412] on p "• Calmer in social settings" at bounding box center [924, 412] width 205 height 13
click at [686, 388] on button "Plus" at bounding box center [692, 388] width 22 height 22
click at [686, 388] on icon "Editor contextual toolbar" at bounding box center [692, 388] width 12 height 12
type input "19"
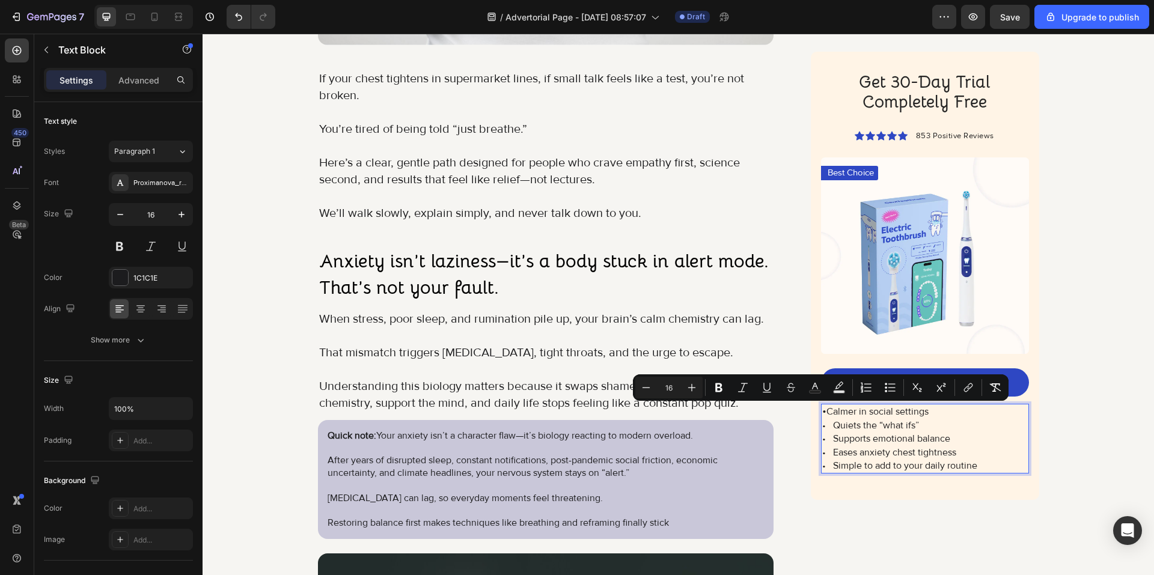
click at [822, 427] on p "• Quiets the “what ifs”" at bounding box center [924, 425] width 205 height 13
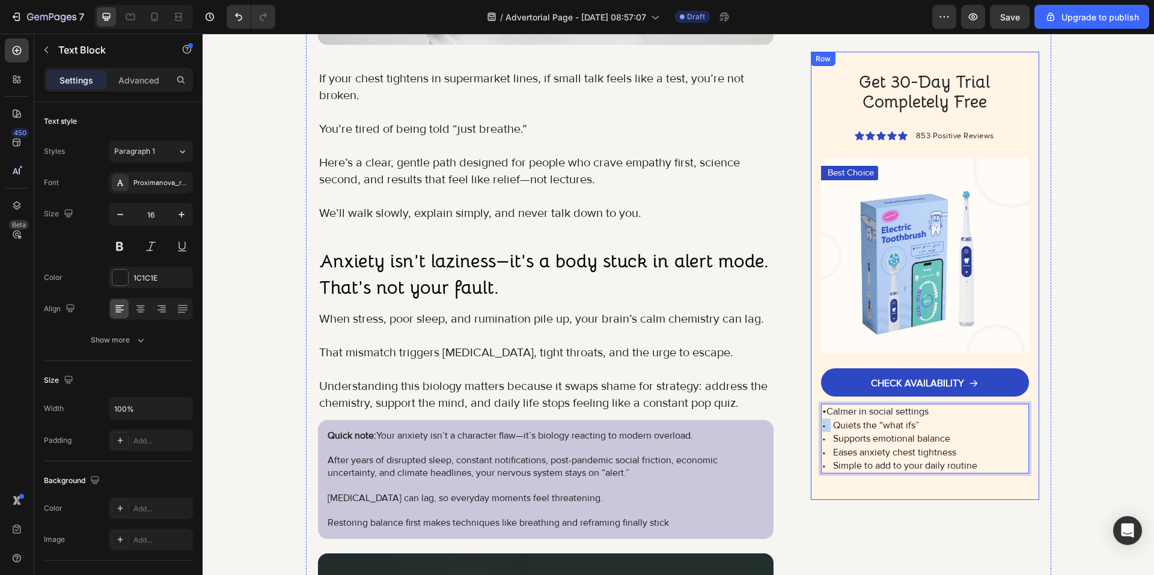
click at [814, 425] on div "Get 30-Day Trial Completely Free Heading Icon Icon Icon Icon Icon Icon List 853…" at bounding box center [925, 276] width 228 height 449
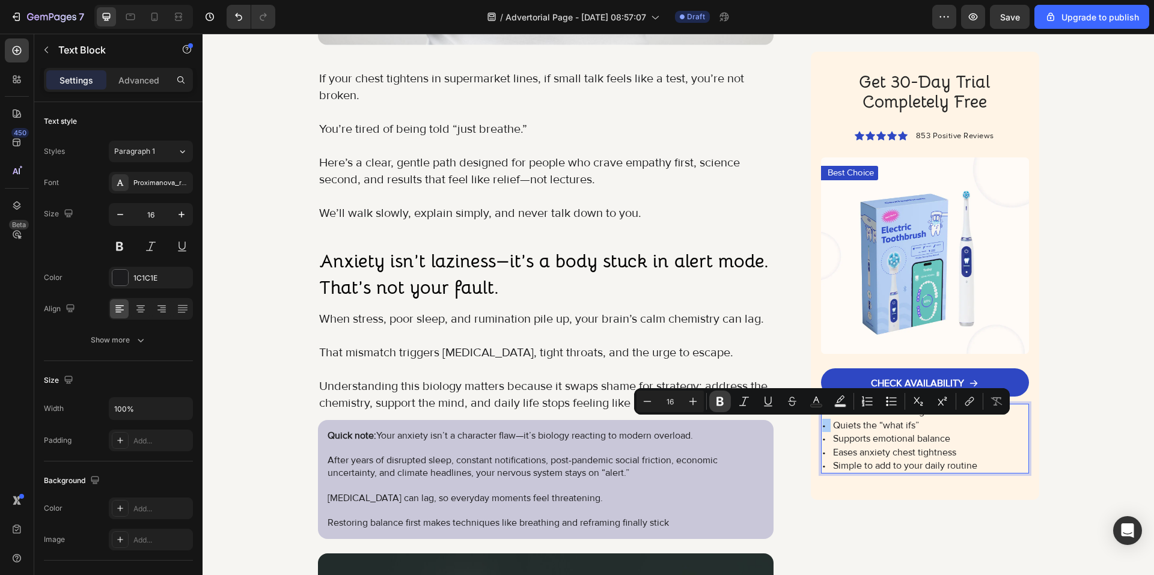
click at [722, 403] on icon "Editor contextual toolbar" at bounding box center [719, 401] width 7 height 9
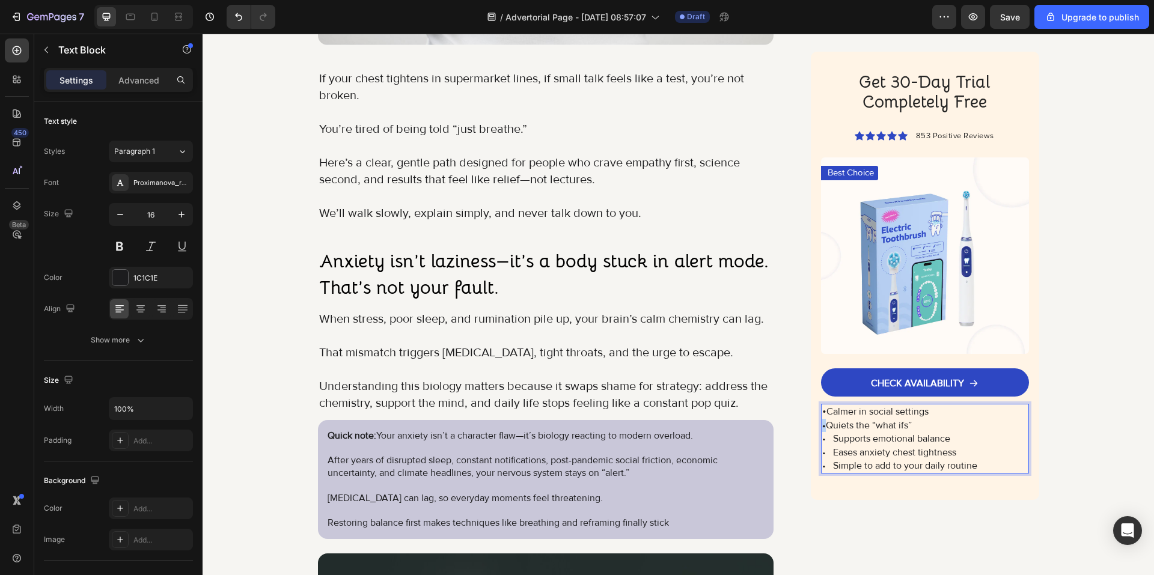
click at [822, 427] on strong "•" at bounding box center [824, 425] width 4 height 12
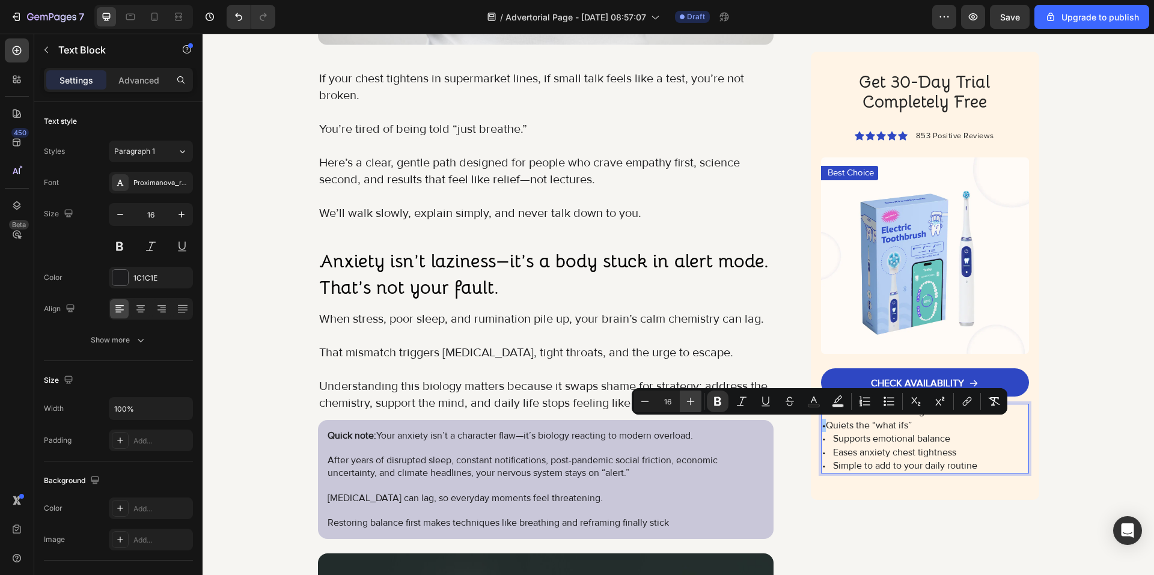
click at [693, 404] on icon "Editor contextual toolbar" at bounding box center [690, 401] width 12 height 12
type input "16"
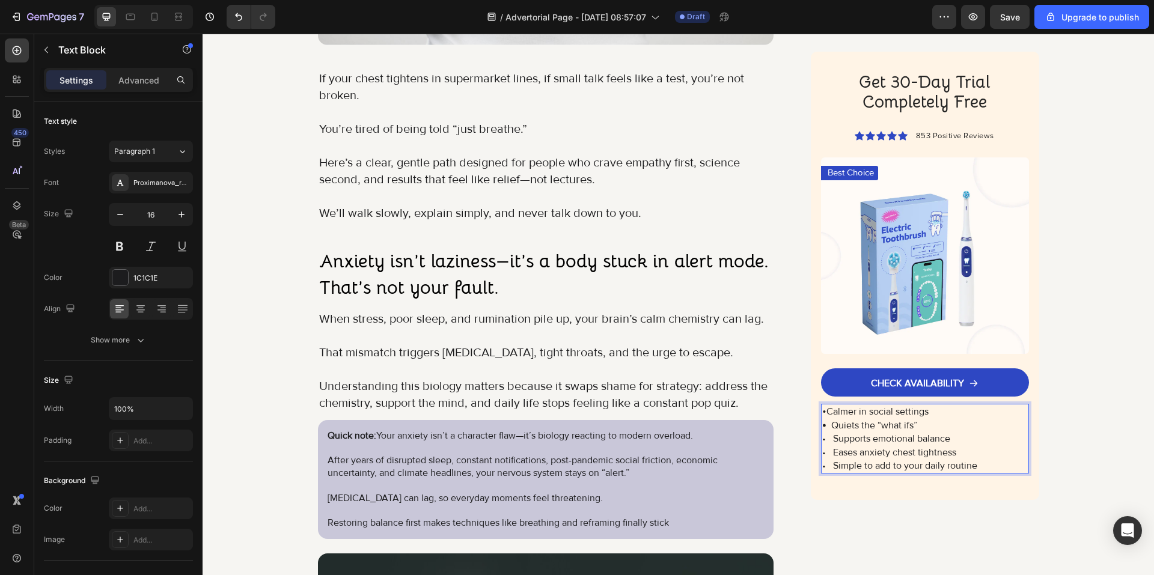
click at [844, 446] on p "• Eases anxiety chest tightness" at bounding box center [924, 452] width 205 height 13
click at [814, 413] on div "Get 30-Day Trial Completely Free Heading Icon Icon Icon Icon Icon Icon List 853…" at bounding box center [925, 276] width 228 height 449
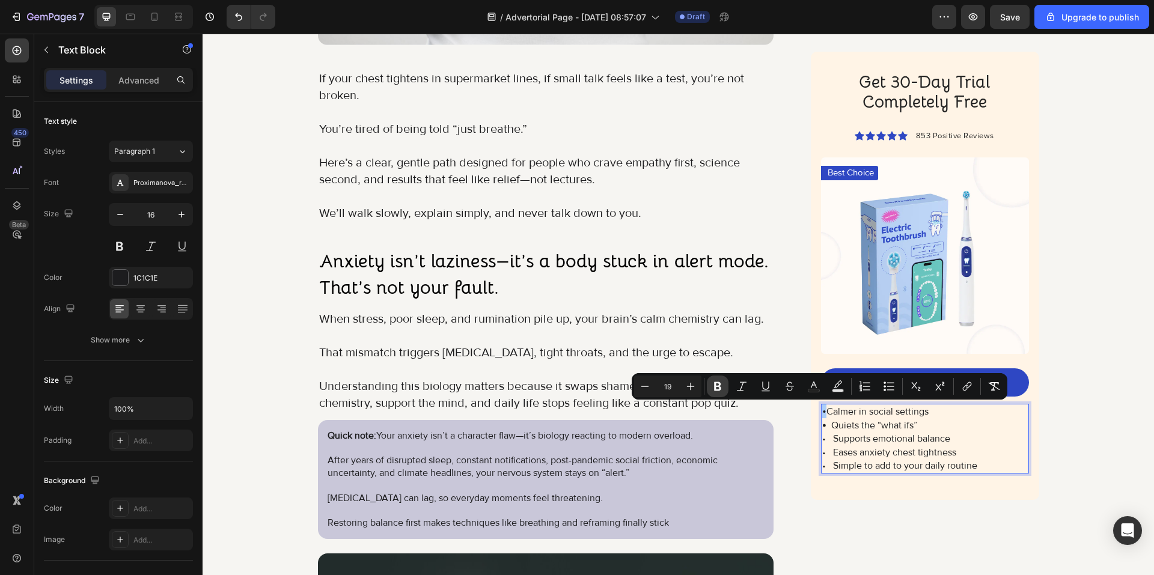
click at [719, 388] on icon "Editor contextual toolbar" at bounding box center [717, 386] width 7 height 9
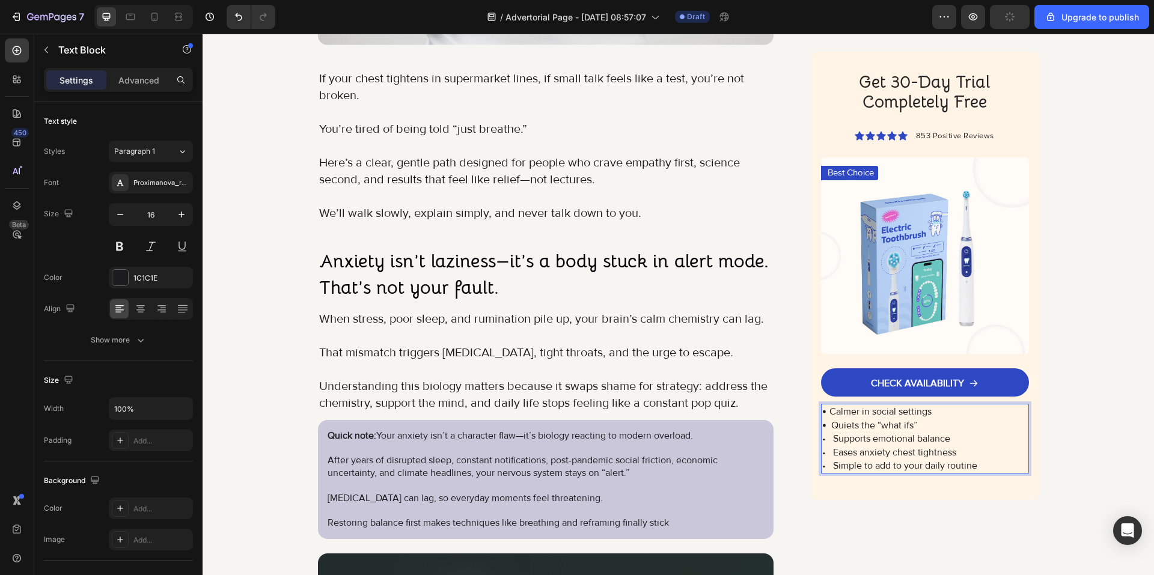
click at [822, 433] on p "• Supports emotional balance" at bounding box center [924, 438] width 205 height 13
drag, startPoint x: 822, startPoint y: 433, endPoint x: 811, endPoint y: 433, distance: 10.8
click at [811, 433] on div "Get 30-Day Trial Completely Free Heading Icon Icon Icon Icon Icon Icon List 853…" at bounding box center [925, 276] width 228 height 449
click at [822, 441] on p "• Supports emotional balance" at bounding box center [924, 438] width 205 height 13
click at [822, 440] on p "• Supports emotional balance" at bounding box center [924, 438] width 205 height 13
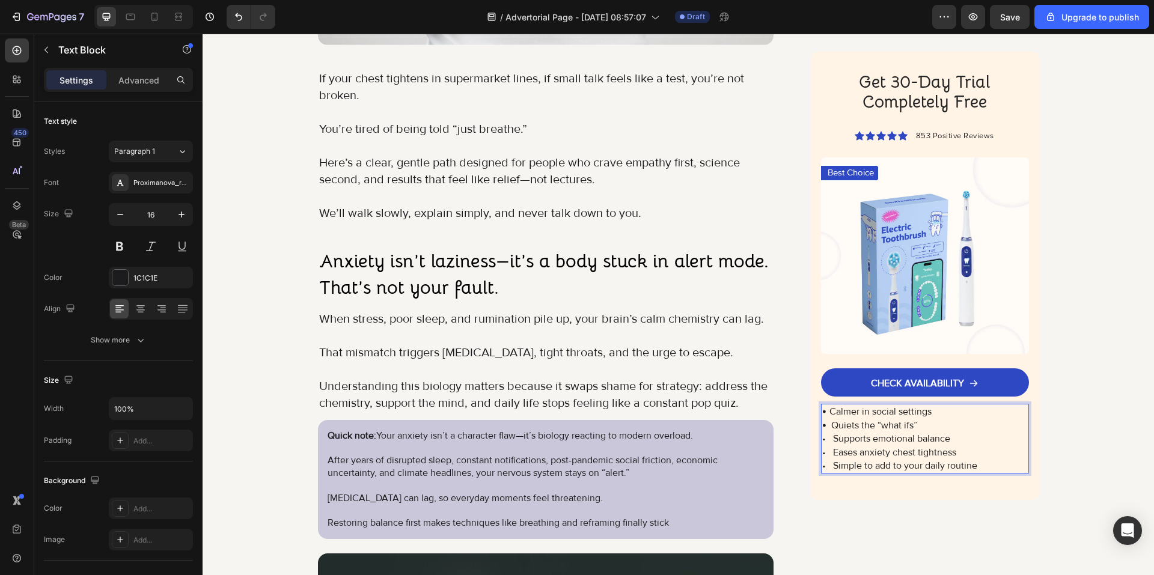
click at [824, 437] on p "• Supports emotional balance" at bounding box center [924, 438] width 205 height 13
drag, startPoint x: 822, startPoint y: 439, endPoint x: 811, endPoint y: 439, distance: 10.8
click at [813, 439] on div "Get 30-Day Trial Completely Free Heading Icon Icon Icon Icon Icon Icon List 853…" at bounding box center [925, 276] width 228 height 449
click at [841, 448] on p "• Eases anxiety chest tightness" at bounding box center [924, 452] width 205 height 13
drag, startPoint x: 852, startPoint y: 504, endPoint x: 857, endPoint y: 514, distance: 11.3
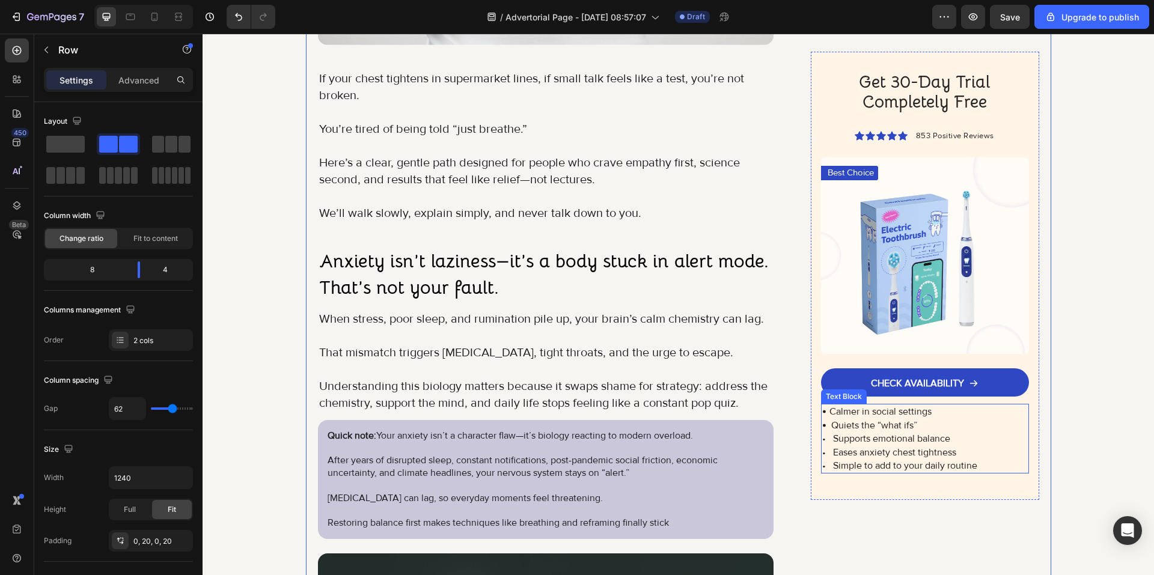
click at [827, 440] on p "• Supports emotional balance" at bounding box center [924, 438] width 205 height 13
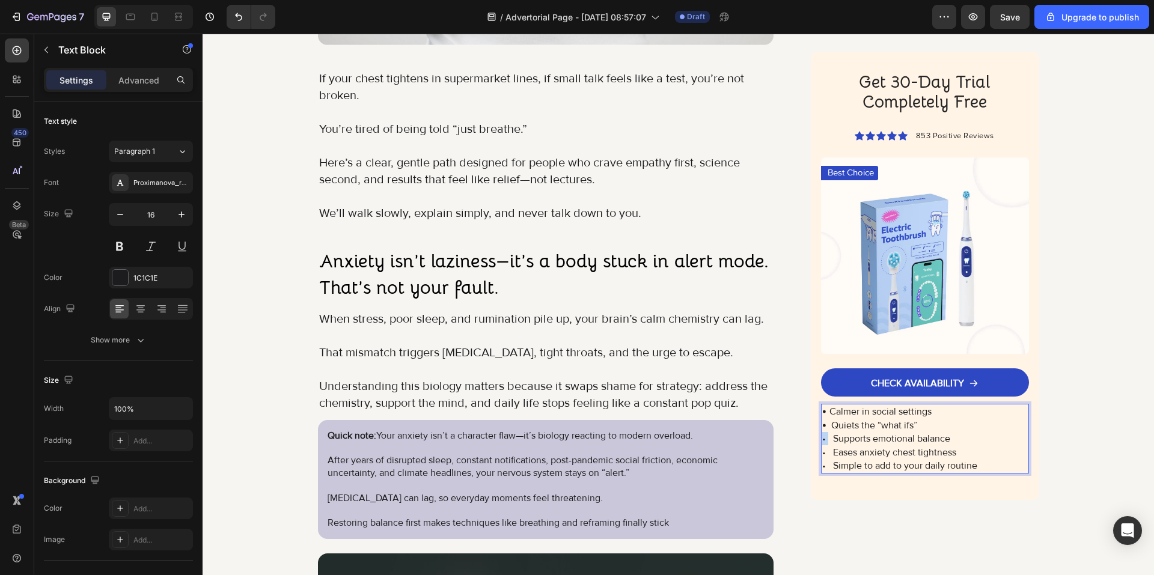
click at [822, 438] on p "• Supports emotional balance" at bounding box center [924, 438] width 205 height 13
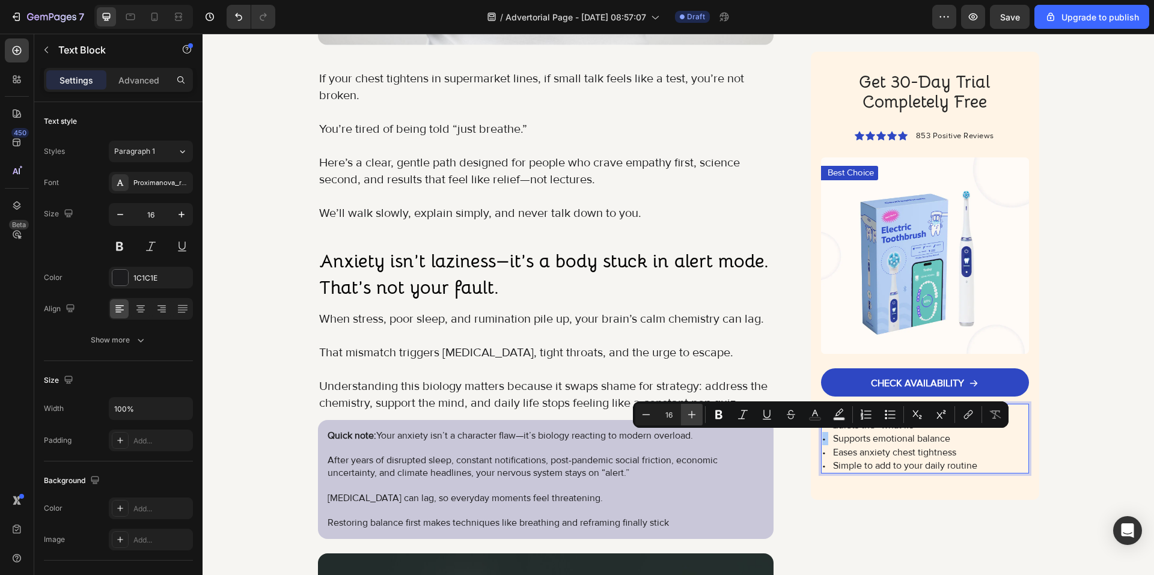
click at [697, 412] on icon "Editor contextual toolbar" at bounding box center [692, 415] width 12 height 12
type input "19"
click at [720, 415] on icon "Editor contextual toolbar" at bounding box center [718, 414] width 7 height 9
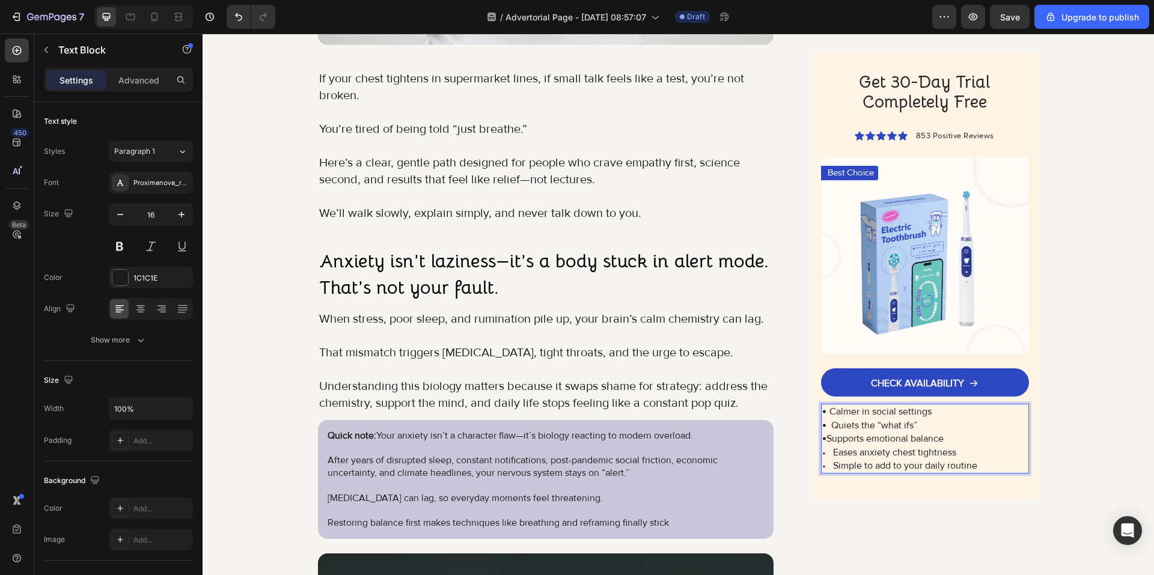
click at [823, 449] on p "• Eases anxiety chest tightness" at bounding box center [924, 452] width 205 height 13
click at [822, 452] on p "• Eases anxiety chest tightness" at bounding box center [924, 452] width 205 height 13
click at [821, 452] on div "• Calmer in social settings • Quiets the “what ifs” • Supports emotional balanc…" at bounding box center [924, 439] width 207 height 70
click at [835, 490] on div "Get 30-Day Trial Completely Free Heading Icon Icon Icon Icon Icon Icon List 853…" at bounding box center [925, 276] width 228 height 449
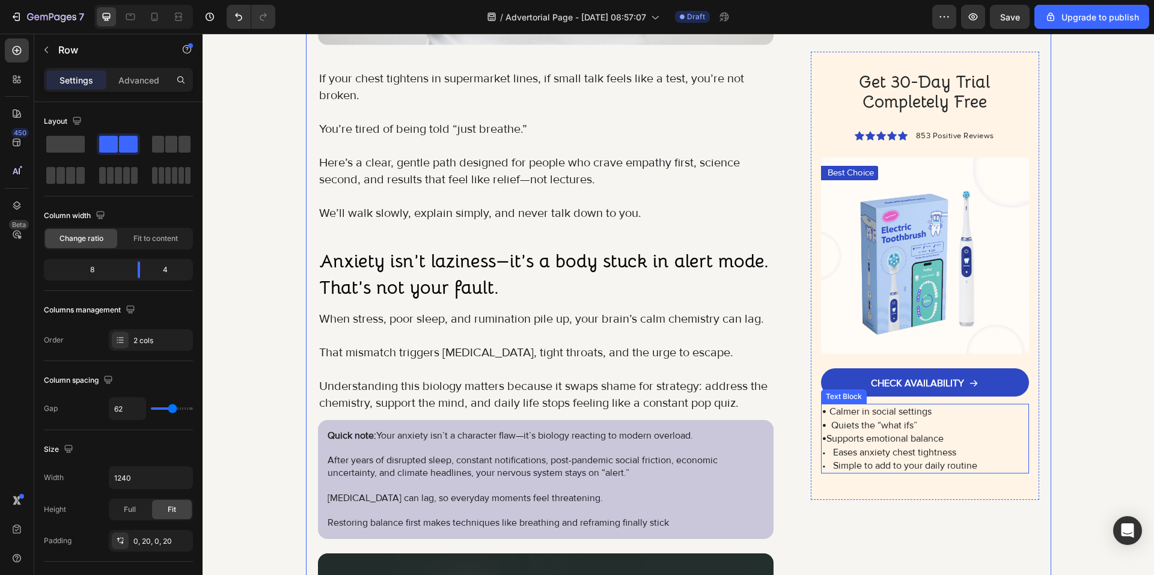
click at [823, 453] on p "• Eases anxiety chest tightness" at bounding box center [924, 452] width 205 height 13
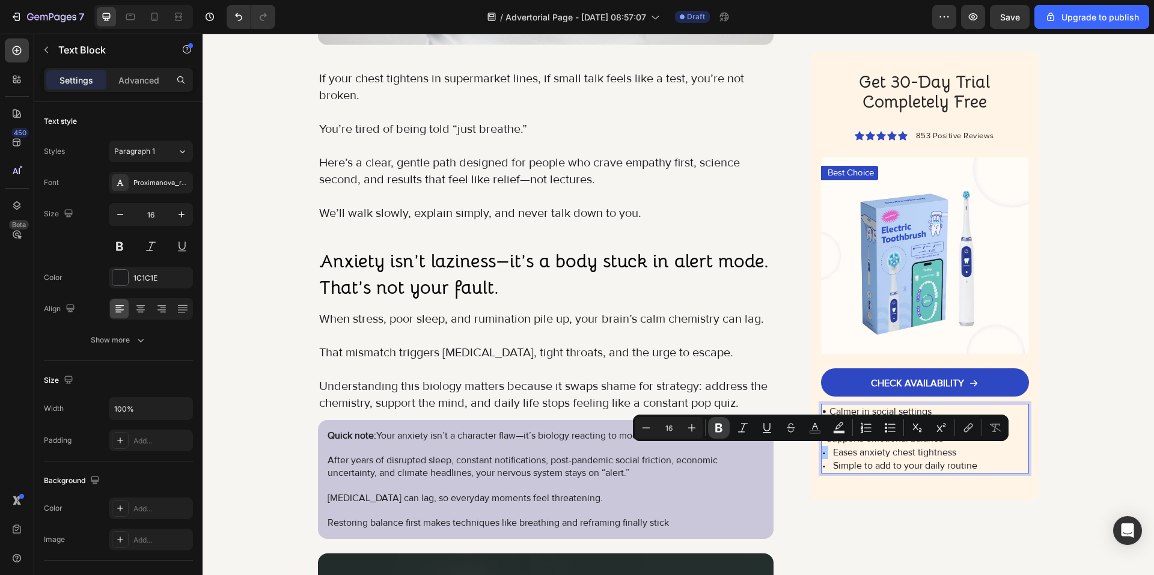
click at [709, 430] on button "Bold" at bounding box center [719, 428] width 22 height 22
drag, startPoint x: 899, startPoint y: 463, endPoint x: 696, endPoint y: 429, distance: 205.4
click at [696, 205] on p at bounding box center [546, 196] width 454 height 17
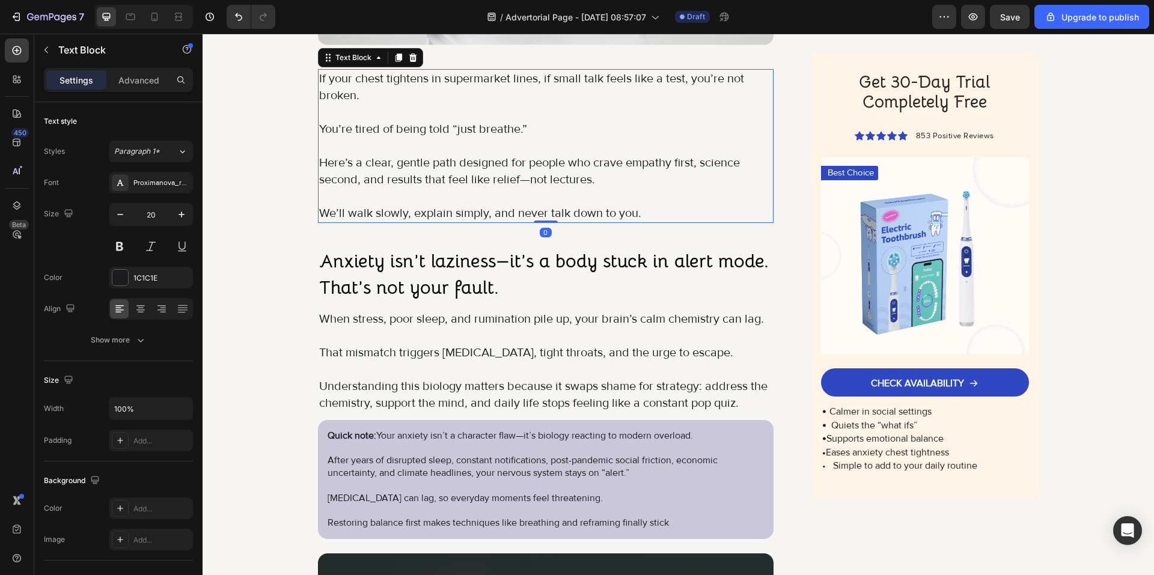
click at [696, 205] on p at bounding box center [546, 196] width 454 height 17
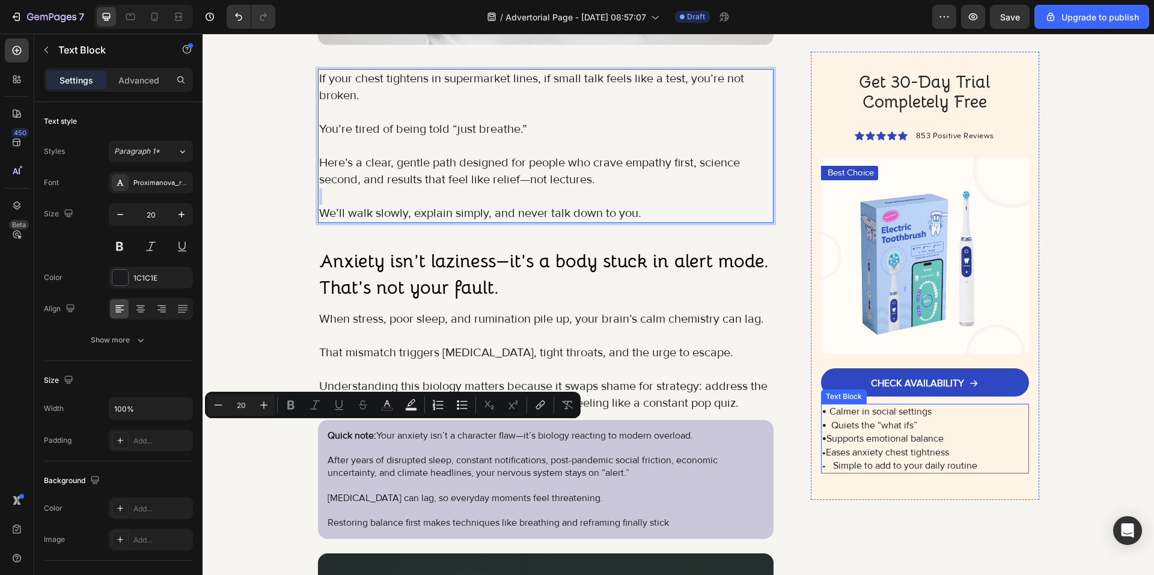
click at [822, 453] on strong "•" at bounding box center [824, 452] width 4 height 12
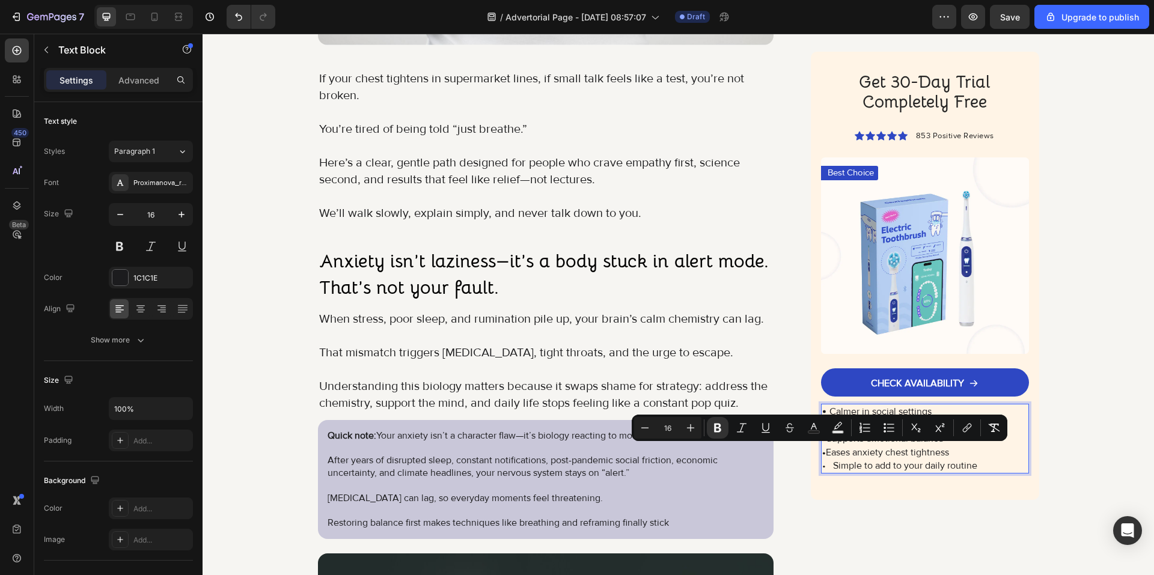
drag, startPoint x: 821, startPoint y: 453, endPoint x: 814, endPoint y: 453, distance: 7.2
click at [694, 429] on icon "Editor contextual toolbar" at bounding box center [690, 428] width 12 height 12
type input "19"
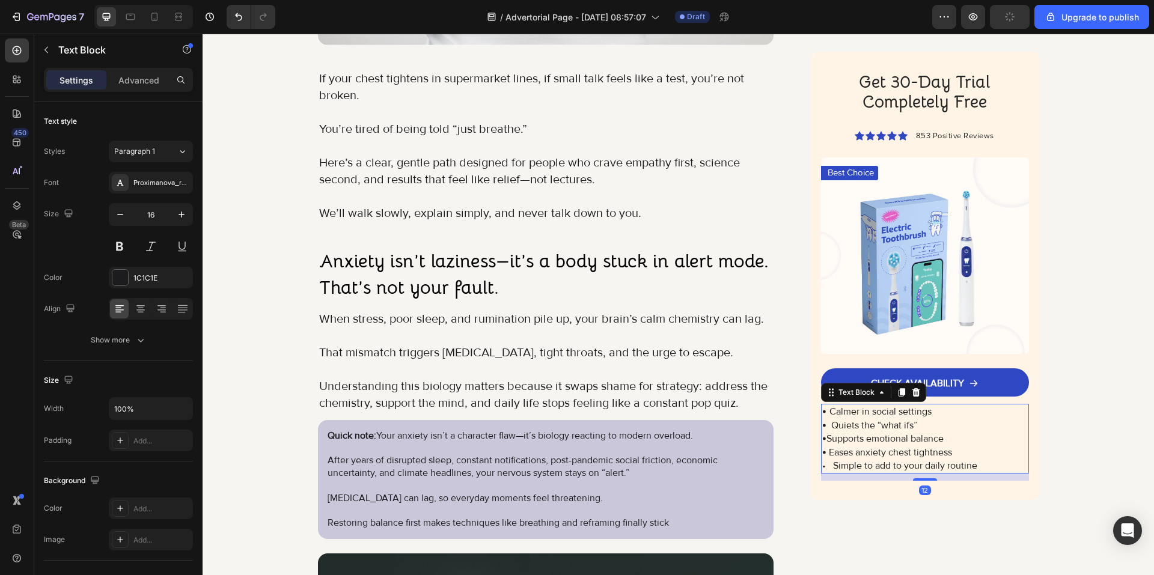
click at [824, 463] on p "• Simple to add to your daily routine" at bounding box center [924, 465] width 205 height 13
click at [822, 467] on p "• Simple to add to your daily routine" at bounding box center [924, 465] width 205 height 13
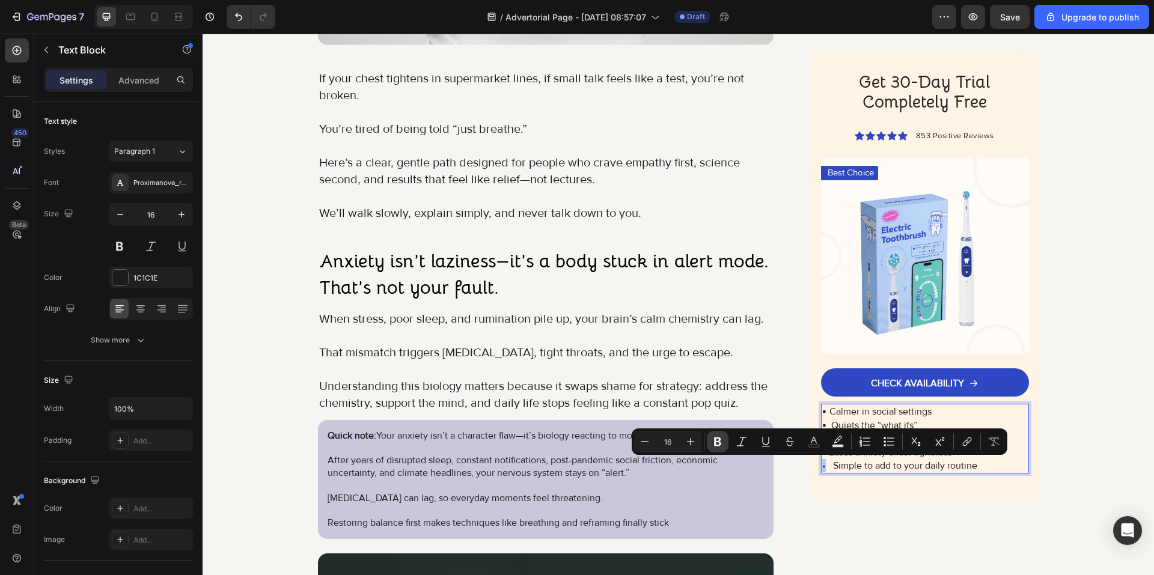
click at [716, 445] on icon "Editor contextual toolbar" at bounding box center [717, 441] width 7 height 9
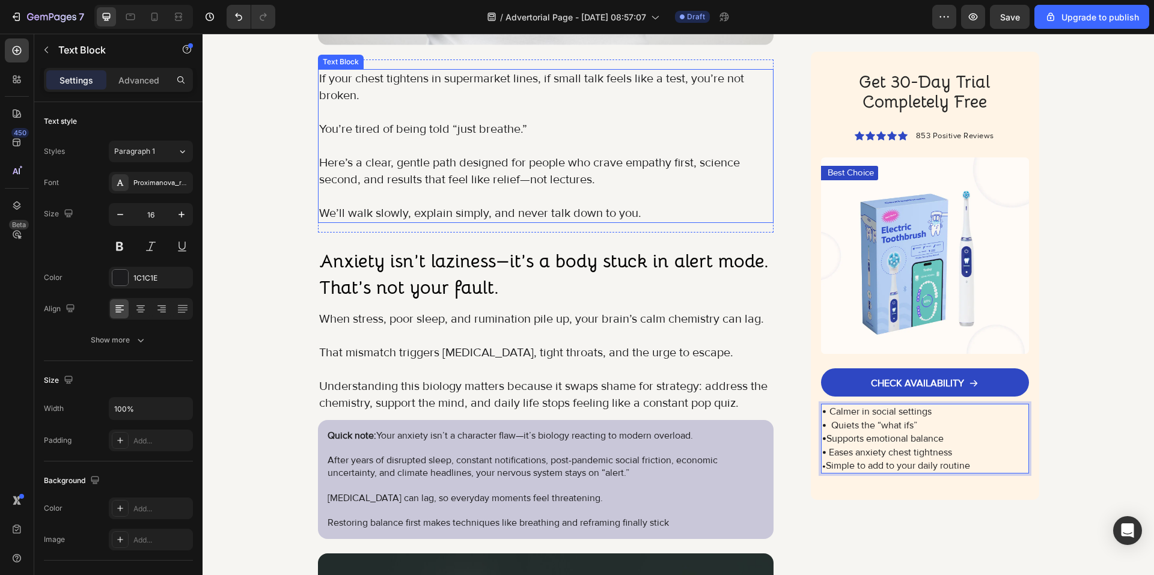
click at [692, 222] on p "We’ll walk slowly, explain simply, and never talk down to you." at bounding box center [546, 213] width 454 height 17
click at [822, 469] on strong "•" at bounding box center [824, 466] width 4 height 12
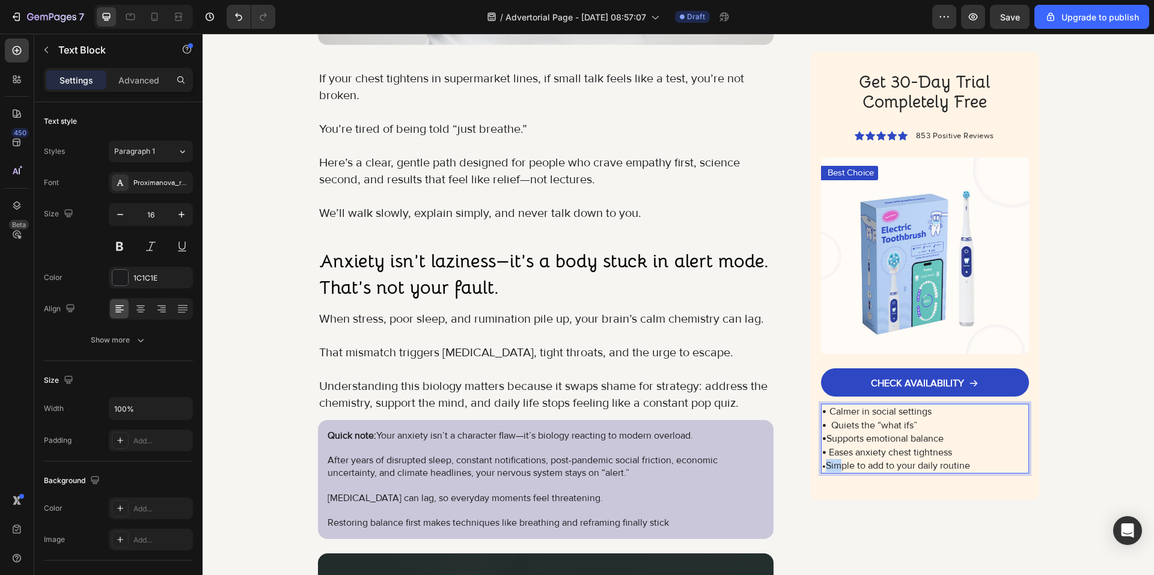
click at [822, 466] on p "• Simple to add to your daily routine" at bounding box center [924, 465] width 205 height 13
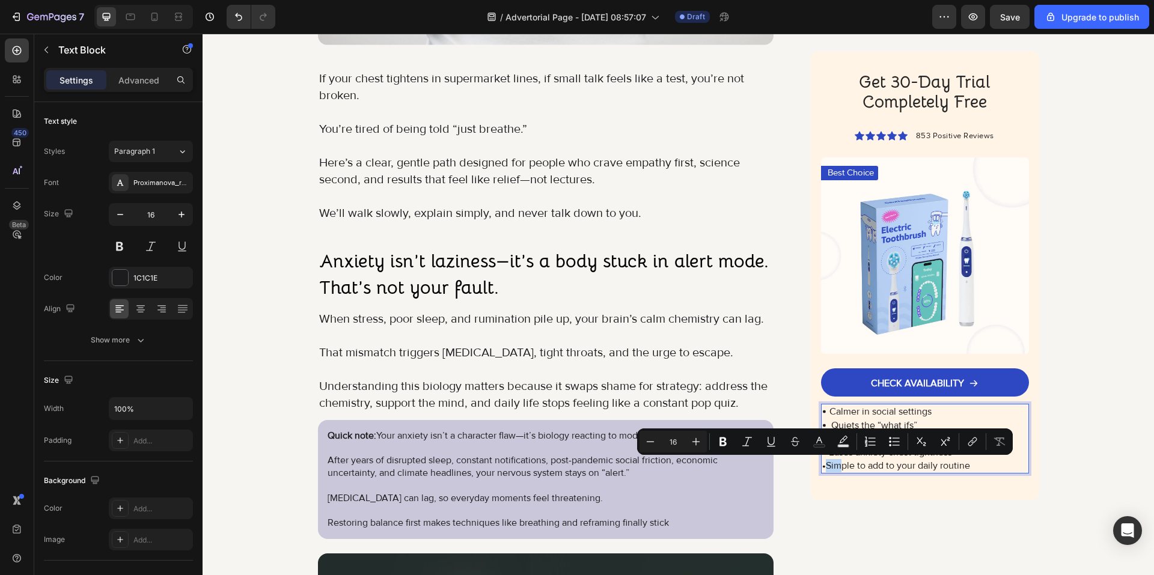
click at [822, 468] on p "• Simple to add to your daily routine" at bounding box center [924, 465] width 205 height 13
click at [822, 466] on p "• Simple to add to your daily routine" at bounding box center [924, 465] width 205 height 13
click at [693, 445] on icon "Editor contextual toolbar" at bounding box center [690, 442] width 12 height 12
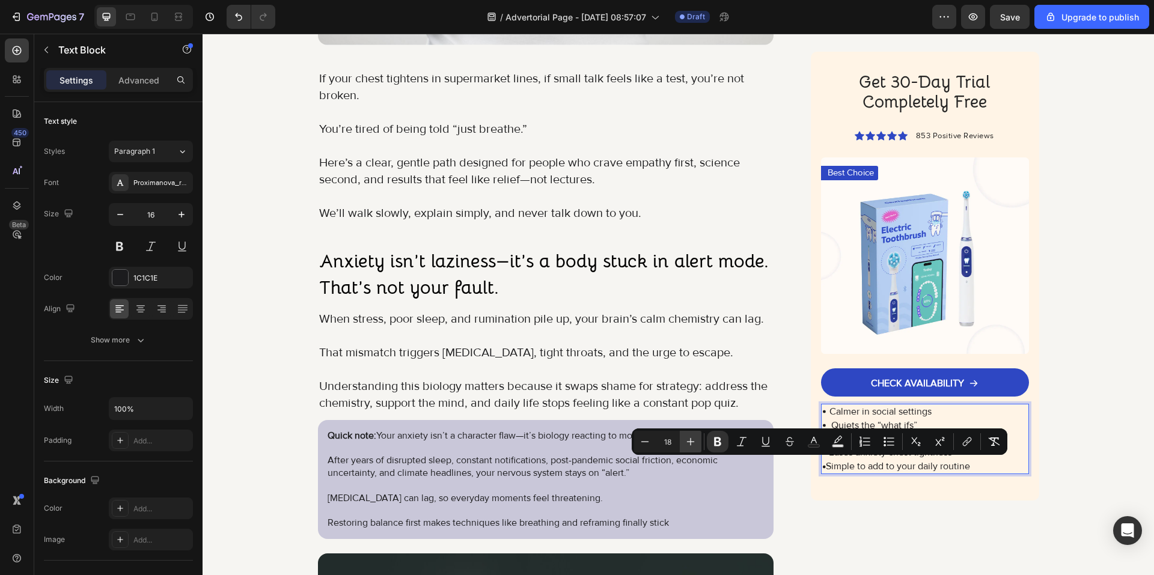
type input "19"
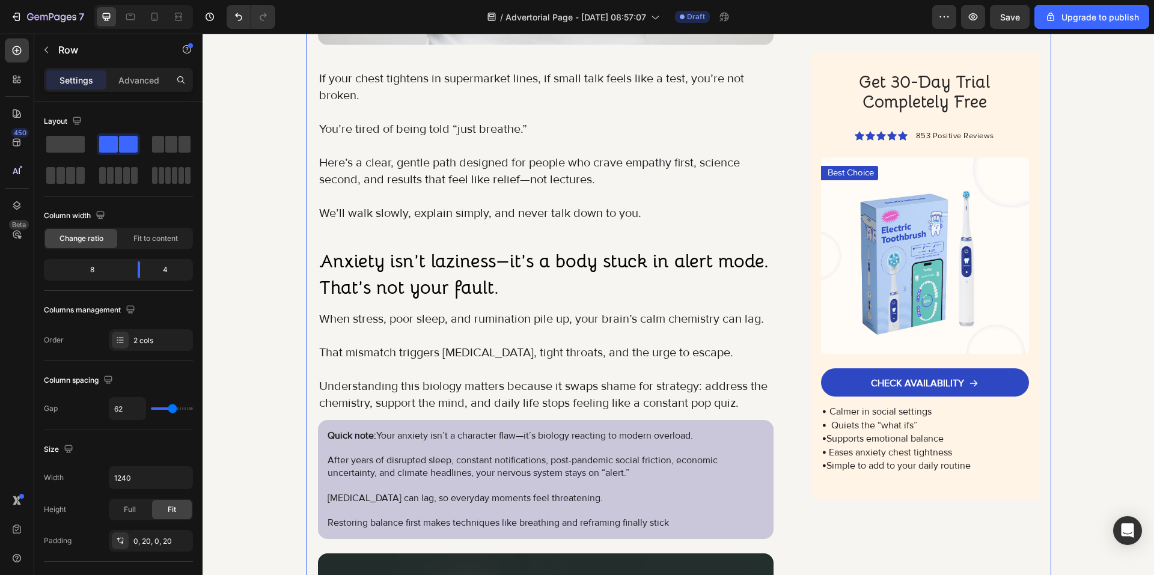
click at [827, 450] on p "• Eases anxiety chest tightness" at bounding box center [924, 452] width 205 height 13
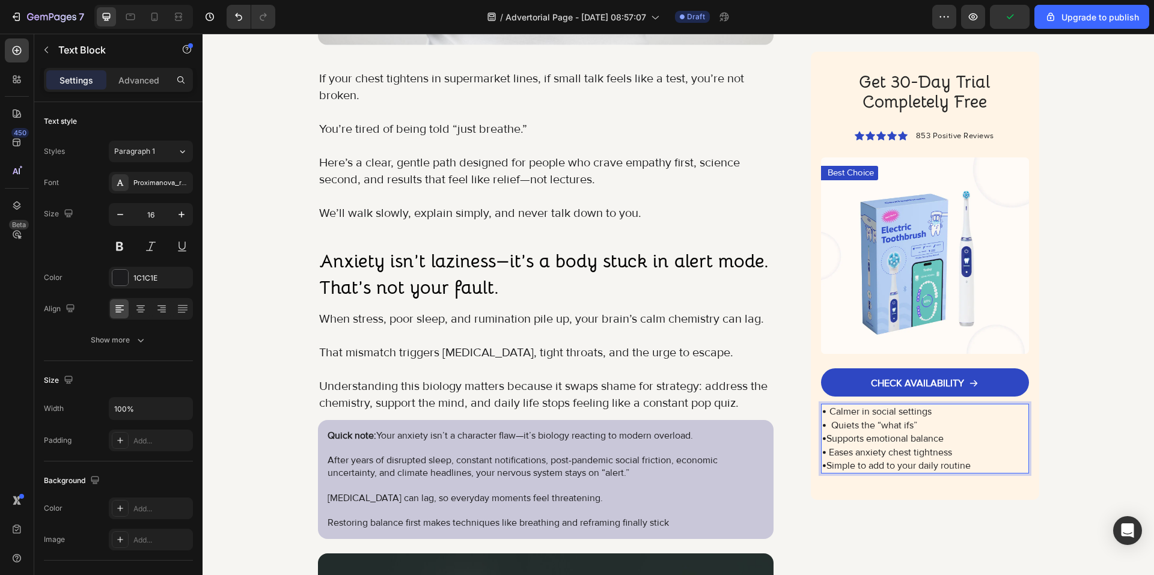
click at [829, 453] on p "• Eases anxiety chest tightness" at bounding box center [924, 452] width 205 height 13
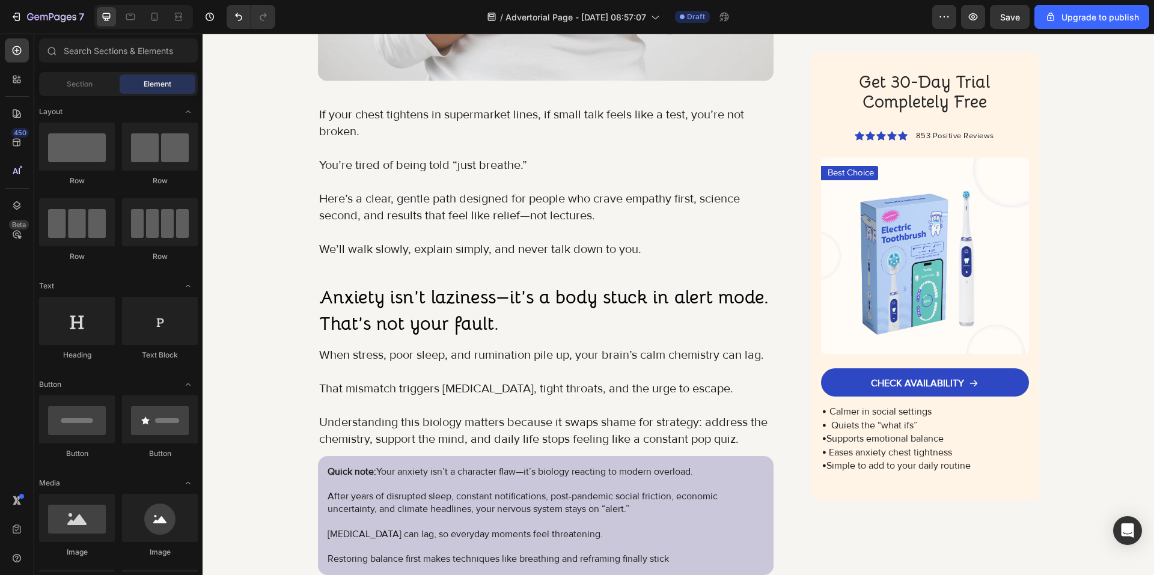
scroll to position [582, 0]
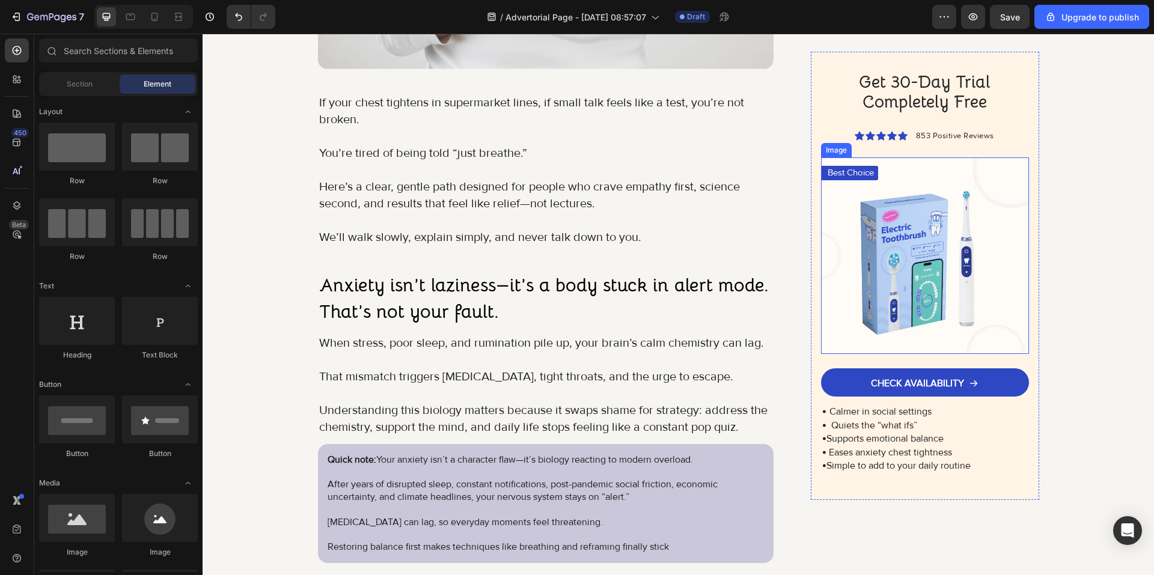
click at [956, 230] on img at bounding box center [924, 255] width 207 height 197
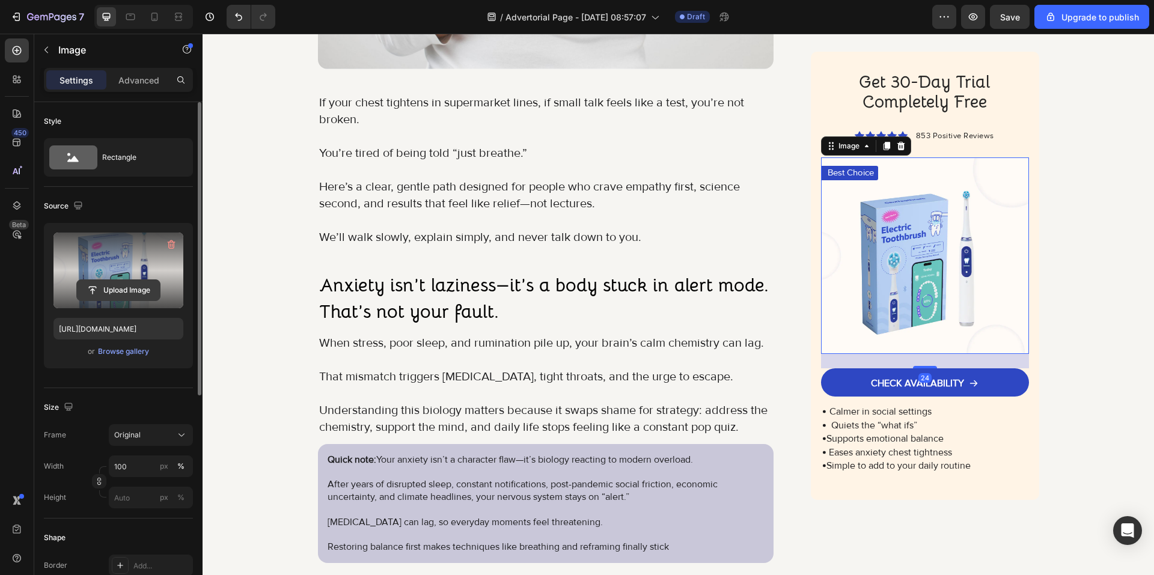
click at [120, 290] on input "file" at bounding box center [118, 290] width 83 height 20
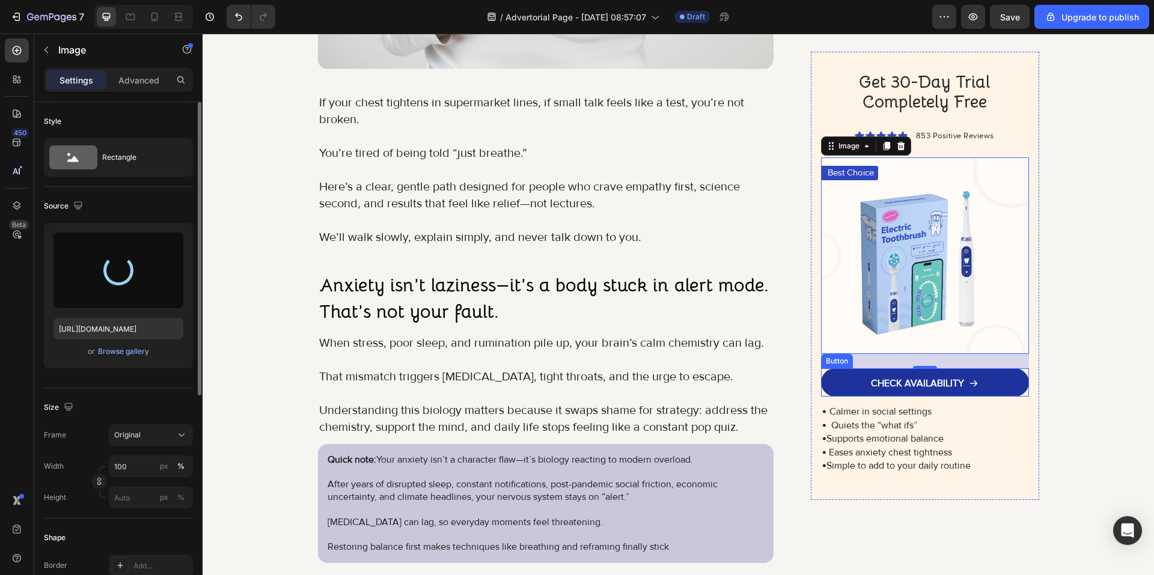
type input "[URL][DOMAIN_NAME]"
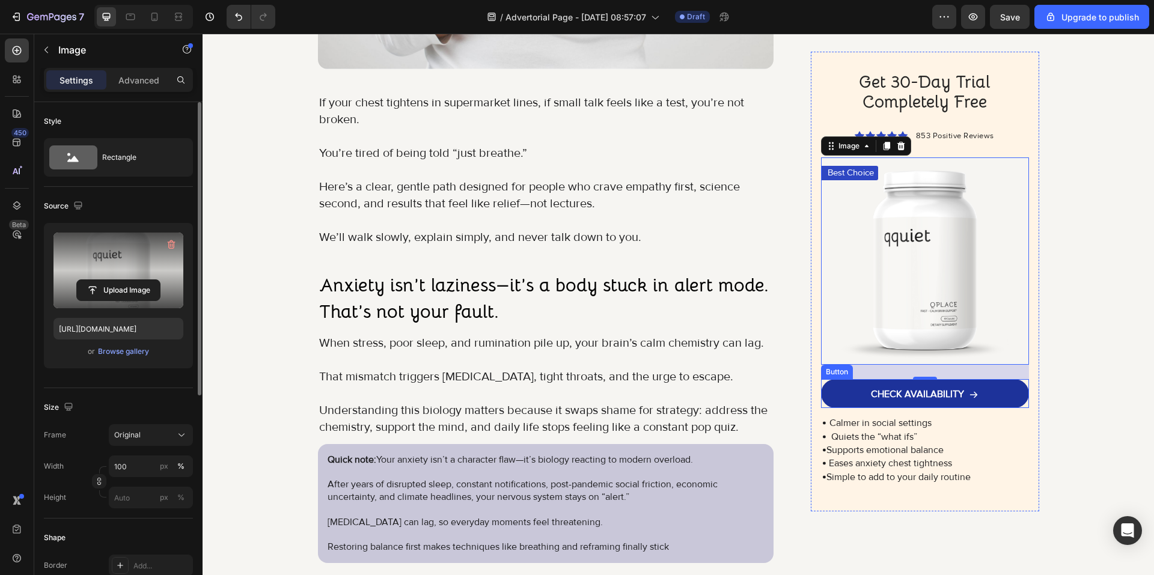
click at [851, 407] on link "CHECK AVAILABILITY" at bounding box center [924, 394] width 207 height 29
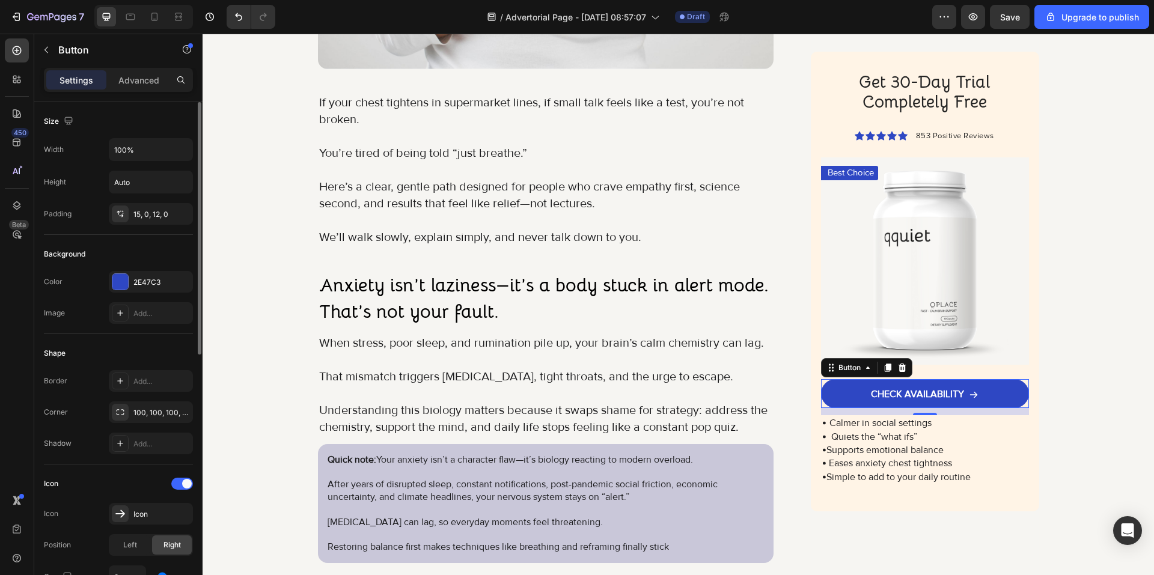
scroll to position [60, 0]
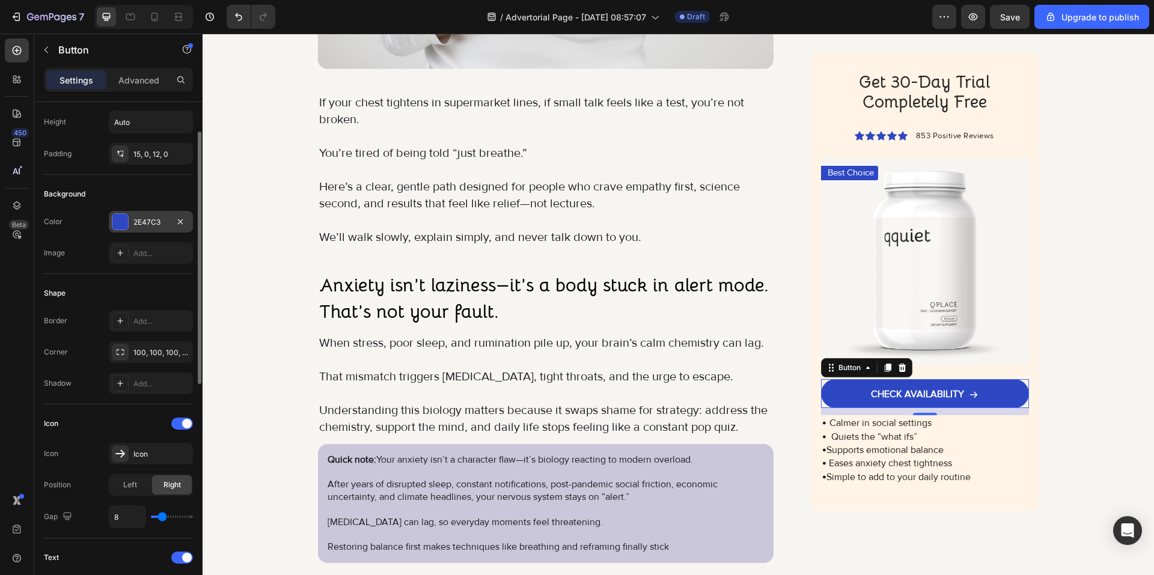
click at [139, 219] on div "2E47C3" at bounding box center [150, 222] width 35 height 11
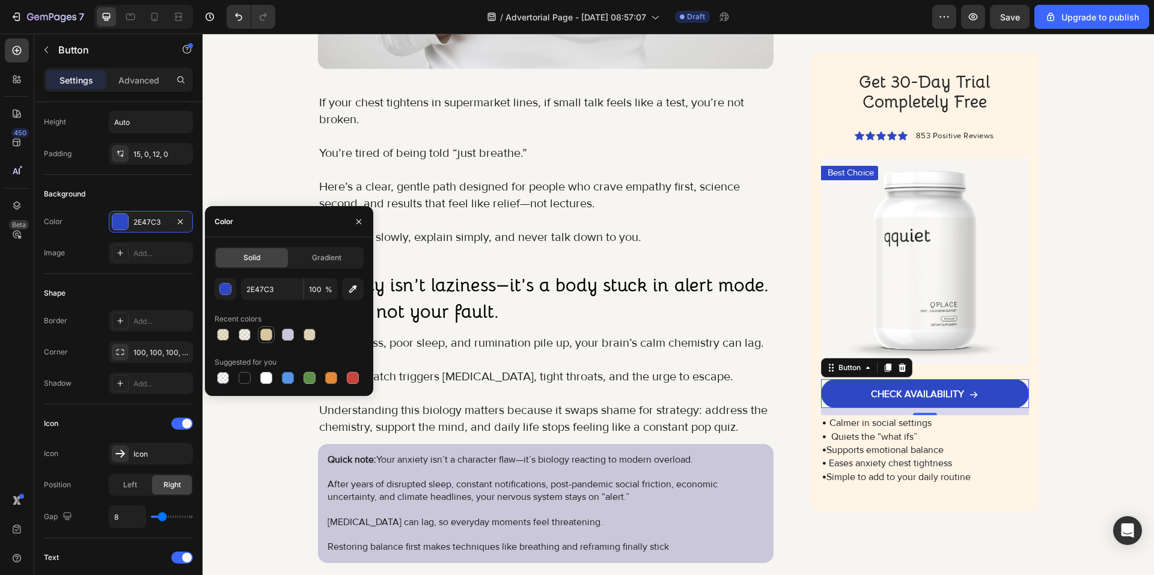
click at [259, 338] on div at bounding box center [266, 335] width 14 height 14
type input "D8C7A0"
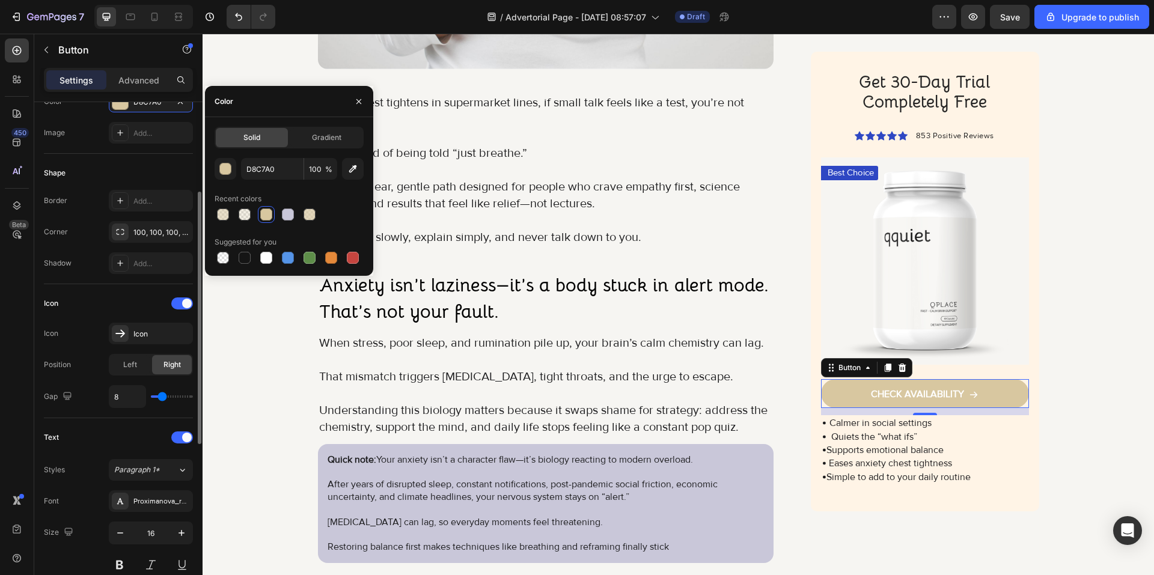
scroll to position [300, 0]
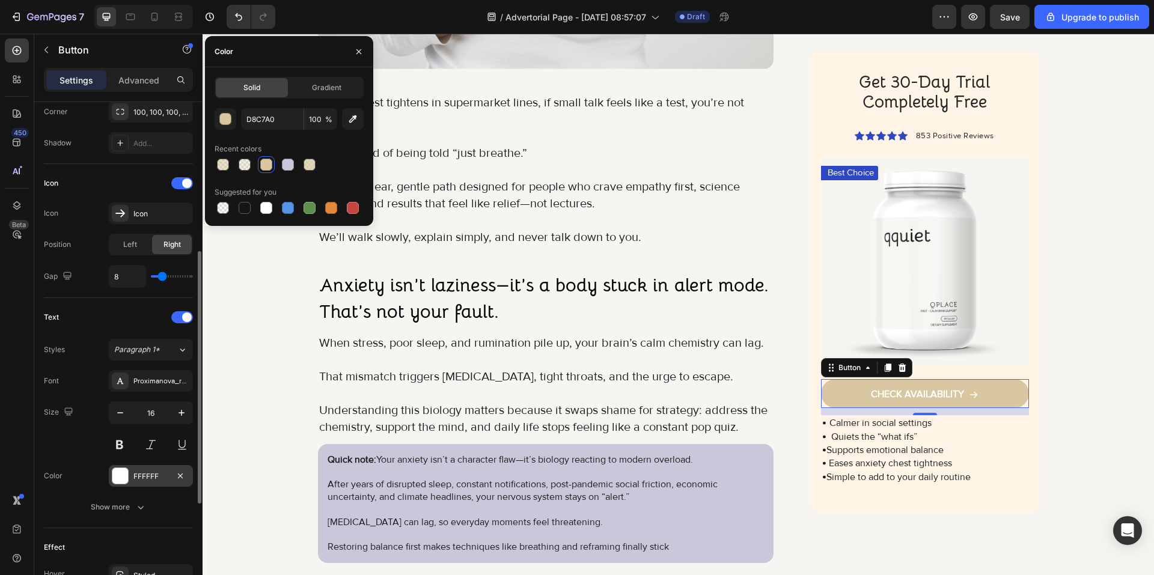
click at [156, 477] on div "FFFFFF" at bounding box center [150, 476] width 35 height 11
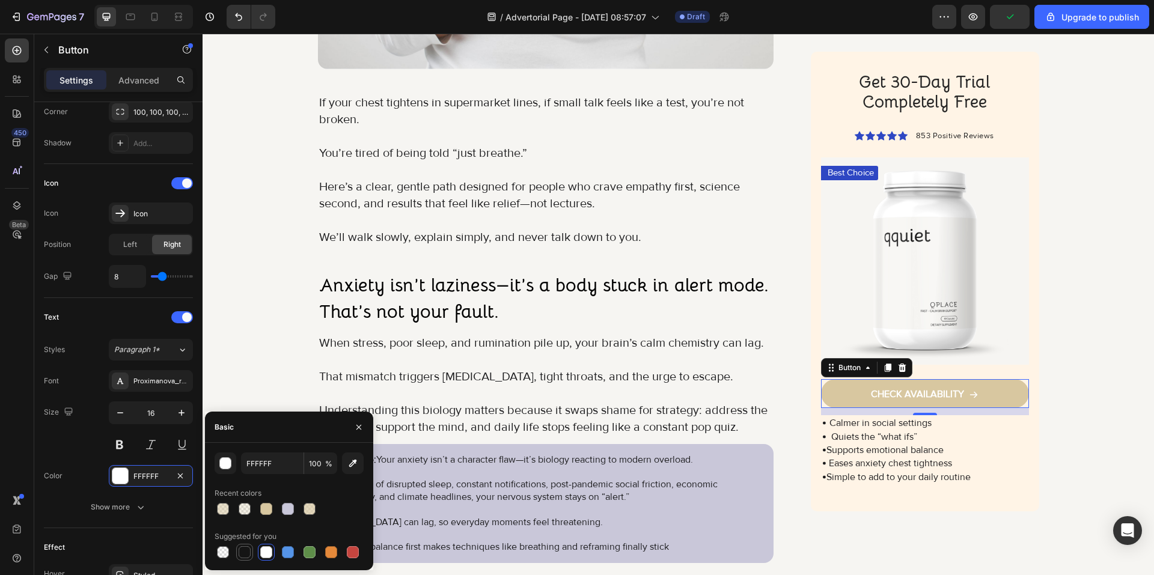
click at [239, 552] on div at bounding box center [245, 552] width 12 height 12
click at [269, 546] on div at bounding box center [266, 552] width 12 height 12
click at [0, 0] on input "FFFFFF" at bounding box center [0, 0] width 0 height 0
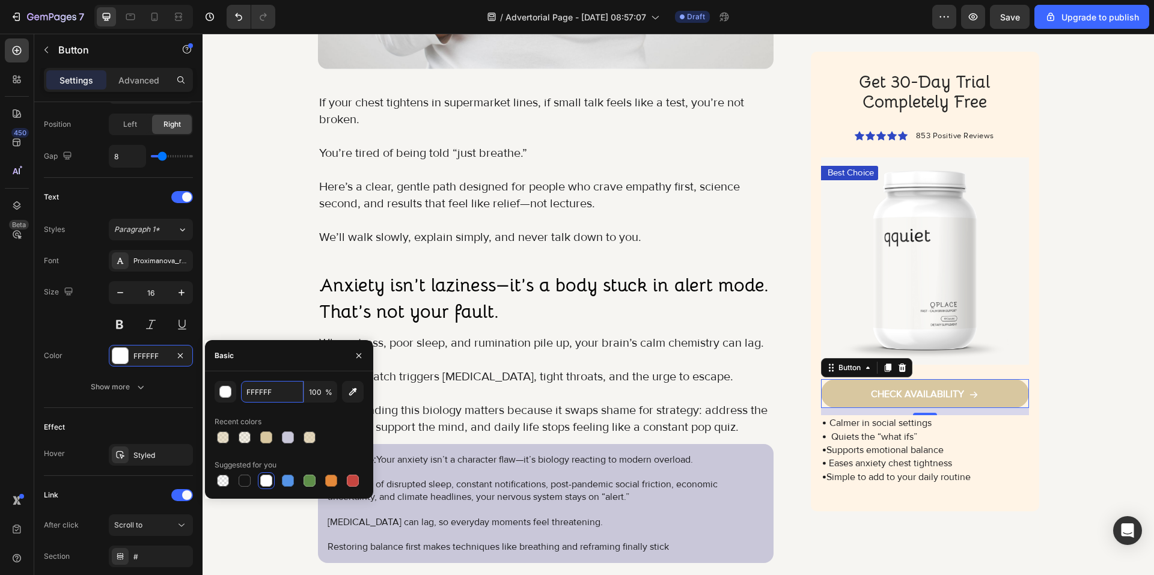
paste input "1C1C1E"
type input "1C1C1E"
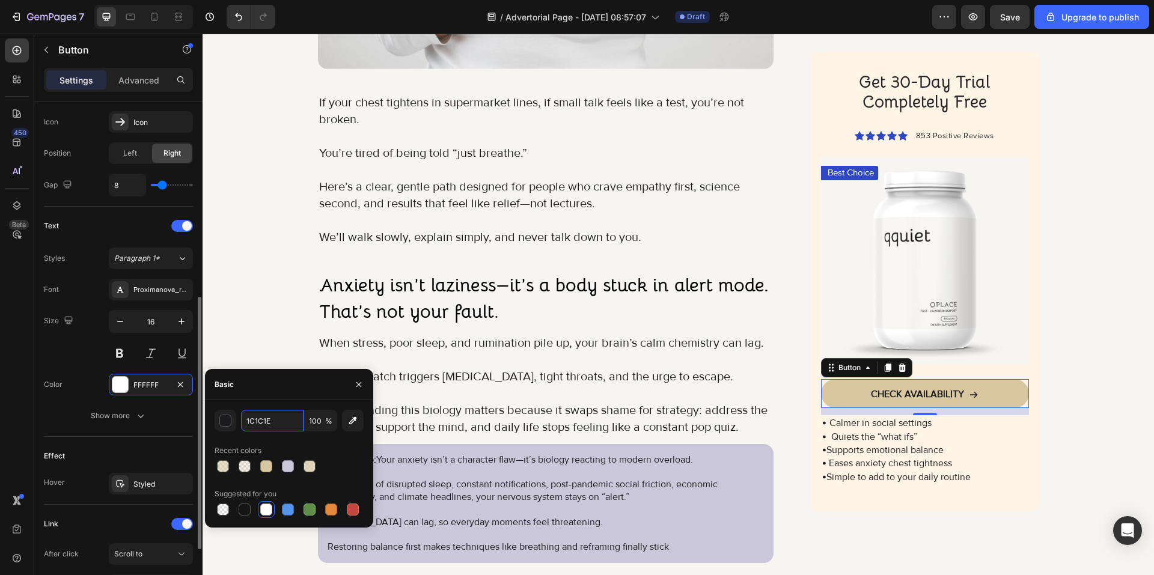
scroll to position [452, 0]
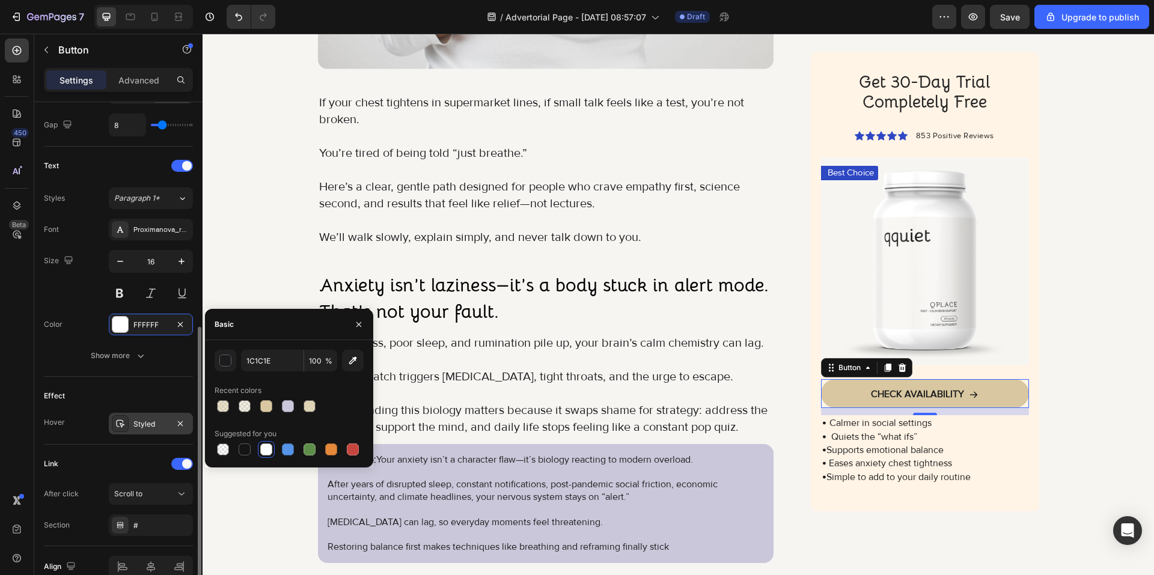
drag, startPoint x: 149, startPoint y: 421, endPoint x: 168, endPoint y: 424, distance: 18.8
click at [149, 421] on div "Styled" at bounding box center [150, 424] width 35 height 11
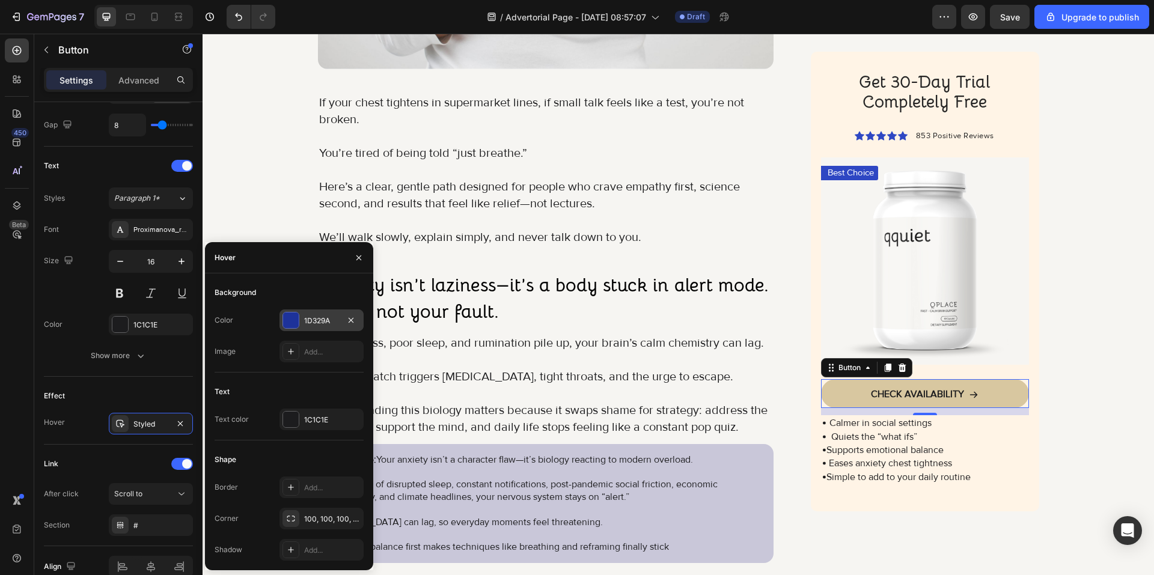
drag, startPoint x: 310, startPoint y: 325, endPoint x: 147, endPoint y: 320, distance: 163.5
click at [310, 325] on div "1D329A" at bounding box center [321, 320] width 35 height 11
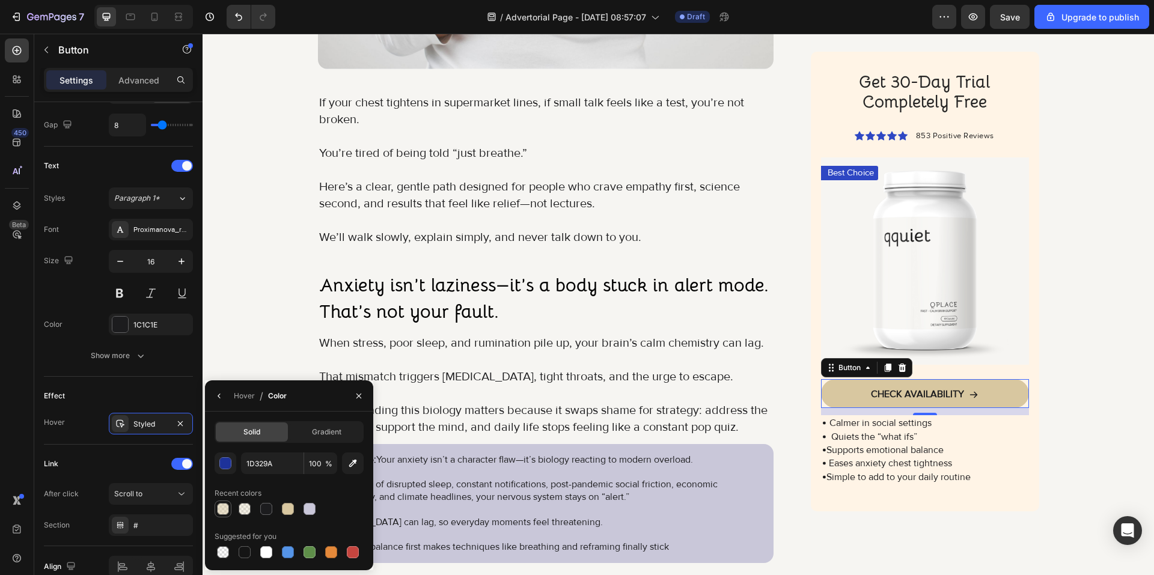
click at [224, 513] on div at bounding box center [223, 509] width 12 height 12
type input "D8C7A0"
type input "56"
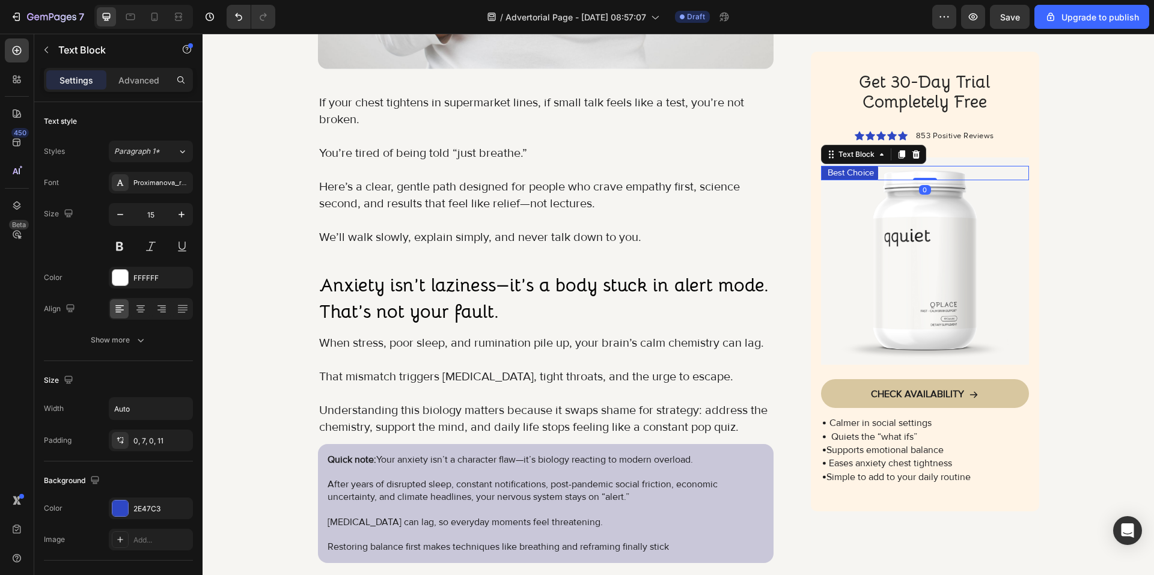
click at [825, 180] on div "Best Choice" at bounding box center [849, 173] width 57 height 14
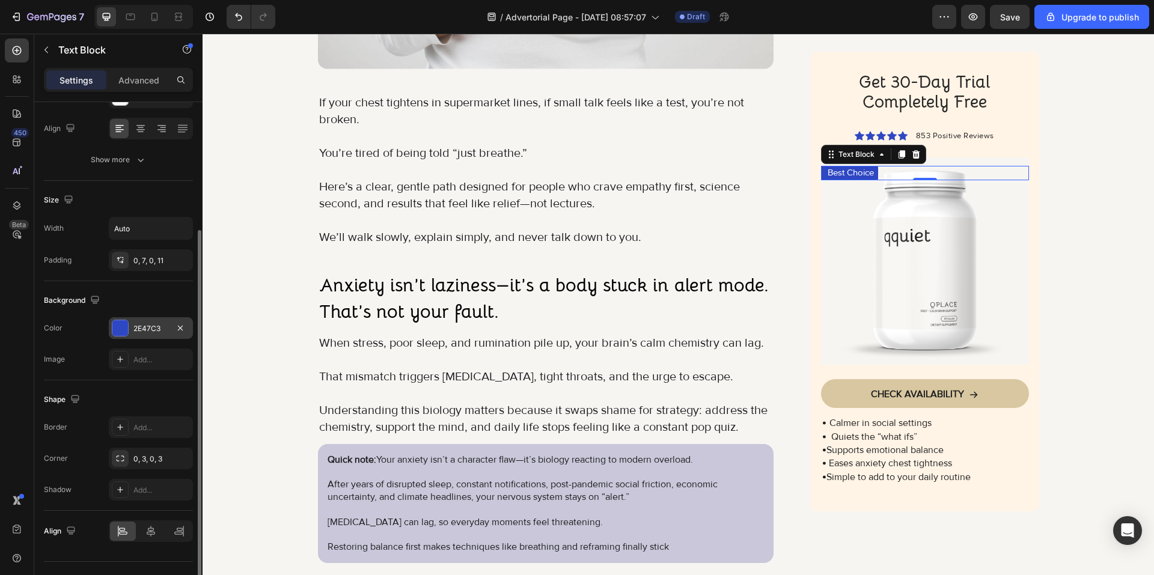
click at [135, 328] on div "2E47C3" at bounding box center [150, 328] width 35 height 11
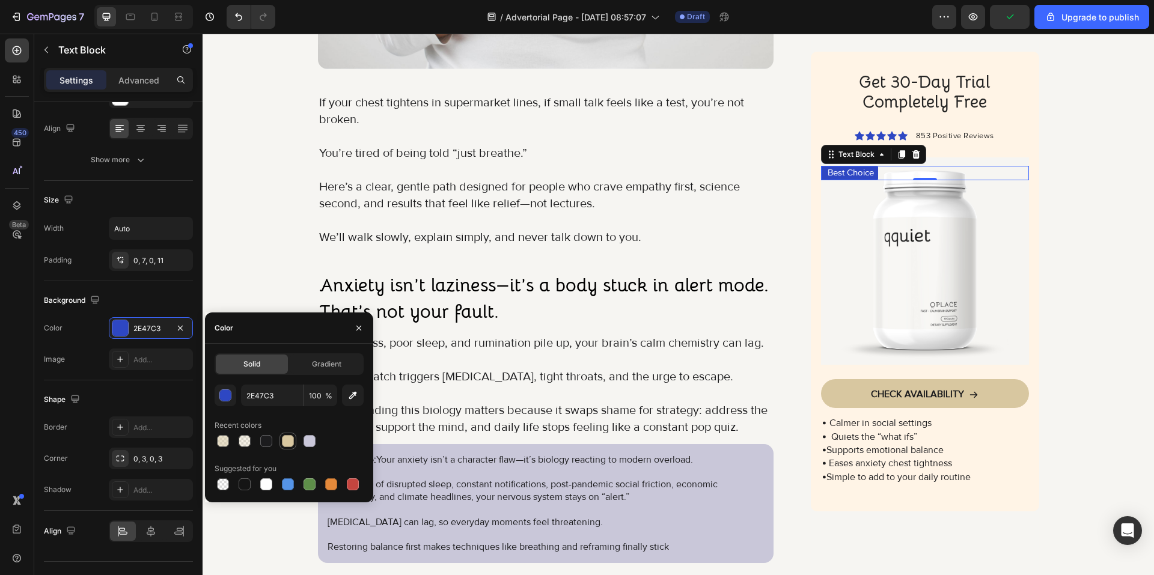
click at [284, 444] on div at bounding box center [288, 441] width 12 height 12
click at [275, 395] on input "D8C7A0" at bounding box center [272, 396] width 62 height 22
paste input "C9C7D9"
type input "C9C7D9"
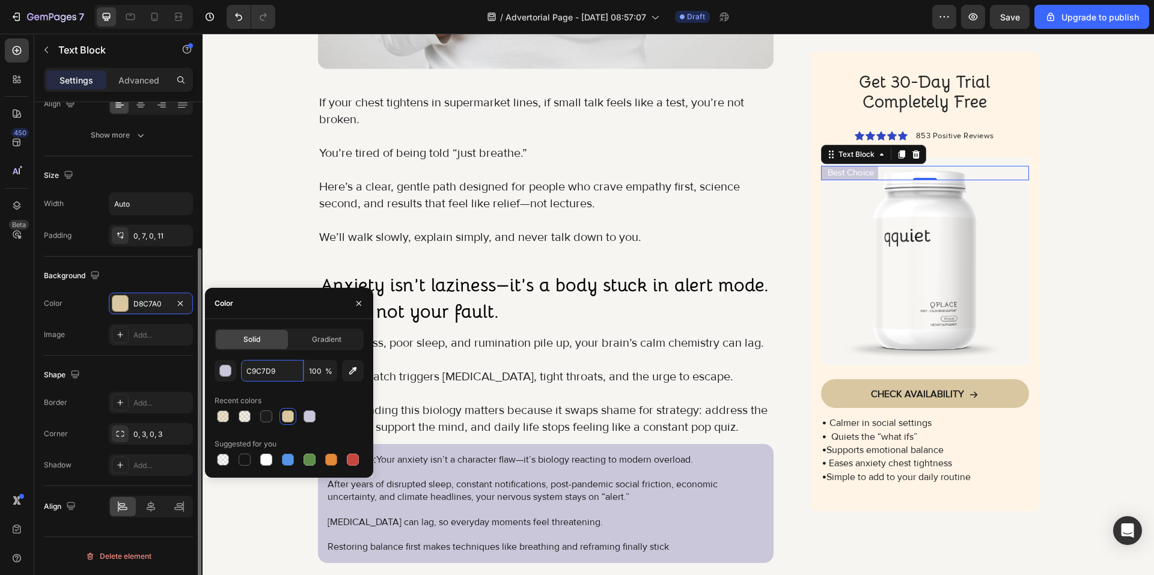
scroll to position [85, 0]
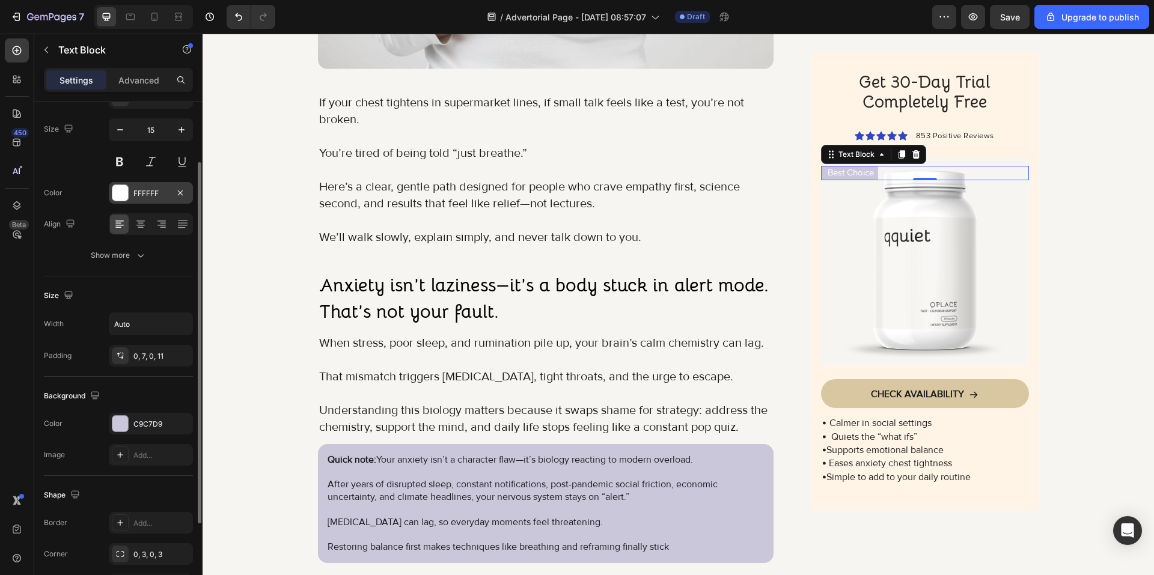
click at [154, 188] on div "FFFFFF" at bounding box center [150, 193] width 35 height 11
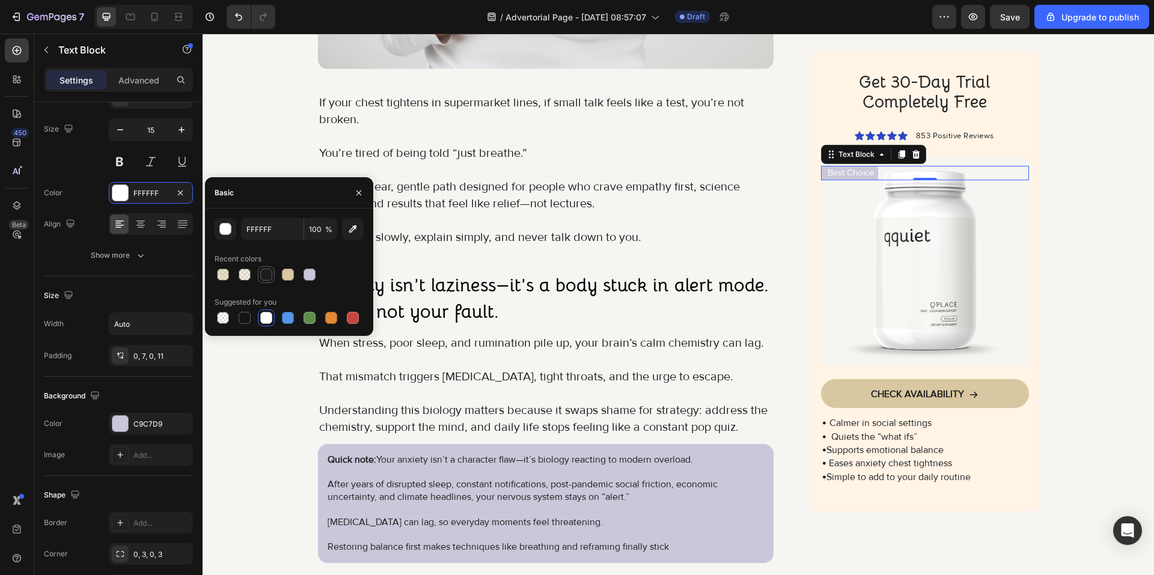
click at [271, 276] on div at bounding box center [266, 275] width 12 height 12
type input "1C1C1E"
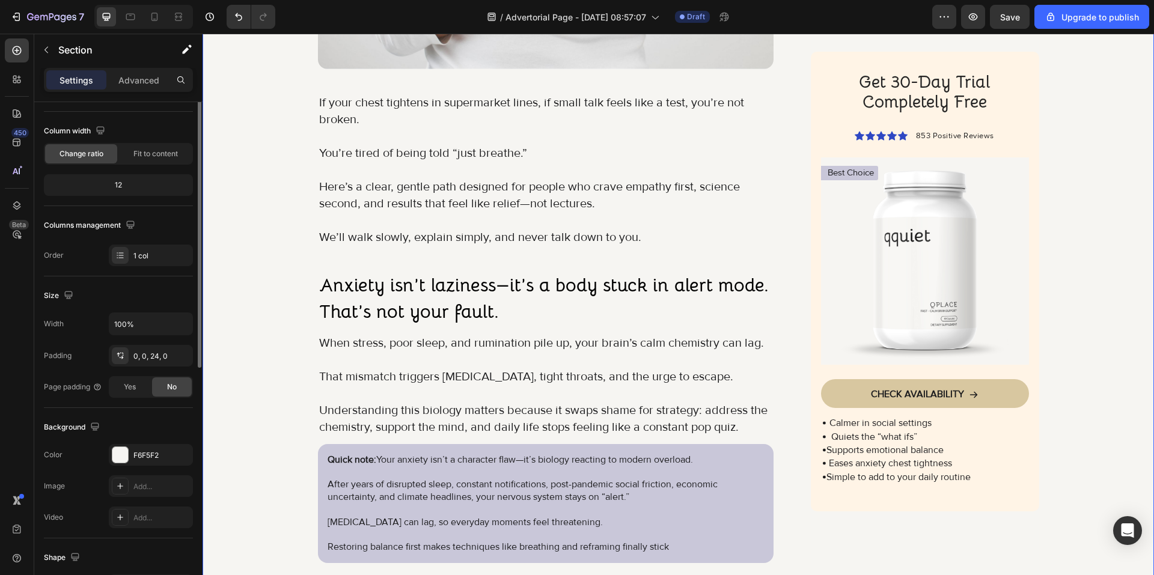
scroll to position [0, 0]
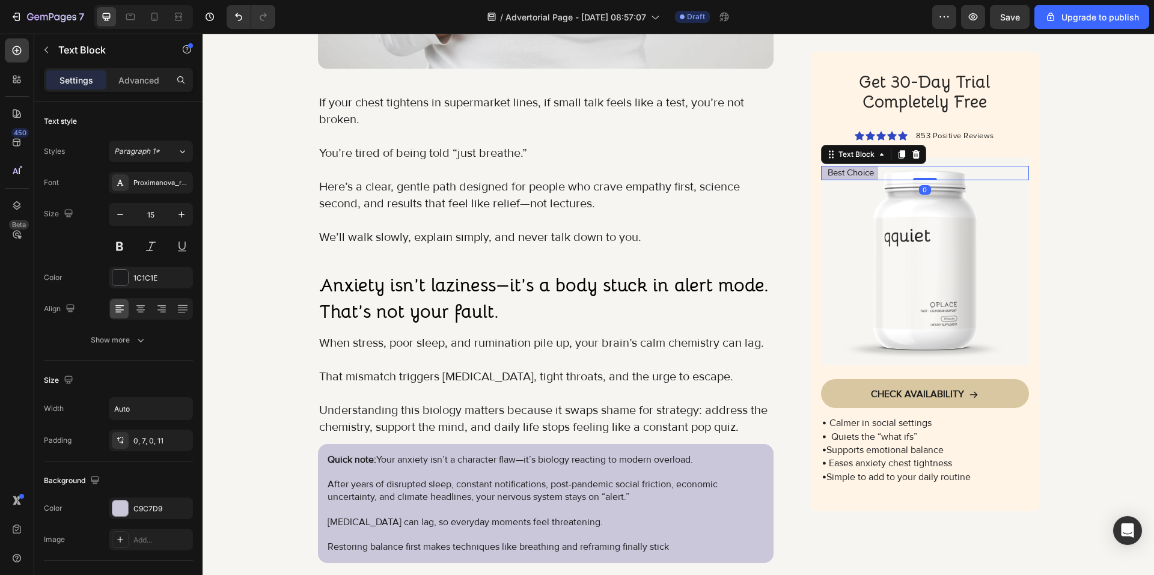
click at [849, 171] on p "Best Choice" at bounding box center [850, 174] width 46 height 12
click at [119, 248] on button at bounding box center [120, 247] width 22 height 22
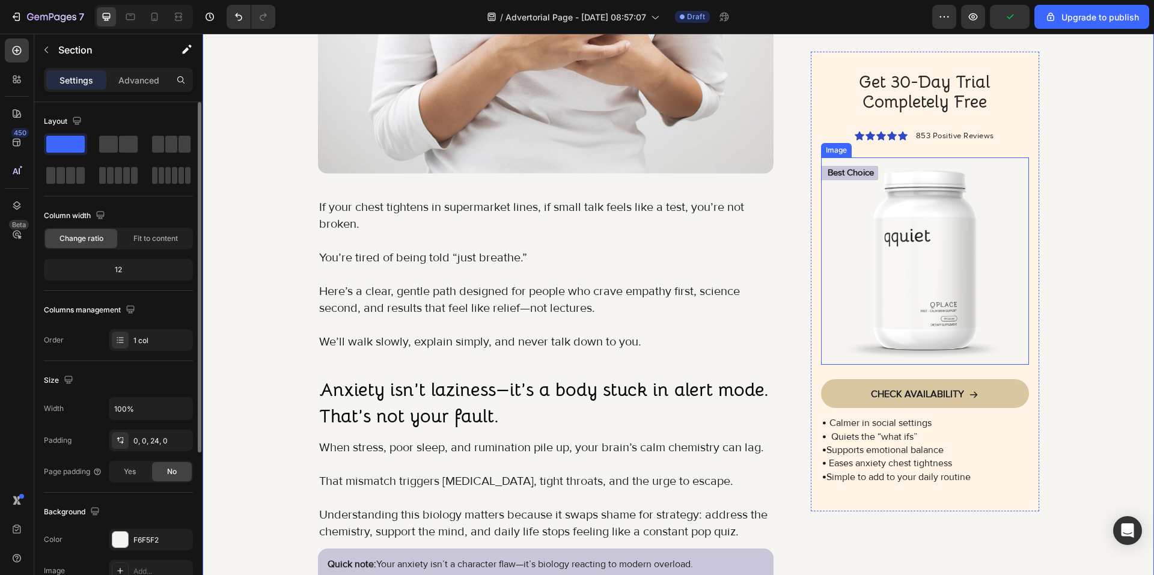
scroll to position [342, 0]
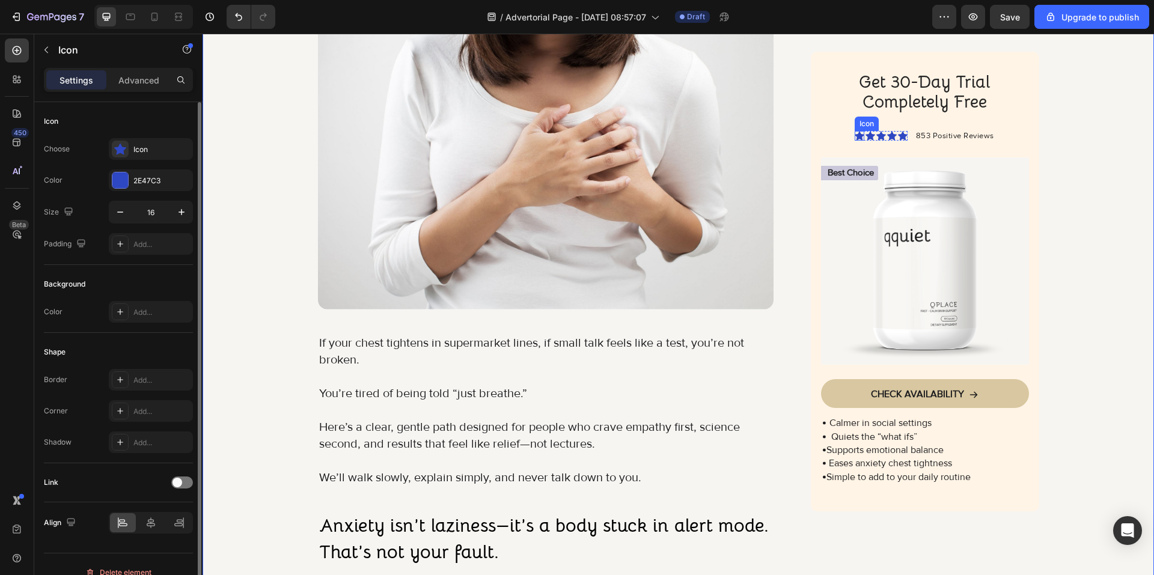
click at [855, 141] on div "Icon" at bounding box center [860, 136] width 10 height 10
click at [146, 177] on div "2E47C3" at bounding box center [150, 180] width 35 height 11
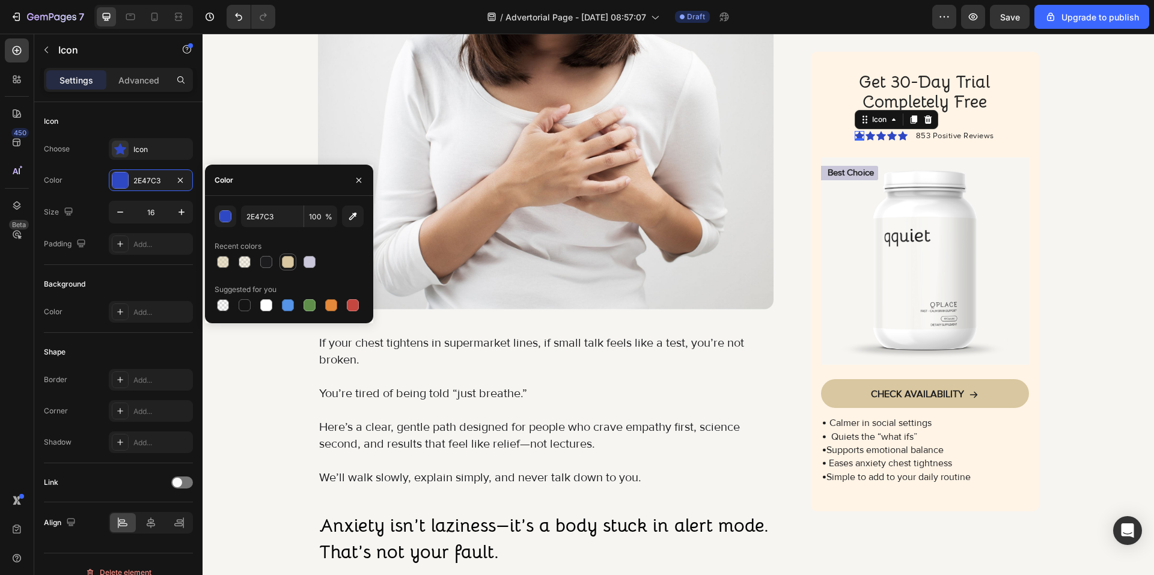
click at [286, 263] on div at bounding box center [288, 262] width 12 height 12
type input "D8C7A0"
click at [154, 153] on div "Icon" at bounding box center [161, 149] width 56 height 11
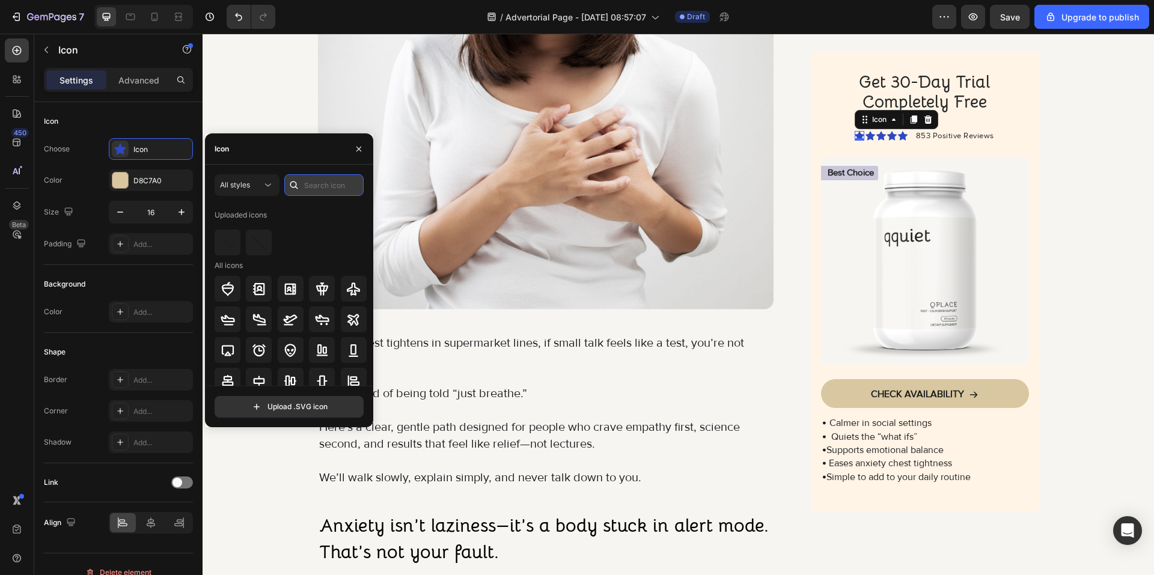
click at [309, 186] on input "text" at bounding box center [323, 185] width 79 height 22
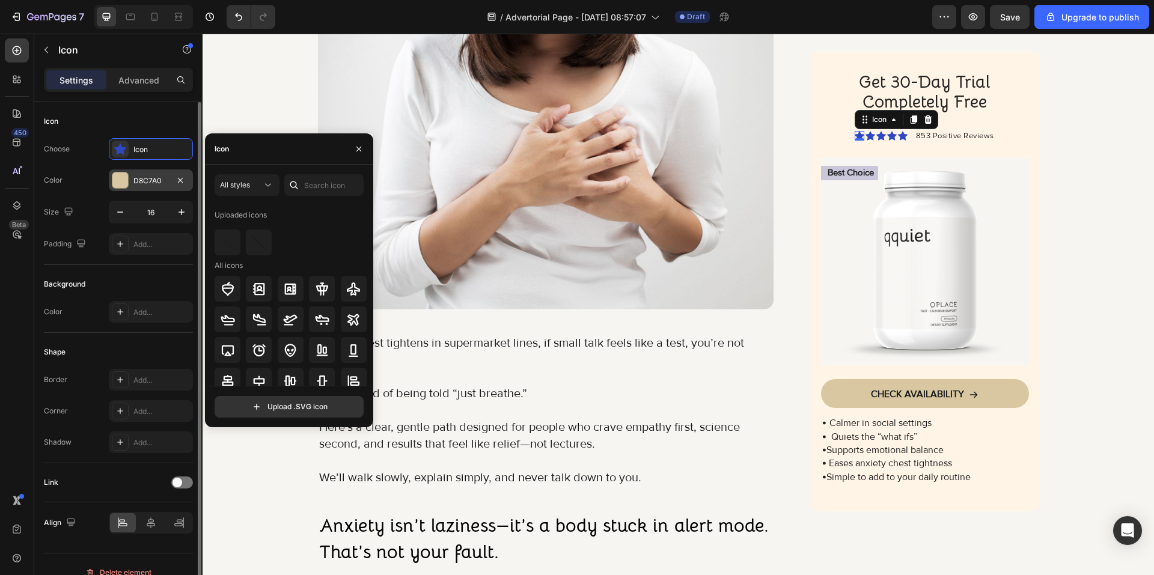
click at [170, 178] on div "D8C7A0" at bounding box center [151, 180] width 84 height 22
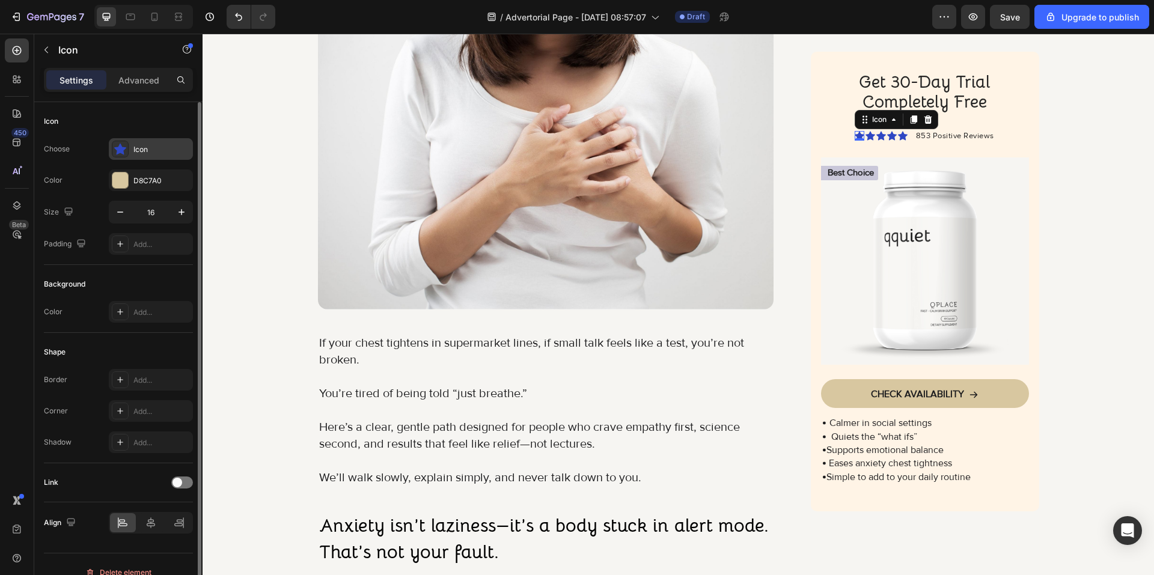
click at [140, 145] on div "Icon" at bounding box center [161, 149] width 56 height 11
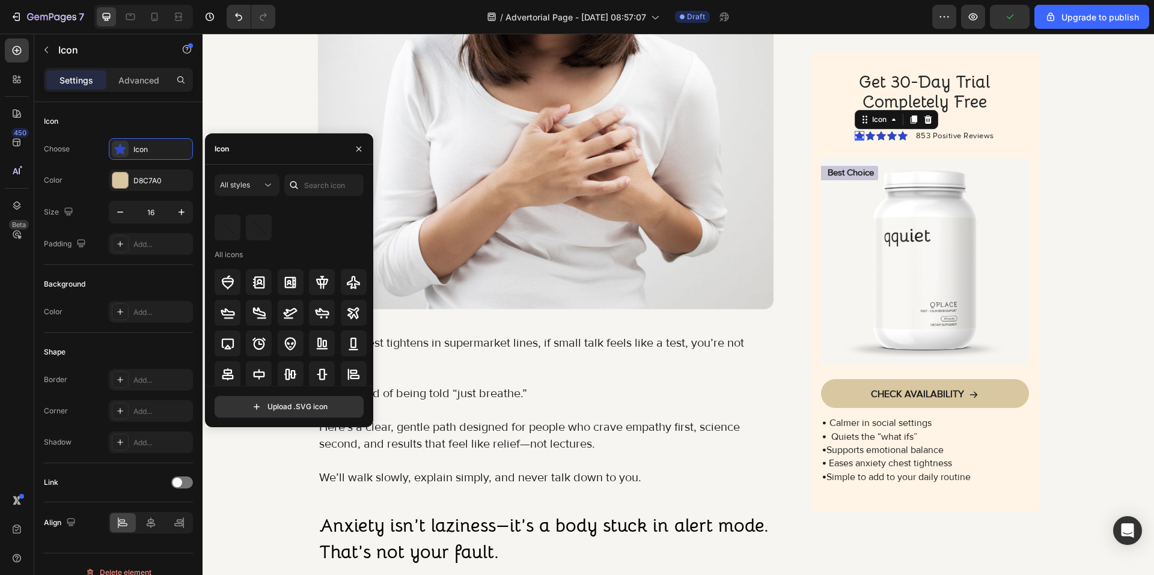
scroll to position [0, 0]
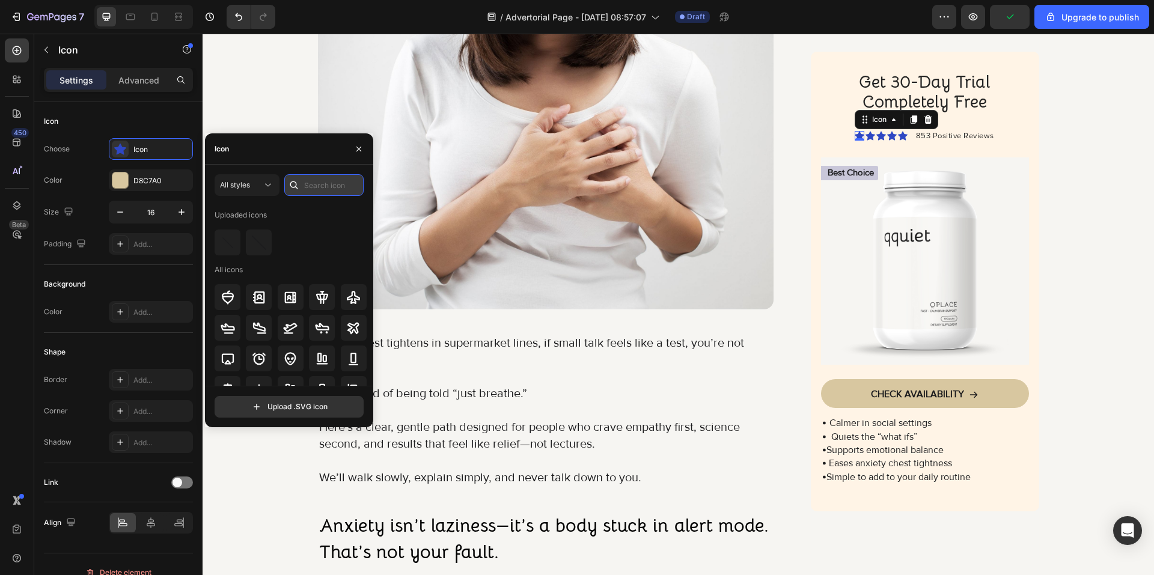
click at [322, 186] on input "text" at bounding box center [323, 185] width 79 height 22
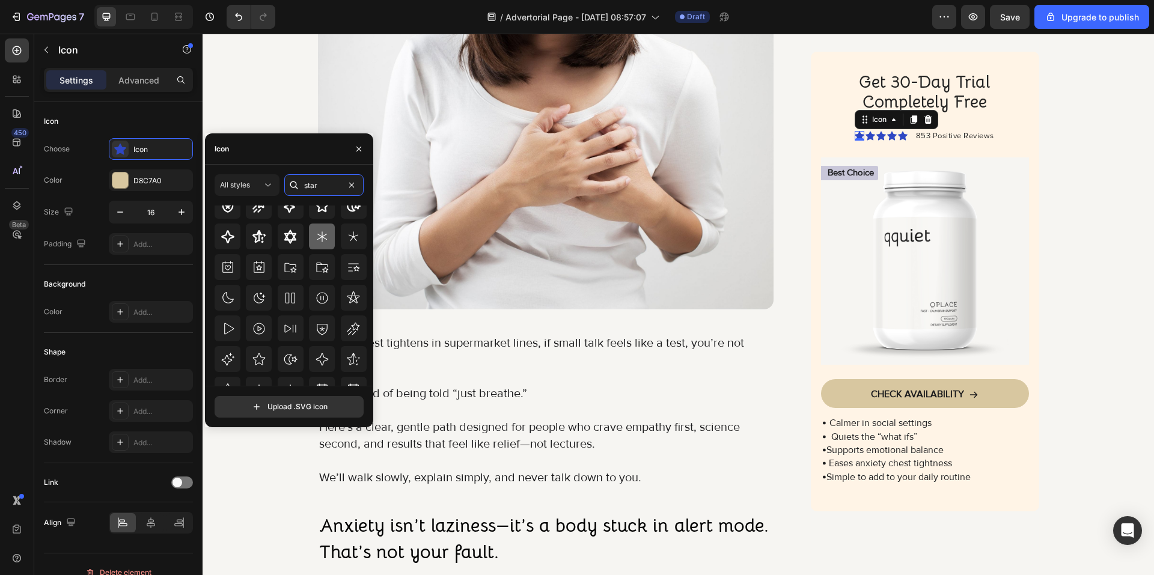
scroll to position [132, 0]
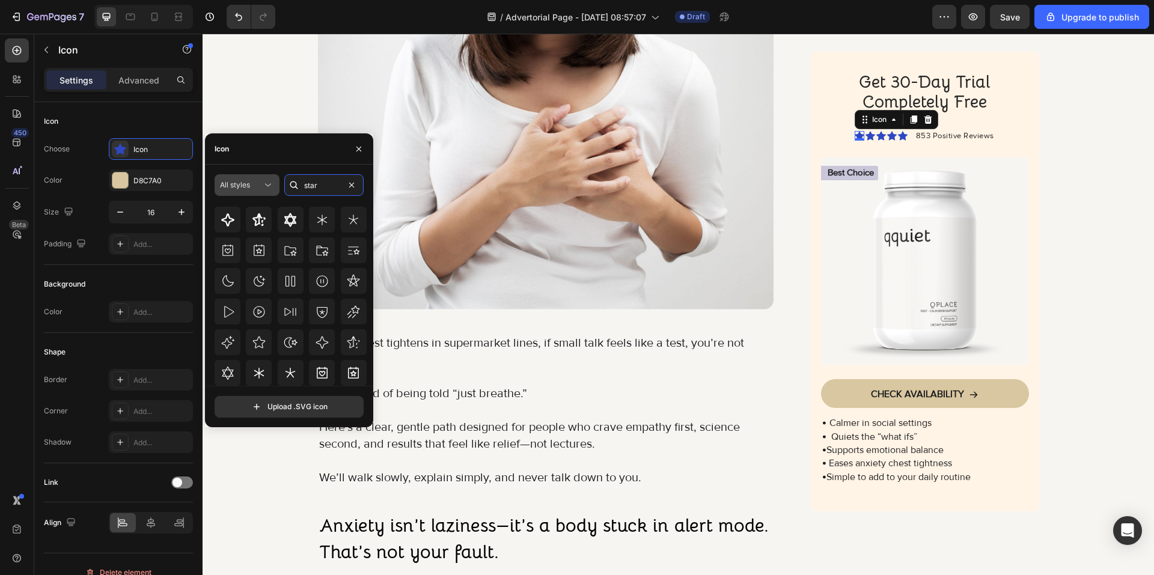
type input "star"
click at [272, 190] on icon at bounding box center [268, 185] width 12 height 12
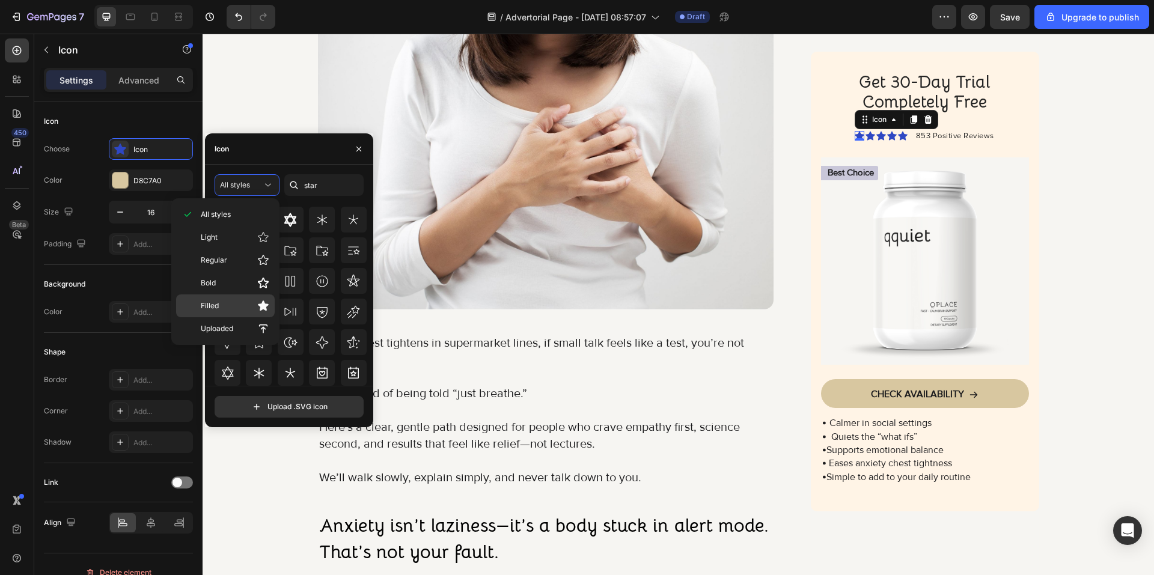
click at [255, 304] on p "Filled" at bounding box center [235, 306] width 69 height 12
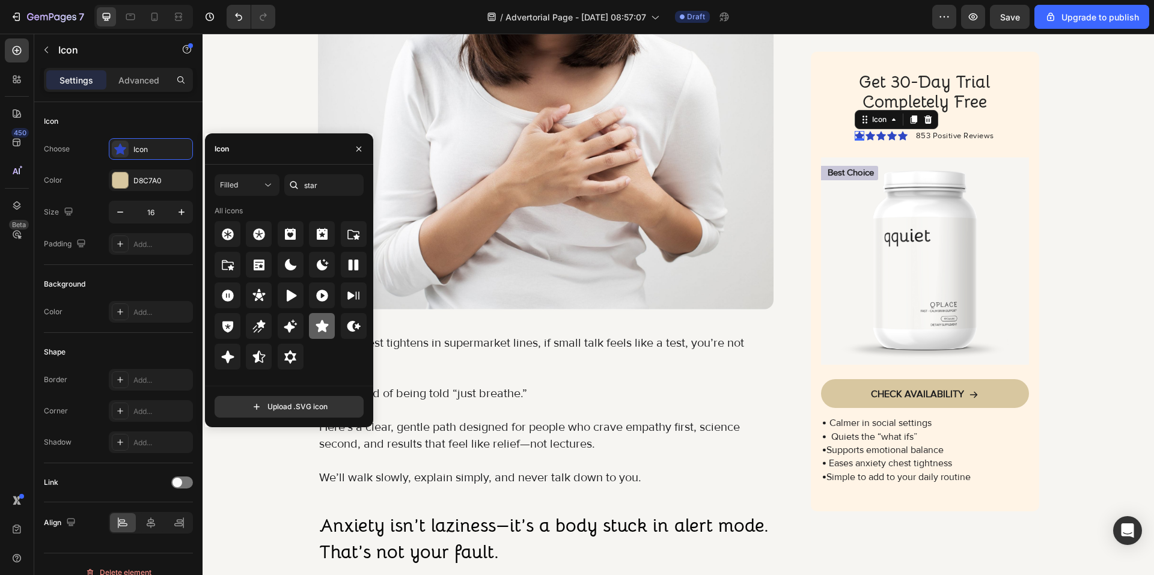
click at [315, 329] on icon at bounding box center [322, 326] width 14 height 14
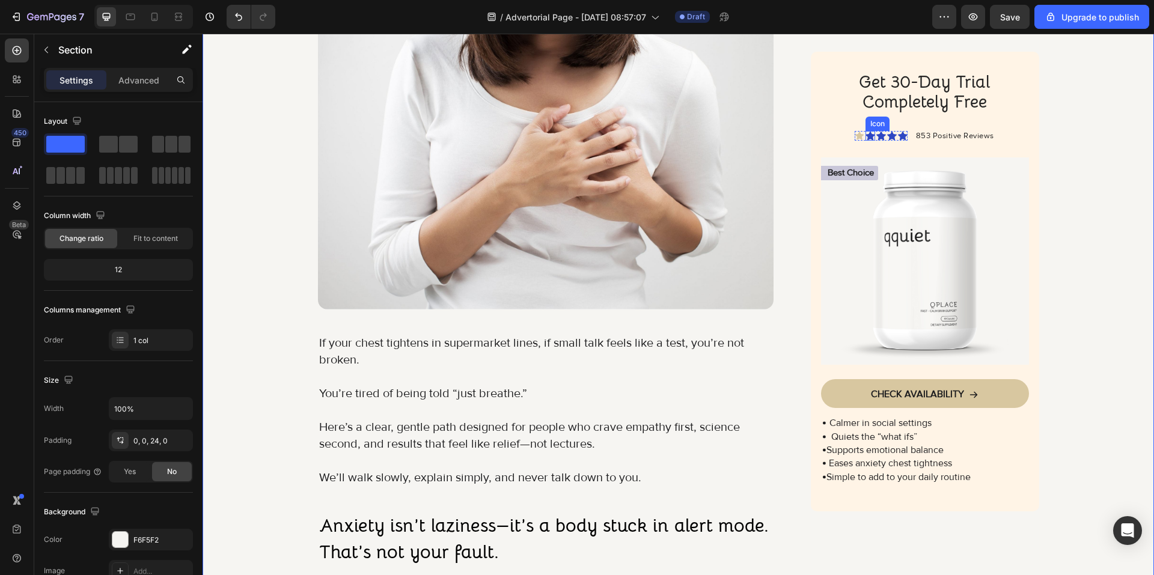
click at [865, 141] on div "Icon" at bounding box center [870, 136] width 10 height 10
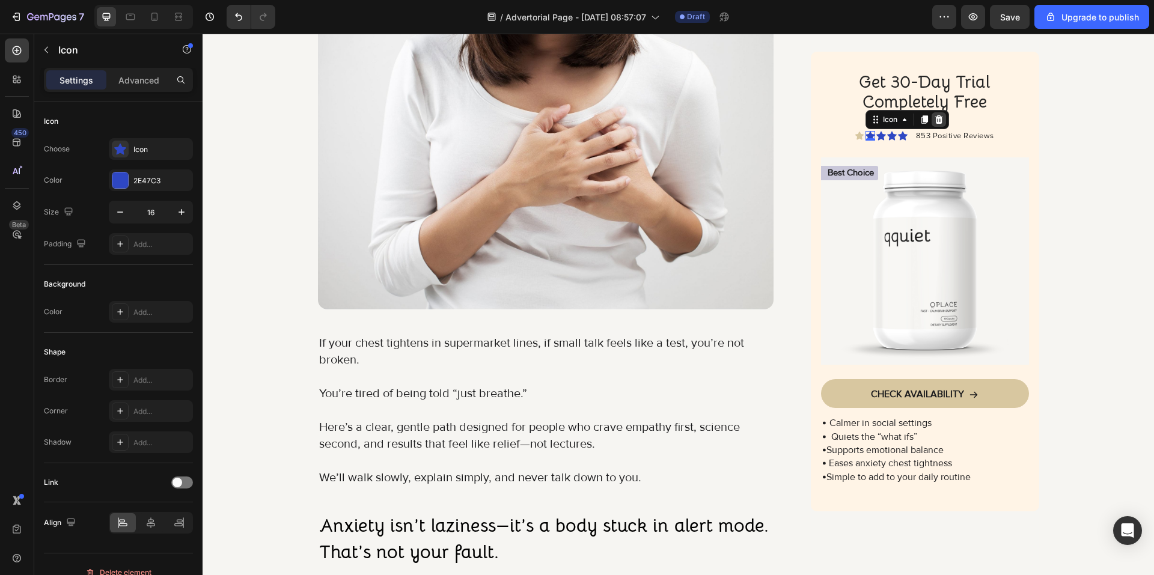
click at [938, 124] on icon at bounding box center [939, 120] width 10 height 10
click at [865, 141] on div "Icon" at bounding box center [870, 136] width 10 height 10
drag, startPoint x: 940, startPoint y: 178, endPoint x: 918, endPoint y: 186, distance: 24.3
click at [938, 127] on div at bounding box center [938, 119] width 14 height 14
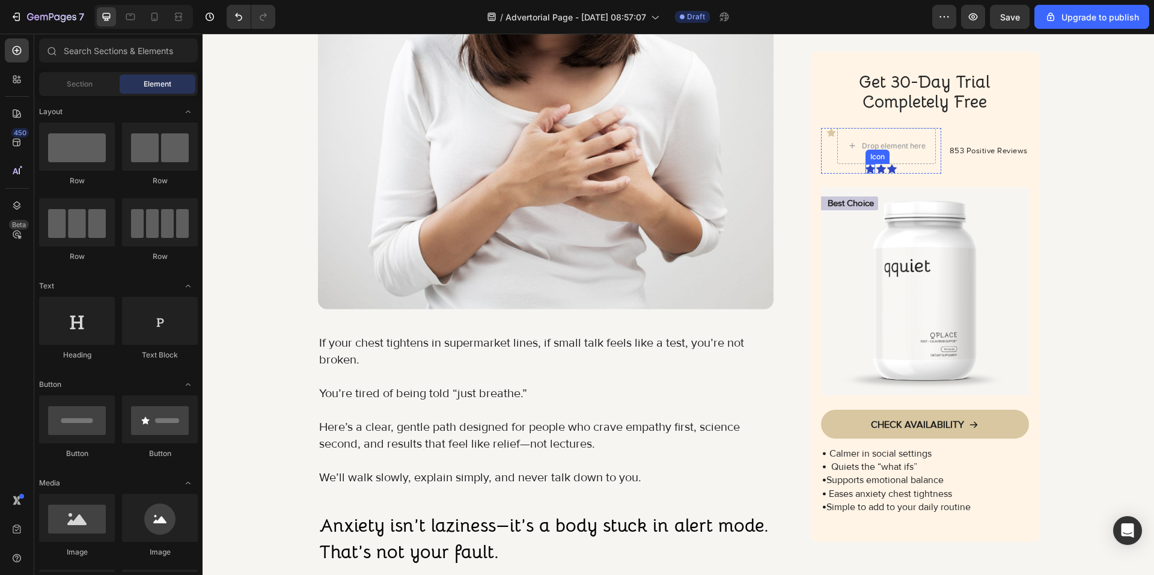
click at [867, 174] on div "Icon" at bounding box center [870, 169] width 10 height 10
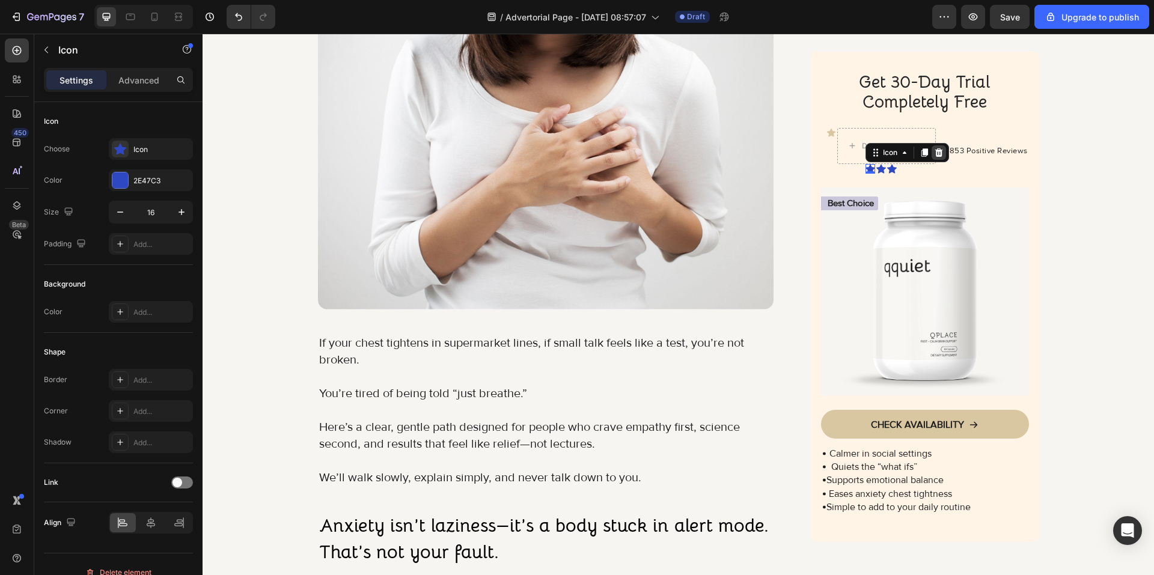
click at [936, 157] on icon at bounding box center [938, 152] width 8 height 8
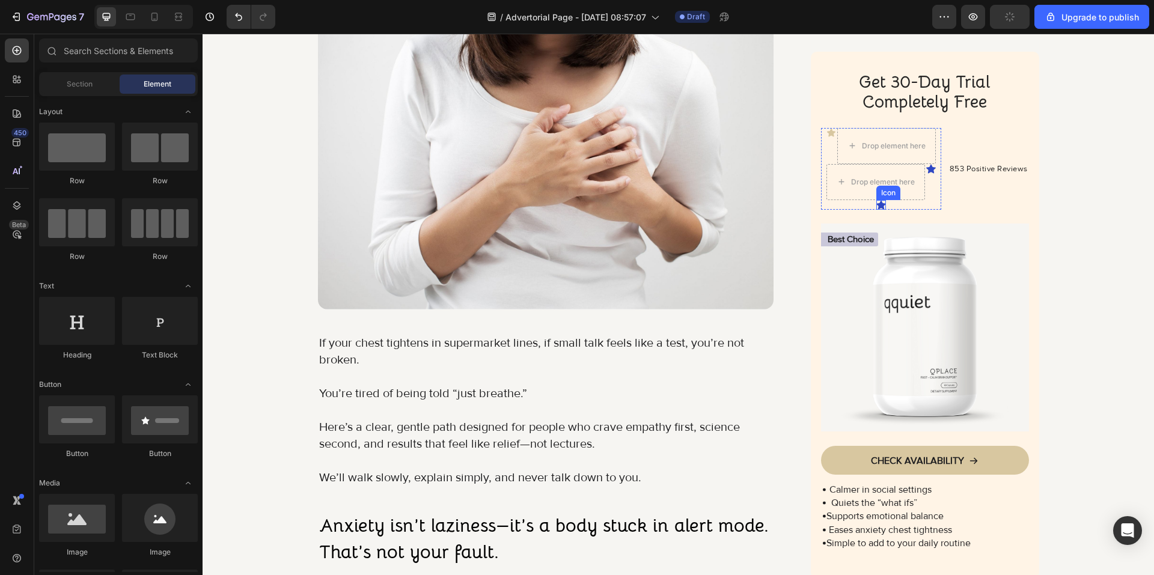
click at [876, 210] on icon at bounding box center [881, 205] width 10 height 9
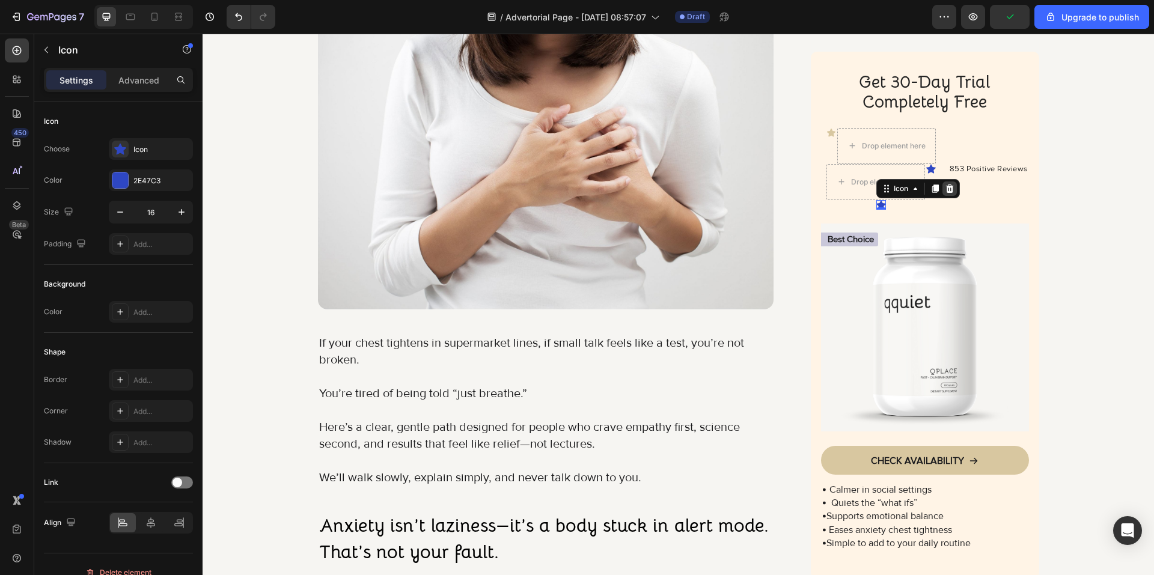
click at [949, 194] on icon at bounding box center [950, 189] width 10 height 10
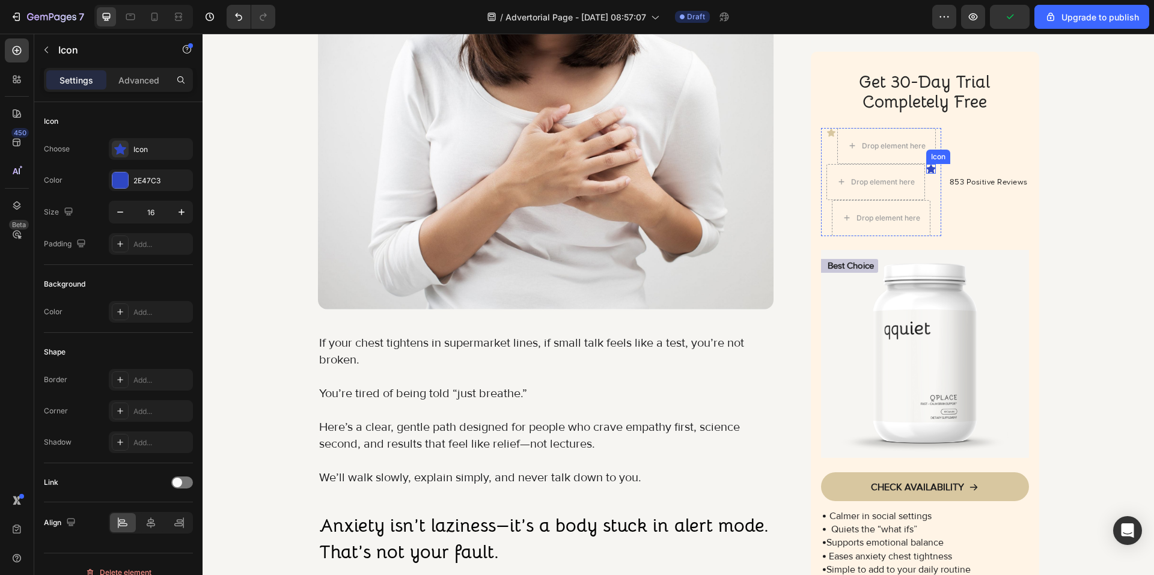
click at [927, 174] on div "Icon" at bounding box center [931, 169] width 10 height 10
click at [999, 157] on icon at bounding box center [1000, 153] width 10 height 10
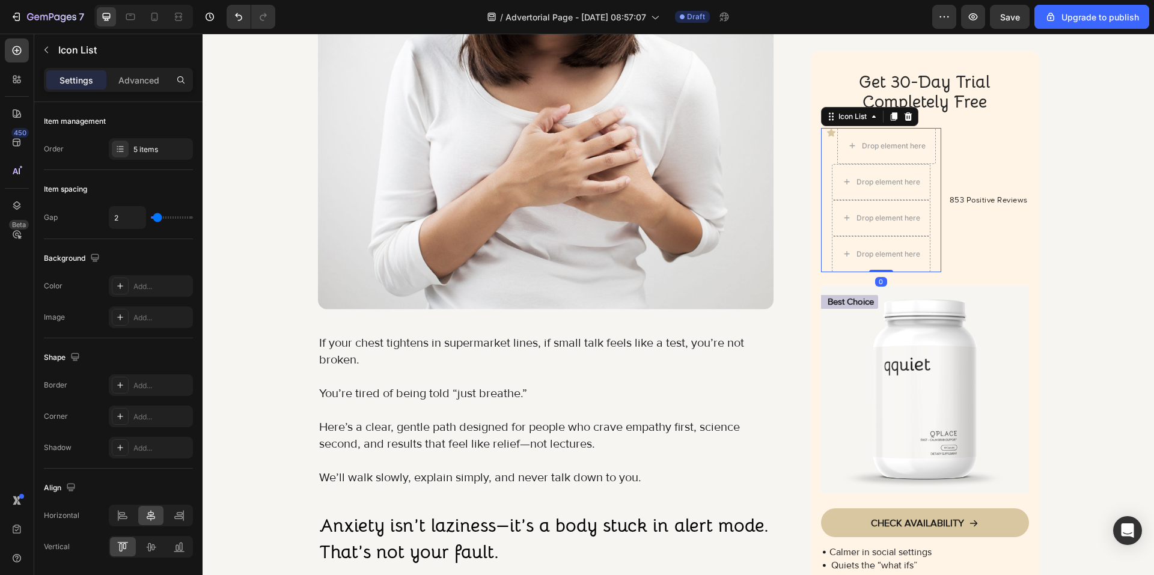
click at [832, 197] on div "Icon Drop element here Drop element here Drop element here Drop element here" at bounding box center [881, 200] width 120 height 144
click at [826, 138] on div "Icon" at bounding box center [831, 133] width 10 height 10
click at [826, 164] on div "Icon" at bounding box center [831, 146] width 10 height 36
click at [153, 150] on div "5 items" at bounding box center [161, 149] width 56 height 11
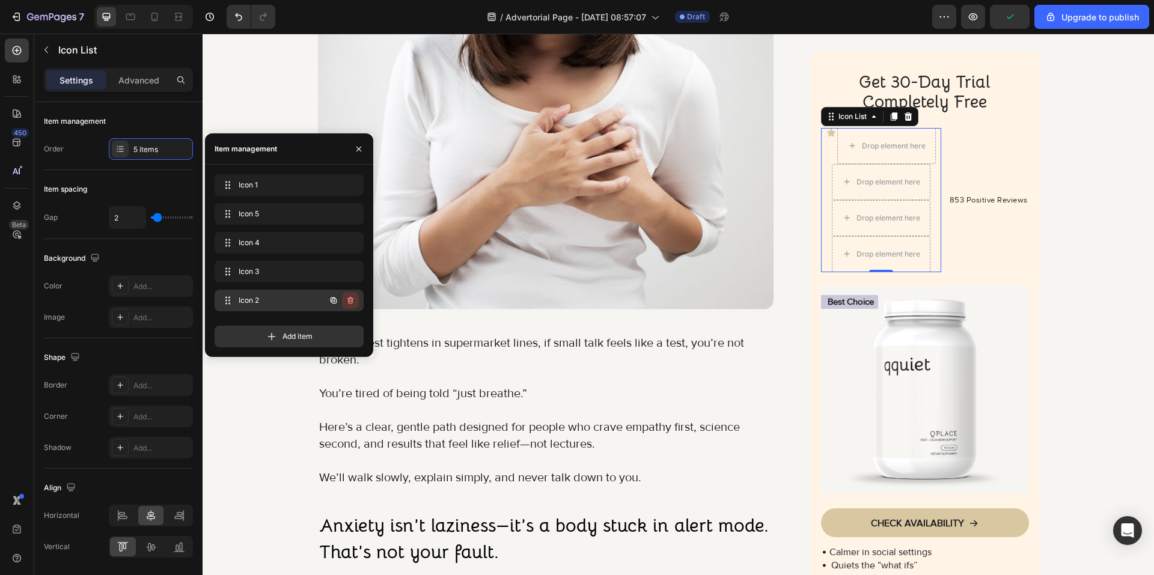
click at [351, 301] on icon "button" at bounding box center [351, 301] width 1 height 3
click at [351, 301] on div "Delete" at bounding box center [342, 300] width 22 height 11
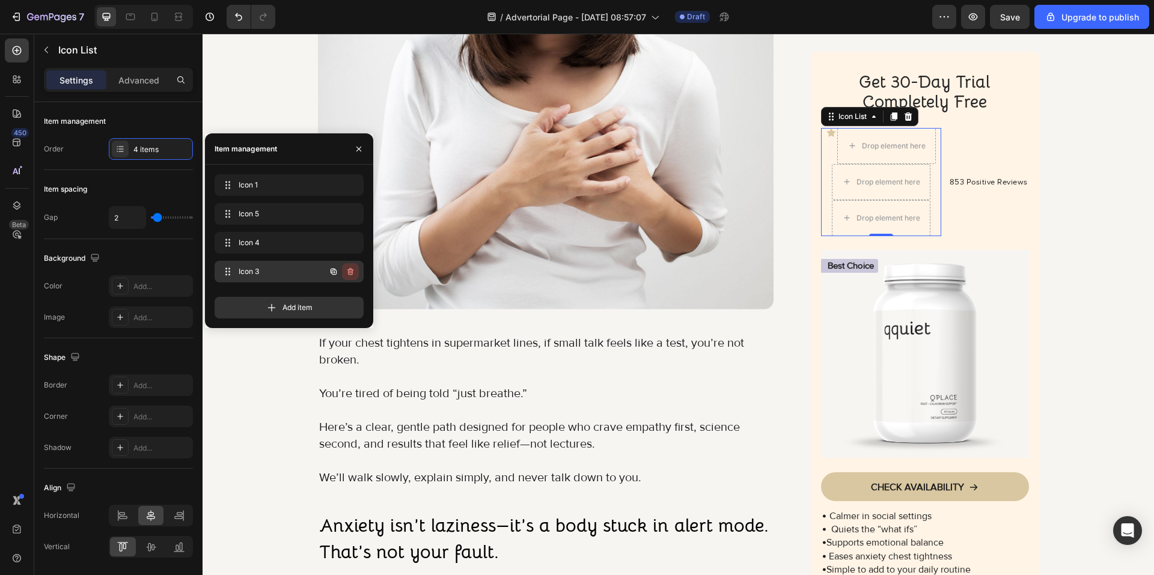
click at [353, 277] on button "button" at bounding box center [350, 271] width 17 height 17
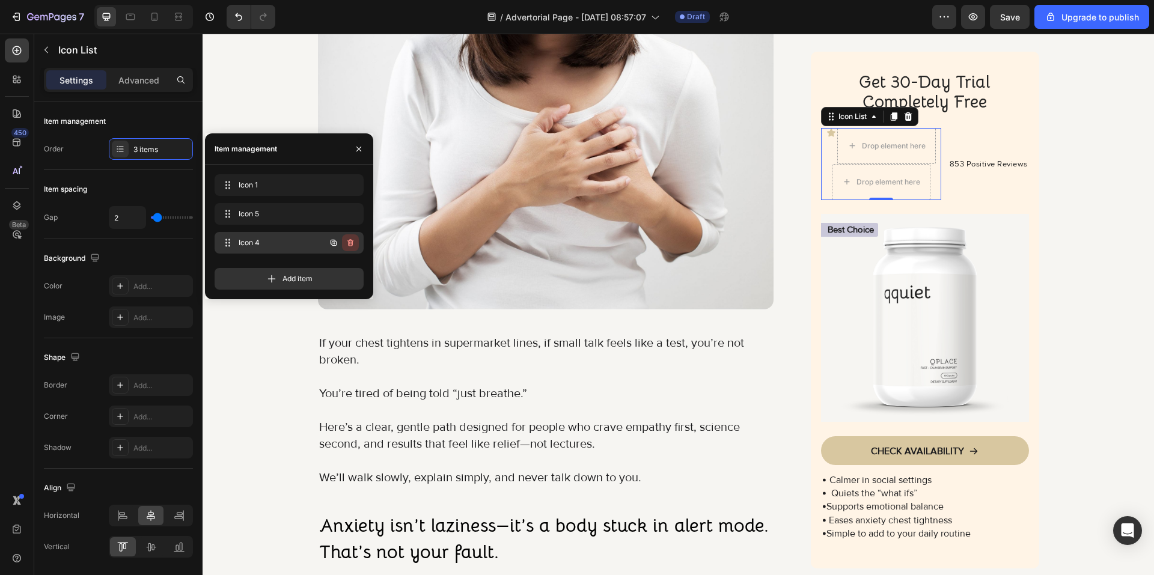
click at [354, 243] on icon "button" at bounding box center [351, 243] width 10 height 10
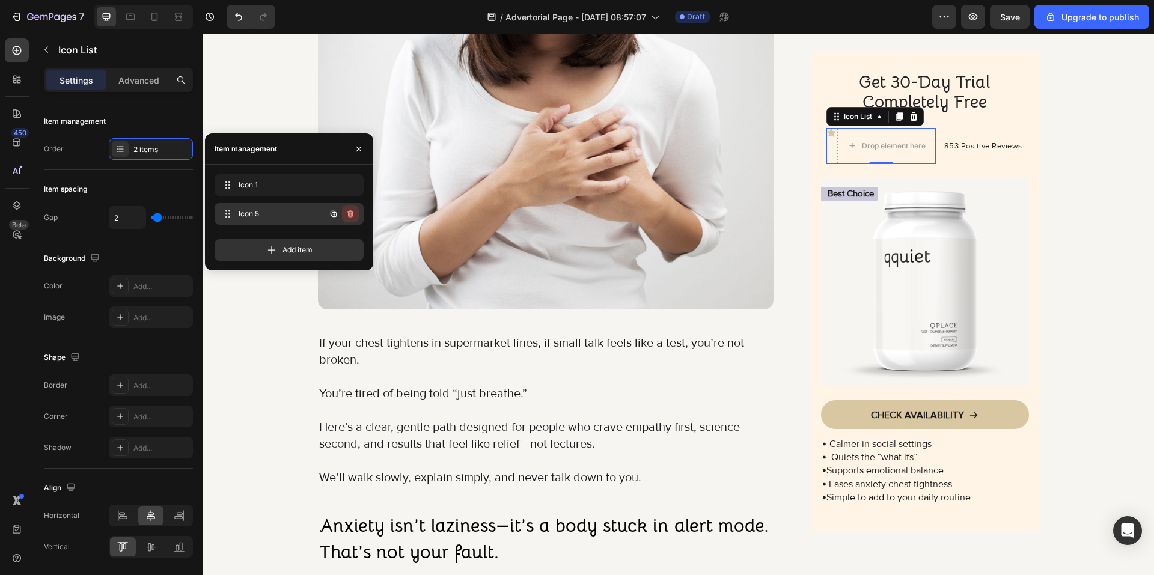
click at [350, 214] on icon "button" at bounding box center [351, 214] width 10 height 10
click at [350, 214] on div "Delete" at bounding box center [342, 214] width 22 height 11
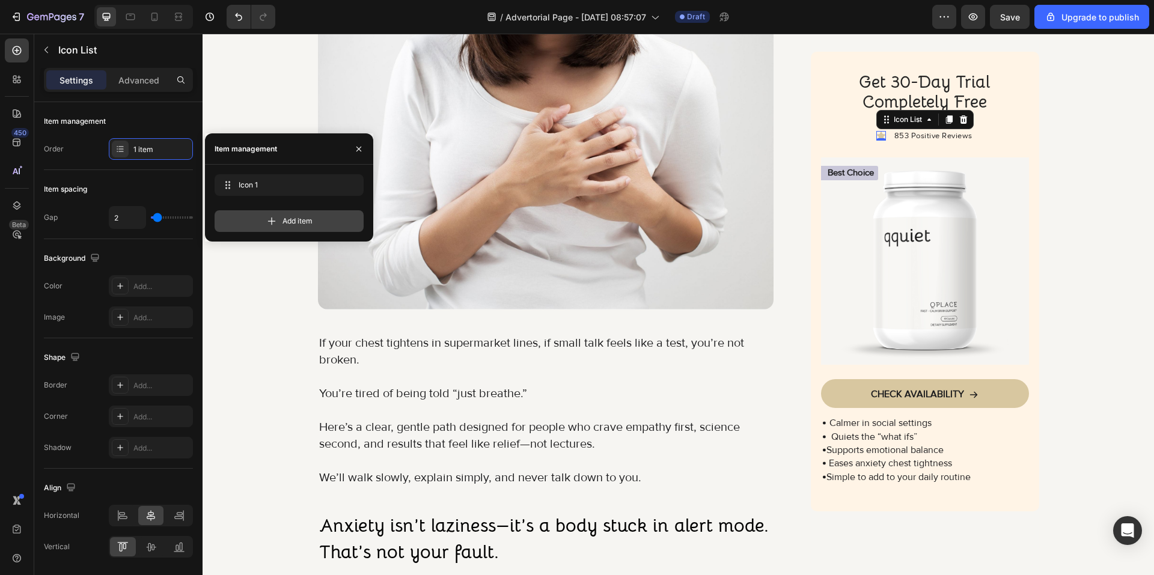
click at [294, 218] on span "Add item" at bounding box center [297, 221] width 30 height 11
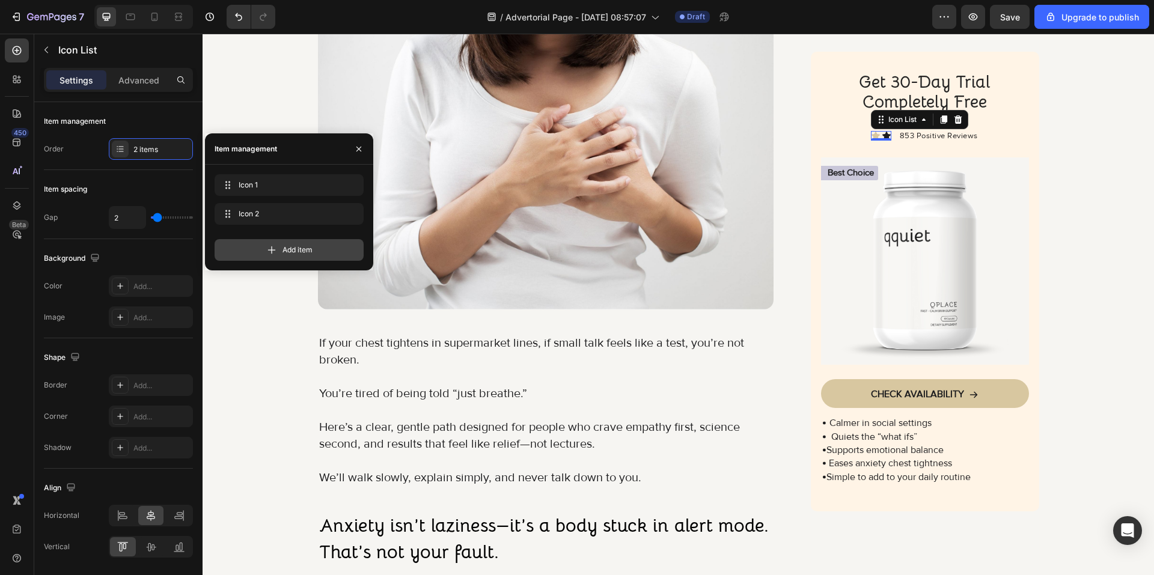
click at [289, 245] on span "Add item" at bounding box center [297, 250] width 30 height 11
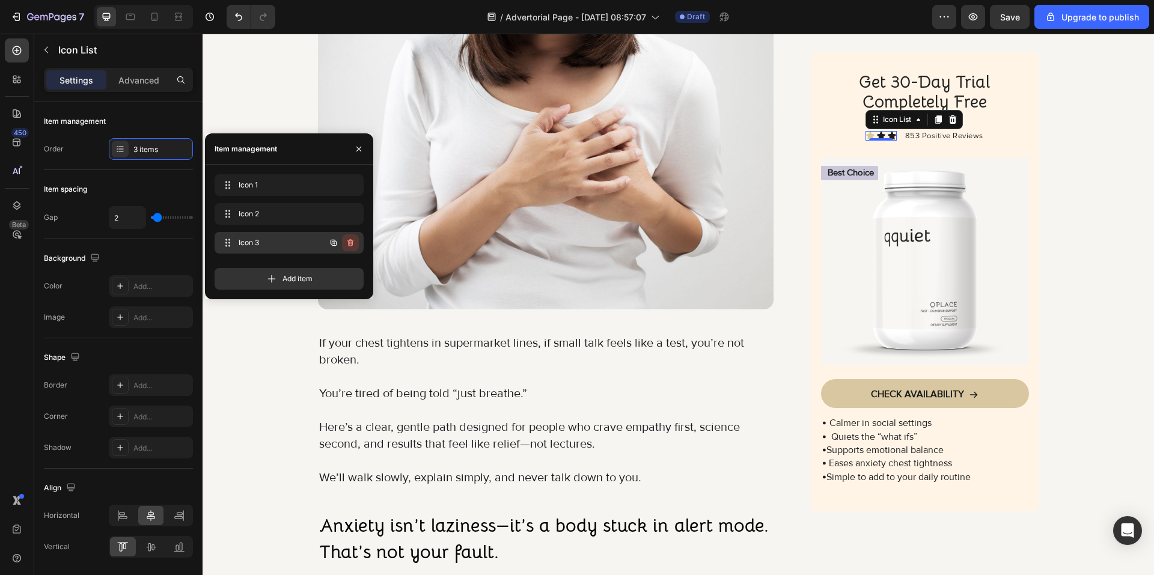
click at [353, 239] on icon "button" at bounding box center [351, 243] width 10 height 10
click at [353, 237] on div "Delete" at bounding box center [342, 242] width 22 height 11
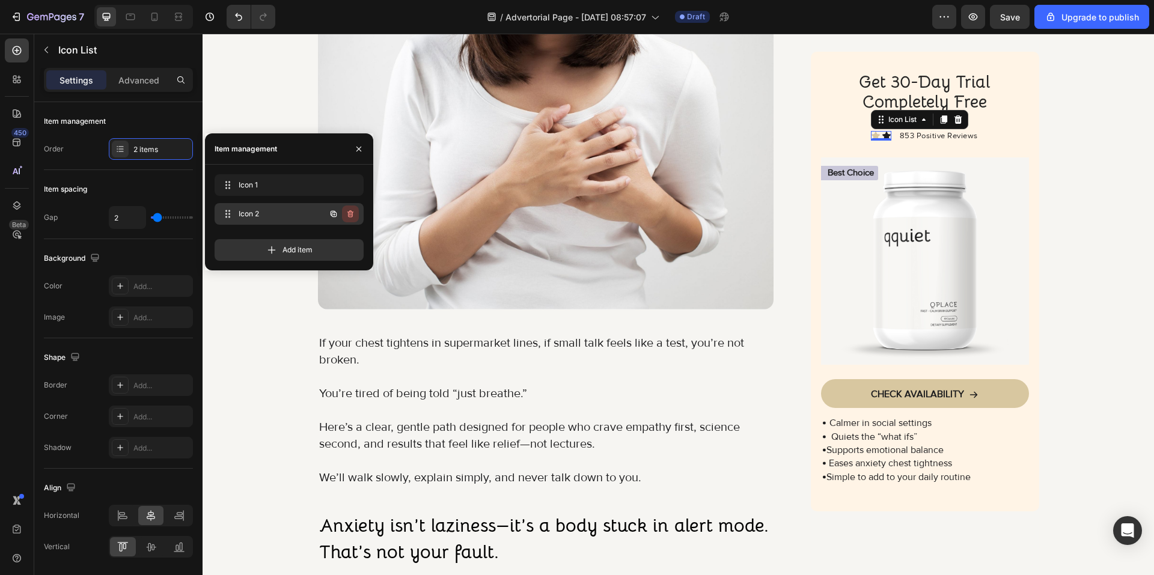
click at [354, 212] on icon "button" at bounding box center [351, 214] width 10 height 10
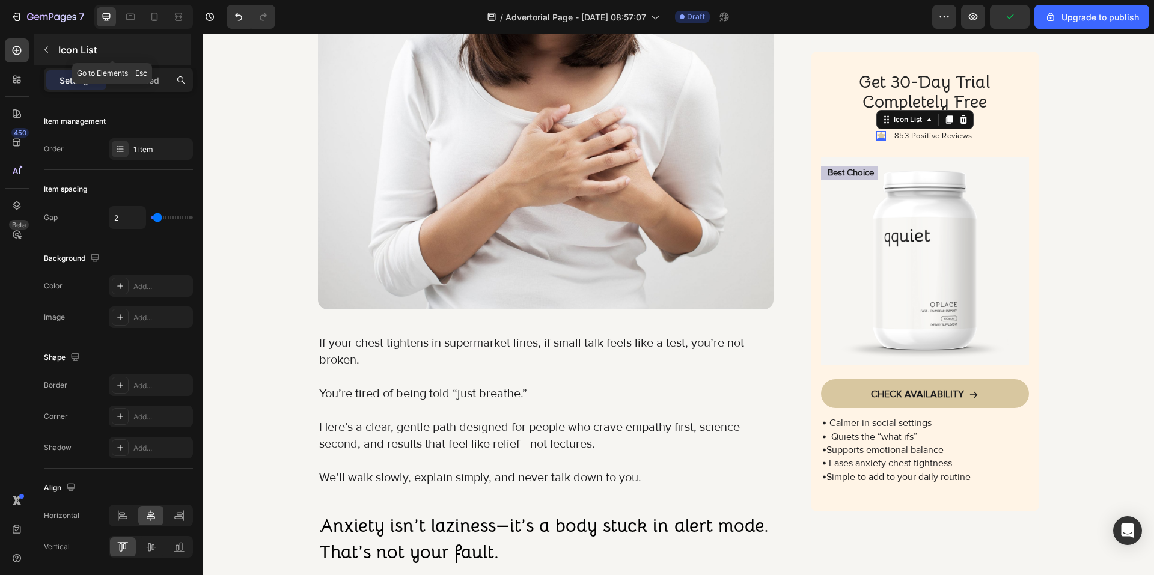
click at [78, 50] on p "Icon List" at bounding box center [123, 50] width 130 height 14
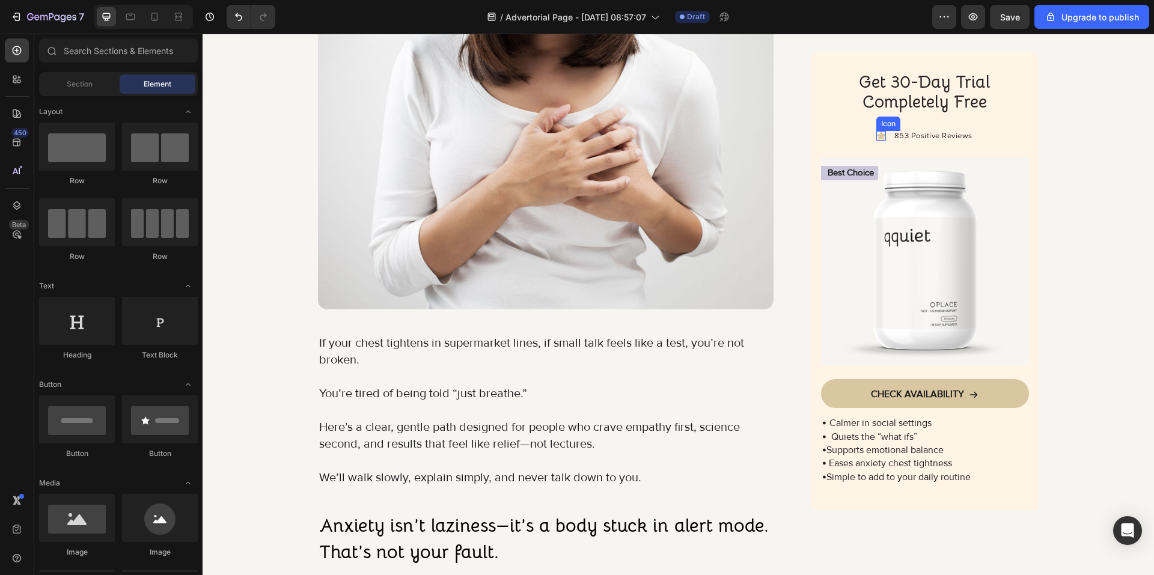
click at [878, 139] on icon at bounding box center [881, 136] width 8 height 8
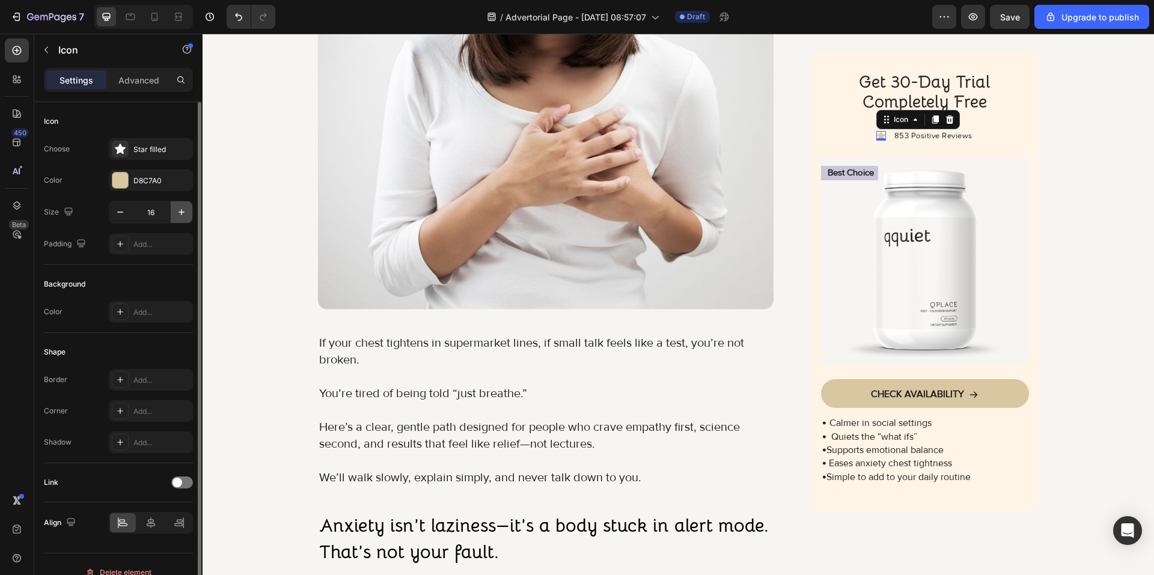
click at [181, 210] on icon "button" at bounding box center [181, 212] width 12 height 12
type input "18"
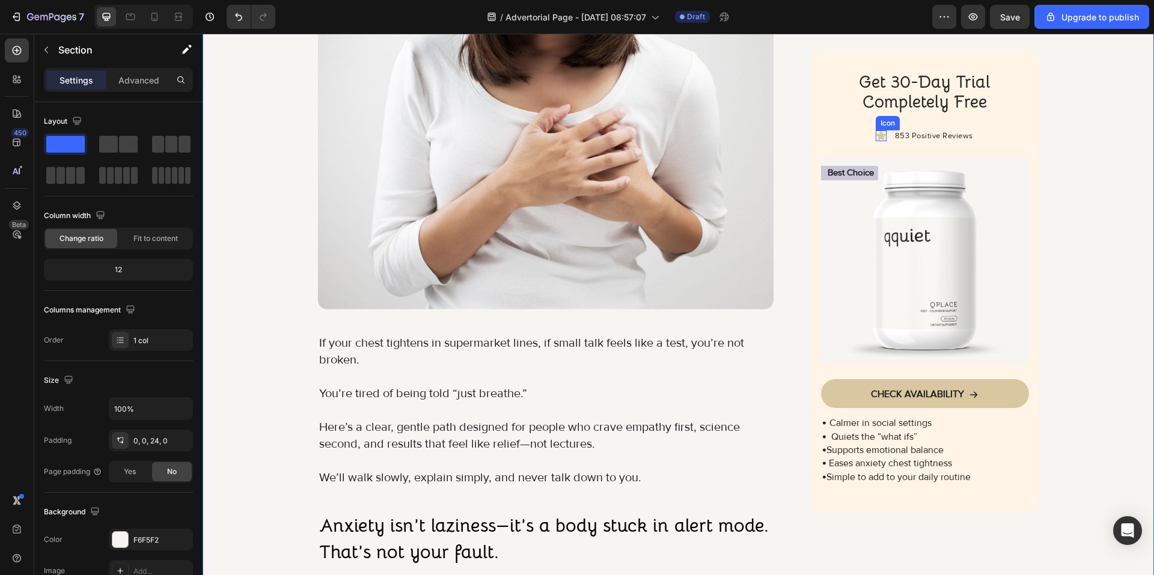
click at [879, 140] on icon at bounding box center [881, 135] width 10 height 9
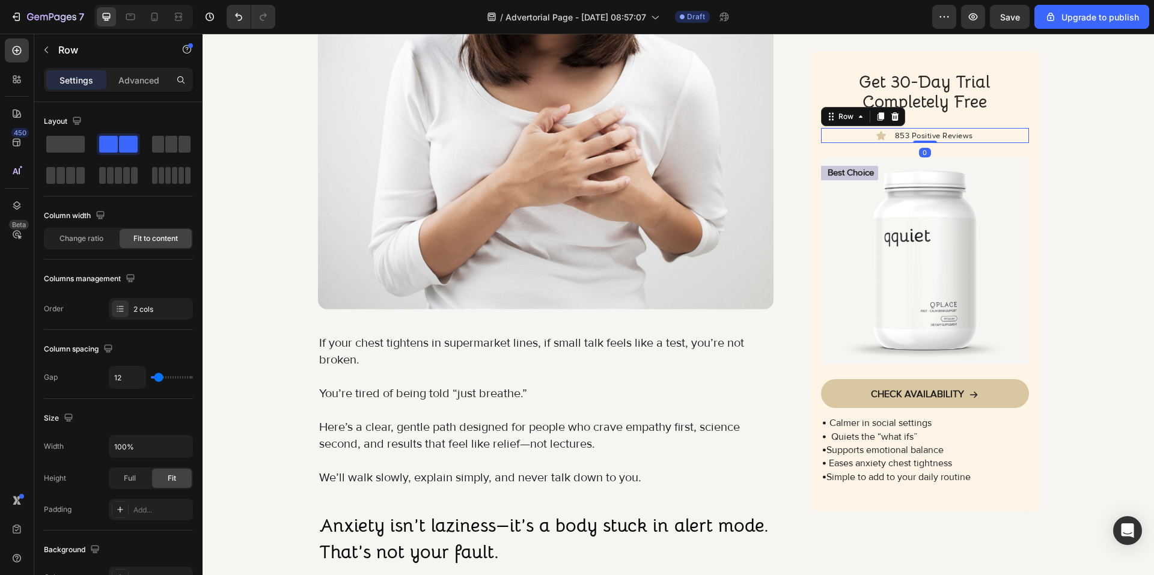
drag, startPoint x: 861, startPoint y: 196, endPoint x: 844, endPoint y: 196, distance: 16.8
click at [848, 144] on div "Icon Icon List 853 Positive Reviews Text Block Row 0" at bounding box center [924, 136] width 207 height 16
click at [876, 140] on icon at bounding box center [881, 135] width 10 height 9
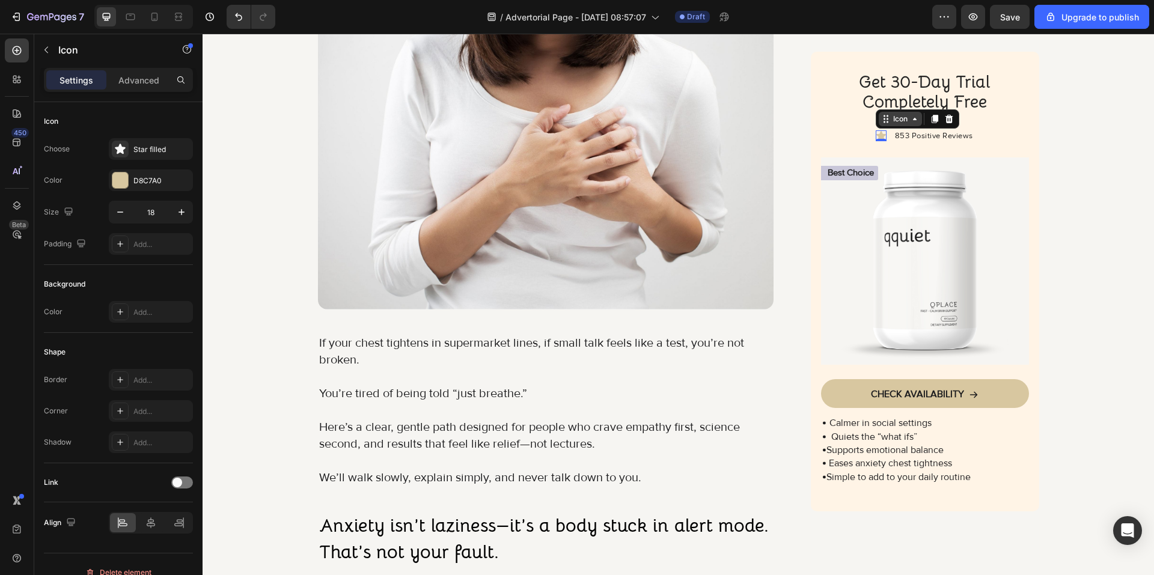
click at [881, 124] on icon at bounding box center [886, 119] width 10 height 10
click at [882, 102] on div "Icon List" at bounding box center [897, 97] width 33 height 7
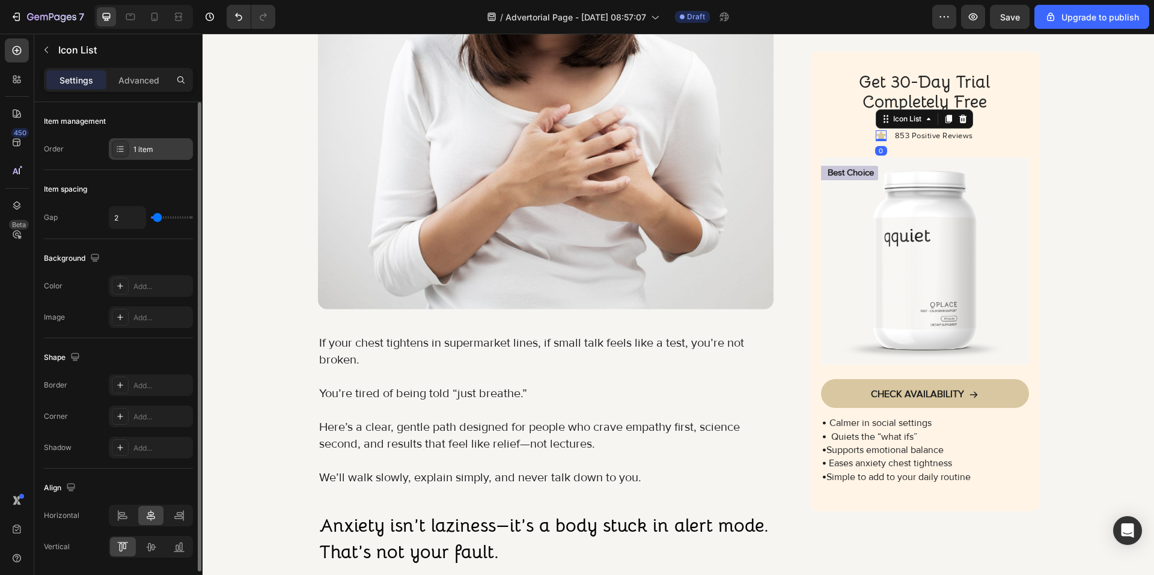
click at [153, 142] on div "1 item" at bounding box center [151, 149] width 84 height 22
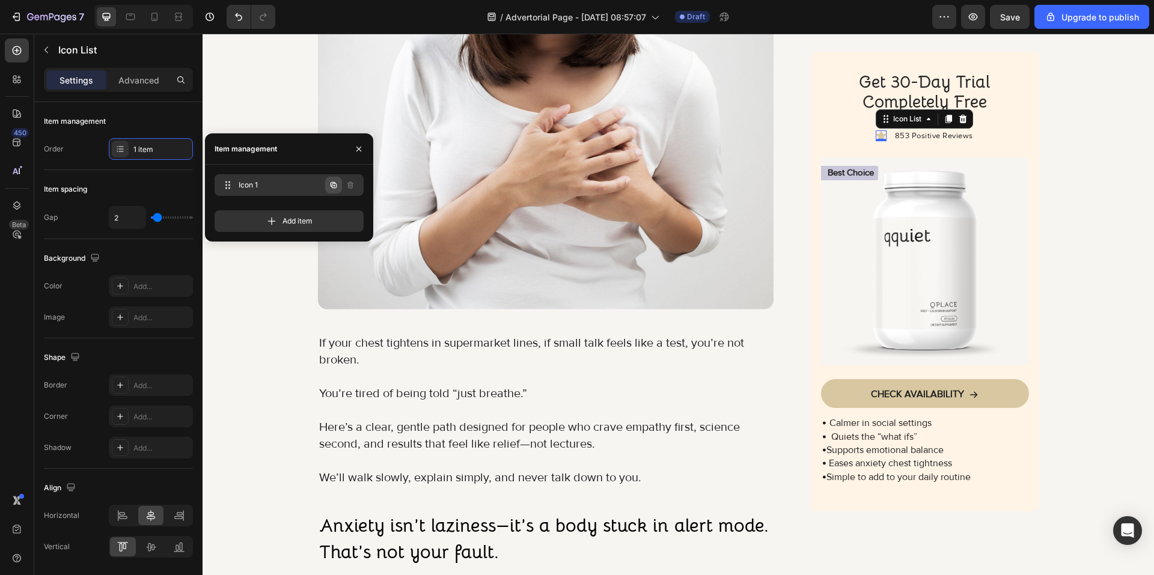
click at [334, 186] on icon "button" at bounding box center [334, 185] width 10 height 10
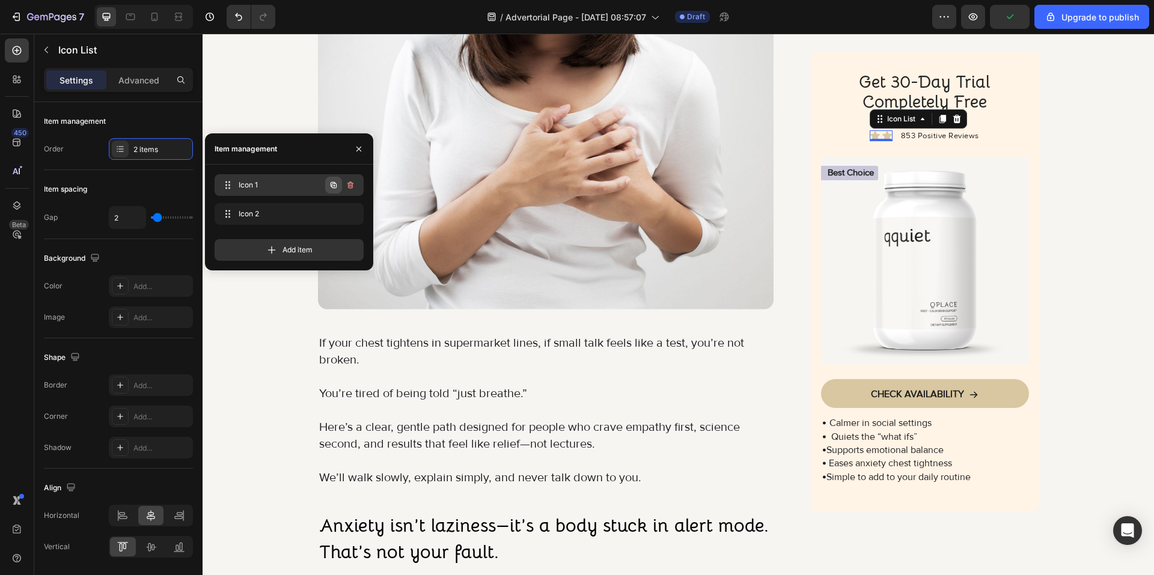
click at [334, 186] on icon "button" at bounding box center [334, 185] width 10 height 10
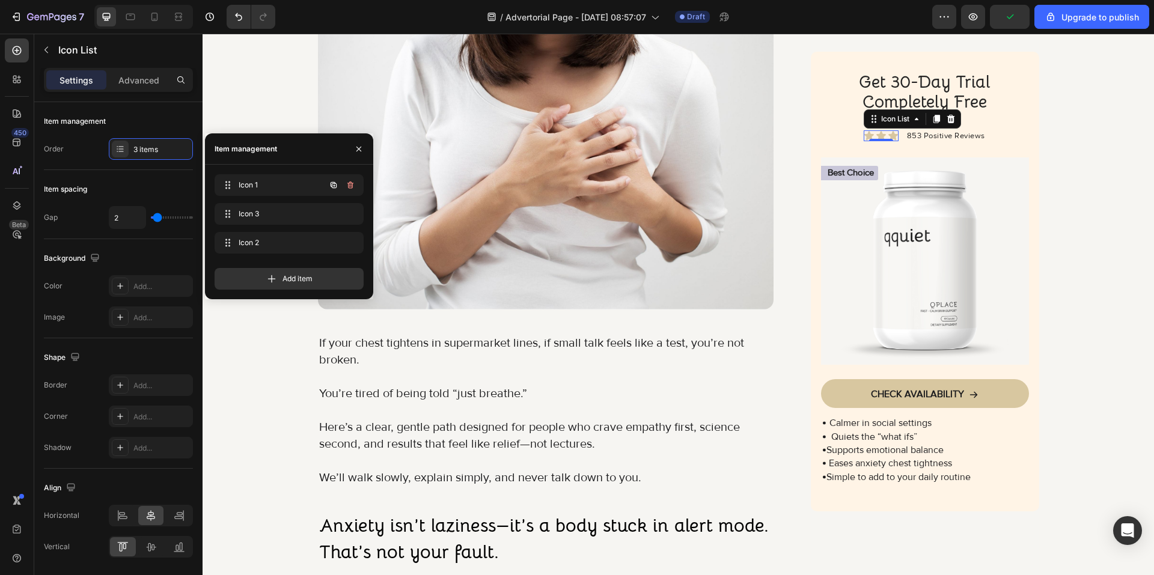
click at [334, 186] on icon "button" at bounding box center [334, 185] width 10 height 10
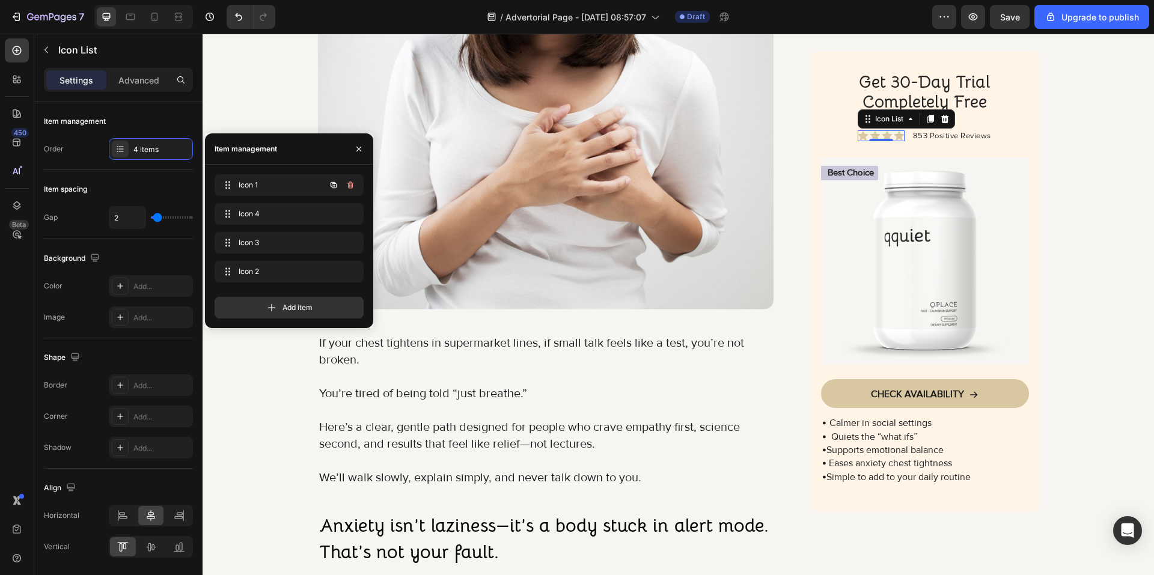
click at [334, 186] on icon "button" at bounding box center [334, 185] width 10 height 10
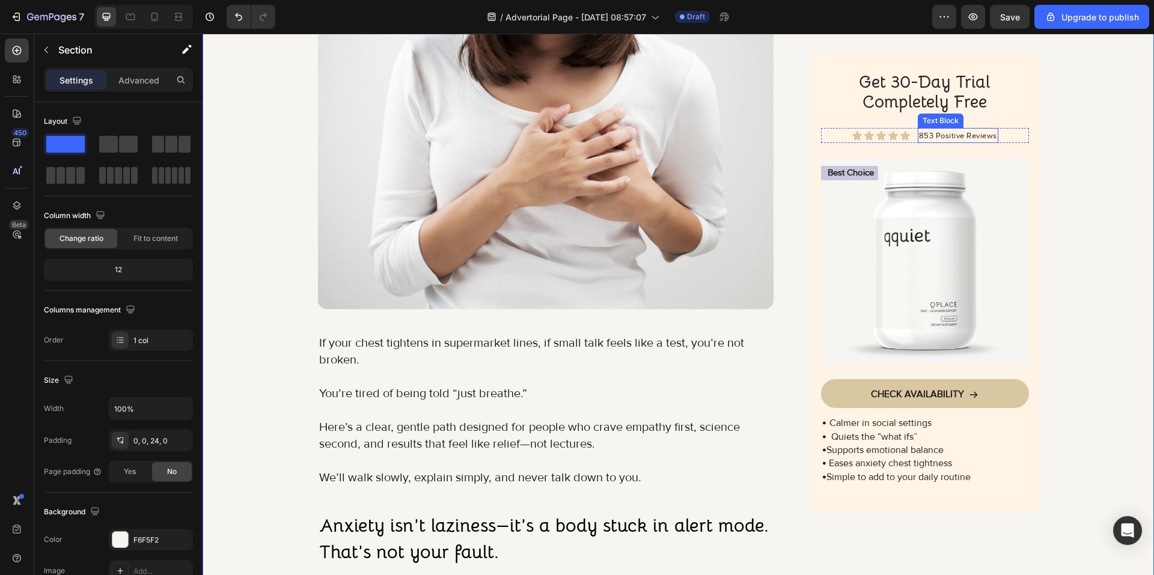
click at [927, 141] on span "853 Positive Reviews" at bounding box center [958, 136] width 78 height 10
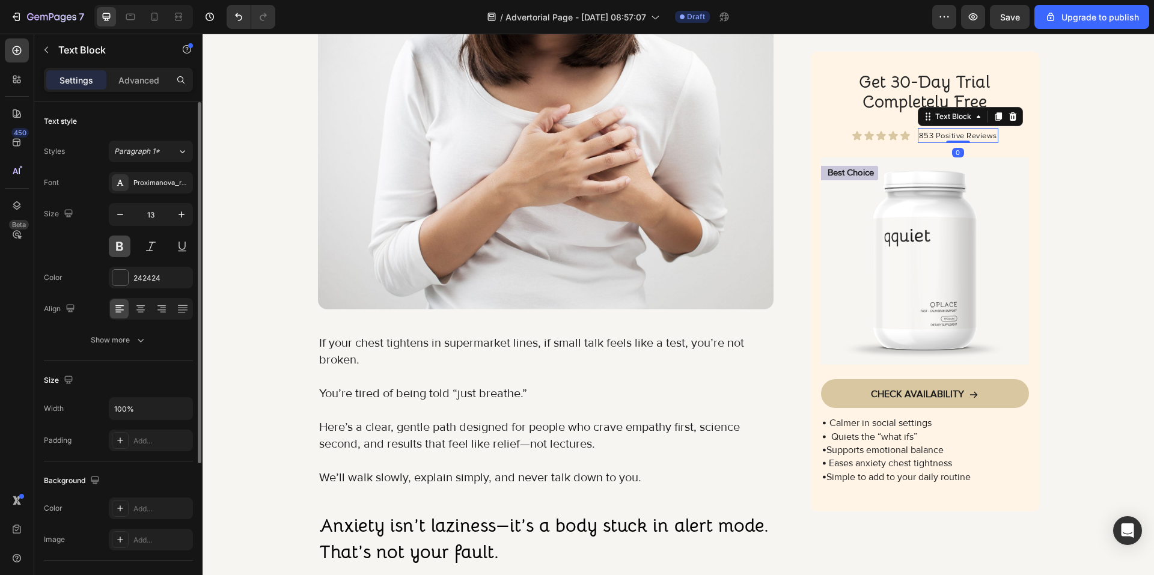
click at [121, 245] on button at bounding box center [120, 247] width 22 height 22
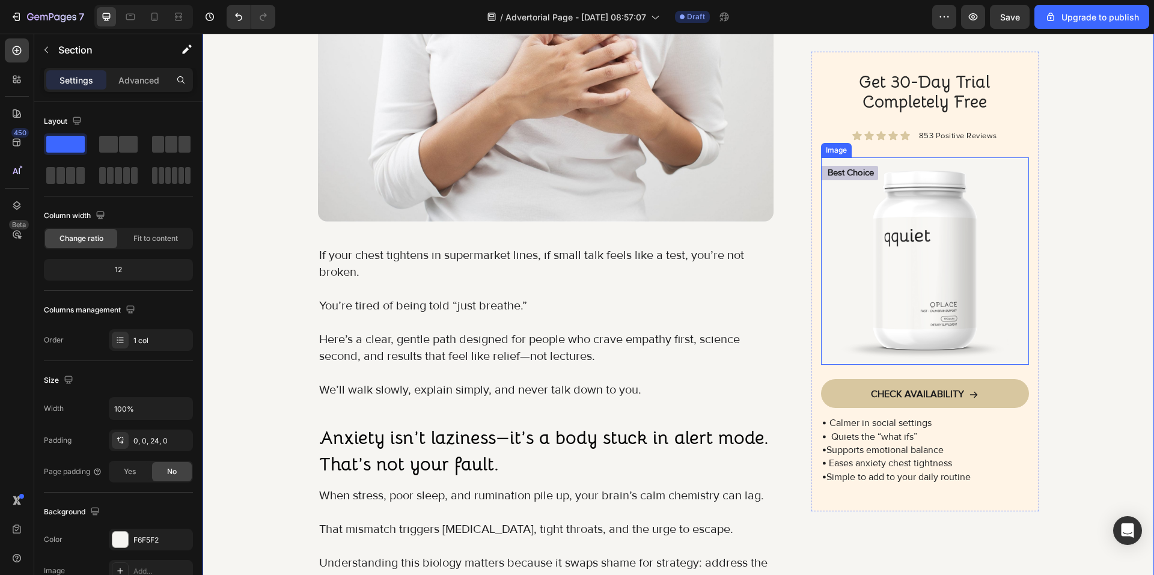
scroll to position [462, 0]
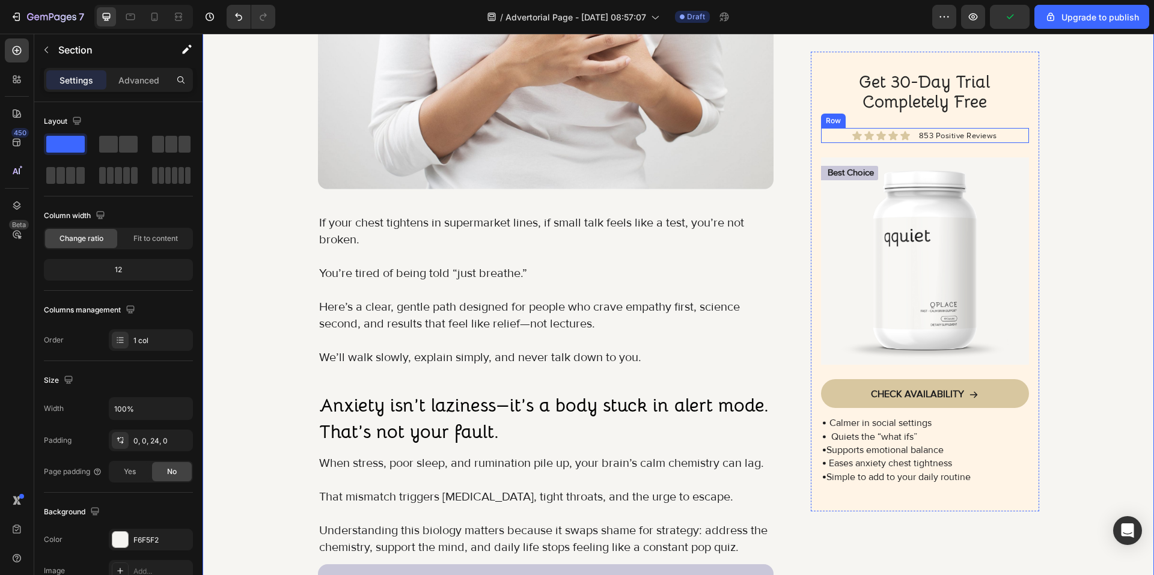
click at [910, 141] on div "Icon Icon Icon Icon Icon Icon List 853 Positive Reviews Text Block Row" at bounding box center [924, 136] width 207 height 16
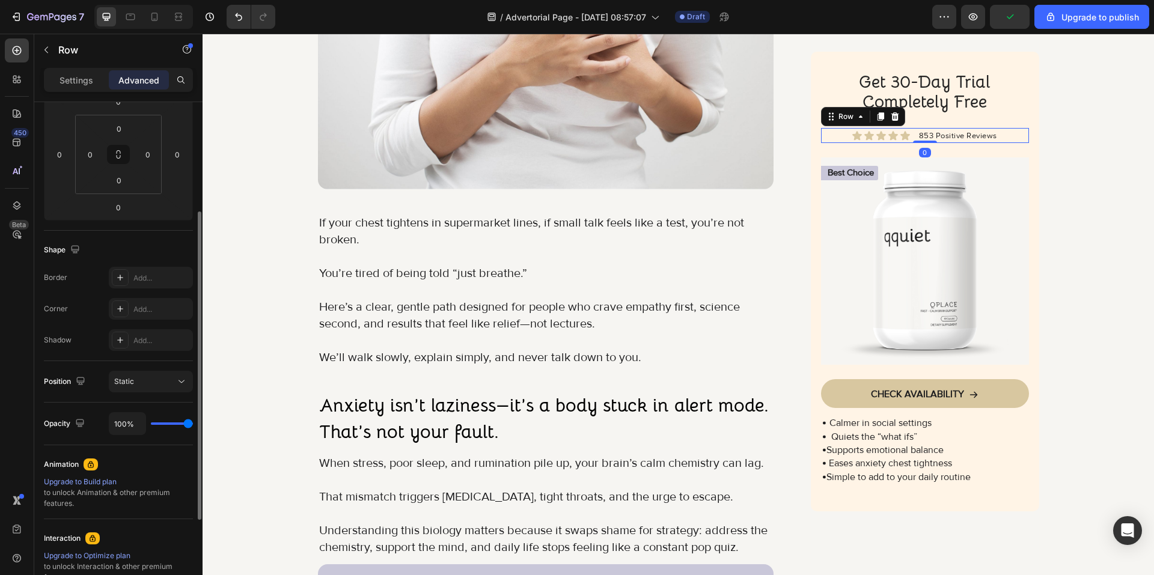
scroll to position [327, 0]
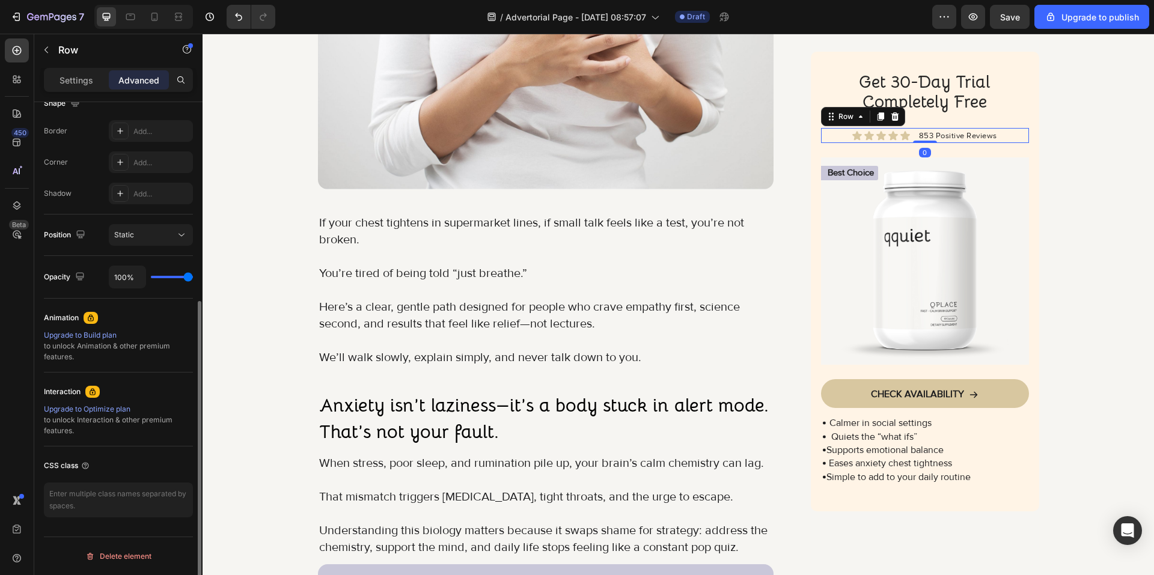
click at [73, 78] on p "Settings" at bounding box center [76, 80] width 34 height 13
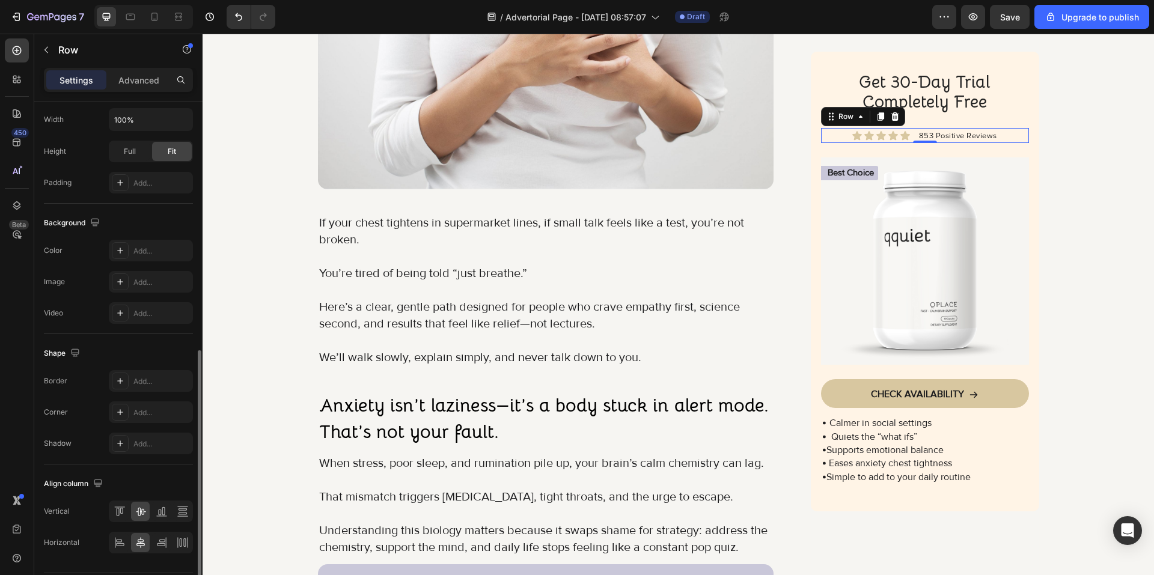
scroll to position [363, 0]
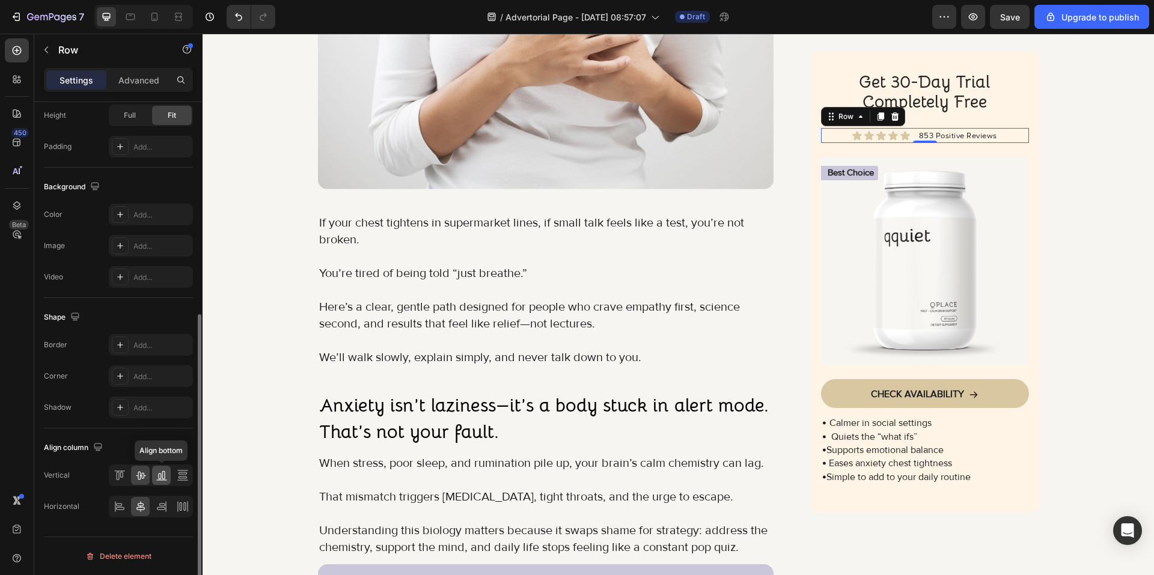
click at [162, 475] on icon at bounding box center [163, 475] width 3 height 8
click at [153, 475] on div at bounding box center [161, 475] width 19 height 19
click at [121, 477] on icon at bounding box center [121, 475] width 3 height 6
click at [139, 477] on icon at bounding box center [141, 475] width 12 height 12
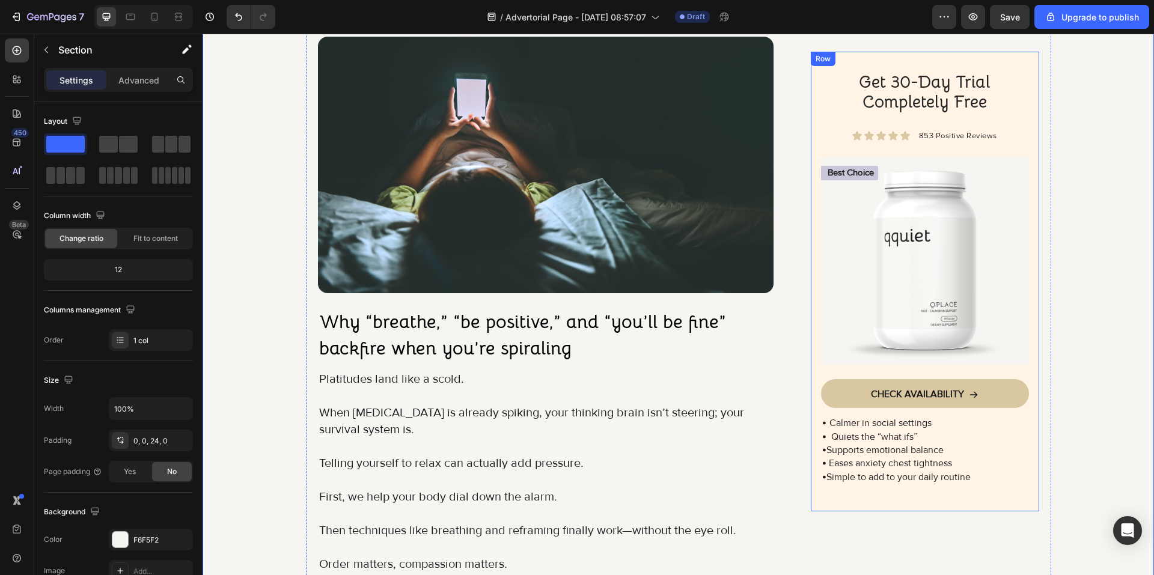
scroll to position [943, 0]
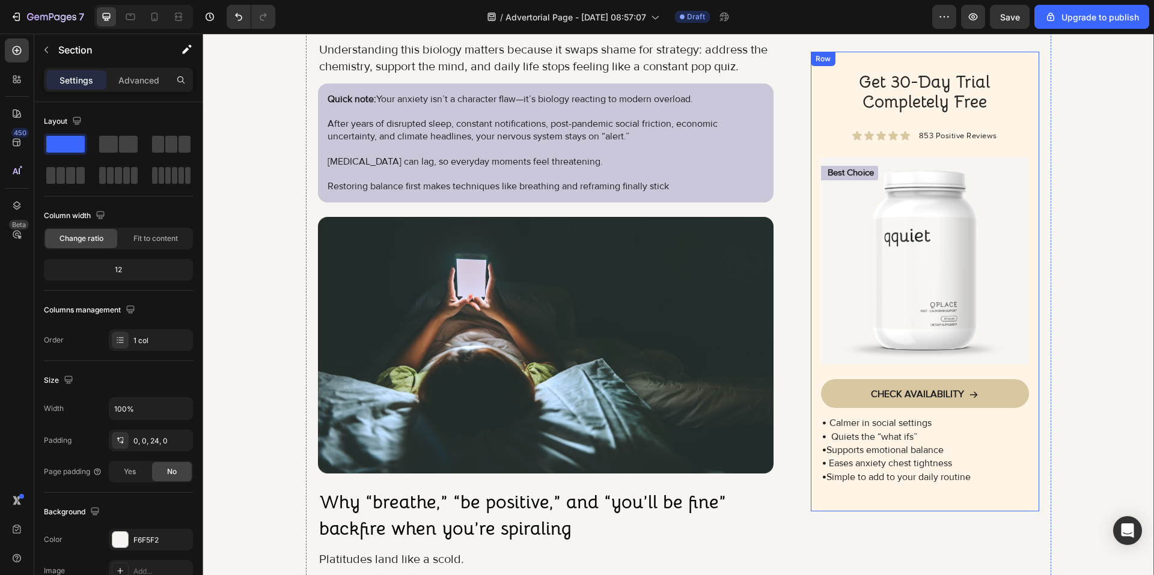
click at [821, 122] on div "Get 30-Day Trial Completely Free Heading Icon Icon Icon Icon Icon Icon List 853…" at bounding box center [924, 281] width 207 height 421
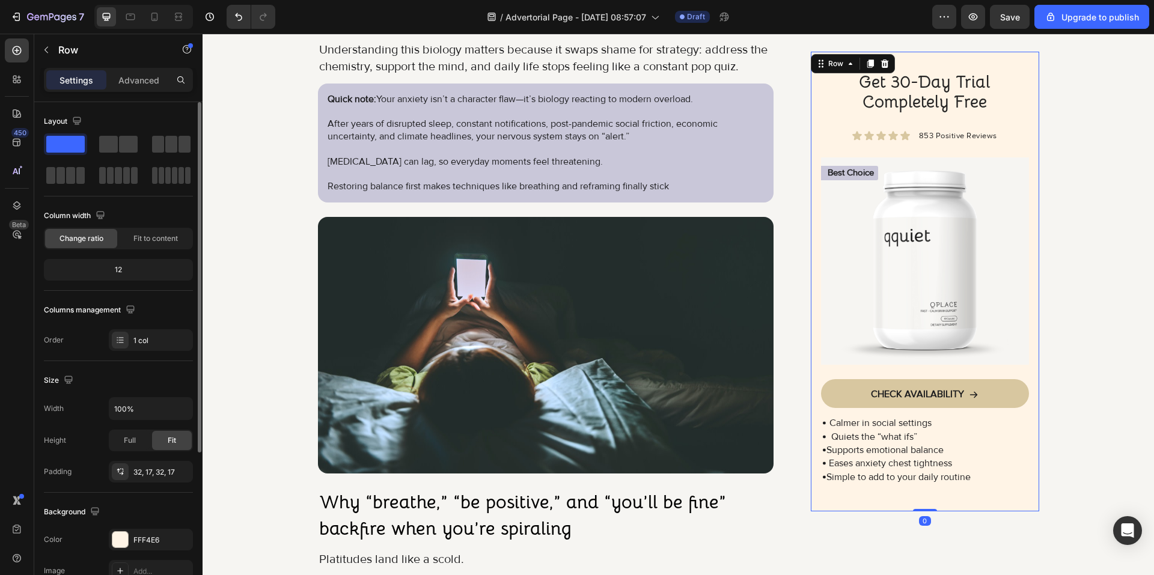
scroll to position [180, 0]
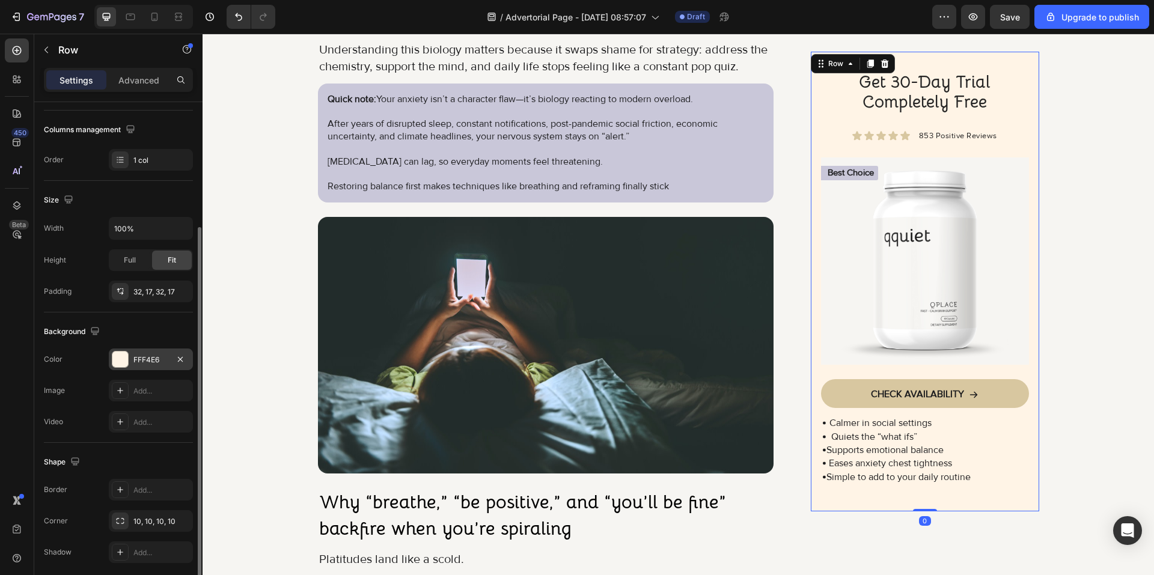
click at [153, 360] on div "FFF4E6" at bounding box center [150, 360] width 35 height 11
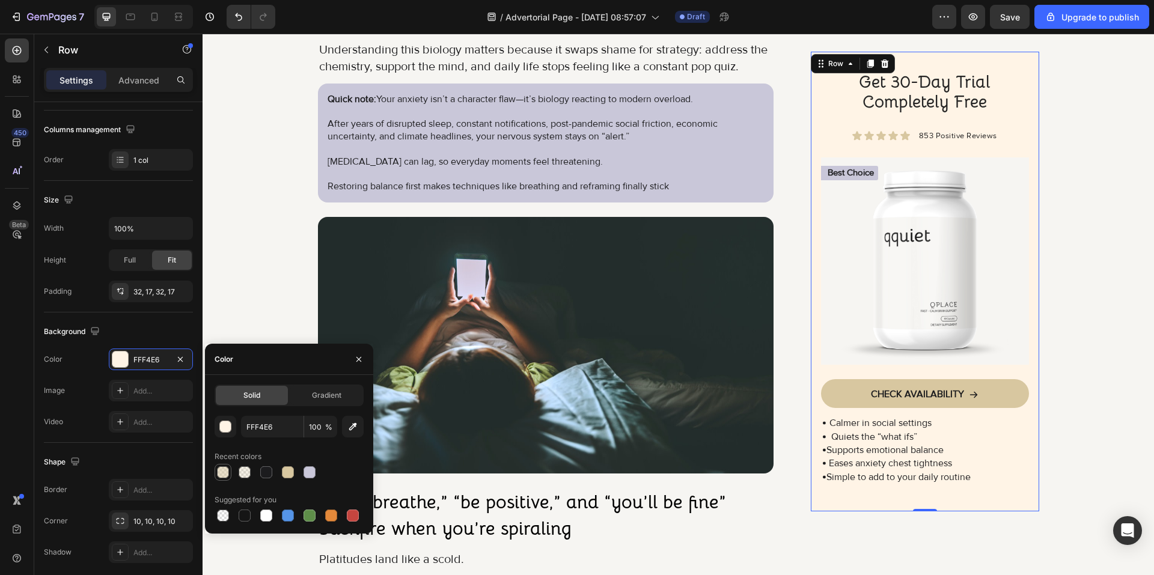
click at [223, 471] on div at bounding box center [223, 472] width 12 height 12
type input "D8C7A0"
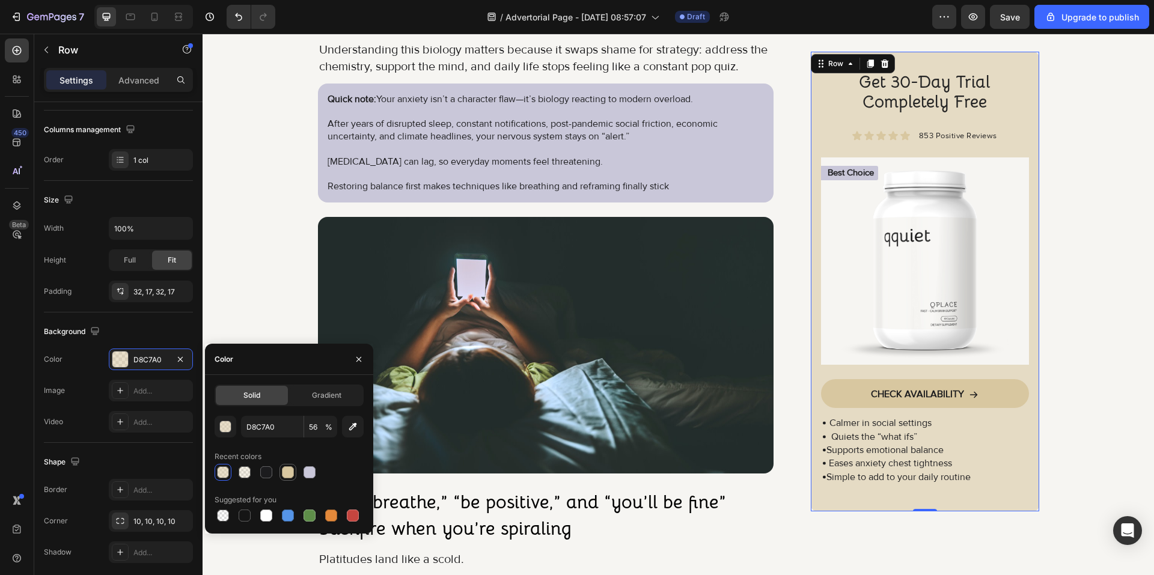
click at [294, 470] on div at bounding box center [288, 472] width 14 height 14
type input "100"
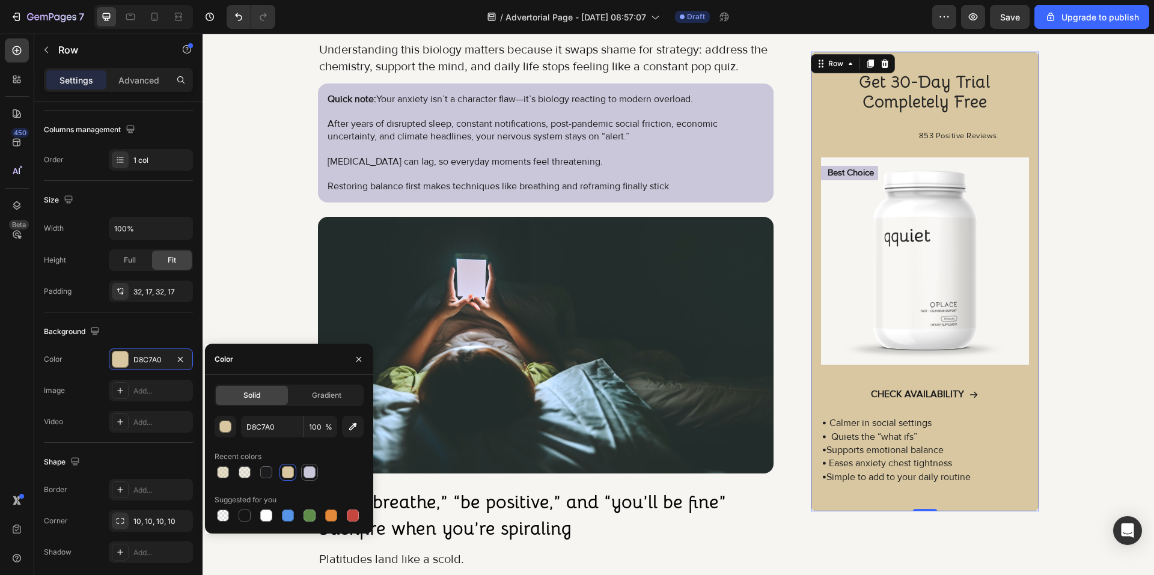
click at [306, 478] on div at bounding box center [309, 472] width 14 height 14
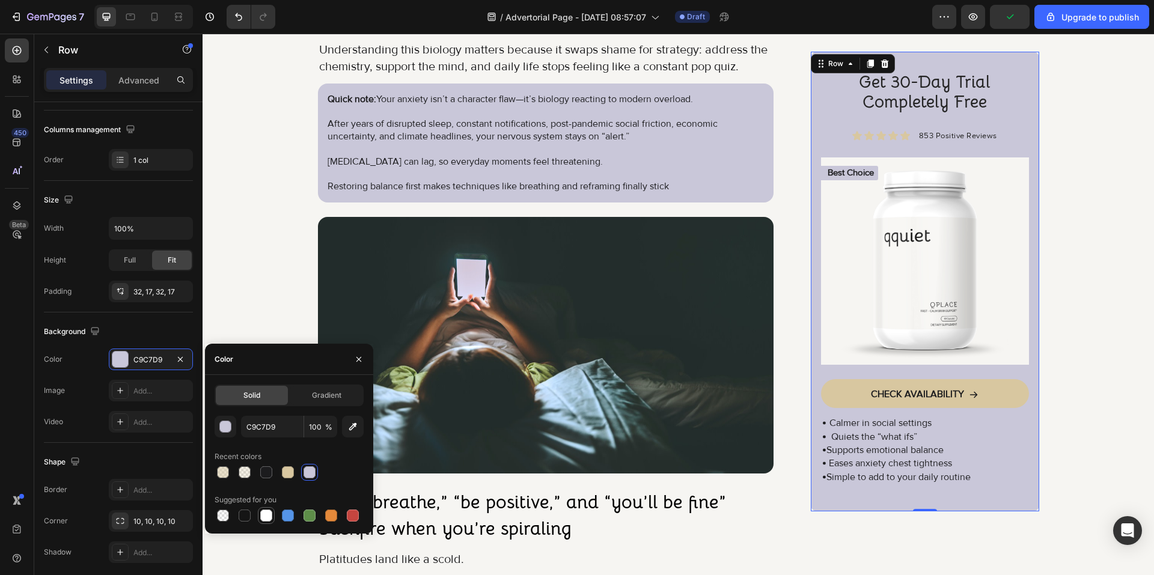
click at [264, 515] on div at bounding box center [266, 516] width 12 height 12
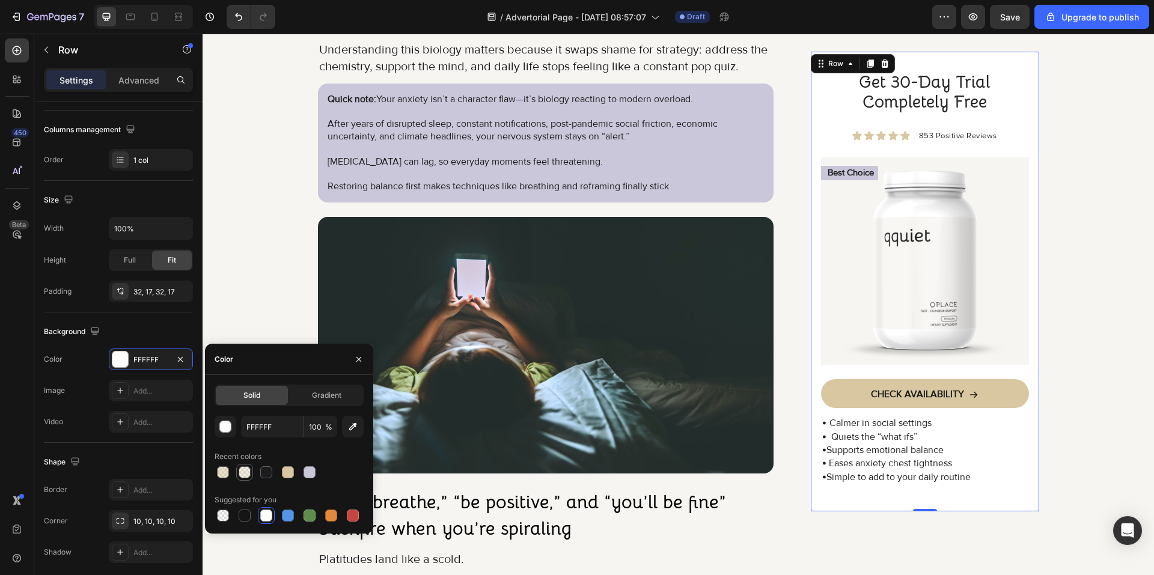
click at [243, 478] on div at bounding box center [245, 472] width 12 height 12
type input "D8C7A0"
type input "27"
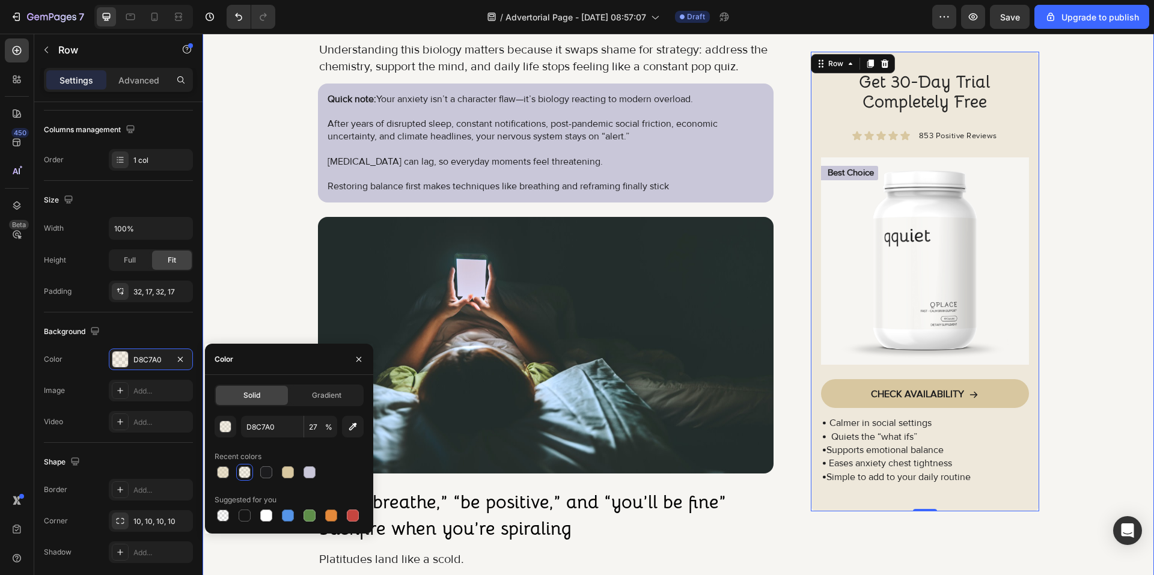
click at [1099, 338] on div "Image Got Questions? Email Us At [EMAIL_ADDRESS][DOMAIN_NAME] Text Block Row Ro…" at bounding box center [678, 437] width 951 height 2644
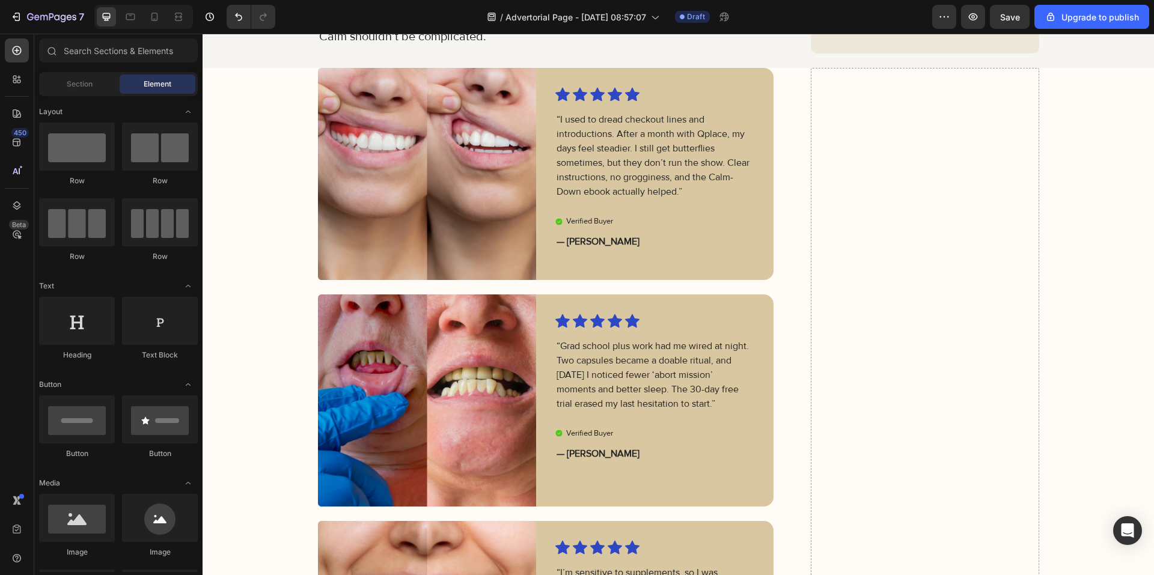
scroll to position [2707, 0]
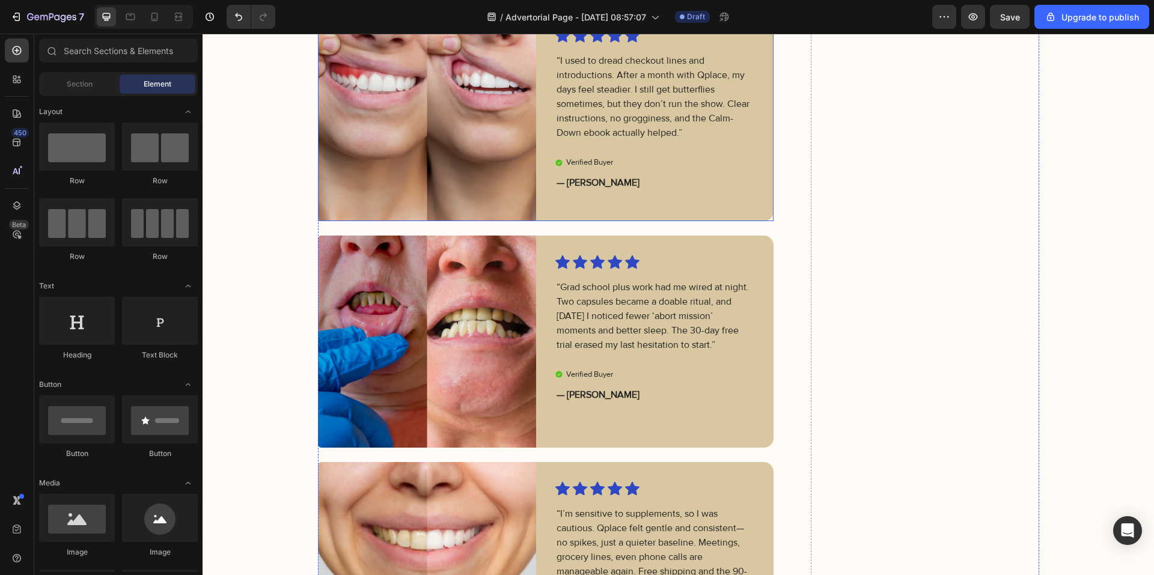
click at [625, 221] on div "Icon Icon Icon Icon Icon Icon List “I used to dread checkout lines and introduc…" at bounding box center [664, 115] width 218 height 212
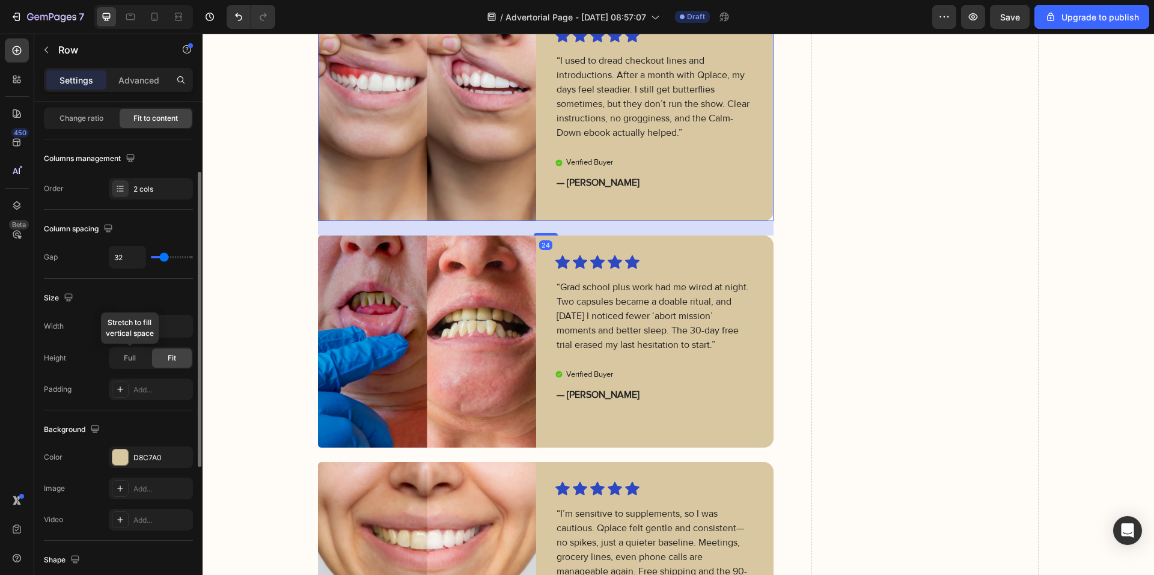
scroll to position [180, 0]
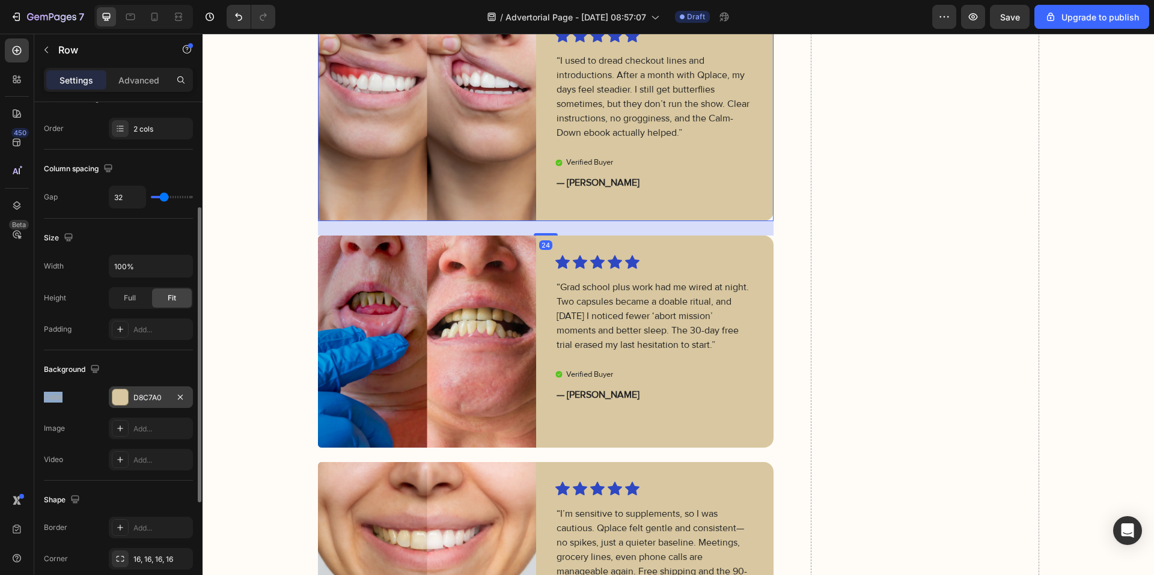
drag, startPoint x: 145, startPoint y: 382, endPoint x: 148, endPoint y: 391, distance: 8.9
click at [146, 385] on div "Background The changes might be hidden by the video. Color D8C7A0 Image Add... …" at bounding box center [118, 415] width 149 height 130
click at [148, 391] on div "D8C7A0" at bounding box center [151, 397] width 84 height 22
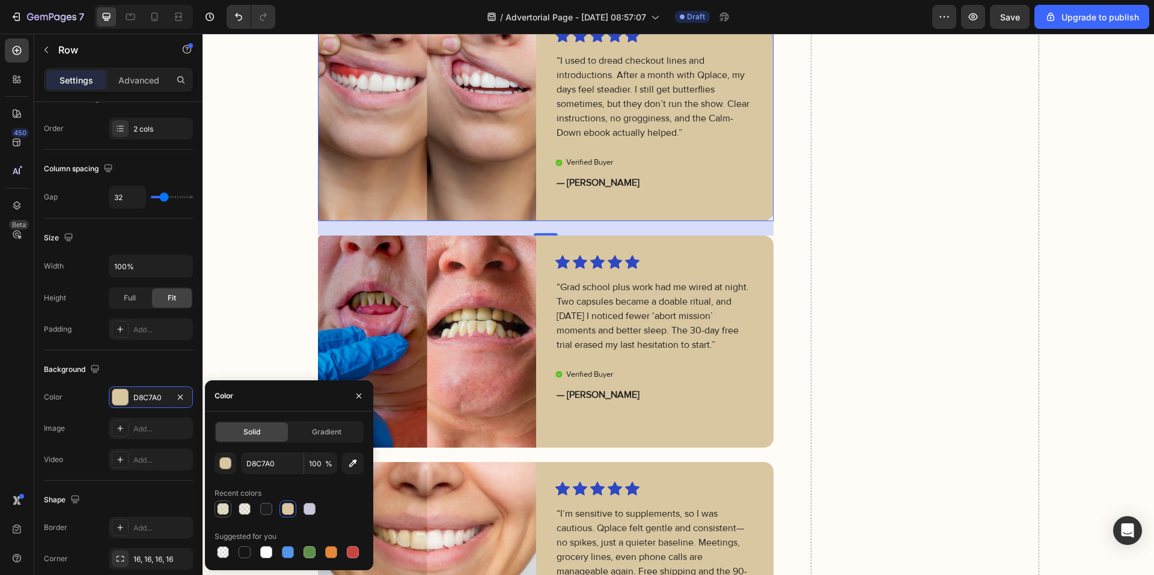
click at [227, 510] on div at bounding box center [223, 509] width 12 height 12
type input "56"
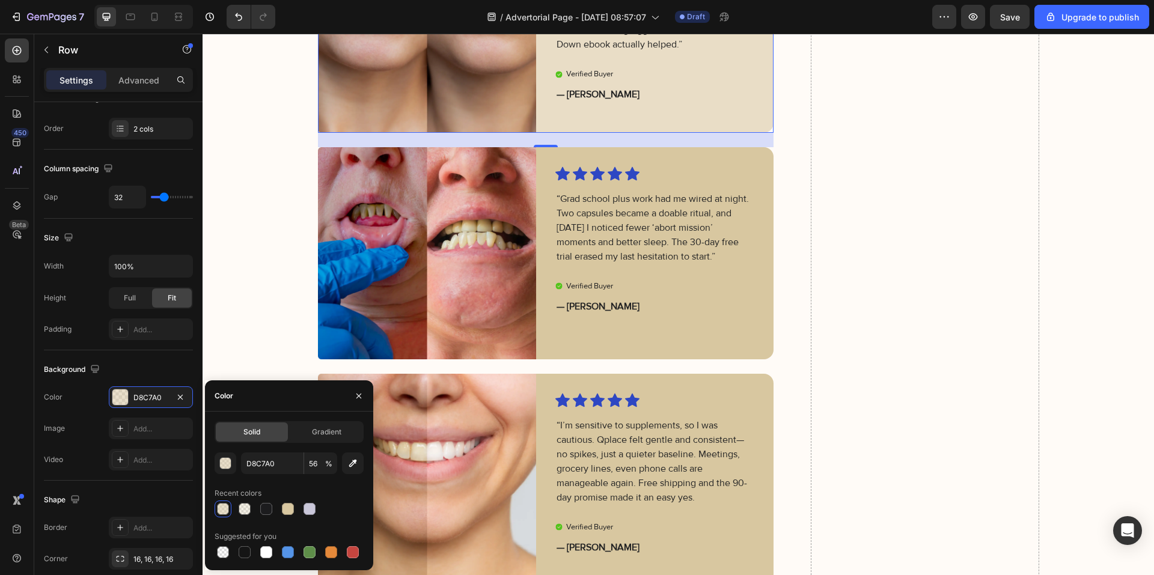
scroll to position [2827, 0]
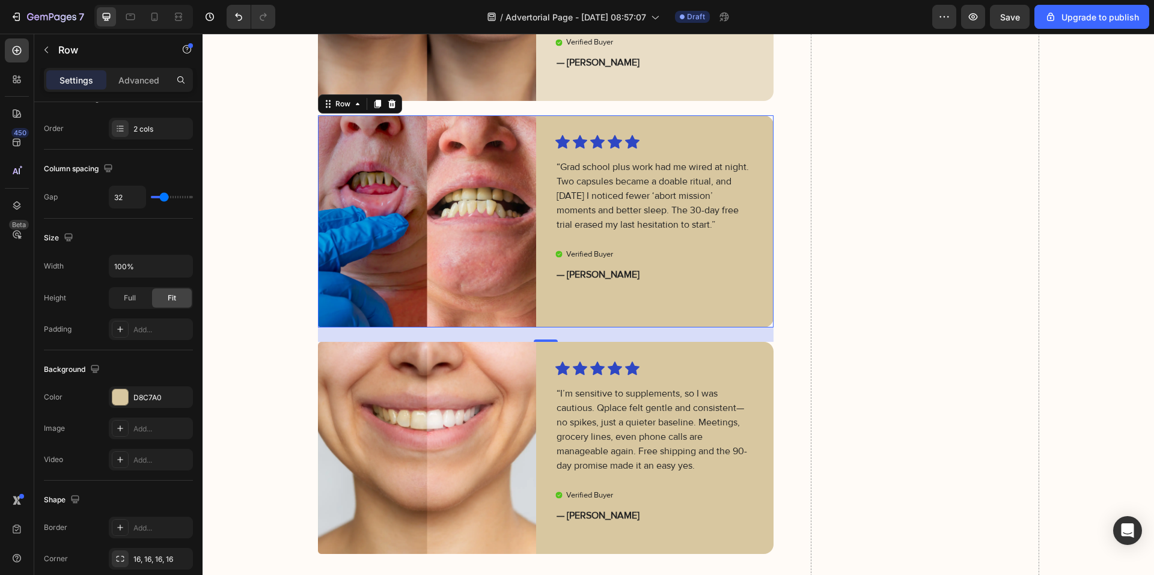
click at [597, 328] on div "Icon Icon Icon Icon Icon Icon List “Grad school plus work had me wired at night…" at bounding box center [664, 221] width 218 height 212
click at [132, 394] on div "D8C7A0" at bounding box center [151, 397] width 84 height 22
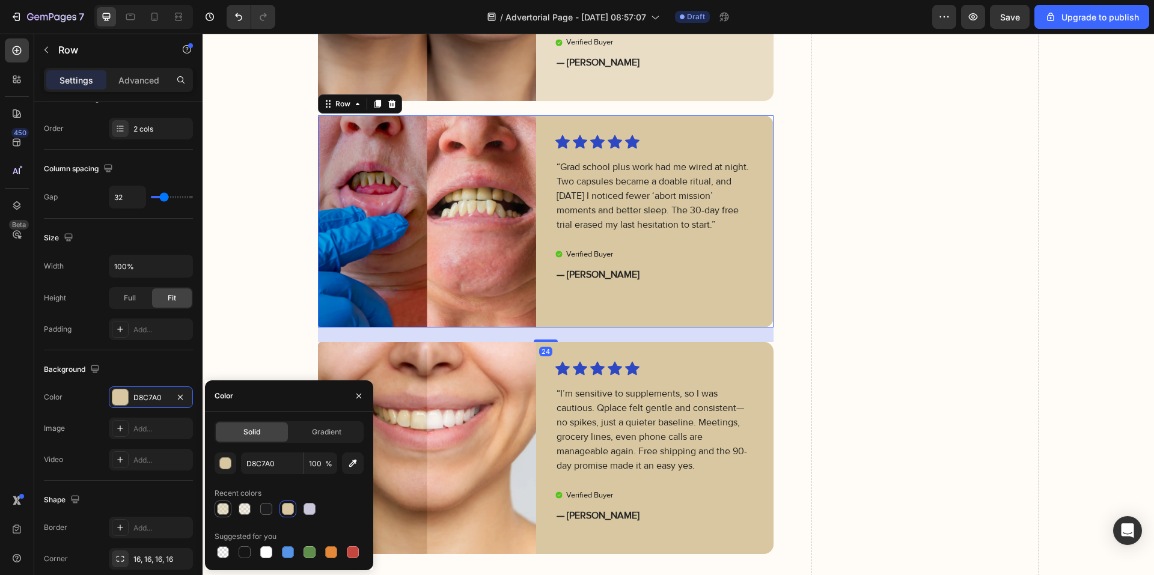
click at [229, 509] on div at bounding box center [223, 509] width 14 height 14
type input "56"
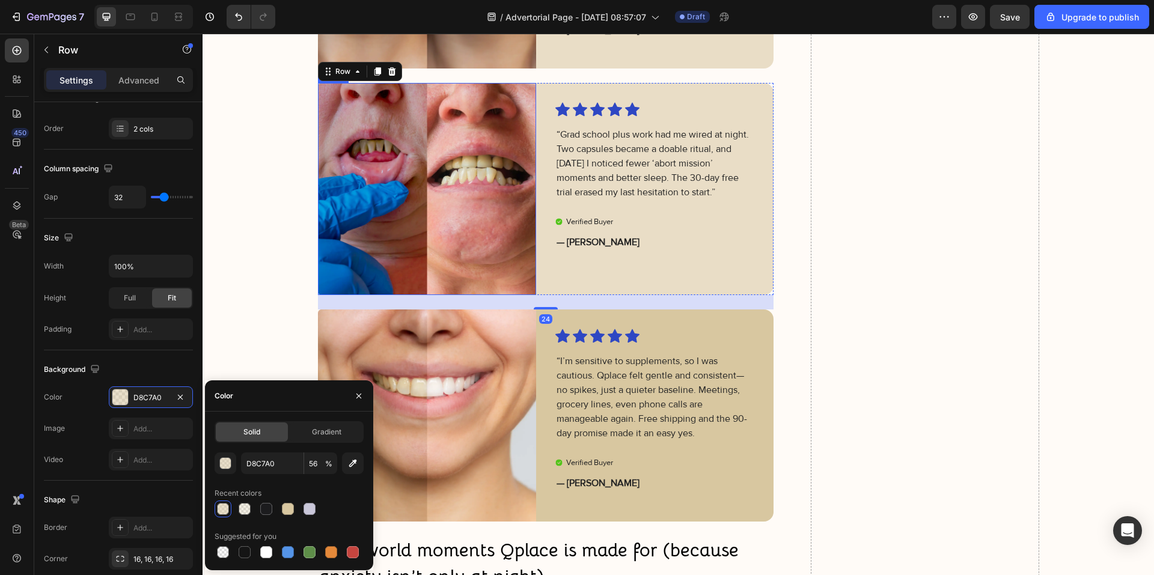
scroll to position [3068, 0]
click at [584, 507] on div "Icon Icon Icon Icon Icon Icon List “I’m sensitive to supplements, so I was caut…" at bounding box center [664, 415] width 218 height 212
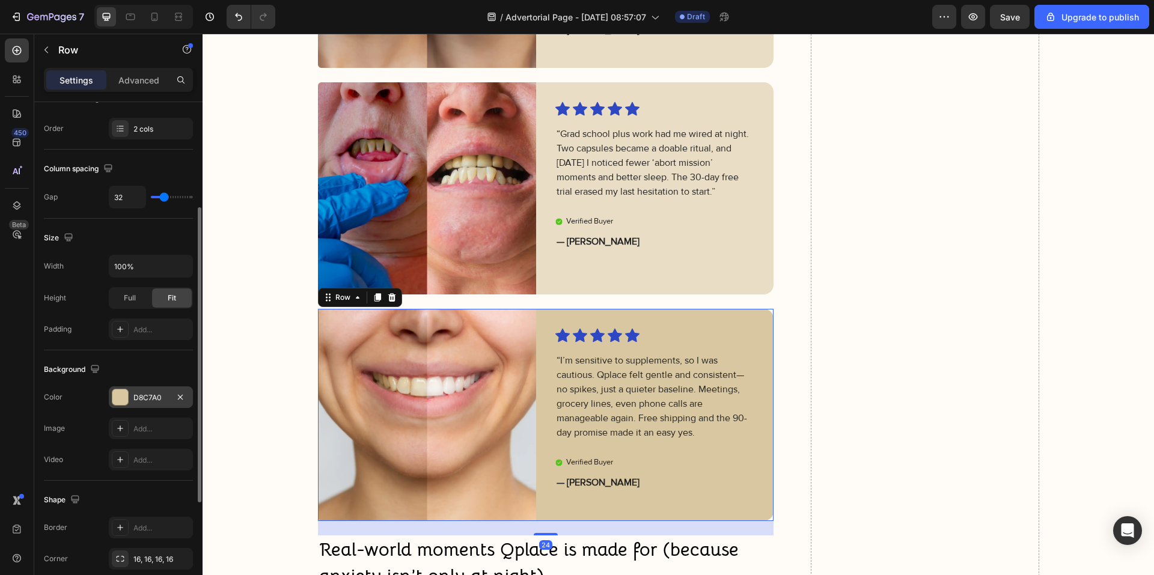
click at [132, 394] on div "D8C7A0" at bounding box center [151, 397] width 84 height 22
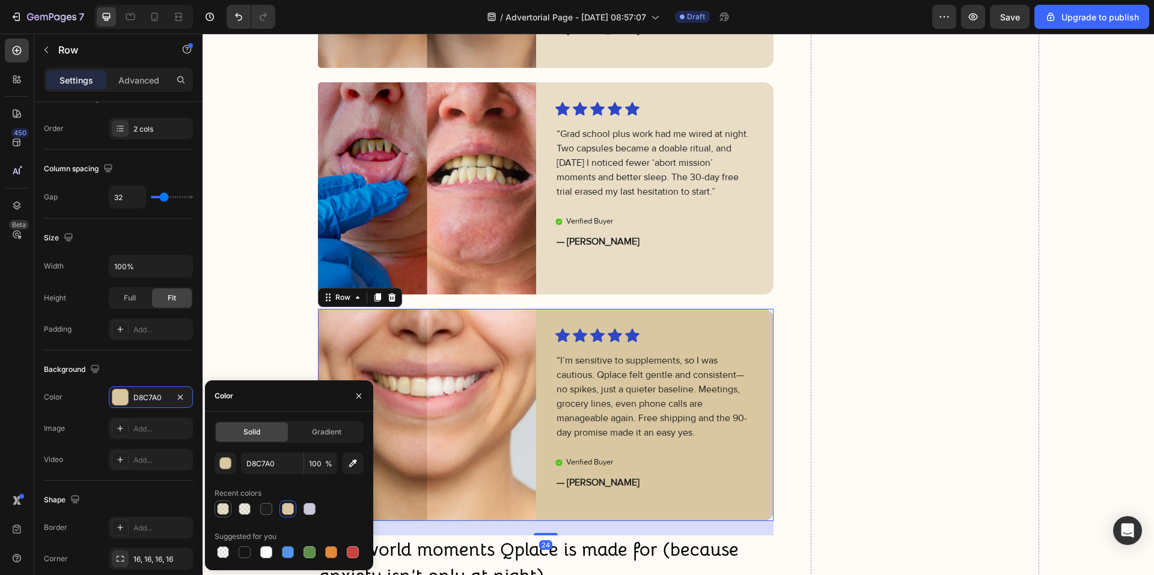
click at [222, 505] on div at bounding box center [223, 509] width 12 height 12
type input "56"
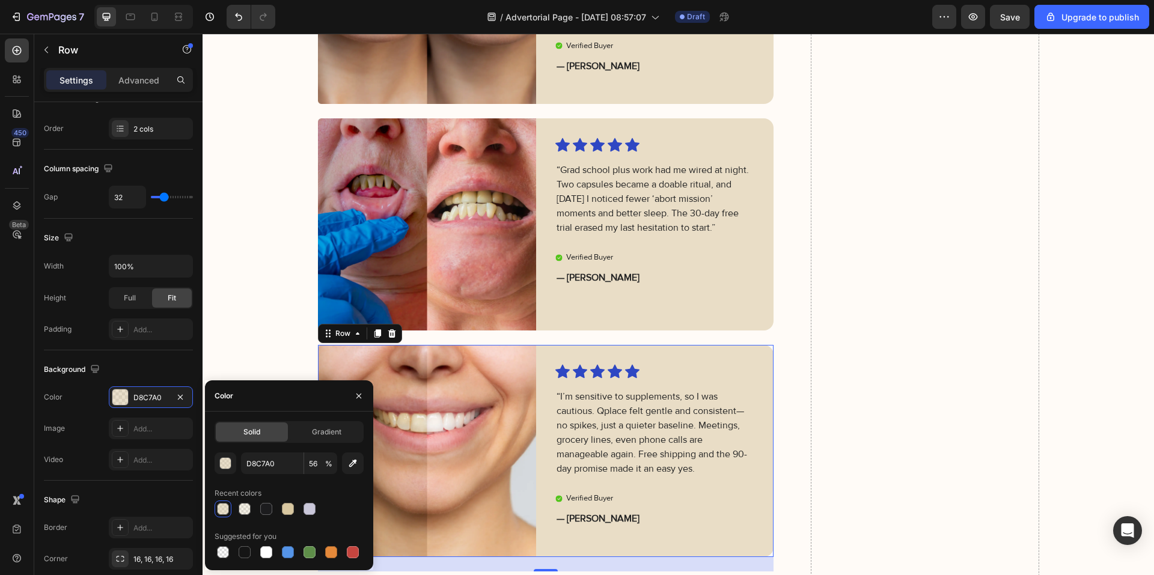
scroll to position [2827, 0]
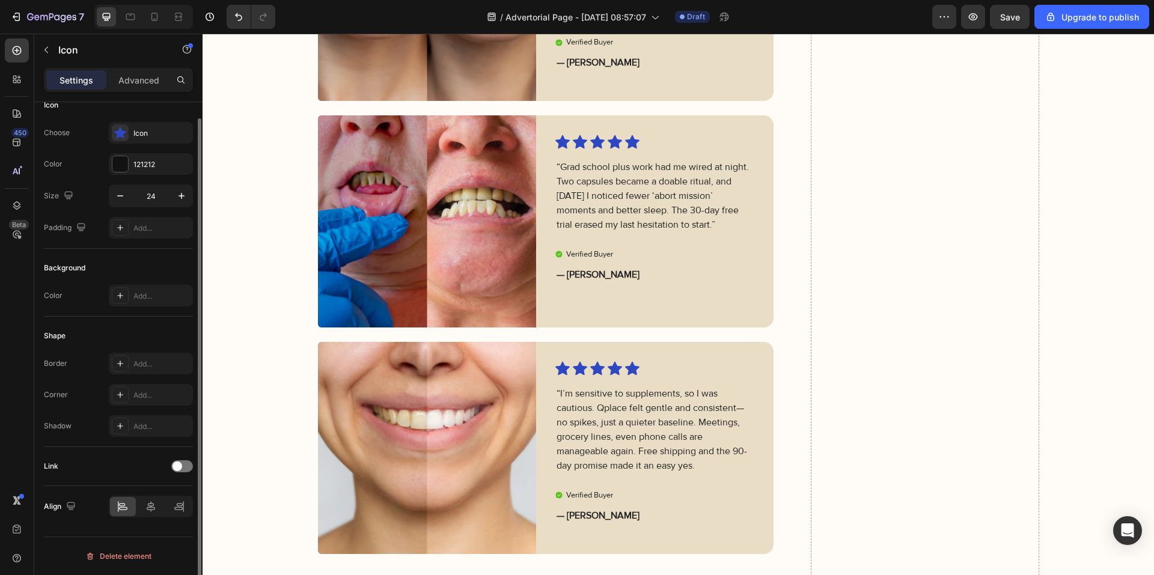
scroll to position [0, 0]
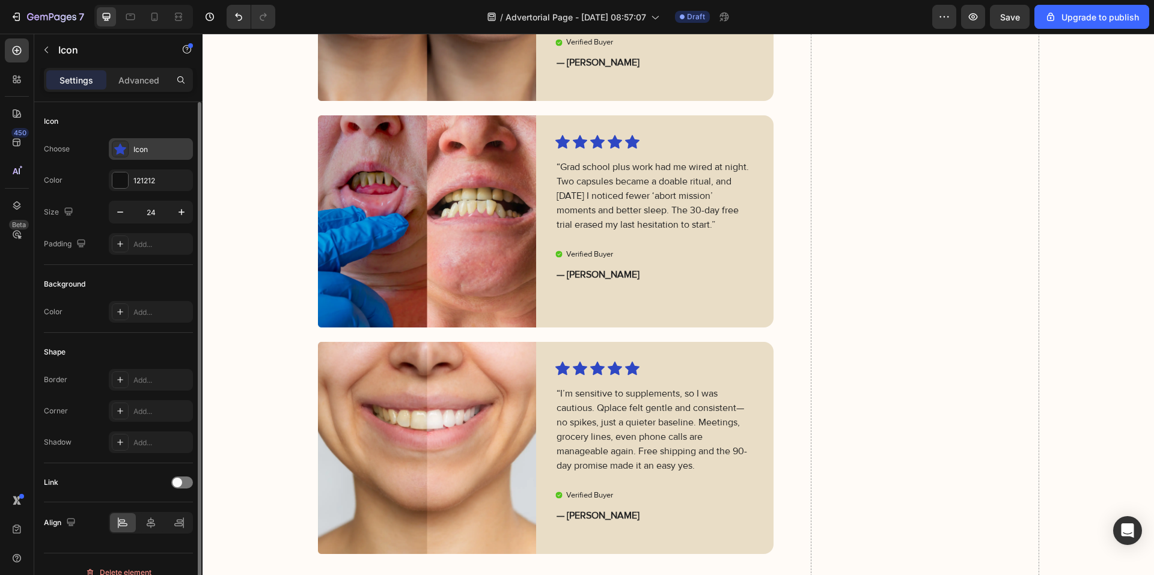
click at [169, 149] on div "Icon" at bounding box center [161, 149] width 56 height 11
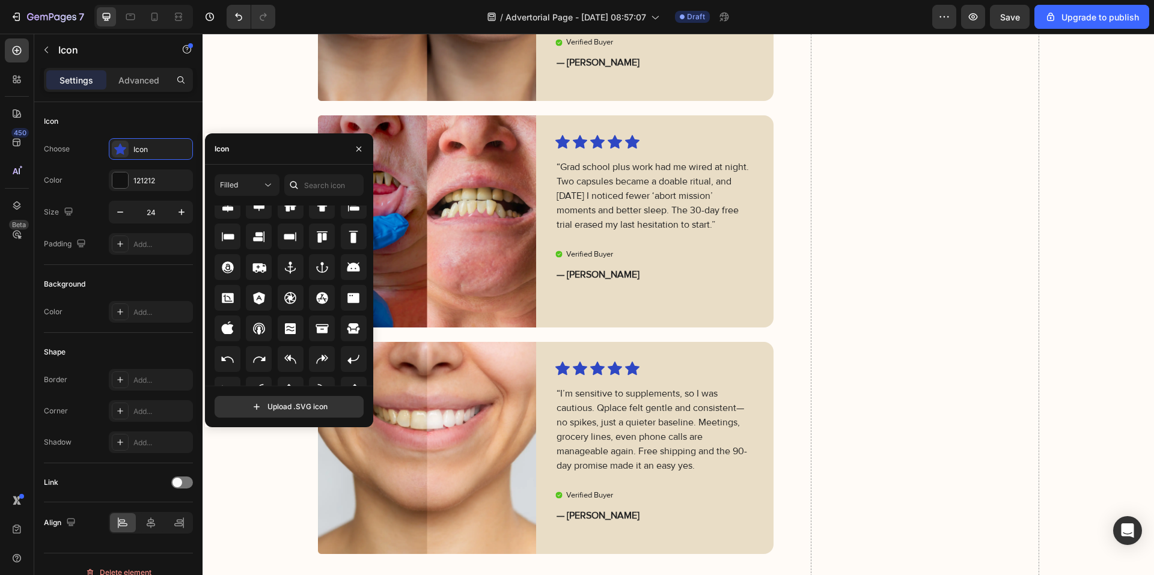
scroll to position [132, 0]
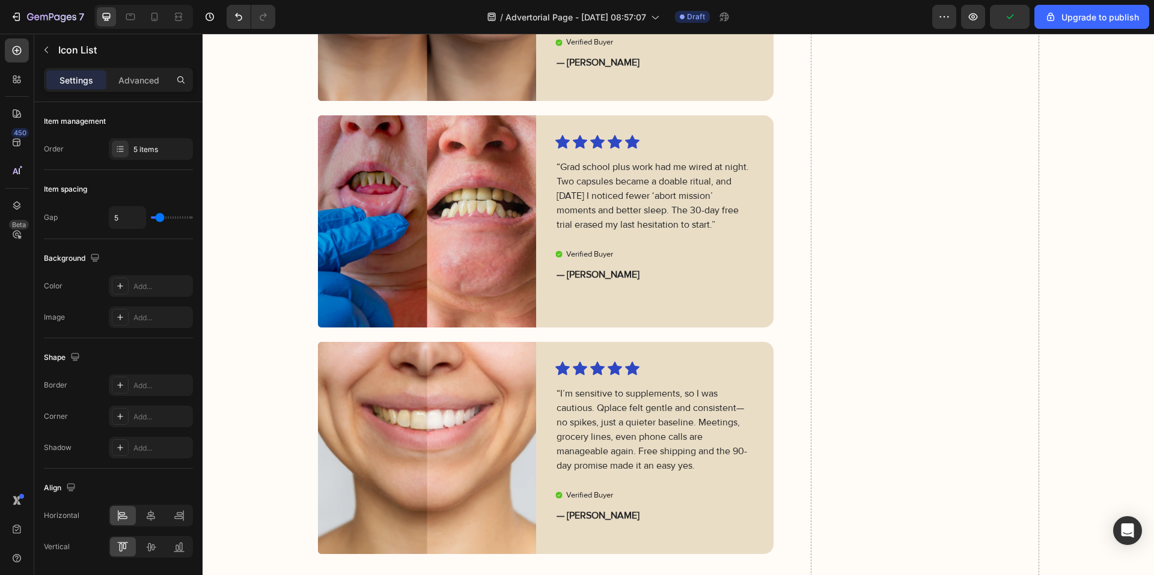
click at [162, 159] on div "5 items" at bounding box center [151, 149] width 84 height 22
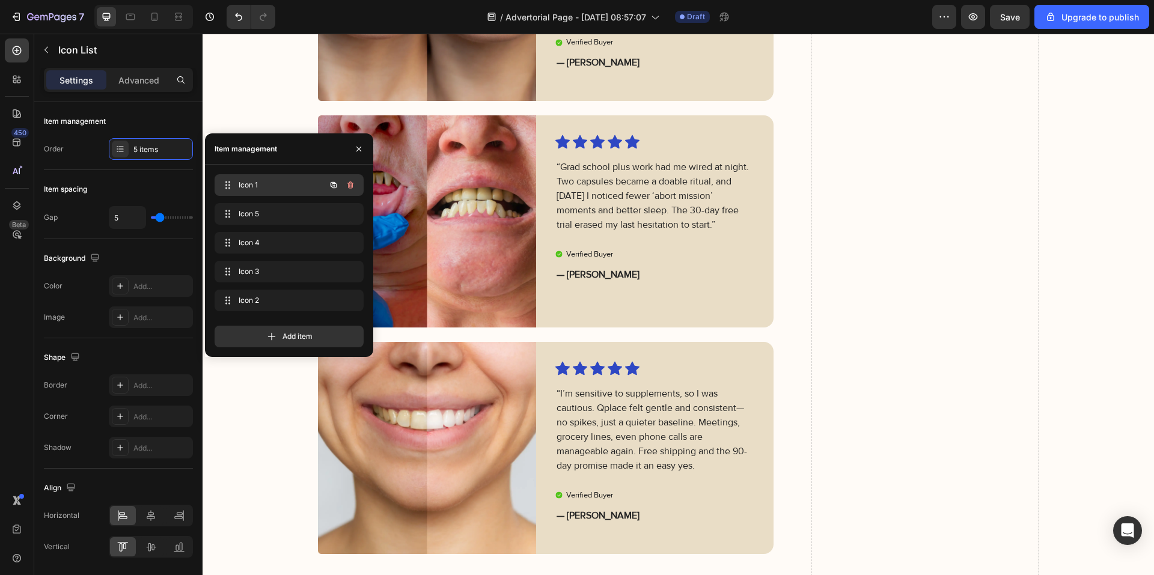
click at [297, 184] on span "Icon 1" at bounding box center [273, 185] width 68 height 11
click at [67, 50] on p "Icon List" at bounding box center [123, 50] width 130 height 14
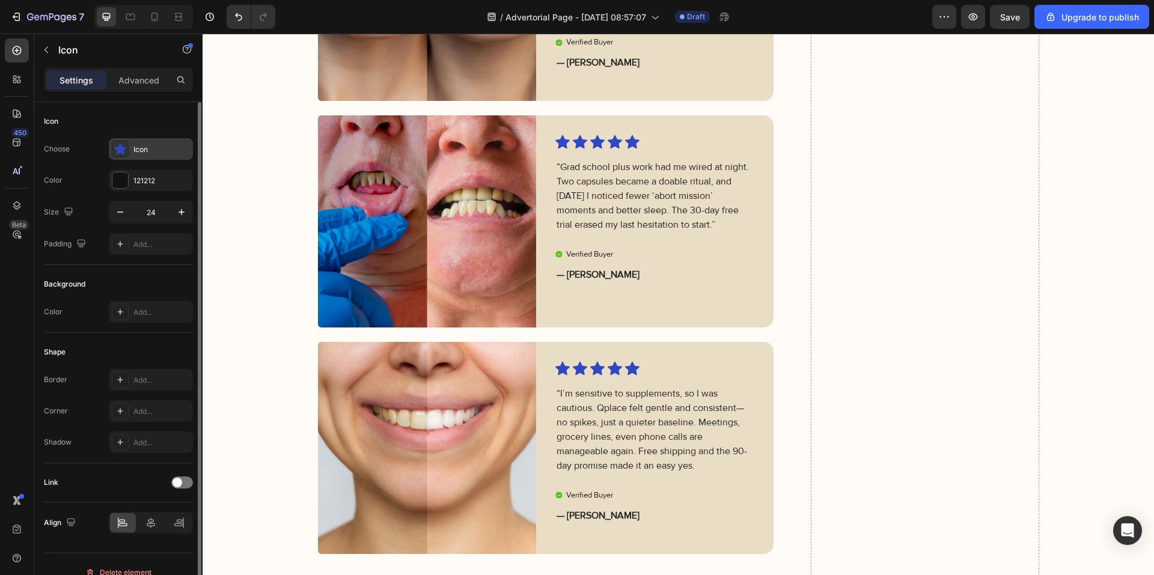
click at [130, 150] on div "Icon" at bounding box center [151, 149] width 84 height 22
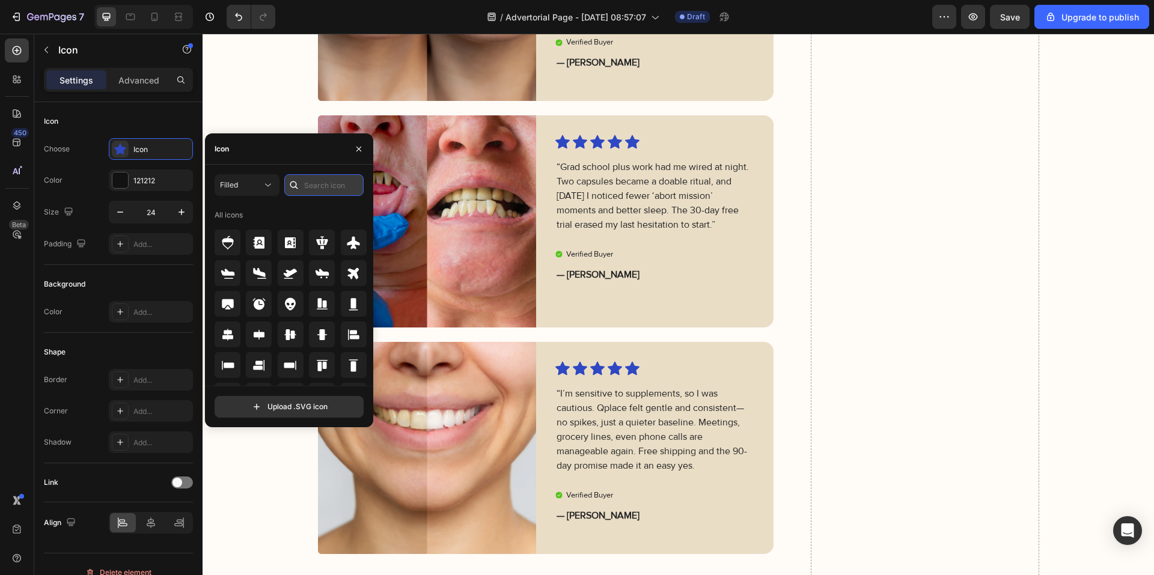
click at [319, 184] on input "text" at bounding box center [323, 185] width 79 height 22
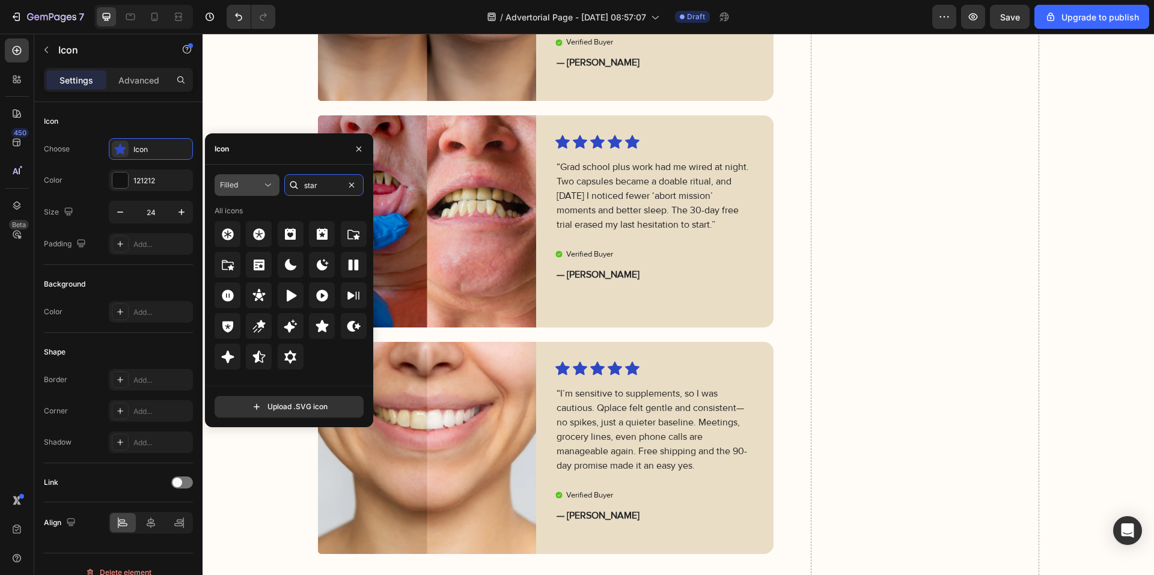
type input "star"
click at [243, 192] on button "Filled" at bounding box center [247, 185] width 65 height 22
click at [320, 317] on div at bounding box center [322, 326] width 26 height 26
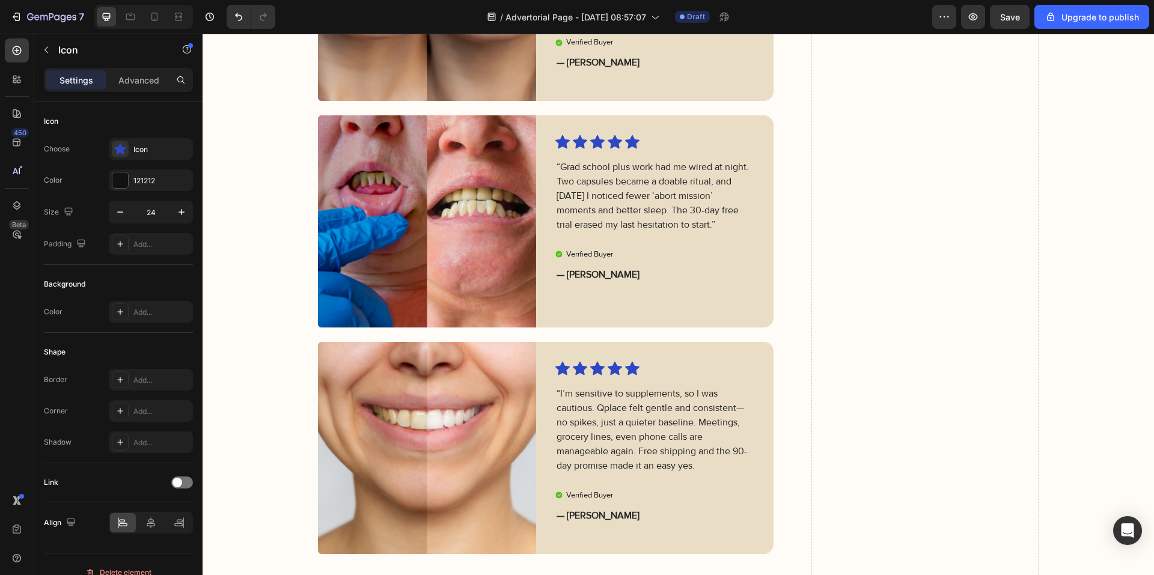
drag, startPoint x: 647, startPoint y: 99, endPoint x: 613, endPoint y: 109, distance: 35.2
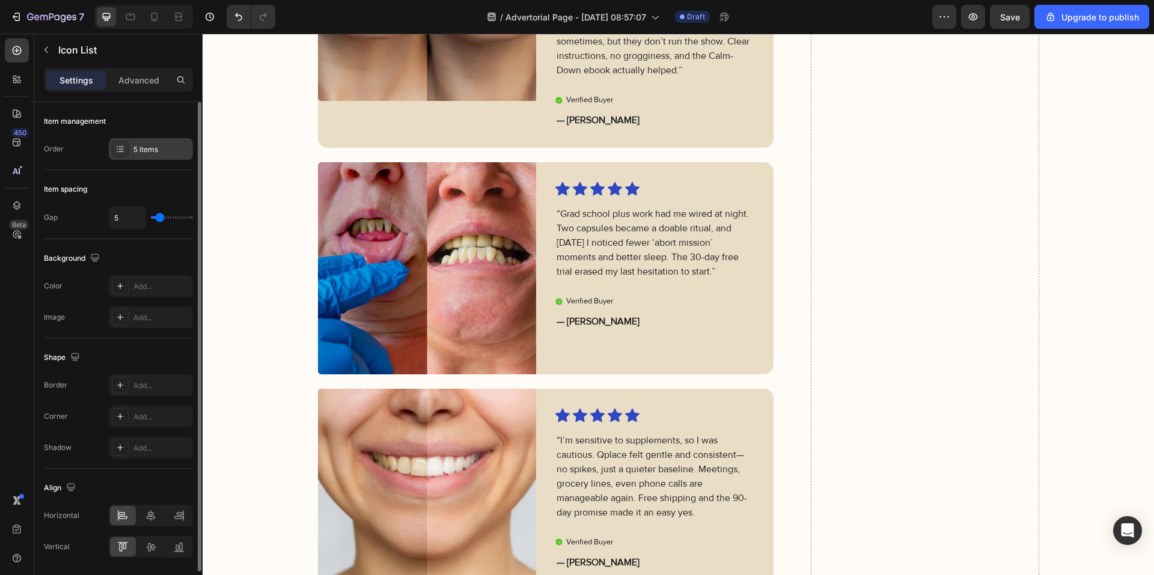
click at [135, 151] on div "5 items" at bounding box center [161, 149] width 56 height 11
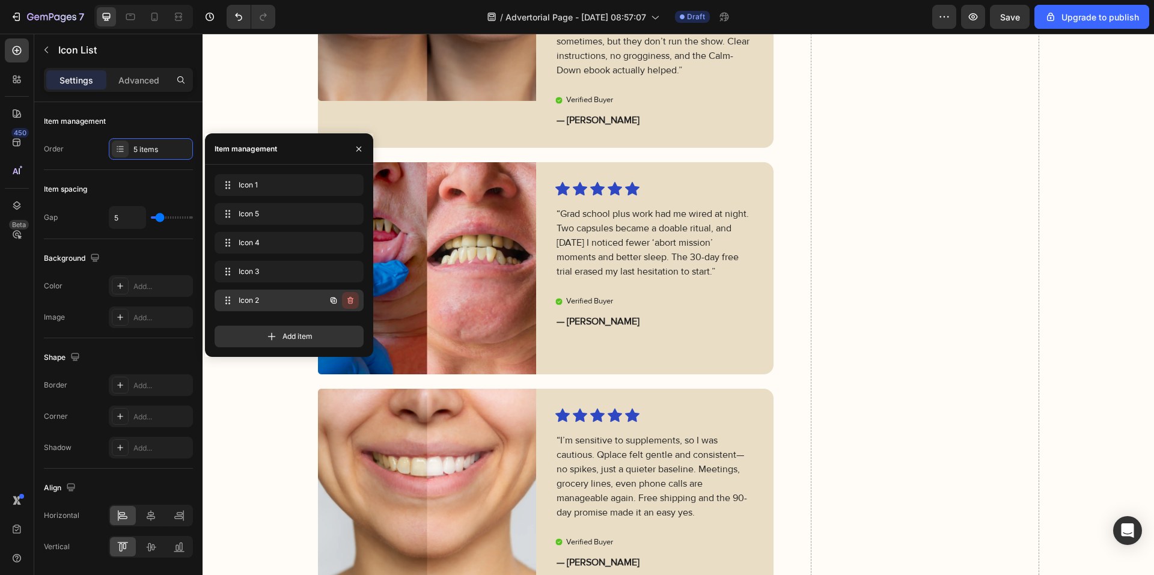
click at [350, 301] on icon "button" at bounding box center [349, 301] width 1 height 3
click at [350, 301] on div "Delete" at bounding box center [342, 300] width 22 height 11
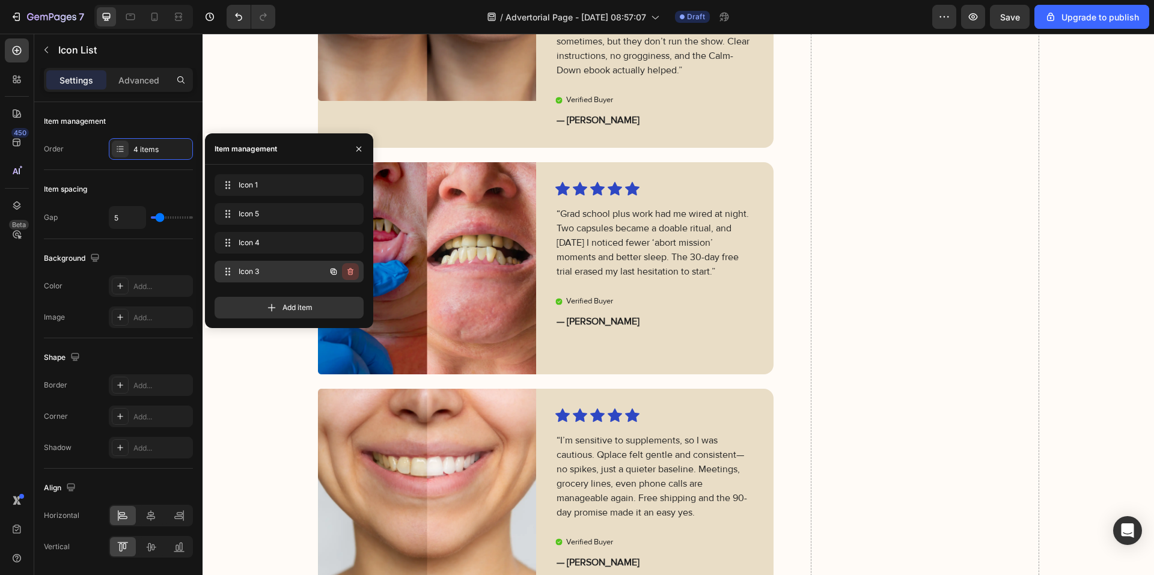
click at [350, 274] on icon "button" at bounding box center [351, 272] width 10 height 10
click at [350, 273] on div "Delete" at bounding box center [342, 271] width 22 height 11
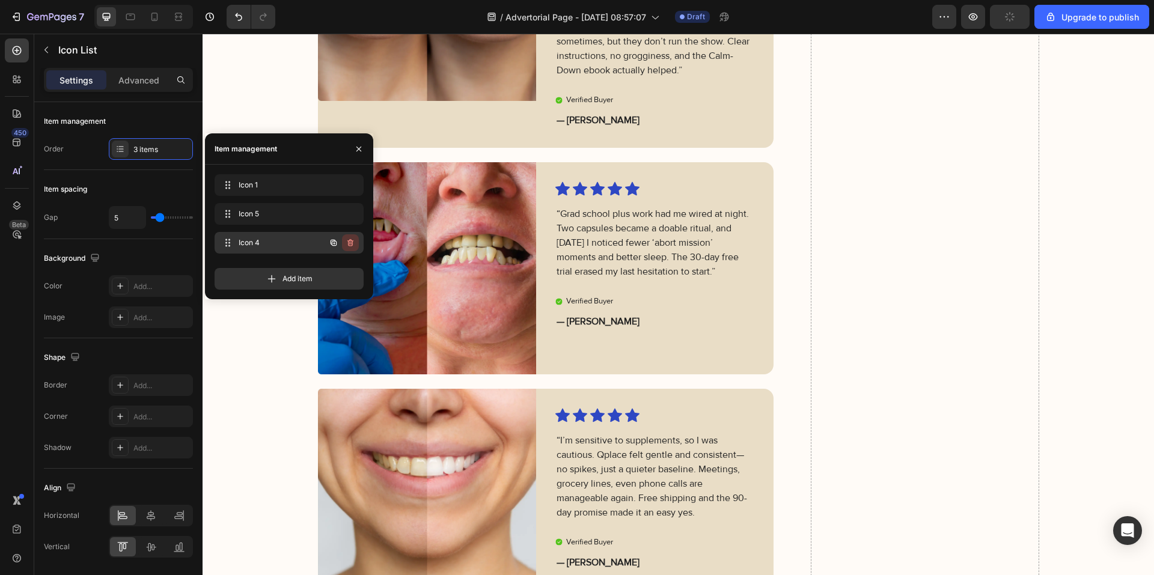
click at [353, 242] on icon "button" at bounding box center [351, 243] width 10 height 10
click at [353, 242] on button "Delete" at bounding box center [342, 242] width 33 height 17
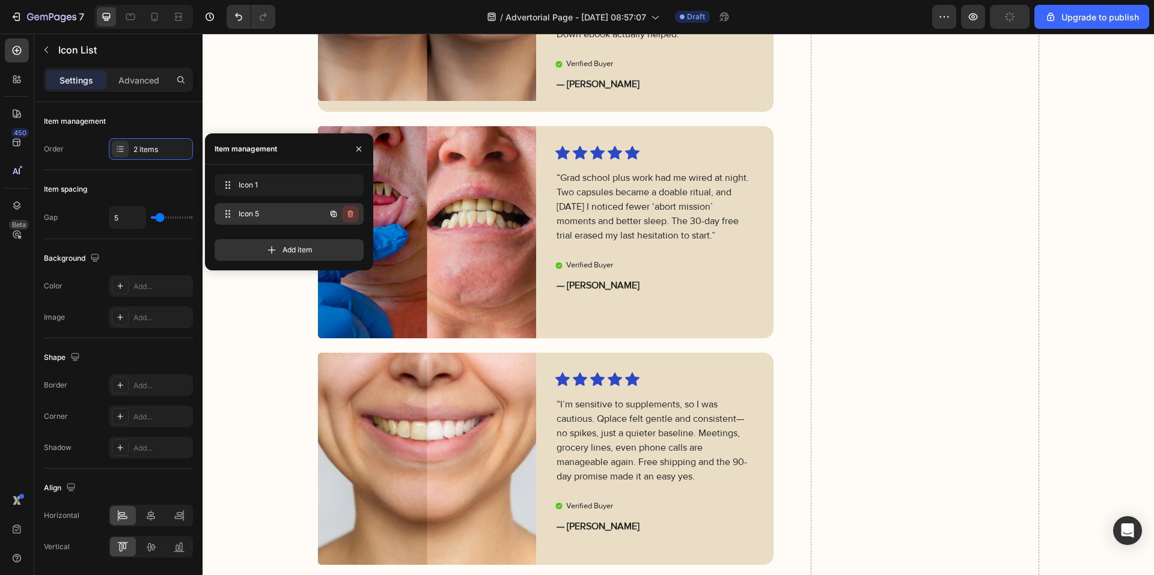
click at [353, 212] on icon "button" at bounding box center [351, 214] width 10 height 10
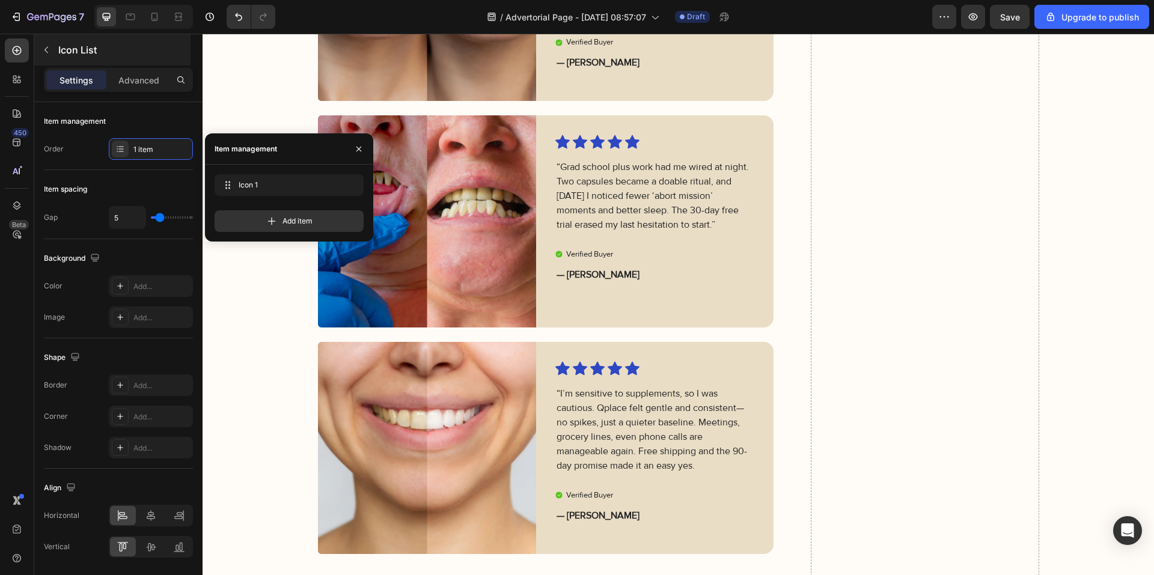
click at [72, 58] on div "Icon List" at bounding box center [112, 49] width 156 height 31
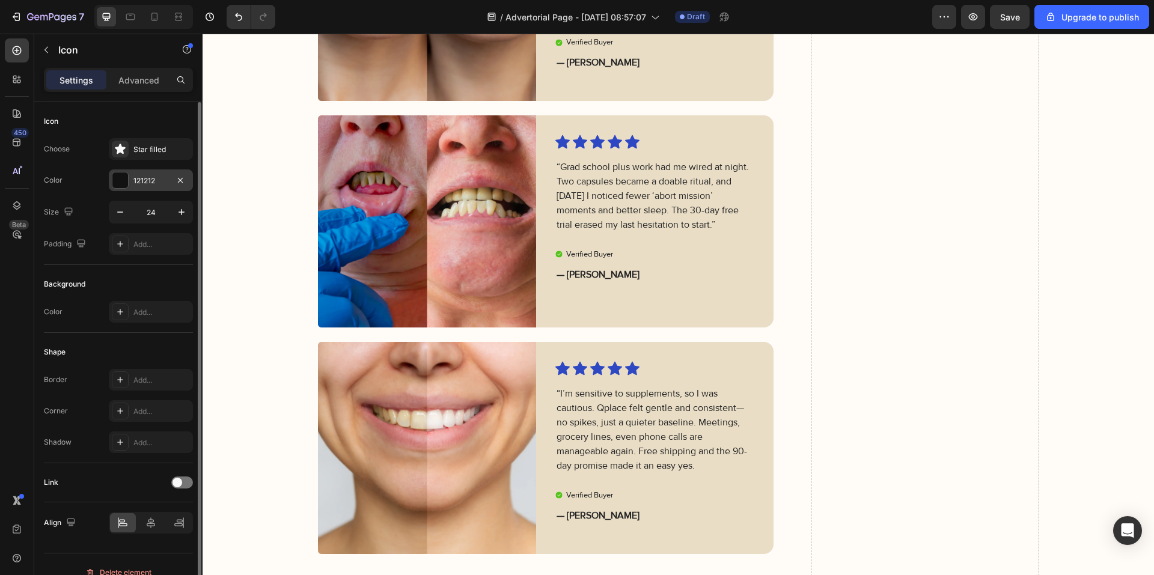
click at [144, 180] on div "121212" at bounding box center [150, 180] width 35 height 11
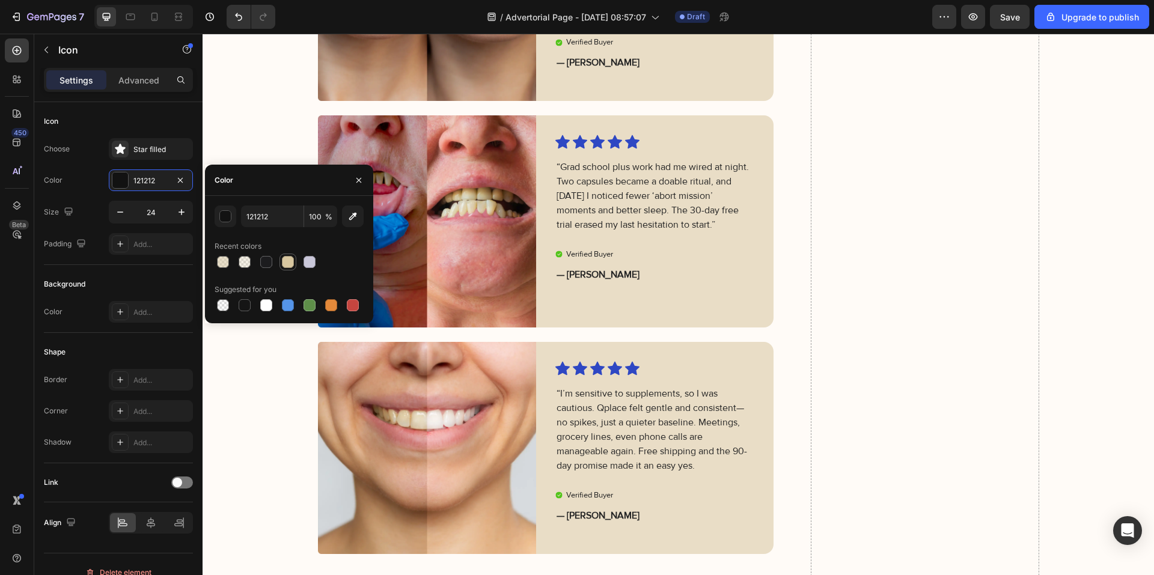
click at [287, 263] on div at bounding box center [288, 262] width 12 height 12
type input "D8C7A0"
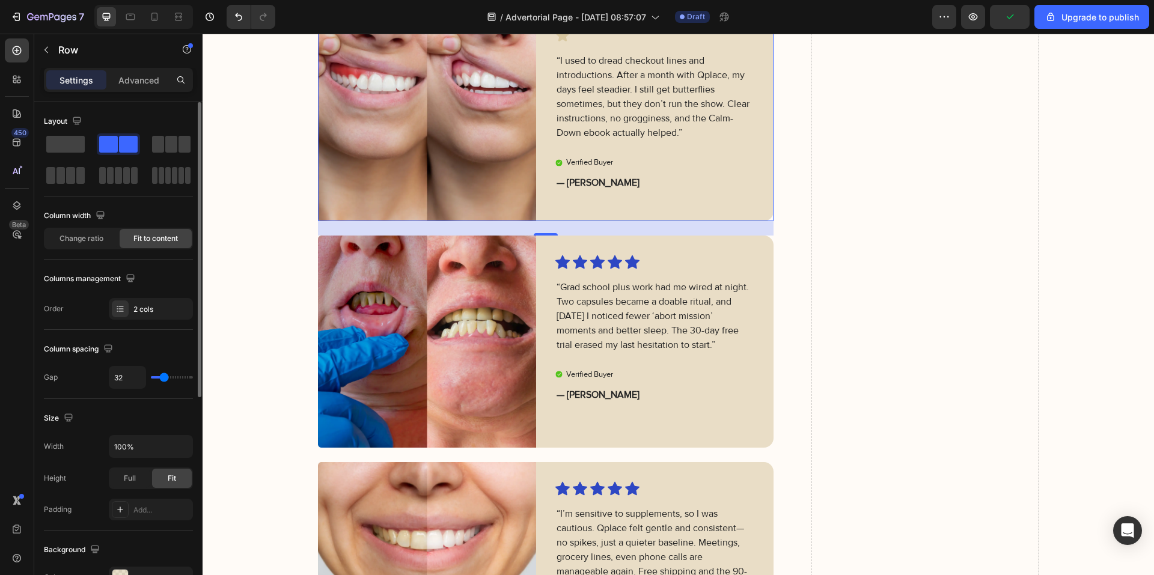
scroll to position [240, 0]
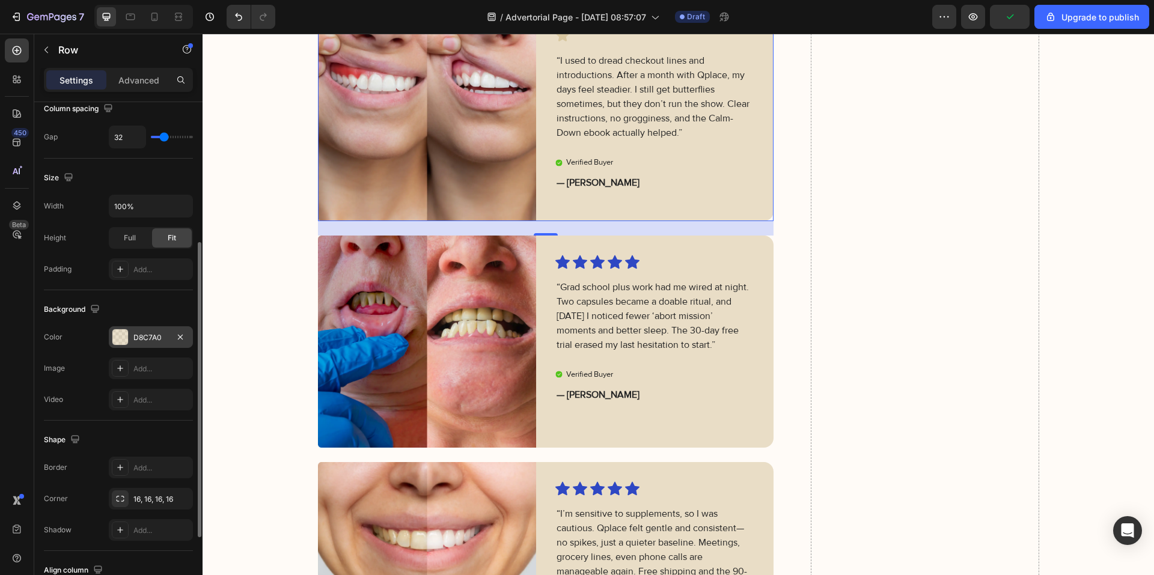
click at [154, 336] on div "D8C7A0" at bounding box center [150, 337] width 35 height 11
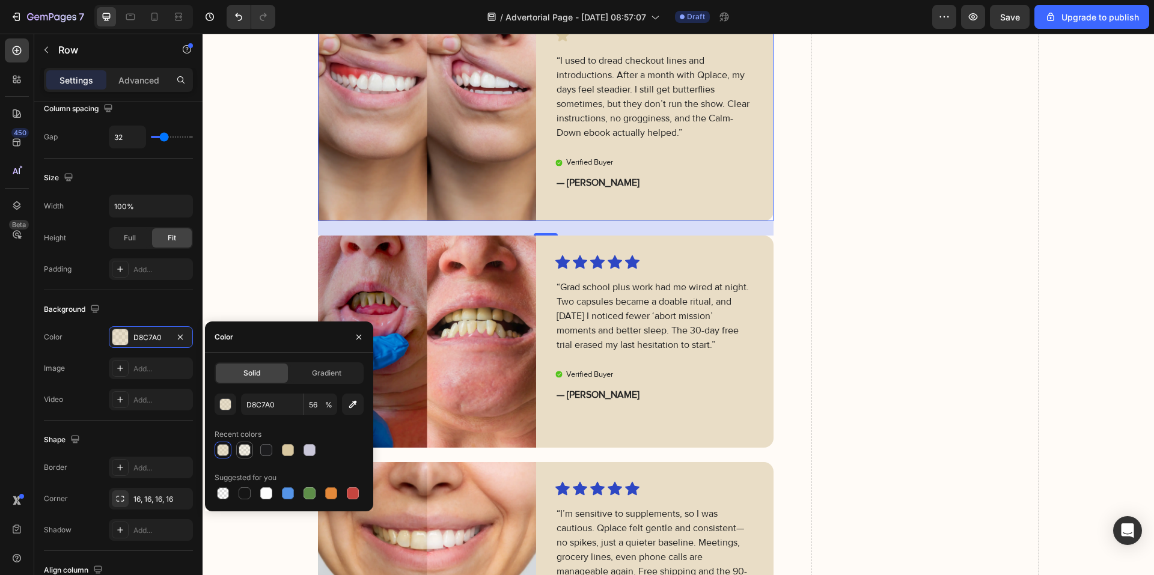
click at [244, 453] on div at bounding box center [245, 450] width 12 height 12
type input "27"
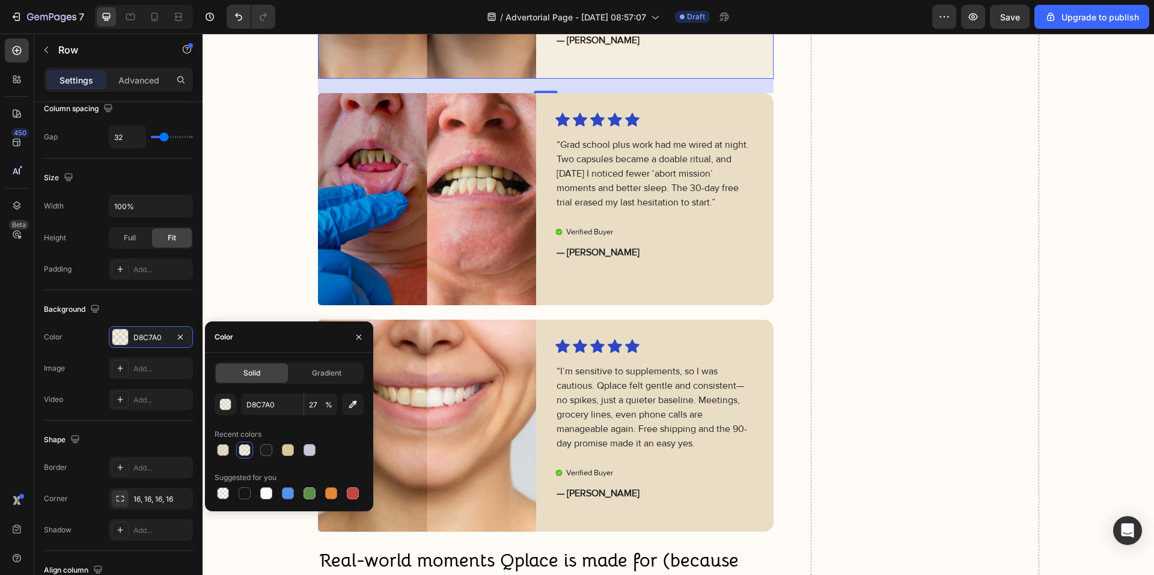
scroll to position [2888, 0]
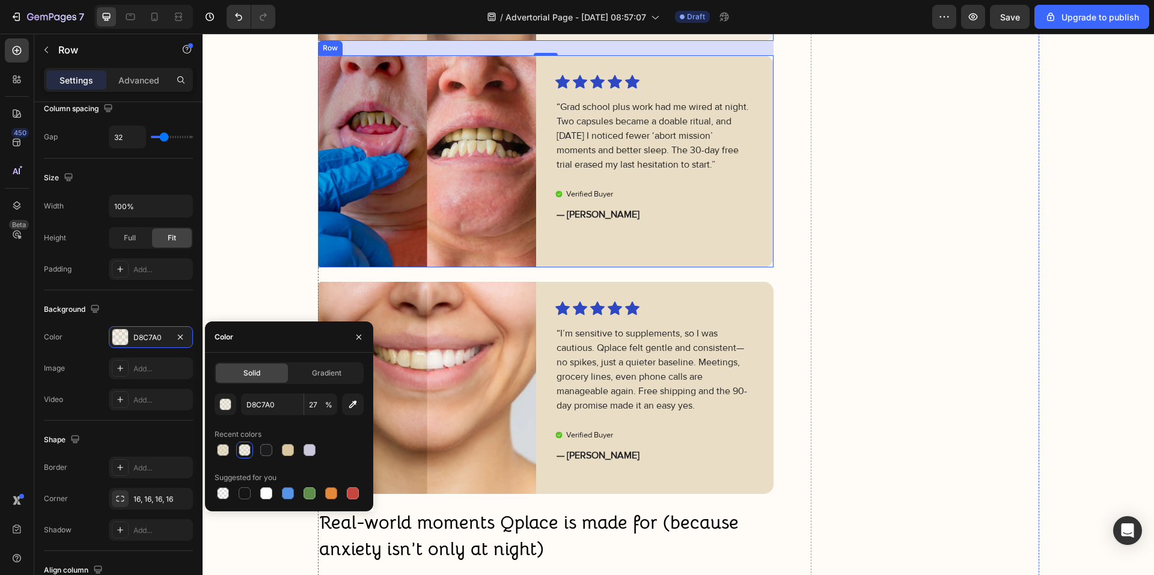
click at [559, 267] on div "Icon Icon Icon Icon Icon Icon List “Grad school plus work had me wired at night…" at bounding box center [664, 161] width 218 height 212
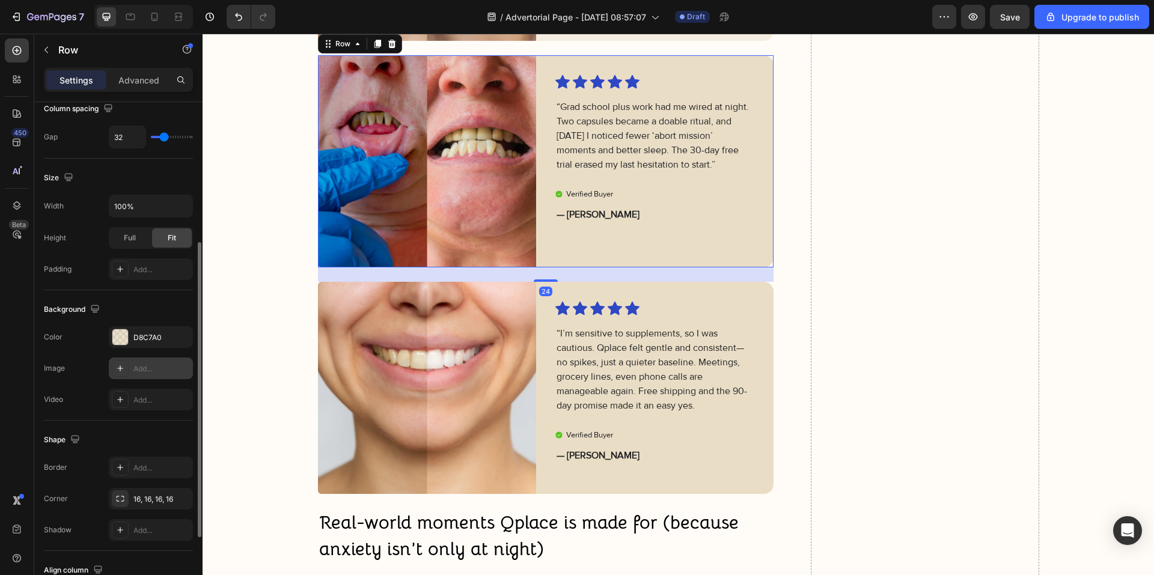
click at [145, 334] on div "D8C7A0" at bounding box center [161, 337] width 56 height 11
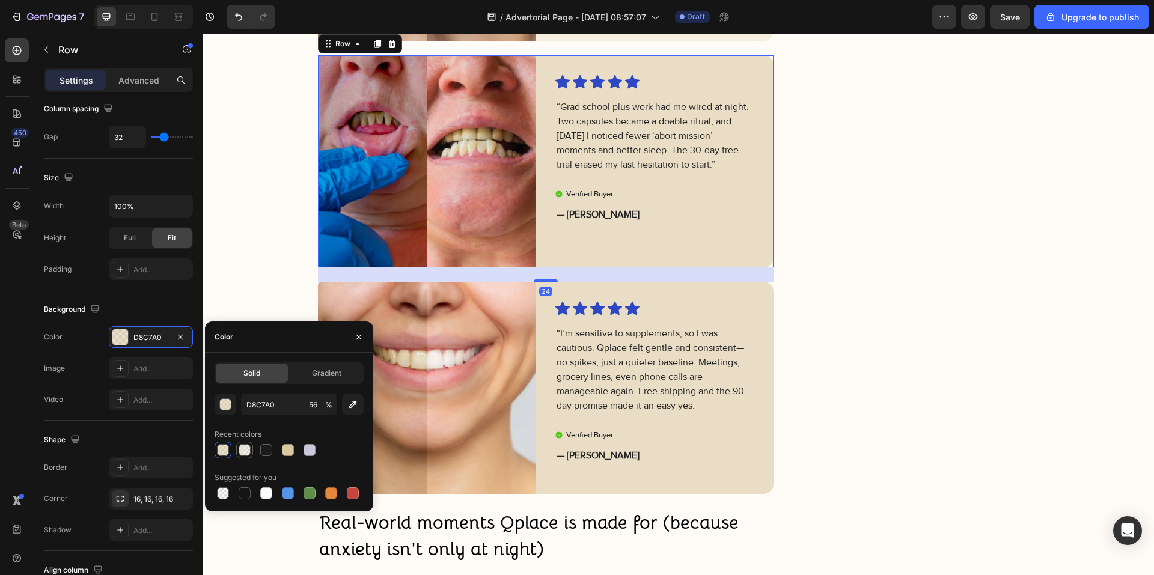
click at [240, 445] on div at bounding box center [245, 450] width 12 height 12
type input "27"
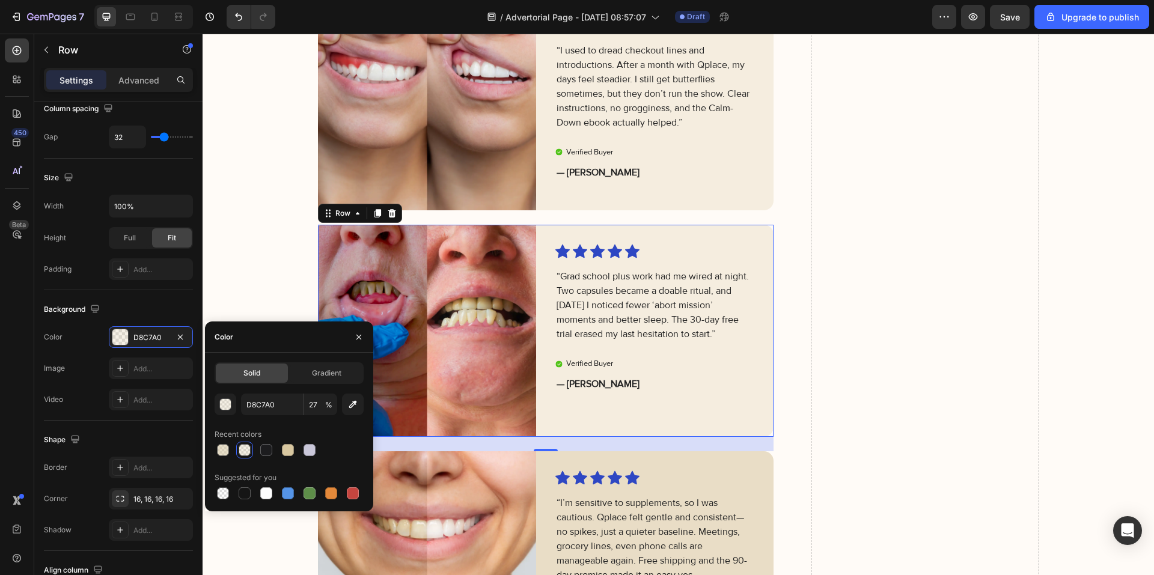
scroll to position [3068, 0]
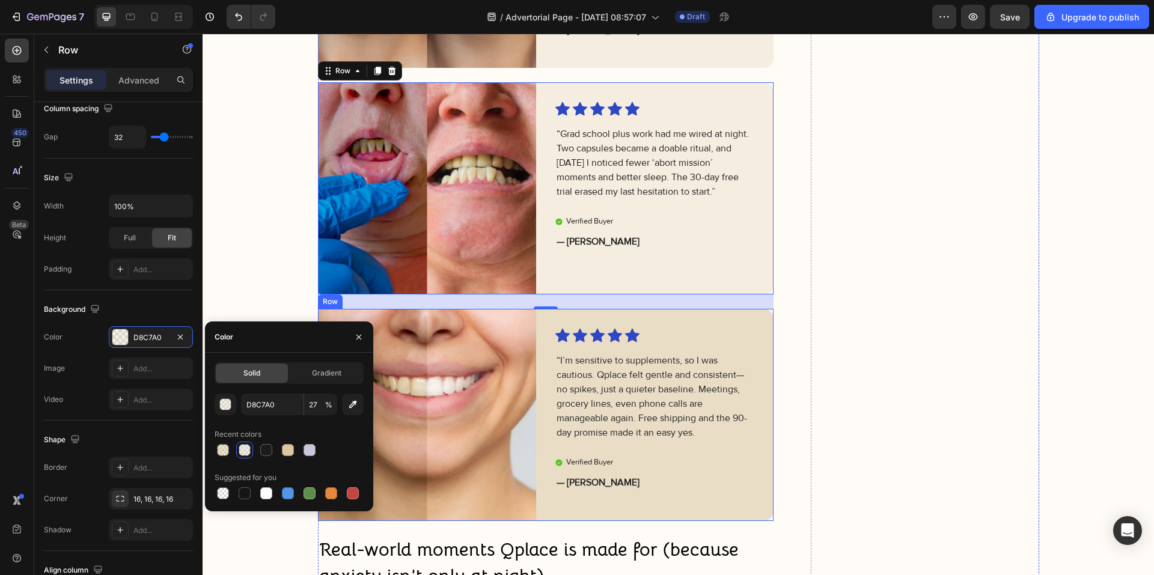
click at [568, 510] on div "Icon Icon Icon Icon Icon Icon List “I’m sensitive to supplements, so I was caut…" at bounding box center [664, 415] width 218 height 212
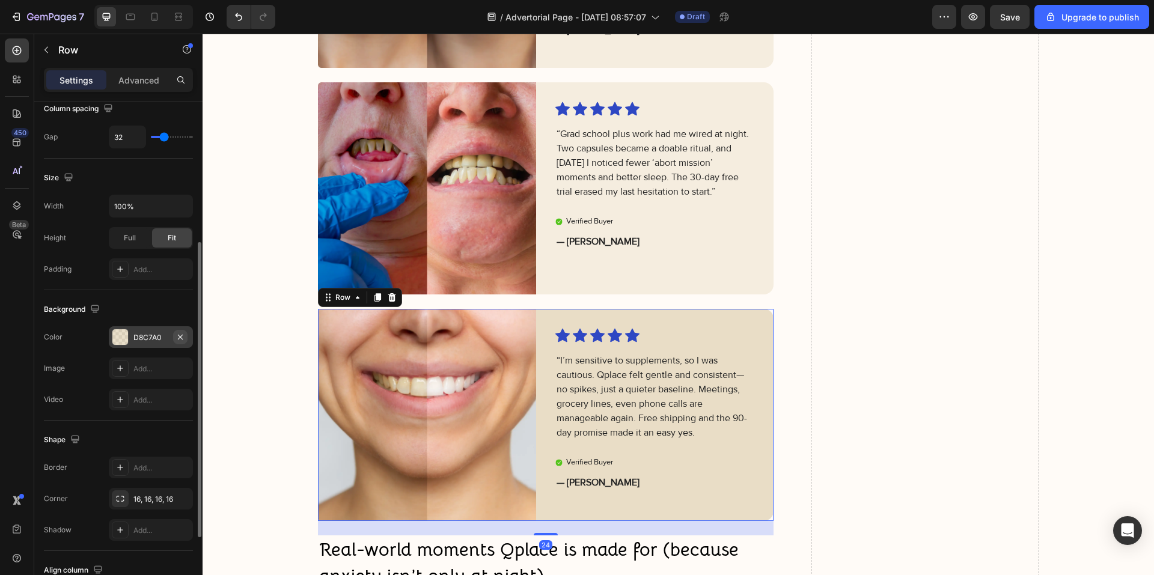
click at [175, 340] on icon "button" at bounding box center [180, 337] width 10 height 10
click at [145, 332] on div "D8C7A0" at bounding box center [150, 337] width 35 height 11
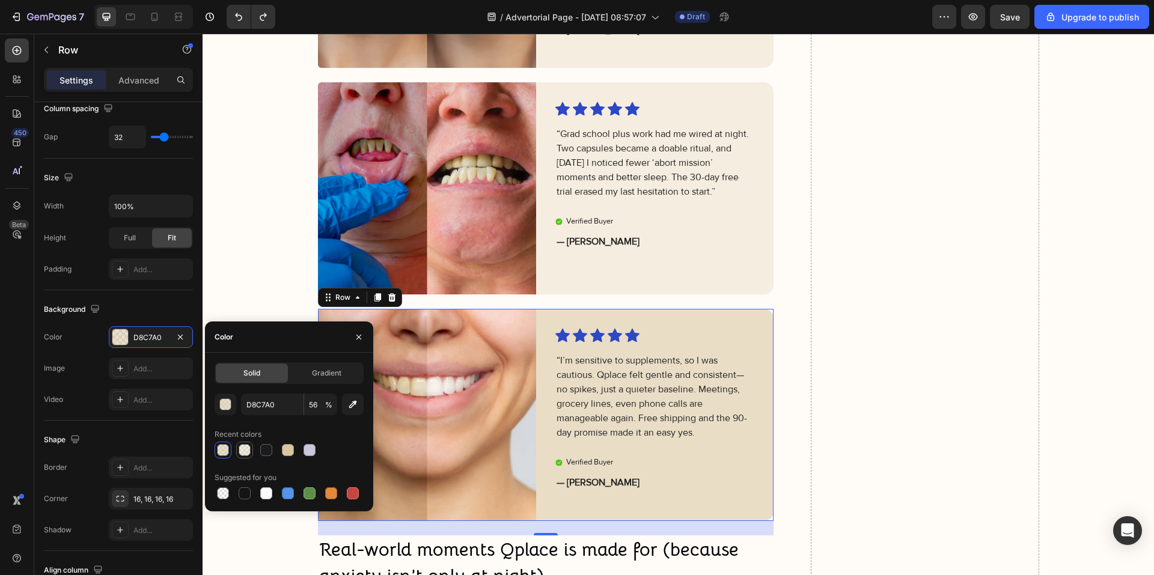
click at [239, 450] on div at bounding box center [245, 450] width 12 height 12
type input "27"
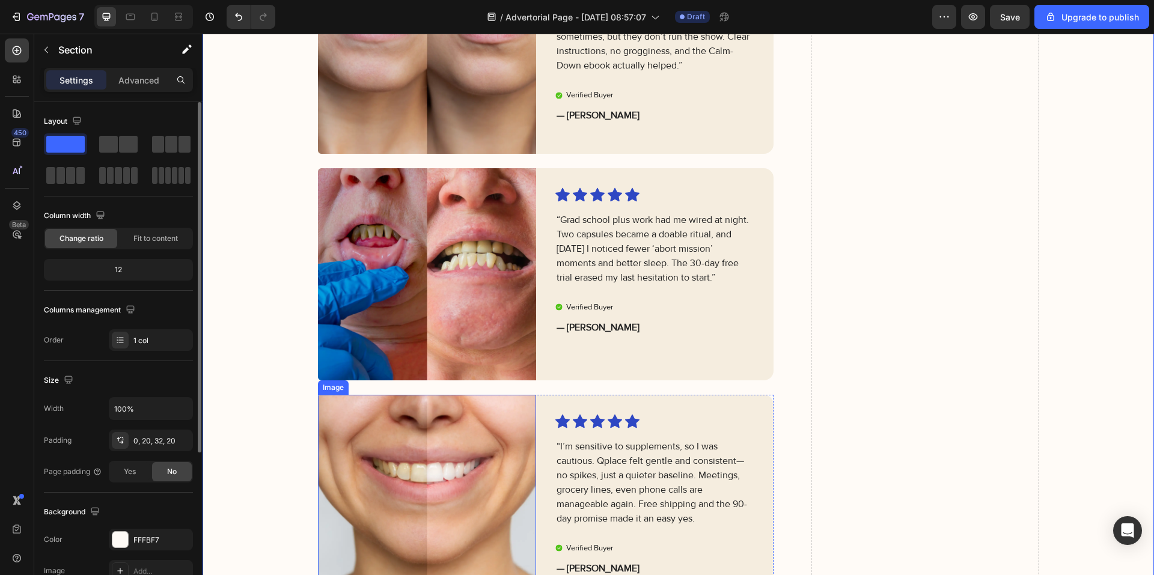
scroll to position [2767, 0]
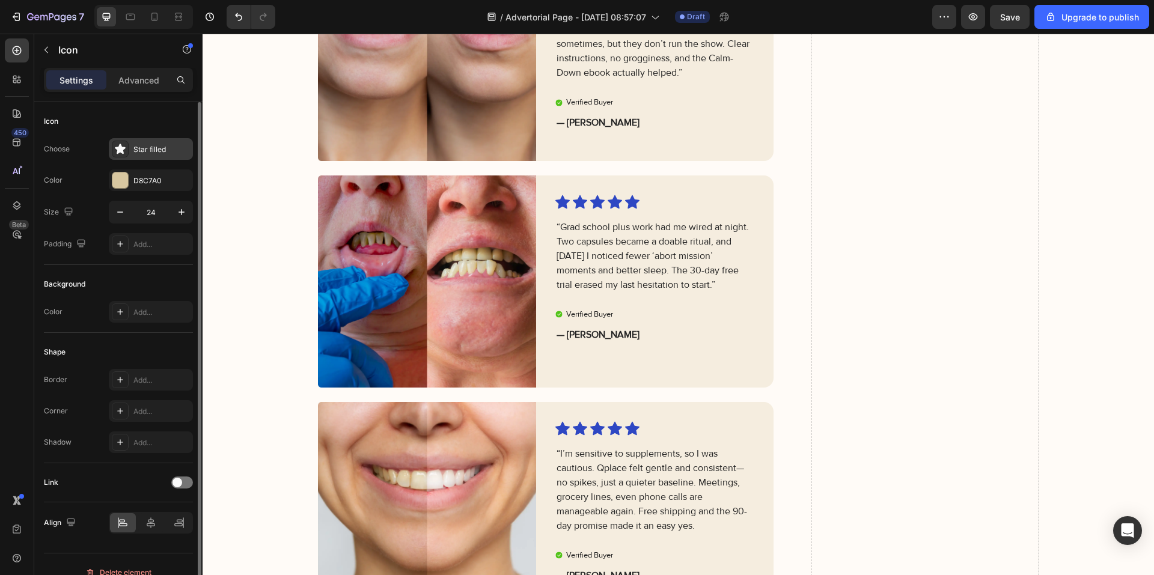
click at [159, 148] on div "Star filled" at bounding box center [161, 149] width 56 height 11
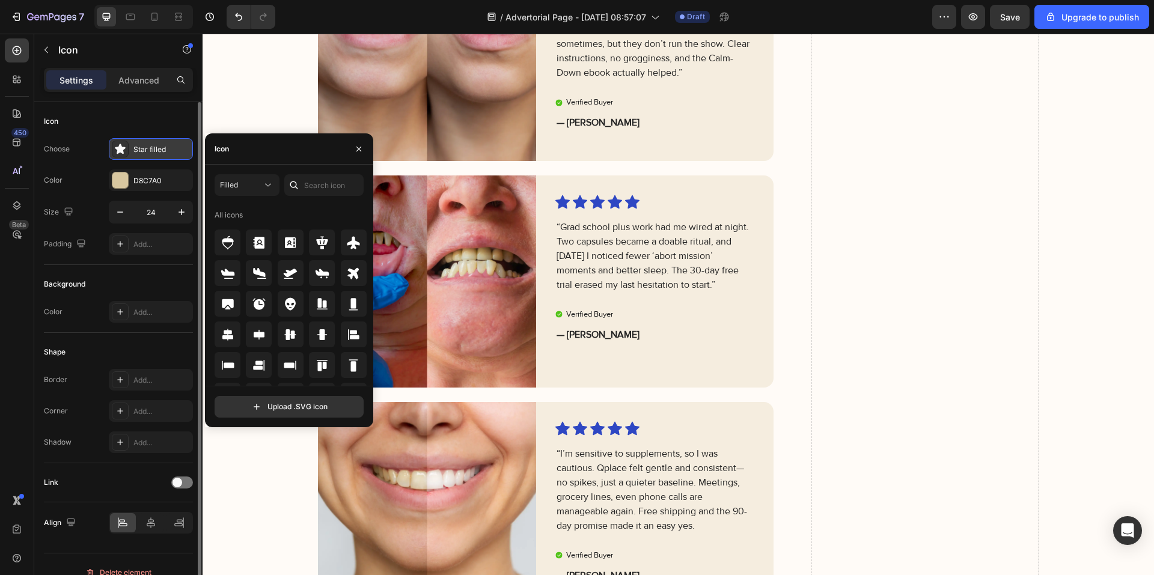
drag, startPoint x: 146, startPoint y: 150, endPoint x: 194, endPoint y: 156, distance: 47.9
click at [147, 149] on div "Star filled" at bounding box center [161, 149] width 56 height 11
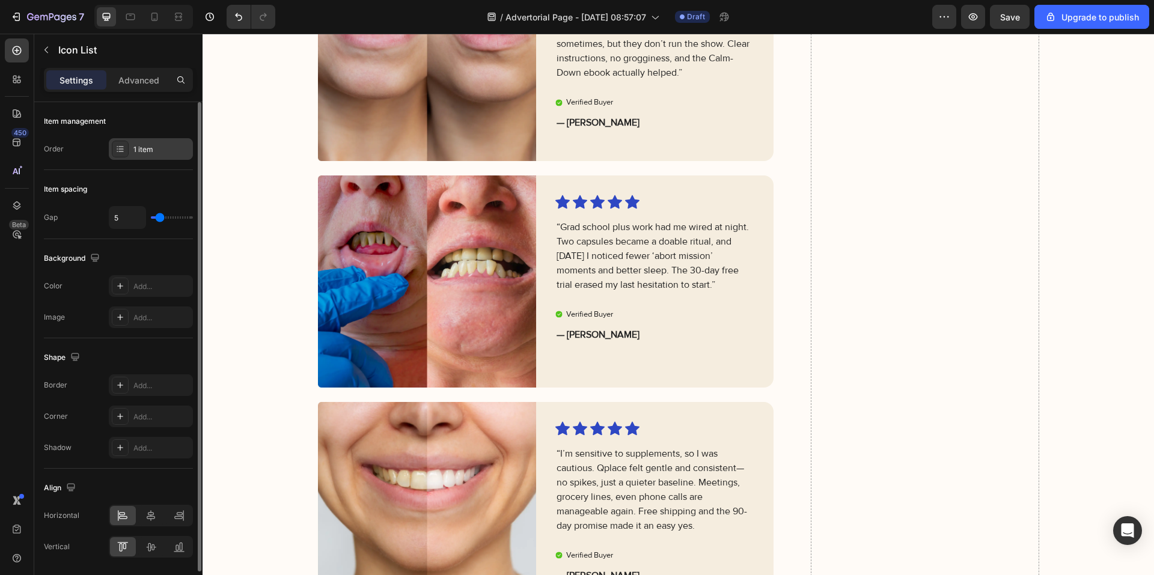
click at [152, 152] on div "1 item" at bounding box center [161, 149] width 56 height 11
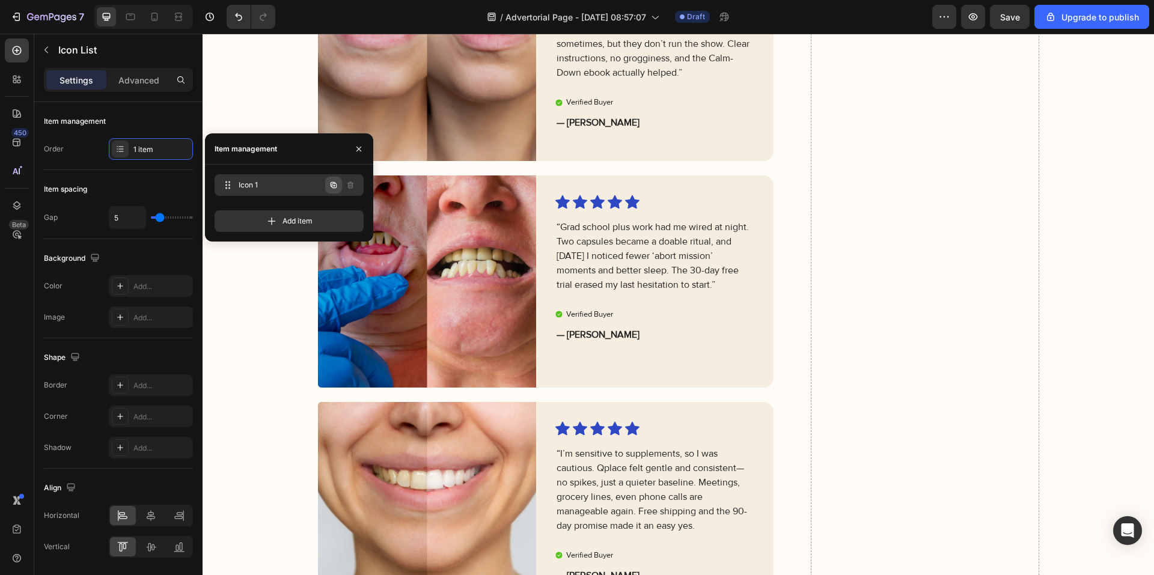
click at [335, 186] on icon "button" at bounding box center [334, 185] width 10 height 10
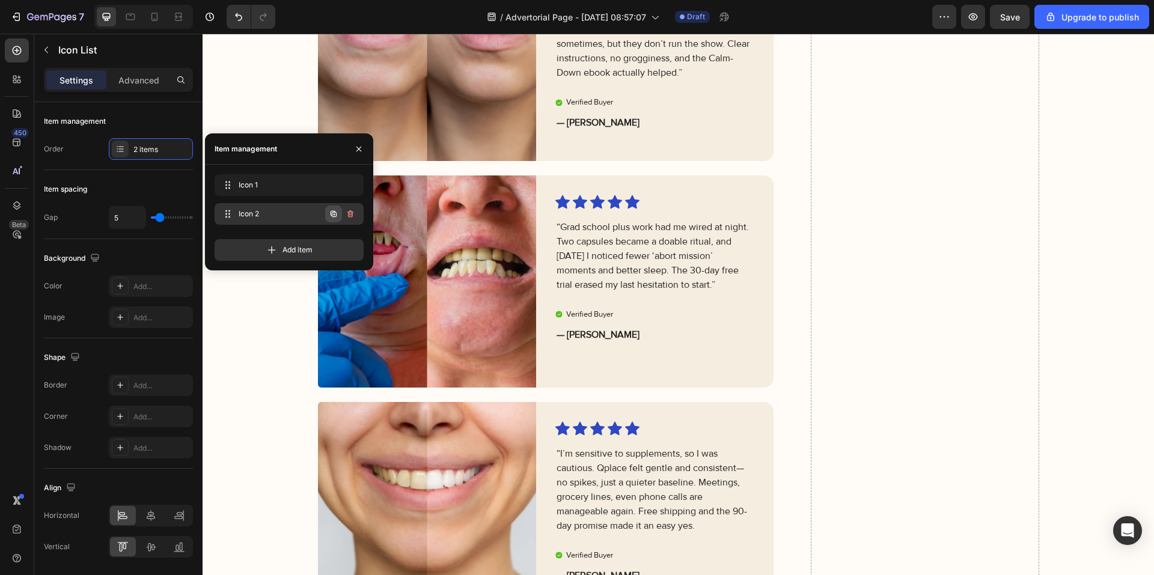
click at [332, 214] on icon "button" at bounding box center [334, 214] width 6 height 6
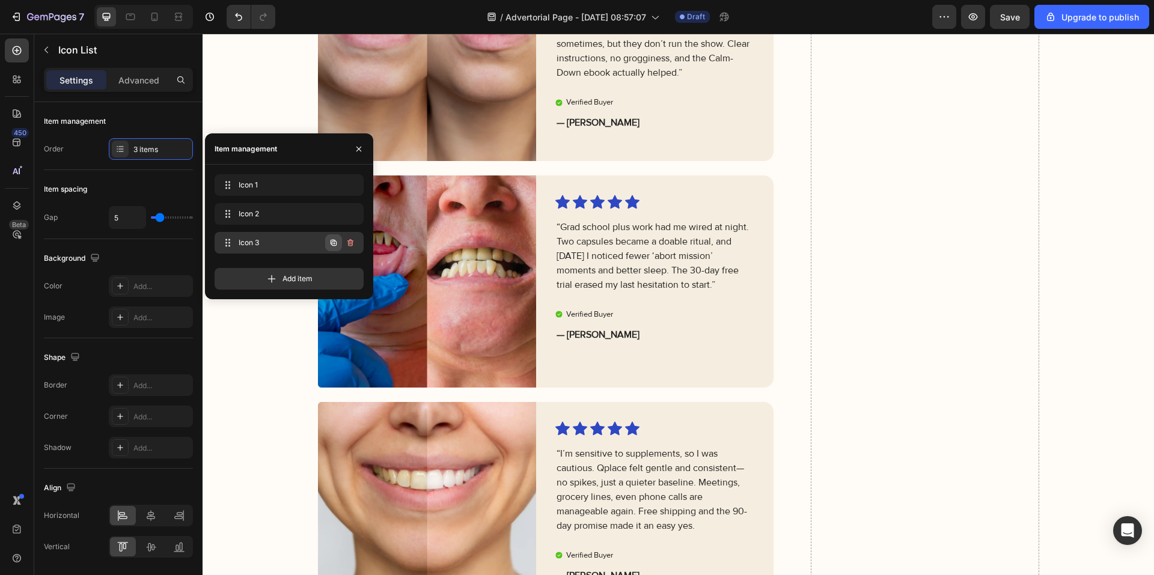
click at [328, 243] on button "button" at bounding box center [333, 242] width 17 height 17
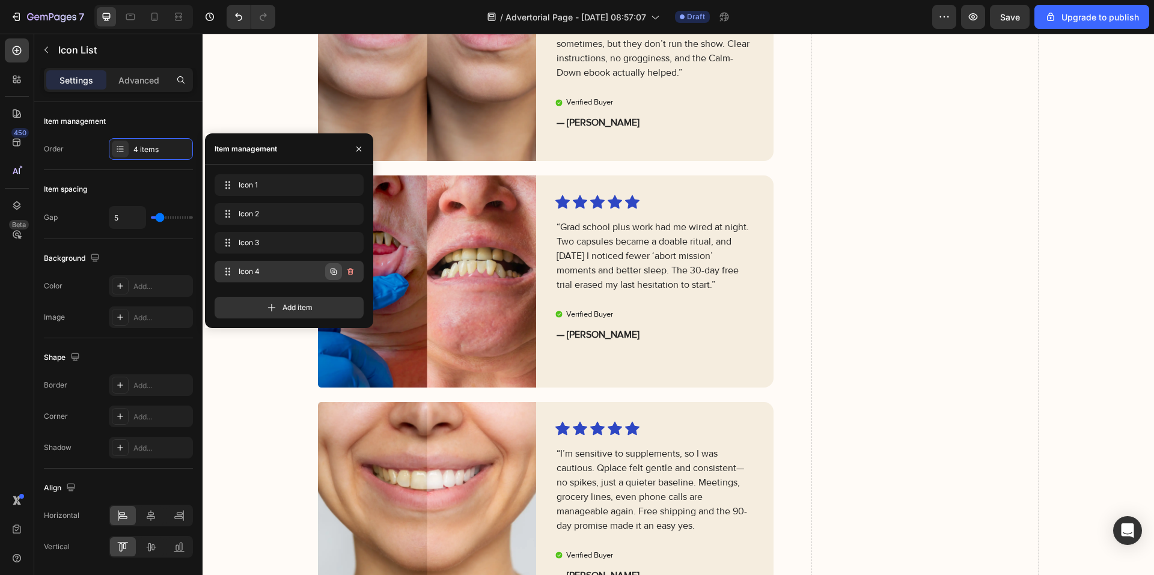
click at [328, 274] on button "button" at bounding box center [333, 271] width 17 height 17
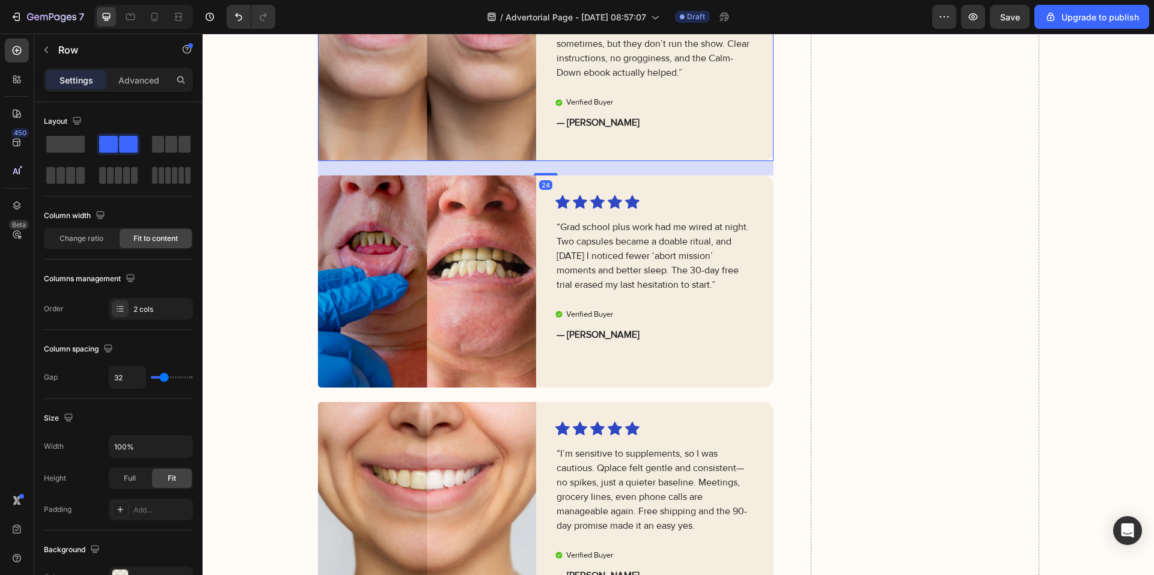
click at [668, 161] on div "Icon Icon Icon Icon Icon Icon List “I used to dread checkout lines and introduc…" at bounding box center [664, 55] width 218 height 212
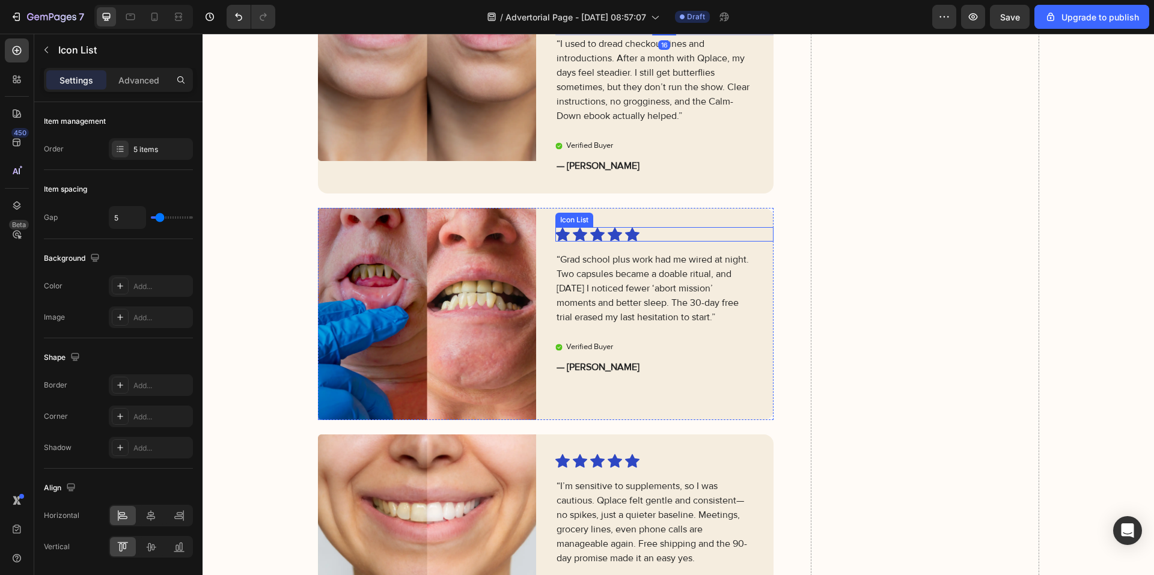
click at [651, 242] on div "Icon Icon Icon Icon Icon" at bounding box center [654, 234] width 199 height 14
click at [641, 220] on icon at bounding box center [642, 216] width 8 height 8
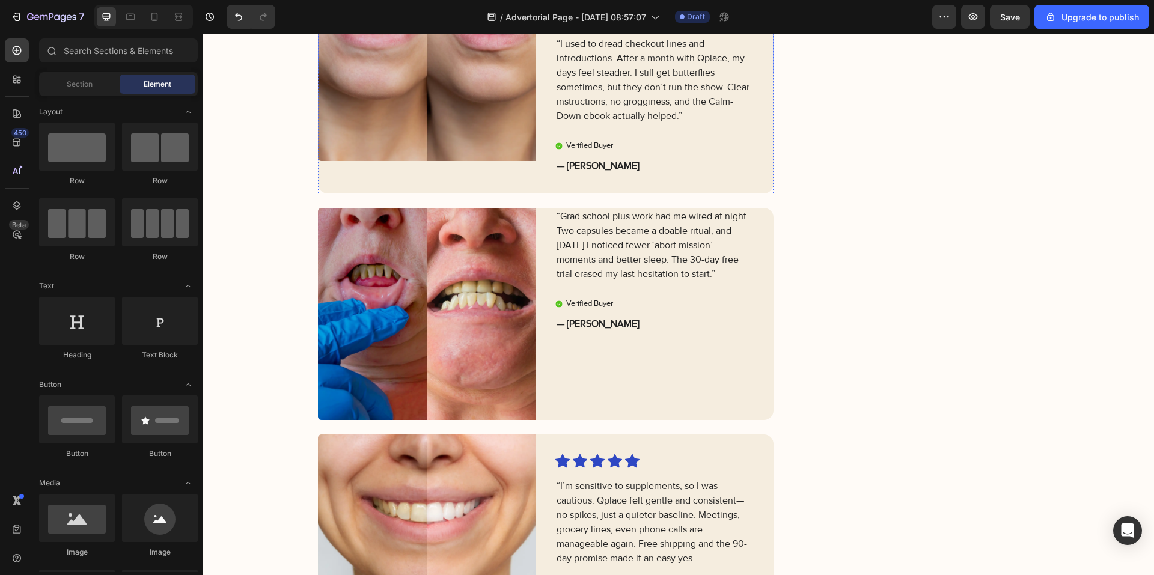
click at [650, 26] on div "Icon Icon Icon Icon Icon" at bounding box center [654, 18] width 199 height 14
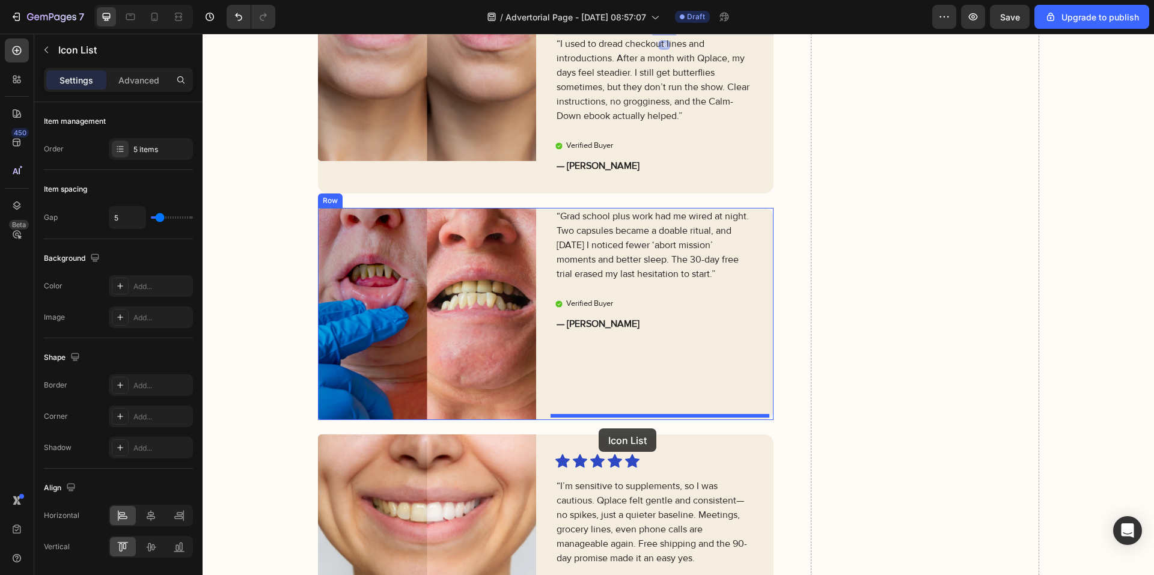
drag, startPoint x: 595, startPoint y: 210, endPoint x: 599, endPoint y: 424, distance: 214.0
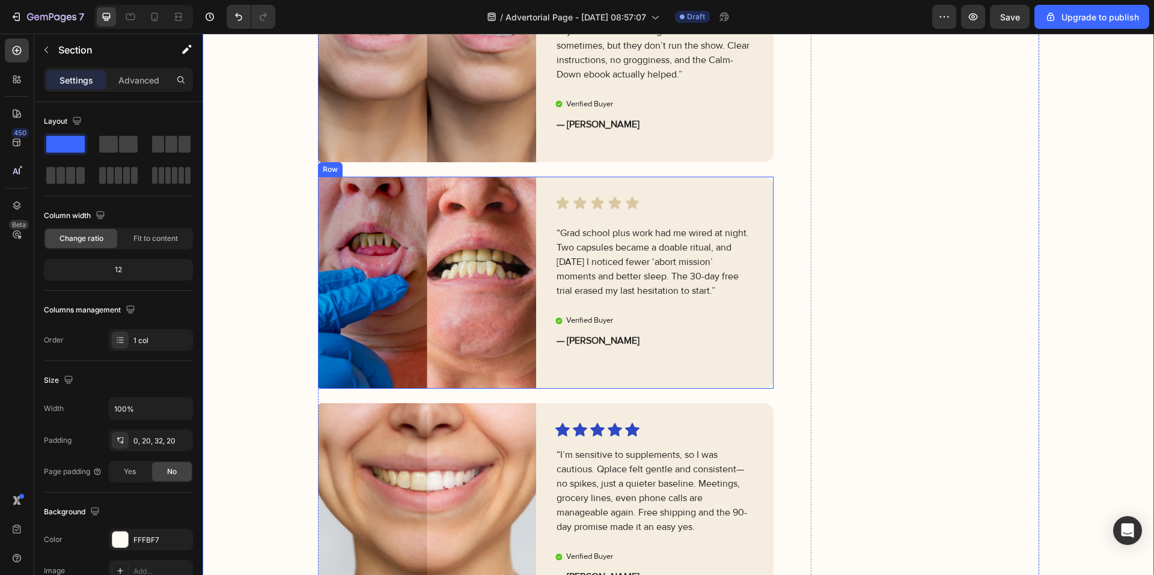
scroll to position [3008, 0]
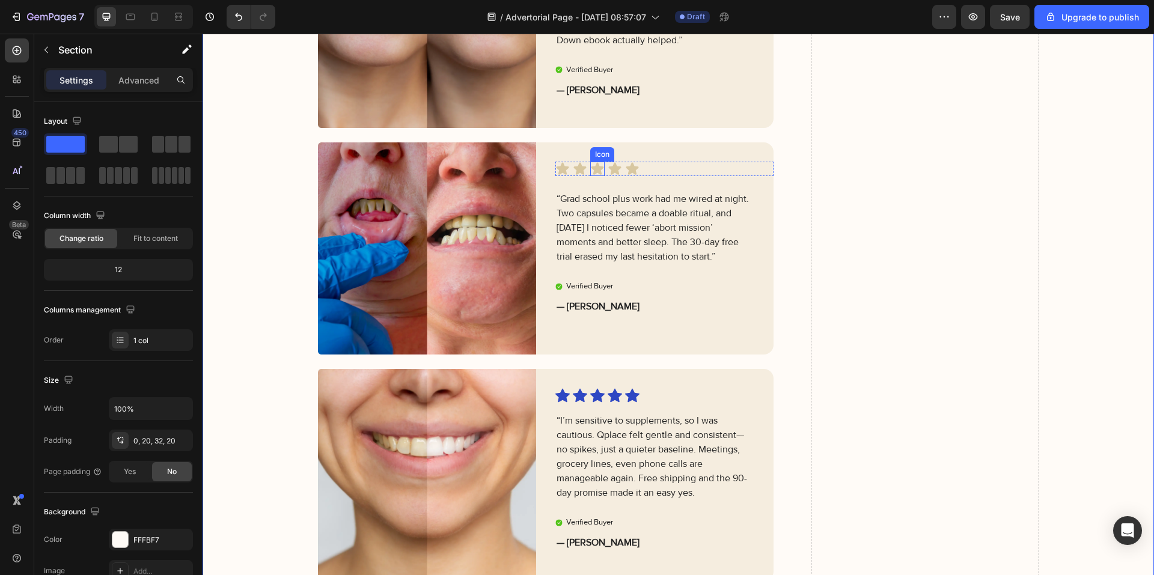
click at [591, 168] on icon at bounding box center [597, 169] width 13 height 12
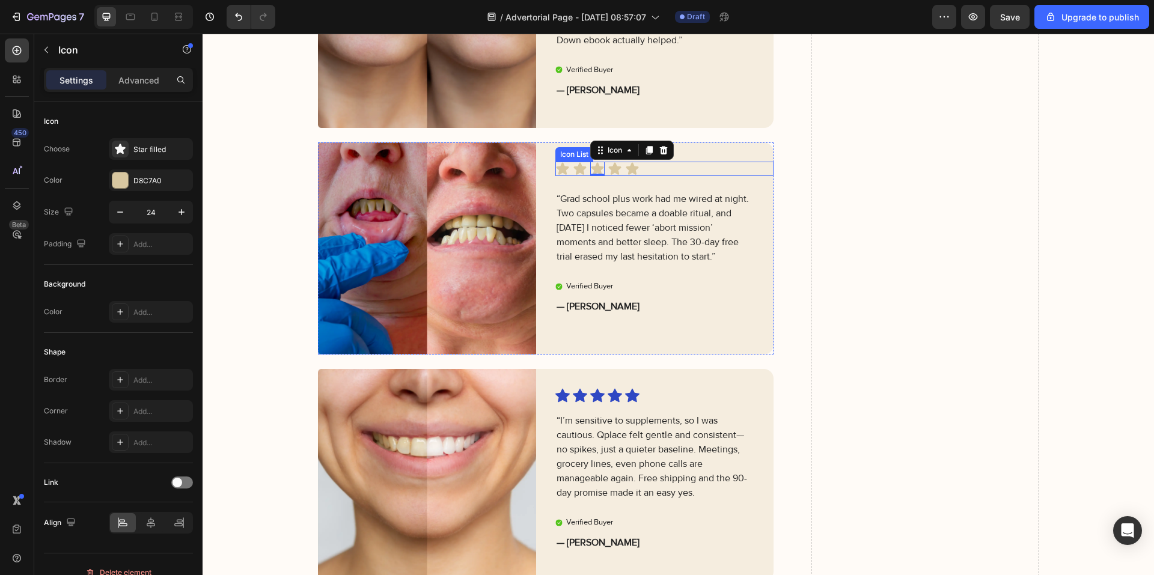
click at [664, 168] on div "Icon Icon Icon 0 Icon Icon" at bounding box center [654, 169] width 199 height 14
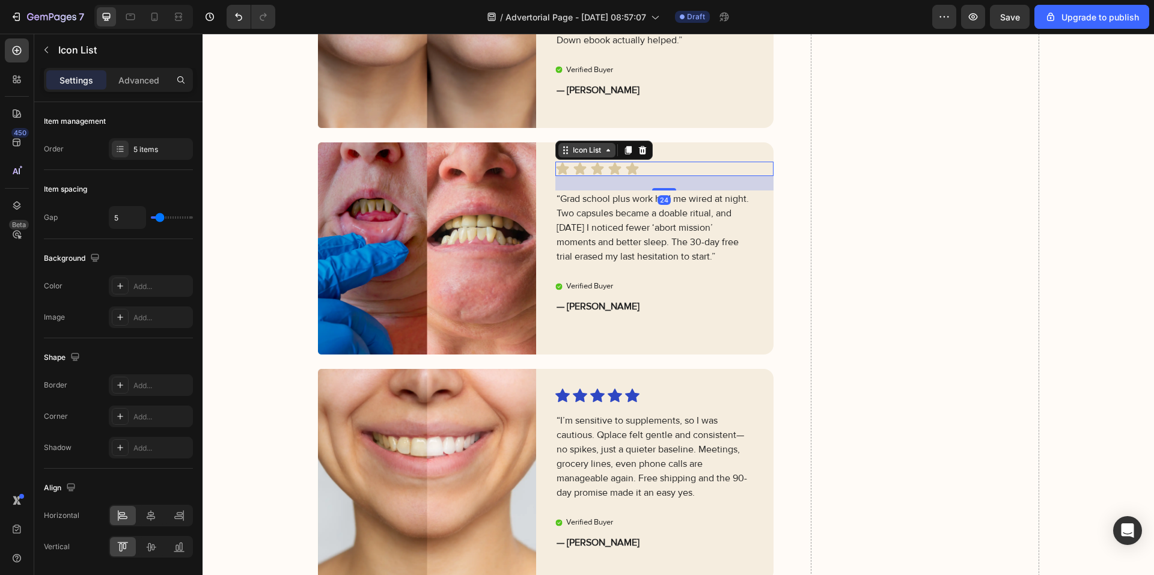
click at [598, 152] on div "Icon List" at bounding box center [586, 150] width 33 height 11
click at [625, 154] on icon at bounding box center [628, 151] width 7 height 8
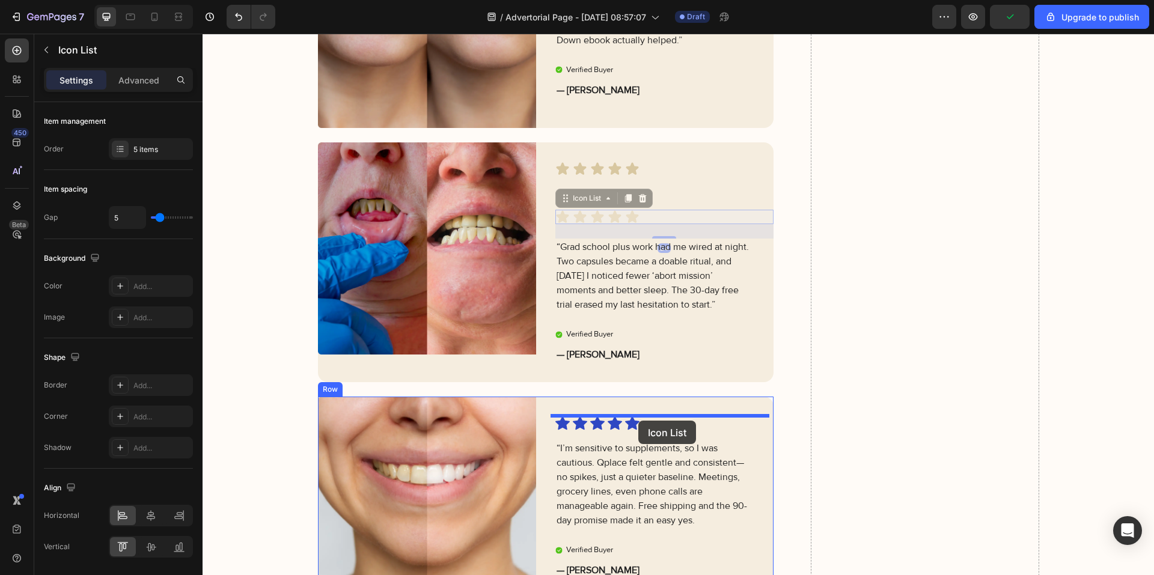
drag, startPoint x: 589, startPoint y: 204, endPoint x: 638, endPoint y: 421, distance: 222.5
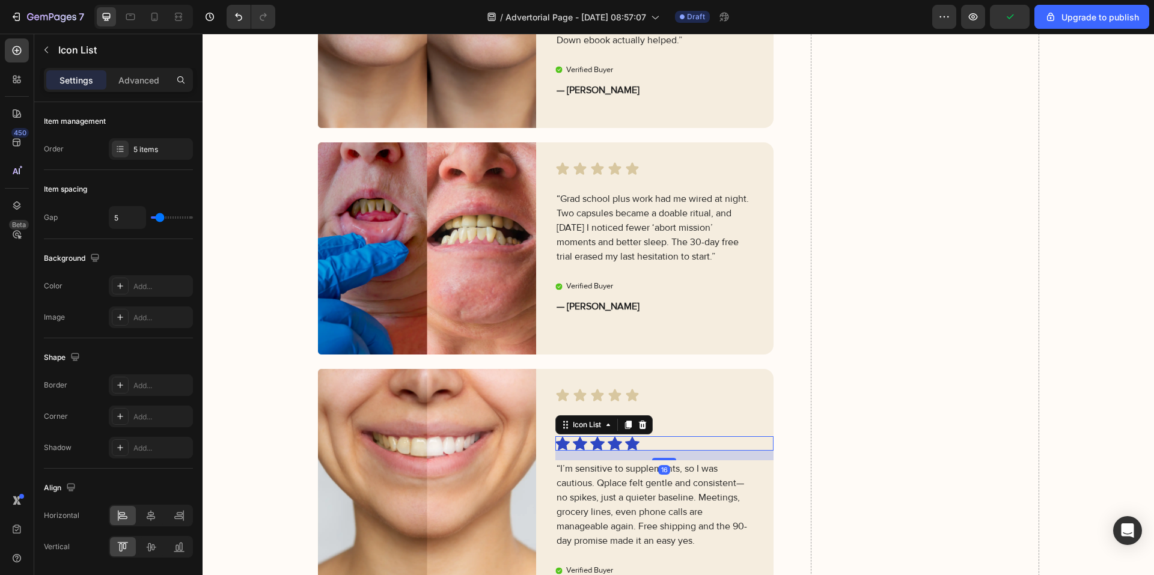
click at [642, 447] on div "Icon Icon Icon Icon Icon" at bounding box center [654, 443] width 199 height 14
click at [644, 422] on div at bounding box center [642, 425] width 14 height 14
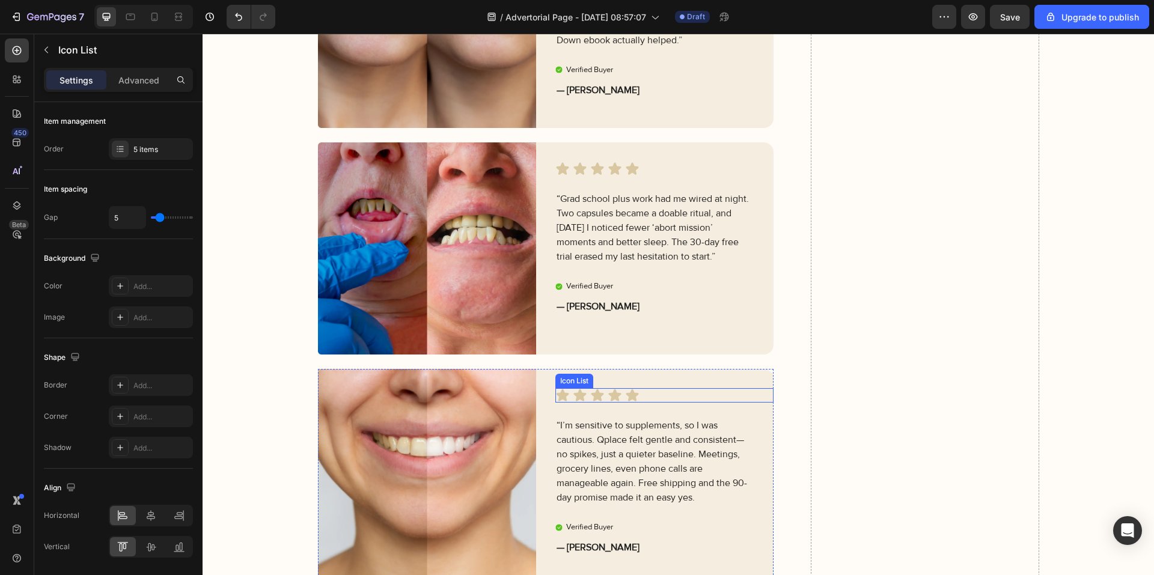
click at [664, 396] on div "Icon Icon Icon Icon Icon" at bounding box center [654, 395] width 199 height 14
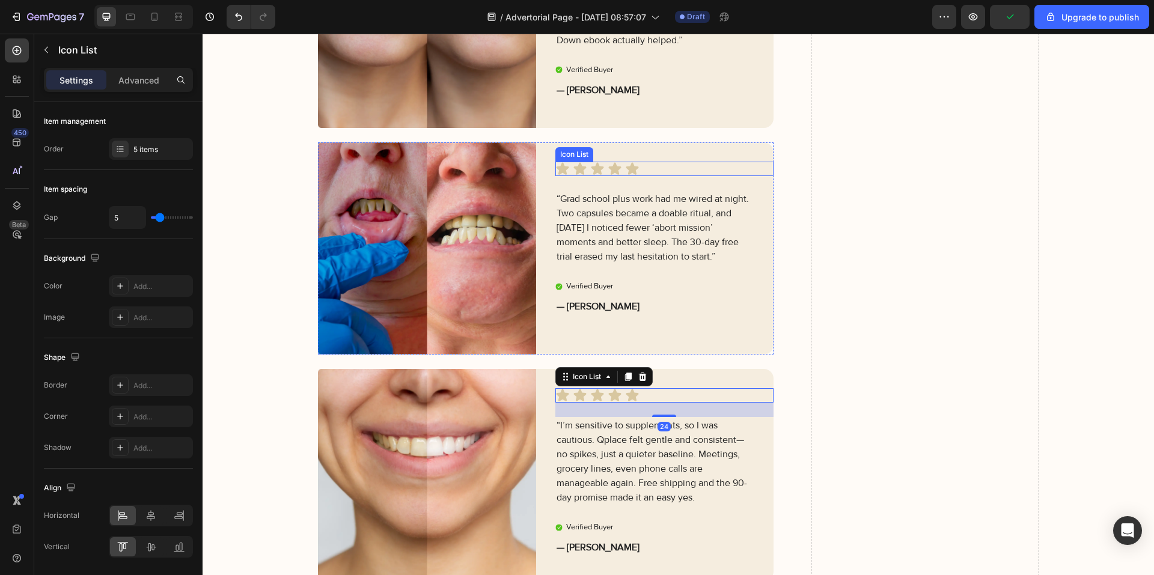
click at [688, 163] on div "Icon Icon Icon Icon Icon" at bounding box center [654, 169] width 199 height 14
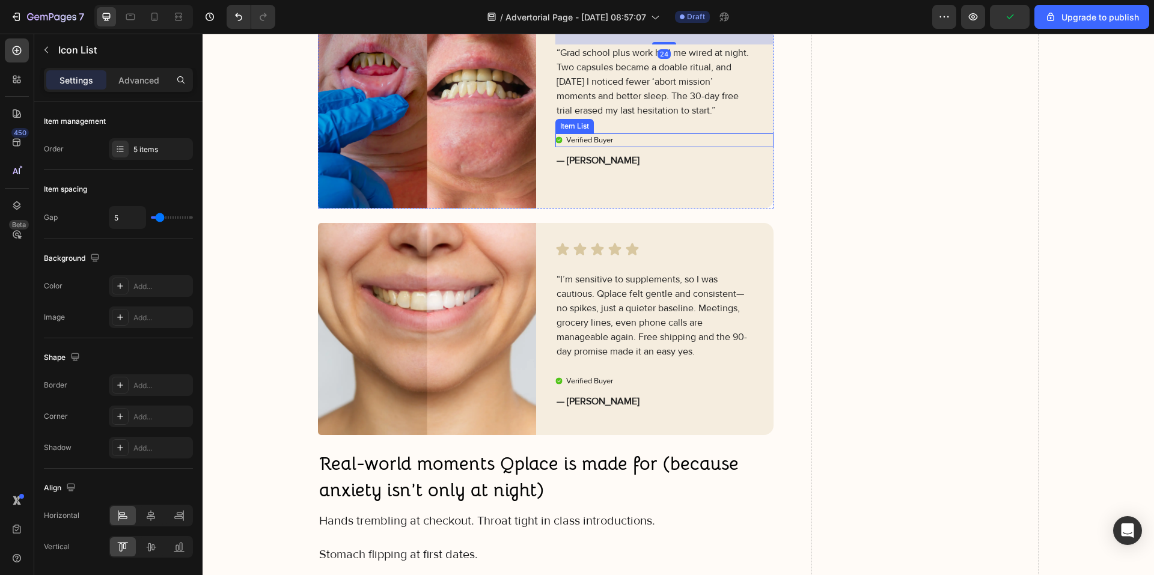
scroll to position [2827, 0]
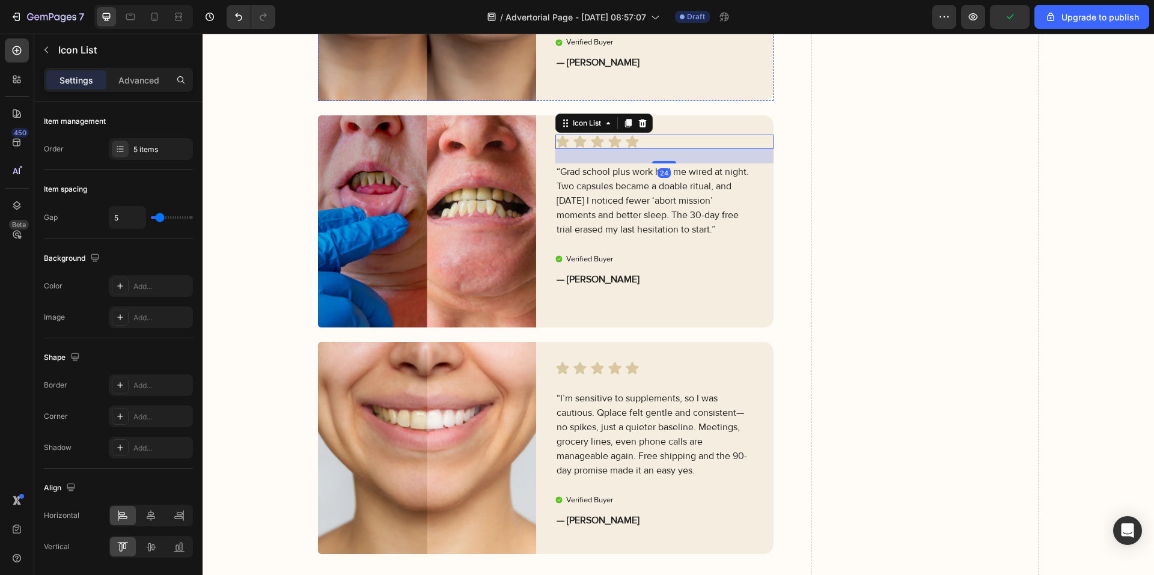
click at [671, 149] on div "Icon Icon Icon Icon Icon" at bounding box center [654, 142] width 199 height 14
click at [665, 159] on div at bounding box center [664, 157] width 24 height 4
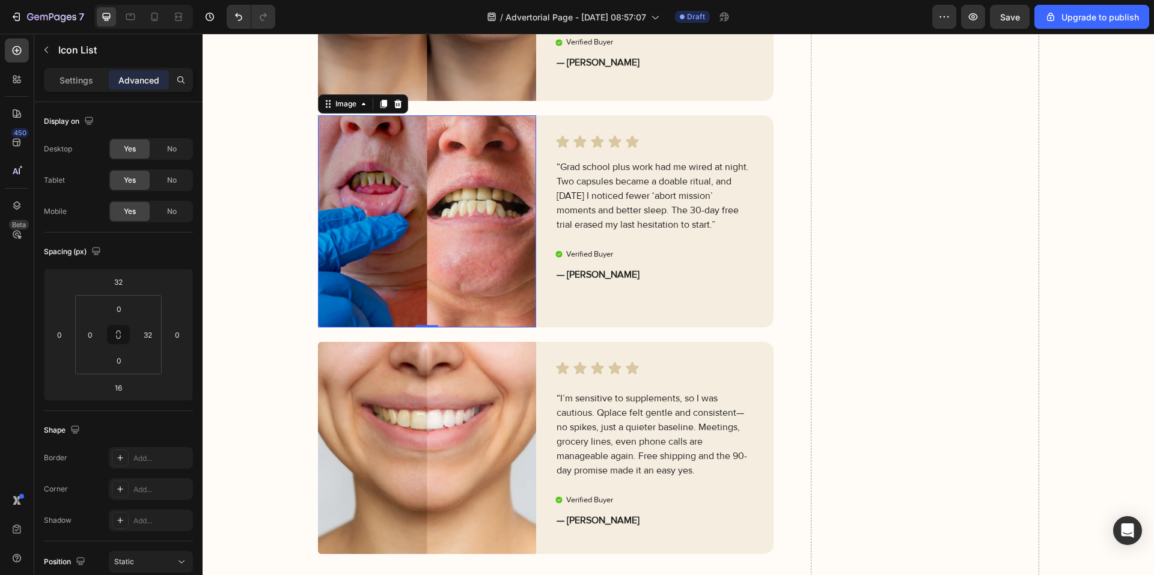
click at [342, 328] on img at bounding box center [427, 221] width 218 height 212
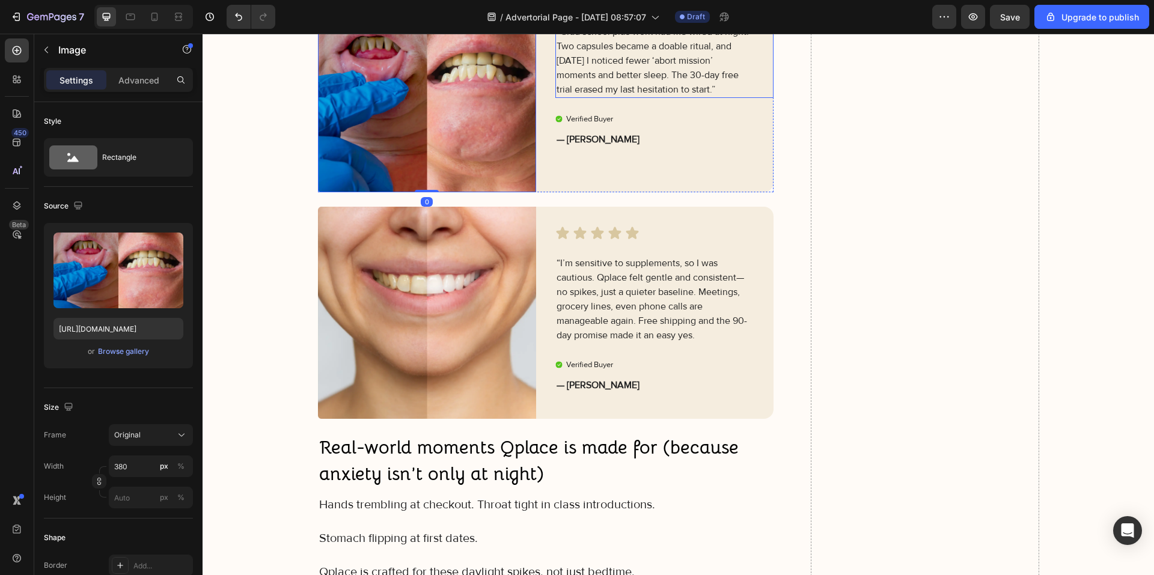
scroll to position [3008, 0]
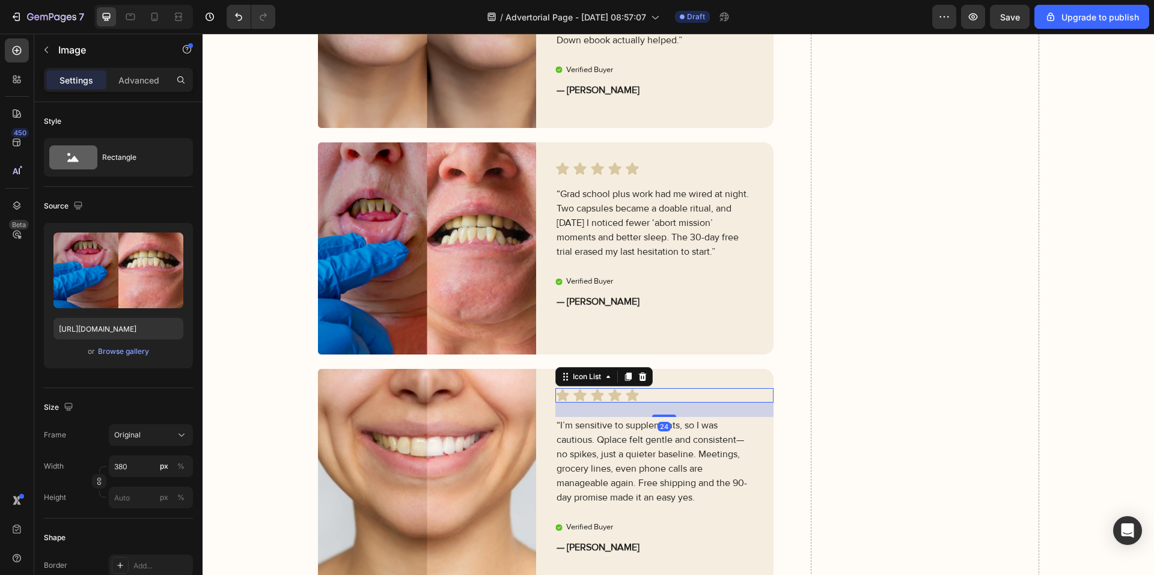
click at [658, 397] on div "Icon Icon Icon Icon Icon" at bounding box center [654, 395] width 199 height 14
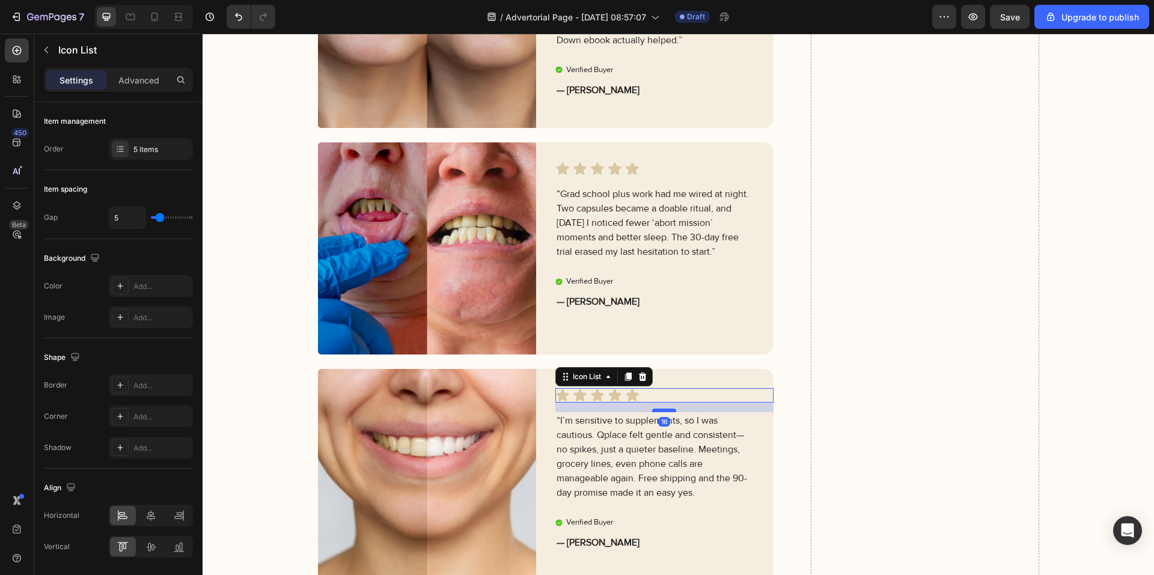
click at [661, 410] on div at bounding box center [664, 411] width 24 height 4
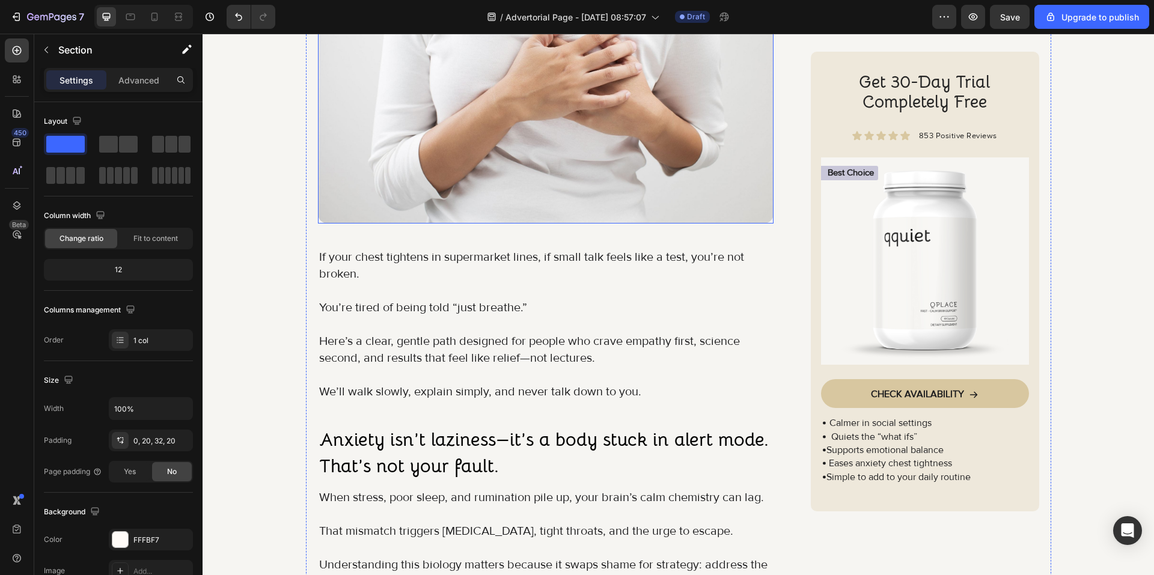
scroll to position [421, 0]
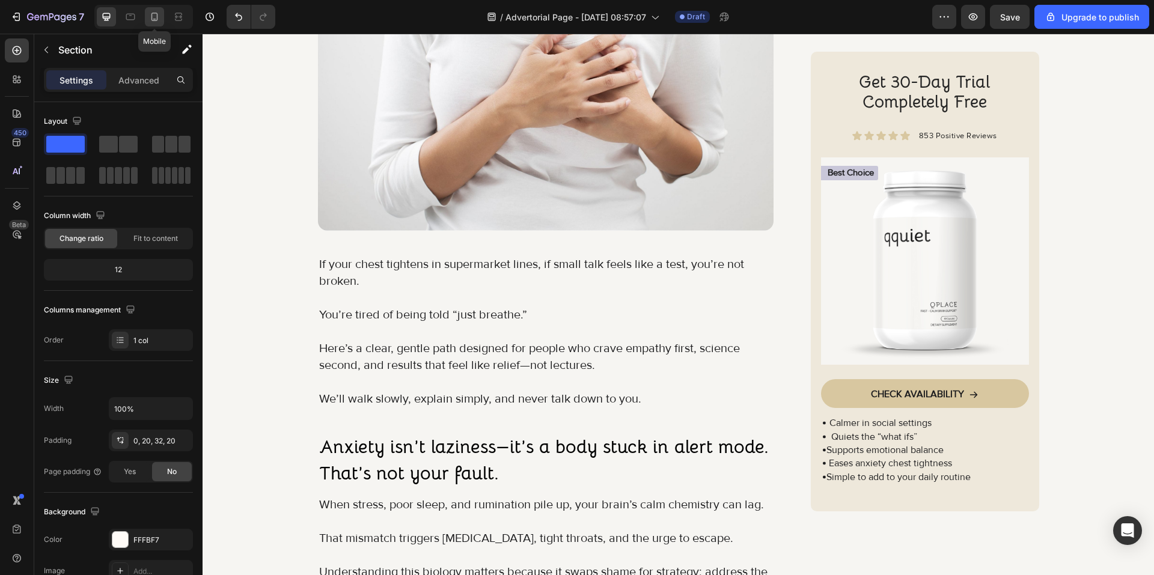
click at [150, 13] on icon at bounding box center [154, 17] width 12 height 12
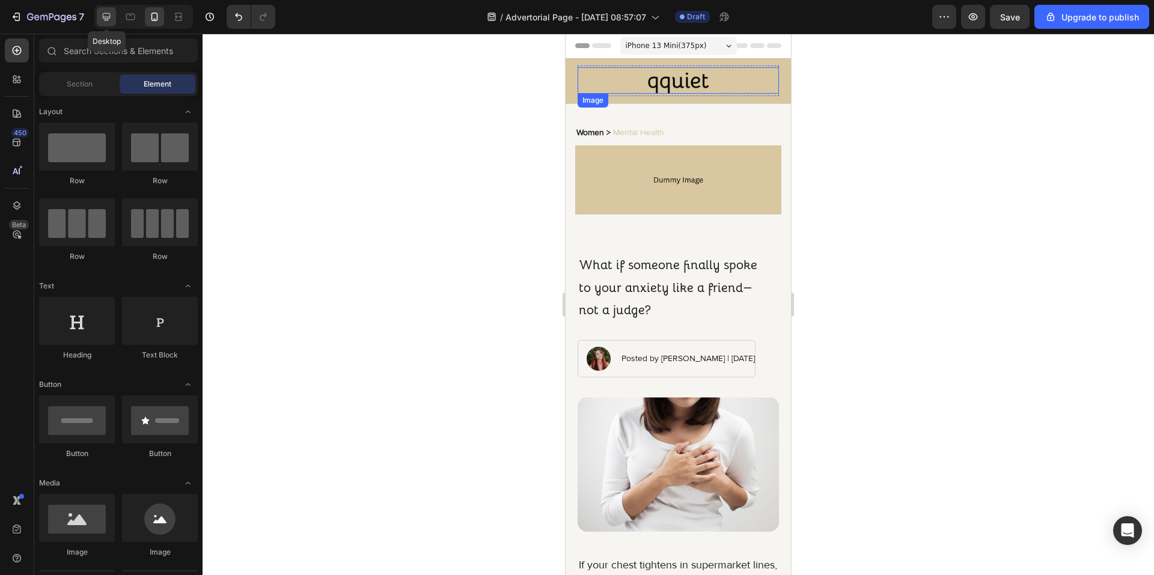
click at [108, 20] on icon at bounding box center [107, 17] width 8 height 8
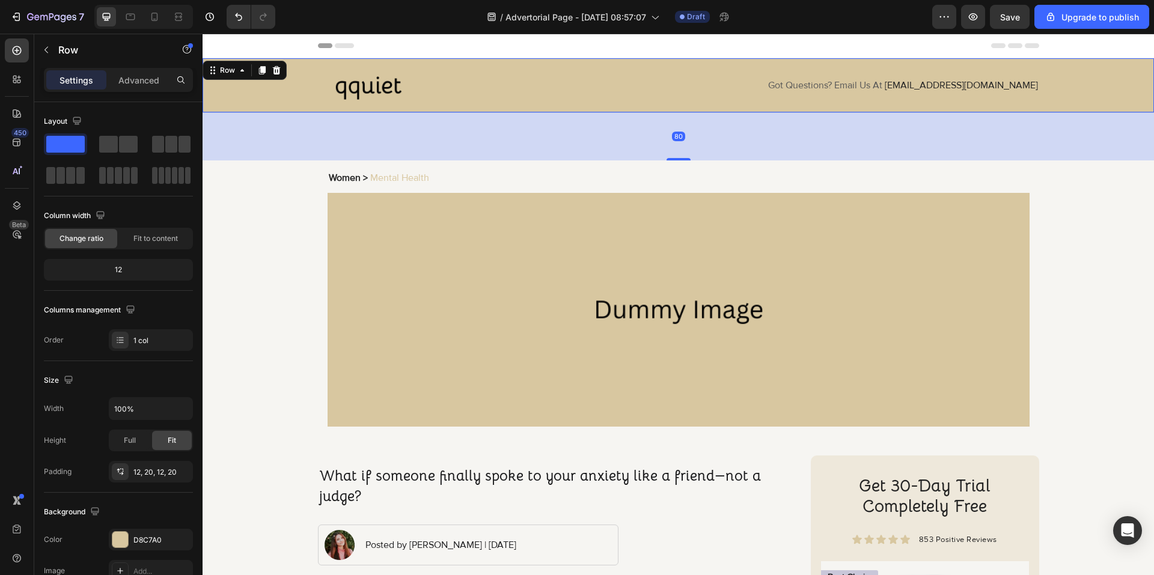
click at [294, 96] on div "Image Got Questions? Email Us At [EMAIL_ADDRESS][DOMAIN_NAME] Text Block Row" at bounding box center [678, 86] width 927 height 40
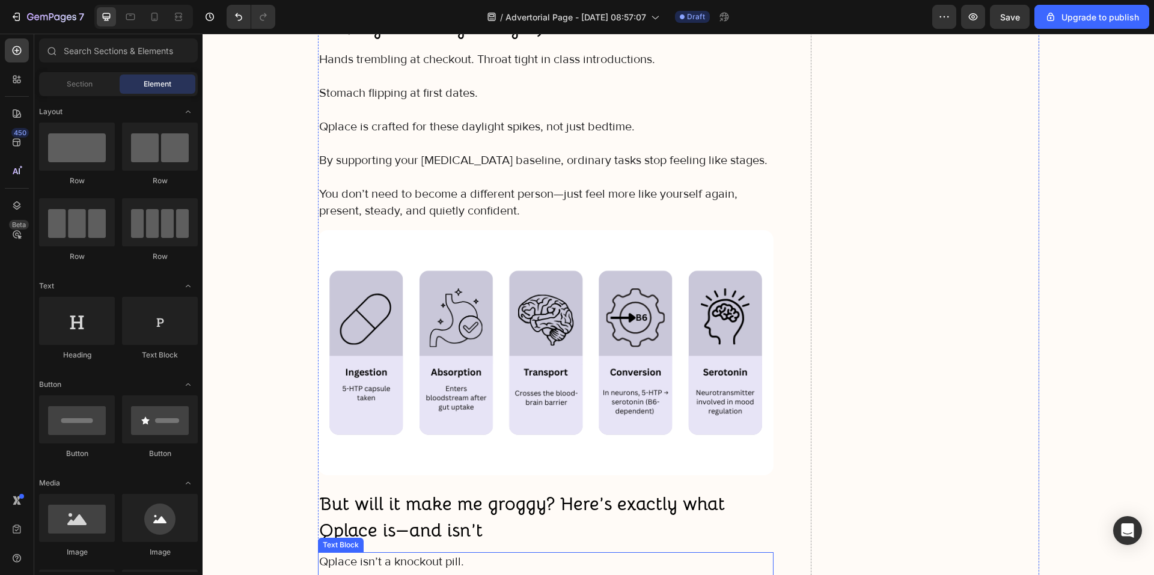
scroll to position [3619, 0]
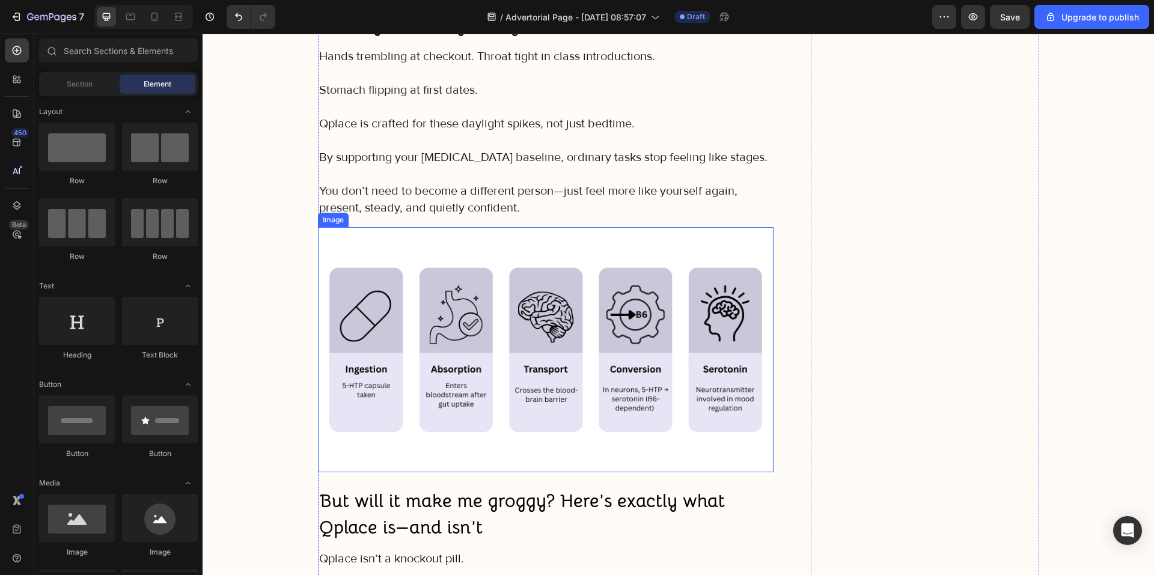
click at [557, 253] on img at bounding box center [546, 349] width 456 height 245
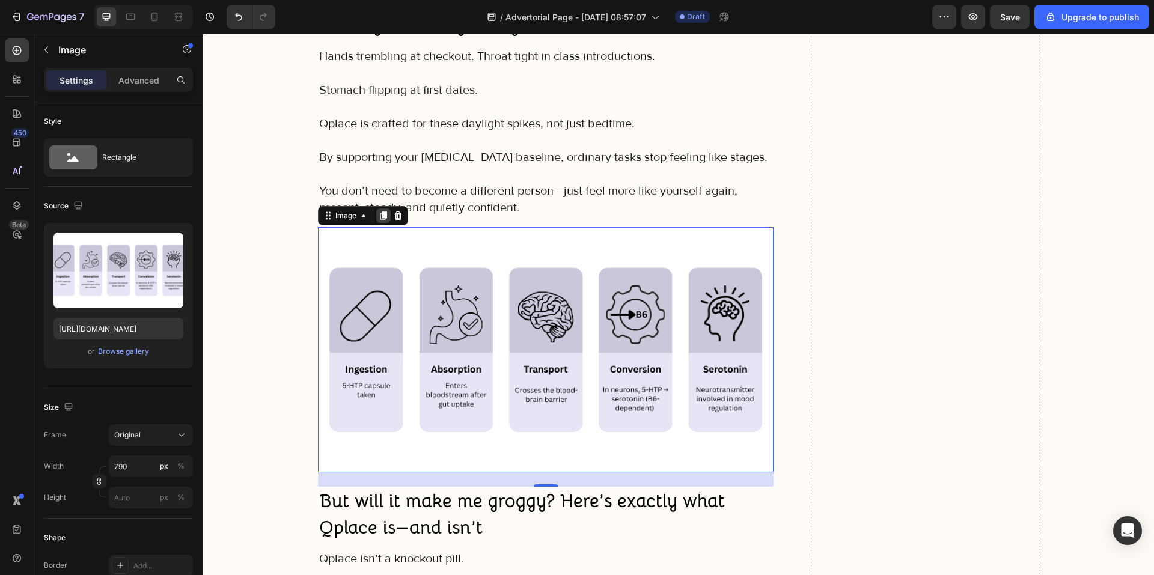
click at [379, 216] on icon at bounding box center [384, 216] width 10 height 10
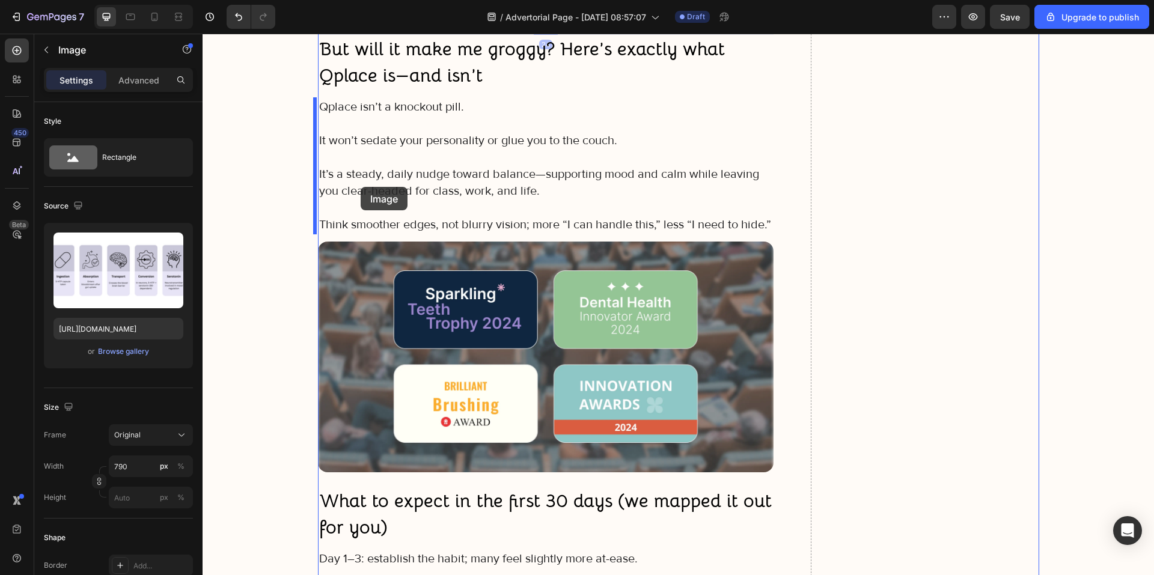
scroll to position [4451, 0]
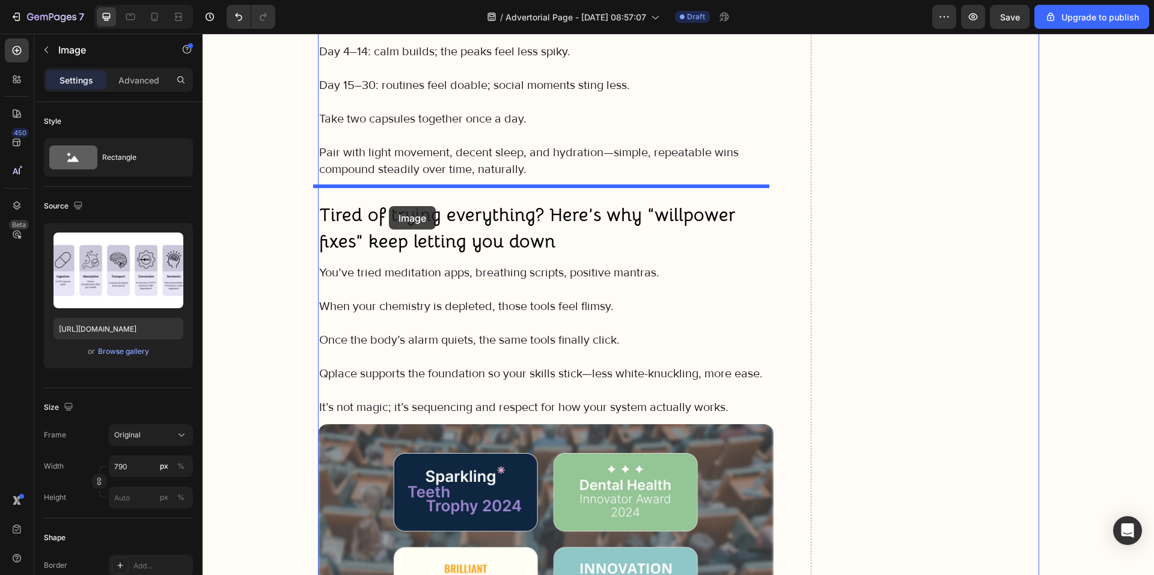
drag, startPoint x: 338, startPoint y: 65, endPoint x: 389, endPoint y: 206, distance: 150.0
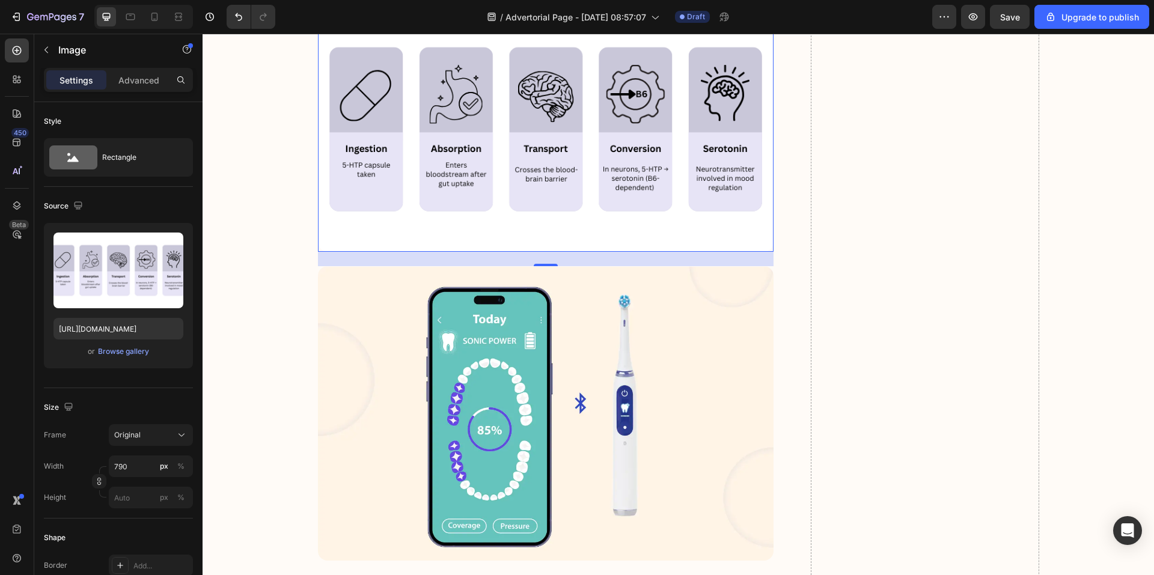
scroll to position [4792, 0]
click at [501, 358] on img at bounding box center [546, 413] width 456 height 294
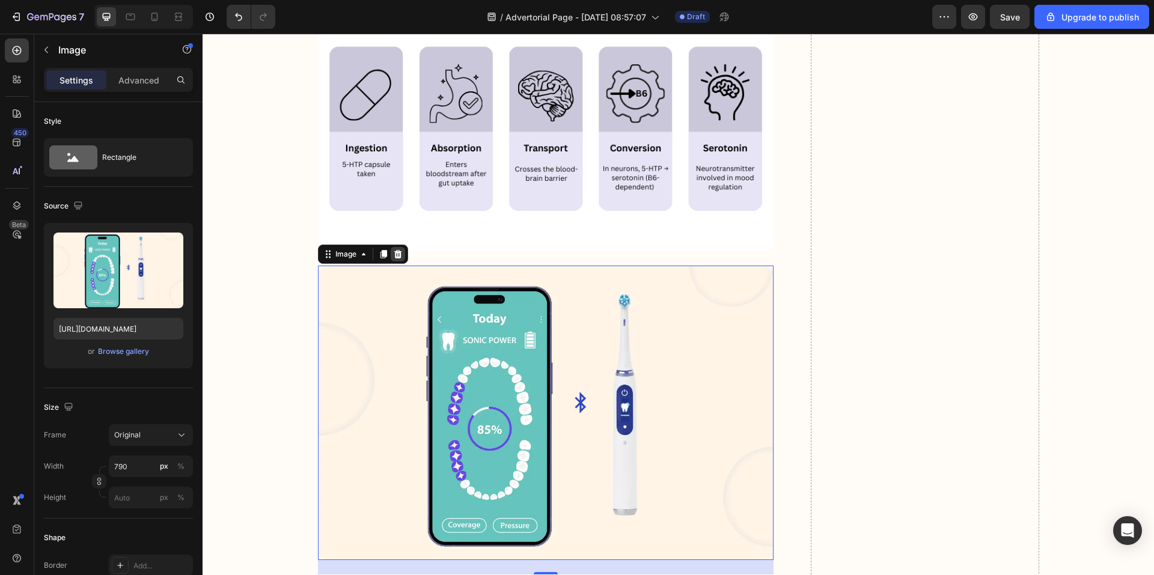
click at [394, 255] on icon at bounding box center [398, 254] width 10 height 10
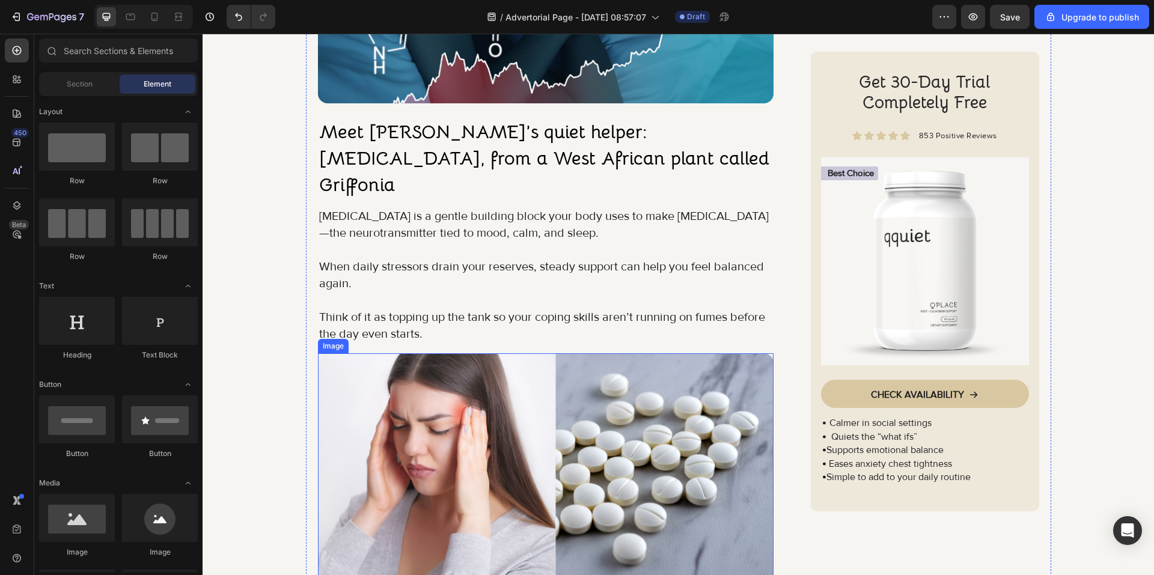
scroll to position [2088, 0]
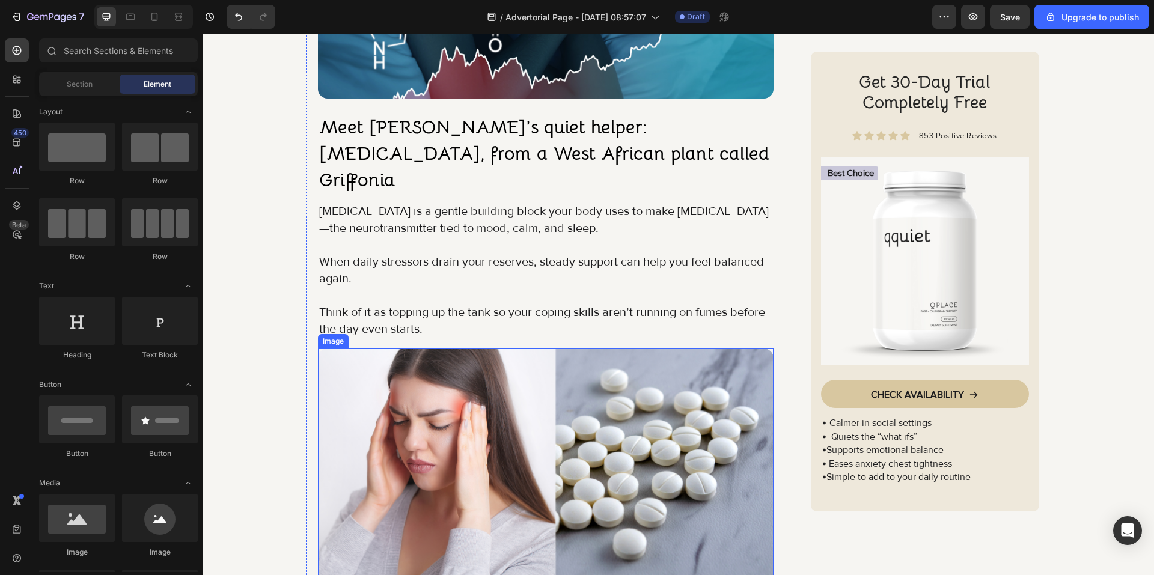
click at [412, 366] on img at bounding box center [546, 471] width 456 height 245
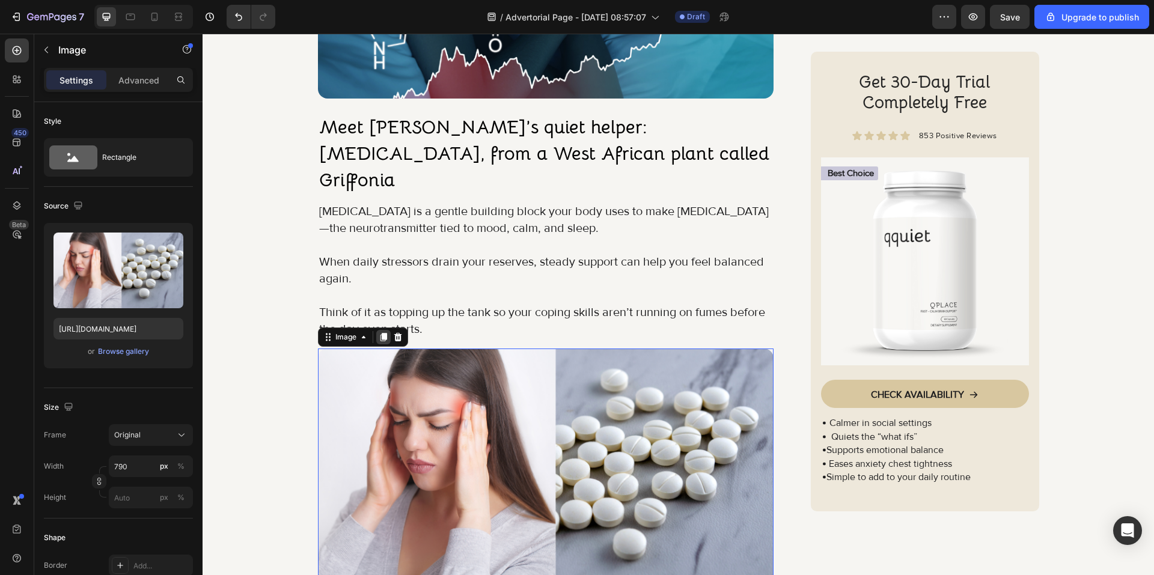
click at [379, 332] on icon at bounding box center [384, 337] width 10 height 10
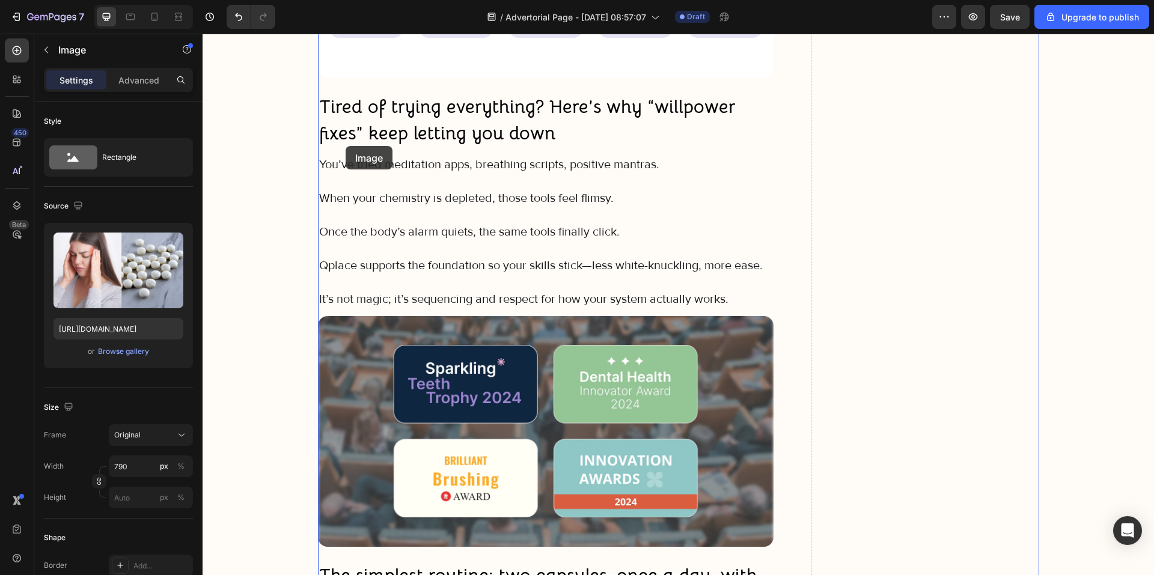
scroll to position [5238, 0]
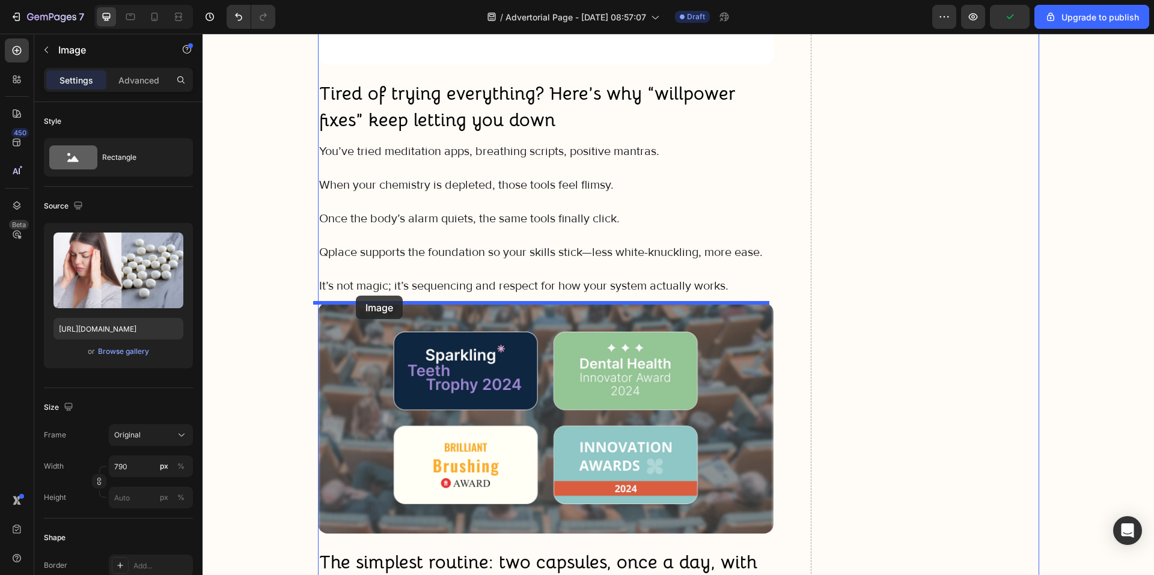
drag, startPoint x: 344, startPoint y: 69, endPoint x: 356, endPoint y: 296, distance: 226.8
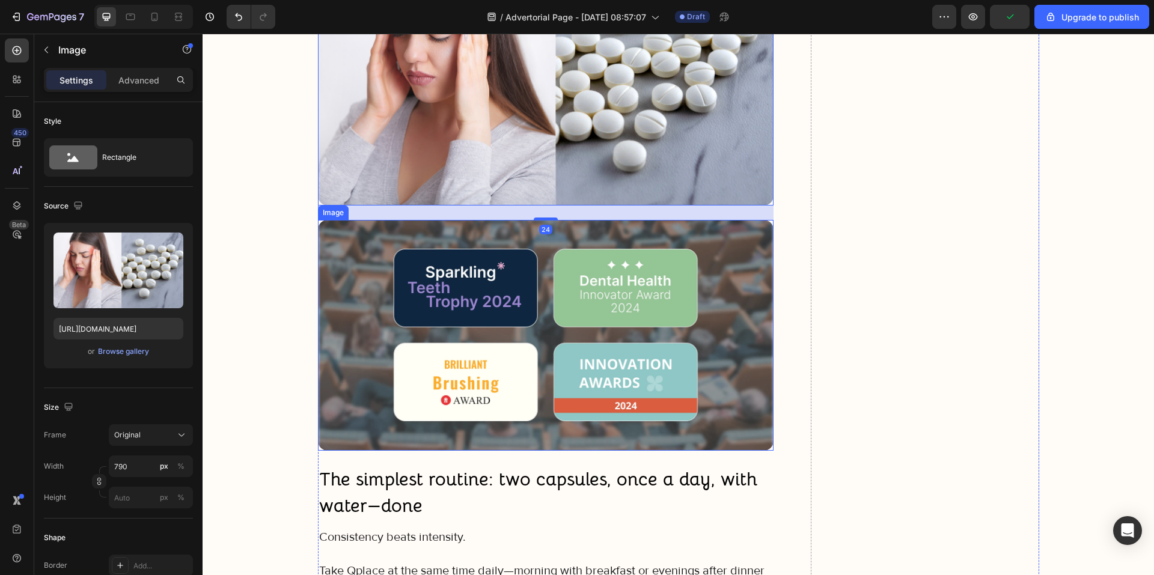
scroll to position [5598, 0]
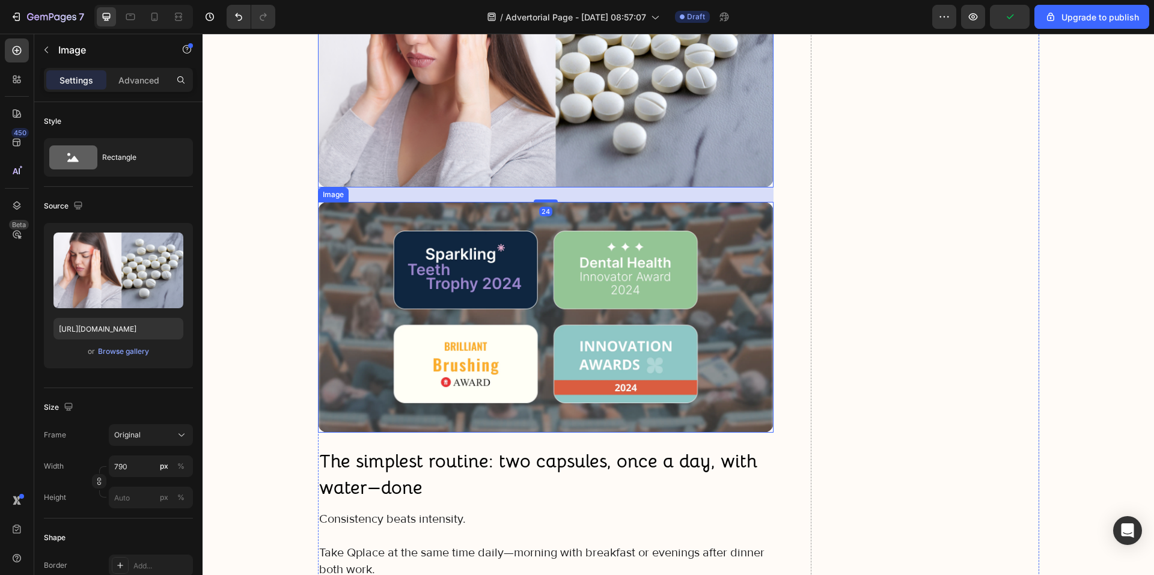
click at [421, 346] on img at bounding box center [546, 317] width 456 height 231
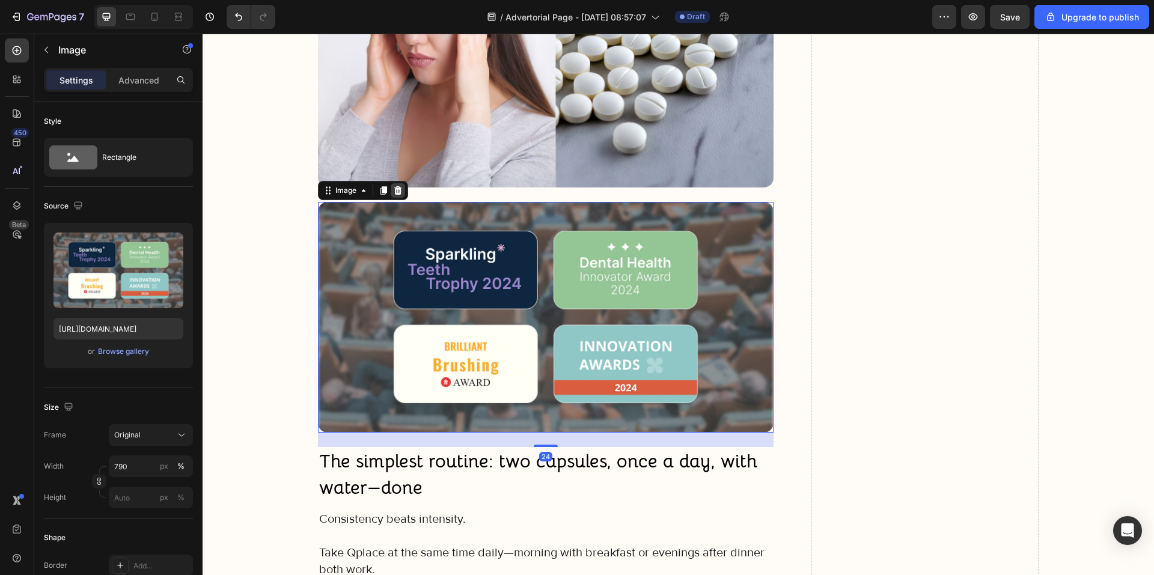
click at [395, 193] on icon at bounding box center [398, 190] width 8 height 8
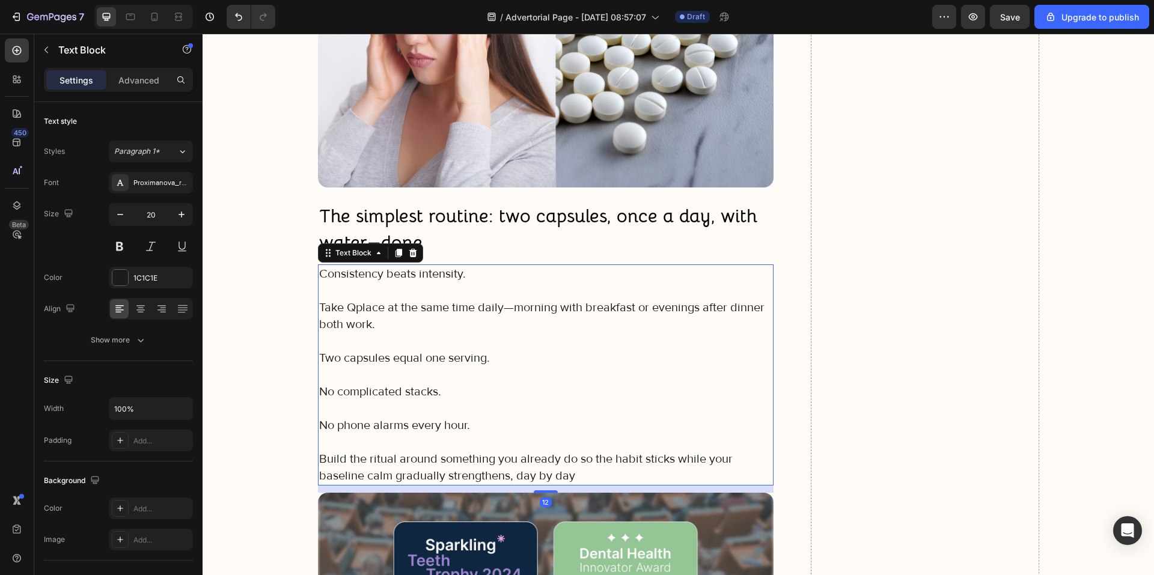
click at [511, 309] on p "Take Qplace at the same time daily—morning with breakfast or evenings after din…" at bounding box center [546, 316] width 454 height 34
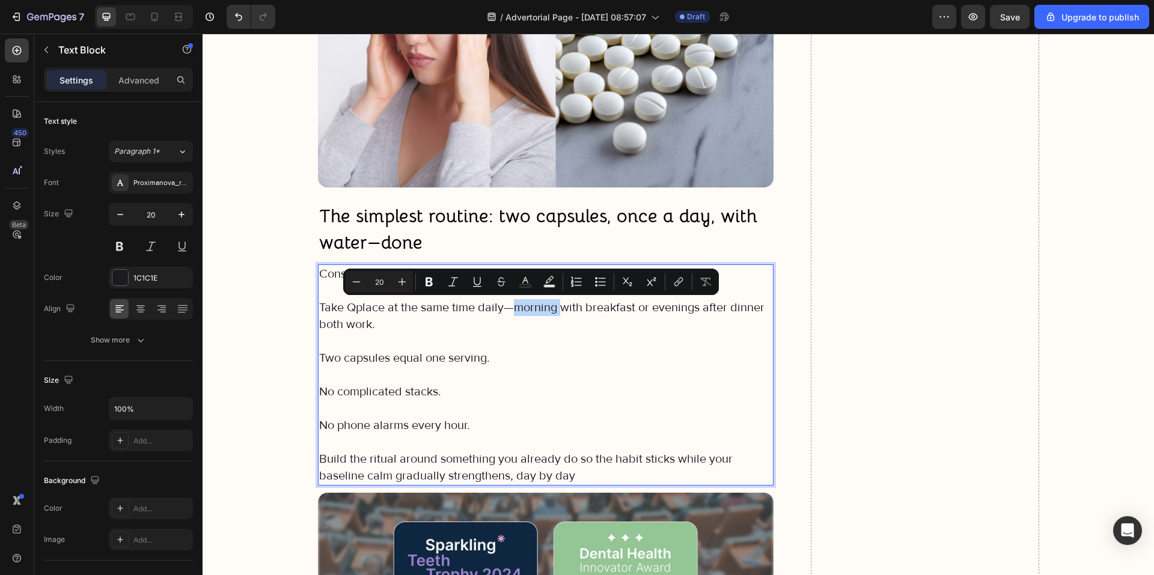
click at [523, 309] on p "Take Qplace at the same time daily—morning with breakfast or evenings after din…" at bounding box center [546, 316] width 454 height 34
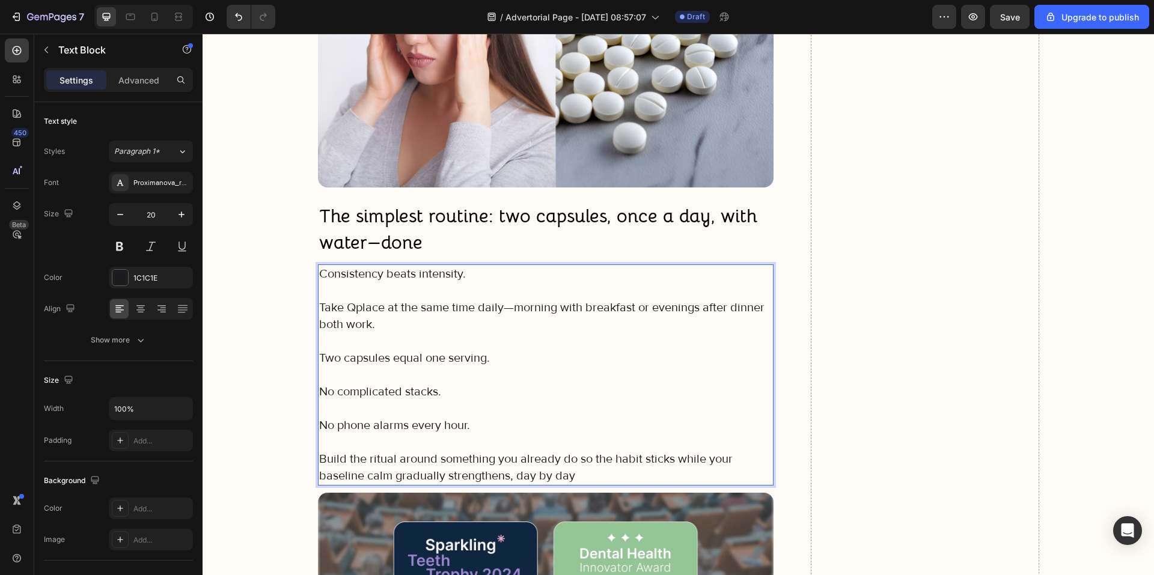
click at [508, 308] on p "Take Qplace at the same time daily—morning with breakfast or evenings after din…" at bounding box center [546, 316] width 454 height 34
click at [517, 309] on p "Take Qplace at the same time daily—morning with breakfast or evenings after din…" at bounding box center [546, 316] width 454 height 34
click at [511, 308] on p "Take Qplace at the same time daily—morning with breakfast or evenings after din…" at bounding box center [546, 316] width 454 height 34
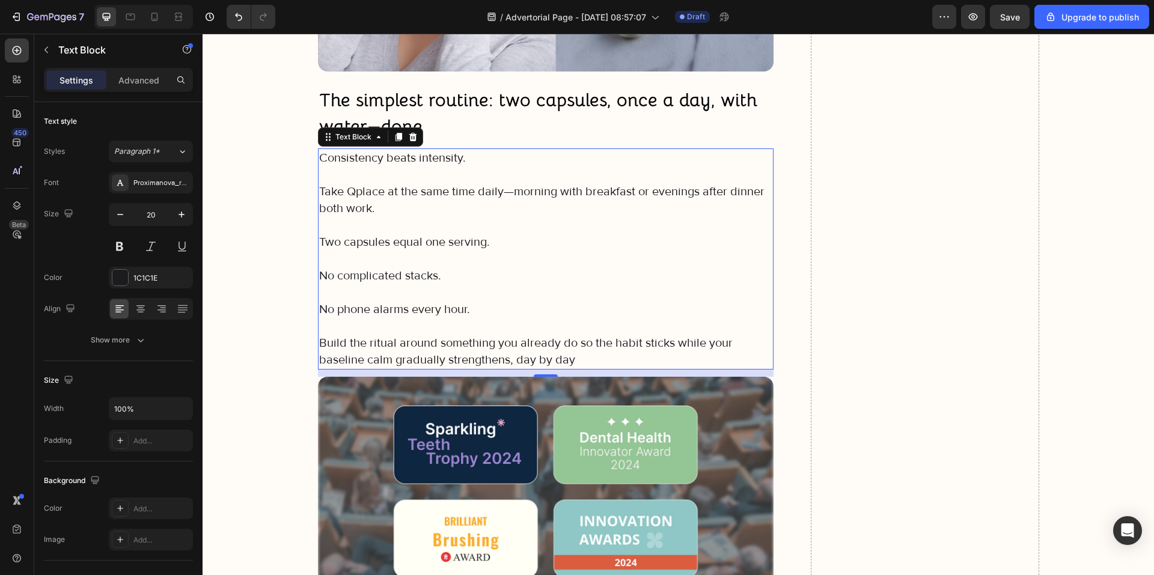
scroll to position [5719, 0]
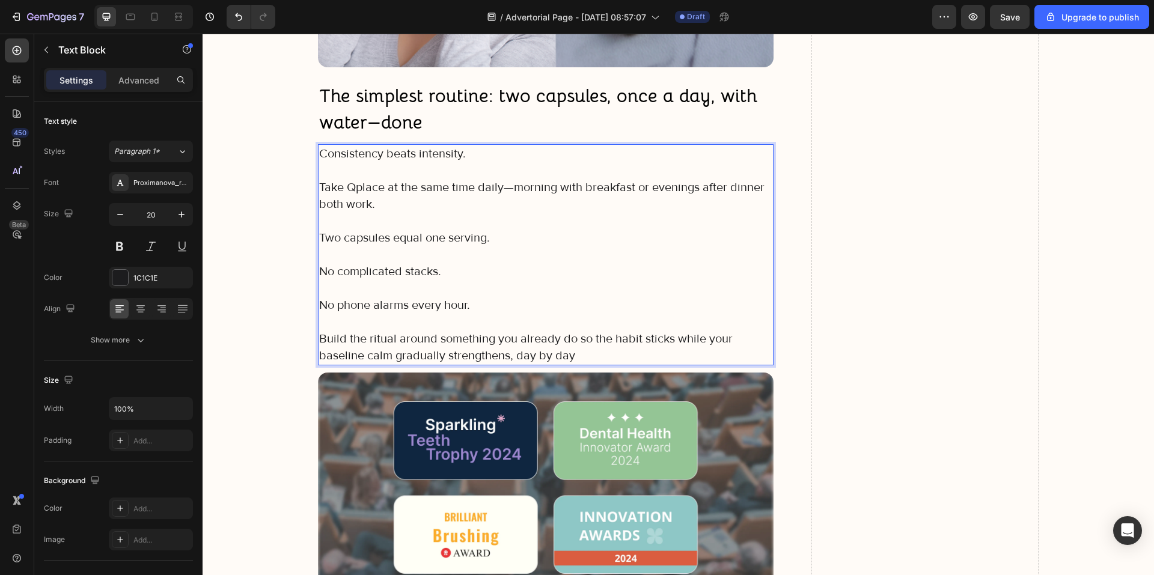
click at [508, 187] on p "Take Qplace at the same time daily—morning with breakfast or evenings after din…" at bounding box center [546, 196] width 454 height 34
click at [509, 186] on p "Take Qplace at the same time daily—morning with breakfast or evenings after din…" at bounding box center [546, 196] width 454 height 34
click at [499, 184] on p "Take Qplace at the same time daily—morning with breakfast or evenings after din…" at bounding box center [546, 196] width 454 height 34
drag, startPoint x: 499, startPoint y: 186, endPoint x: 522, endPoint y: 197, distance: 24.5
click at [522, 197] on p "Take Qplace at the same time daily—morning with breakfast or evenings after din…" at bounding box center [546, 196] width 454 height 34
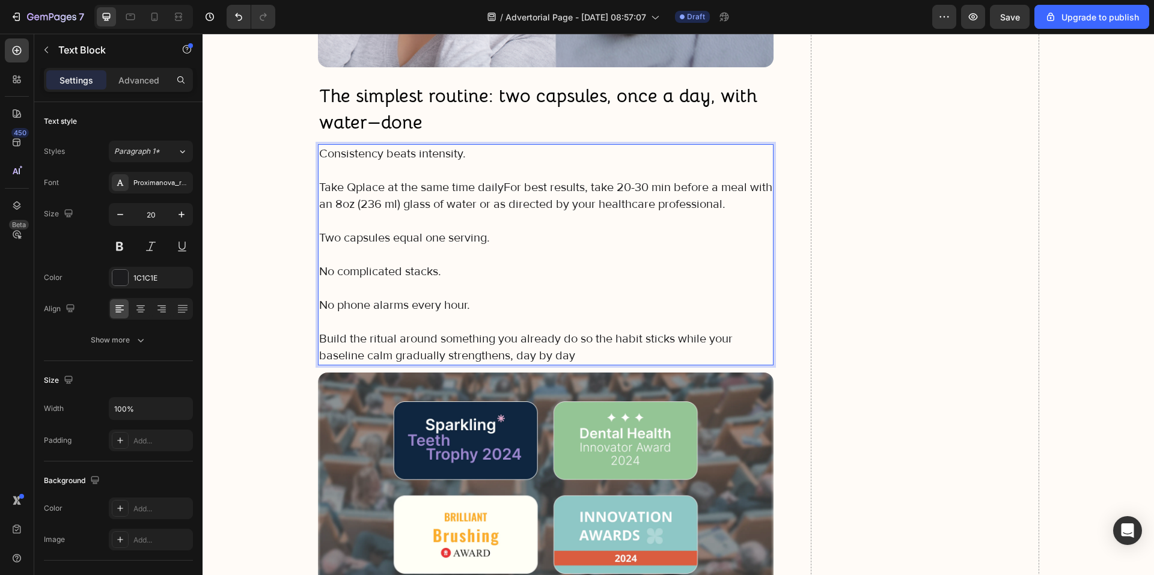
click at [502, 187] on p "Take Qplace at the same time dailyFor best results, take 20-30 min before a mea…" at bounding box center [546, 196] width 454 height 34
click at [498, 190] on p "Take Qplace at the same time dailyFor best results, take 20-30 min before a mea…" at bounding box center [546, 196] width 454 height 34
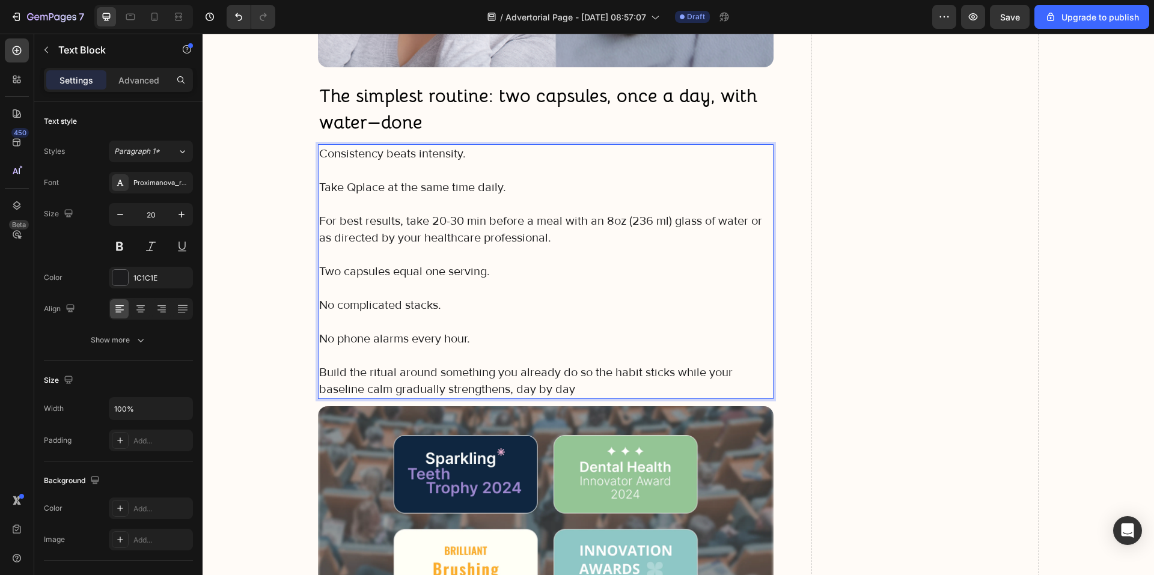
click at [664, 222] on p "For best results, take 20-30 min before a meal with an 8oz (236 ml) glass of wa…" at bounding box center [546, 230] width 454 height 34
click at [666, 222] on p "For best results, take 20-30 min before a meal with an 8oz (236 ml) glass of wa…" at bounding box center [546, 230] width 454 height 34
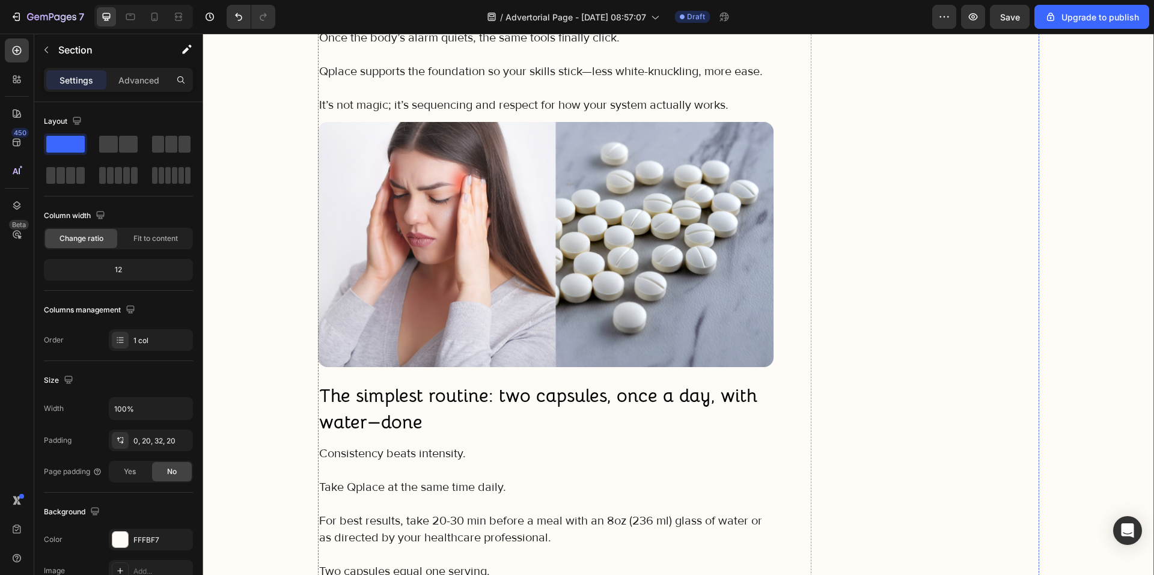
scroll to position [5418, 0]
click at [479, 299] on img at bounding box center [546, 245] width 456 height 245
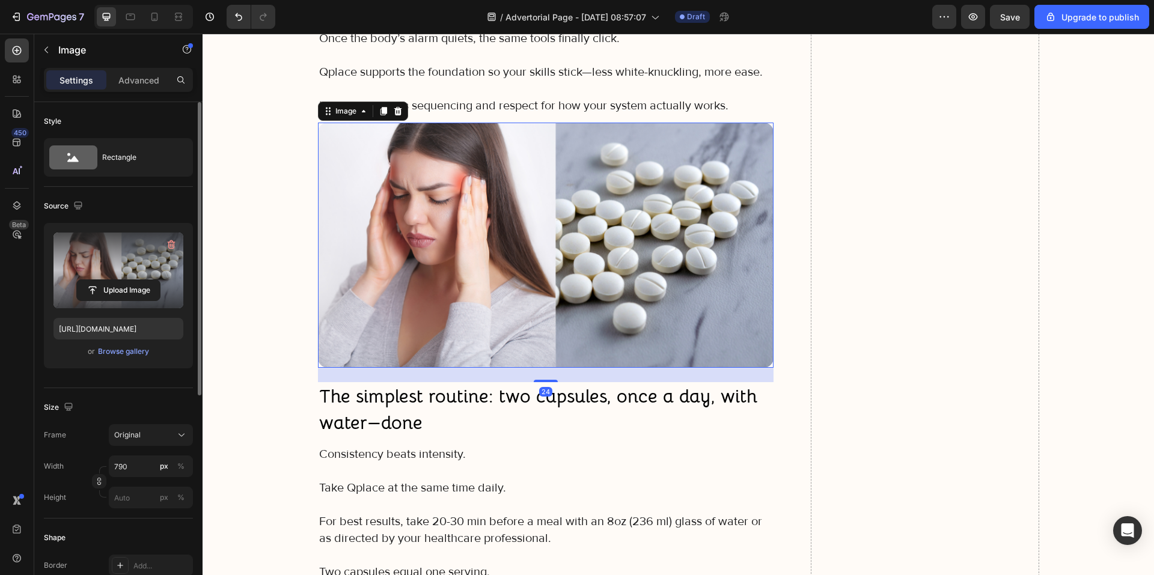
click at [109, 279] on label at bounding box center [118, 271] width 130 height 76
click at [109, 280] on input "file" at bounding box center [118, 290] width 83 height 20
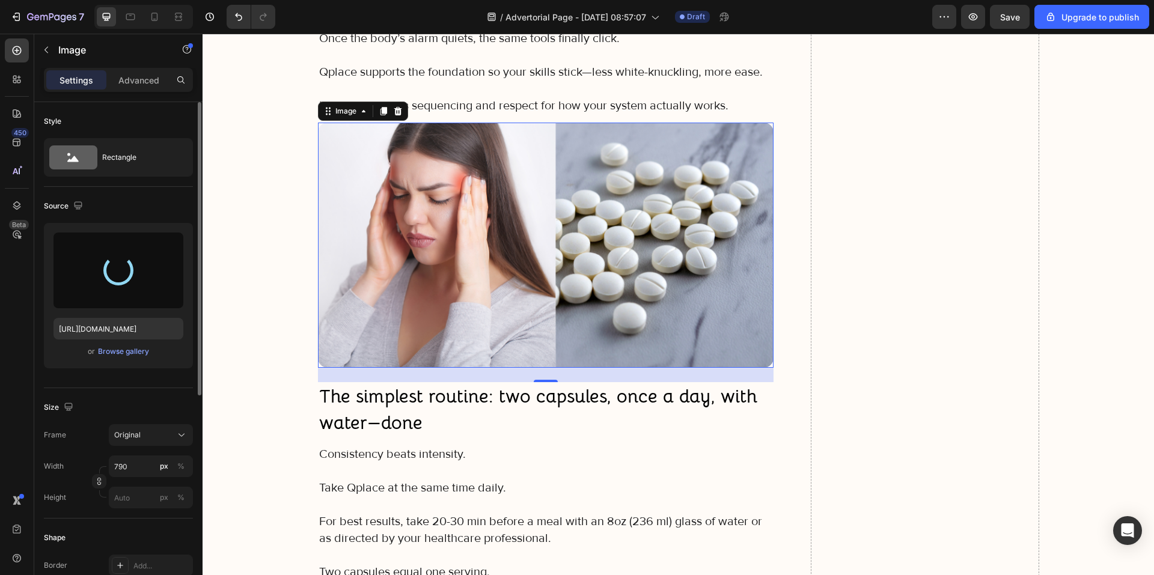
type input "[URL][DOMAIN_NAME]"
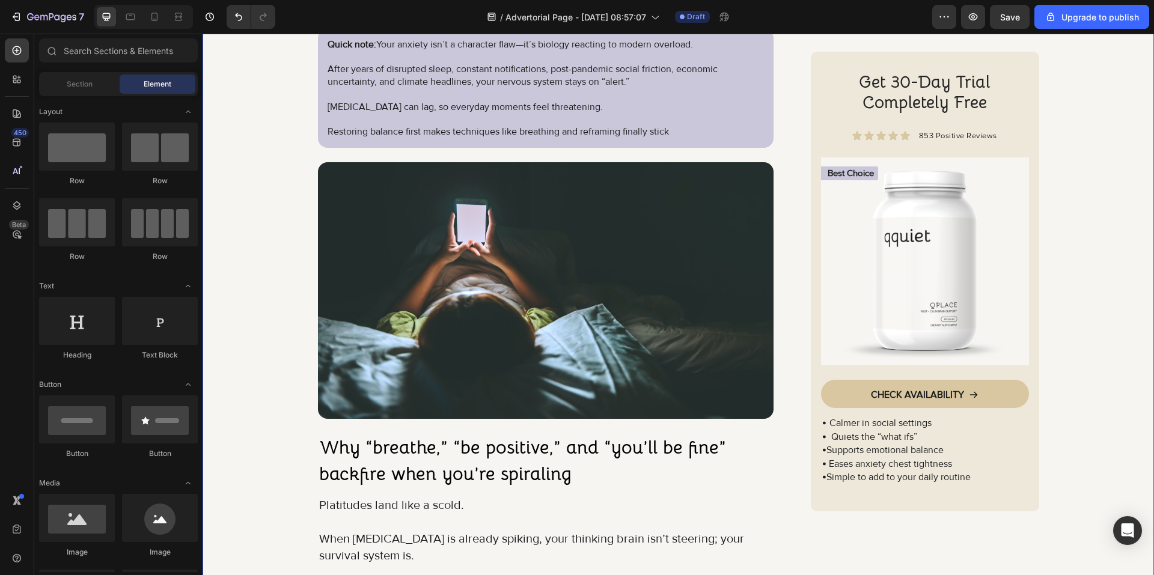
scroll to position [1233, 0]
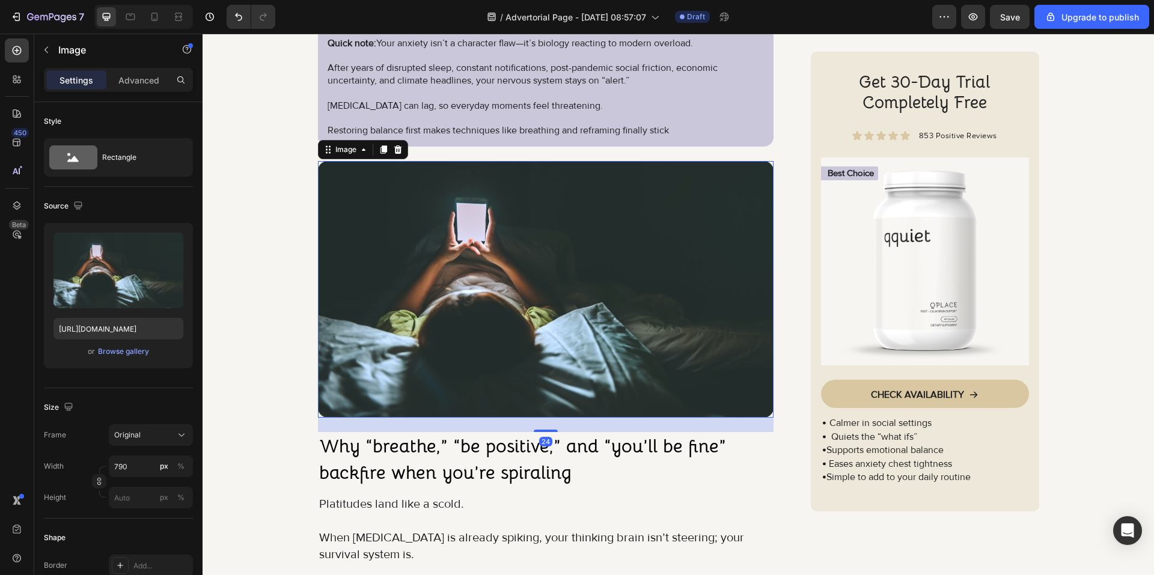
click at [468, 337] on img at bounding box center [546, 289] width 456 height 257
click at [393, 144] on div at bounding box center [398, 149] width 14 height 14
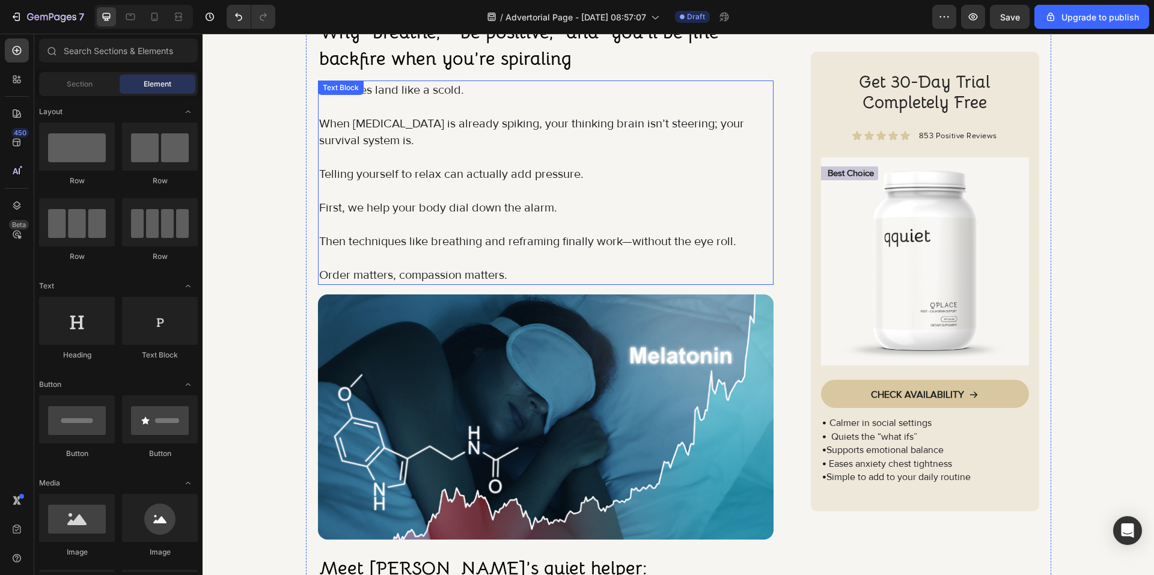
scroll to position [1353, 0]
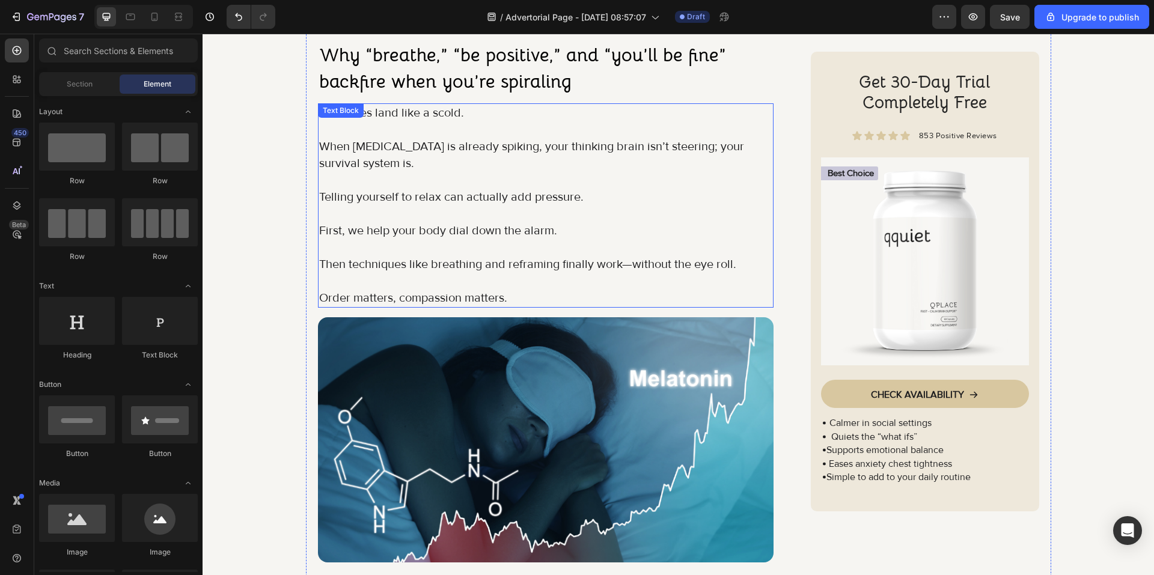
click at [494, 290] on p "Order matters, compassion matters." at bounding box center [546, 298] width 454 height 17
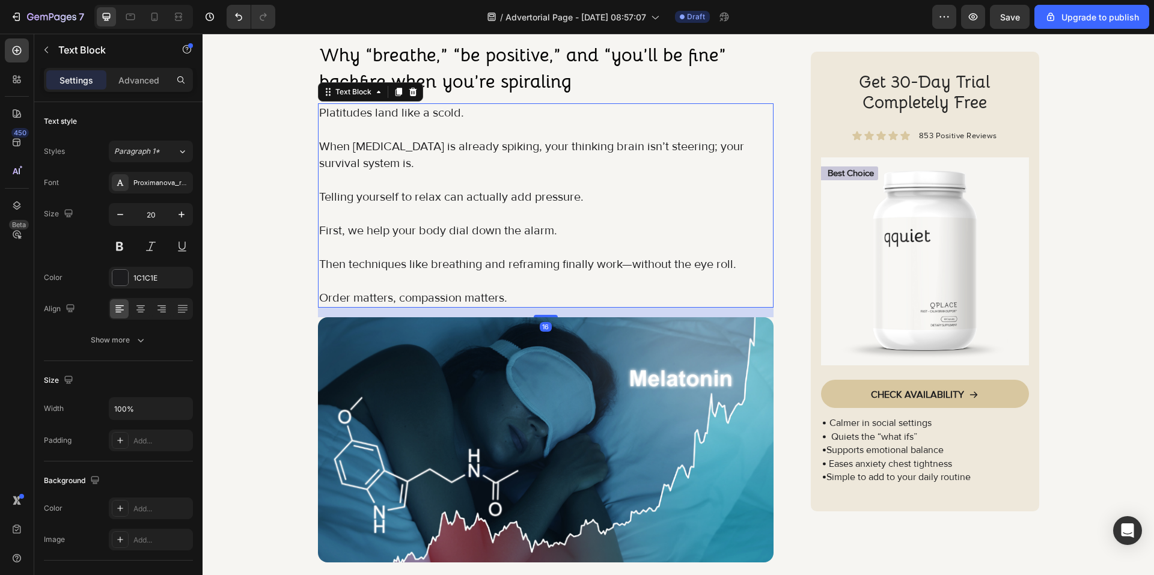
click at [498, 292] on p "Order matters, compassion matters." at bounding box center [546, 298] width 454 height 17
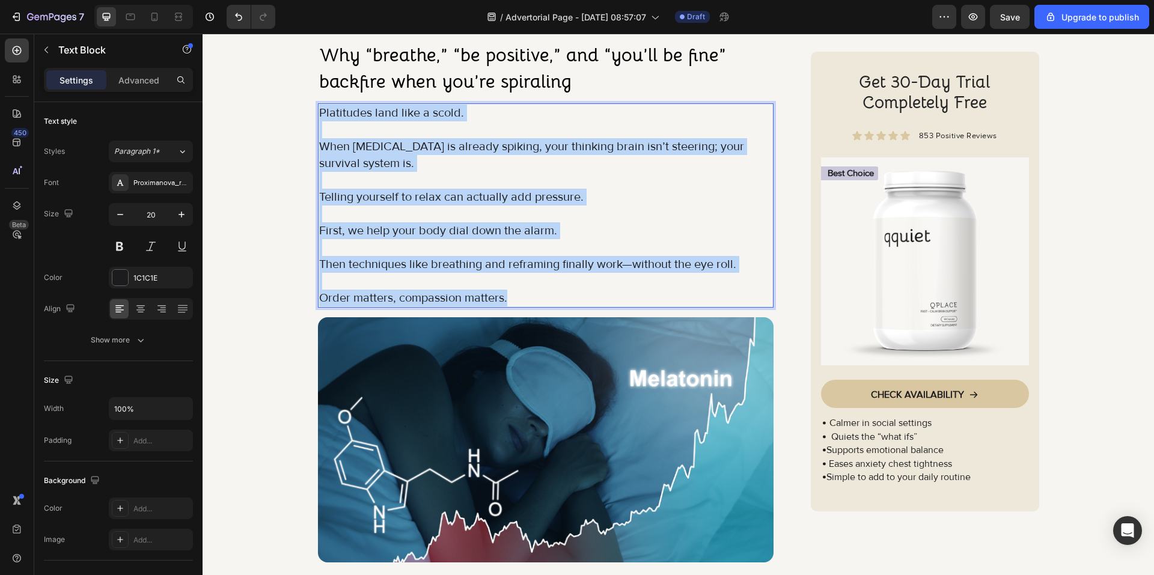
drag, startPoint x: 507, startPoint y: 297, endPoint x: 314, endPoint y: 110, distance: 268.2
click at [318, 110] on div "Platitudes land like a scold. When [MEDICAL_DATA] is already spiking, your thin…" at bounding box center [546, 205] width 456 height 204
copy div "Platitudes land like a scold. When [MEDICAL_DATA] is already spiking, your thin…"
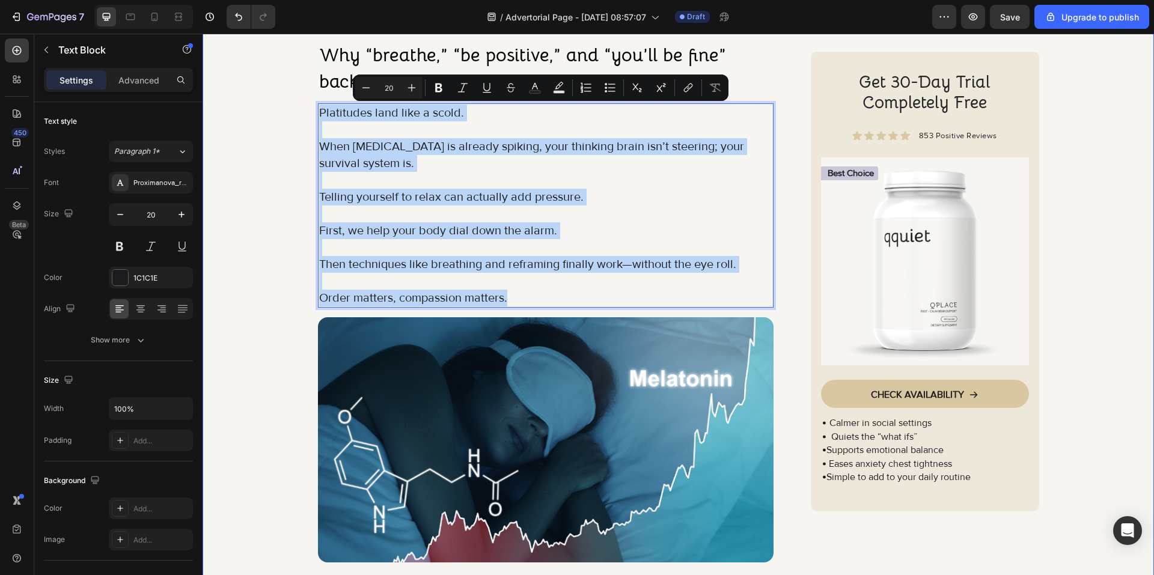
click at [296, 291] on div "Image Got Questions? Email Us At [EMAIL_ADDRESS][DOMAIN_NAME] Text Block Row Ro…" at bounding box center [678, 9] width 951 height 2607
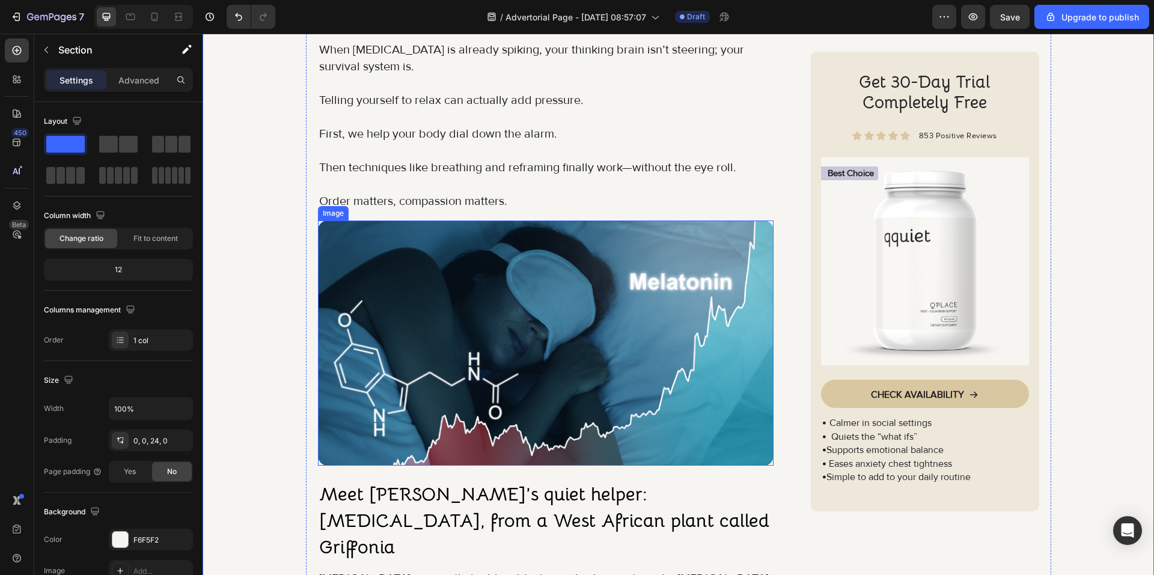
scroll to position [1473, 0]
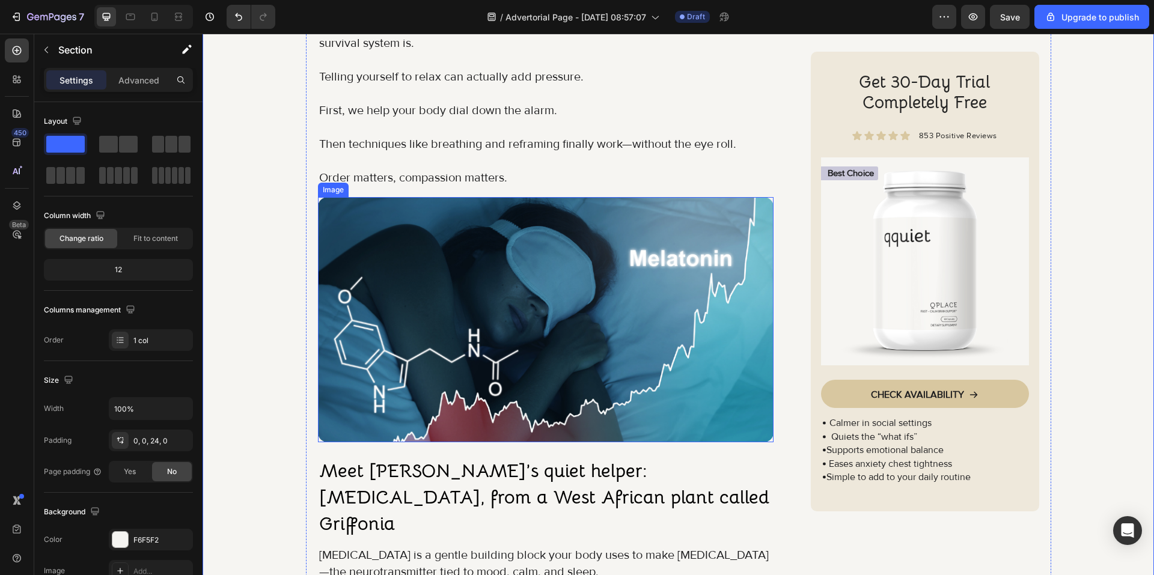
click at [335, 322] on img at bounding box center [546, 319] width 456 height 245
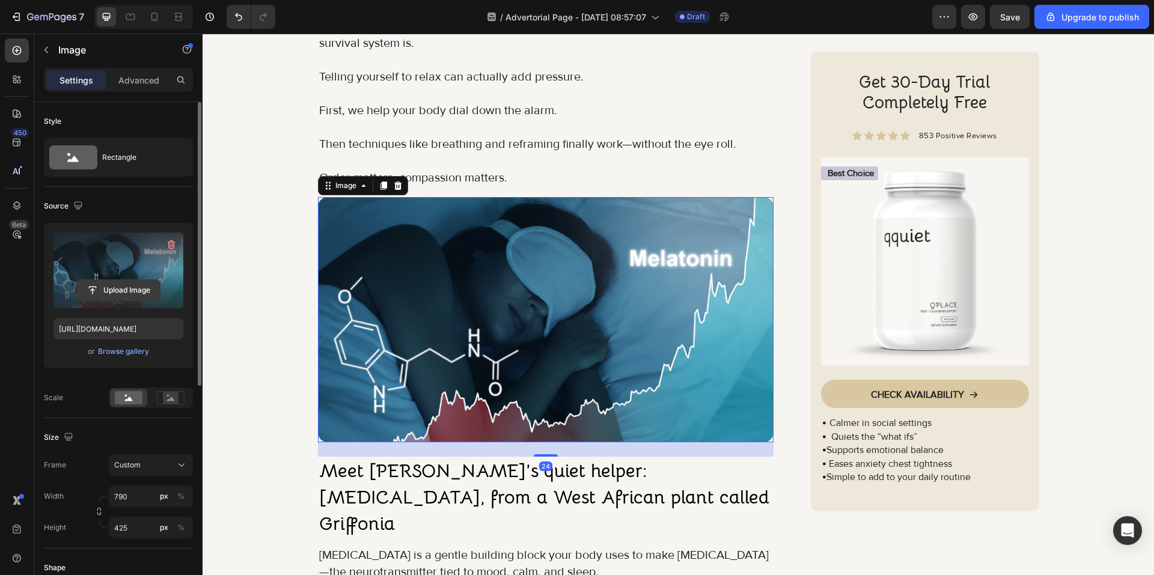
click at [136, 295] on input "file" at bounding box center [118, 290] width 83 height 20
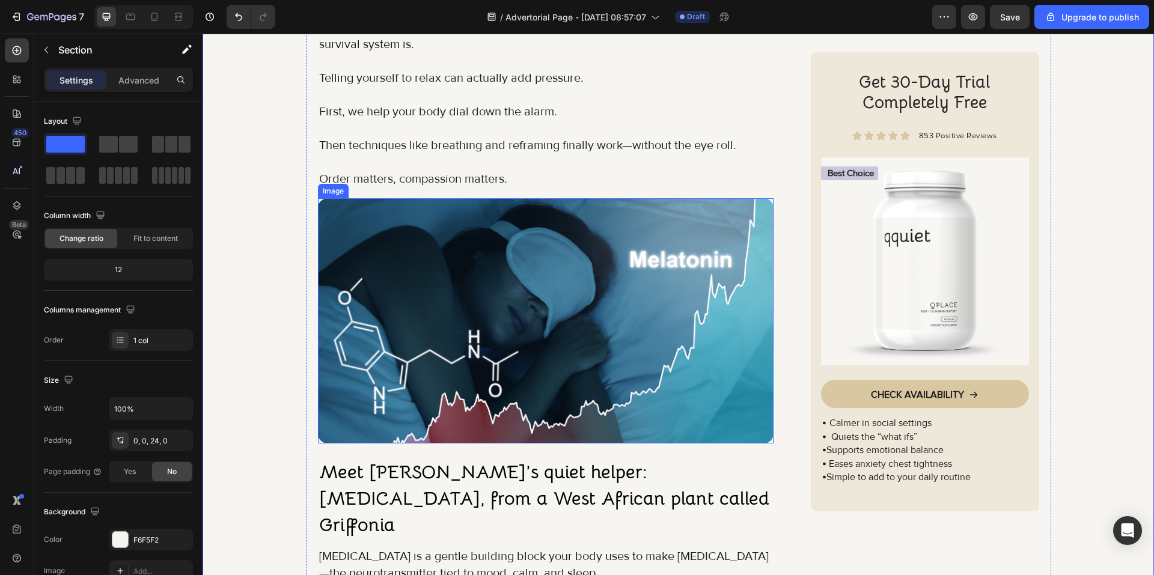
scroll to position [1533, 0]
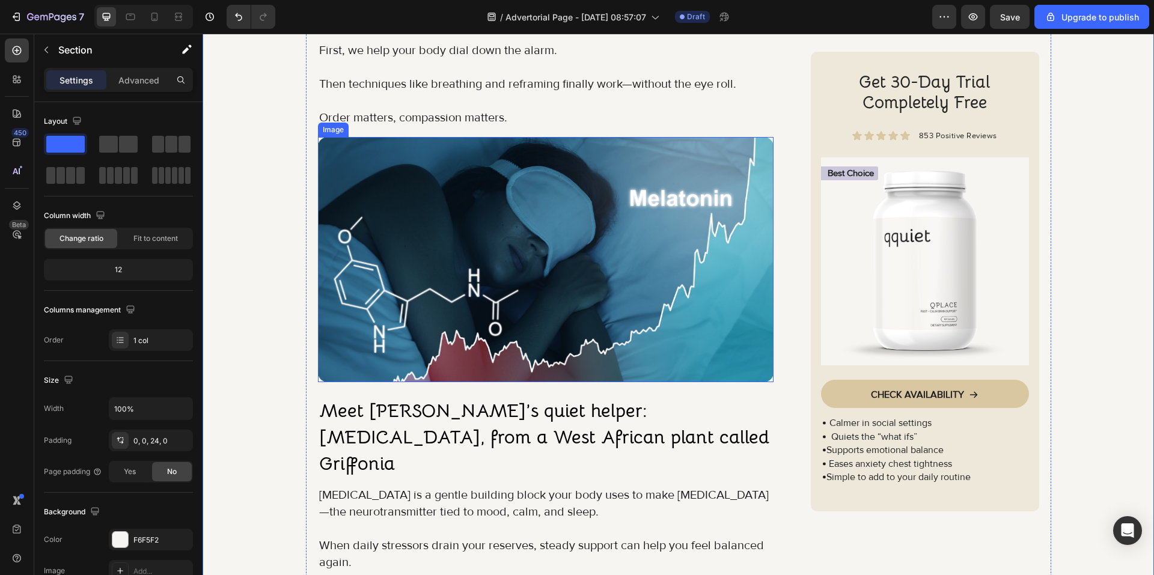
click at [511, 297] on img at bounding box center [546, 259] width 456 height 245
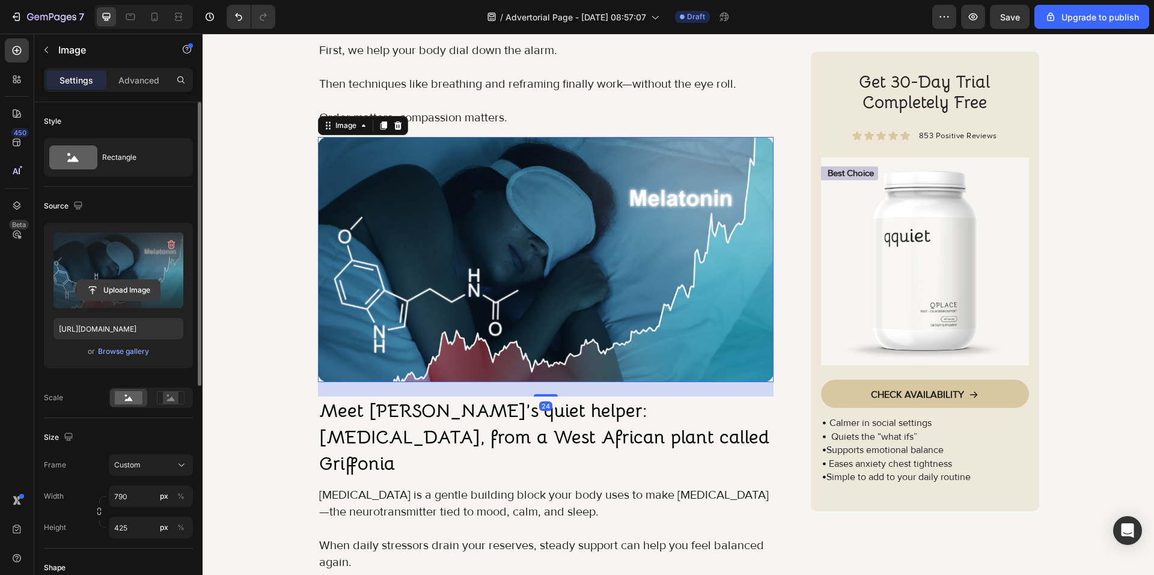
click at [124, 294] on input "file" at bounding box center [118, 290] width 83 height 20
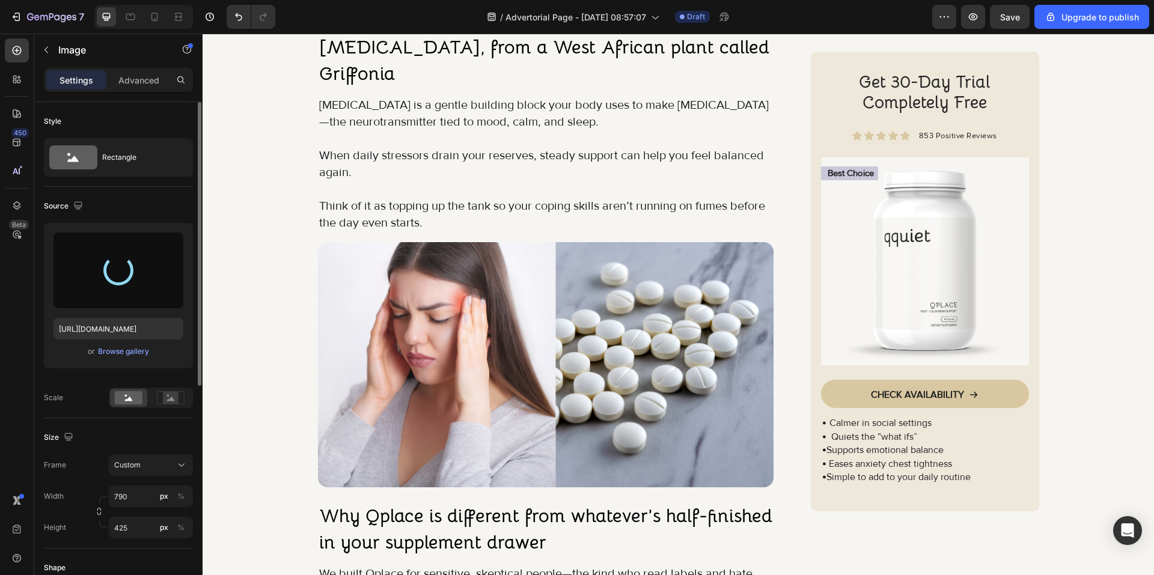
scroll to position [1954, 0]
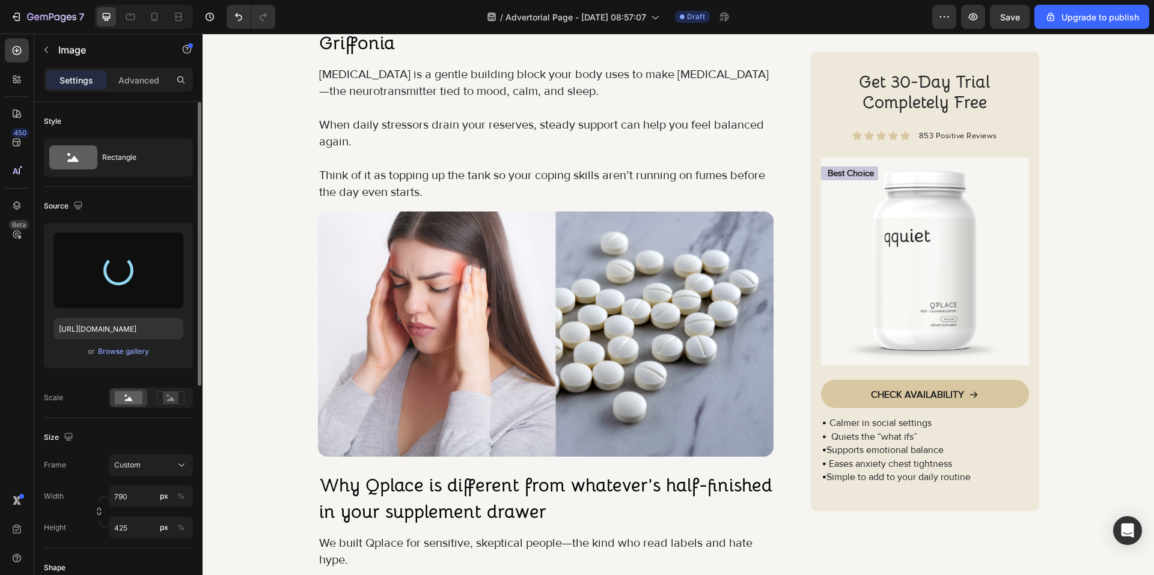
type input "[URL][DOMAIN_NAME]"
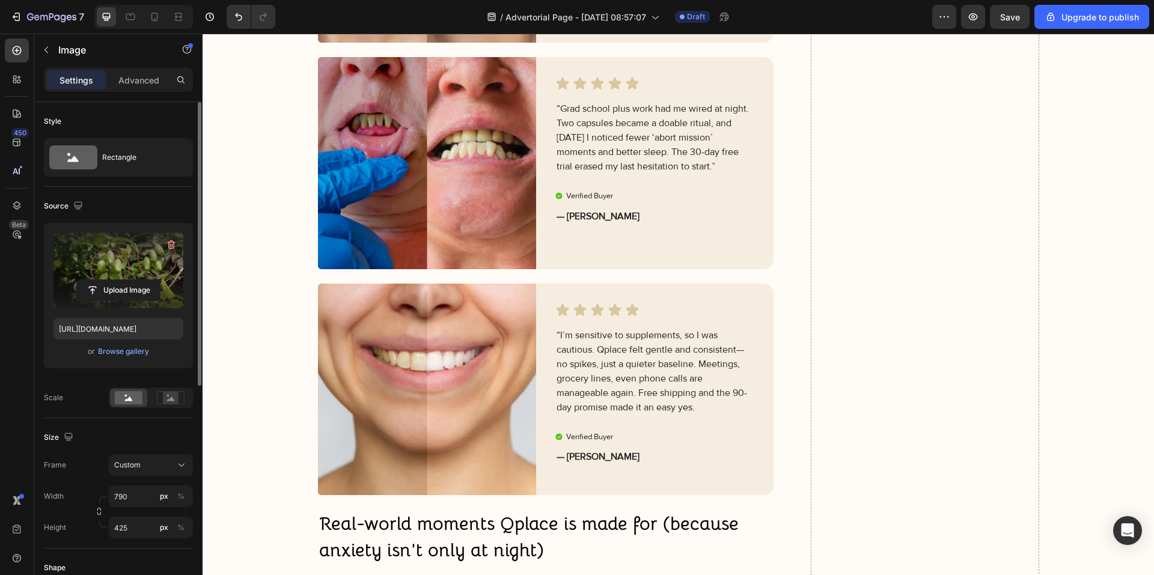
scroll to position [2824, 0]
